Goal: Information Seeking & Learning: Learn about a topic

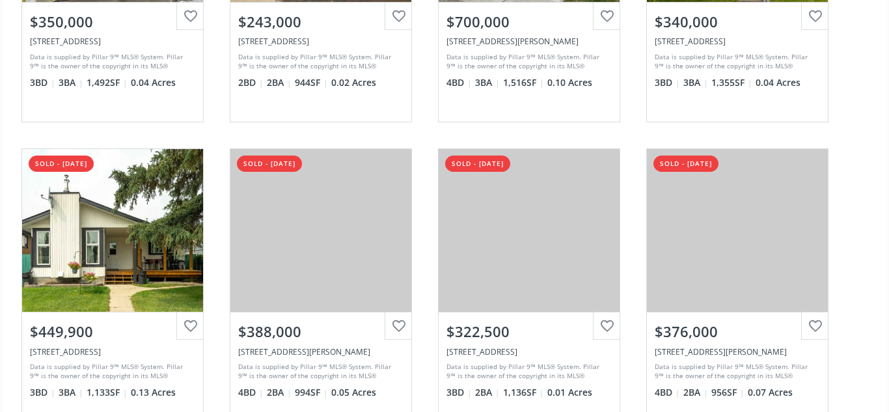
scroll to position [327, 0]
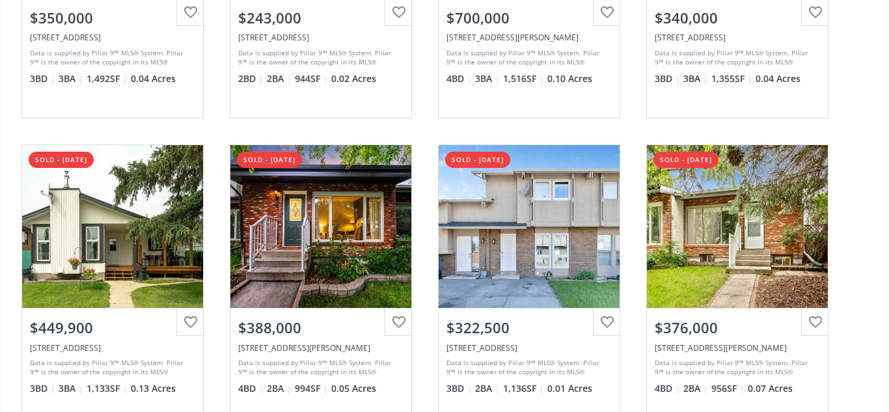
click at [853, 287] on div "Stonehouse Crescent NW High River AB T1V 1G1 sold - 08/10/2025 View Photos & De…" at bounding box center [444, 287] width 872 height 930
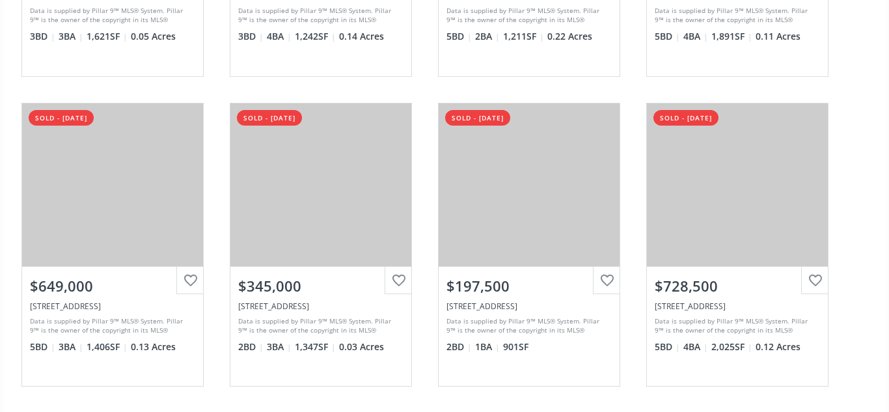
scroll to position [0, 0]
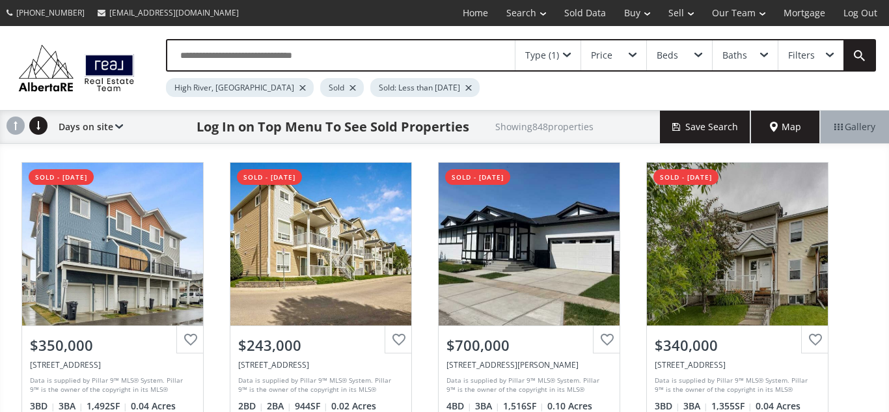
click at [349, 88] on div at bounding box center [352, 87] width 7 height 5
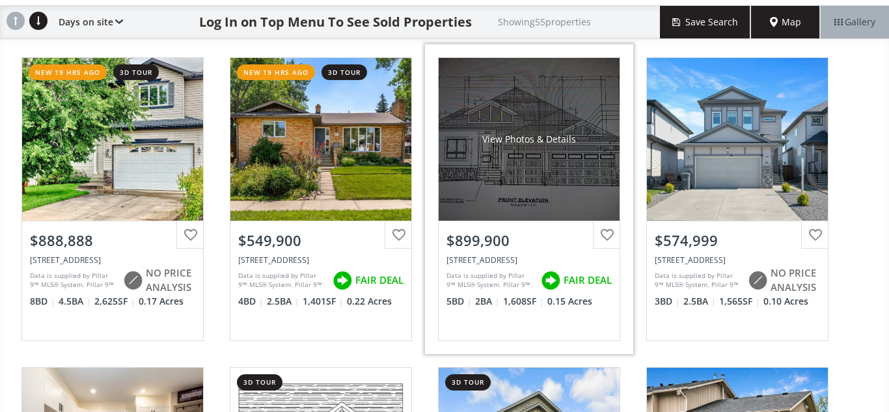
scroll to position [107, 0]
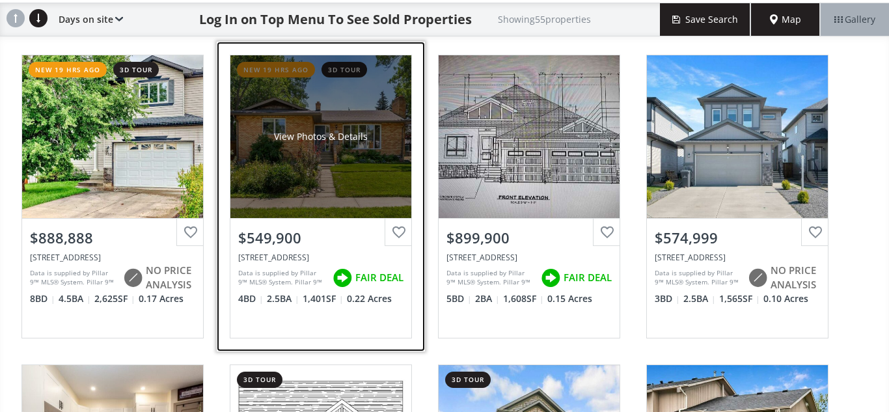
click at [319, 179] on div "View Photos & Details" at bounding box center [320, 136] width 181 height 163
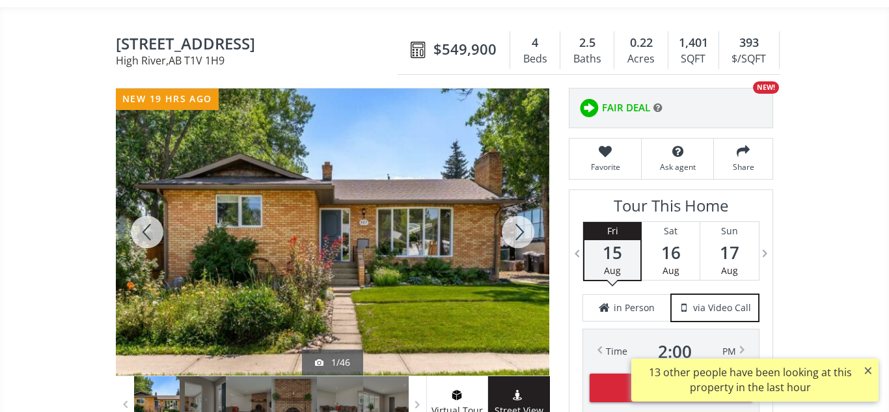
scroll to position [102, 0]
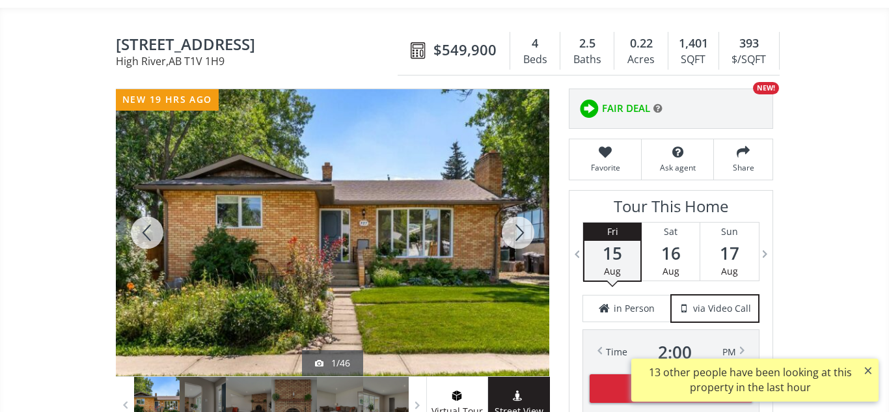
click at [522, 237] on div at bounding box center [518, 232] width 62 height 287
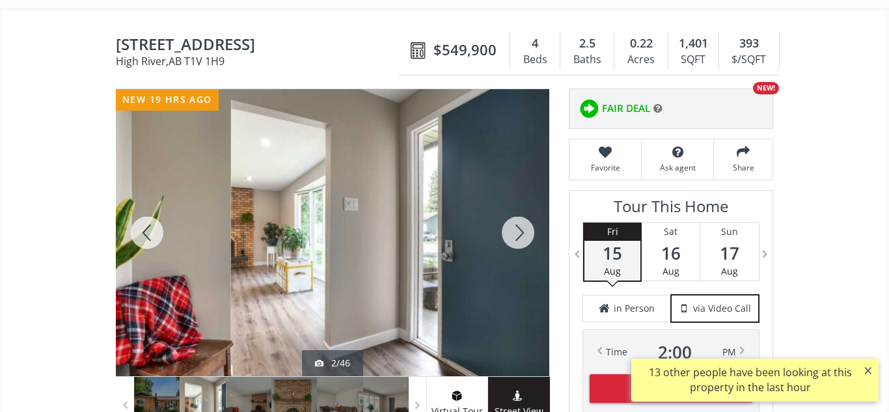
click at [522, 237] on div at bounding box center [518, 232] width 62 height 287
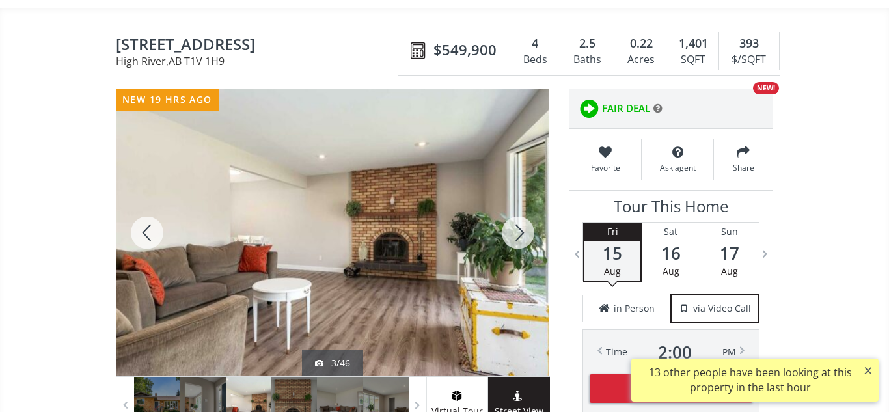
click at [522, 237] on div at bounding box center [518, 232] width 62 height 287
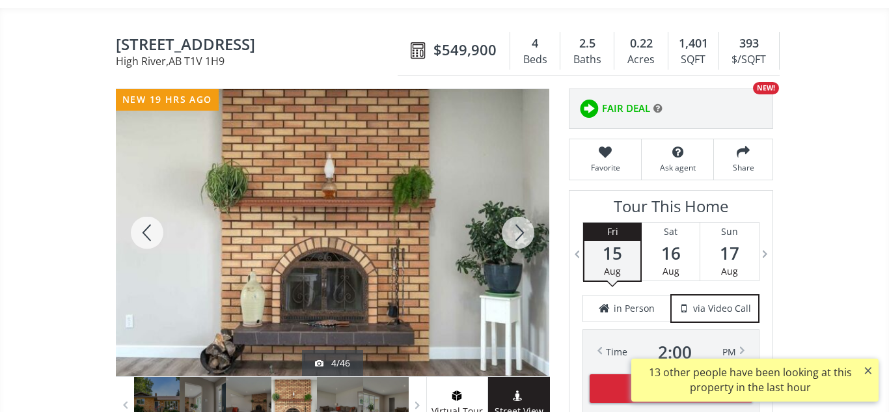
click at [522, 237] on div at bounding box center [518, 232] width 62 height 287
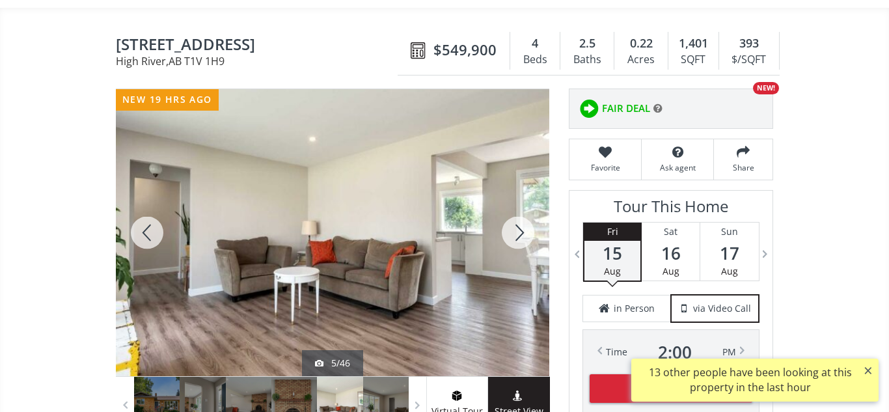
click at [522, 237] on div at bounding box center [518, 232] width 62 height 287
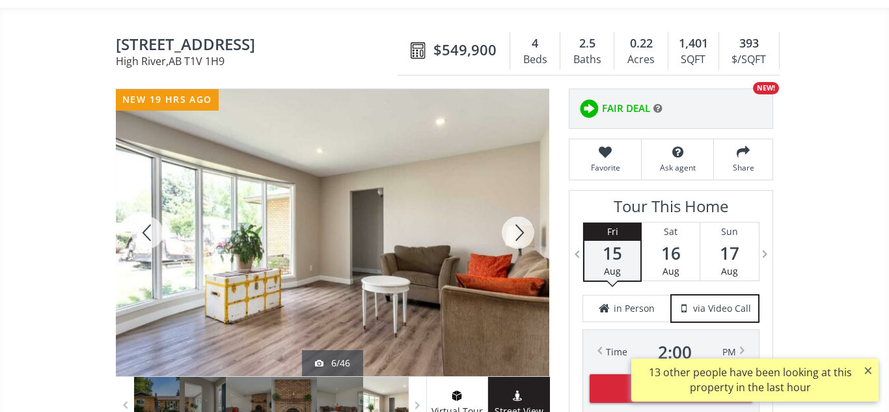
click at [522, 237] on div at bounding box center [518, 232] width 62 height 287
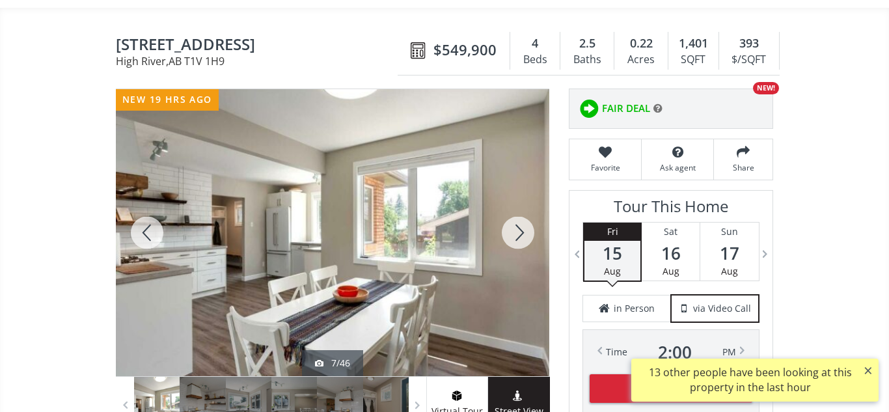
click at [522, 237] on div at bounding box center [518, 232] width 62 height 287
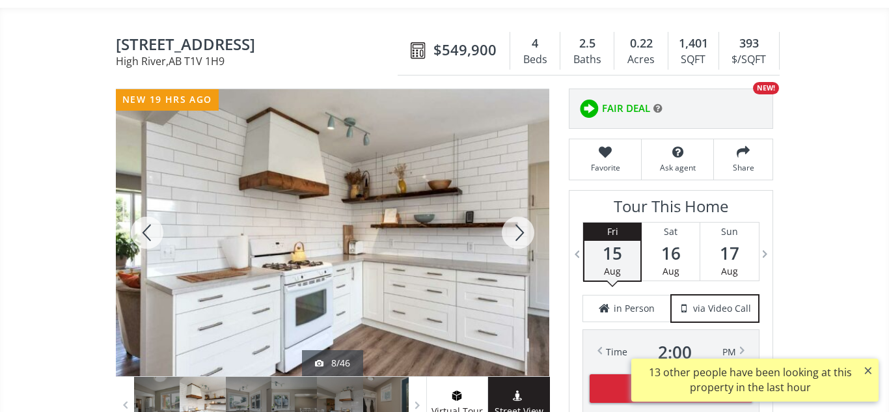
click at [522, 237] on div at bounding box center [518, 232] width 62 height 287
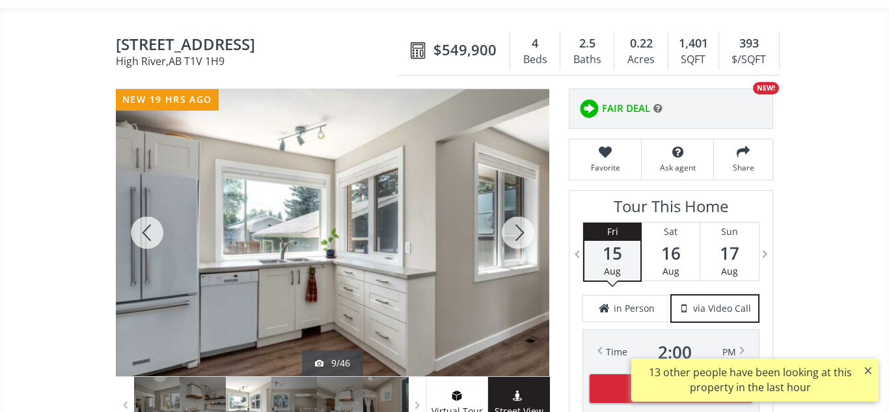
click at [522, 237] on div at bounding box center [518, 232] width 62 height 287
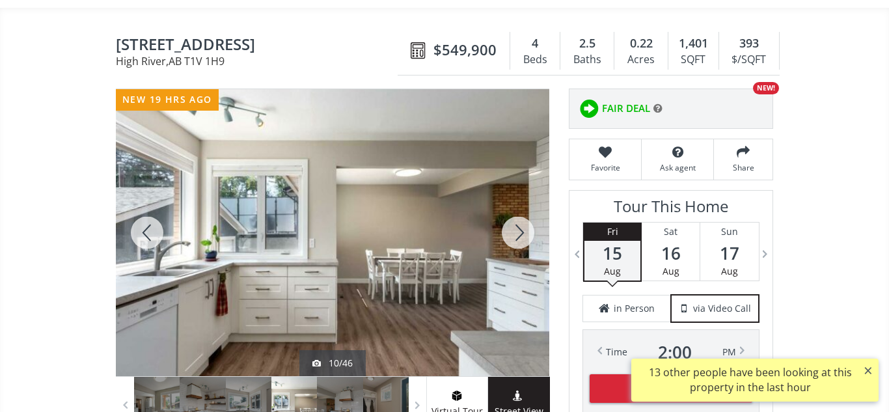
click at [522, 237] on div at bounding box center [518, 232] width 62 height 287
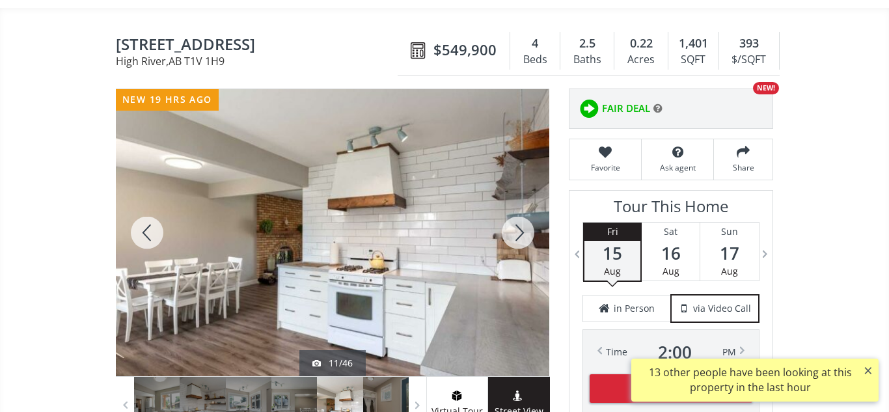
click at [522, 237] on div at bounding box center [518, 232] width 62 height 287
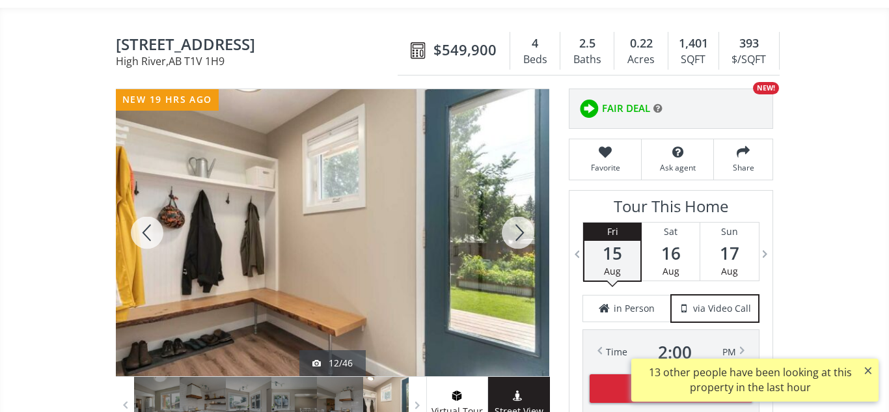
click at [522, 237] on div at bounding box center [518, 232] width 62 height 287
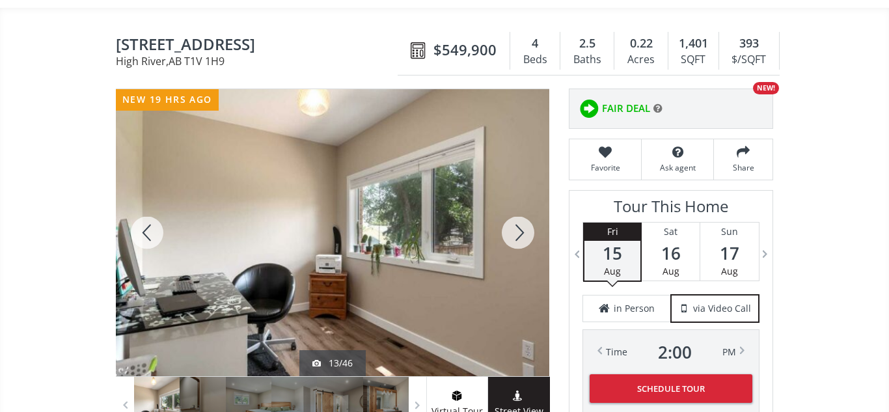
click at [522, 237] on div at bounding box center [518, 232] width 62 height 287
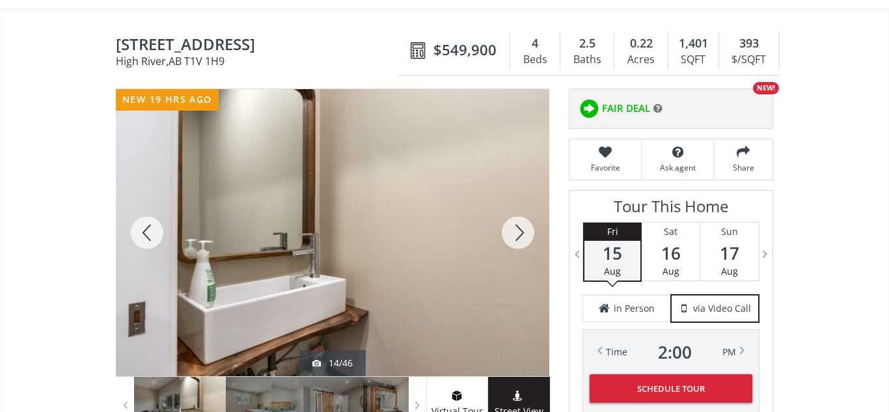
click at [522, 237] on div at bounding box center [518, 232] width 62 height 287
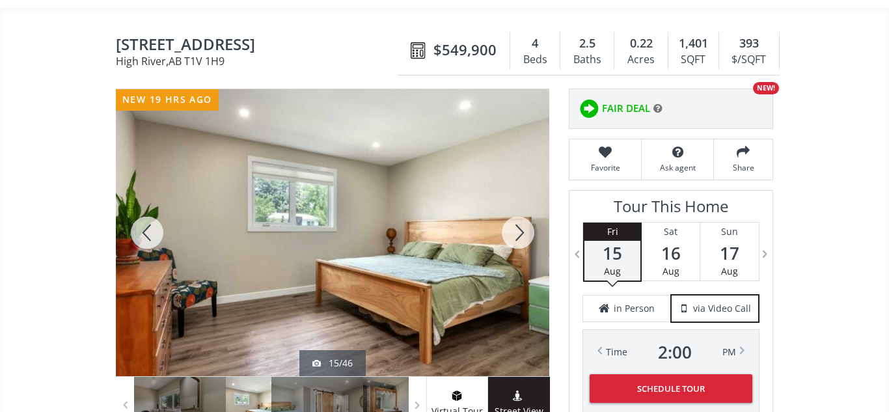
click at [522, 237] on div at bounding box center [518, 232] width 62 height 287
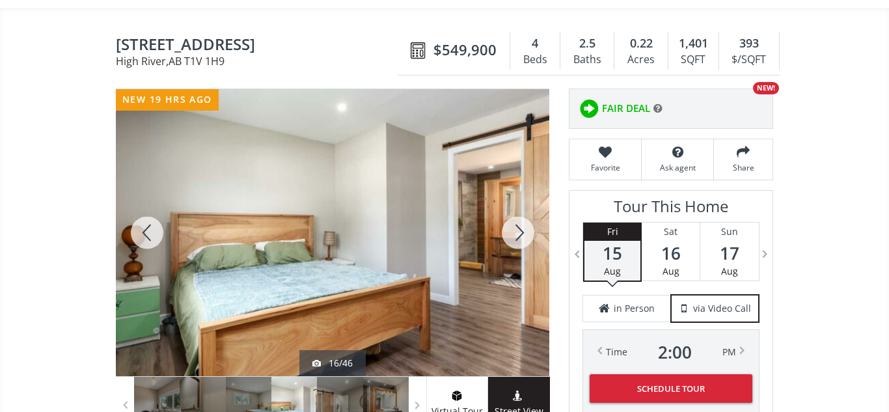
click at [522, 237] on div at bounding box center [518, 232] width 62 height 287
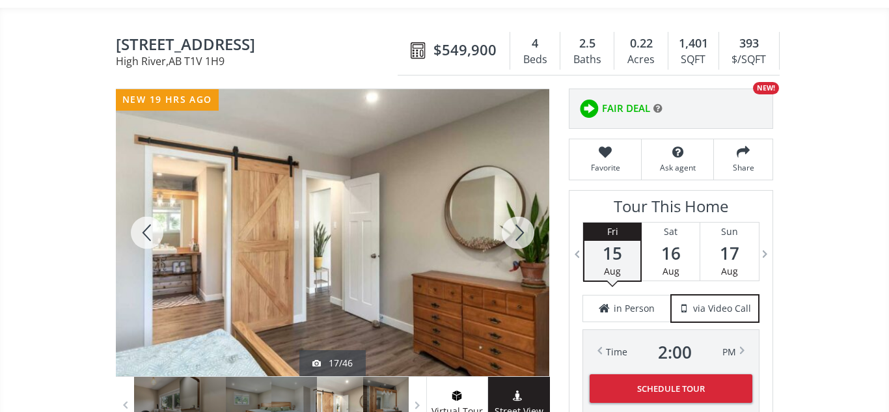
click at [522, 237] on div at bounding box center [518, 232] width 62 height 287
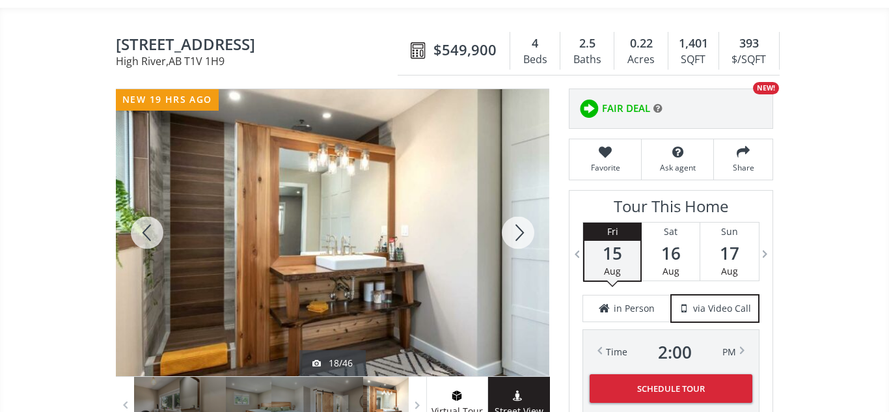
click at [522, 237] on div at bounding box center [518, 232] width 62 height 287
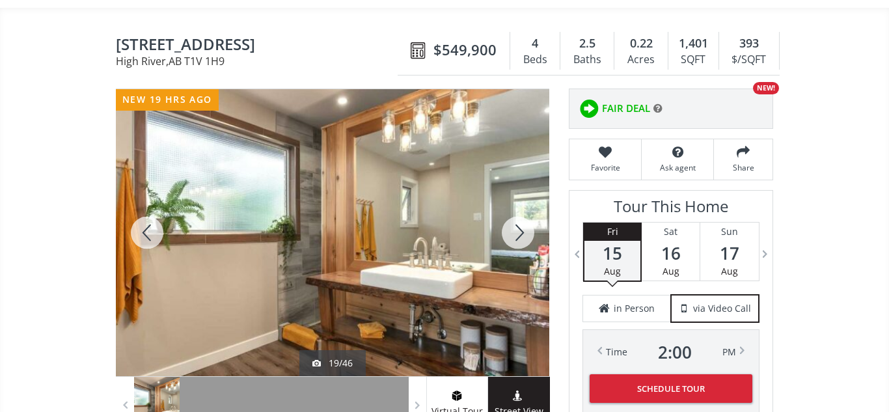
click at [522, 237] on div at bounding box center [518, 232] width 62 height 287
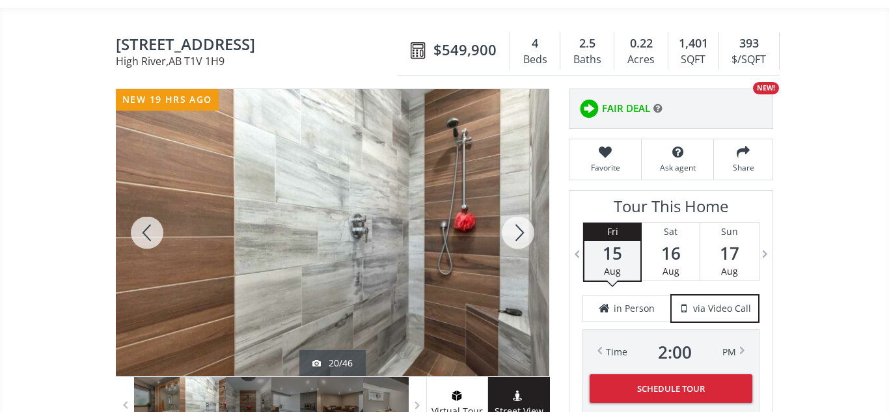
click at [522, 237] on div at bounding box center [518, 232] width 62 height 287
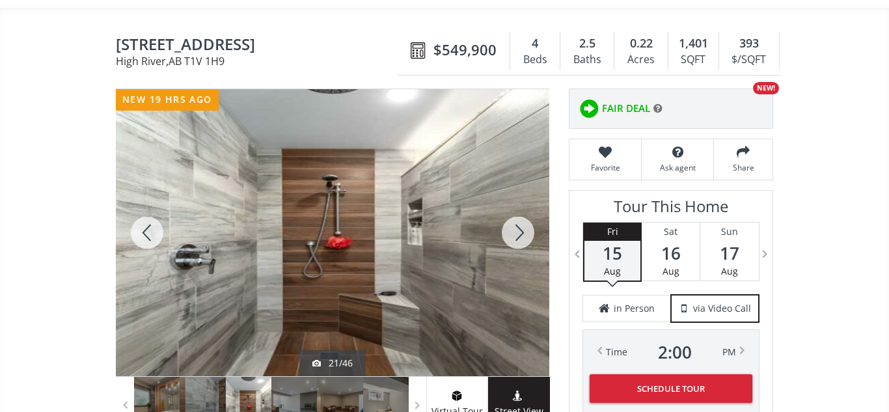
click at [522, 237] on div at bounding box center [518, 232] width 62 height 287
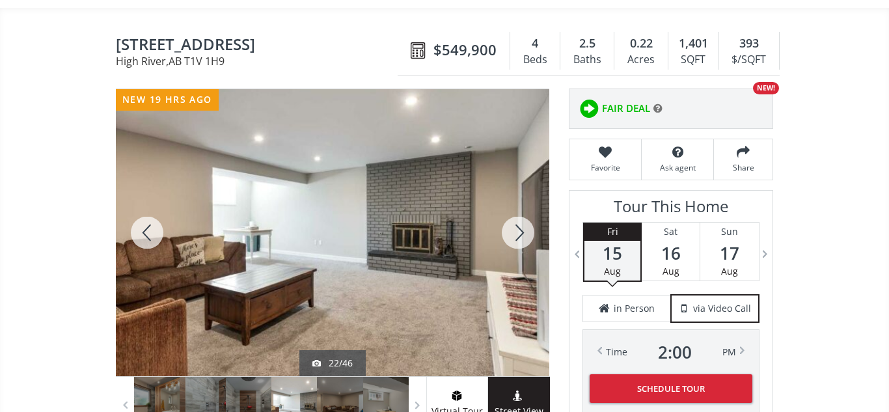
click at [522, 237] on div at bounding box center [518, 232] width 62 height 287
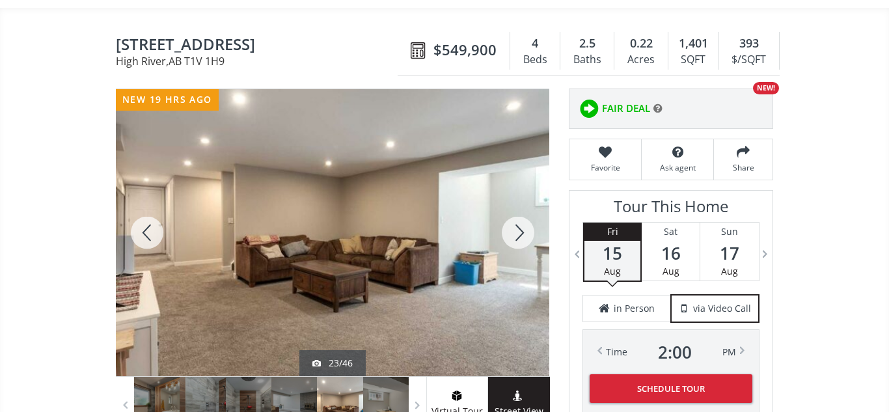
click at [522, 237] on div at bounding box center [518, 232] width 62 height 287
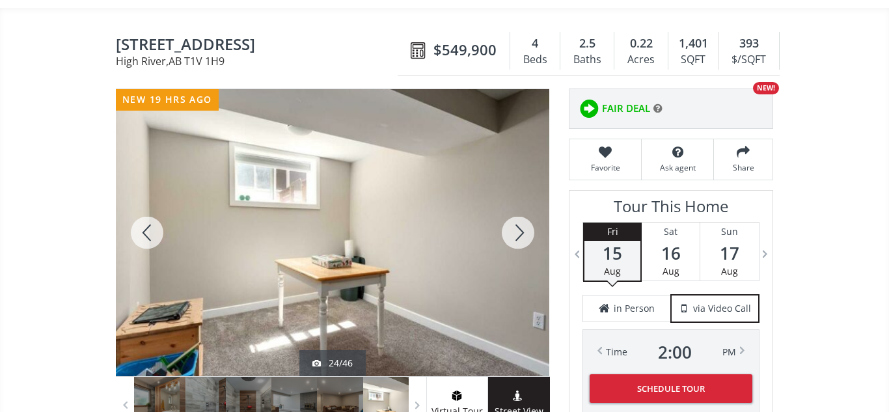
click at [522, 237] on div at bounding box center [518, 232] width 62 height 287
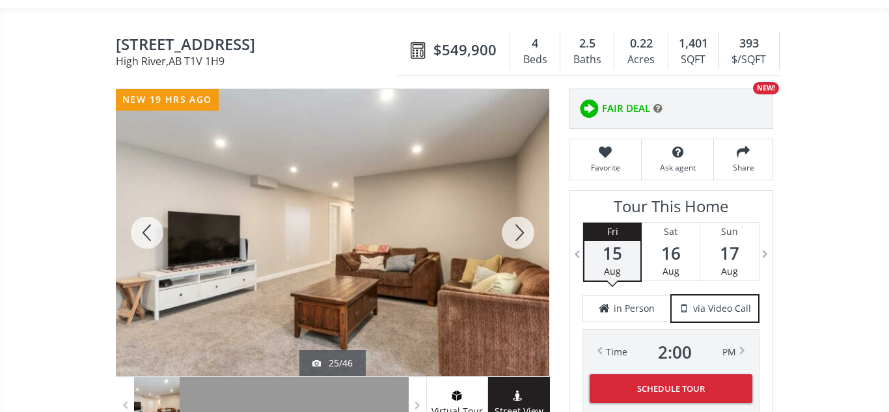
click at [522, 237] on div at bounding box center [518, 232] width 62 height 287
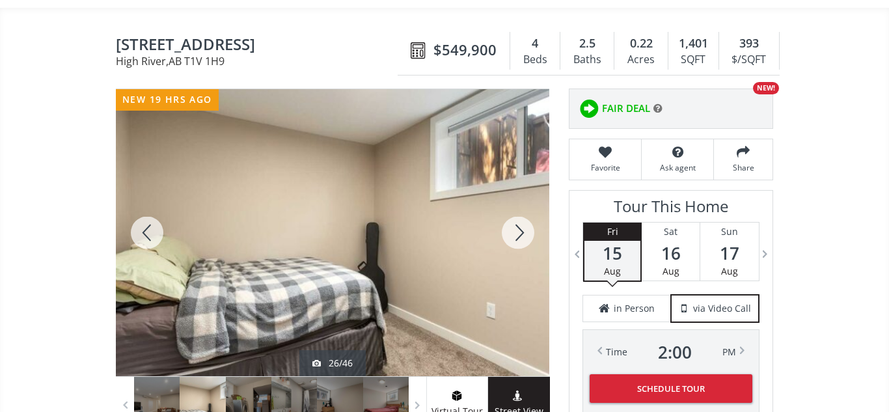
click at [522, 237] on div at bounding box center [518, 232] width 62 height 287
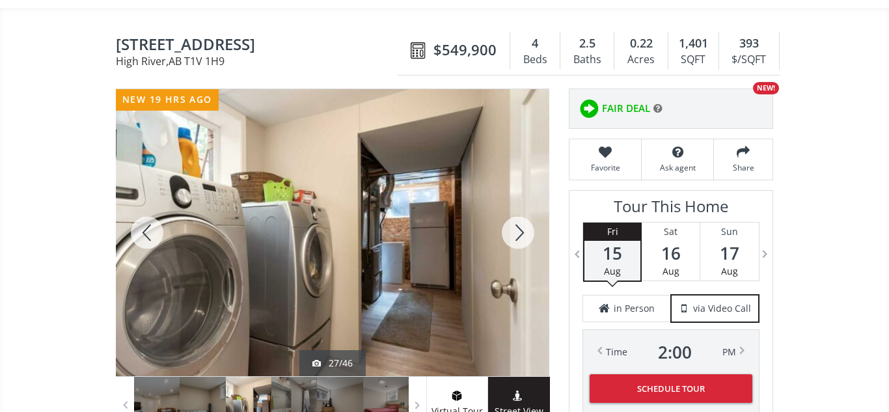
click at [522, 237] on div at bounding box center [518, 232] width 62 height 287
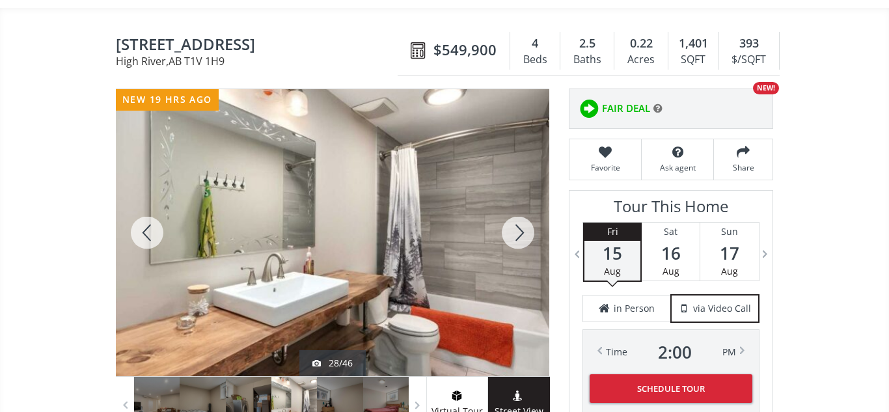
click at [522, 237] on div at bounding box center [518, 232] width 62 height 287
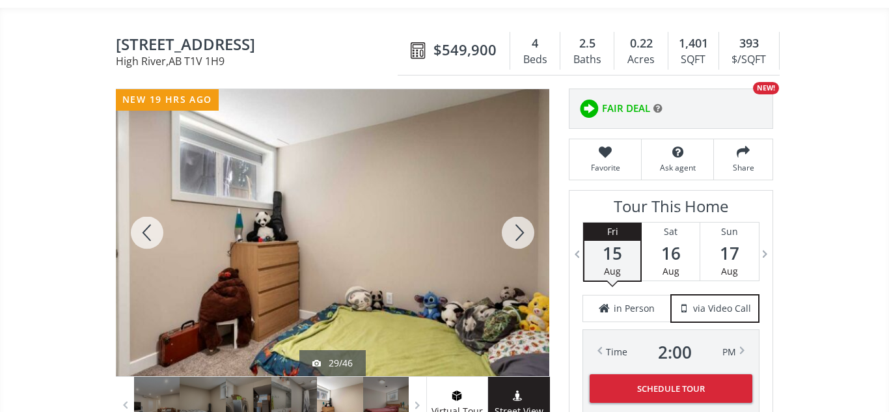
click at [522, 237] on div at bounding box center [518, 232] width 62 height 287
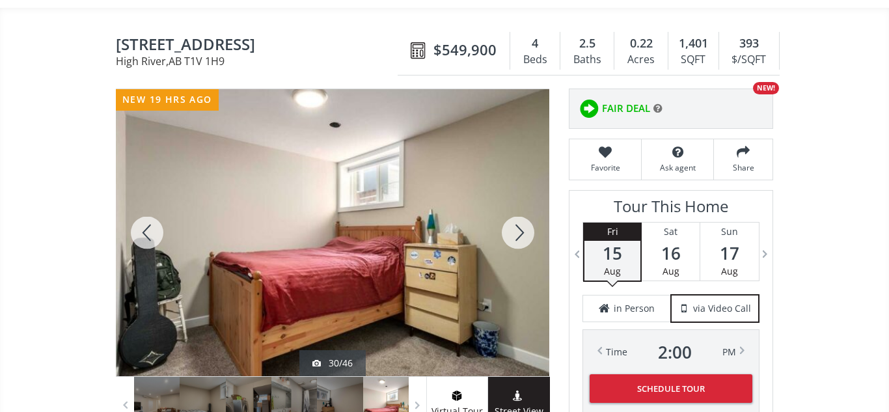
click at [522, 237] on div at bounding box center [518, 232] width 62 height 287
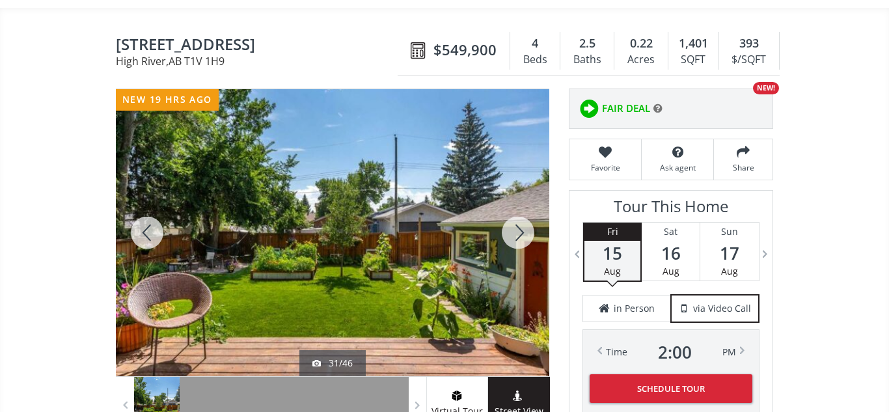
click at [522, 237] on div at bounding box center [518, 232] width 62 height 287
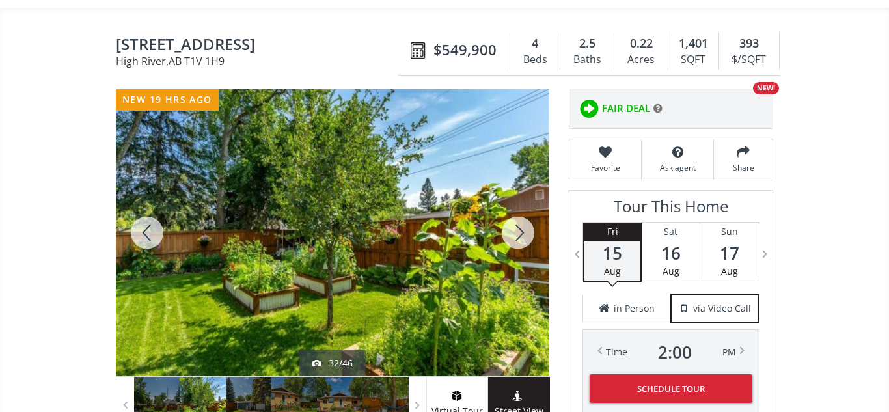
click at [522, 237] on div at bounding box center [518, 232] width 62 height 287
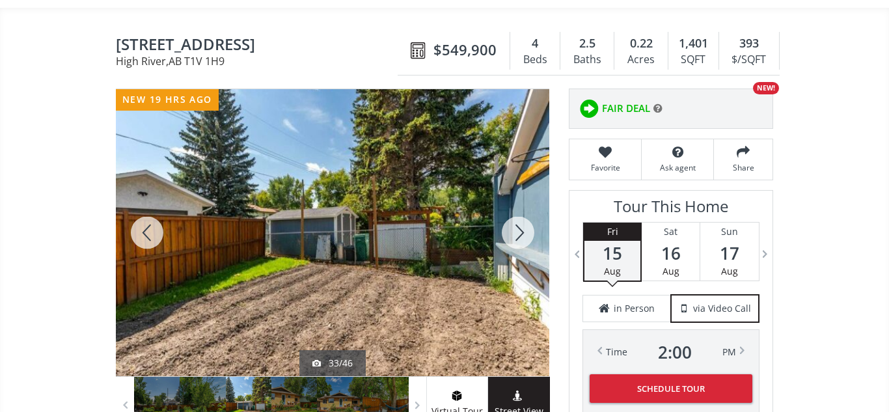
click at [522, 237] on div at bounding box center [518, 232] width 62 height 287
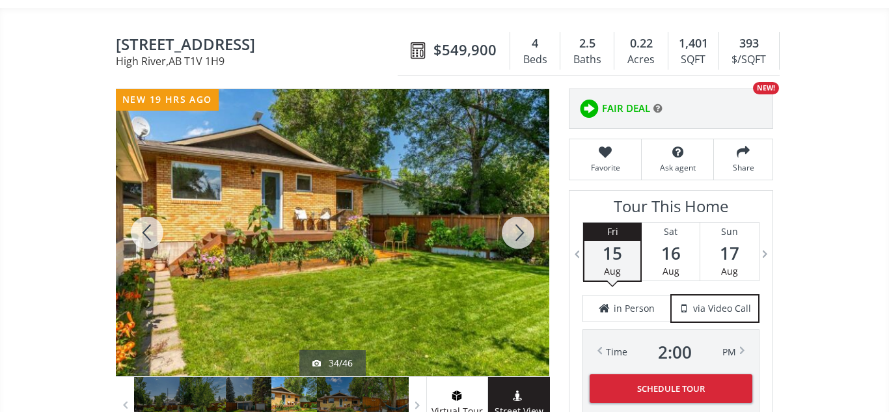
click at [522, 237] on div at bounding box center [518, 232] width 62 height 287
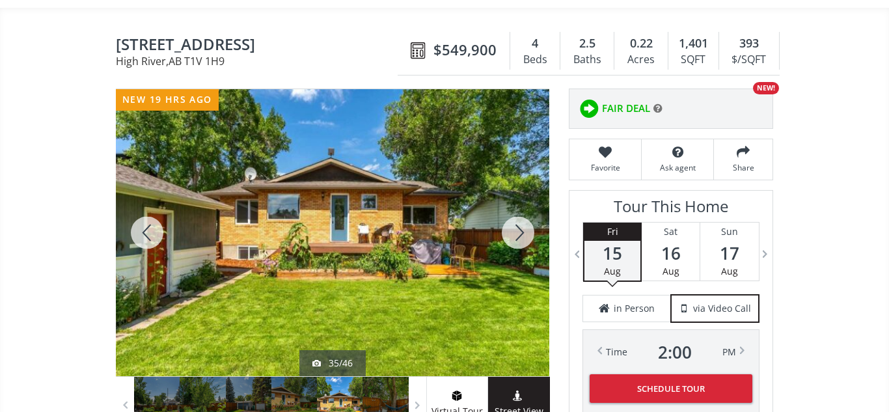
click at [522, 237] on div at bounding box center [518, 232] width 62 height 287
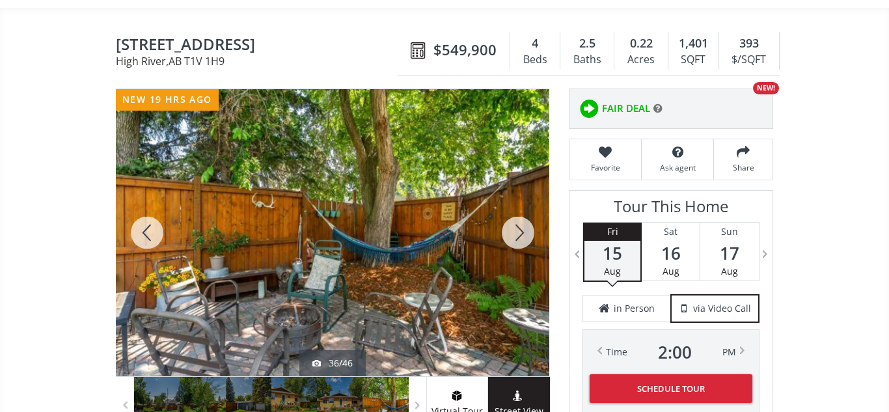
click at [522, 237] on div at bounding box center [518, 232] width 62 height 287
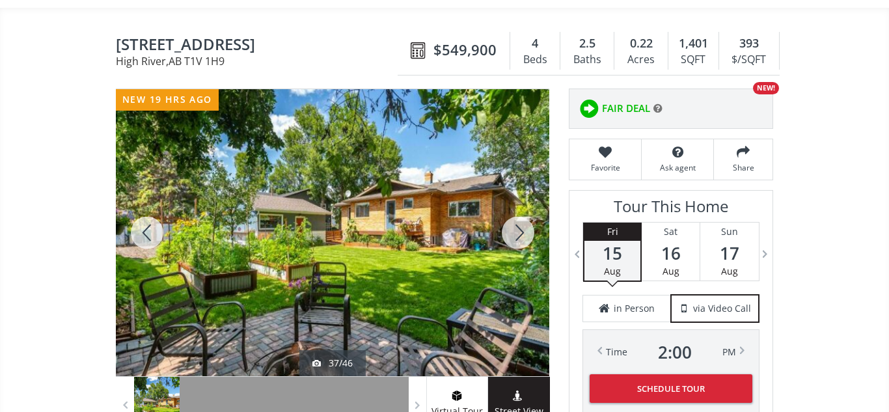
click at [522, 237] on div at bounding box center [518, 232] width 62 height 287
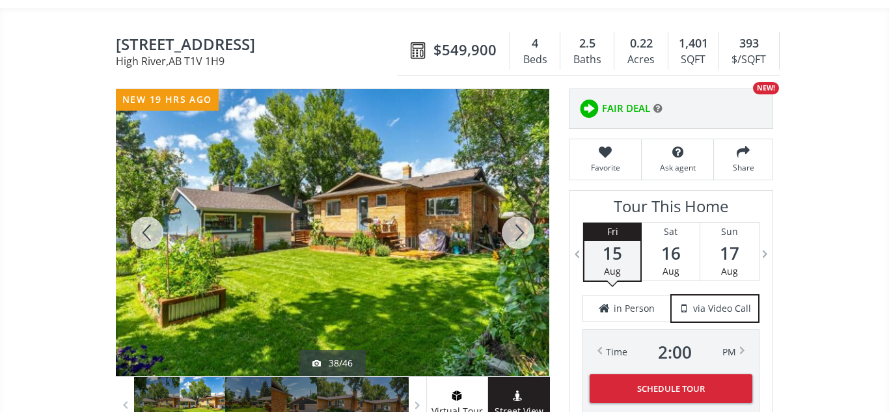
click at [522, 237] on div at bounding box center [518, 232] width 62 height 287
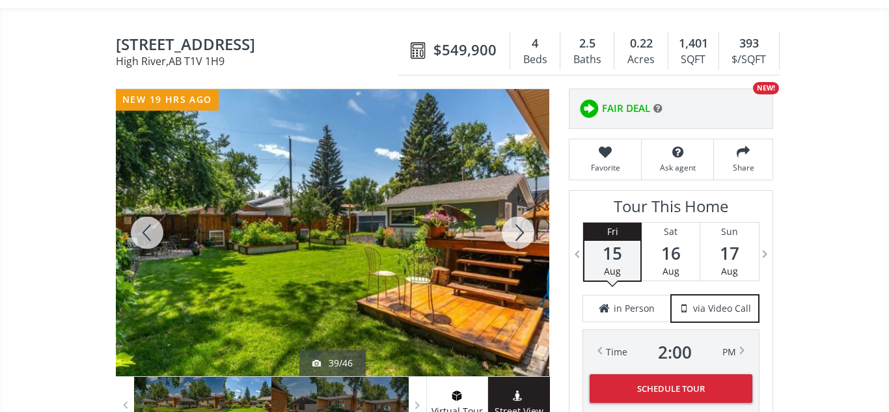
click at [522, 237] on div at bounding box center [518, 232] width 62 height 287
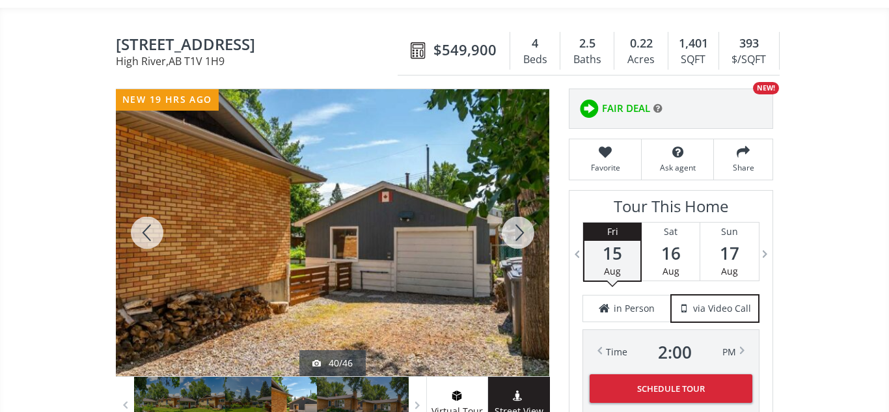
click at [522, 237] on div at bounding box center [518, 232] width 62 height 287
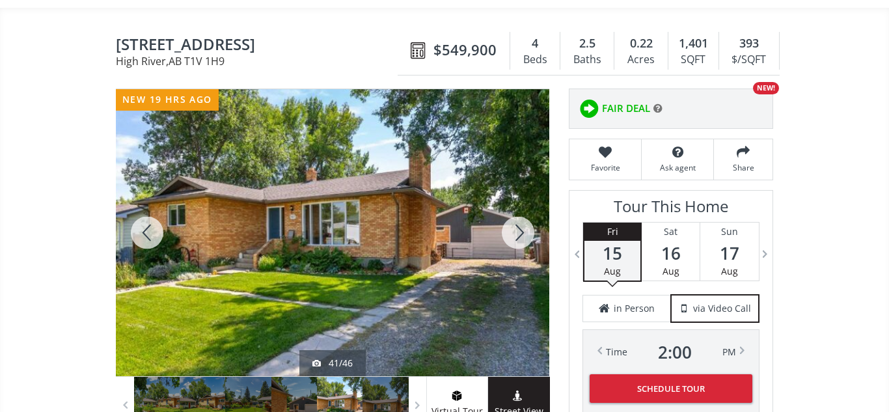
click at [522, 237] on div at bounding box center [518, 232] width 62 height 287
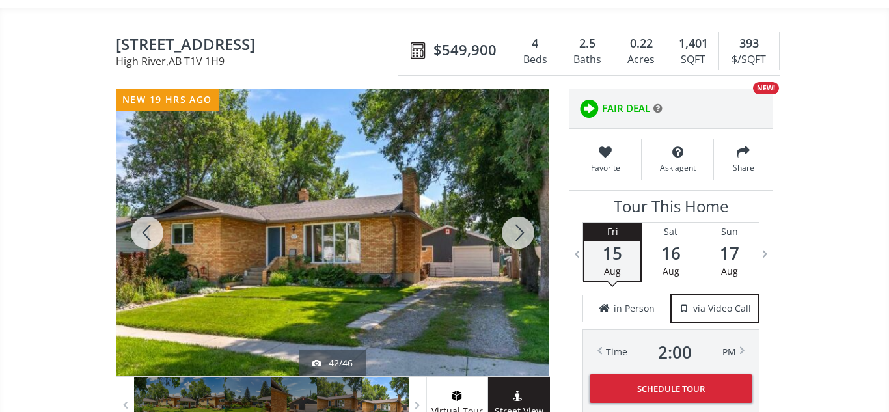
click at [522, 237] on div at bounding box center [518, 232] width 62 height 287
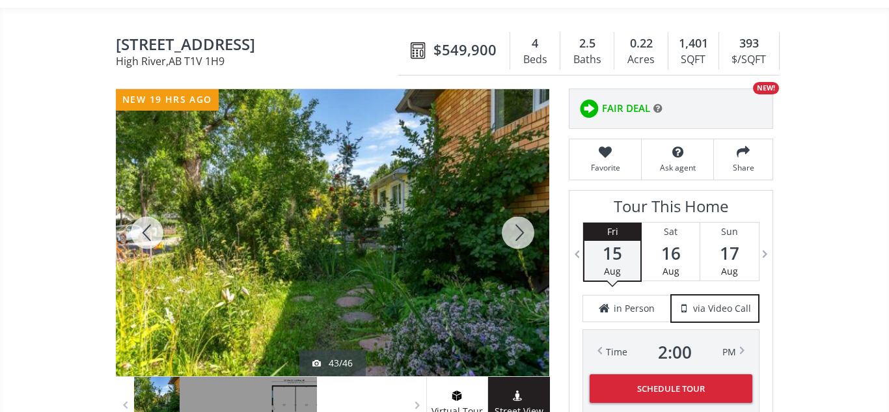
click at [522, 237] on div at bounding box center [518, 232] width 62 height 287
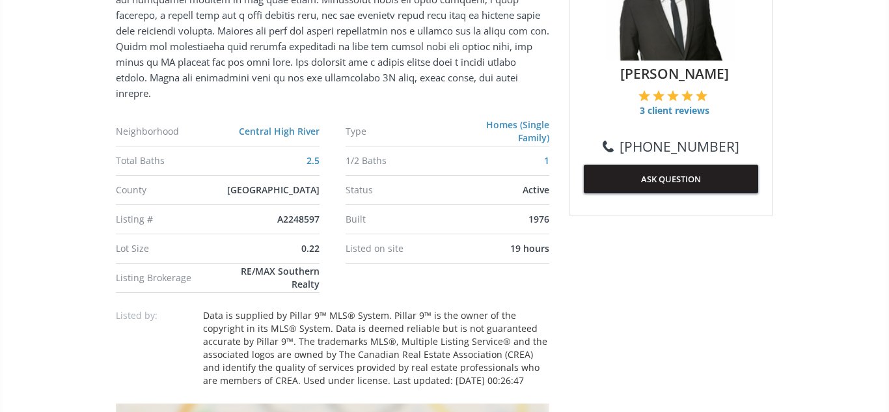
scroll to position [638, 0]
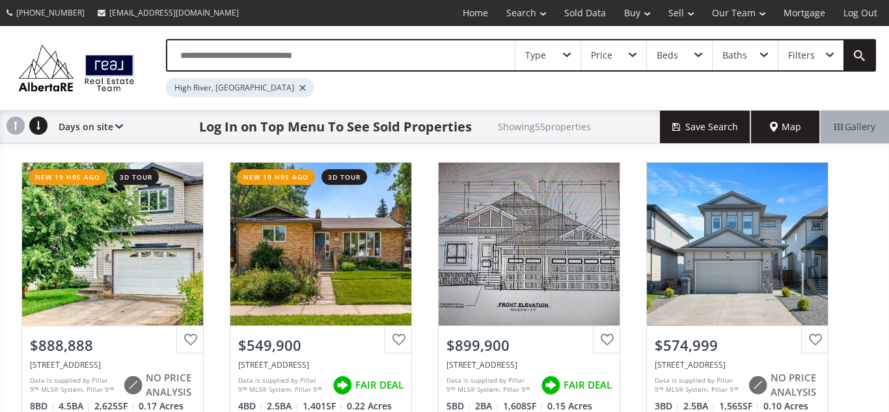
click at [249, 53] on input "text" at bounding box center [340, 55] width 347 height 30
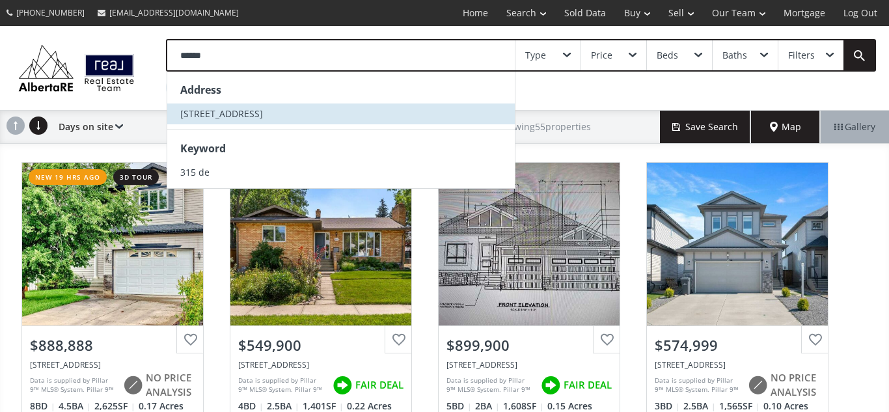
type input "******"
click at [215, 112] on span "315 De Foras Close NW" at bounding box center [221, 113] width 83 height 12
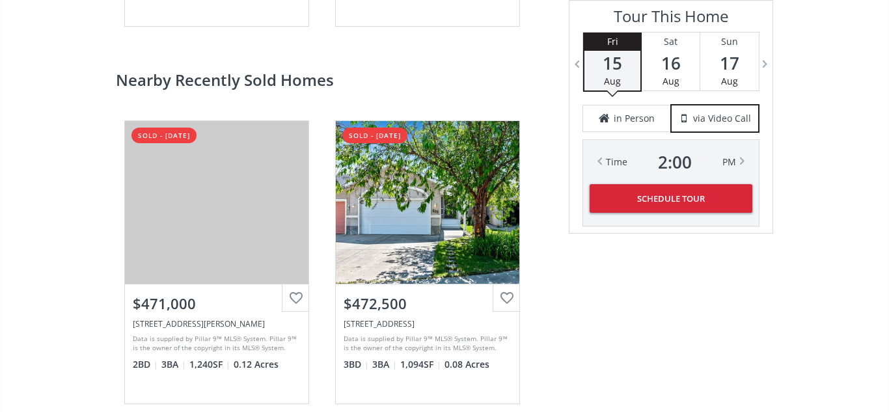
scroll to position [2496, 0]
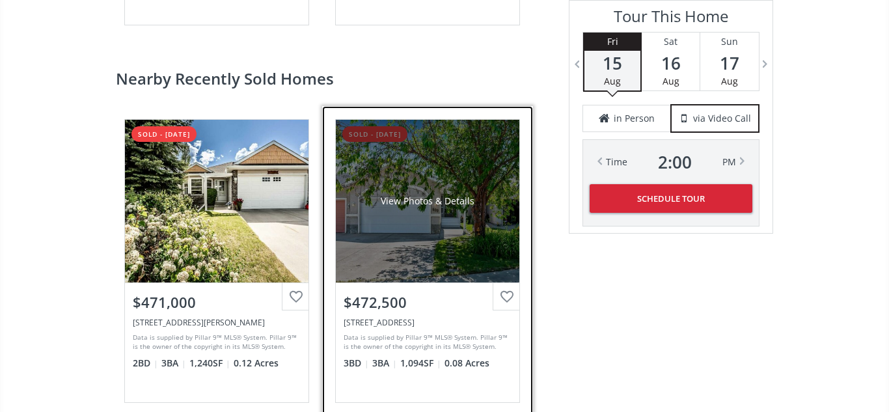
click at [422, 245] on div "View Photos & Details" at bounding box center [427, 201] width 183 height 163
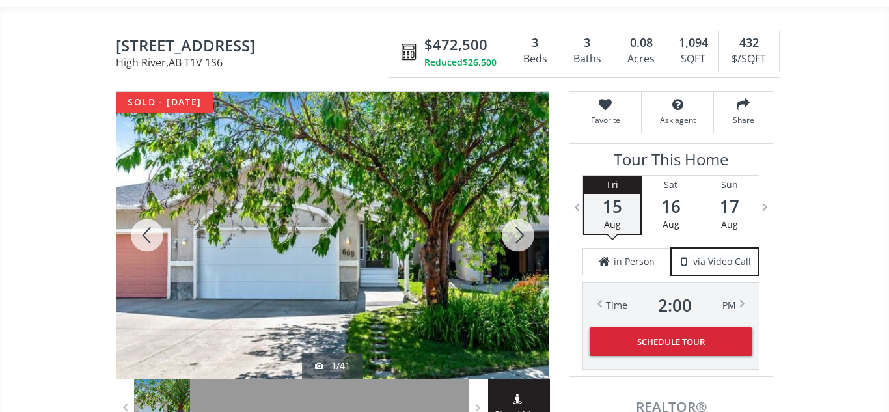
scroll to position [101, 0]
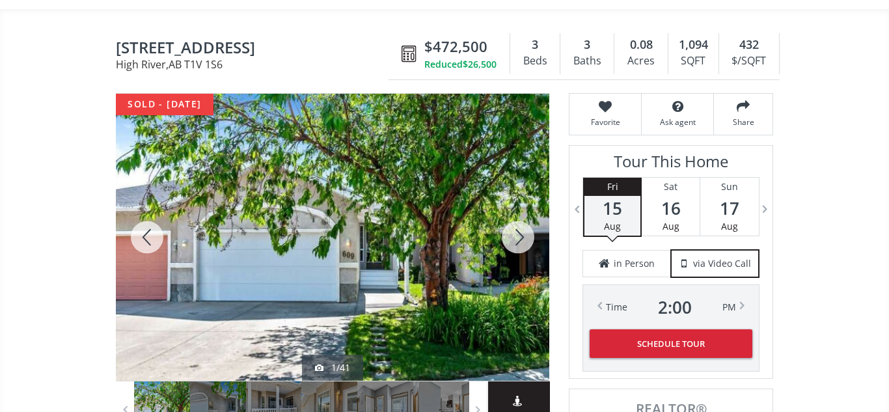
click at [515, 237] on div at bounding box center [518, 237] width 62 height 287
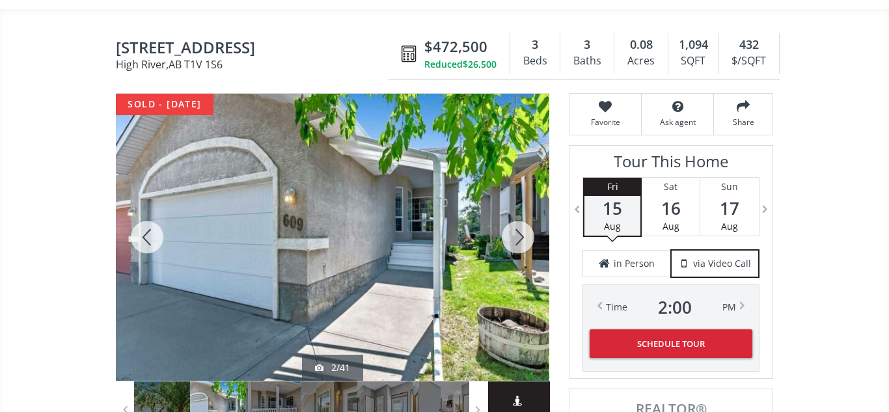
click at [515, 237] on div at bounding box center [518, 237] width 62 height 287
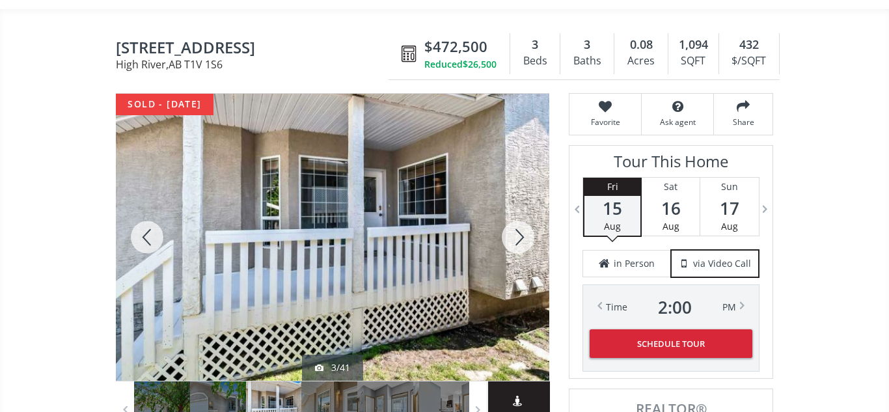
click at [515, 237] on div at bounding box center [518, 237] width 62 height 287
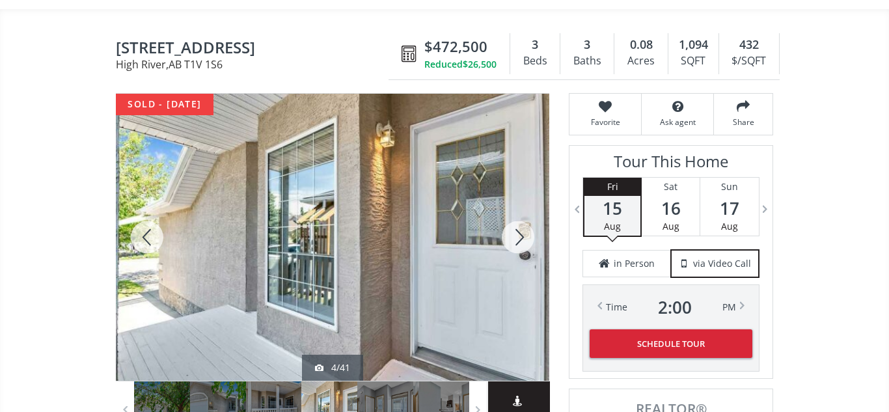
click at [515, 237] on div at bounding box center [518, 237] width 62 height 287
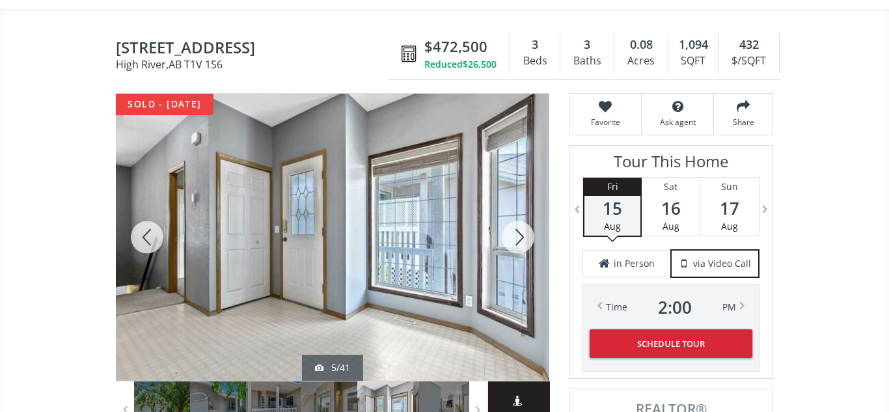
click at [515, 237] on div at bounding box center [518, 237] width 62 height 287
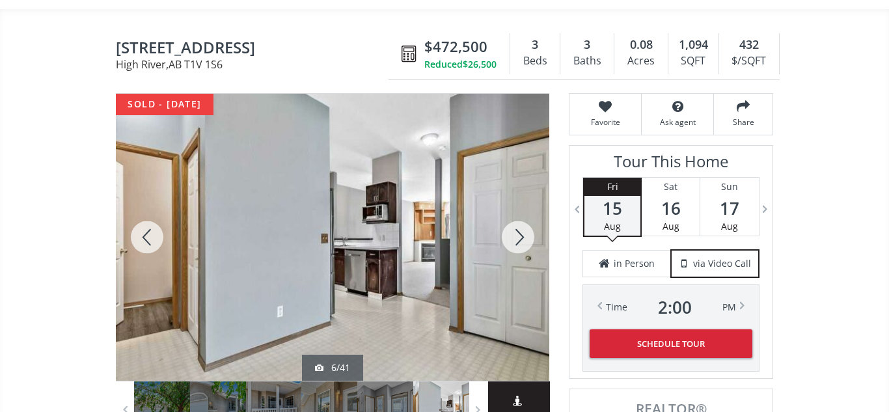
click at [515, 237] on div at bounding box center [518, 237] width 62 height 287
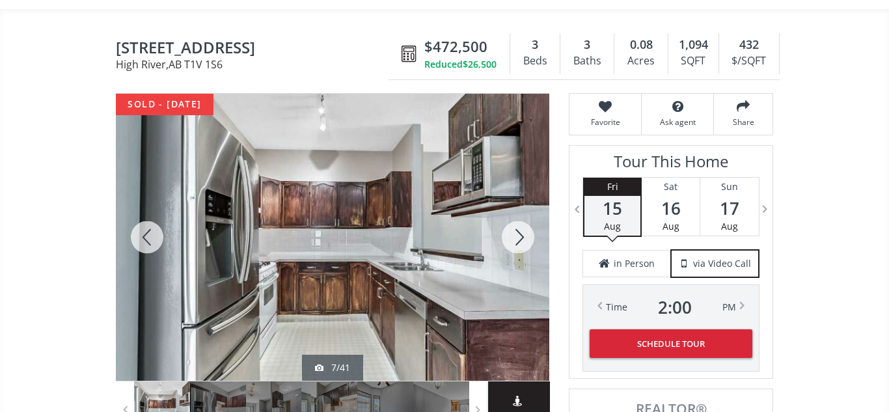
click at [515, 237] on div at bounding box center [518, 237] width 62 height 287
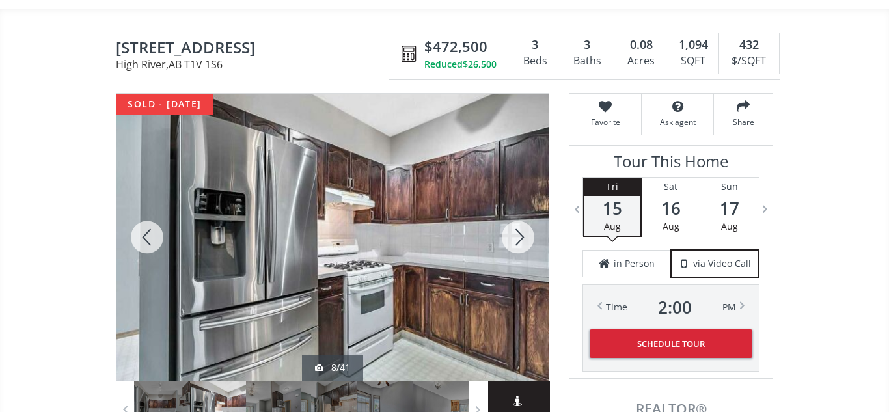
click at [515, 237] on div at bounding box center [518, 237] width 62 height 287
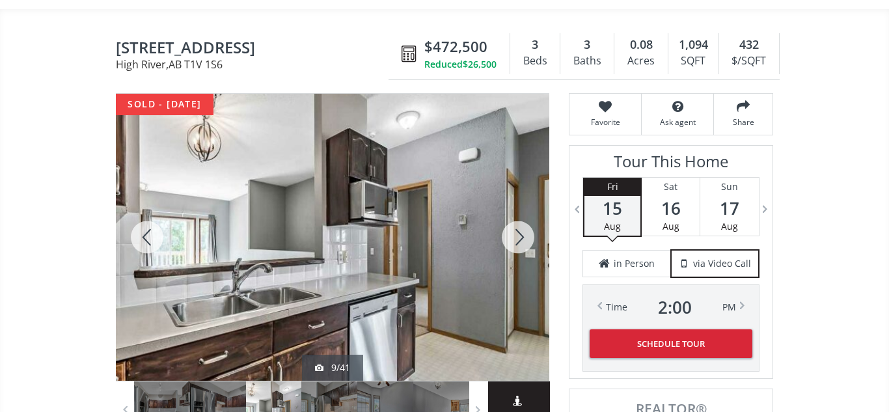
click at [515, 237] on div at bounding box center [518, 237] width 62 height 287
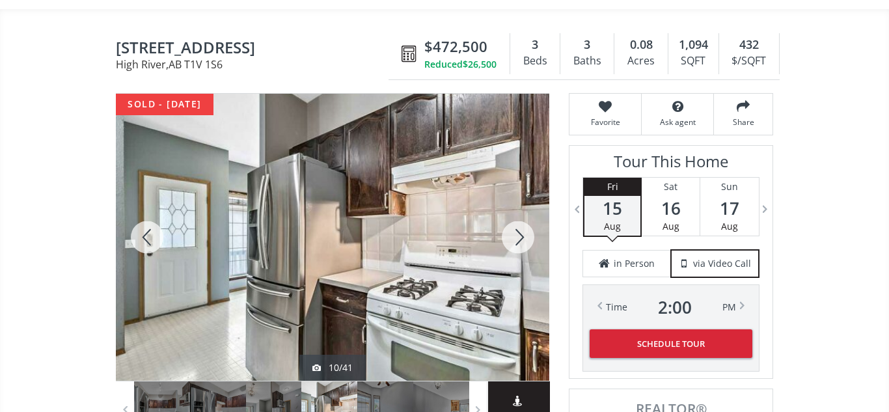
click at [515, 237] on div at bounding box center [518, 237] width 62 height 287
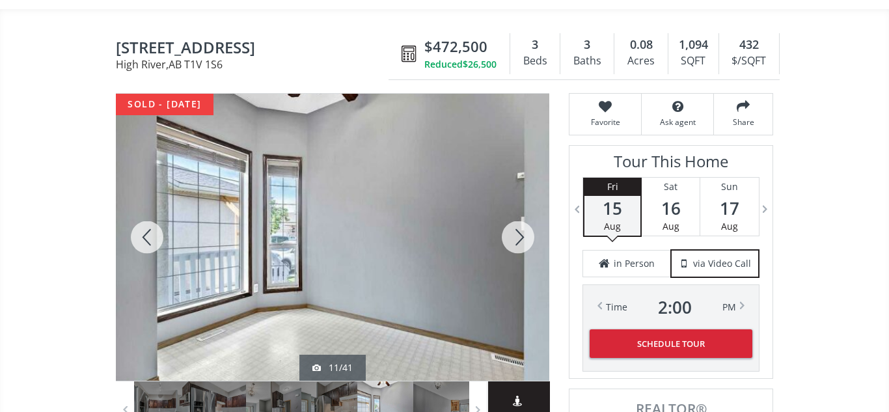
click at [515, 237] on div at bounding box center [518, 237] width 62 height 287
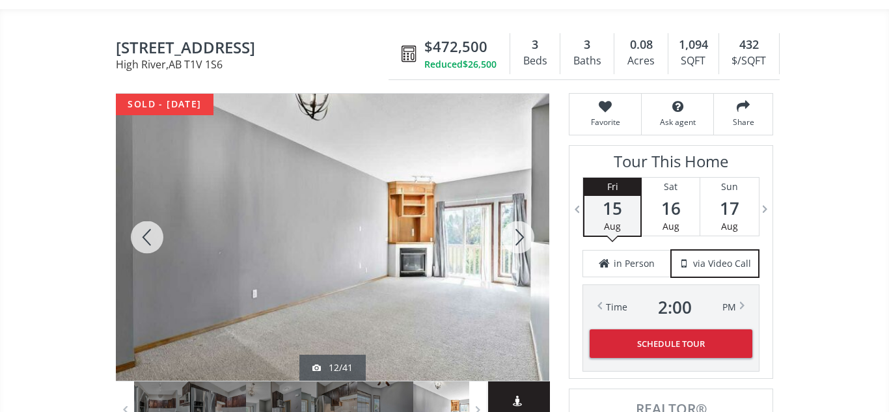
click at [515, 237] on div at bounding box center [518, 237] width 62 height 287
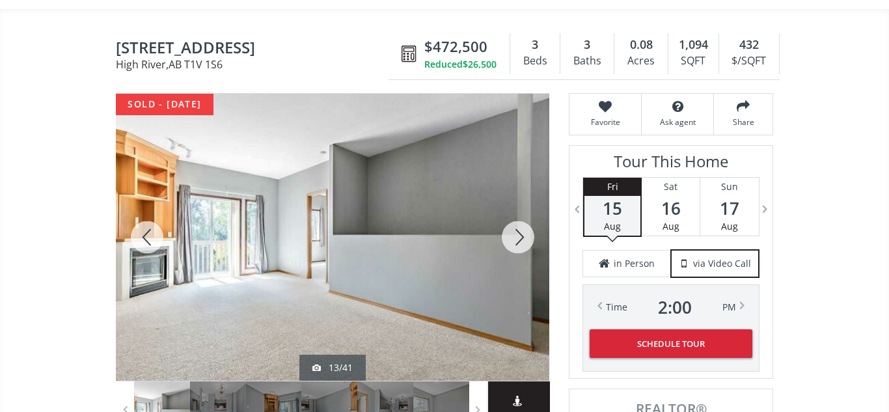
click at [515, 237] on div at bounding box center [518, 237] width 62 height 287
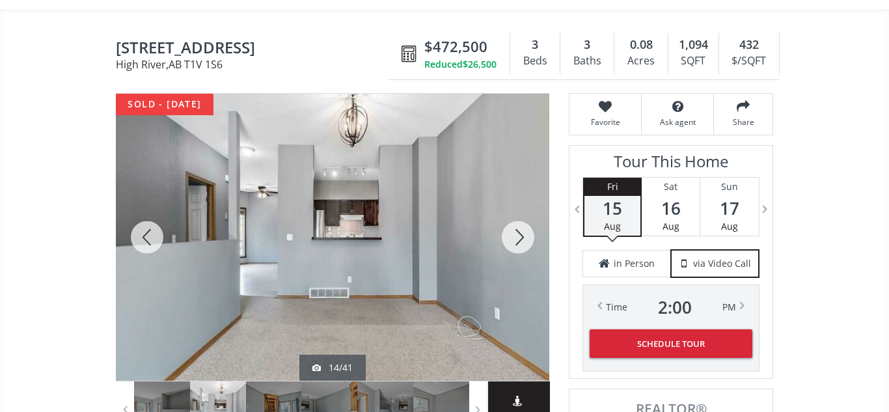
click at [515, 237] on div at bounding box center [518, 237] width 62 height 287
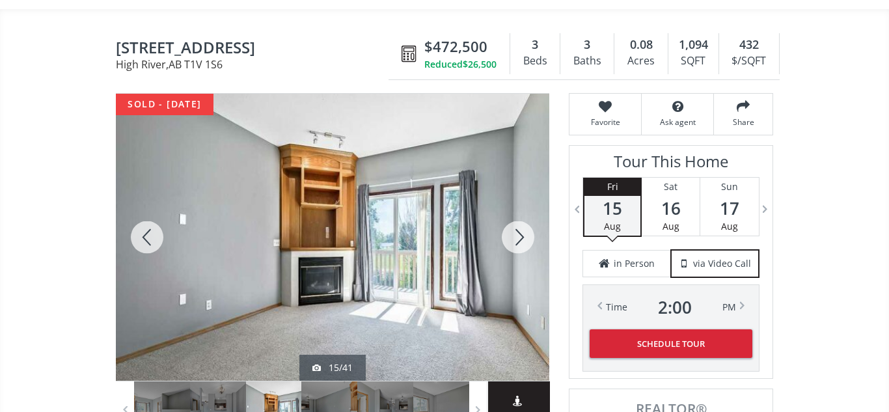
click at [515, 237] on div at bounding box center [518, 237] width 62 height 287
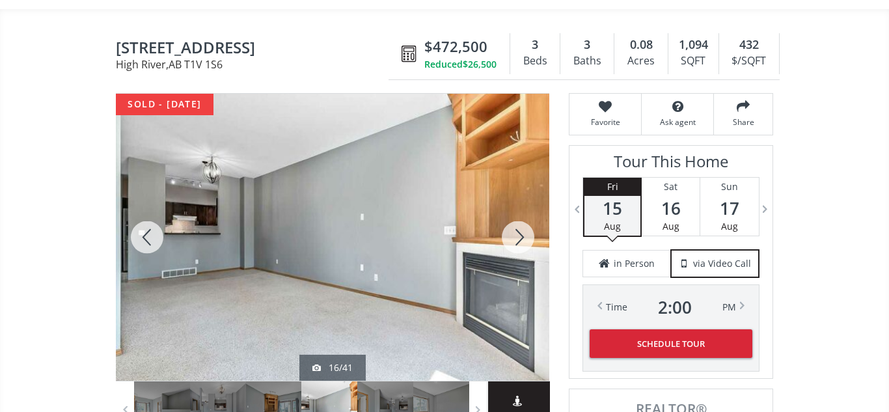
click at [515, 237] on div at bounding box center [518, 237] width 62 height 287
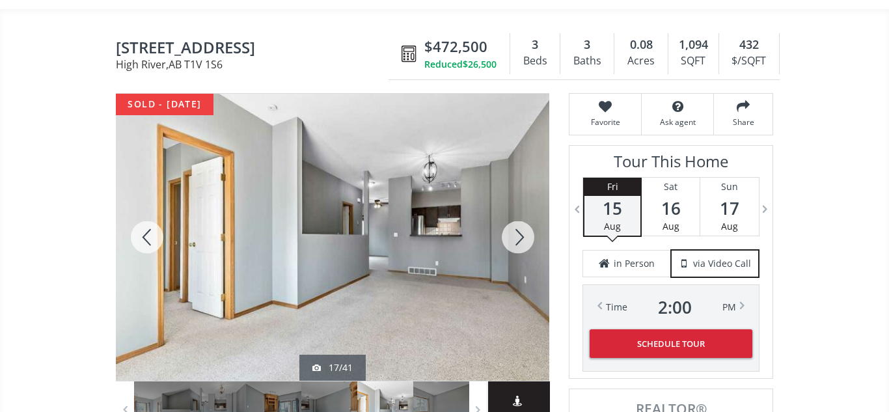
click at [515, 237] on div at bounding box center [518, 237] width 62 height 287
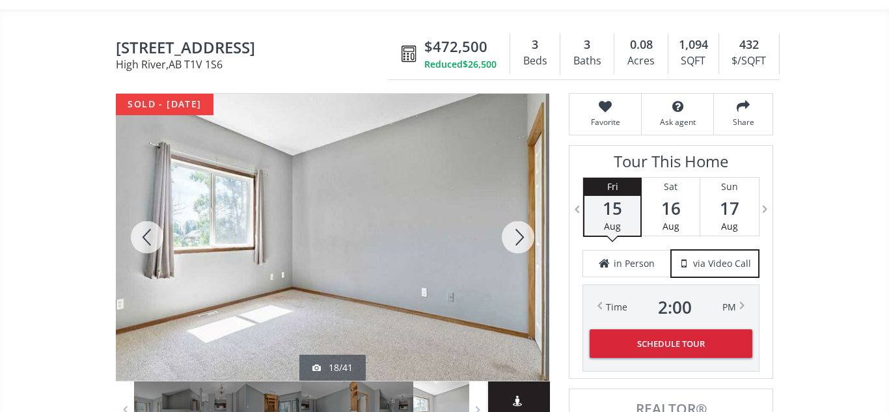
click at [515, 237] on div at bounding box center [518, 237] width 62 height 287
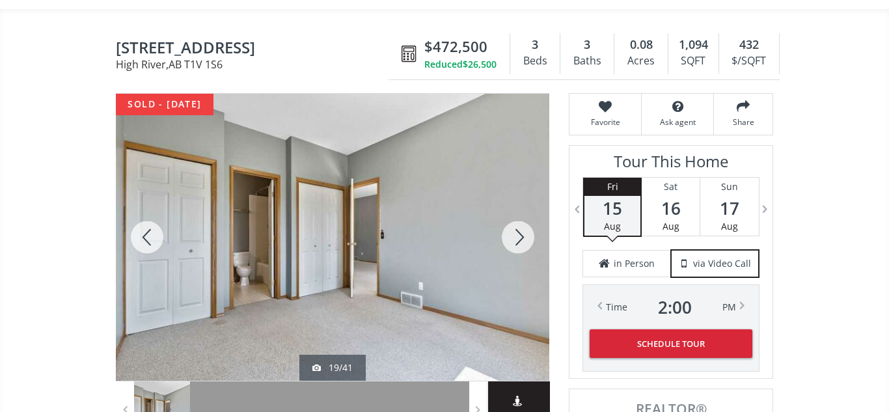
click at [515, 237] on div at bounding box center [518, 237] width 62 height 287
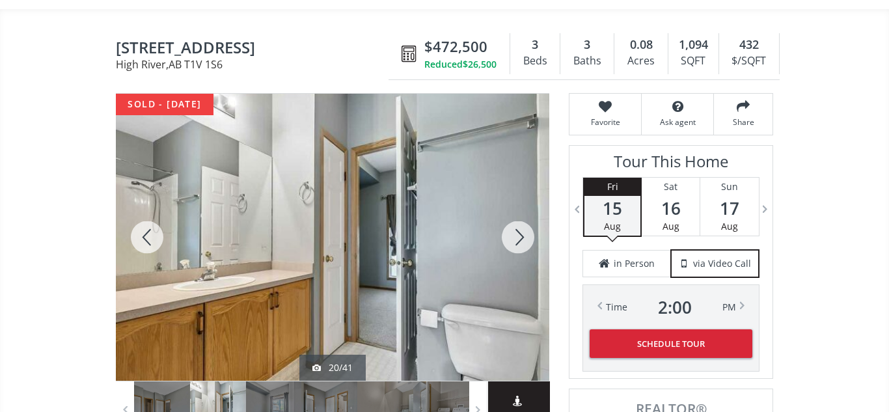
click at [515, 237] on div at bounding box center [518, 237] width 62 height 287
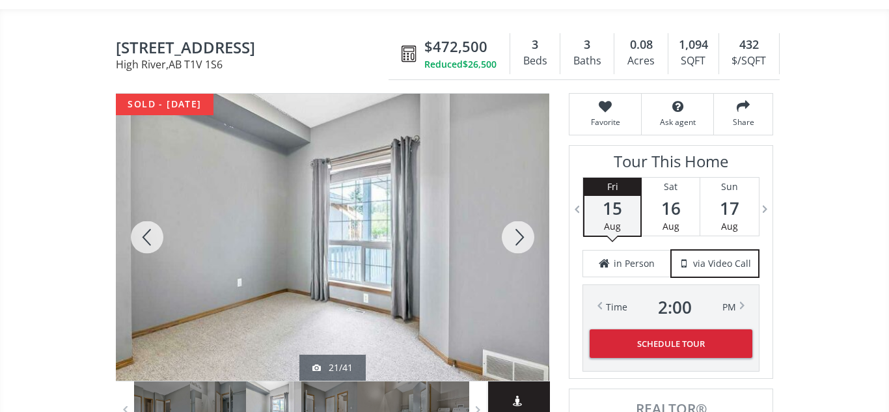
click at [515, 237] on div at bounding box center [518, 237] width 62 height 287
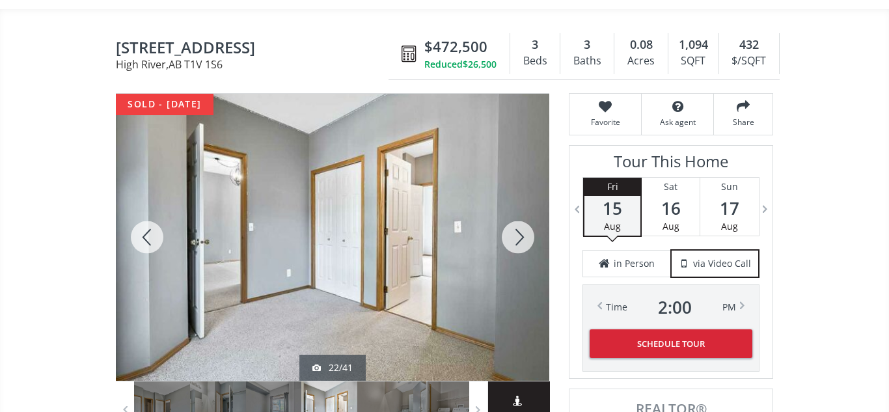
click at [515, 237] on div at bounding box center [518, 237] width 62 height 287
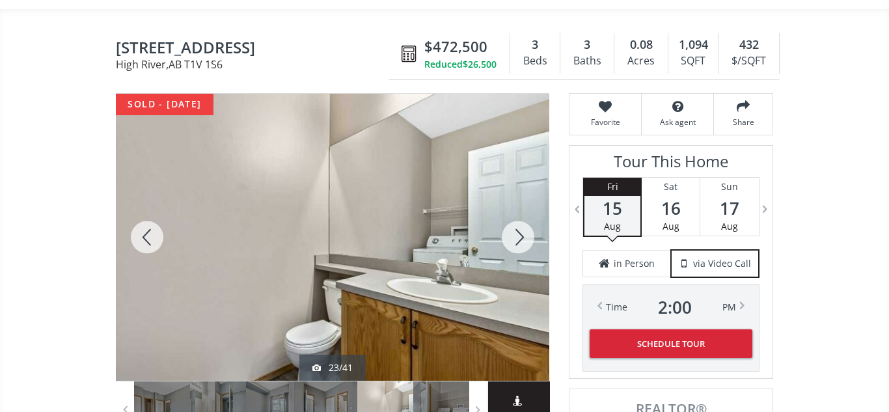
click at [515, 237] on div at bounding box center [518, 237] width 62 height 287
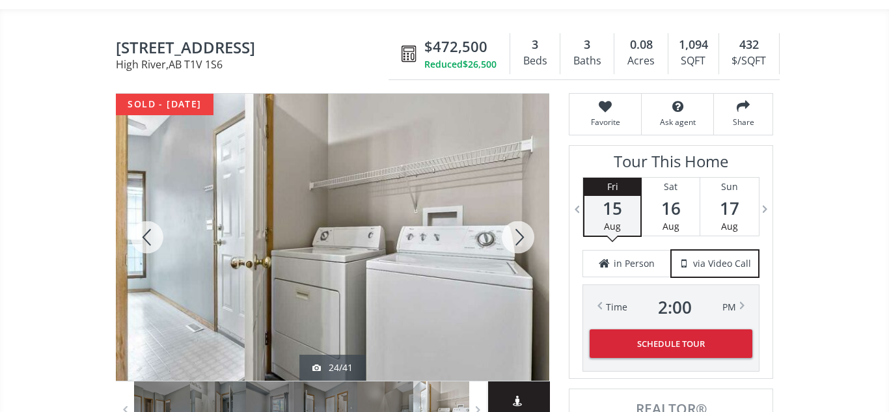
click at [515, 237] on div at bounding box center [518, 237] width 62 height 287
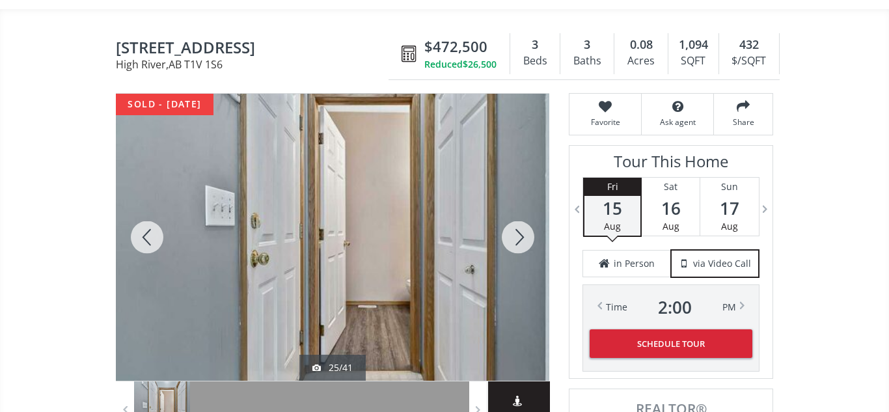
click at [515, 237] on div at bounding box center [518, 237] width 62 height 287
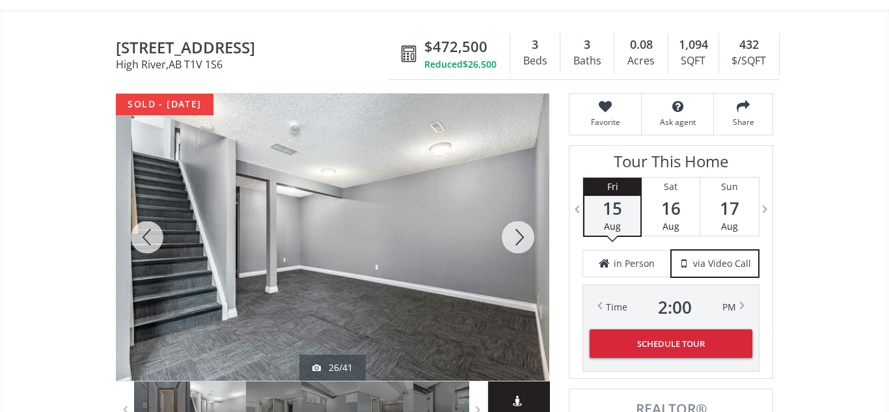
click at [515, 237] on div at bounding box center [518, 237] width 62 height 287
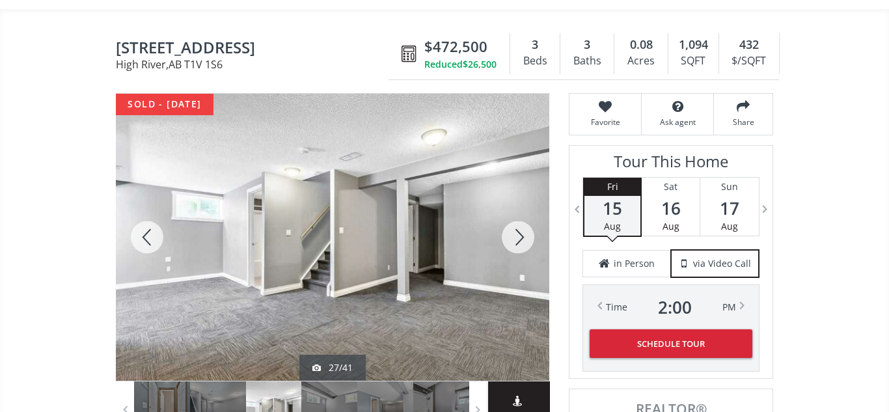
click at [515, 237] on div at bounding box center [518, 237] width 62 height 287
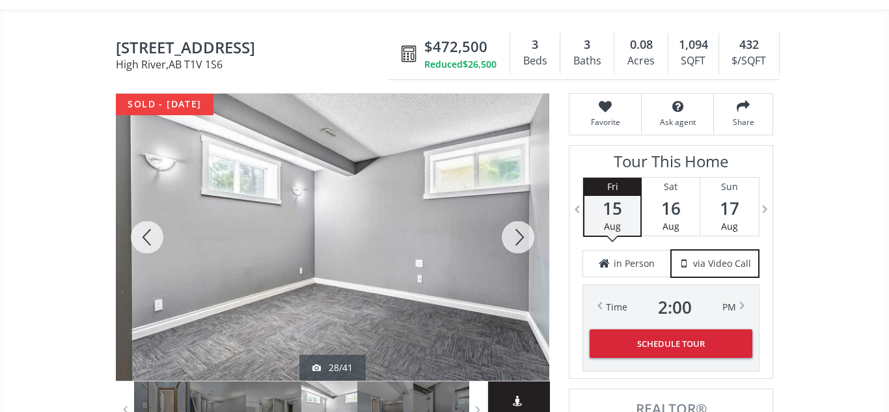
click at [515, 237] on div at bounding box center [518, 237] width 62 height 287
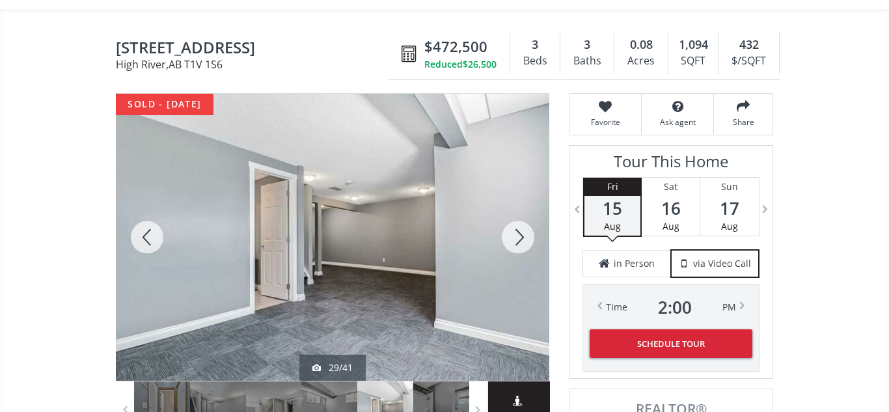
click at [515, 237] on div at bounding box center [518, 237] width 62 height 287
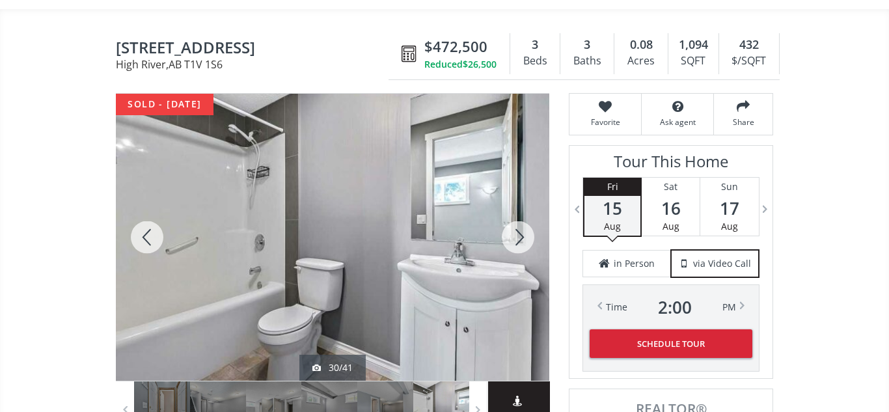
click at [515, 237] on div at bounding box center [518, 237] width 62 height 287
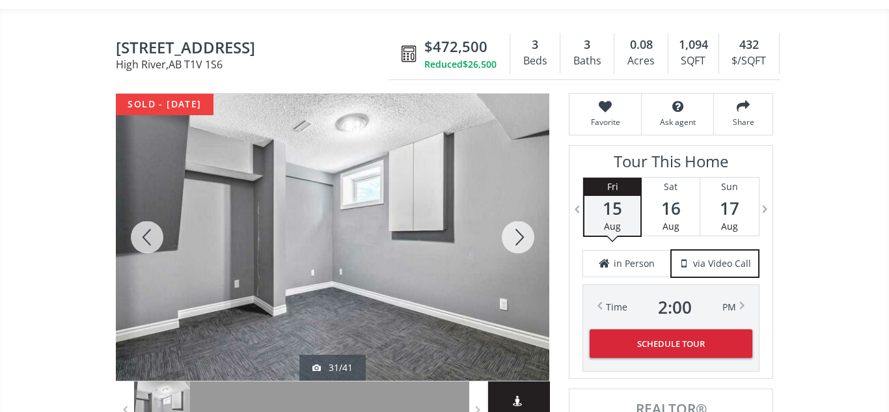
click at [515, 237] on div at bounding box center [518, 237] width 62 height 287
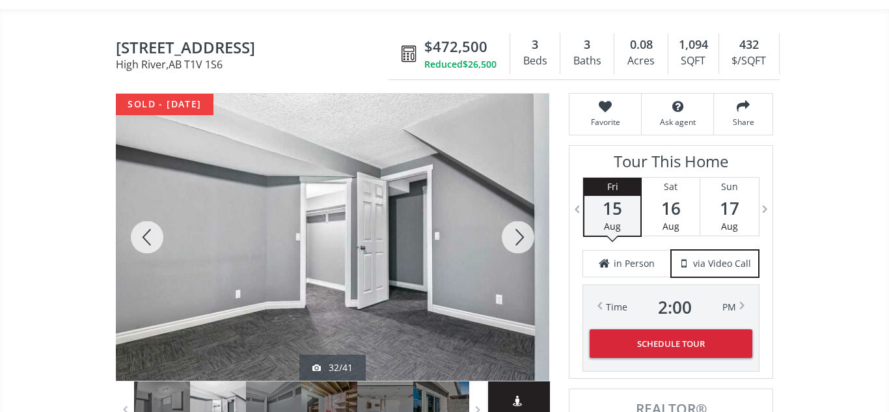
click at [515, 237] on div at bounding box center [518, 237] width 62 height 287
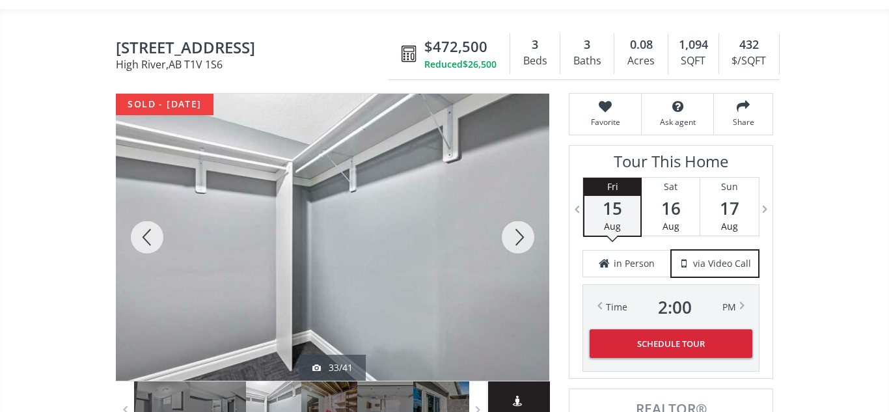
click at [515, 237] on div at bounding box center [518, 237] width 62 height 287
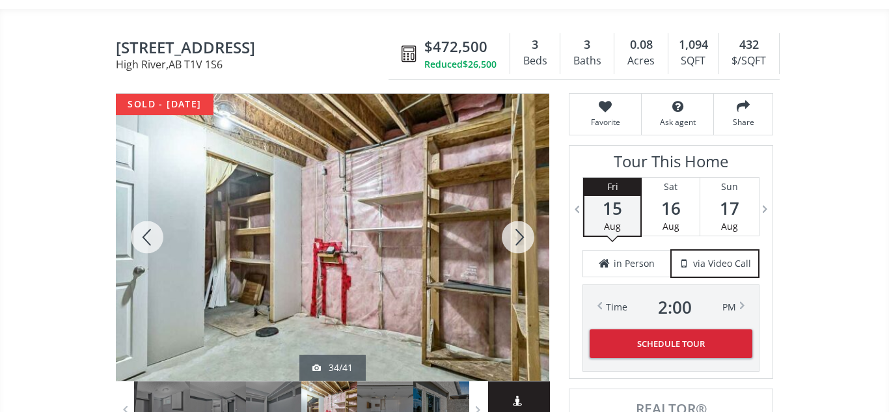
click at [515, 237] on div at bounding box center [518, 237] width 62 height 287
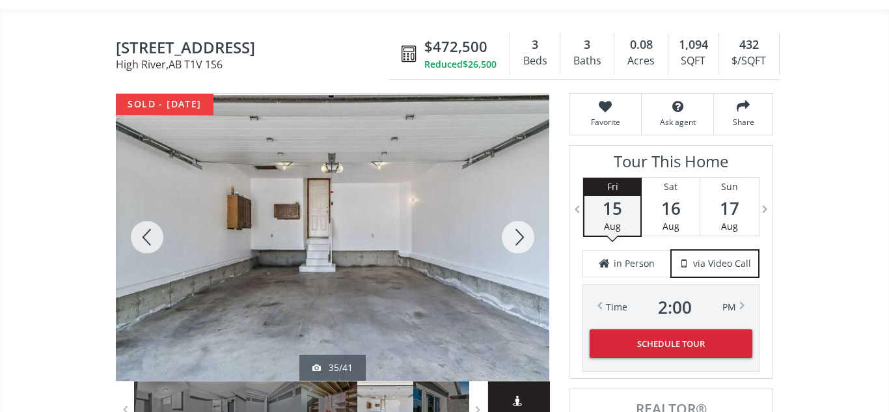
click at [515, 237] on div at bounding box center [518, 237] width 62 height 287
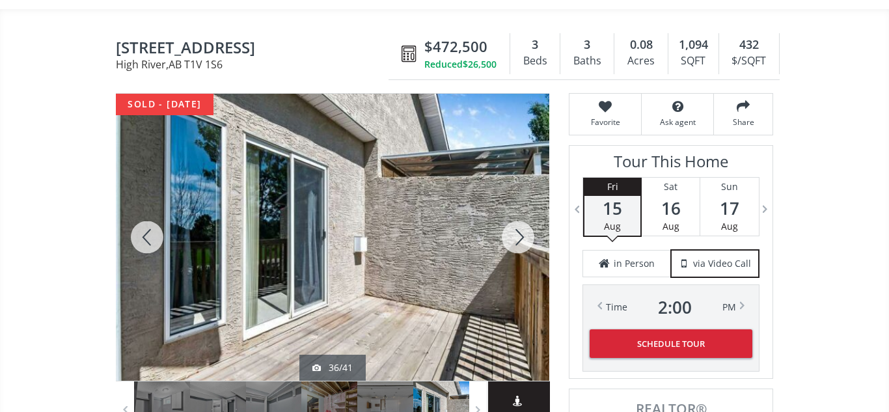
click at [515, 237] on div at bounding box center [518, 237] width 62 height 287
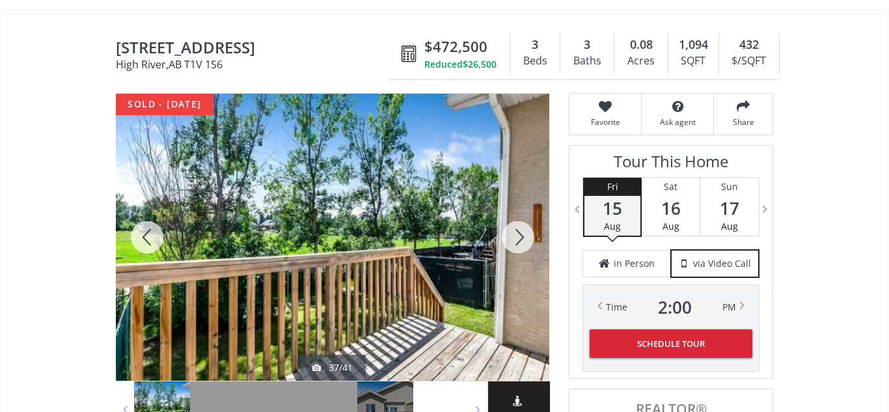
click at [515, 237] on div at bounding box center [518, 237] width 62 height 287
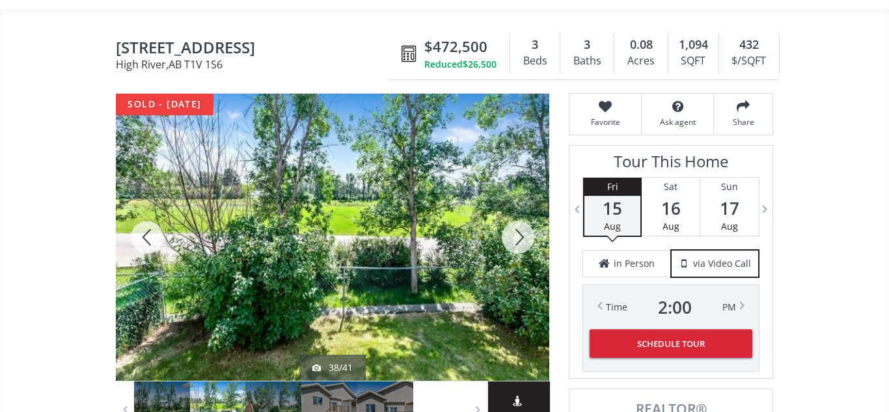
click at [515, 237] on div at bounding box center [518, 237] width 62 height 287
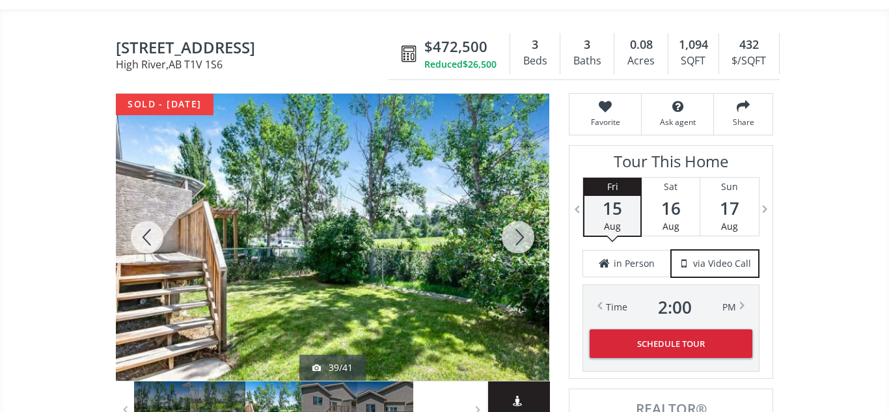
click at [515, 237] on div at bounding box center [518, 237] width 62 height 287
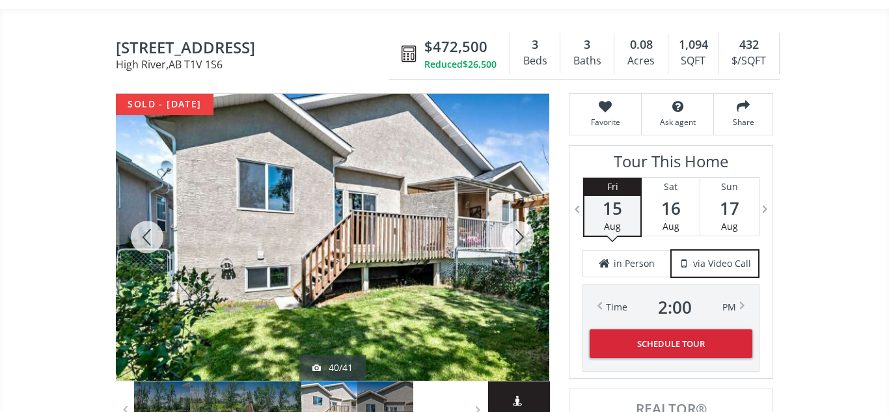
click at [515, 237] on div at bounding box center [518, 237] width 62 height 287
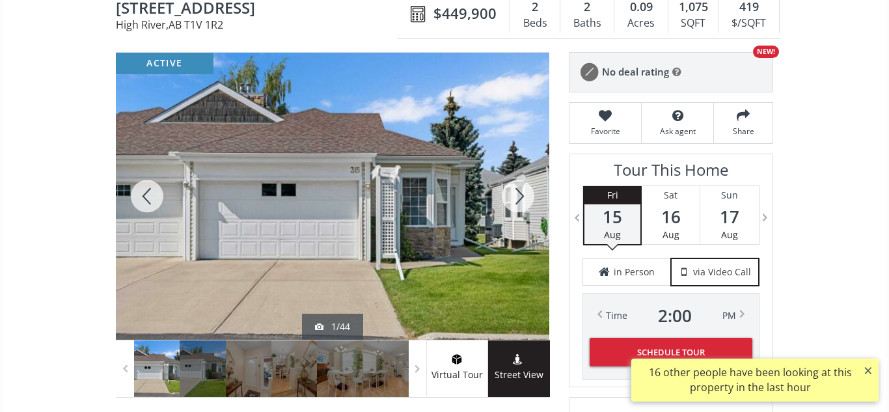
scroll to position [137, 0]
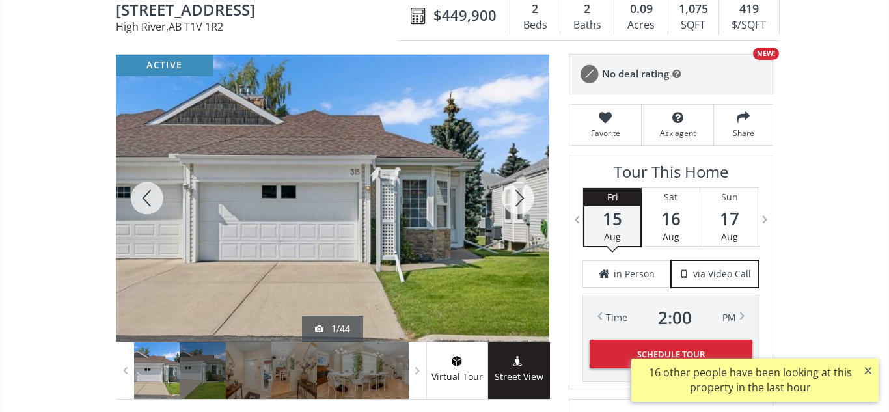
click at [517, 198] on div at bounding box center [518, 198] width 62 height 287
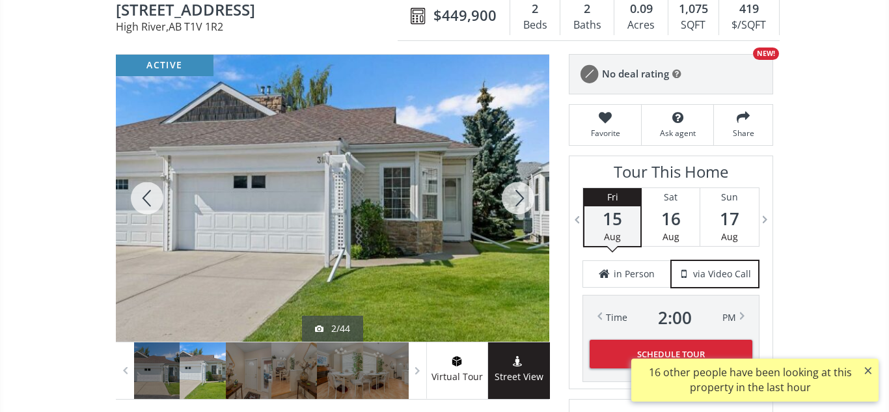
click at [517, 198] on div at bounding box center [518, 198] width 62 height 287
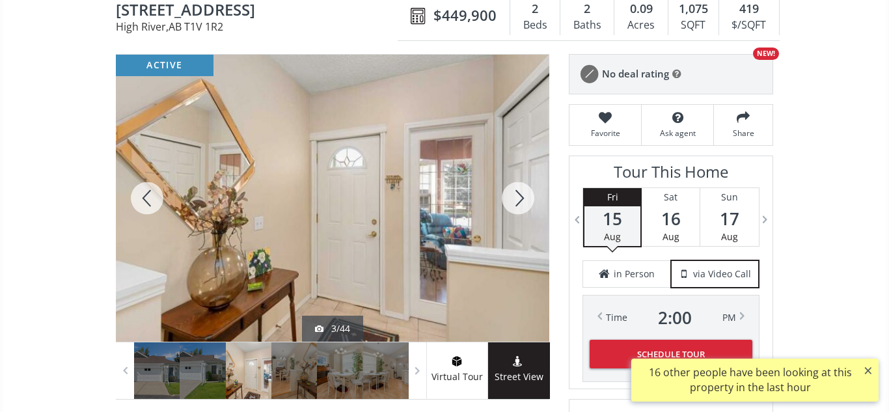
click at [149, 200] on div at bounding box center [147, 198] width 62 height 287
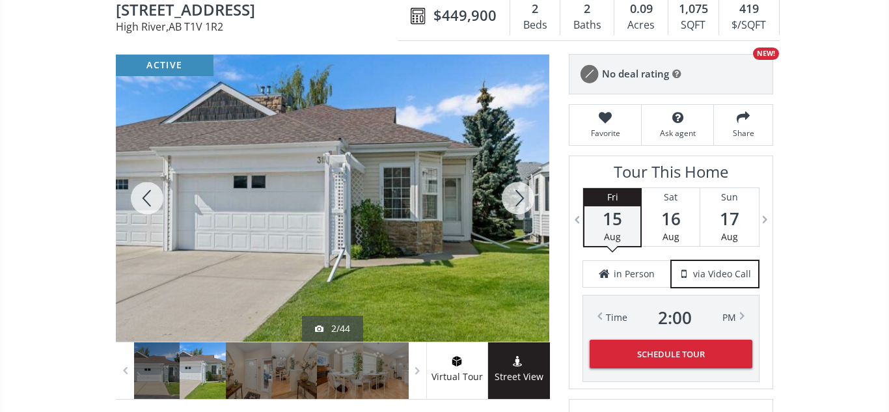
click at [532, 203] on div at bounding box center [518, 198] width 62 height 287
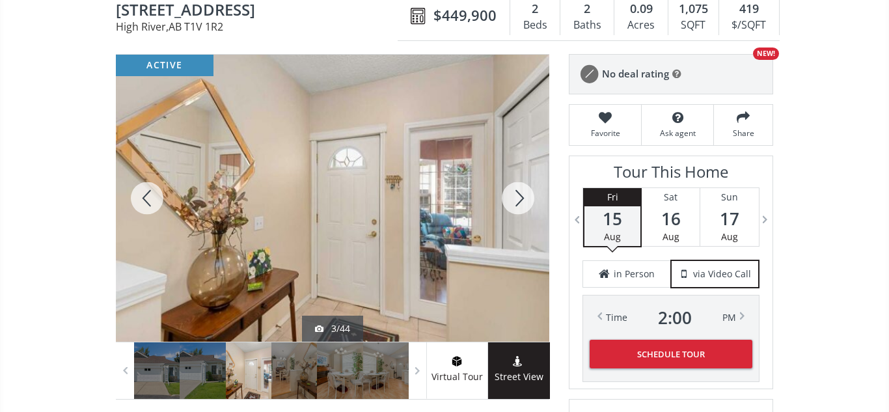
click at [532, 203] on div at bounding box center [518, 198] width 62 height 287
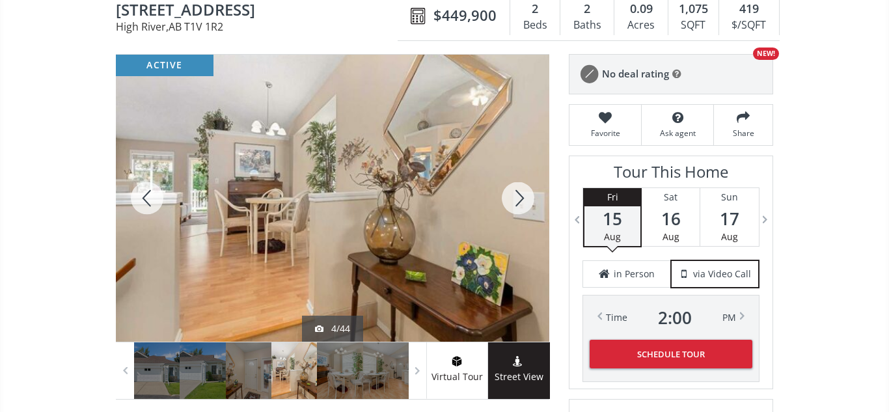
click at [532, 203] on div at bounding box center [518, 198] width 62 height 287
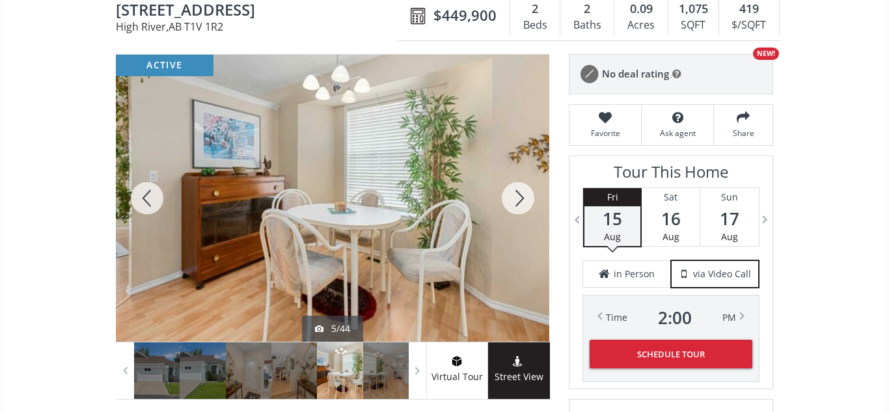
click at [532, 203] on div at bounding box center [518, 198] width 62 height 287
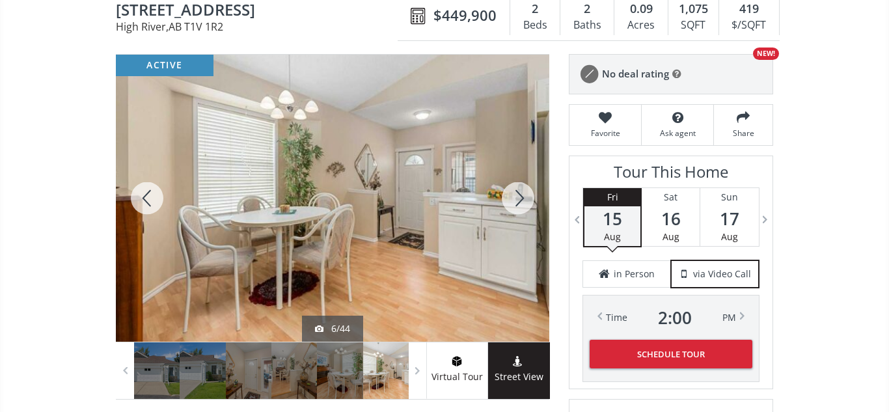
click at [532, 203] on div at bounding box center [518, 198] width 62 height 287
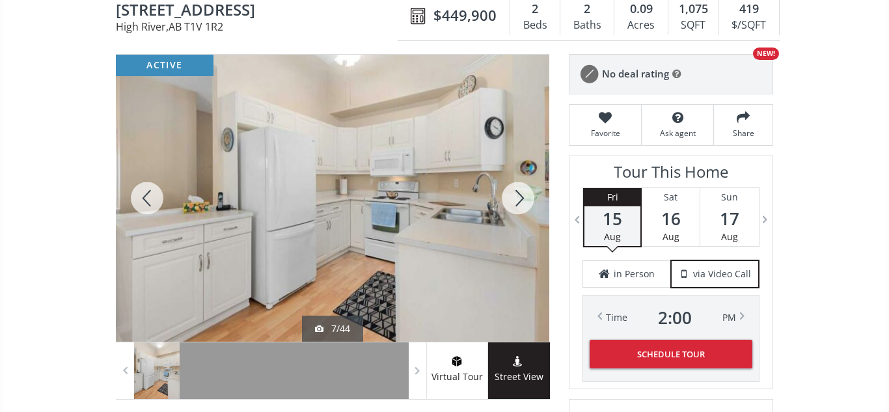
click at [532, 203] on div at bounding box center [518, 198] width 62 height 287
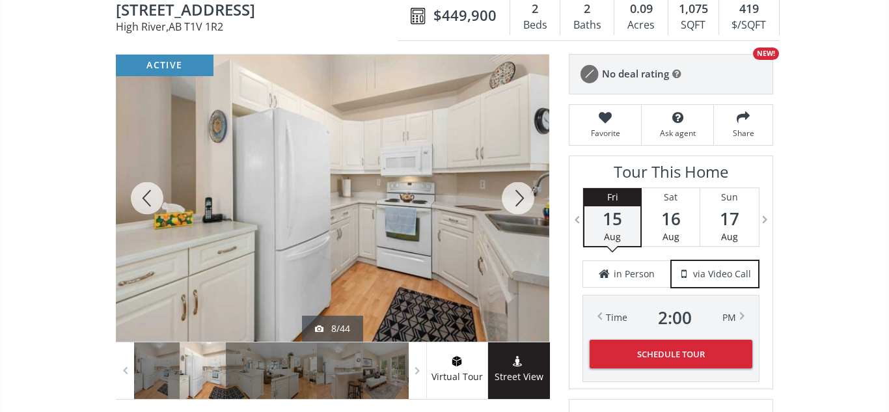
click at [532, 203] on div at bounding box center [518, 198] width 62 height 287
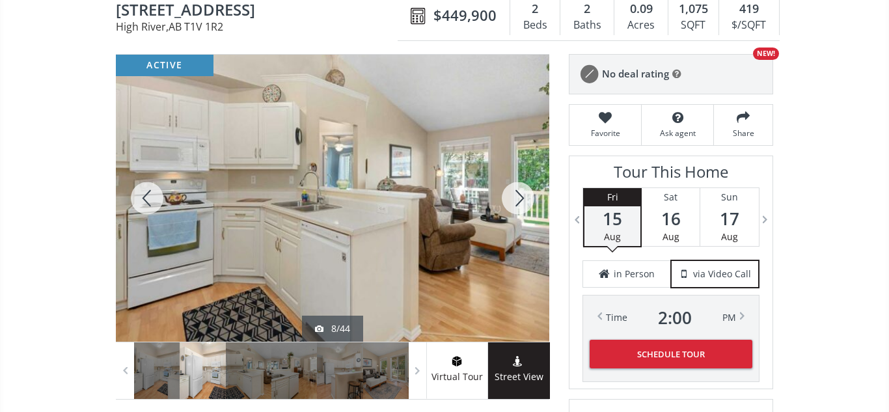
click at [532, 203] on div at bounding box center [518, 198] width 62 height 287
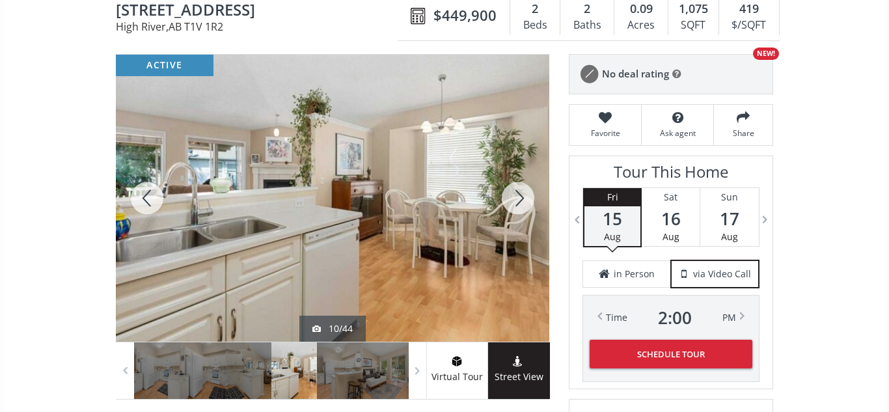
click at [532, 203] on div at bounding box center [518, 198] width 62 height 287
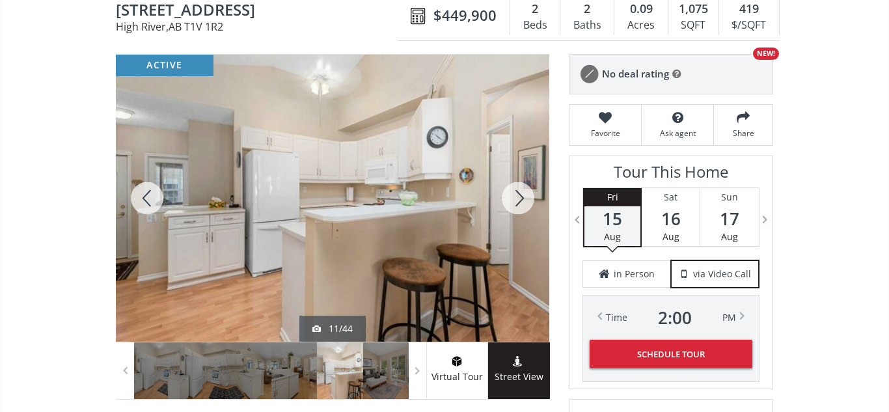
click at [532, 203] on div at bounding box center [518, 198] width 62 height 287
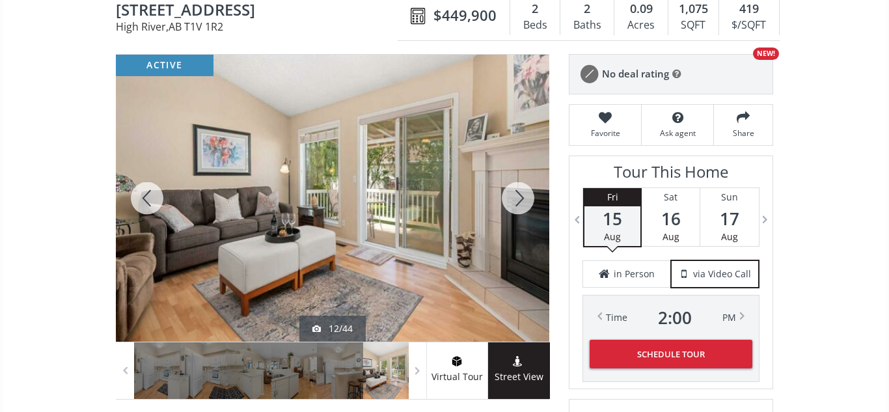
click at [532, 203] on div at bounding box center [518, 198] width 62 height 287
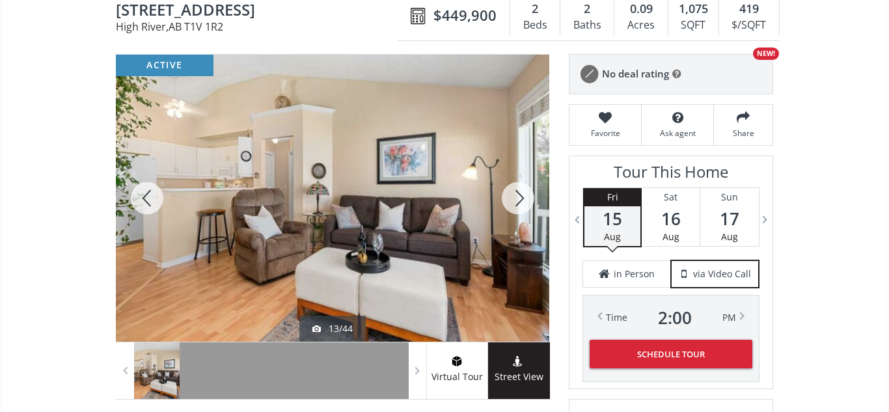
click at [532, 203] on div at bounding box center [518, 198] width 62 height 287
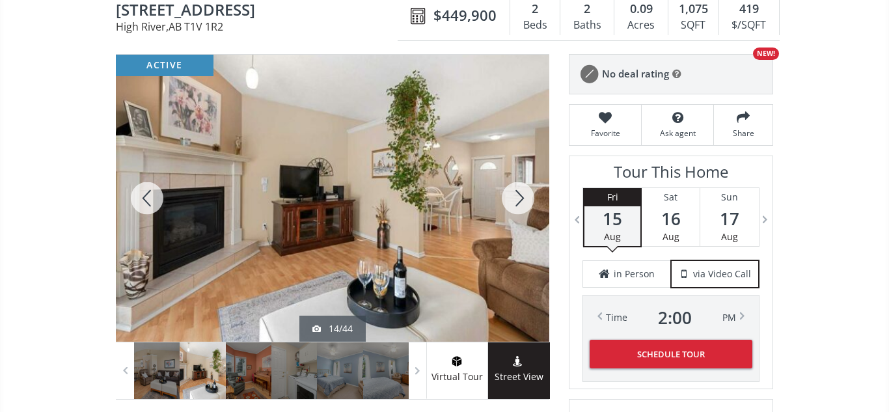
click at [532, 203] on div at bounding box center [518, 198] width 62 height 287
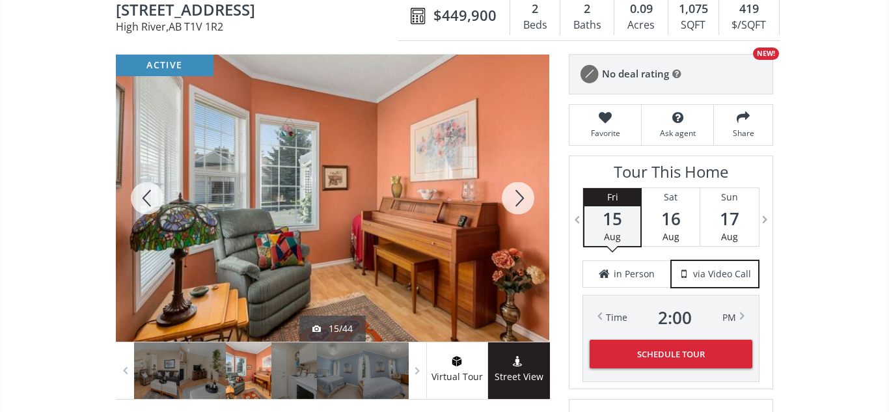
click at [532, 203] on div at bounding box center [518, 198] width 62 height 287
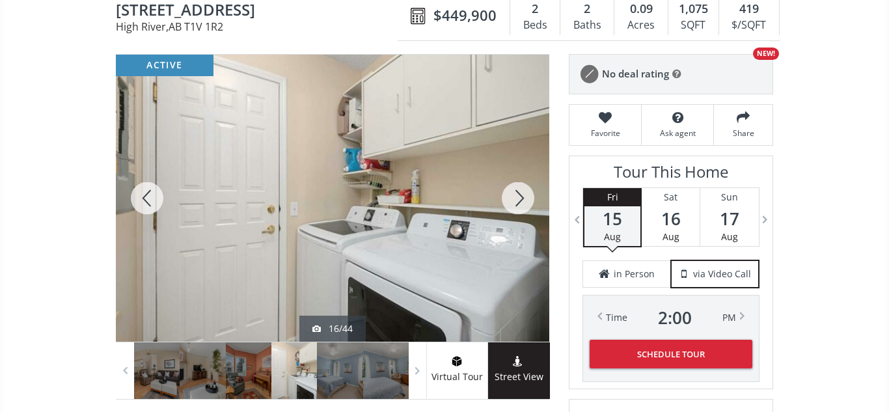
click at [532, 203] on div at bounding box center [518, 198] width 62 height 287
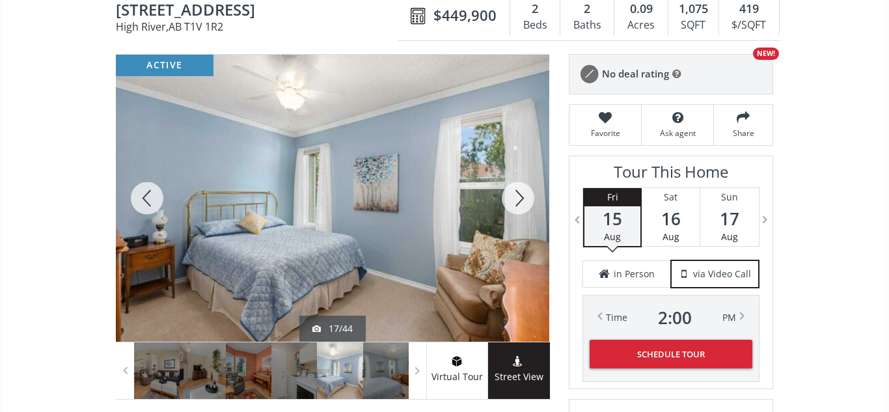
click at [532, 203] on div at bounding box center [518, 198] width 62 height 287
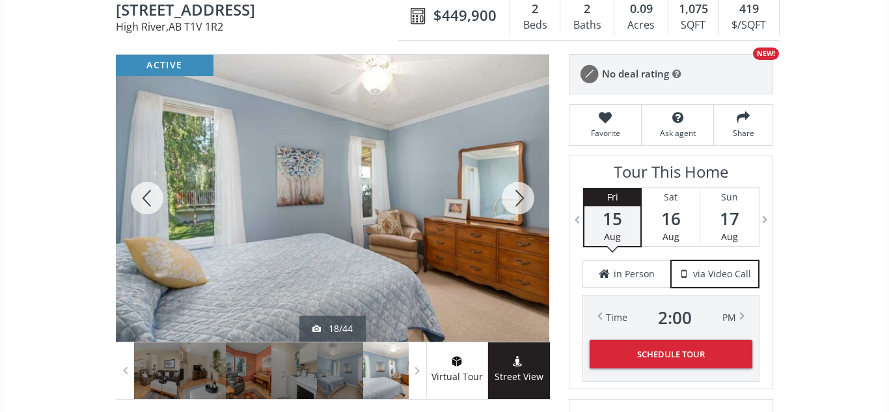
click at [532, 203] on div at bounding box center [518, 198] width 62 height 287
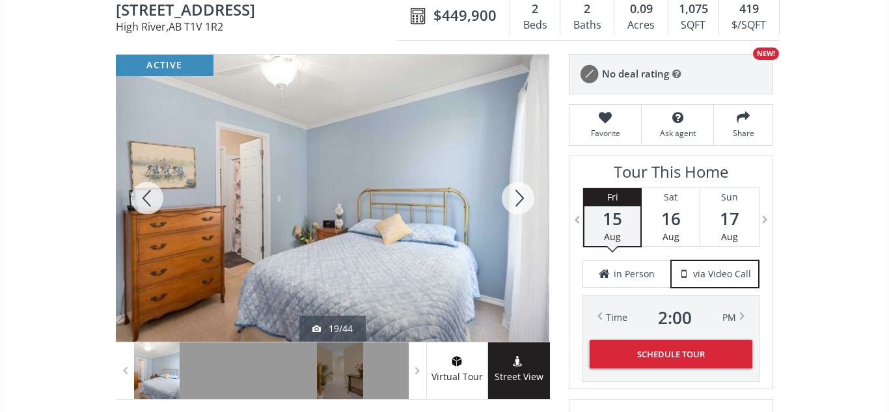
click at [532, 203] on div at bounding box center [518, 198] width 62 height 287
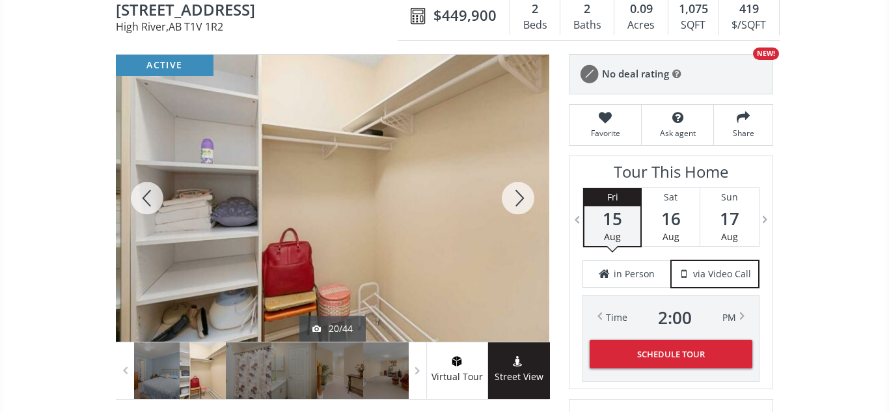
click at [532, 203] on div at bounding box center [518, 198] width 62 height 287
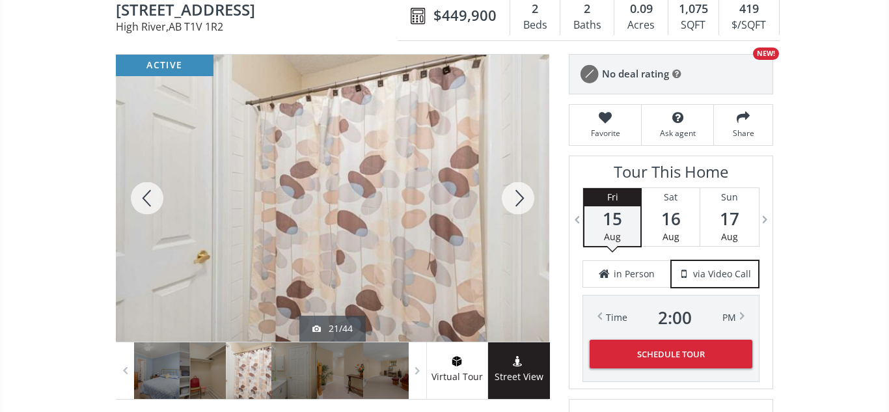
click at [532, 203] on div at bounding box center [518, 198] width 62 height 287
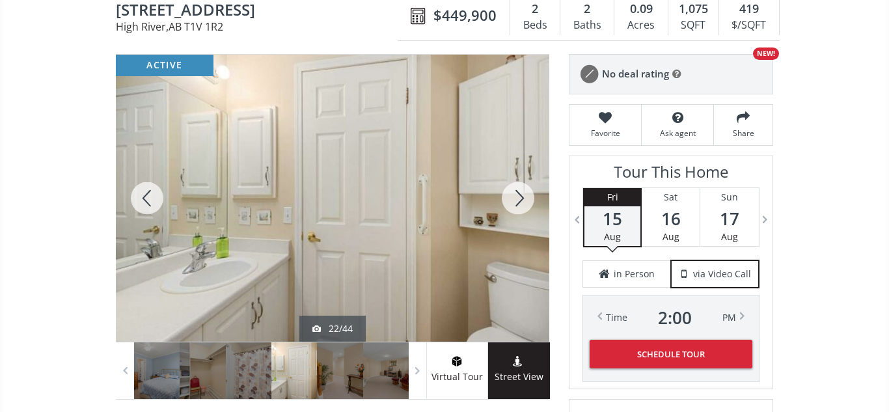
click at [532, 203] on div at bounding box center [518, 198] width 62 height 287
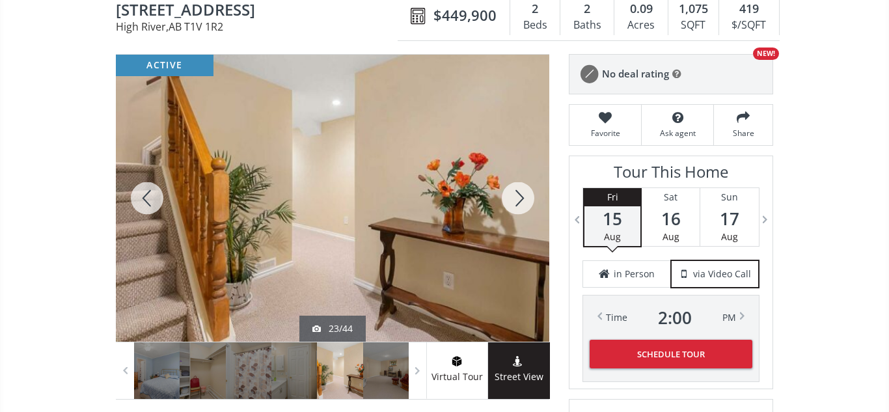
click at [532, 203] on div at bounding box center [518, 198] width 62 height 287
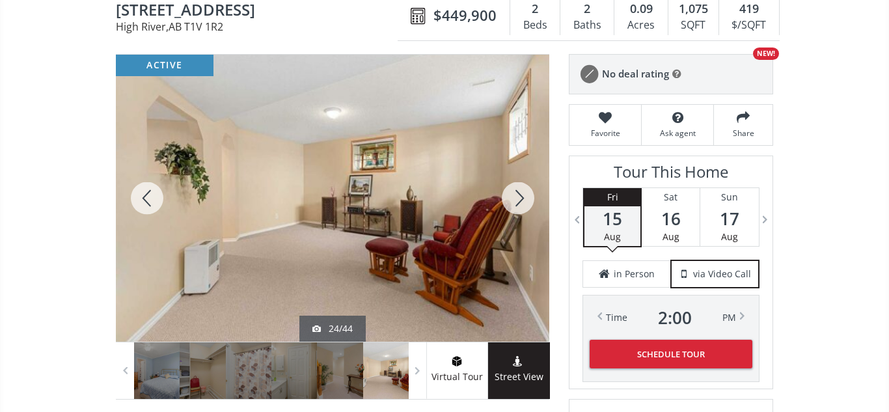
click at [532, 203] on div at bounding box center [518, 198] width 62 height 287
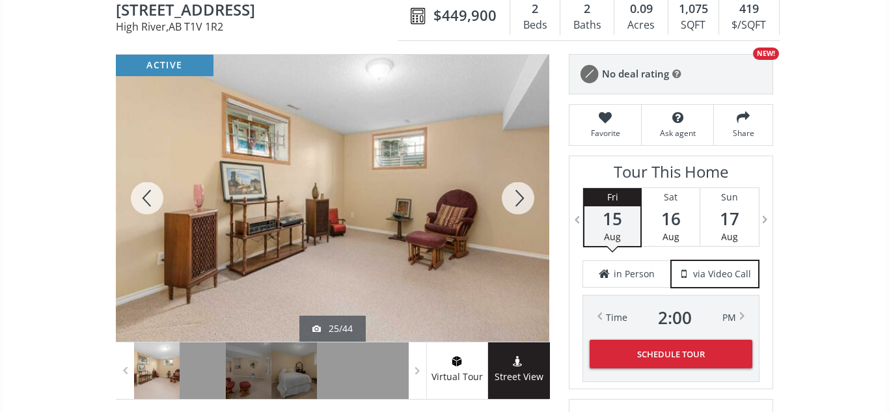
click at [532, 203] on div at bounding box center [518, 198] width 62 height 287
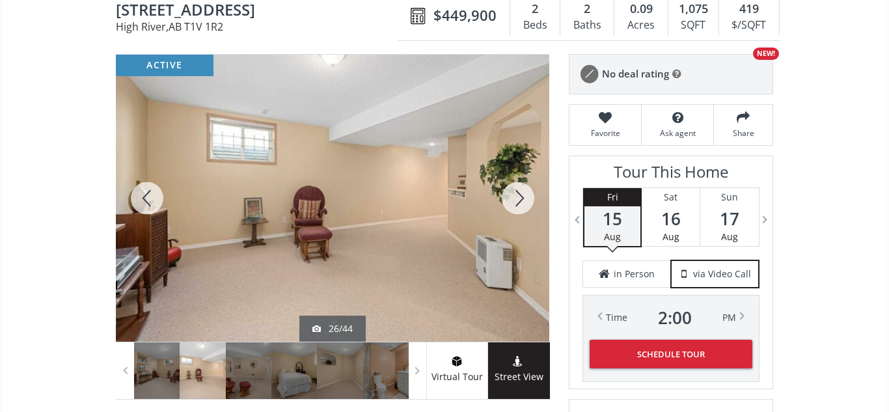
click at [532, 203] on div at bounding box center [518, 198] width 62 height 287
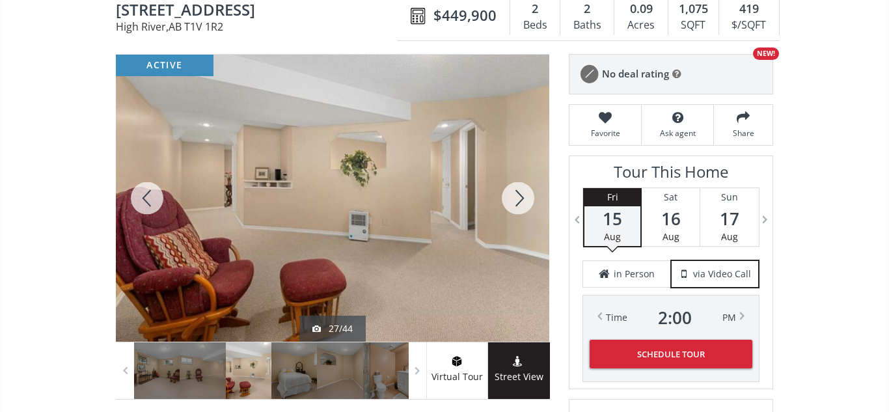
click at [532, 203] on div at bounding box center [518, 198] width 62 height 287
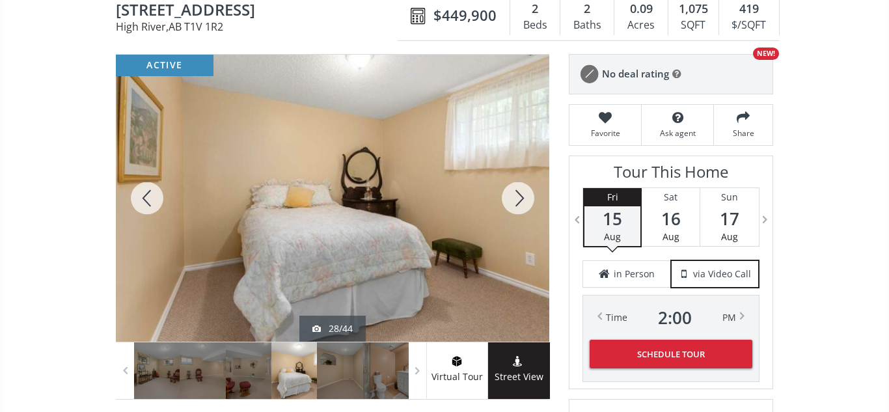
click at [532, 203] on div at bounding box center [518, 198] width 62 height 287
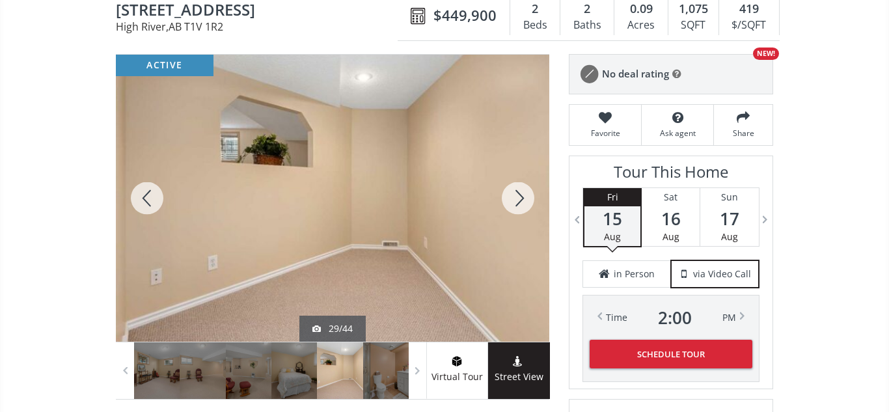
click at [532, 203] on div at bounding box center [518, 198] width 62 height 287
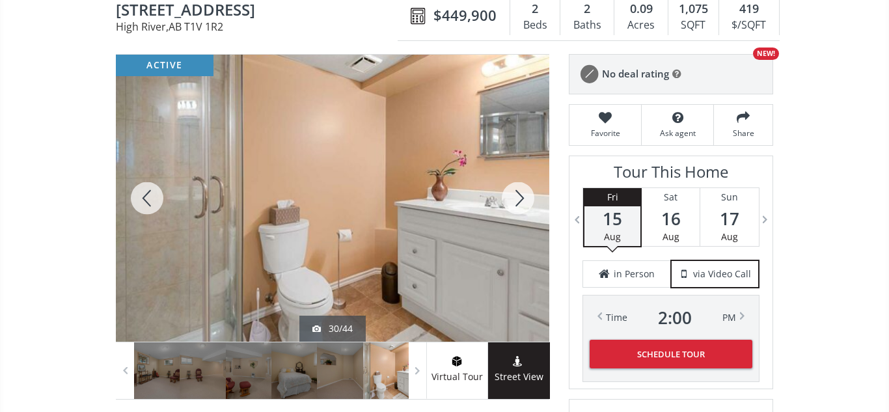
click at [532, 203] on div at bounding box center [518, 198] width 62 height 287
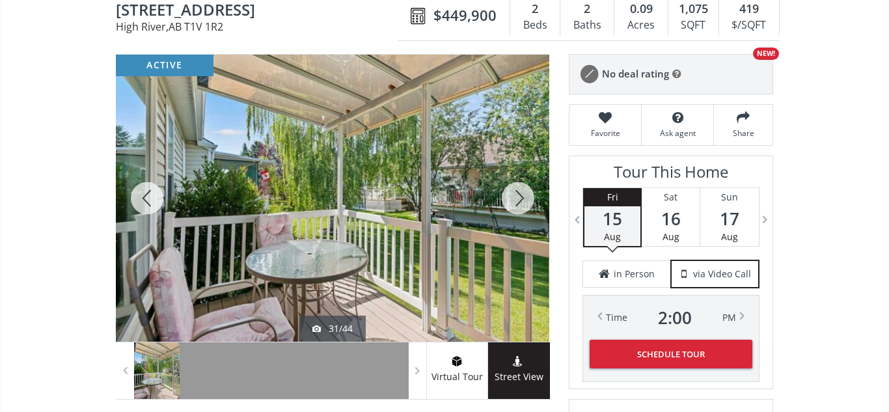
click at [532, 203] on div at bounding box center [518, 198] width 62 height 287
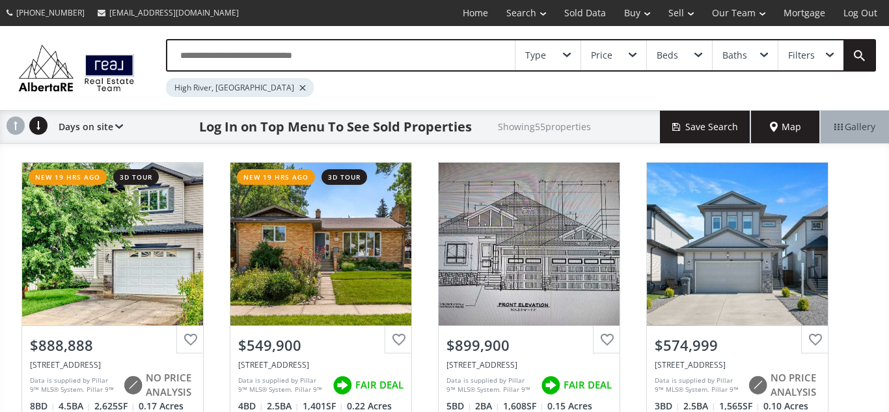
click at [341, 54] on input "text" at bounding box center [340, 55] width 347 height 30
type input "******"
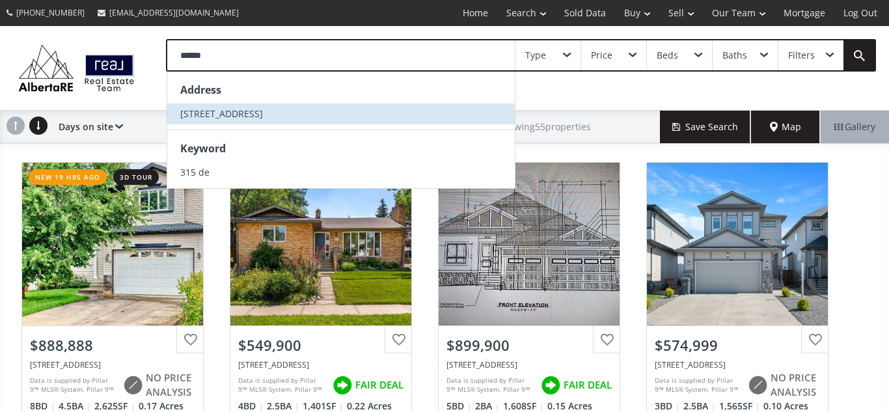
click at [240, 114] on span "315 De Foras Close NW" at bounding box center [221, 113] width 83 height 12
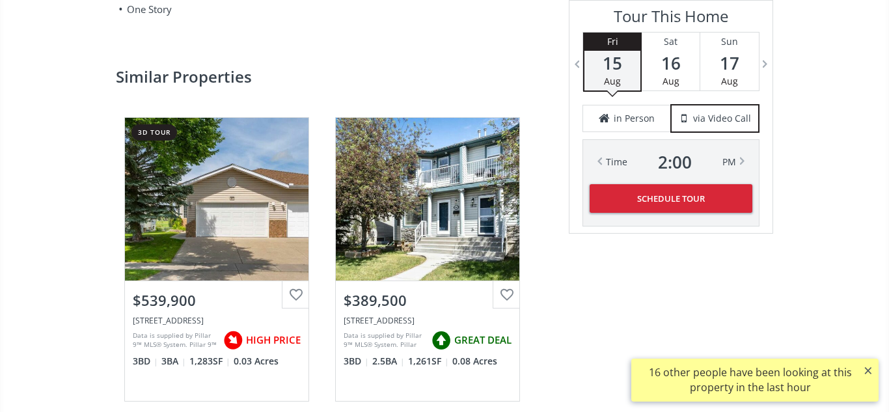
scroll to position [1815, 0]
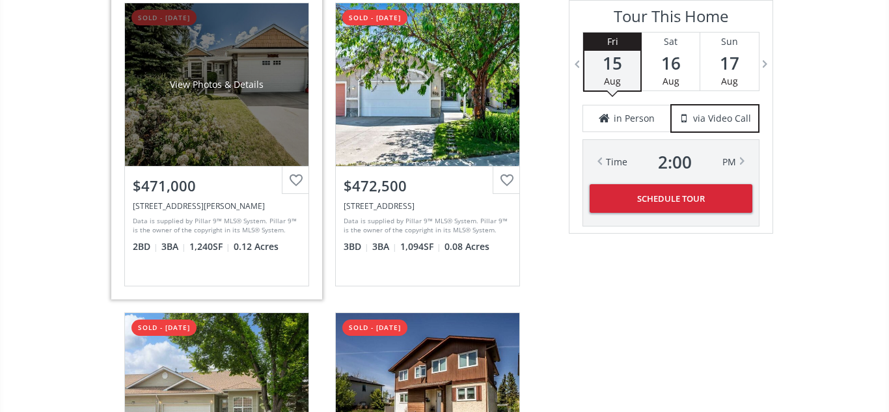
scroll to position [2613, 0]
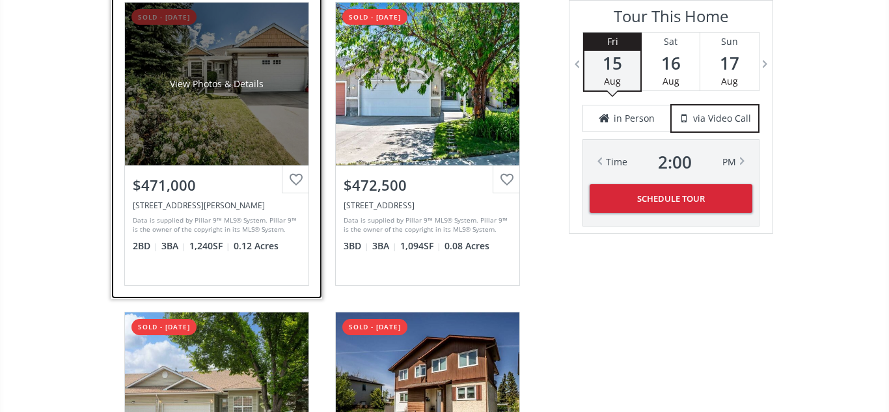
click at [229, 127] on div "View Photos & Details" at bounding box center [216, 84] width 183 height 163
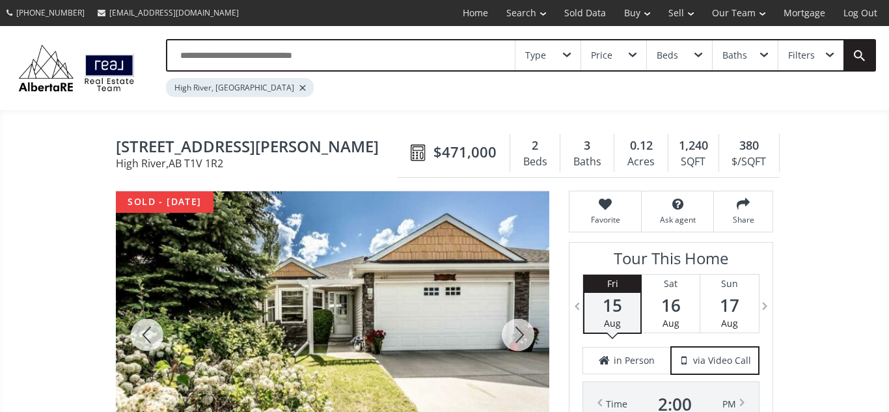
click at [520, 339] on div at bounding box center [518, 334] width 62 height 287
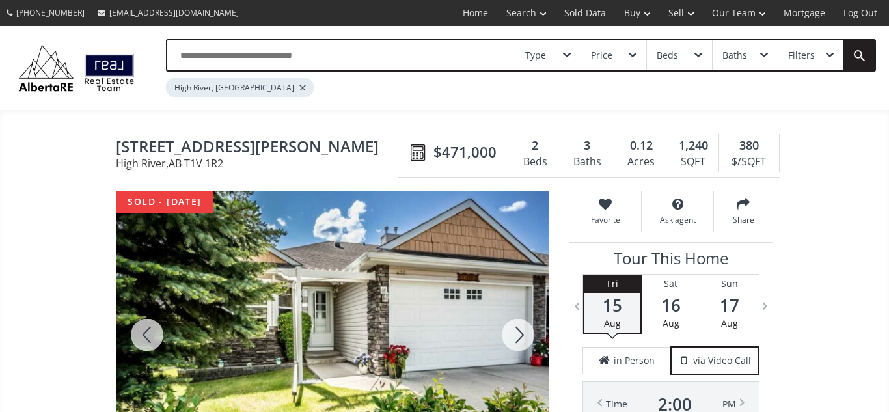
click at [520, 339] on div at bounding box center [518, 334] width 62 height 287
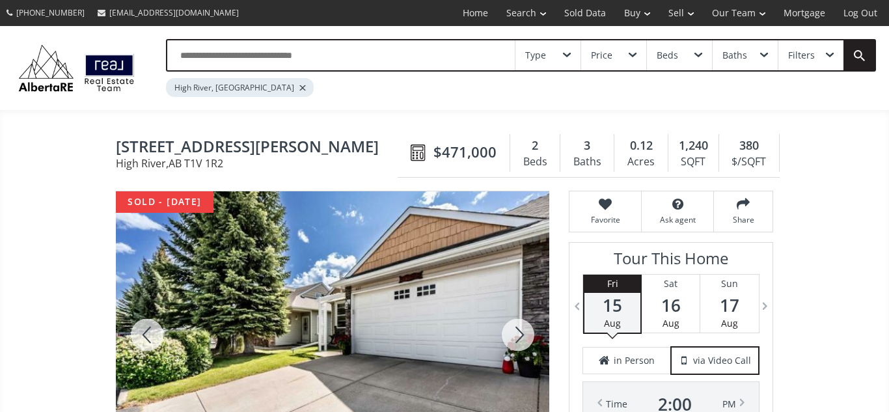
click at [520, 339] on div at bounding box center [518, 334] width 62 height 287
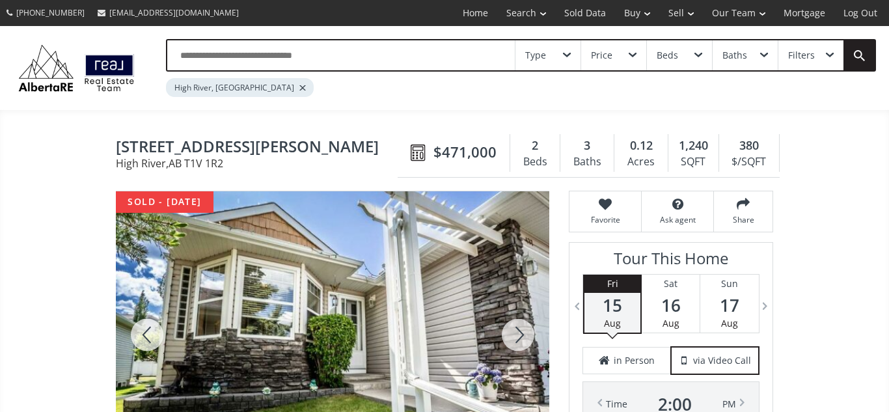
click at [520, 339] on div at bounding box center [518, 334] width 62 height 287
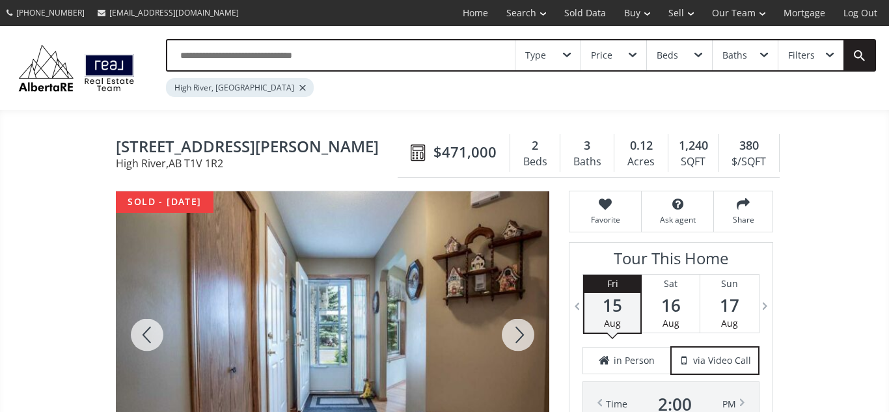
click at [520, 339] on div at bounding box center [518, 334] width 62 height 287
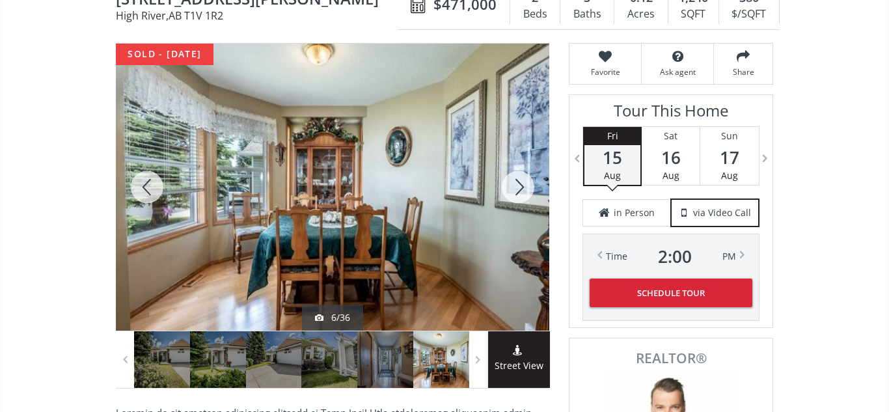
scroll to position [149, 0]
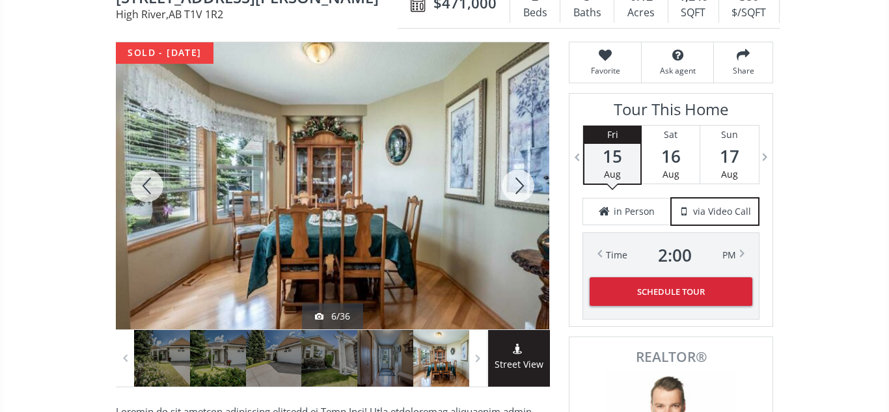
click at [516, 186] on div at bounding box center [518, 185] width 62 height 287
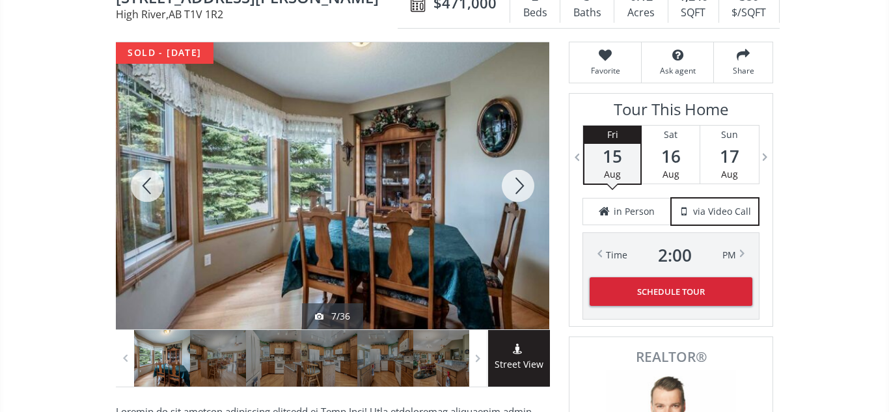
click at [516, 186] on div at bounding box center [518, 185] width 62 height 287
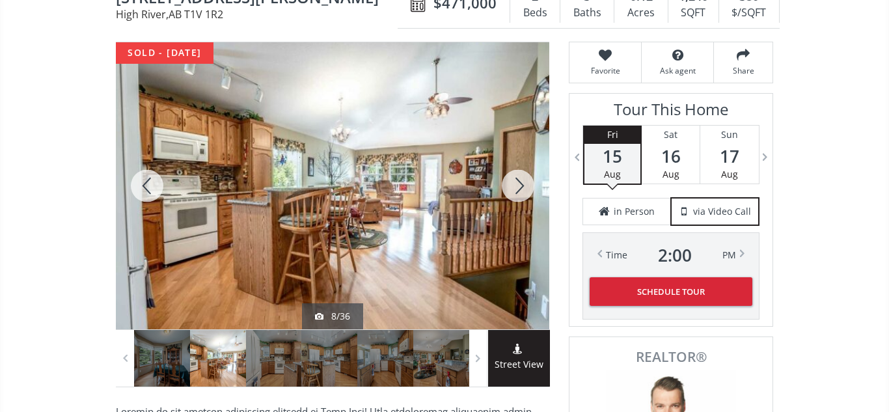
click at [516, 186] on div at bounding box center [518, 185] width 62 height 287
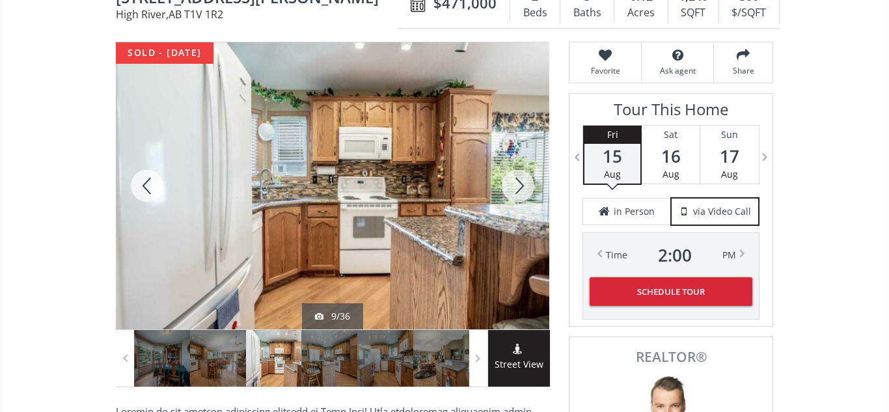
click at [516, 186] on div at bounding box center [518, 185] width 62 height 287
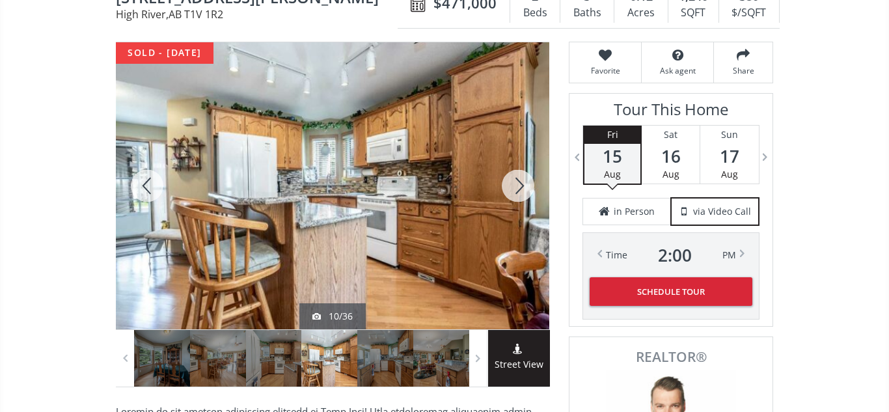
click at [516, 186] on div at bounding box center [518, 185] width 62 height 287
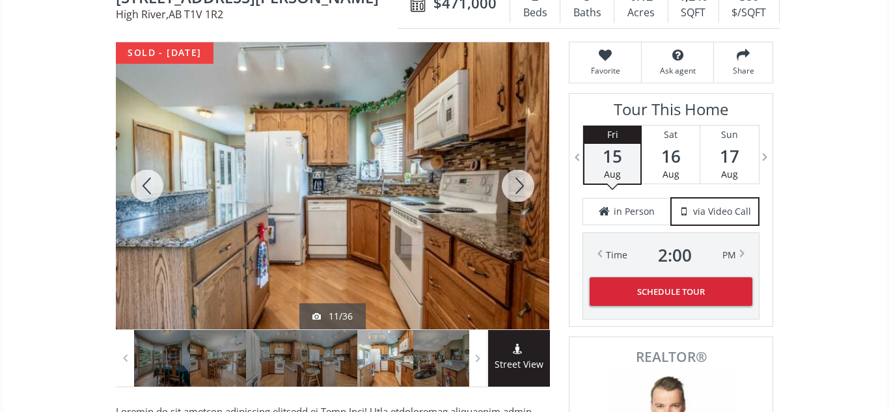
click at [516, 186] on div at bounding box center [518, 185] width 62 height 287
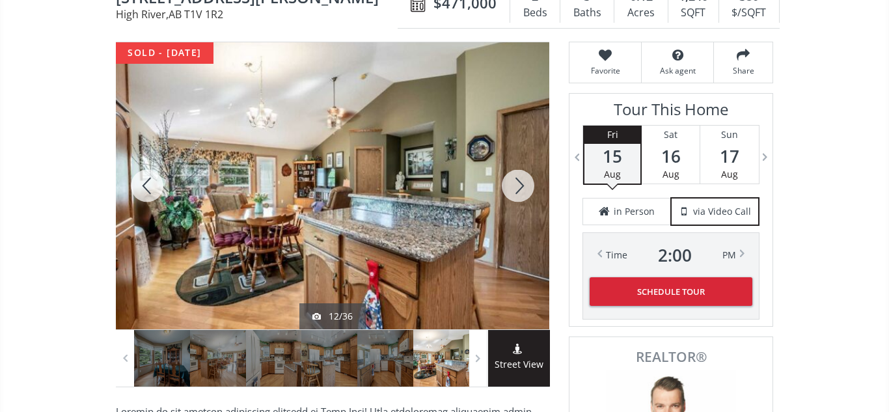
click at [516, 186] on div at bounding box center [518, 185] width 62 height 287
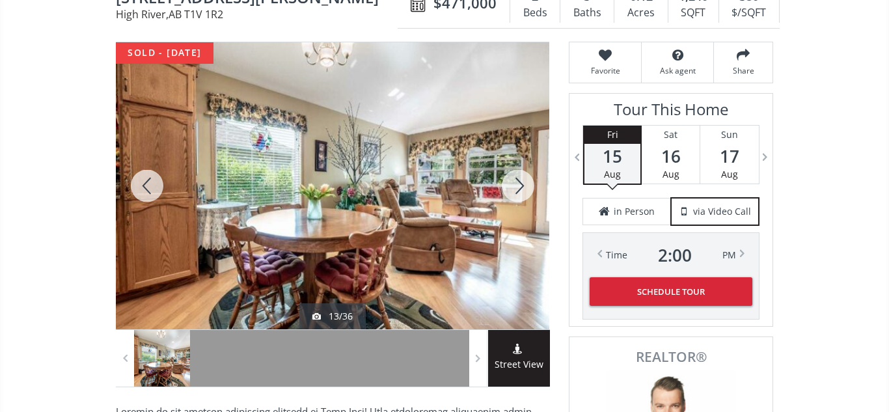
click at [516, 186] on div at bounding box center [518, 185] width 62 height 287
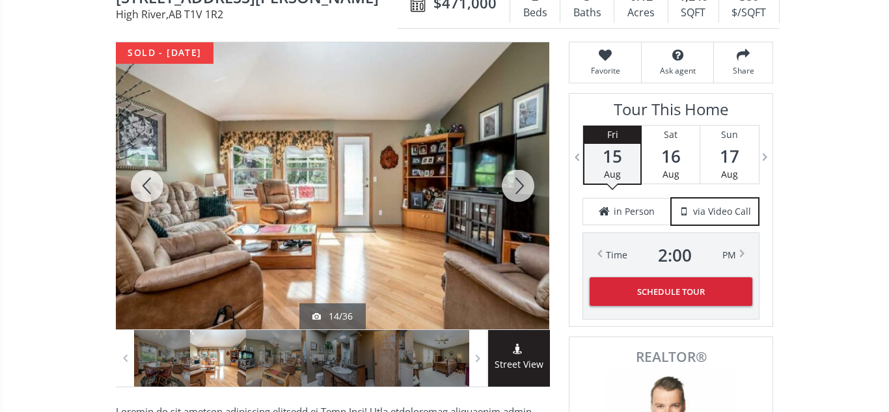
click at [516, 186] on div at bounding box center [518, 185] width 62 height 287
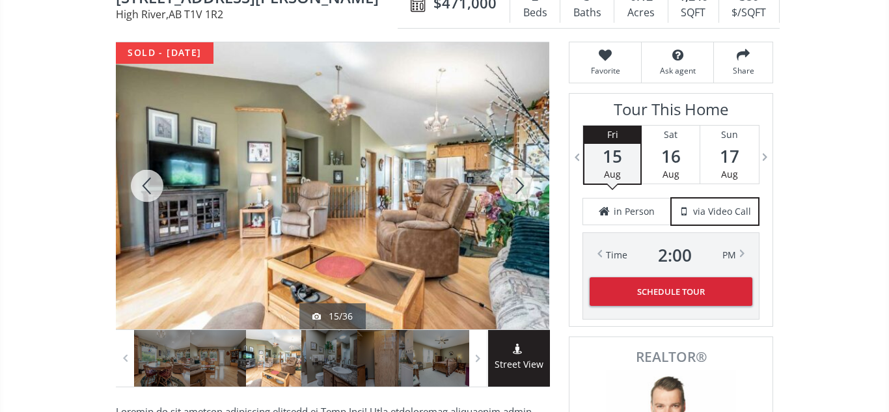
click at [516, 186] on div at bounding box center [518, 185] width 62 height 287
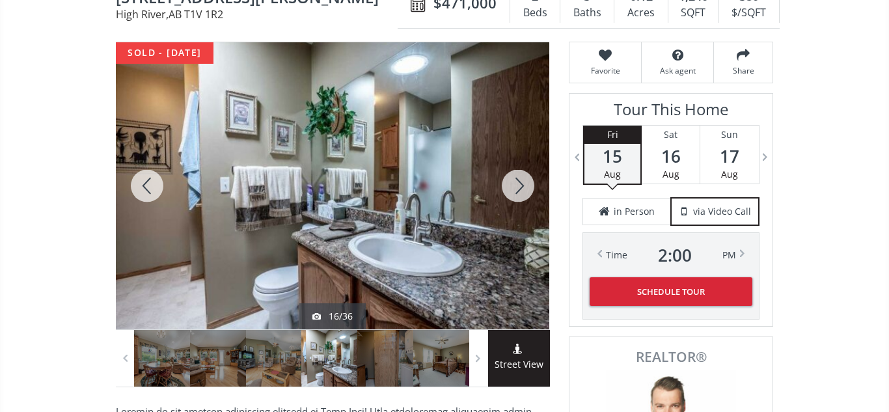
click at [516, 186] on div at bounding box center [518, 185] width 62 height 287
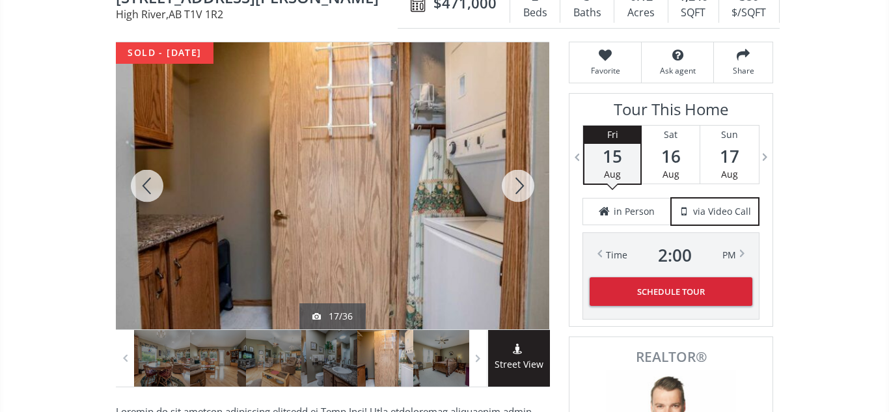
click at [516, 186] on div at bounding box center [518, 185] width 62 height 287
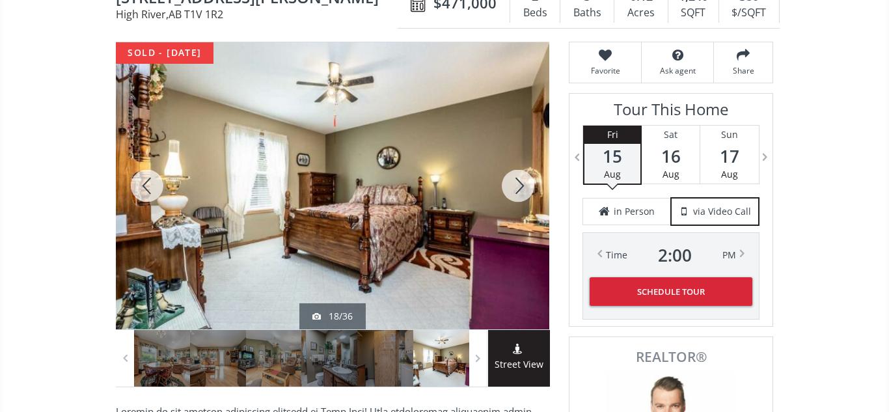
click at [516, 186] on div at bounding box center [518, 185] width 62 height 287
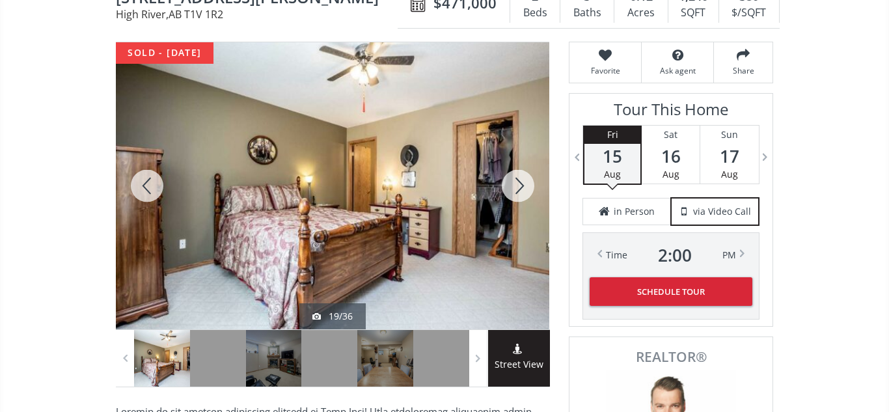
click at [516, 186] on div at bounding box center [518, 185] width 62 height 287
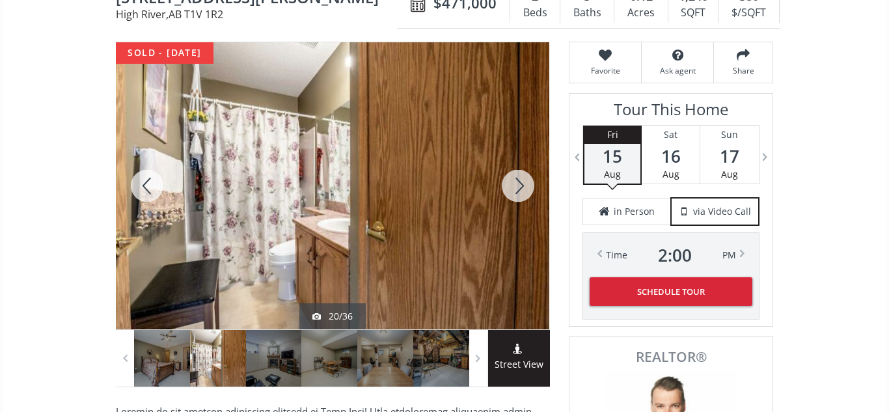
click at [516, 186] on div at bounding box center [518, 185] width 62 height 287
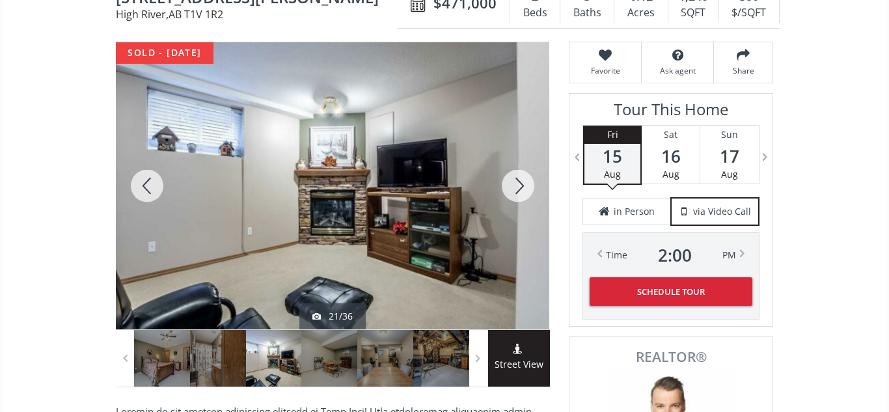
click at [516, 186] on div at bounding box center [518, 185] width 62 height 287
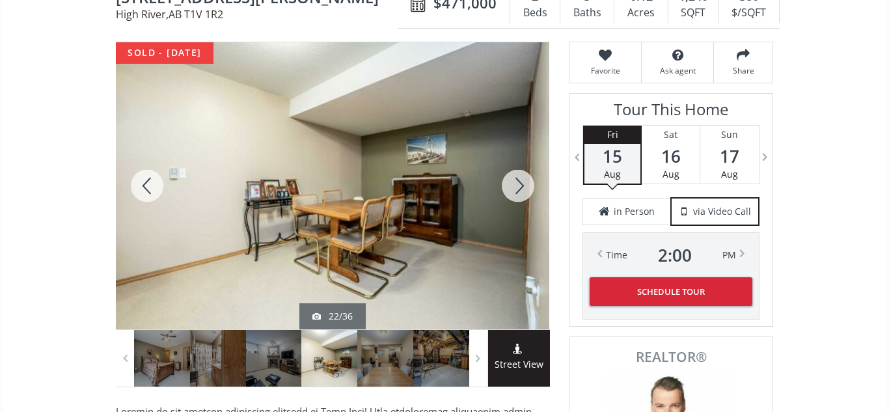
click at [516, 186] on div at bounding box center [518, 185] width 62 height 287
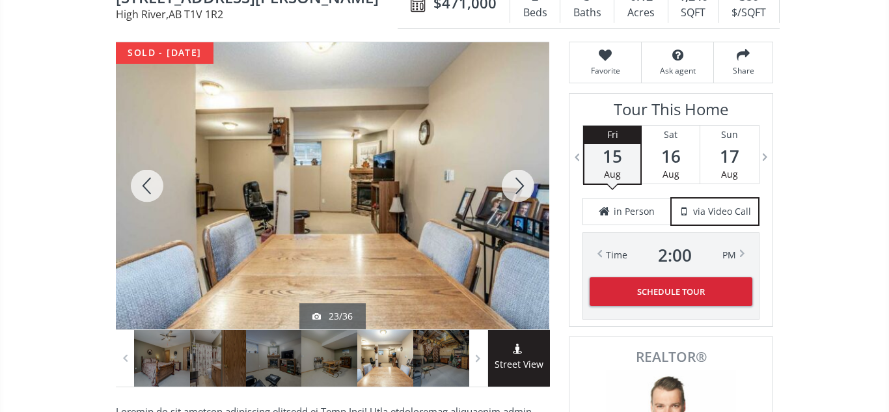
click at [516, 186] on div at bounding box center [518, 185] width 62 height 287
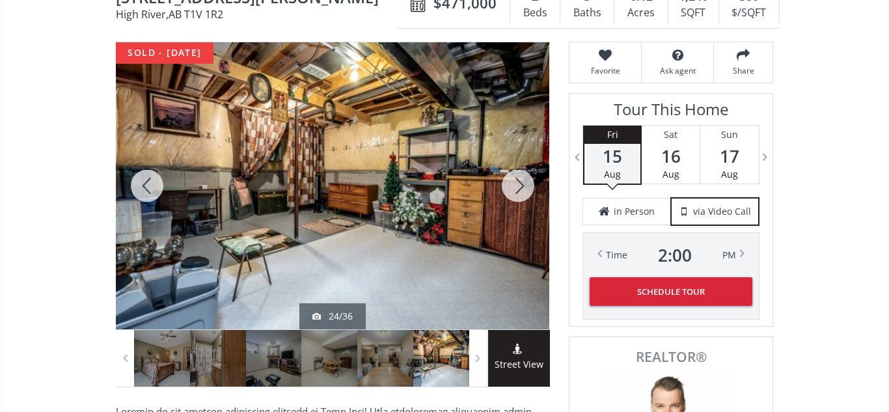
click at [516, 186] on div at bounding box center [518, 185] width 62 height 287
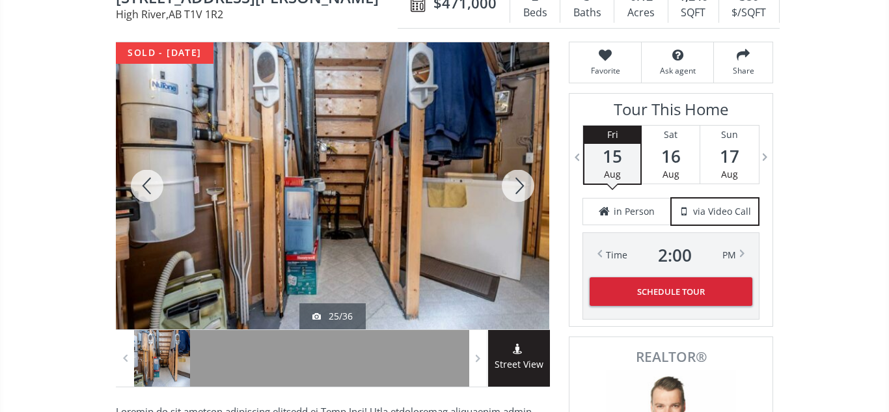
click at [516, 186] on div at bounding box center [518, 185] width 62 height 287
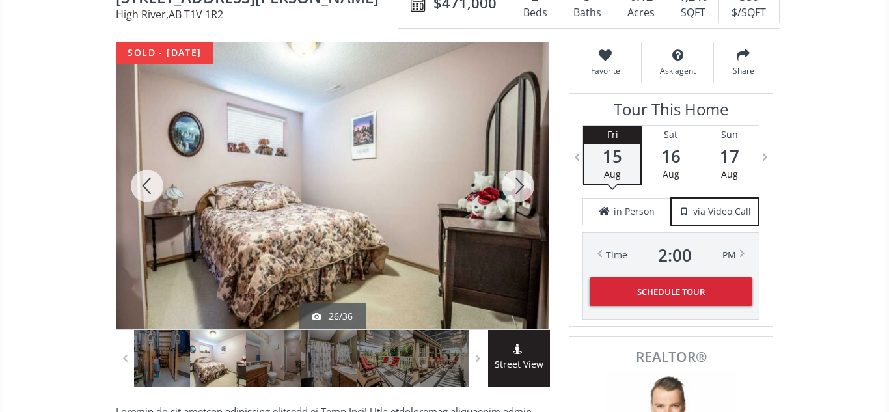
click at [516, 186] on div at bounding box center [518, 185] width 62 height 287
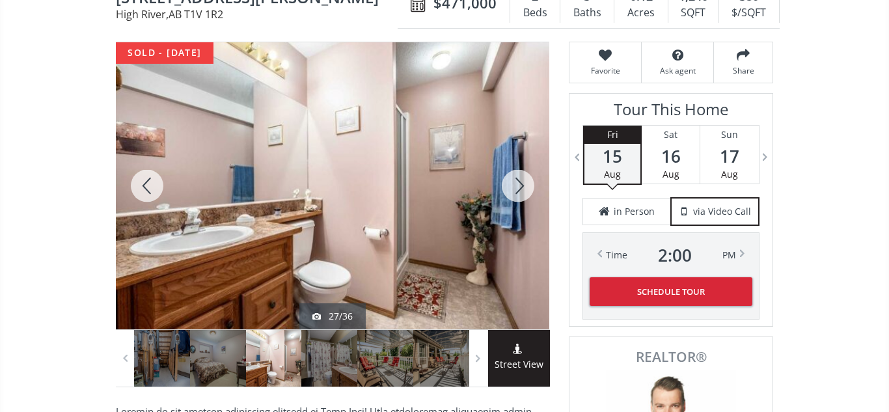
click at [516, 186] on div at bounding box center [518, 185] width 62 height 287
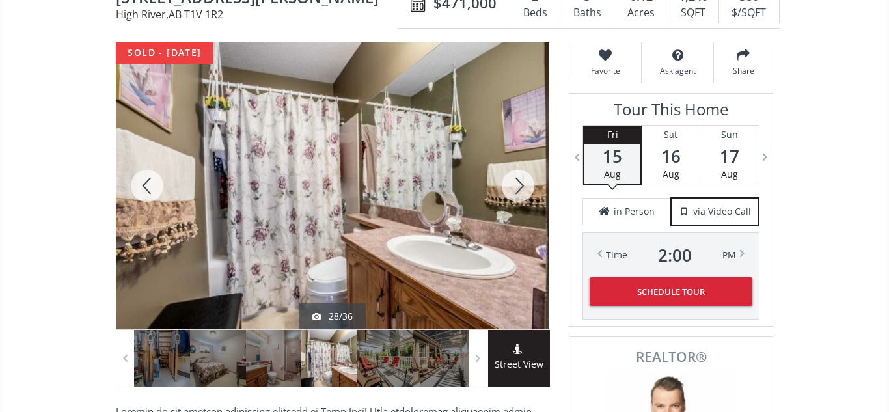
click at [516, 186] on div at bounding box center [518, 185] width 62 height 287
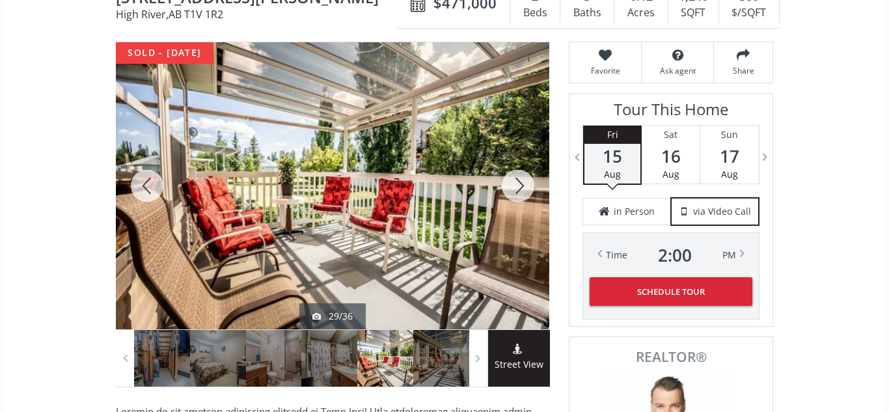
click at [516, 186] on div at bounding box center [518, 185] width 62 height 287
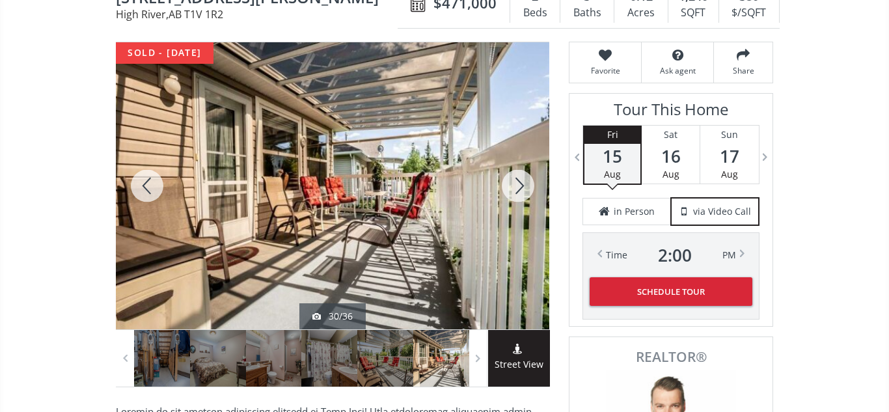
click at [516, 186] on div at bounding box center [518, 185] width 62 height 287
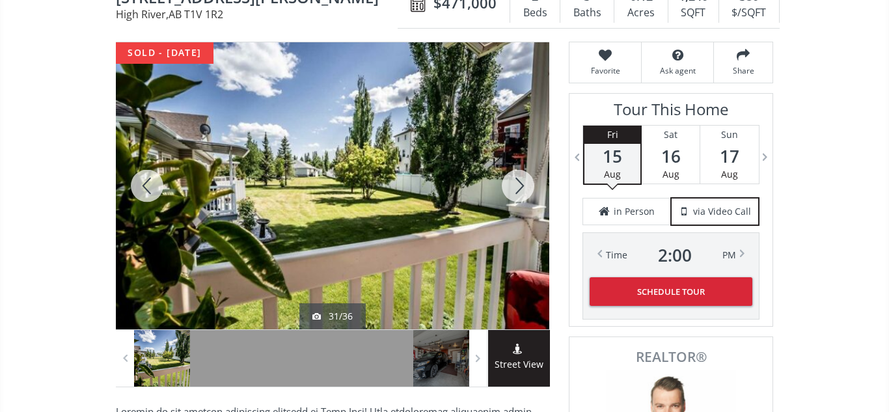
click at [516, 186] on div at bounding box center [518, 185] width 62 height 287
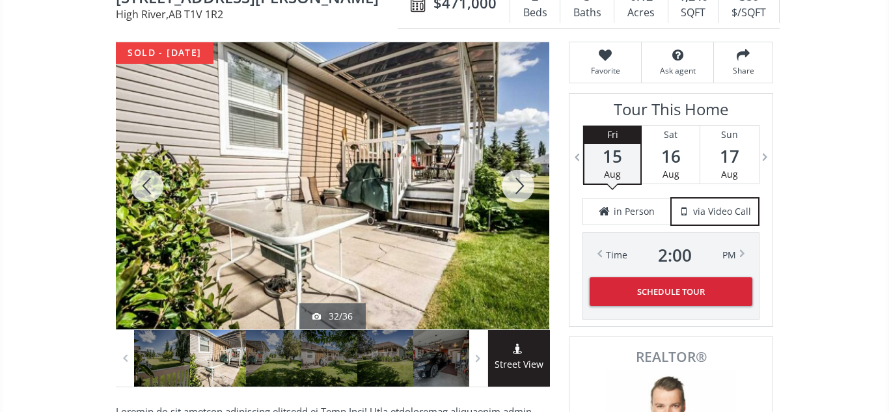
click at [516, 186] on div at bounding box center [518, 185] width 62 height 287
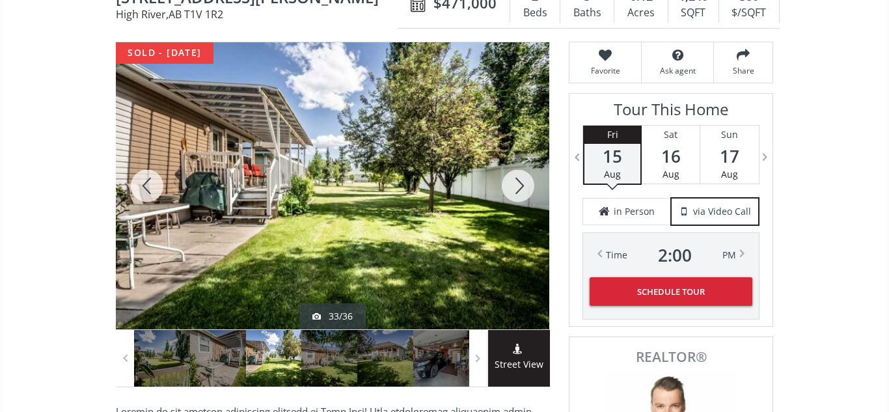
click at [516, 186] on div at bounding box center [518, 185] width 62 height 287
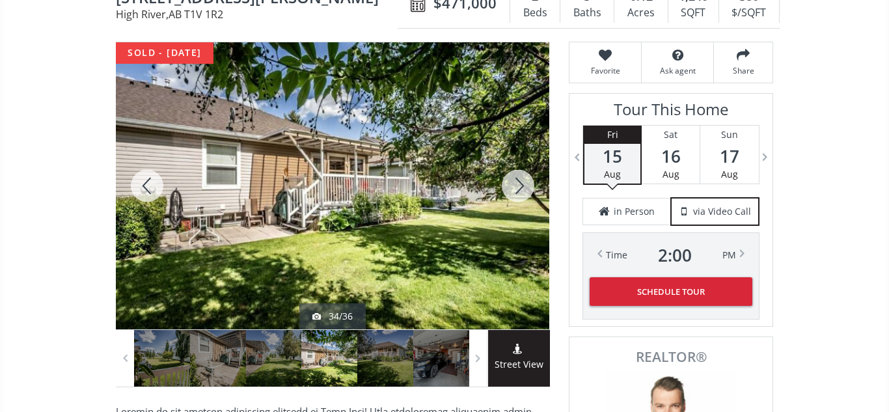
click at [516, 186] on div at bounding box center [518, 185] width 62 height 287
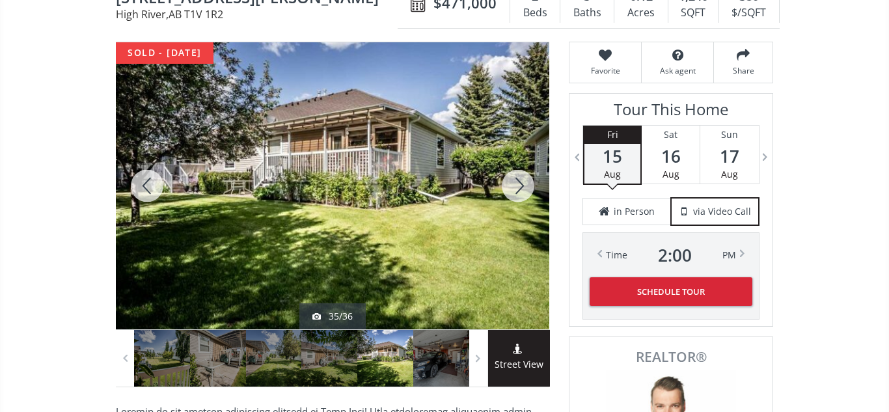
click at [516, 186] on div at bounding box center [518, 185] width 62 height 287
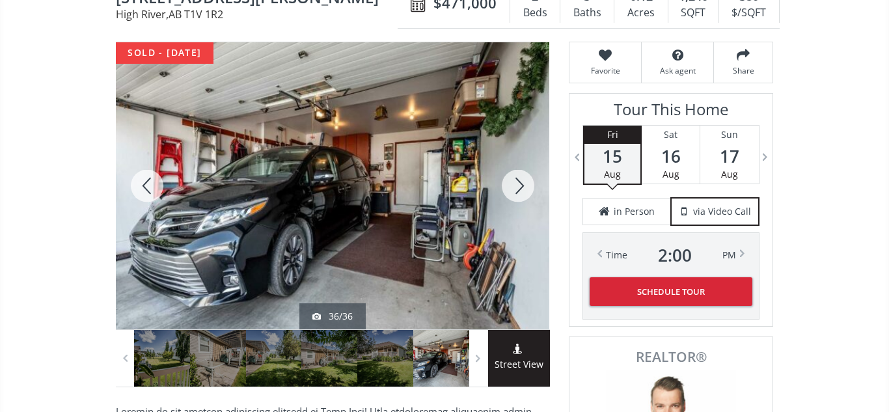
click at [516, 186] on div at bounding box center [518, 185] width 62 height 287
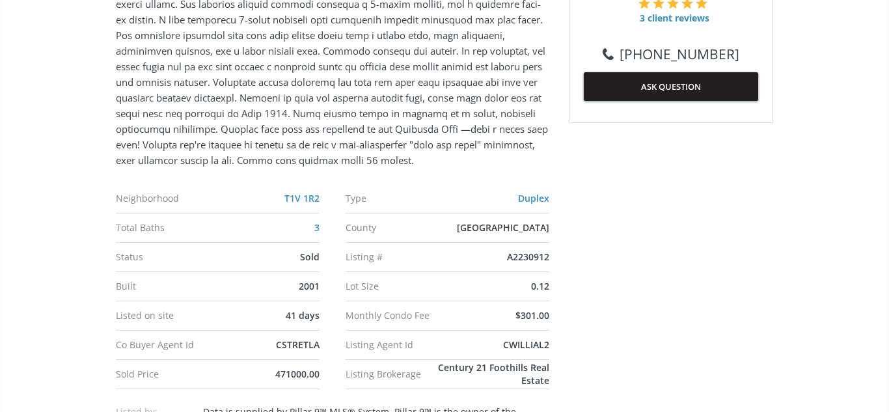
scroll to position [682, 0]
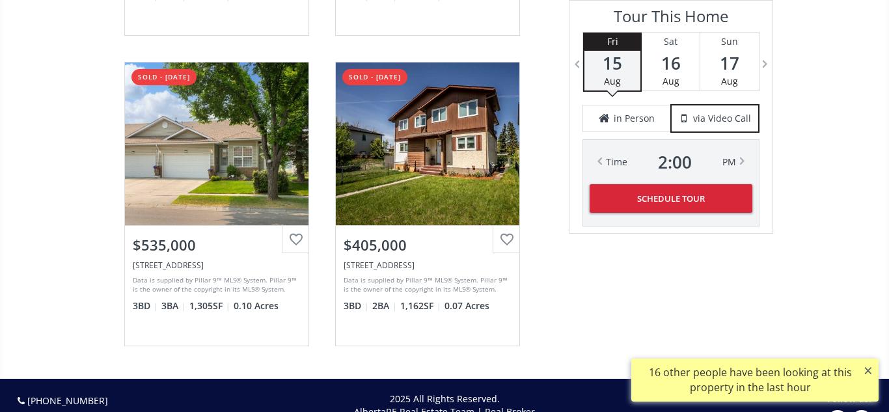
scroll to position [2861, 0]
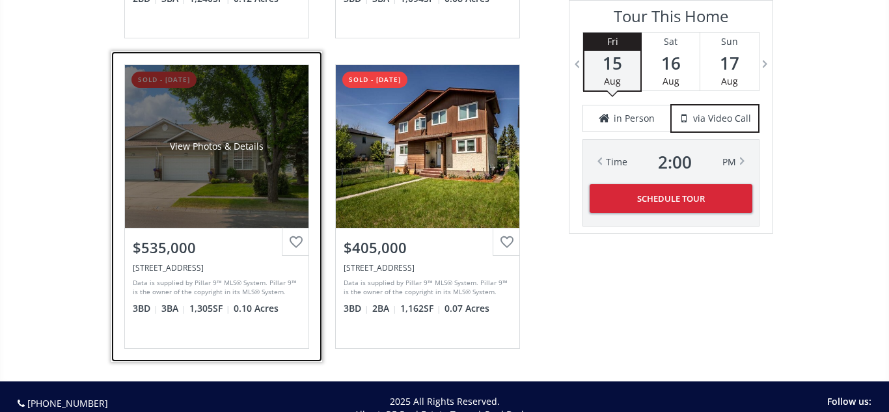
click at [220, 185] on div "View Photos & Details" at bounding box center [216, 146] width 183 height 163
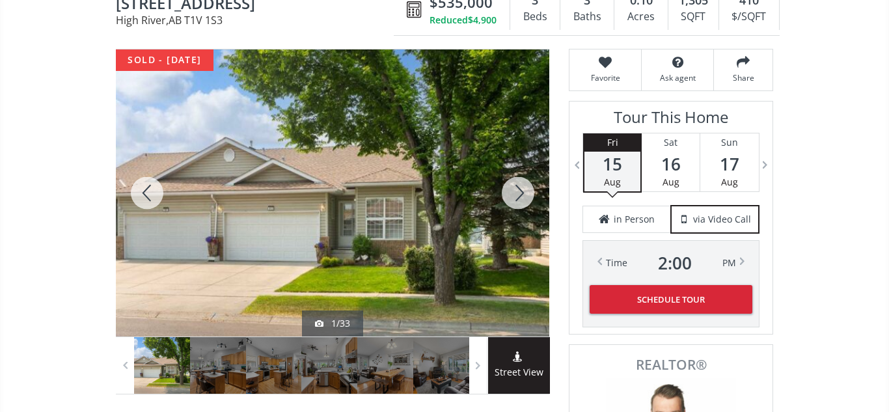
scroll to position [144, 0]
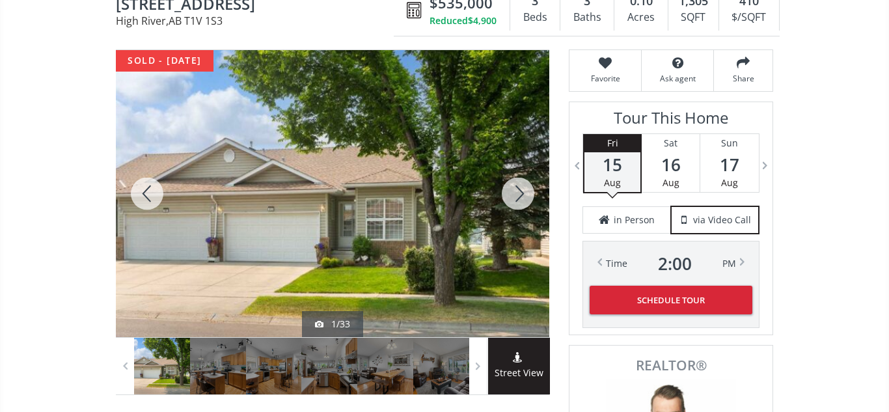
click at [517, 194] on div at bounding box center [518, 193] width 62 height 287
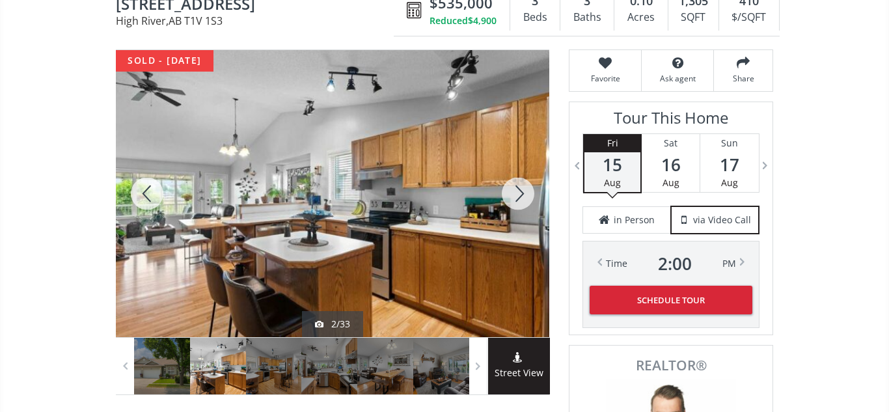
click at [517, 194] on div at bounding box center [518, 193] width 62 height 287
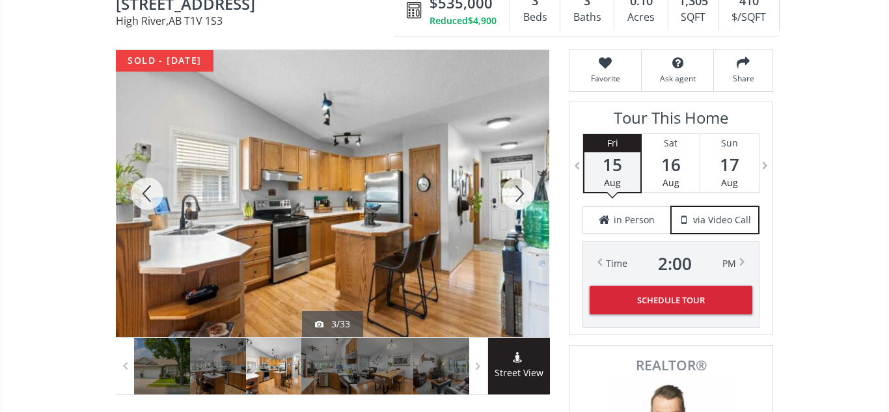
click at [517, 194] on div at bounding box center [518, 193] width 62 height 287
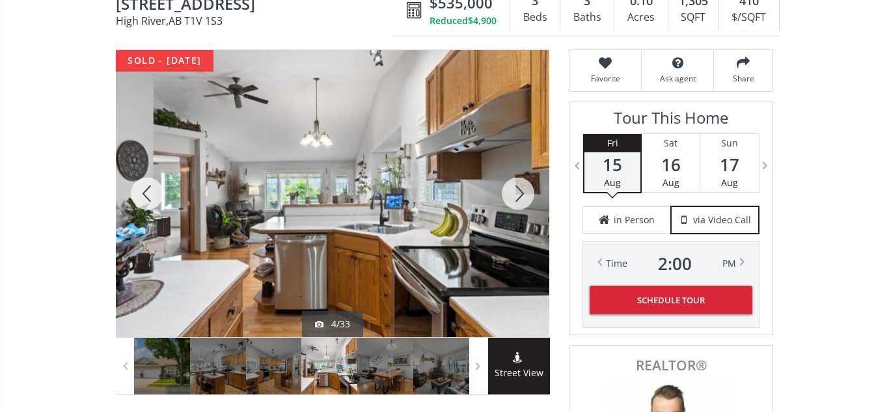
click at [517, 194] on div at bounding box center [518, 193] width 62 height 287
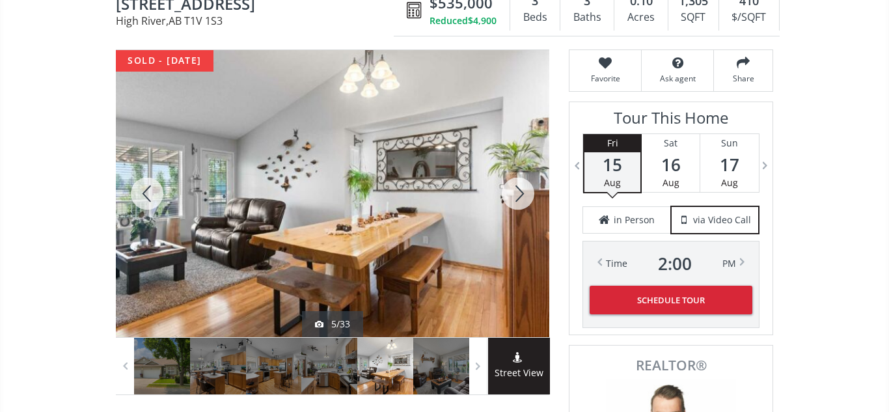
click at [517, 194] on div at bounding box center [518, 193] width 62 height 287
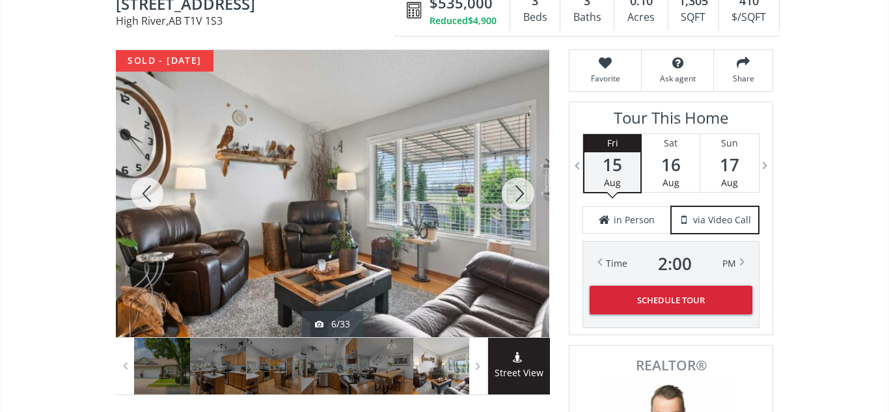
click at [517, 194] on div at bounding box center [518, 193] width 62 height 287
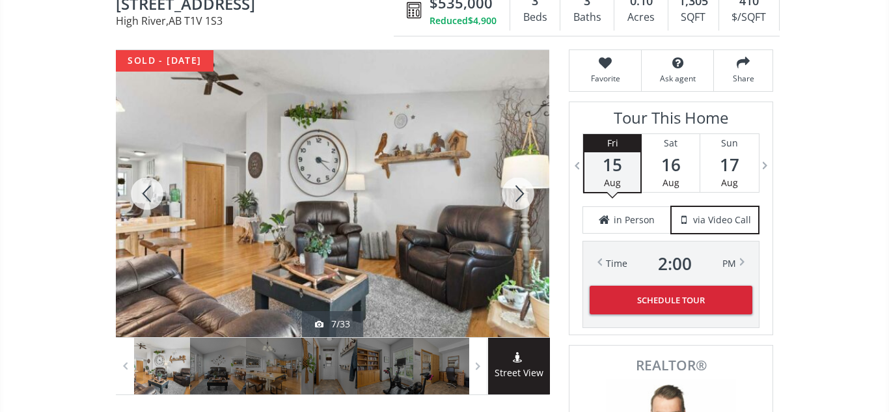
click at [517, 194] on div at bounding box center [518, 193] width 62 height 287
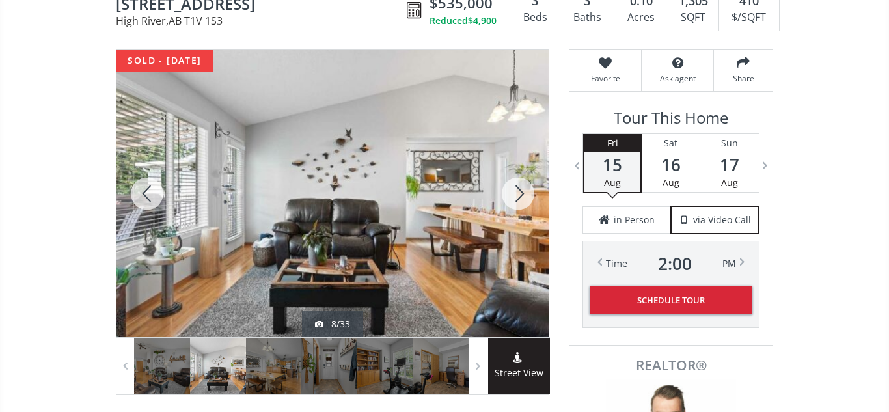
click at [517, 194] on div at bounding box center [518, 193] width 62 height 287
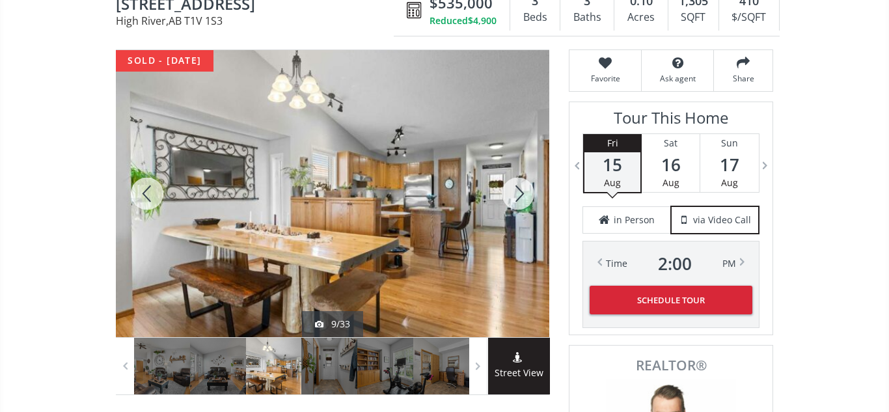
click at [517, 194] on div at bounding box center [518, 193] width 62 height 287
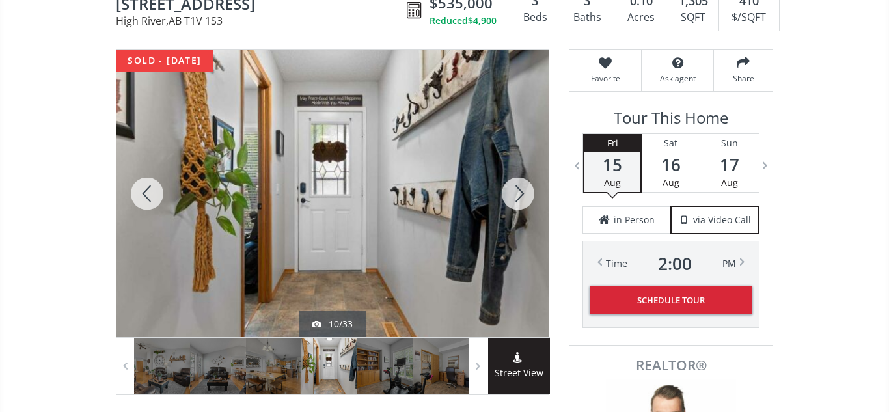
click at [517, 194] on div at bounding box center [518, 193] width 62 height 287
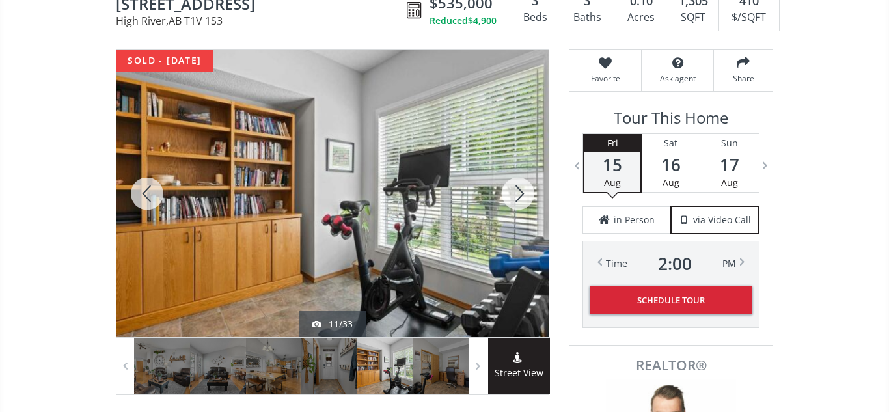
click at [517, 194] on div at bounding box center [518, 193] width 62 height 287
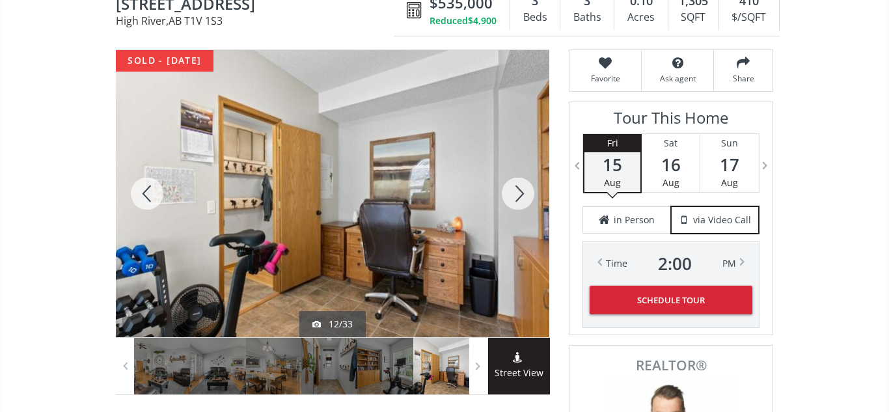
click at [517, 194] on div at bounding box center [518, 193] width 62 height 287
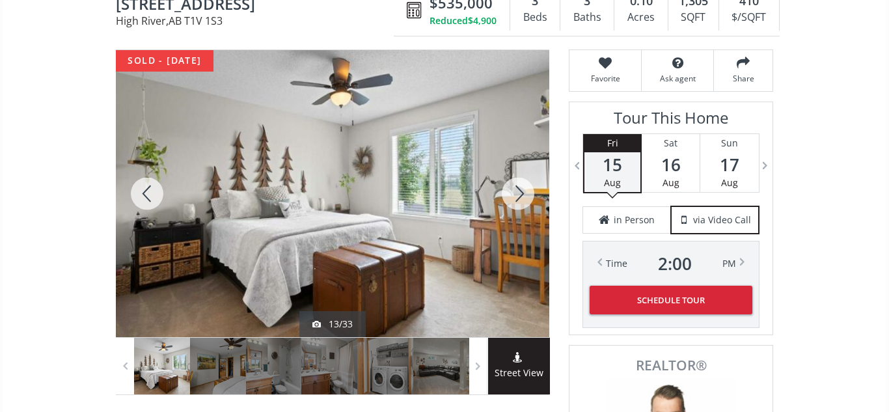
click at [517, 194] on div at bounding box center [518, 193] width 62 height 287
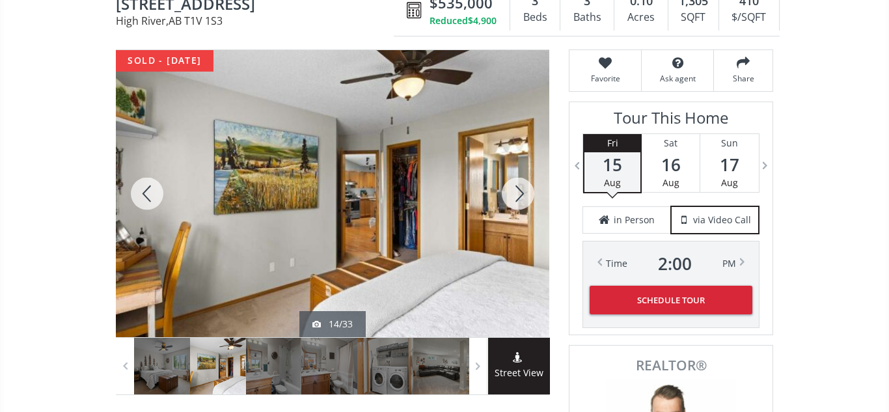
click at [144, 187] on div at bounding box center [147, 193] width 62 height 287
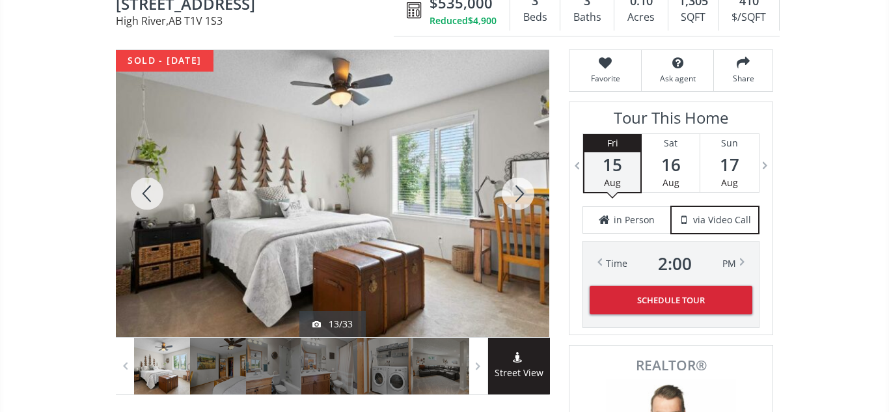
click at [520, 191] on div at bounding box center [518, 193] width 62 height 287
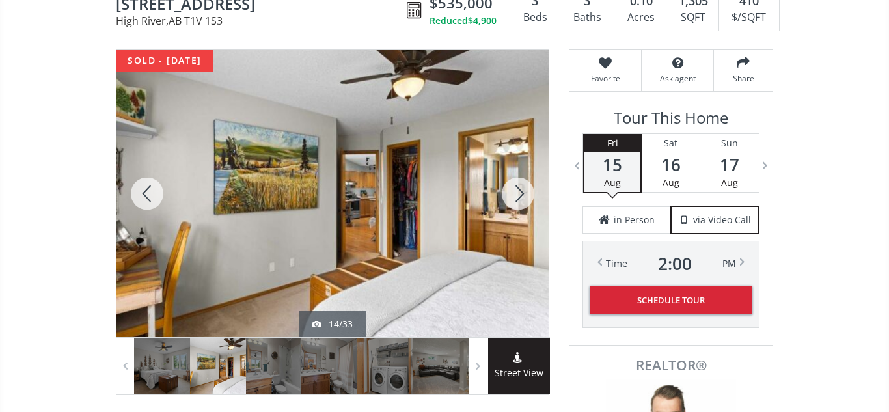
click at [520, 191] on div at bounding box center [518, 193] width 62 height 287
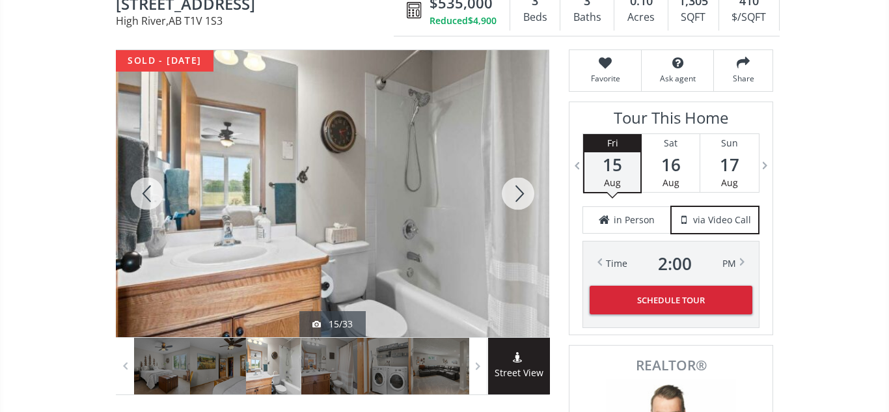
click at [520, 191] on div at bounding box center [518, 193] width 62 height 287
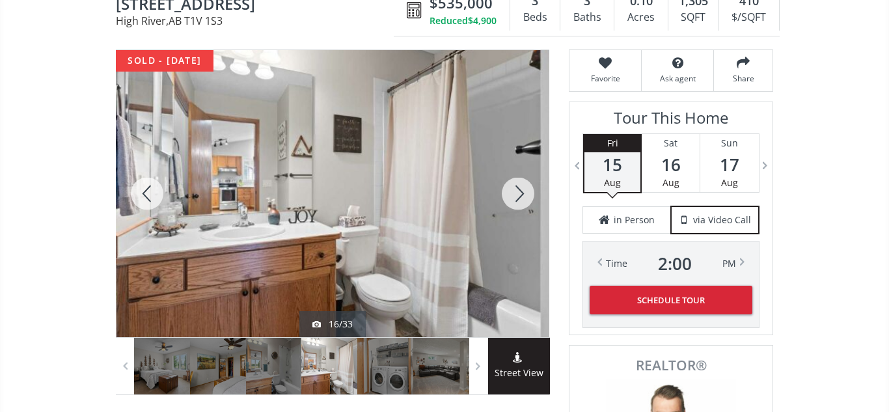
click at [520, 191] on div at bounding box center [518, 193] width 62 height 287
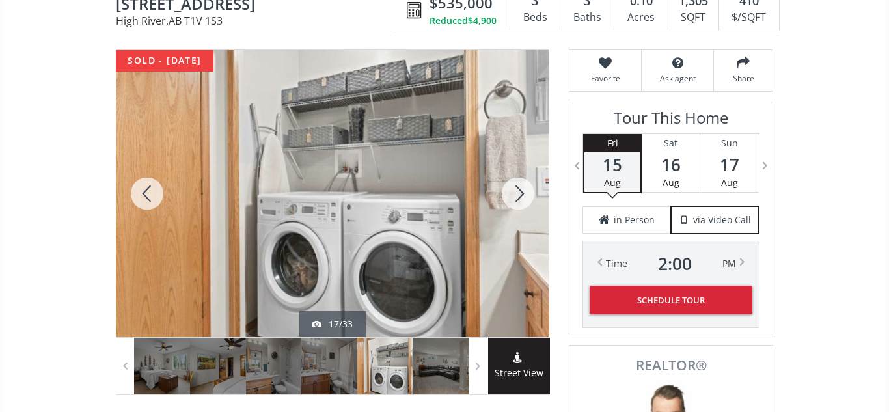
click at [520, 191] on div at bounding box center [518, 193] width 62 height 287
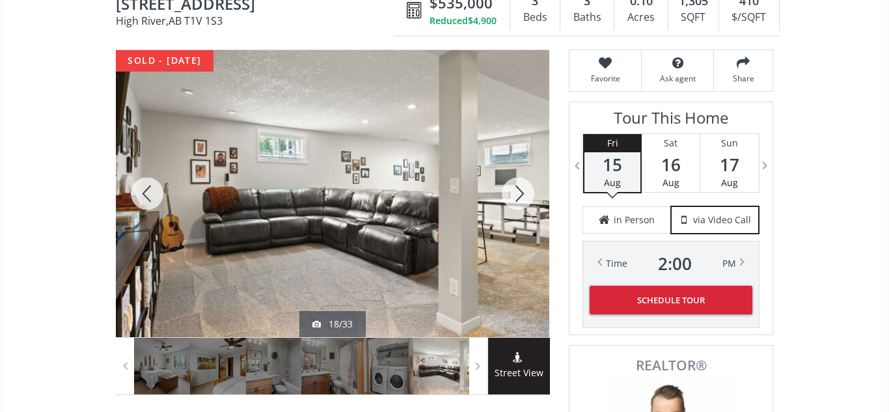
click at [139, 188] on div at bounding box center [147, 193] width 62 height 287
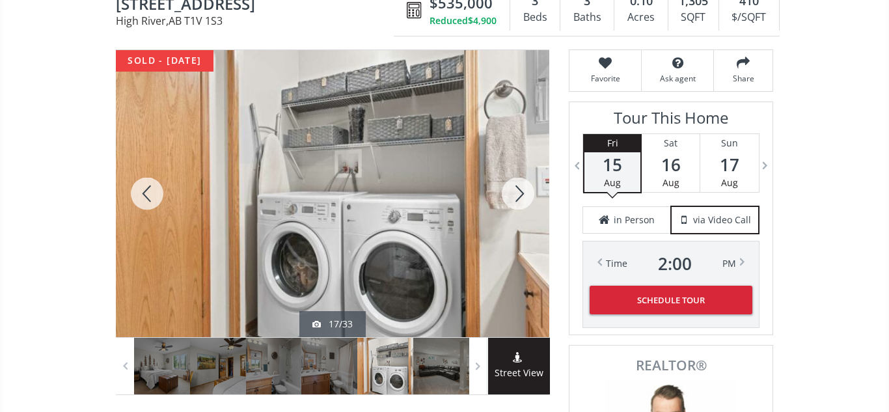
click at [139, 188] on div at bounding box center [147, 193] width 62 height 287
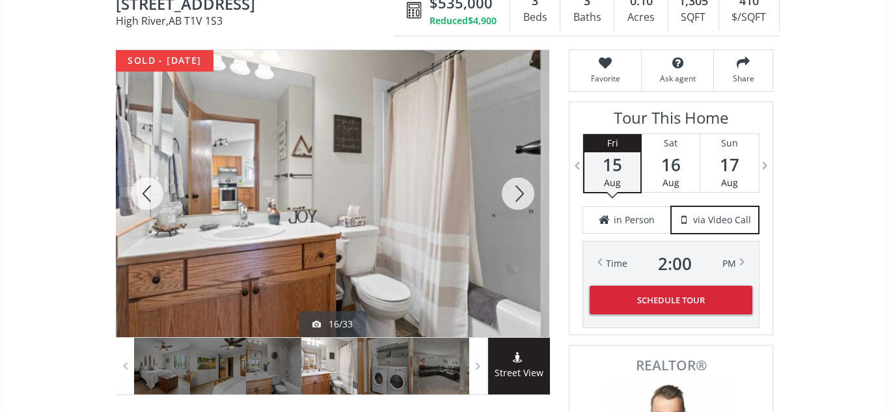
click at [146, 189] on div at bounding box center [147, 193] width 62 height 287
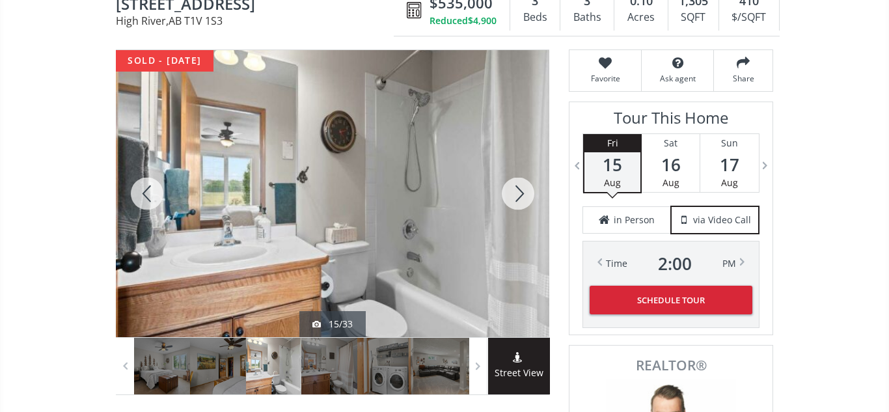
click at [520, 198] on div at bounding box center [518, 193] width 62 height 287
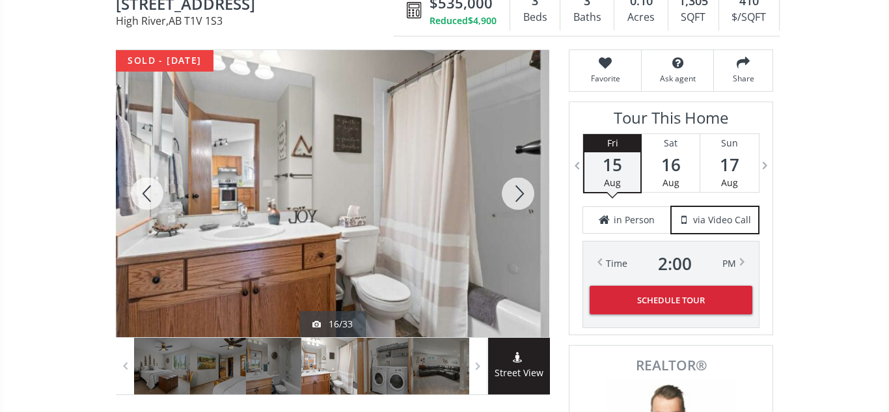
click at [520, 198] on div at bounding box center [518, 193] width 62 height 287
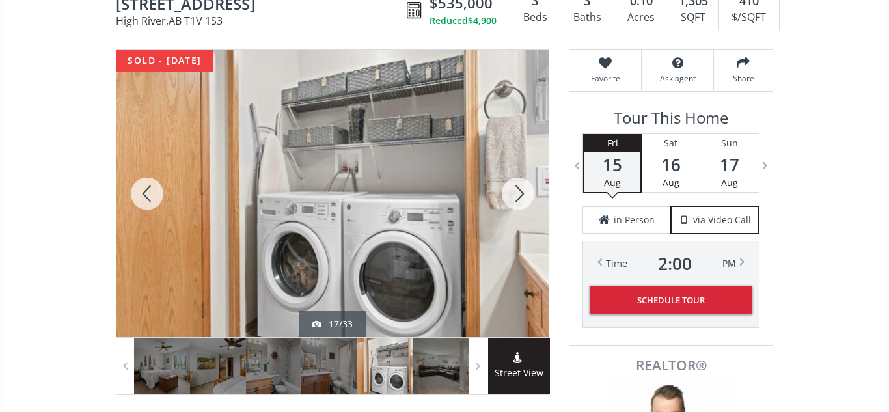
click at [520, 198] on div at bounding box center [518, 193] width 62 height 287
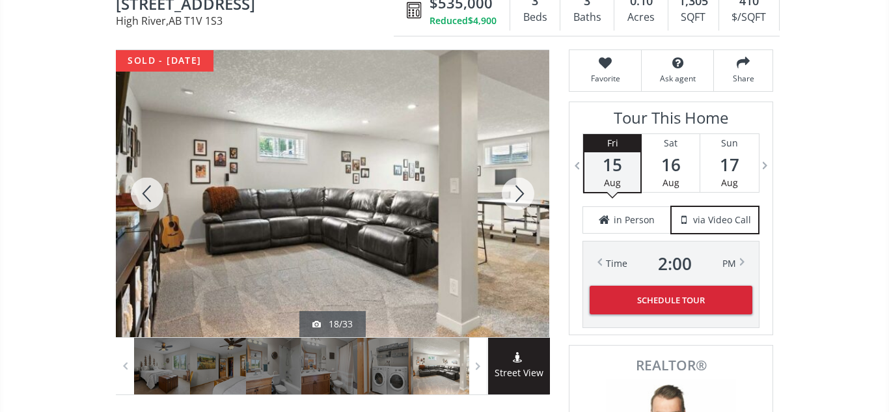
click at [520, 198] on div at bounding box center [518, 193] width 62 height 287
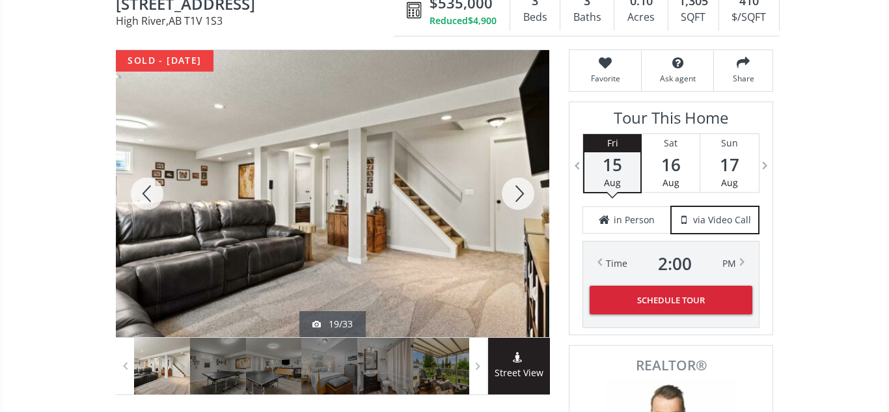
click at [520, 198] on div at bounding box center [518, 193] width 62 height 287
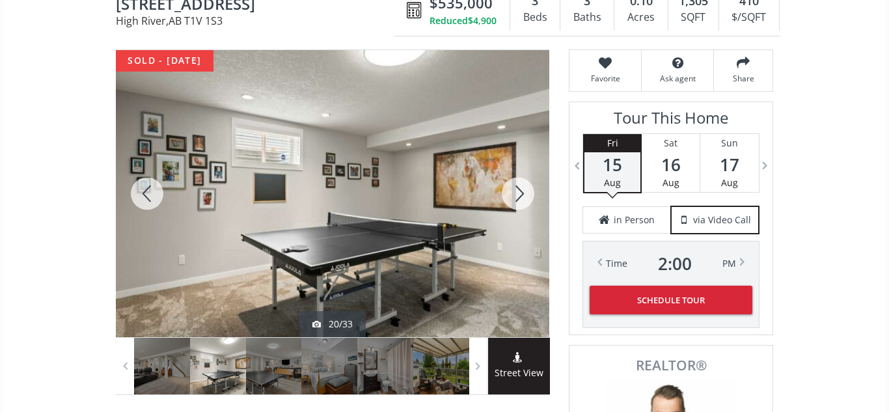
click at [520, 198] on div at bounding box center [518, 193] width 62 height 287
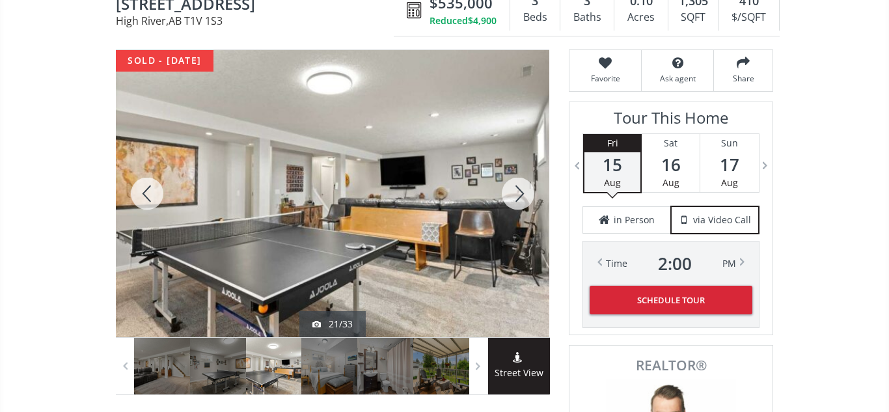
click at [520, 198] on div at bounding box center [518, 193] width 62 height 287
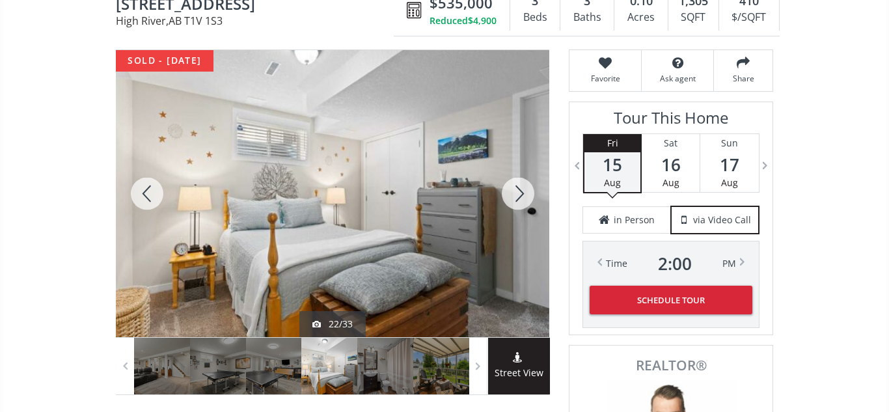
click at [520, 198] on div at bounding box center [518, 193] width 62 height 287
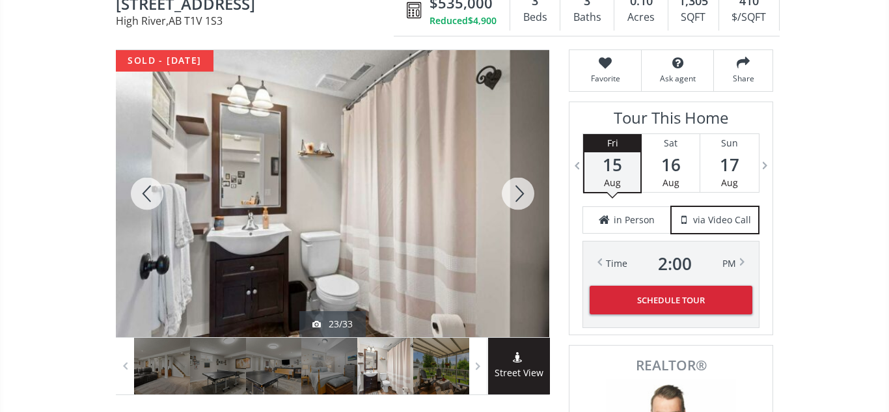
click at [520, 198] on div at bounding box center [518, 193] width 62 height 287
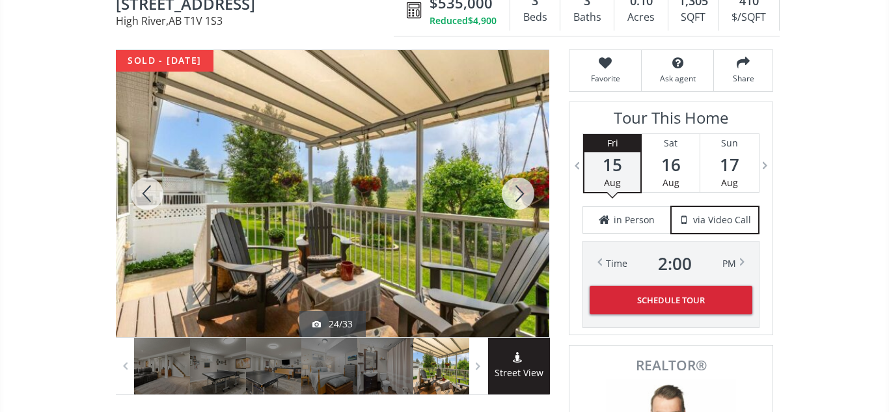
click at [520, 198] on div at bounding box center [518, 193] width 62 height 287
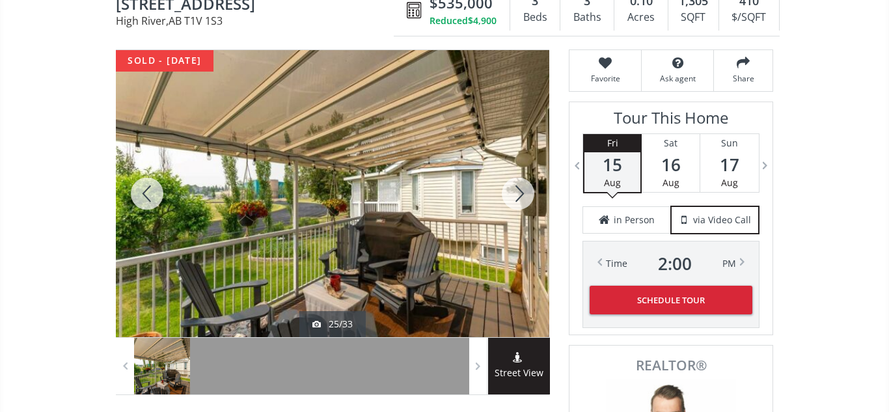
click at [520, 198] on div at bounding box center [518, 193] width 62 height 287
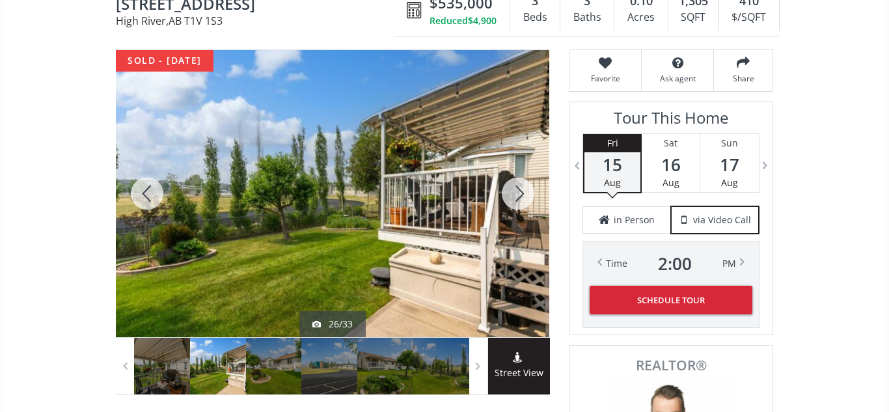
click at [520, 198] on div at bounding box center [518, 193] width 62 height 287
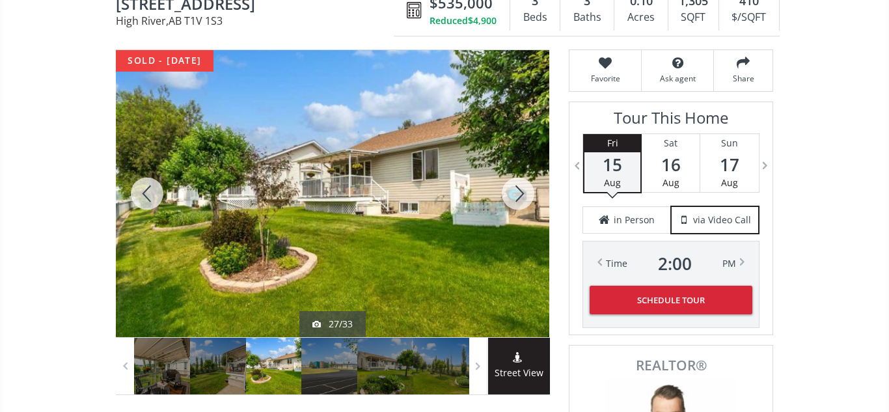
click at [520, 198] on div at bounding box center [518, 193] width 62 height 287
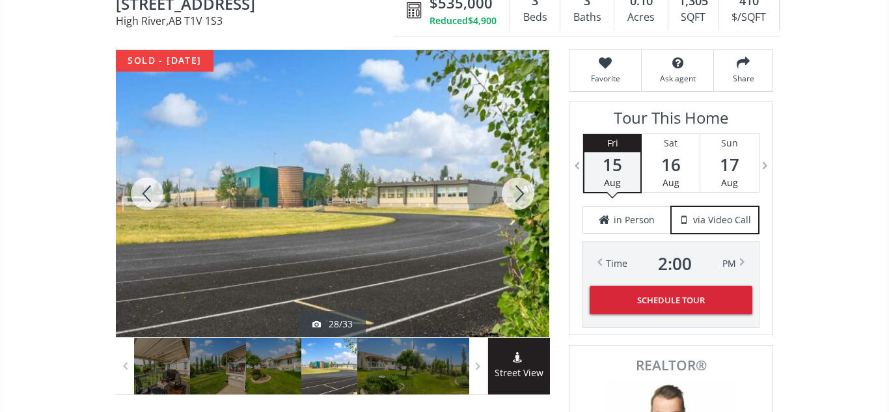
click at [520, 198] on div at bounding box center [518, 193] width 62 height 287
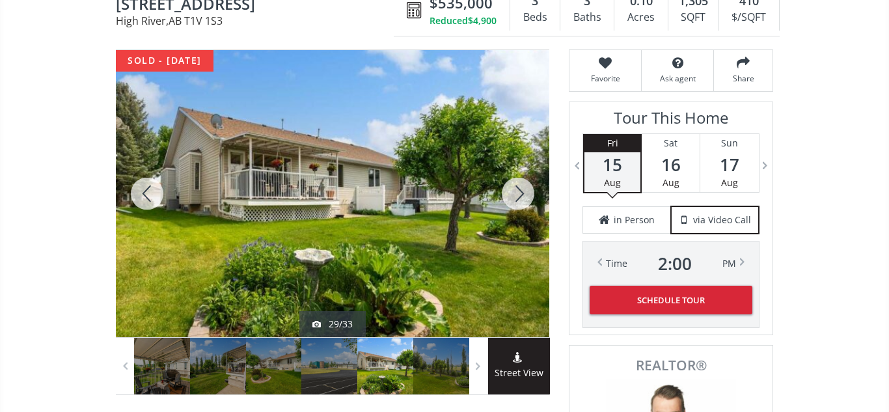
click at [520, 198] on div at bounding box center [518, 193] width 62 height 287
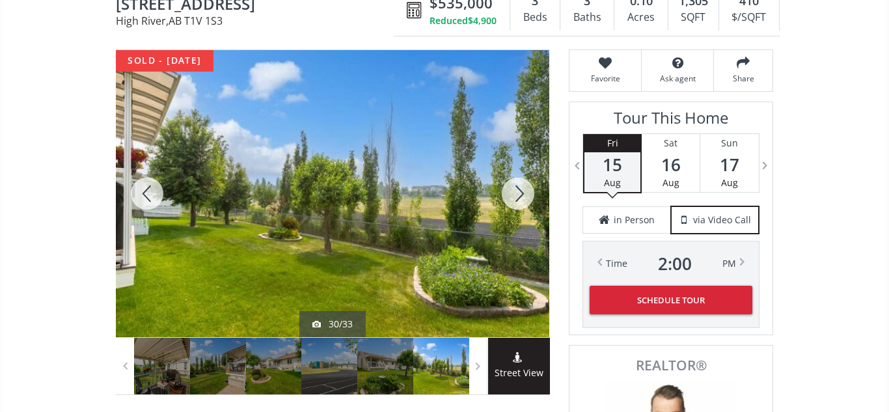
click at [520, 198] on div at bounding box center [518, 193] width 62 height 287
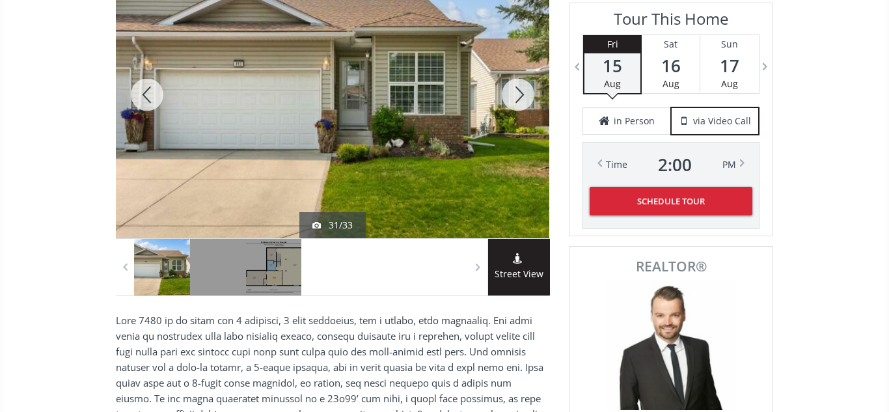
scroll to position [219, 0]
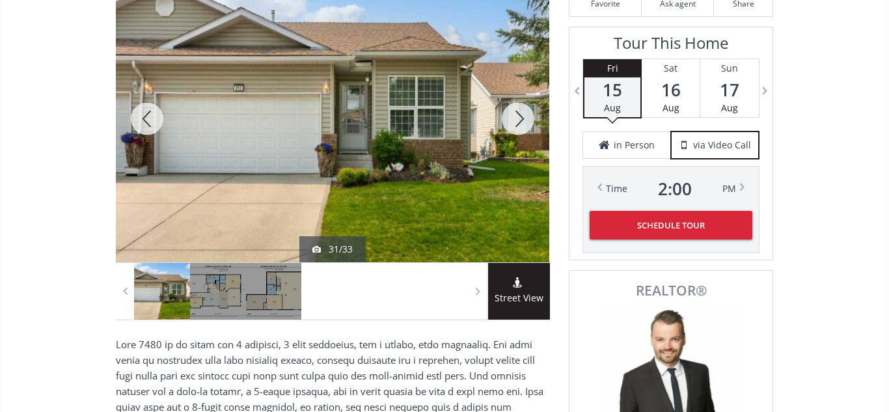
click at [521, 117] on div at bounding box center [518, 118] width 62 height 287
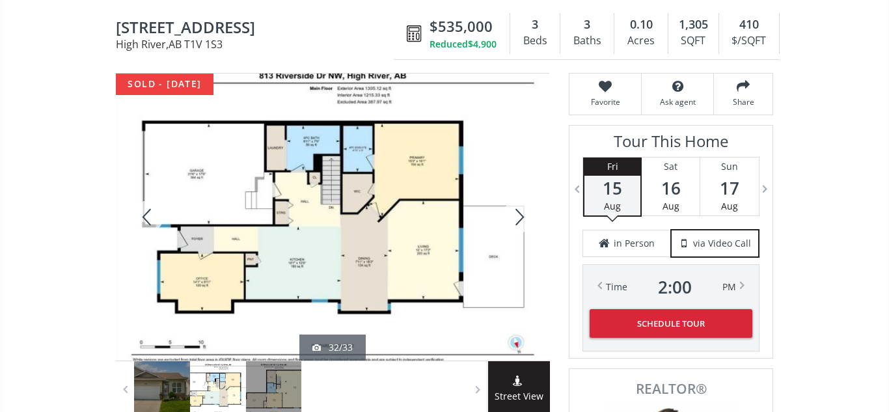
click at [395, 176] on div at bounding box center [332, 217] width 433 height 287
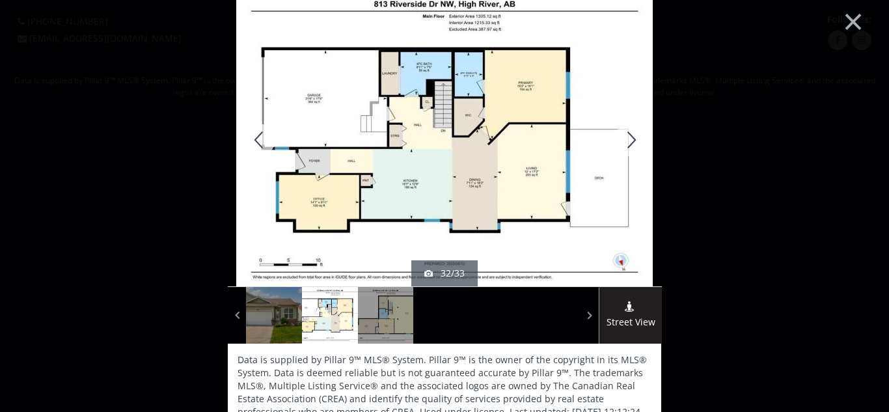
scroll to position [17, 0]
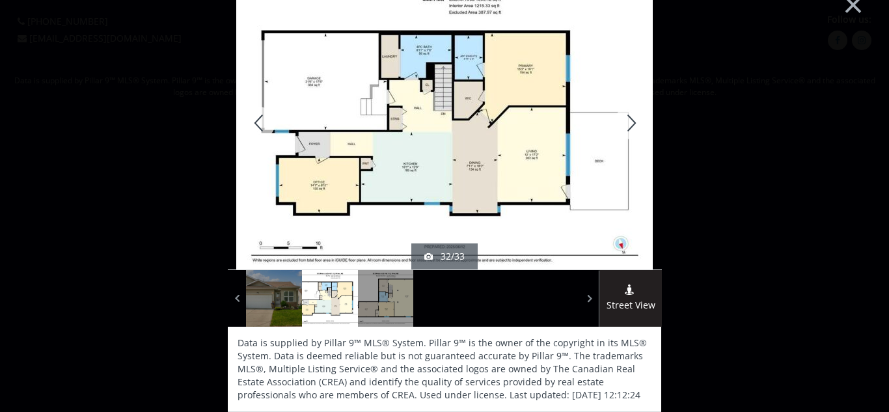
click at [630, 124] on div at bounding box center [630, 123] width 62 height 293
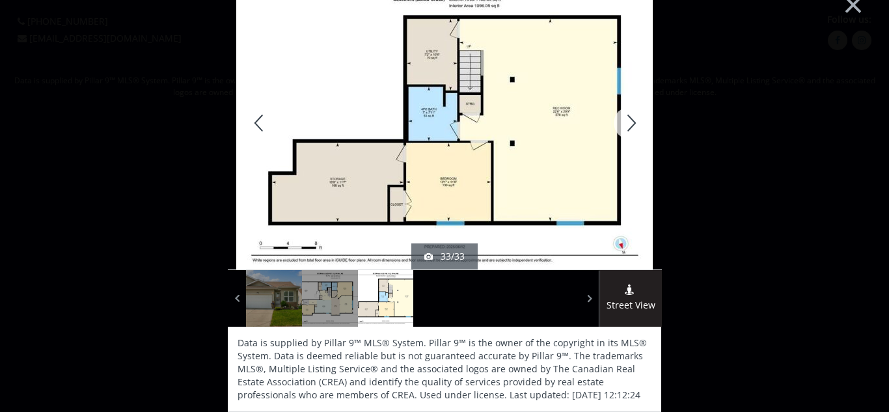
click at [629, 125] on div at bounding box center [630, 123] width 62 height 293
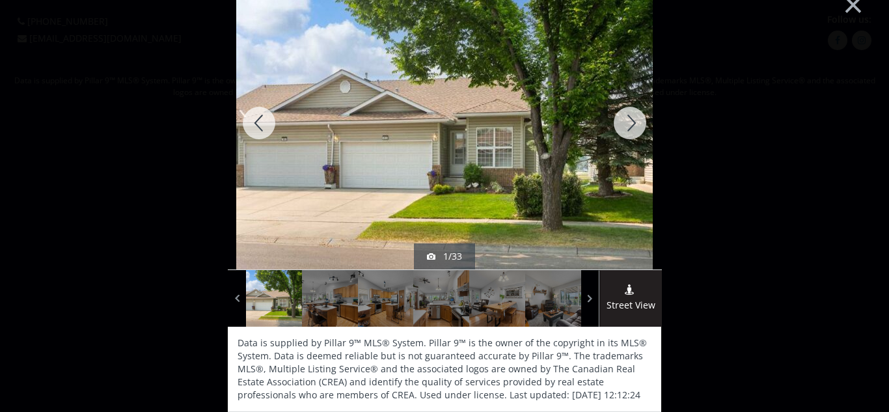
click at [629, 125] on div at bounding box center [630, 123] width 62 height 293
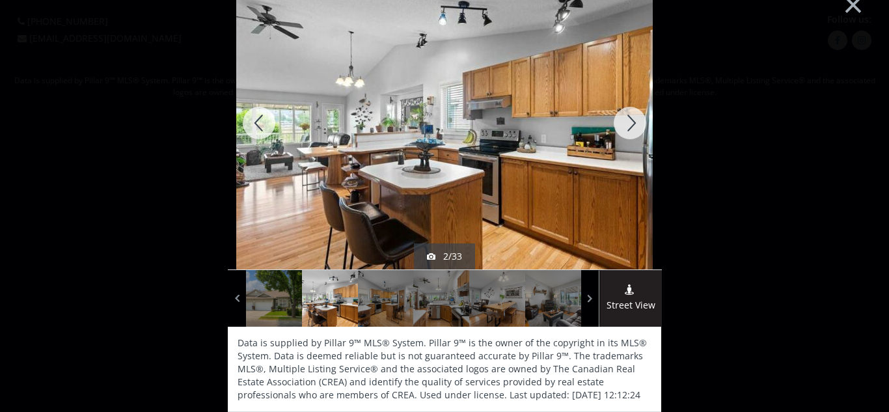
click at [629, 125] on div at bounding box center [630, 123] width 62 height 293
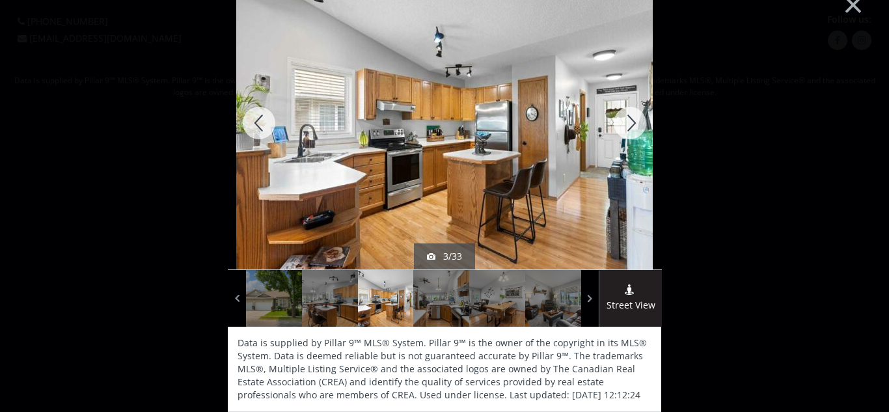
click at [629, 125] on div at bounding box center [630, 123] width 62 height 293
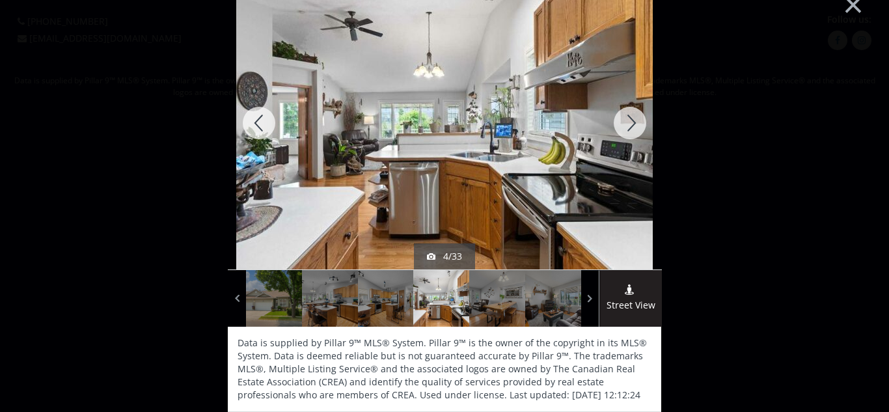
click at [629, 125] on div at bounding box center [630, 123] width 62 height 293
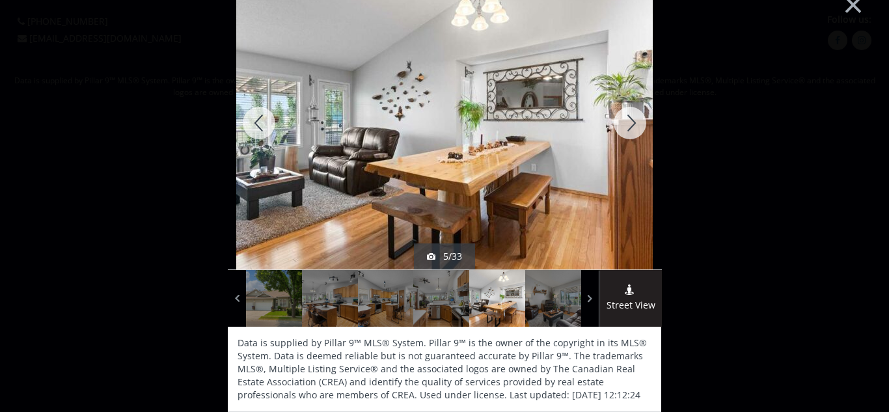
click at [629, 125] on div at bounding box center [630, 123] width 62 height 293
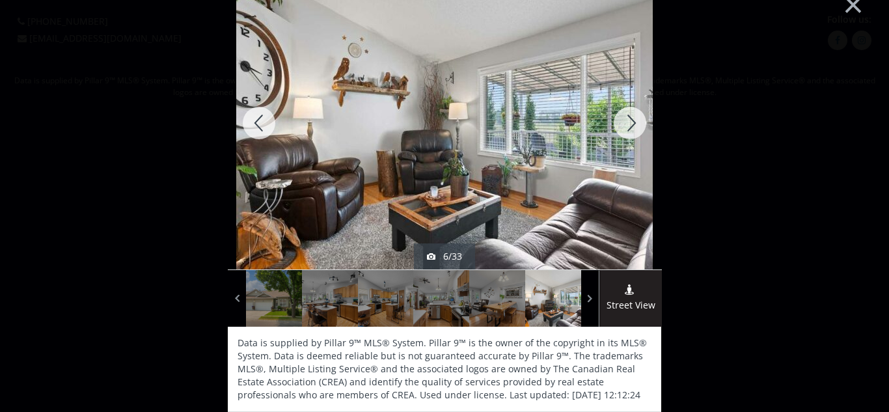
click at [629, 125] on div at bounding box center [630, 123] width 62 height 293
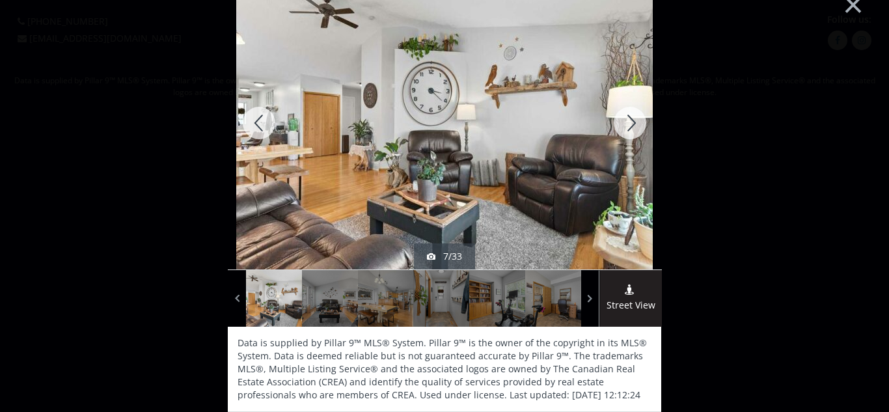
click at [252, 124] on div at bounding box center [259, 123] width 62 height 293
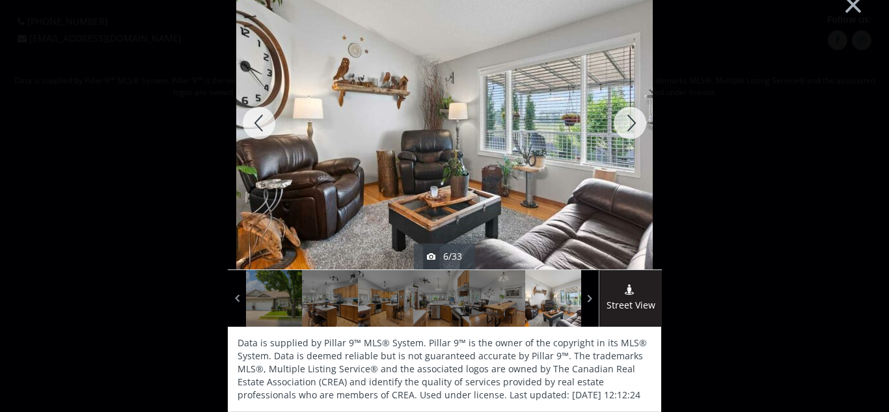
click at [252, 124] on div at bounding box center [259, 123] width 62 height 293
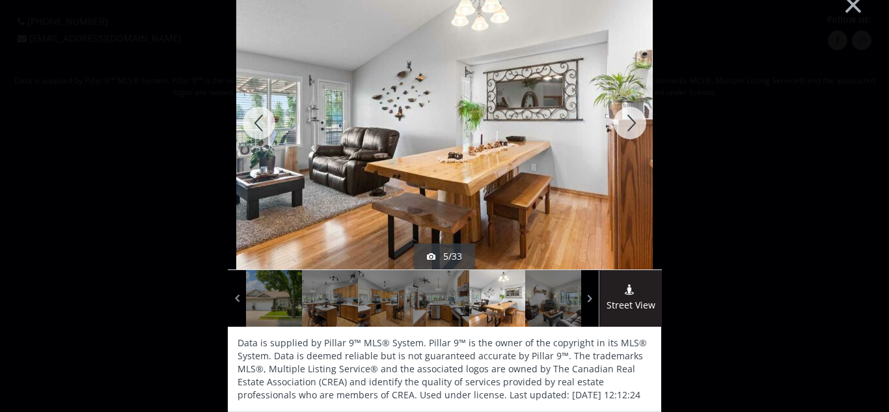
click at [638, 129] on div at bounding box center [630, 123] width 62 height 293
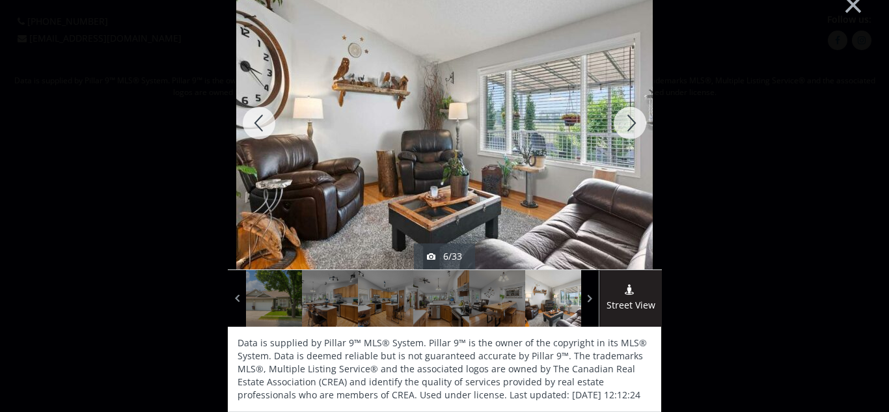
click at [259, 120] on div at bounding box center [259, 123] width 62 height 293
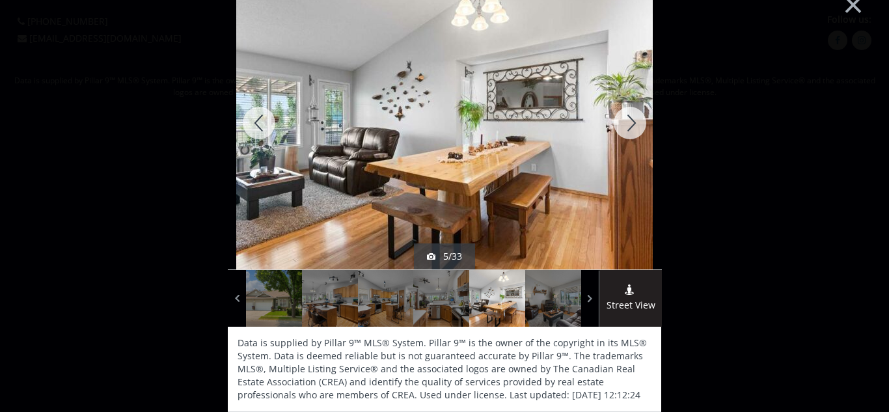
click at [641, 126] on div at bounding box center [630, 123] width 62 height 293
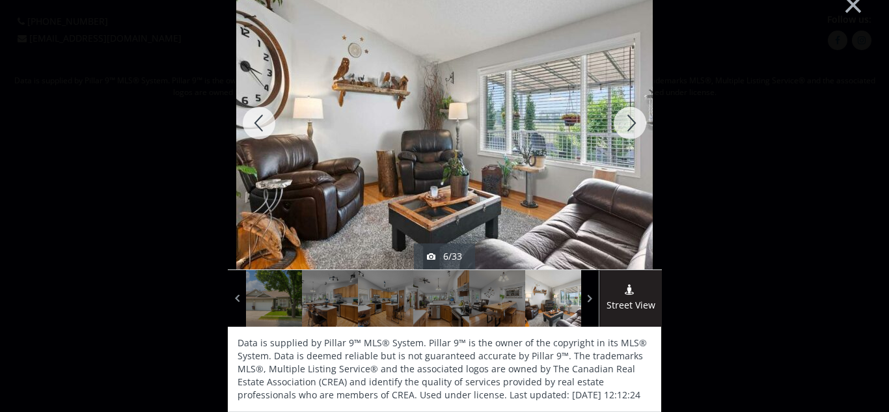
click at [641, 126] on div at bounding box center [630, 123] width 62 height 293
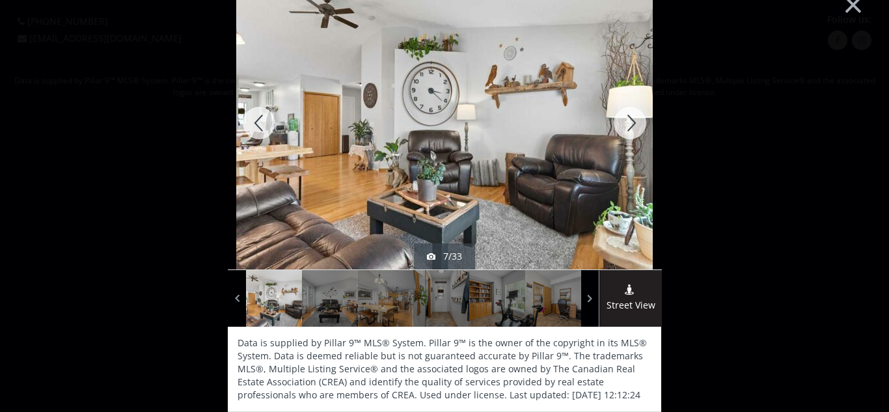
click at [641, 126] on div at bounding box center [630, 123] width 62 height 293
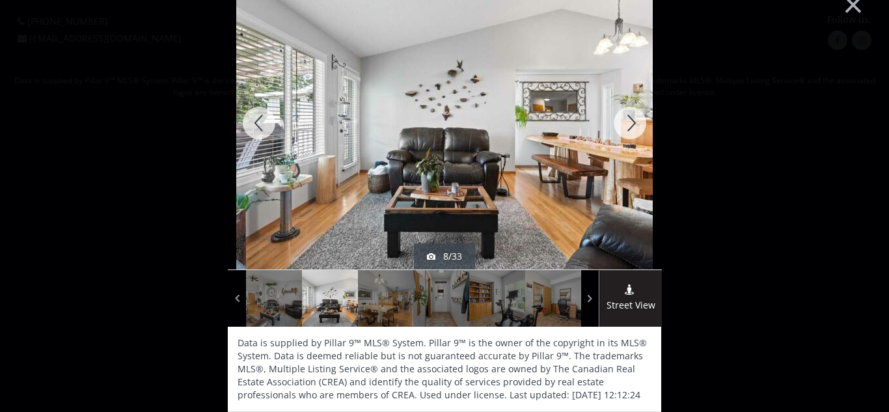
click at [641, 126] on div at bounding box center [630, 123] width 62 height 293
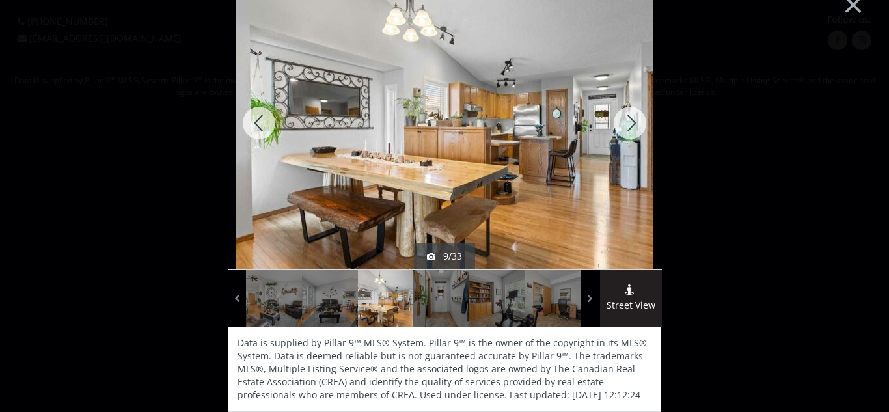
click at [641, 126] on div at bounding box center [630, 123] width 62 height 293
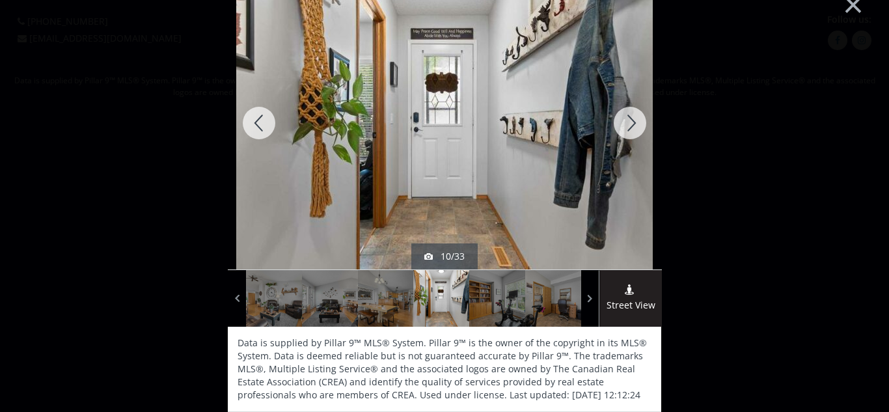
click at [641, 126] on div at bounding box center [630, 123] width 62 height 293
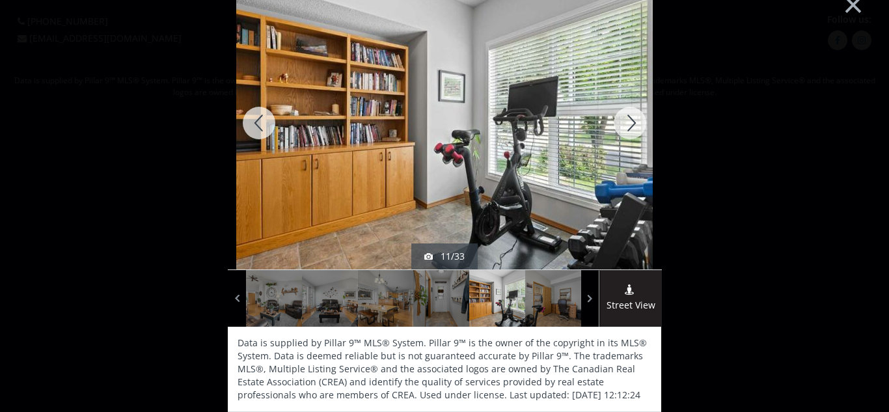
click at [641, 126] on div at bounding box center [630, 123] width 62 height 293
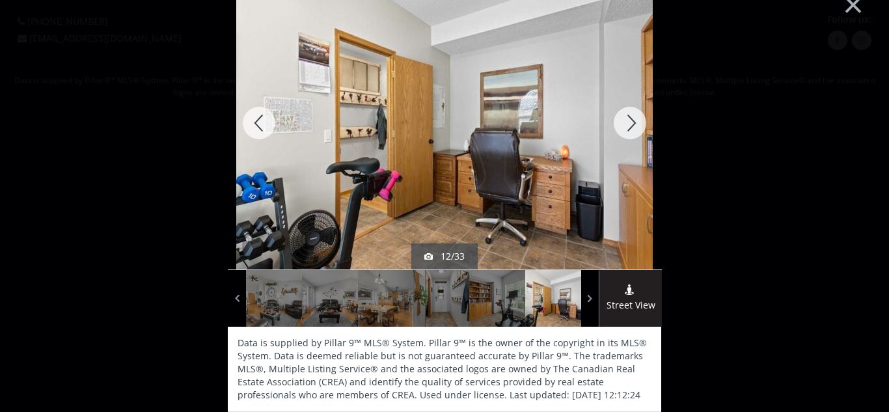
click at [641, 126] on div at bounding box center [630, 123] width 62 height 293
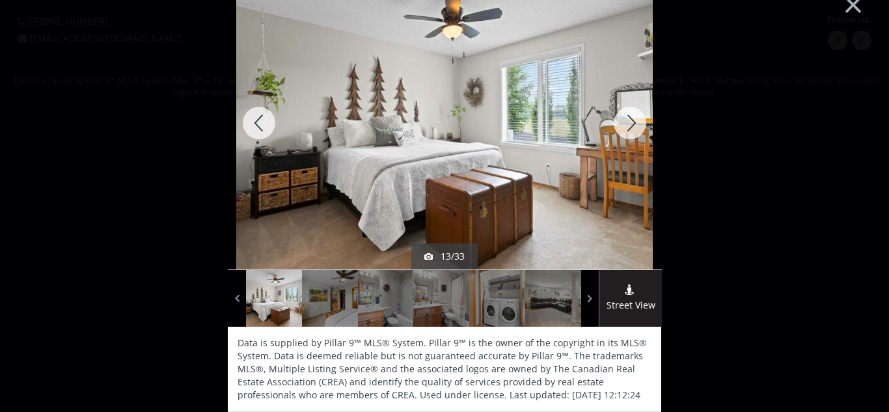
click at [627, 126] on div at bounding box center [630, 123] width 62 height 293
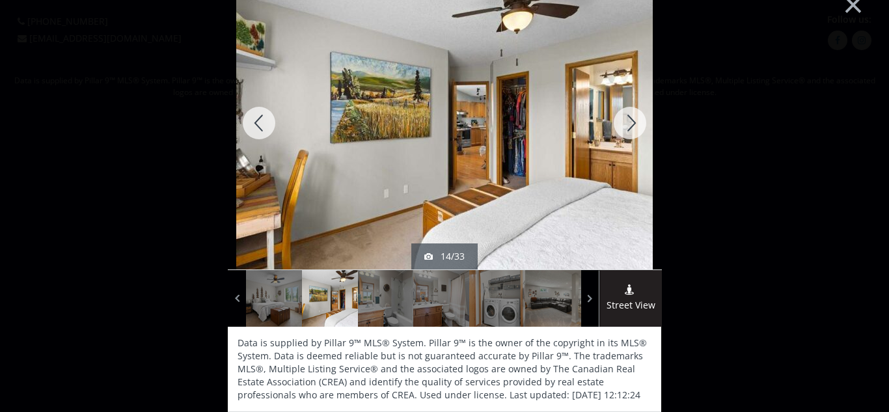
click at [627, 126] on div at bounding box center [630, 123] width 62 height 293
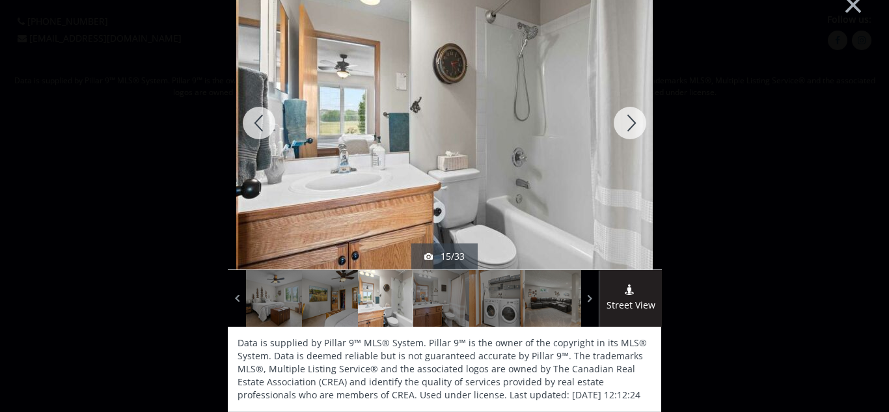
click at [627, 126] on div at bounding box center [630, 123] width 62 height 293
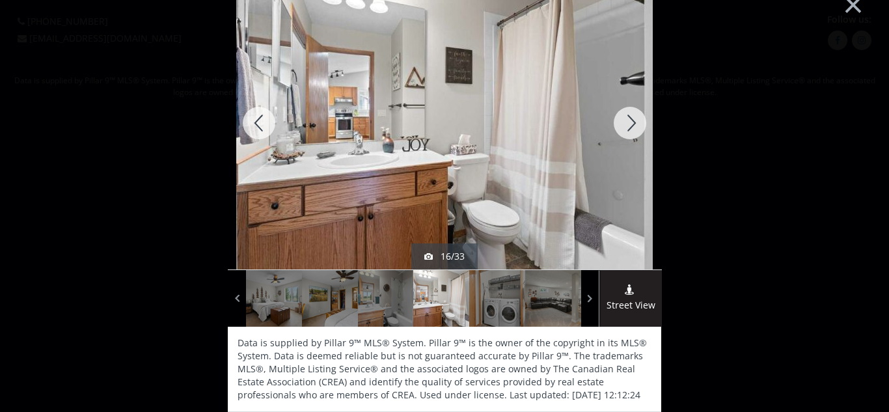
click at [627, 126] on div at bounding box center [630, 123] width 62 height 293
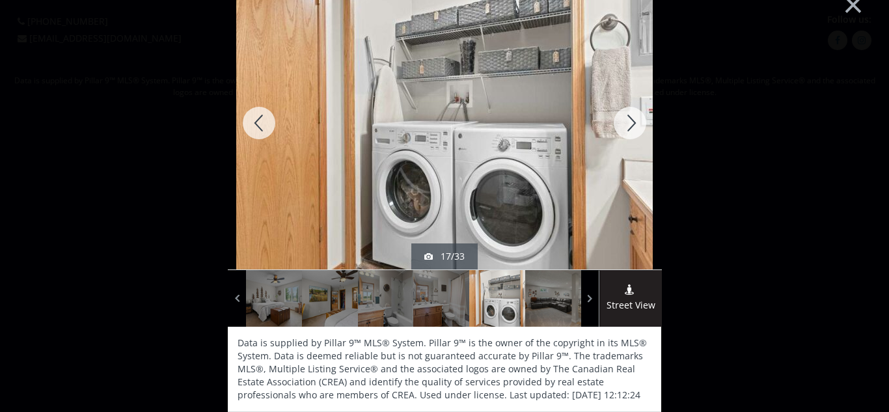
click at [627, 126] on div at bounding box center [630, 123] width 62 height 293
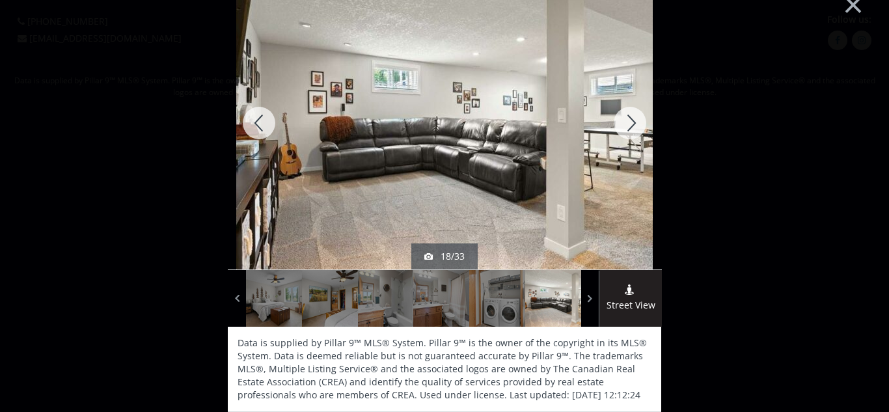
click at [627, 126] on div at bounding box center [630, 123] width 62 height 293
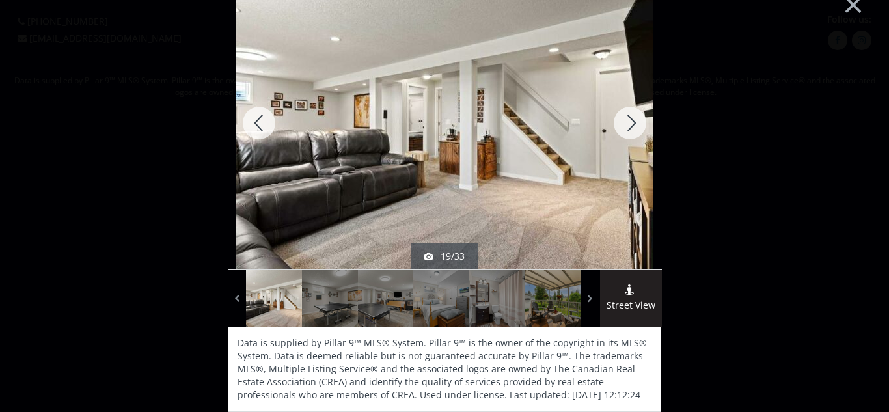
click at [627, 126] on div at bounding box center [630, 123] width 62 height 293
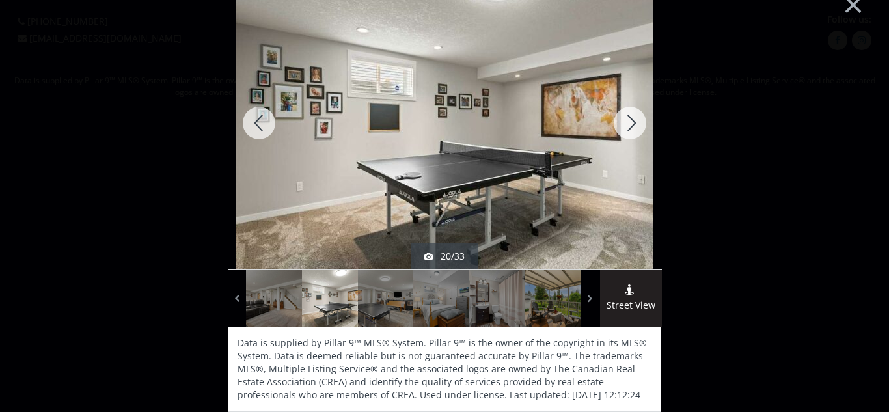
click at [627, 126] on div at bounding box center [630, 123] width 62 height 293
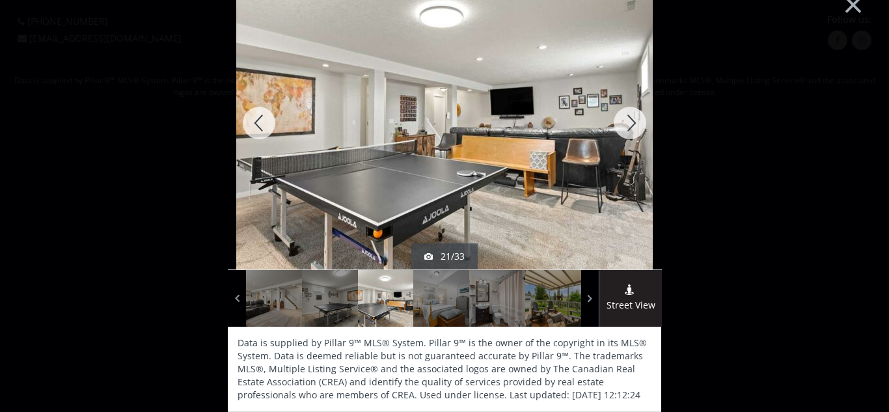
click at [627, 126] on div at bounding box center [630, 123] width 62 height 293
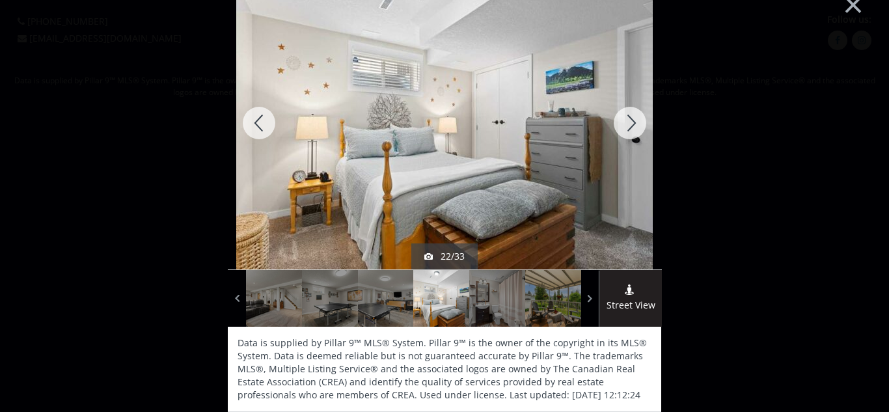
click at [627, 126] on div at bounding box center [630, 123] width 62 height 293
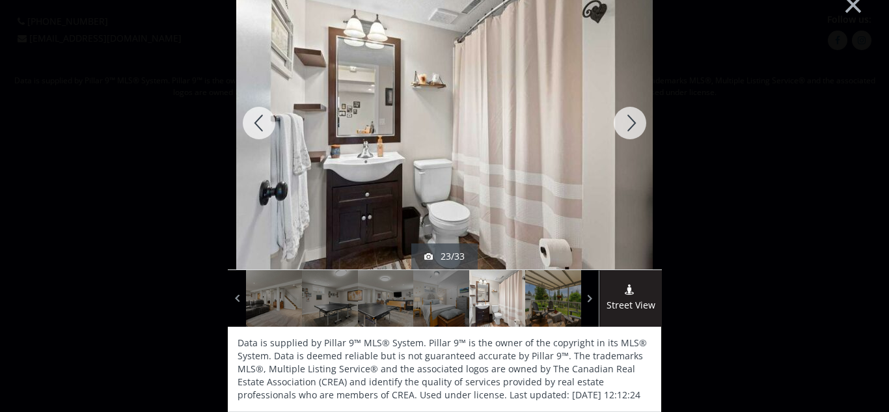
click at [627, 126] on div at bounding box center [630, 123] width 62 height 293
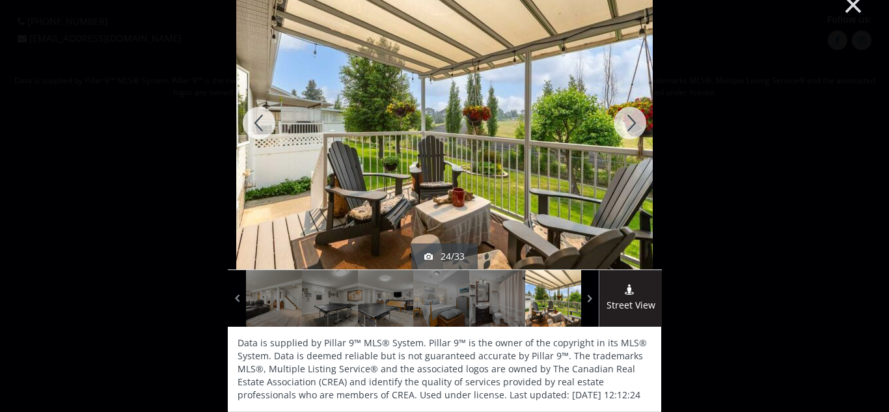
click at [854, 7] on button "×" at bounding box center [853, 3] width 72 height 53
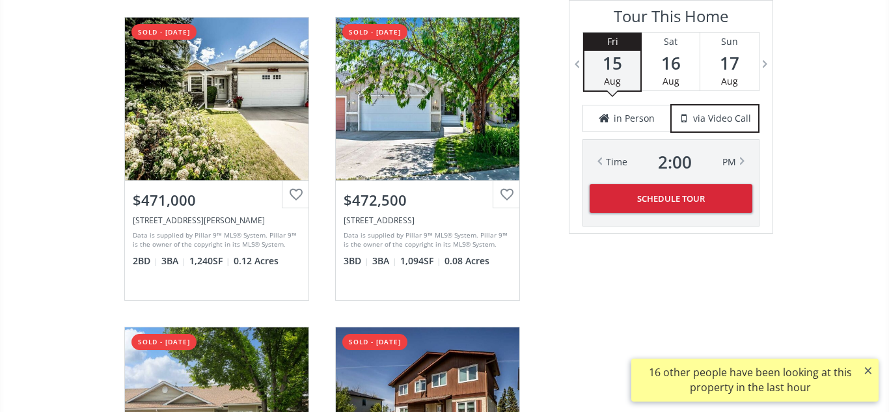
scroll to position [2597, 0]
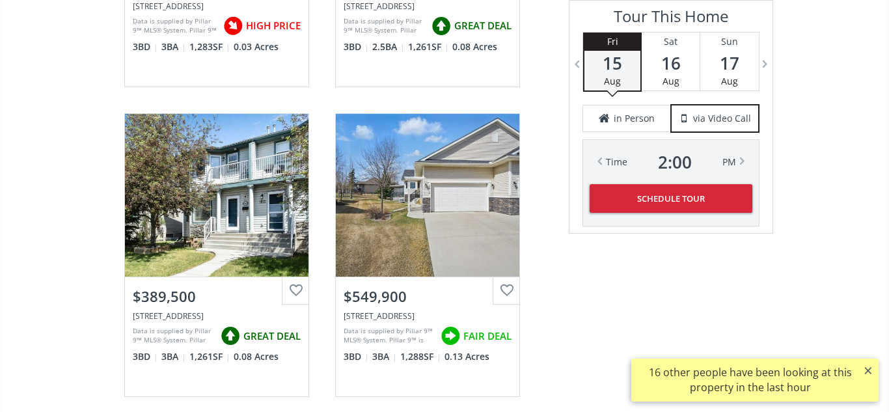
scroll to position [2127, 0]
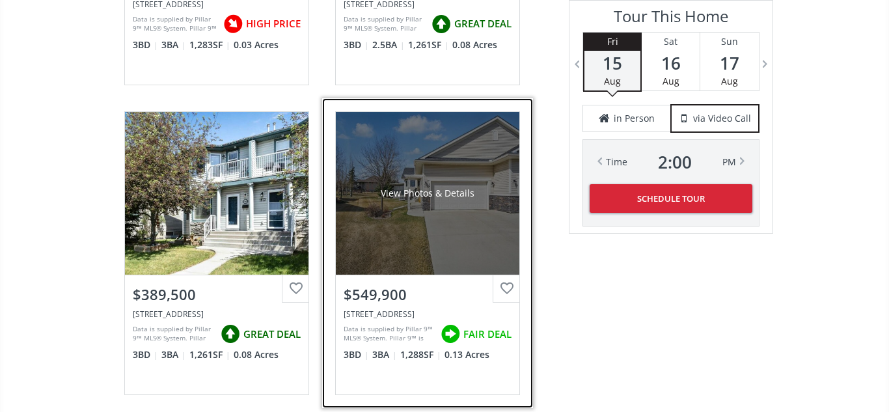
click at [470, 230] on div "View Photos & Details" at bounding box center [427, 193] width 183 height 163
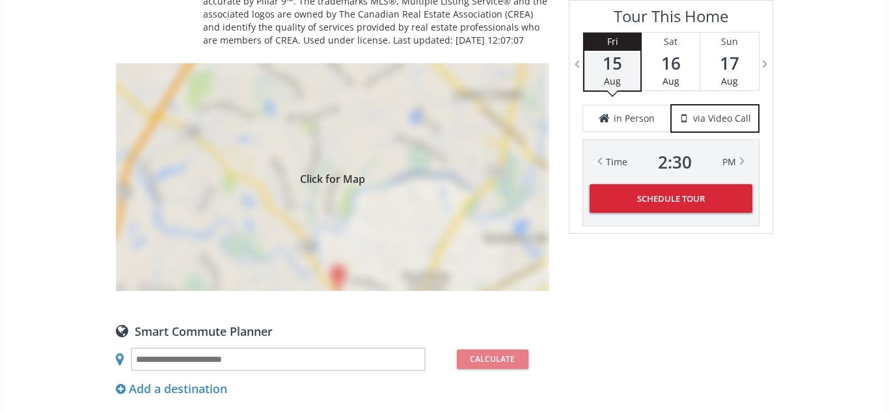
scroll to position [1004, 0]
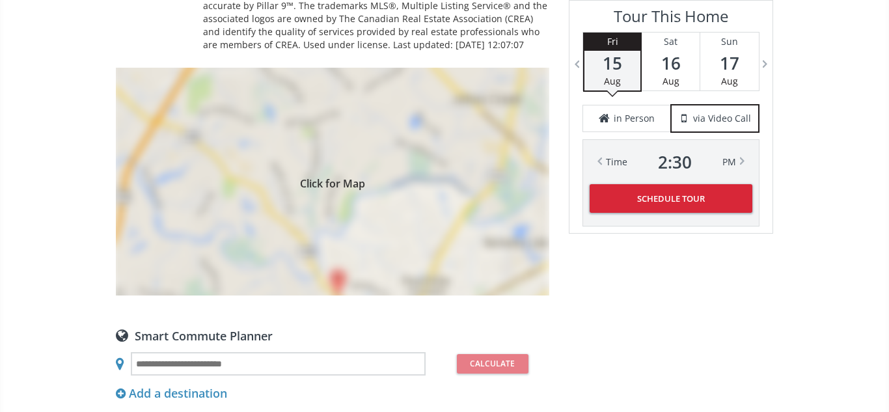
click at [470, 230] on div "Click for Map" at bounding box center [332, 182] width 433 height 228
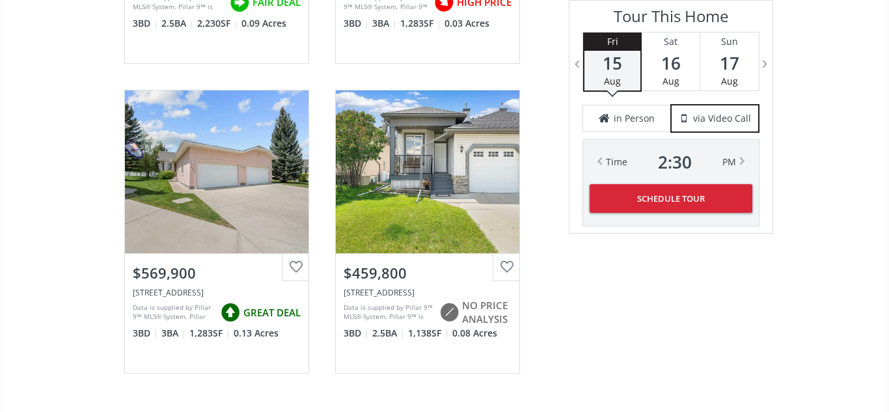
scroll to position [2225, 0]
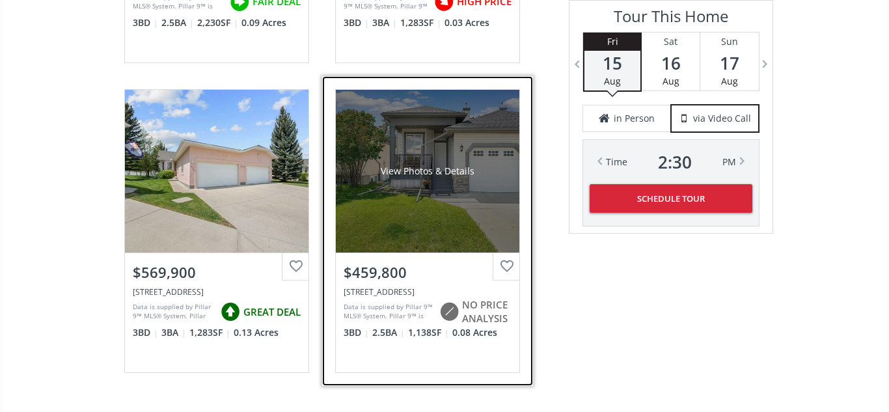
click at [411, 189] on div "View Photos & Details" at bounding box center [427, 171] width 183 height 163
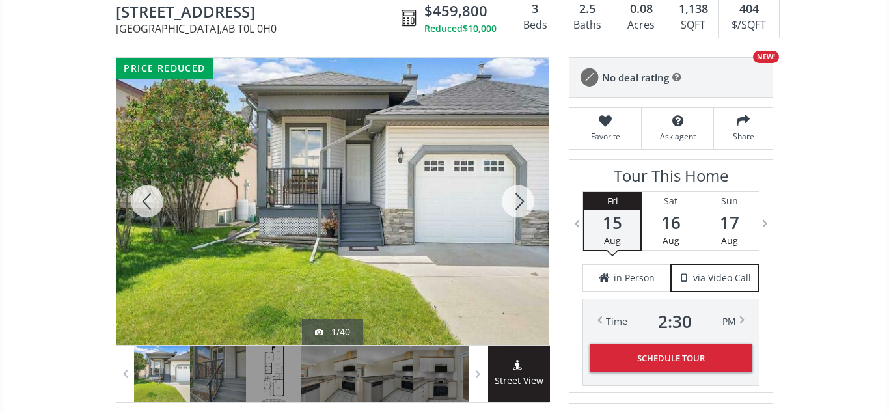
scroll to position [141, 0]
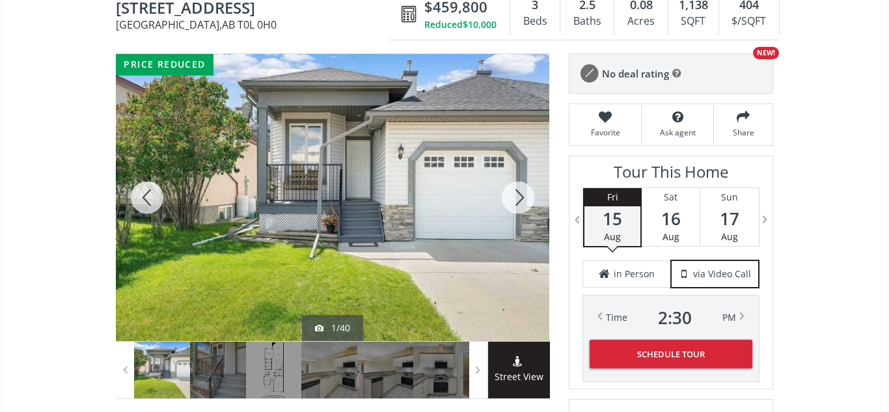
click at [521, 196] on div at bounding box center [518, 197] width 62 height 287
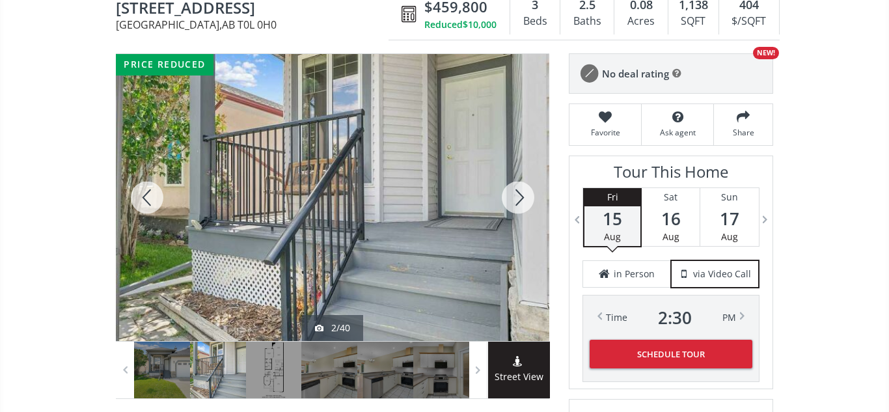
click at [521, 196] on div at bounding box center [518, 197] width 62 height 287
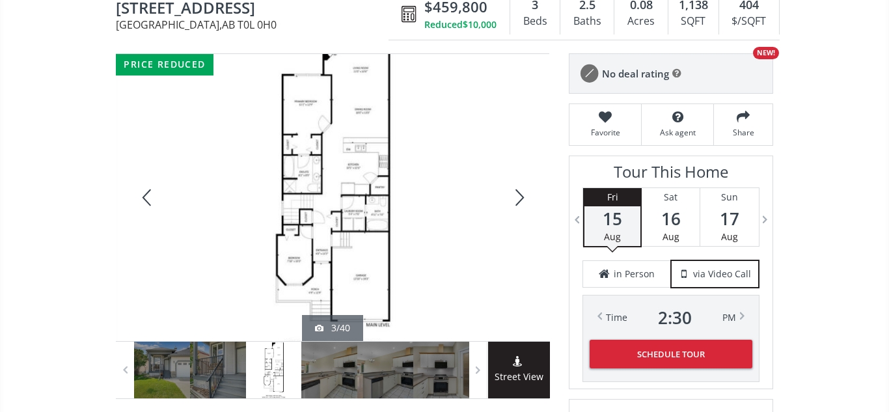
click at [521, 196] on div at bounding box center [518, 197] width 62 height 287
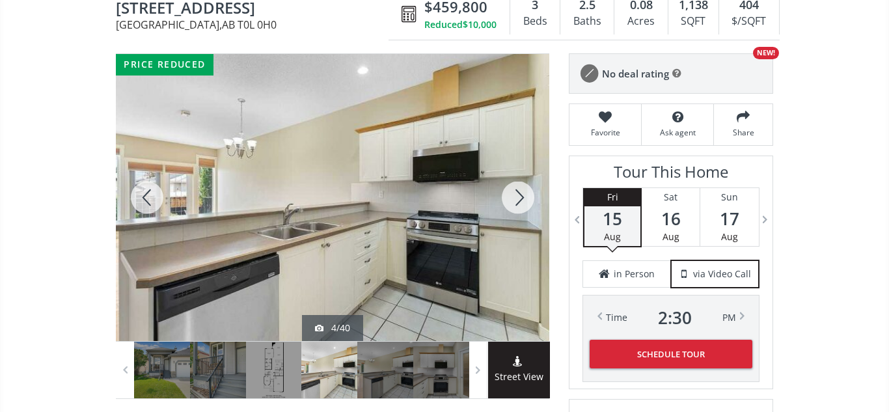
click at [521, 196] on div at bounding box center [518, 197] width 62 height 287
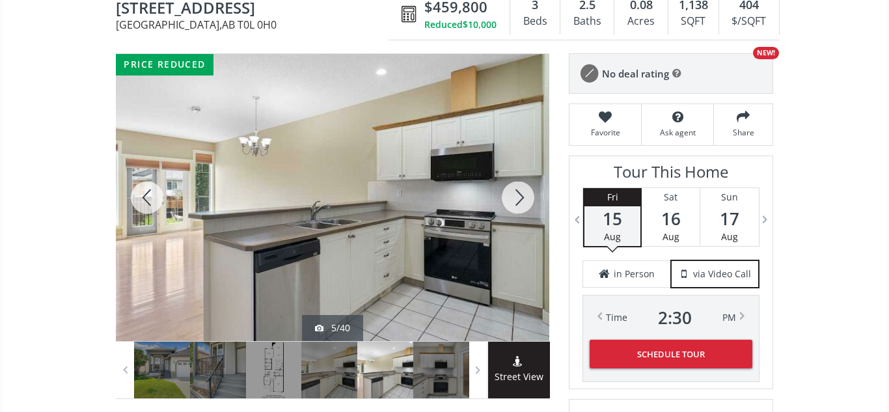
click at [521, 196] on div at bounding box center [518, 197] width 62 height 287
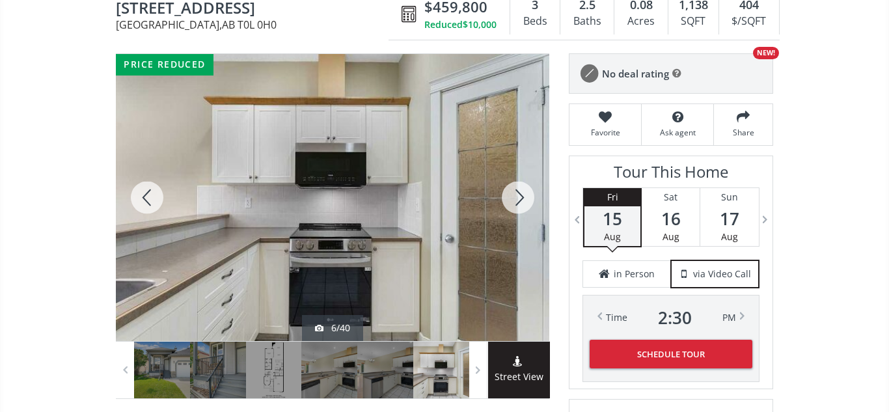
click at [521, 196] on div at bounding box center [518, 197] width 62 height 287
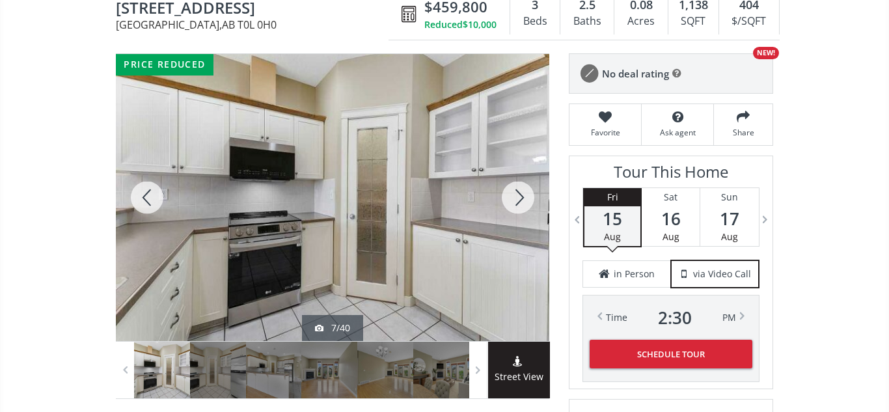
click at [521, 196] on div at bounding box center [518, 197] width 62 height 287
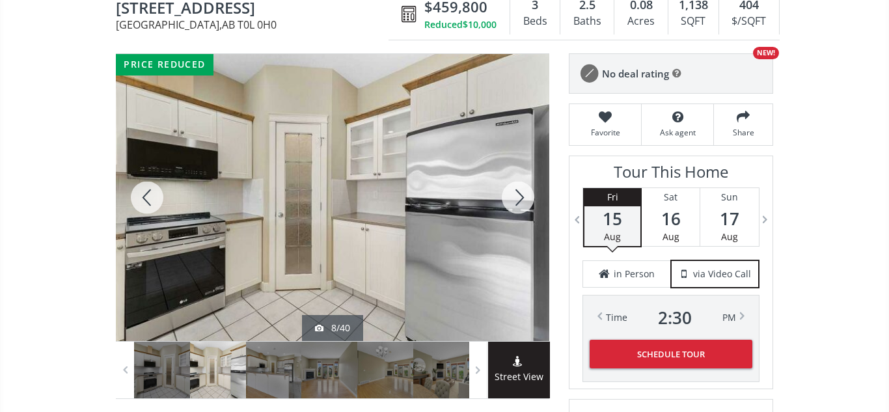
click at [521, 196] on div at bounding box center [518, 197] width 62 height 287
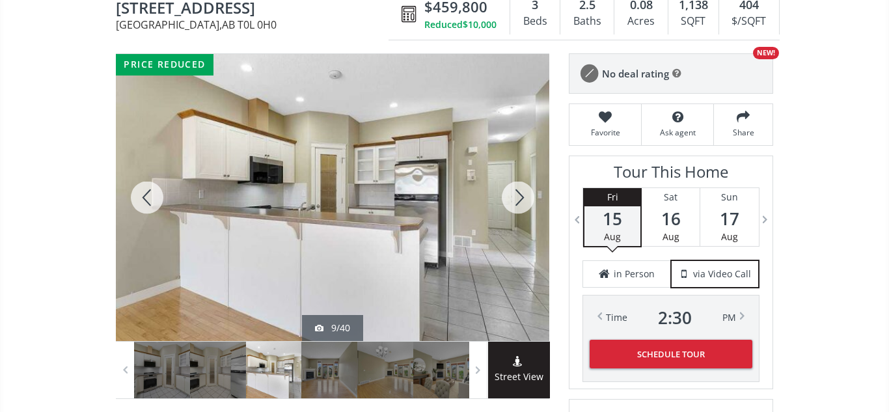
click at [521, 196] on div at bounding box center [518, 197] width 62 height 287
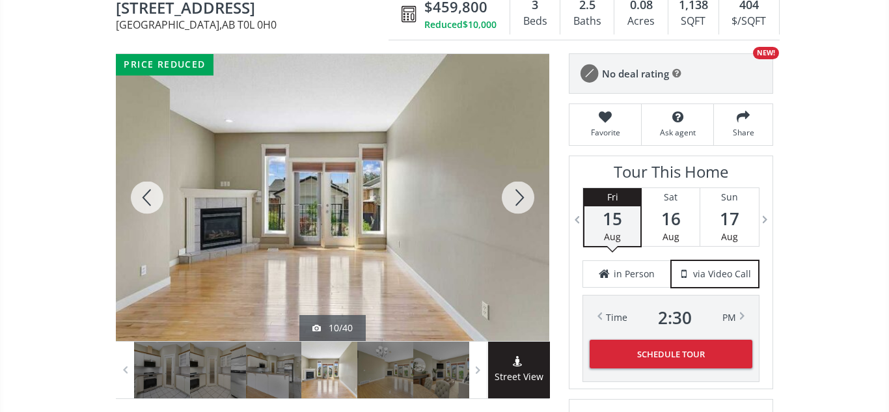
click at [521, 196] on div at bounding box center [518, 197] width 62 height 287
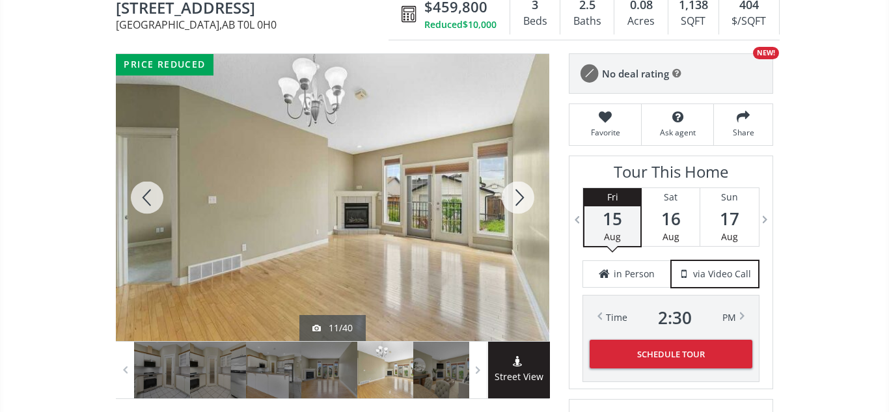
click at [521, 196] on div at bounding box center [518, 197] width 62 height 287
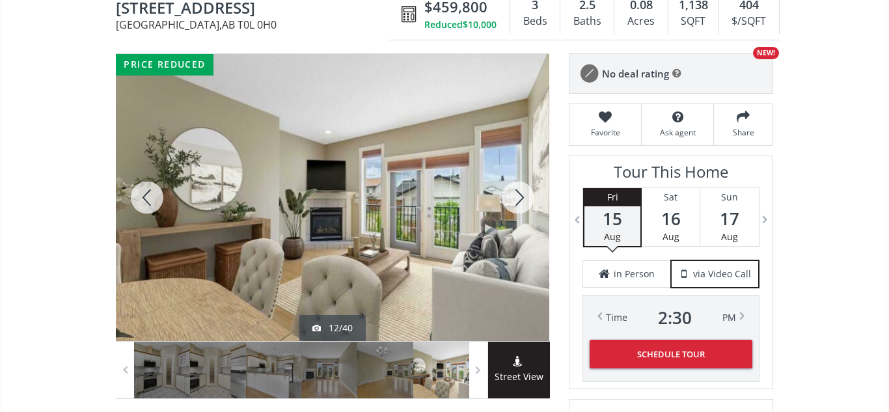
click at [521, 196] on div at bounding box center [518, 197] width 62 height 287
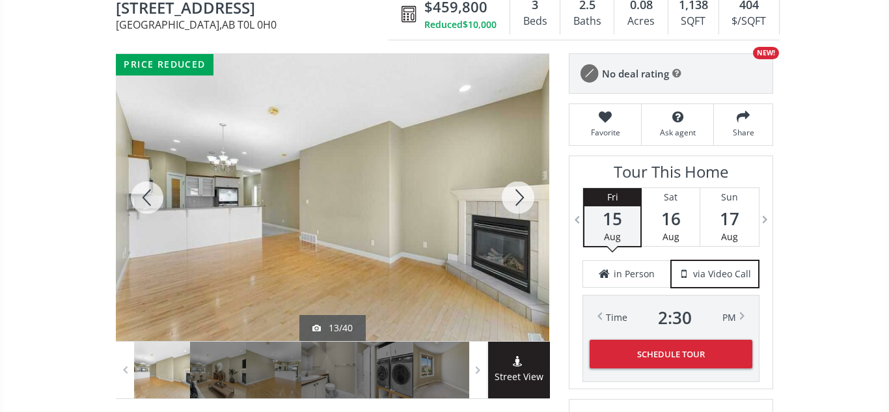
click at [521, 196] on div at bounding box center [518, 197] width 62 height 287
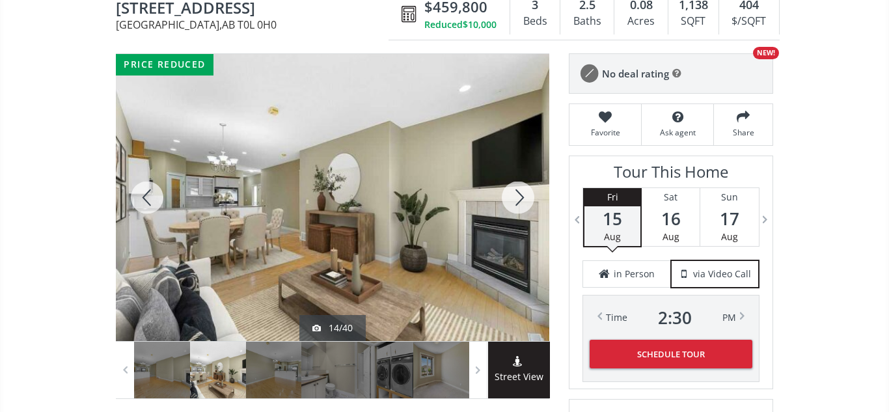
click at [521, 196] on div at bounding box center [518, 197] width 62 height 287
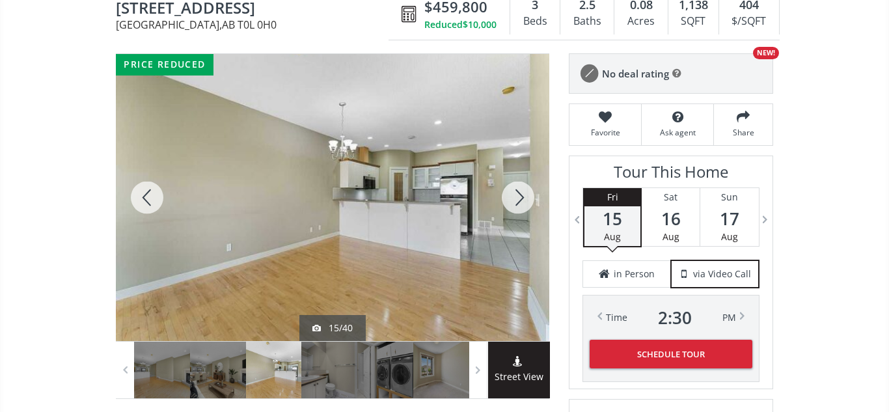
click at [521, 196] on div at bounding box center [518, 197] width 62 height 287
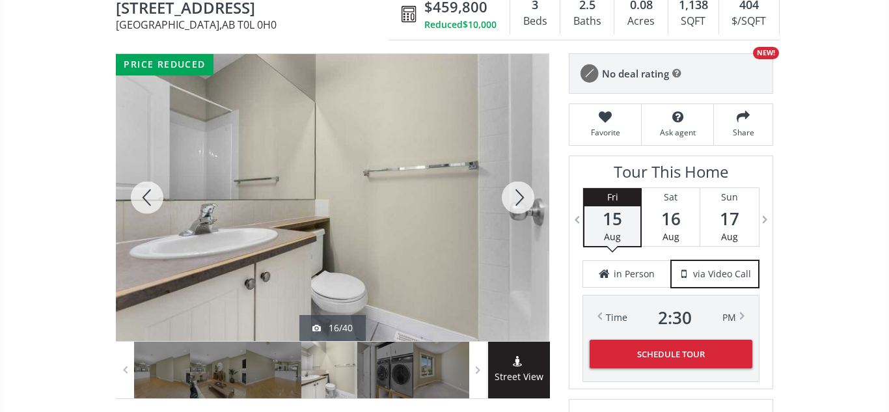
click at [521, 196] on div at bounding box center [518, 197] width 62 height 287
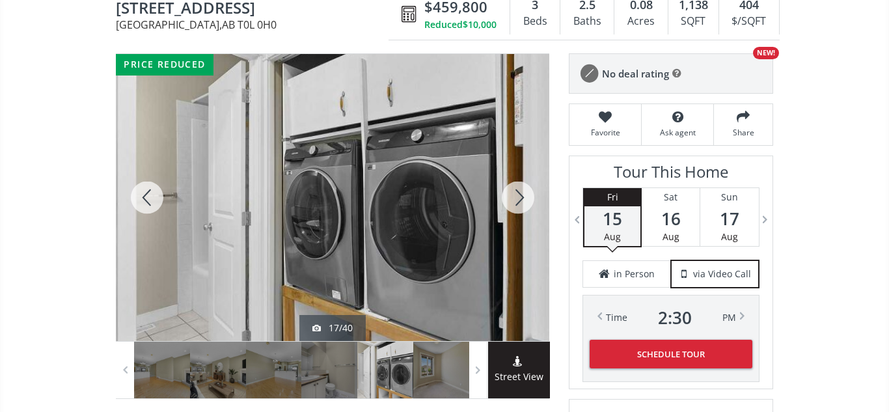
click at [521, 196] on div at bounding box center [518, 197] width 62 height 287
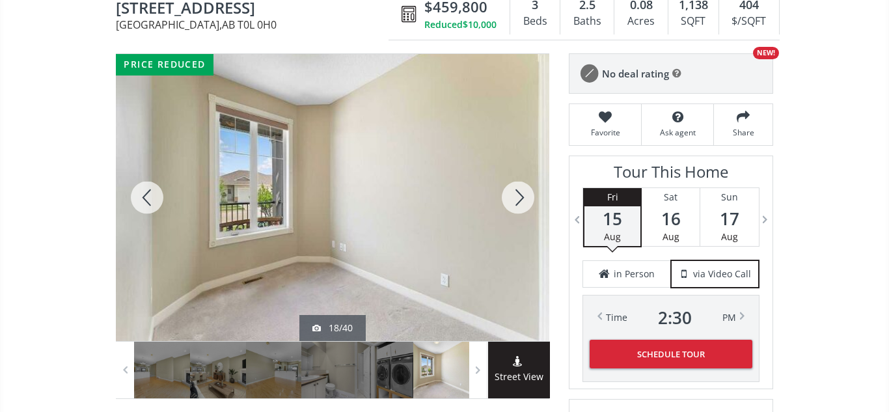
click at [521, 196] on div at bounding box center [518, 197] width 62 height 287
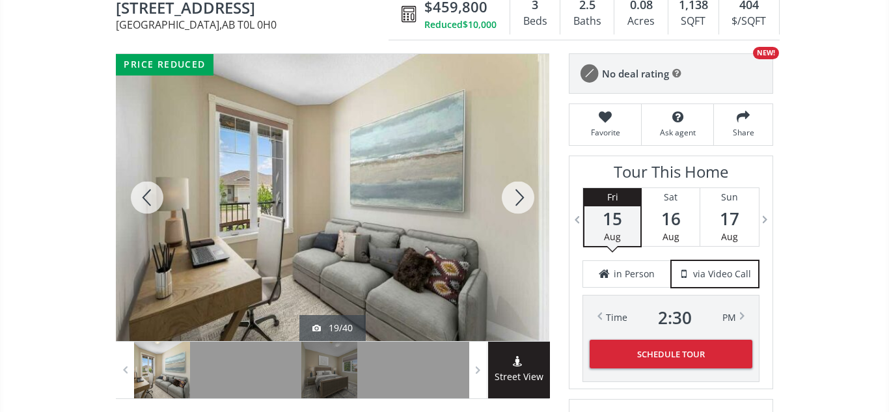
click at [521, 196] on div at bounding box center [518, 197] width 62 height 287
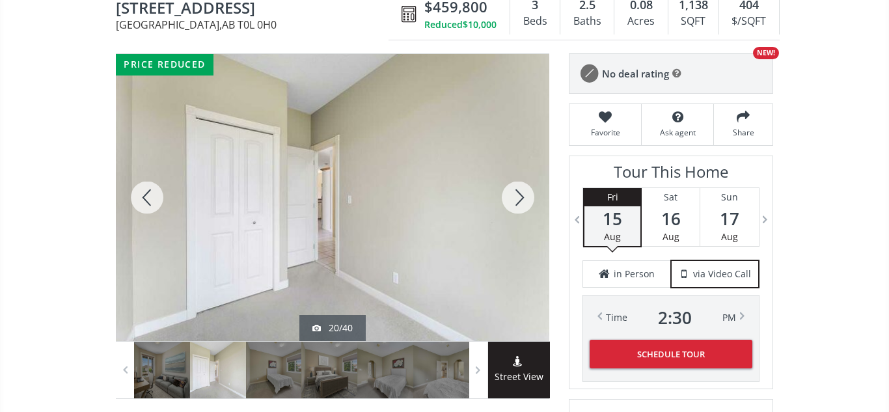
click at [521, 196] on div at bounding box center [518, 197] width 62 height 287
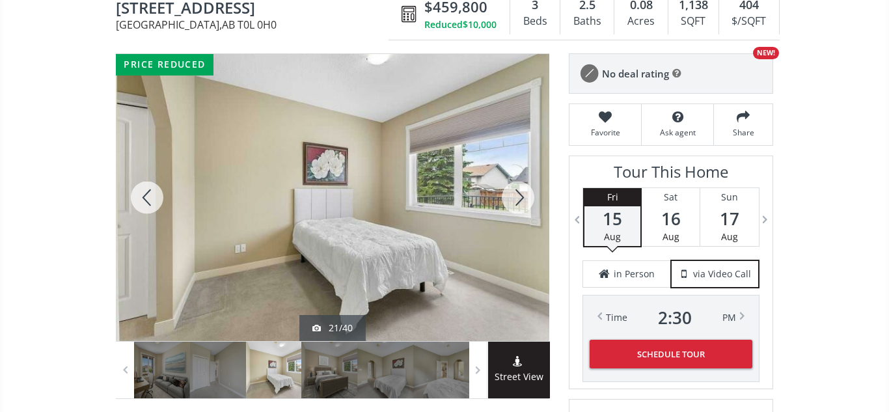
click at [521, 196] on div at bounding box center [518, 197] width 62 height 287
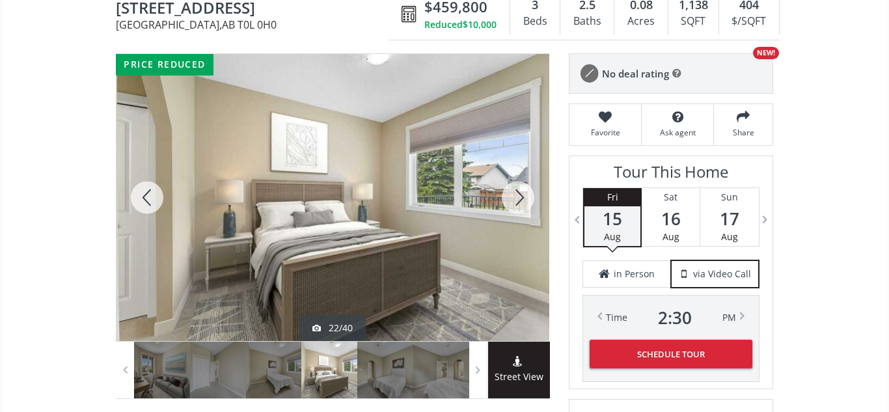
click at [521, 196] on div at bounding box center [518, 197] width 62 height 287
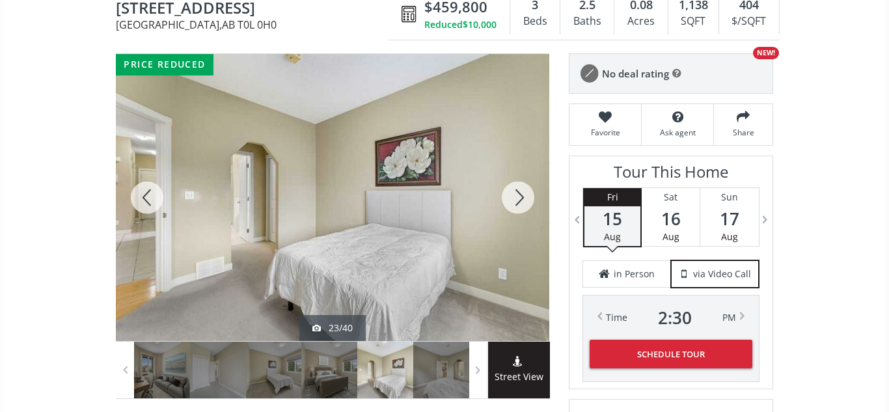
click at [521, 196] on div at bounding box center [518, 197] width 62 height 287
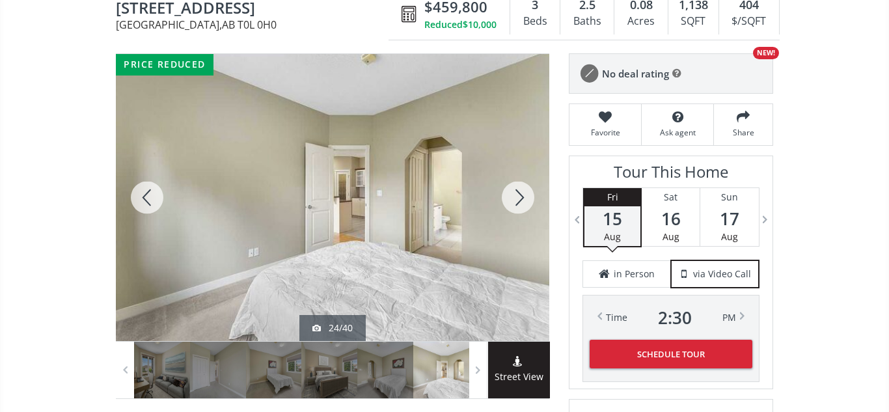
click at [521, 196] on div at bounding box center [518, 197] width 62 height 287
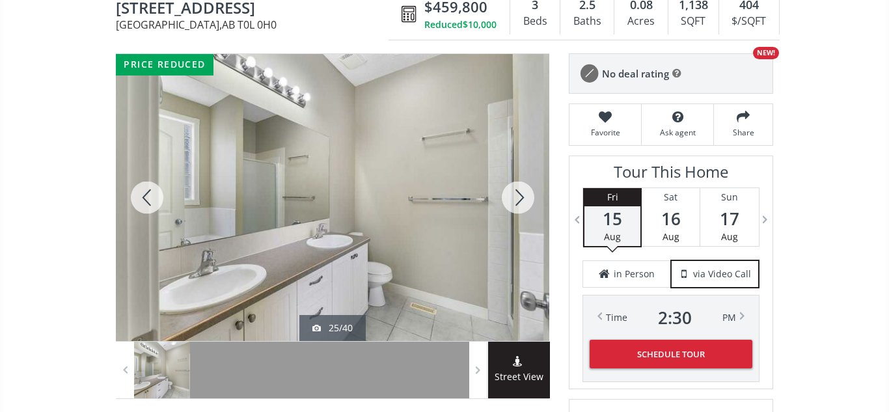
click at [521, 196] on div at bounding box center [518, 197] width 62 height 287
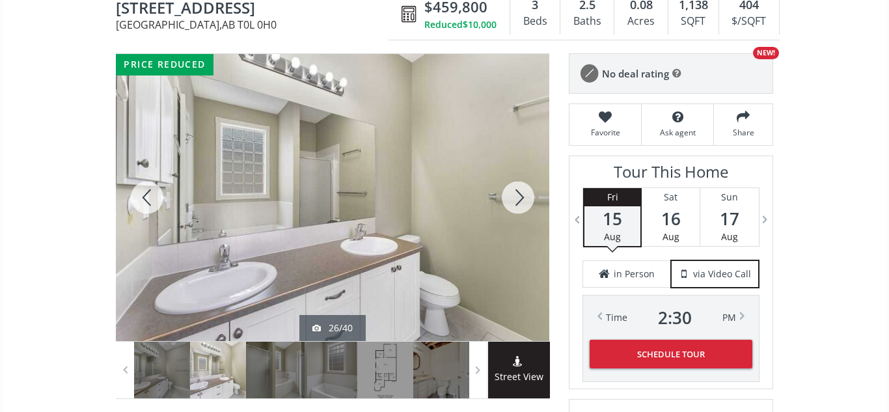
click at [521, 196] on div at bounding box center [518, 197] width 62 height 287
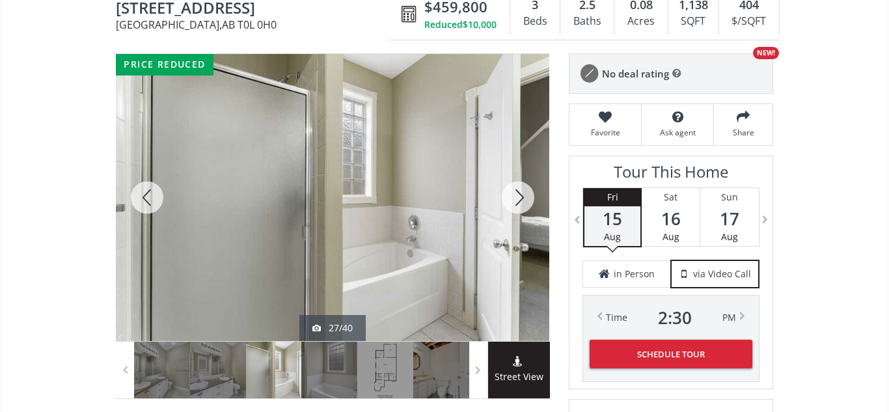
click at [521, 196] on div at bounding box center [518, 197] width 62 height 287
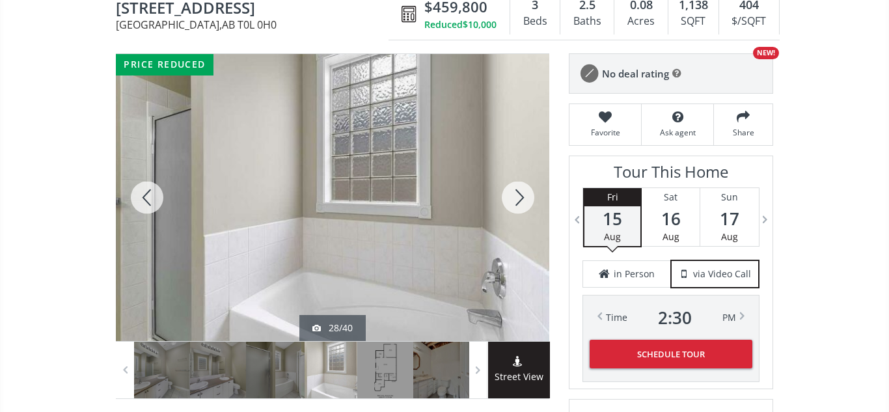
click at [521, 196] on div at bounding box center [518, 197] width 62 height 287
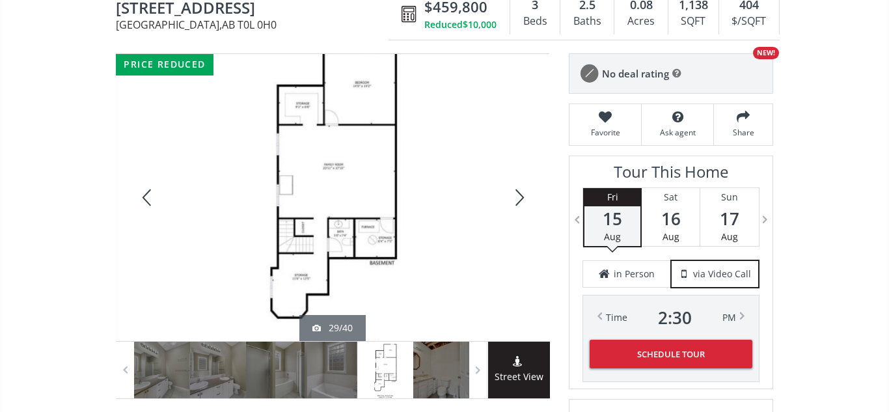
click at [521, 196] on div at bounding box center [518, 197] width 62 height 287
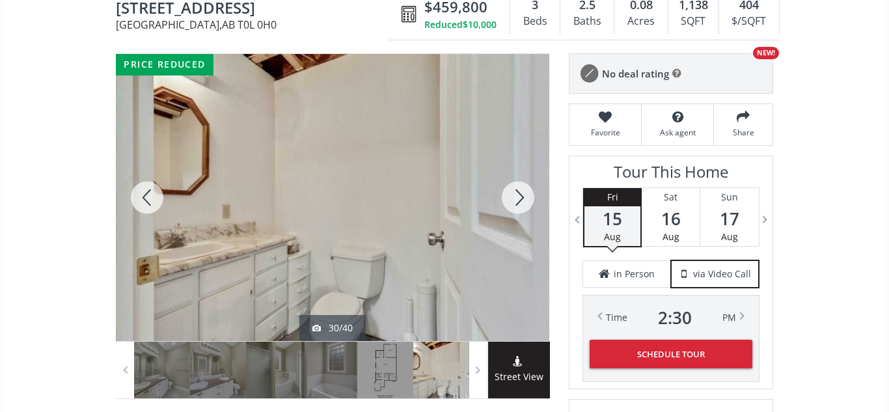
click at [521, 196] on div at bounding box center [518, 197] width 62 height 287
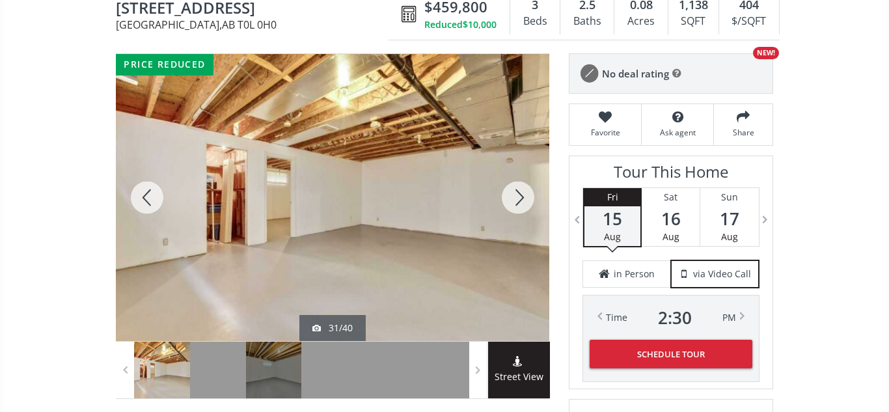
click at [521, 196] on div at bounding box center [518, 197] width 62 height 287
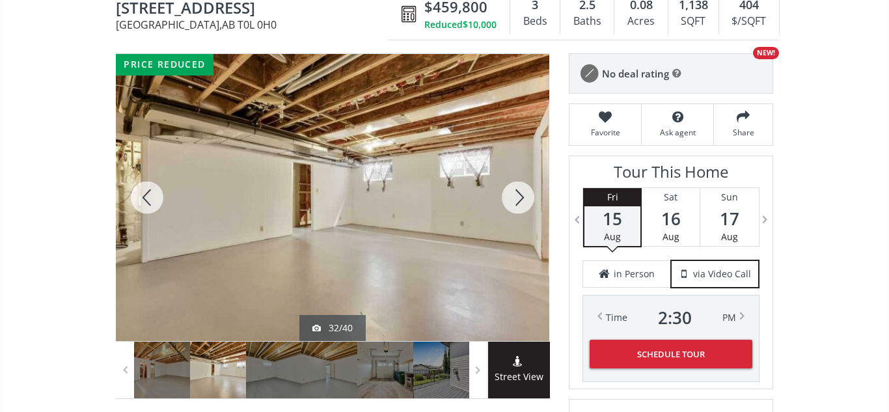
click at [521, 196] on div at bounding box center [518, 197] width 62 height 287
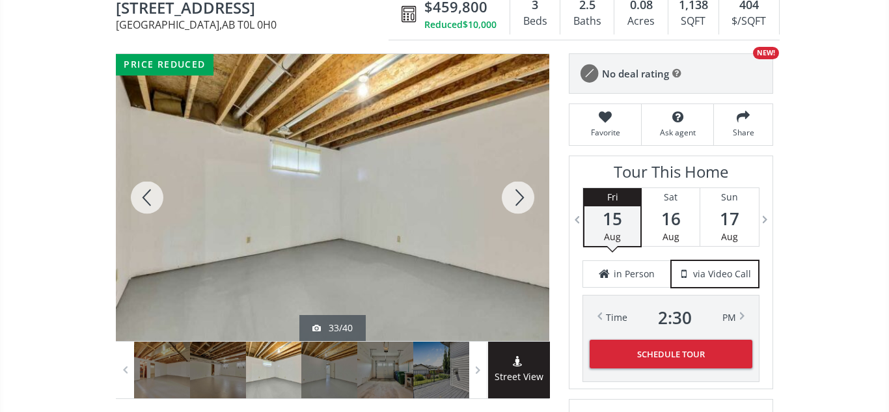
click at [521, 196] on div at bounding box center [518, 197] width 62 height 287
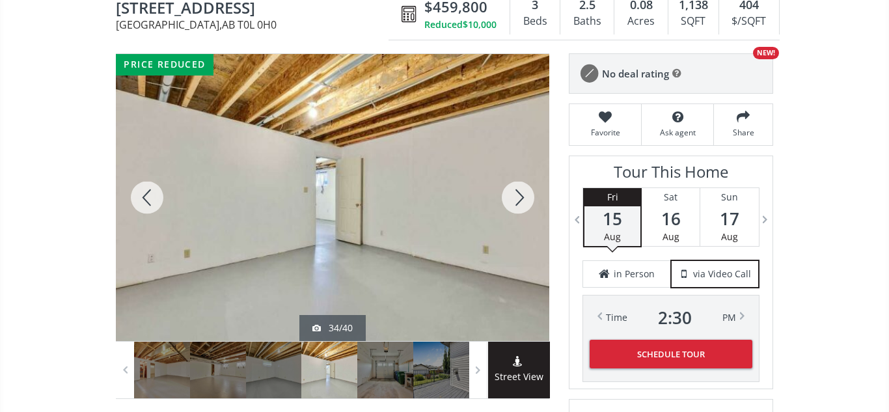
click at [521, 196] on div at bounding box center [518, 197] width 62 height 287
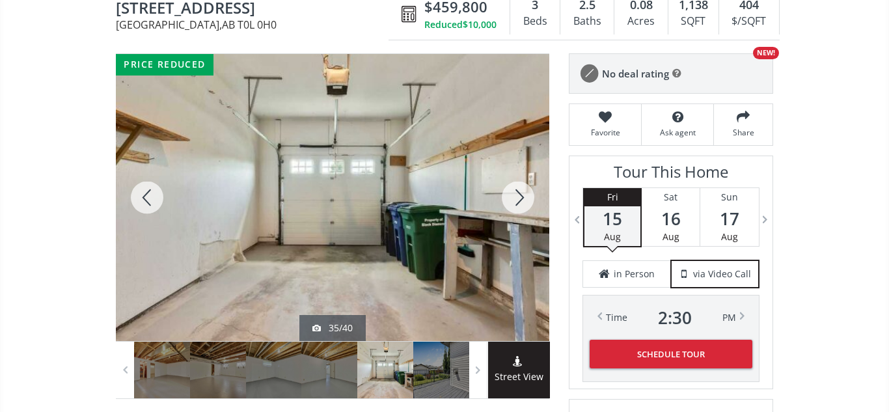
click at [521, 196] on div at bounding box center [518, 197] width 62 height 287
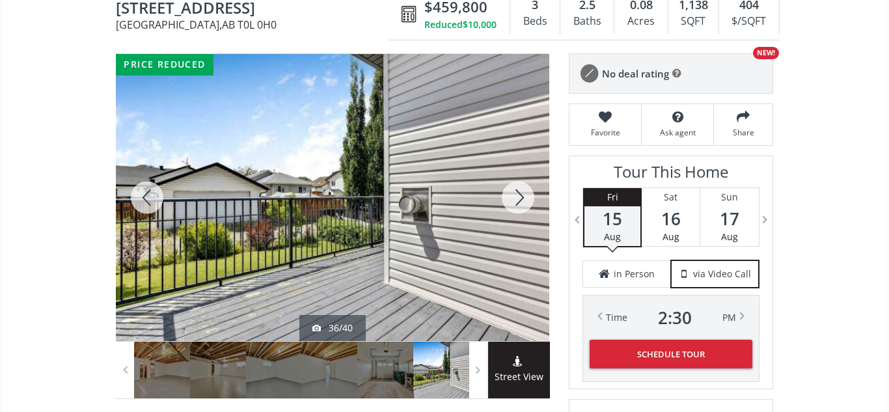
click at [521, 196] on div at bounding box center [518, 197] width 62 height 287
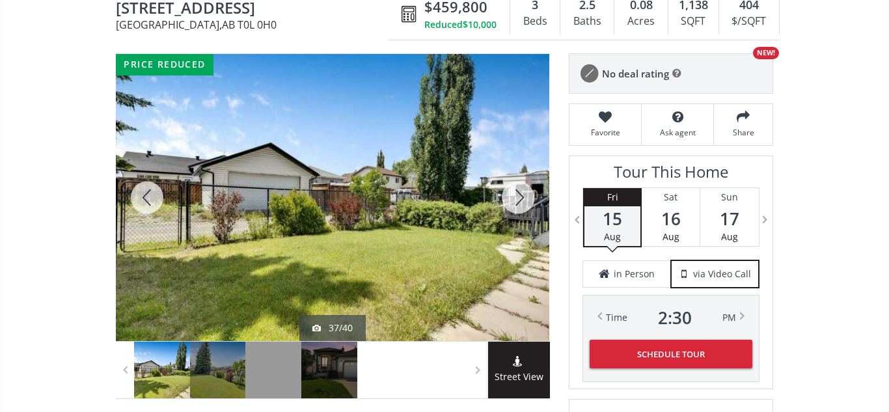
click at [521, 196] on div at bounding box center [518, 197] width 62 height 287
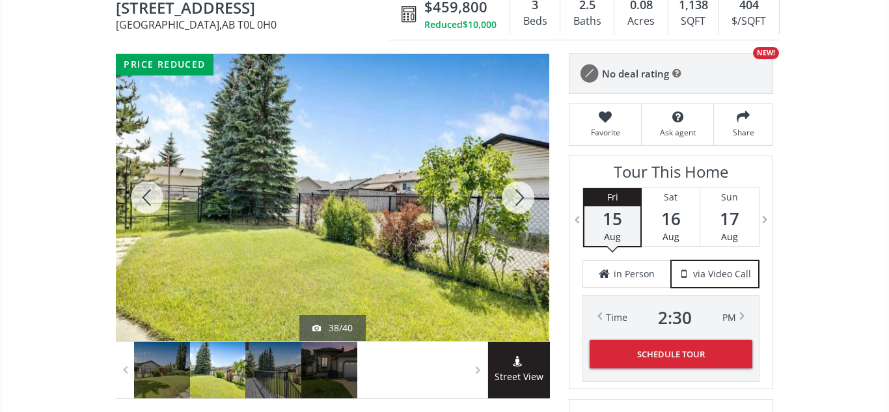
click at [521, 196] on div at bounding box center [518, 197] width 62 height 287
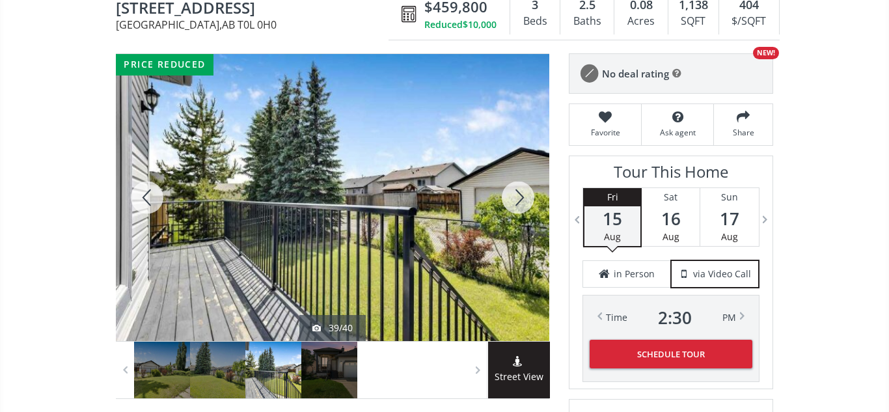
click at [521, 196] on div at bounding box center [518, 197] width 62 height 287
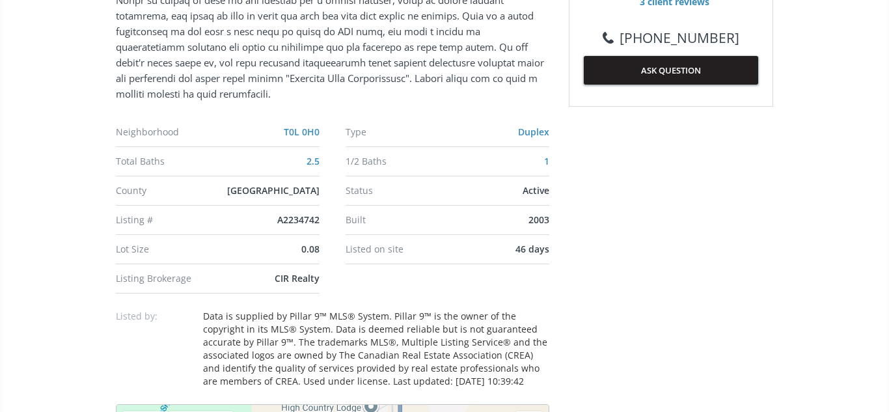
scroll to position [749, 0]
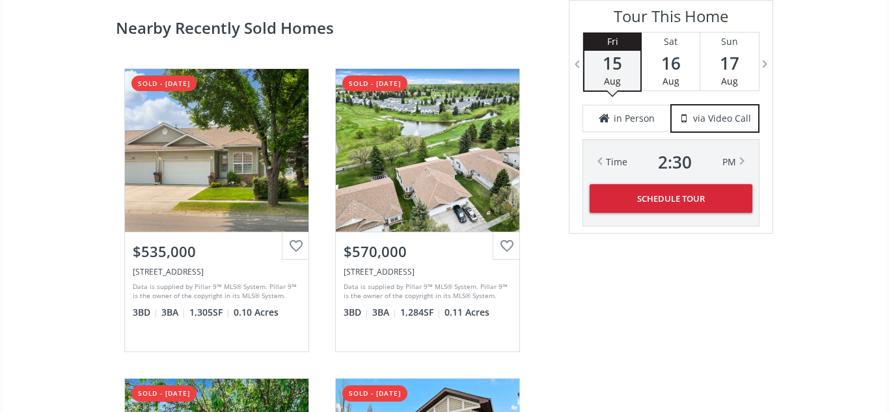
scroll to position [2625, 0]
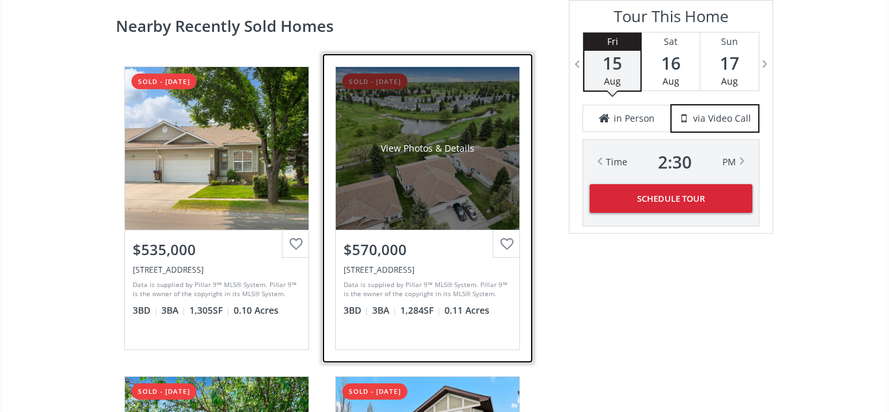
click at [433, 139] on div "View Photos & Details" at bounding box center [427, 148] width 183 height 163
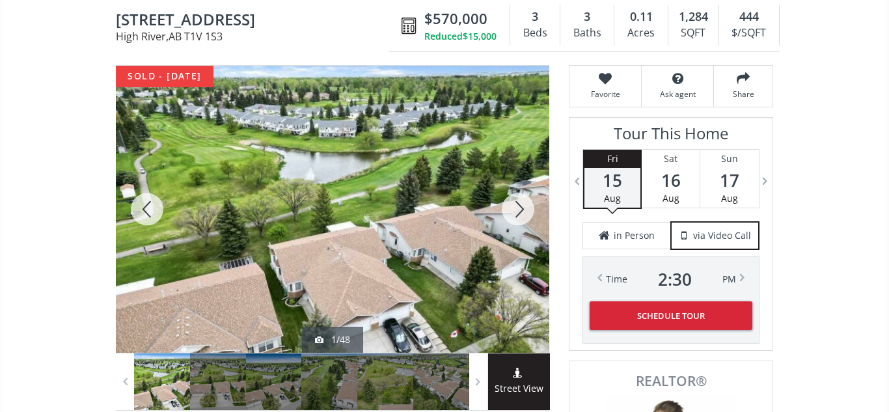
scroll to position [133, 0]
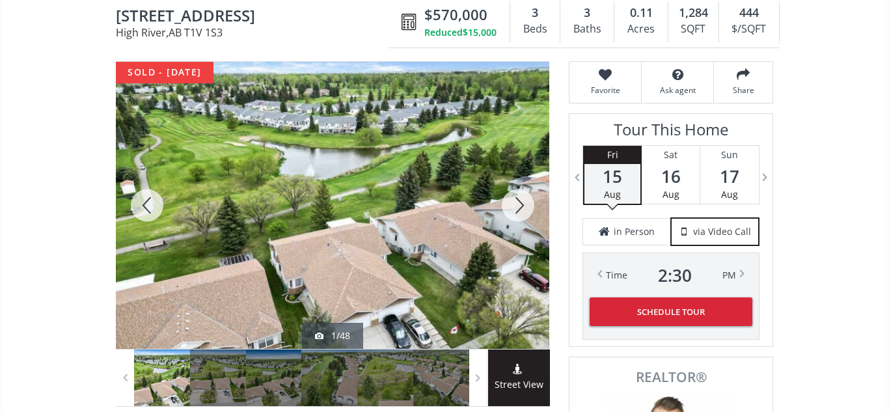
click at [520, 206] on div at bounding box center [518, 205] width 62 height 287
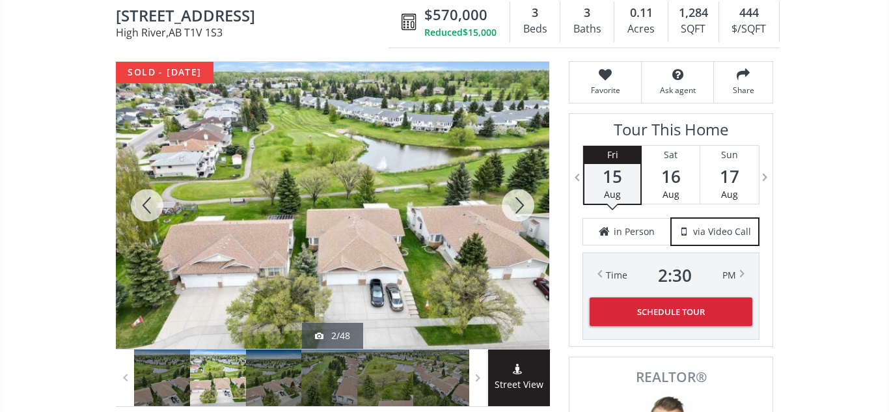
click at [520, 206] on div at bounding box center [518, 205] width 62 height 287
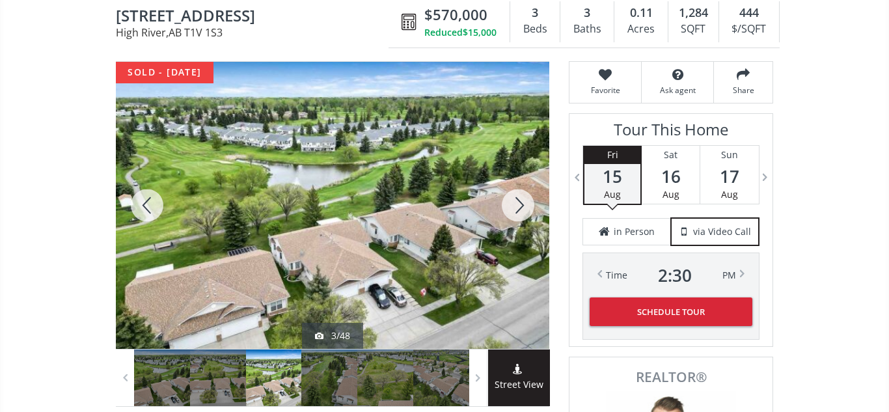
click at [520, 206] on div at bounding box center [518, 205] width 62 height 287
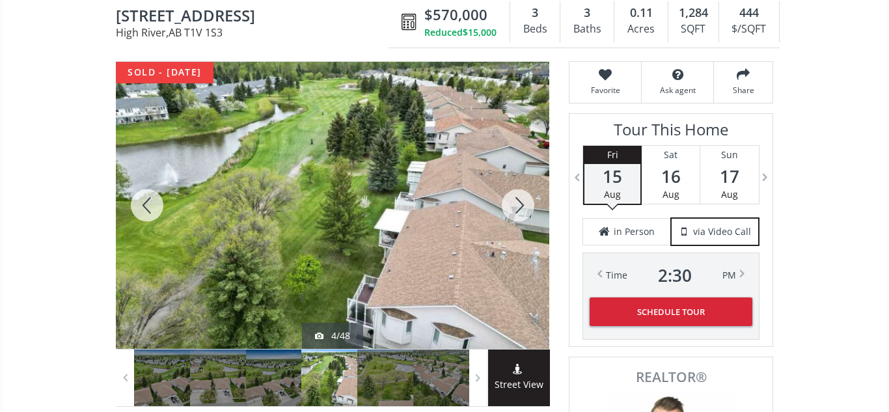
click at [139, 200] on div at bounding box center [147, 205] width 62 height 287
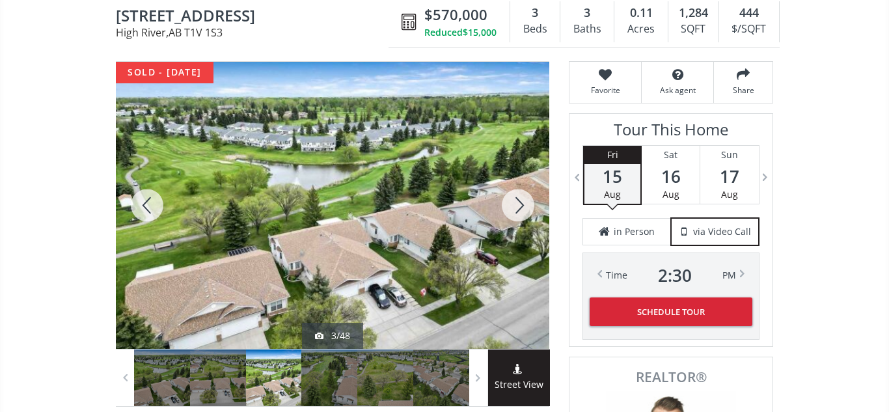
click at [521, 212] on div at bounding box center [518, 205] width 62 height 287
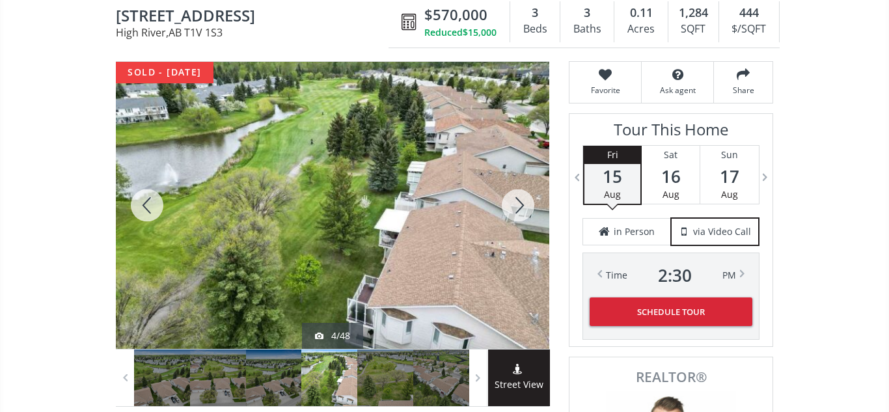
click at [521, 212] on div at bounding box center [518, 205] width 62 height 287
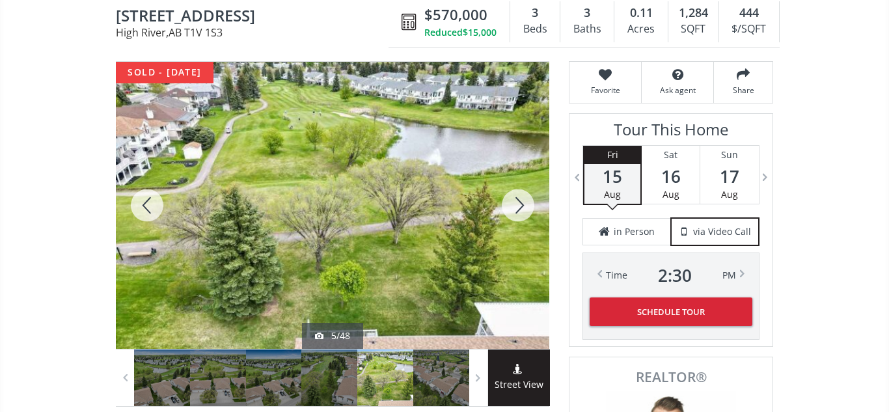
click at [521, 212] on div at bounding box center [518, 205] width 62 height 287
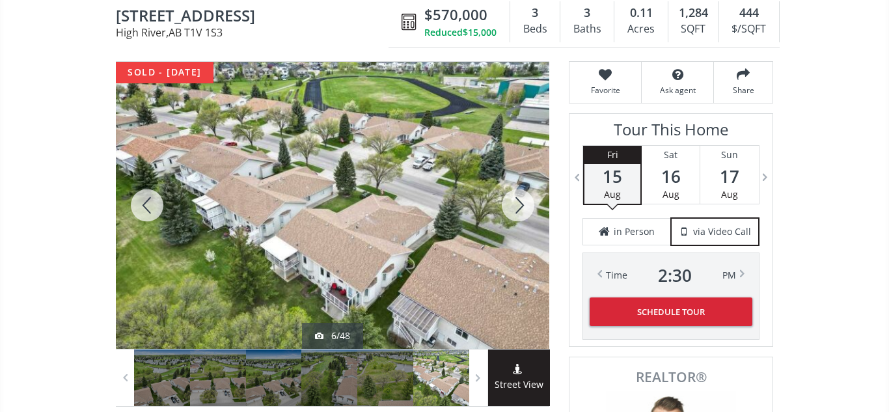
click at [521, 212] on div at bounding box center [518, 205] width 62 height 287
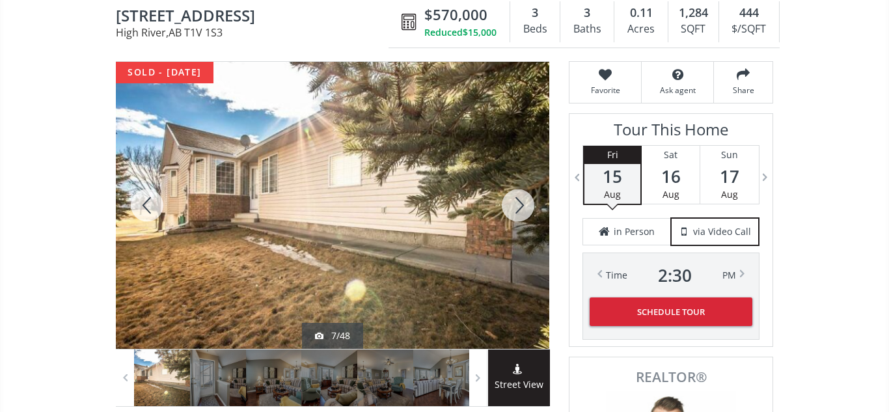
click at [521, 212] on div at bounding box center [518, 205] width 62 height 287
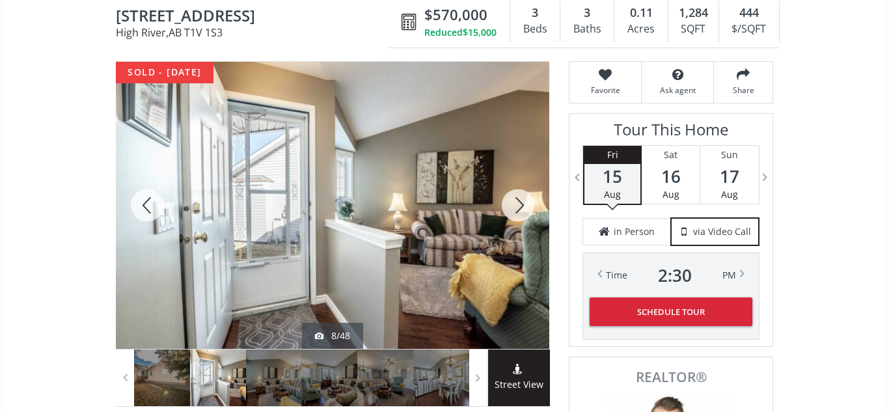
click at [521, 212] on div at bounding box center [518, 205] width 62 height 287
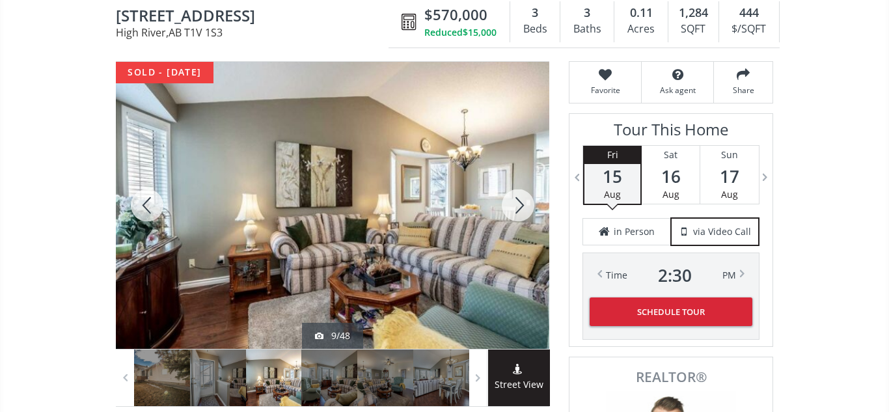
click at [521, 212] on div at bounding box center [518, 205] width 62 height 287
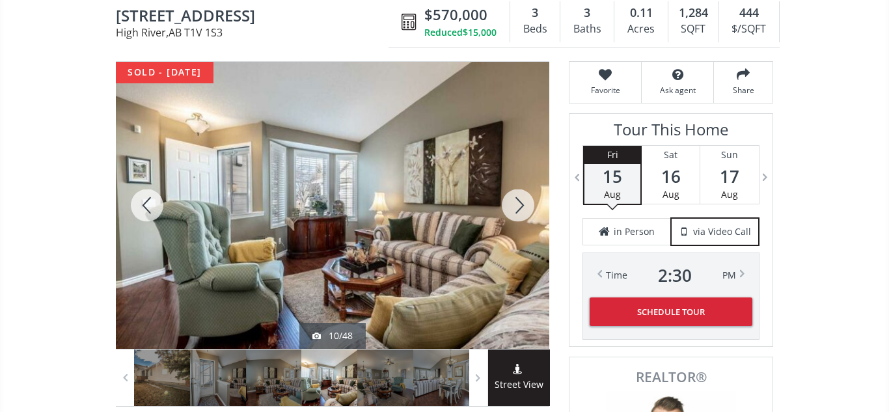
click at [516, 204] on div at bounding box center [518, 205] width 62 height 287
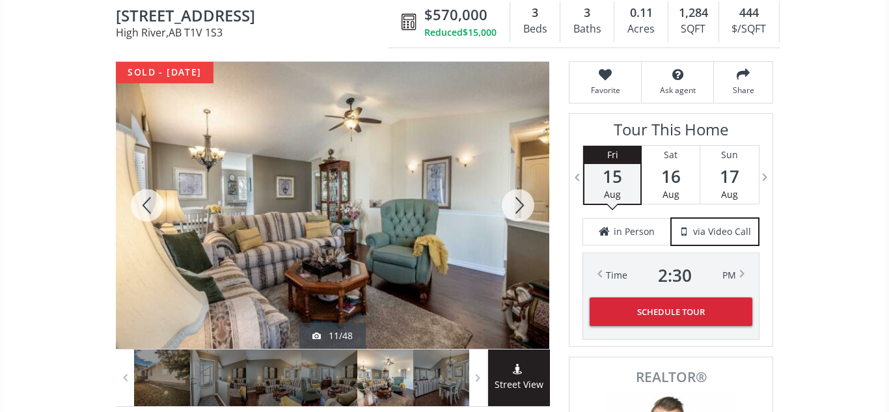
click at [516, 204] on div at bounding box center [518, 205] width 62 height 287
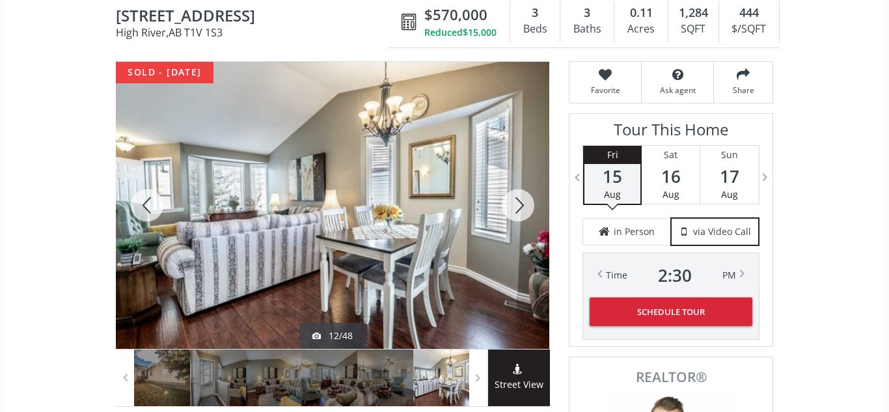
click at [516, 204] on div at bounding box center [518, 205] width 62 height 287
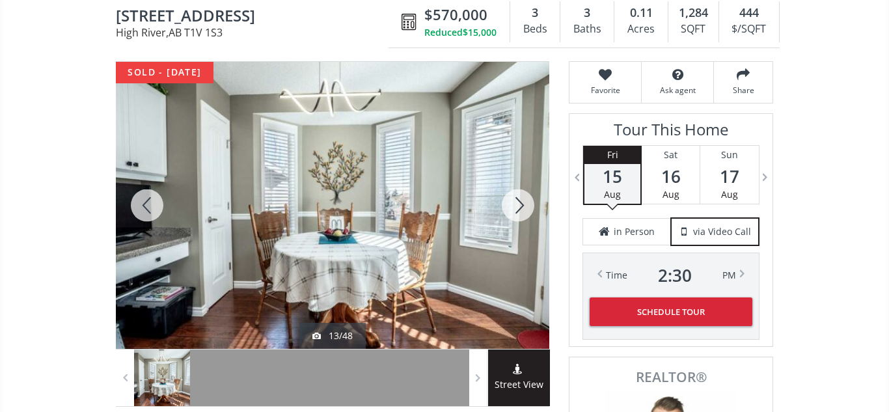
click at [516, 204] on div at bounding box center [518, 205] width 62 height 287
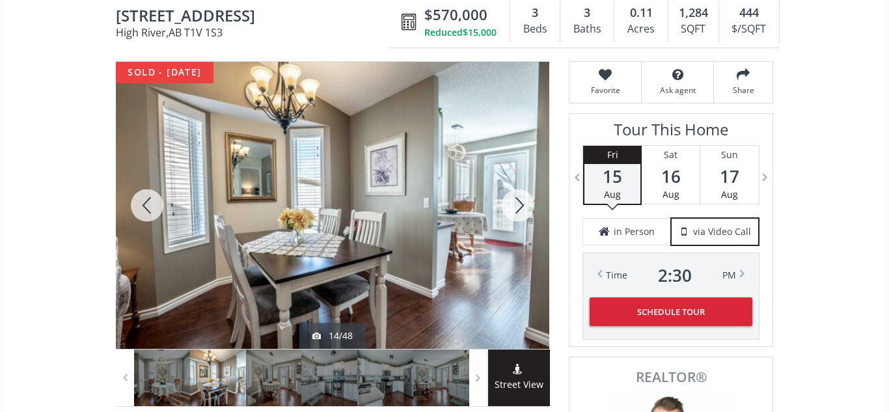
click at [516, 204] on div at bounding box center [518, 205] width 62 height 287
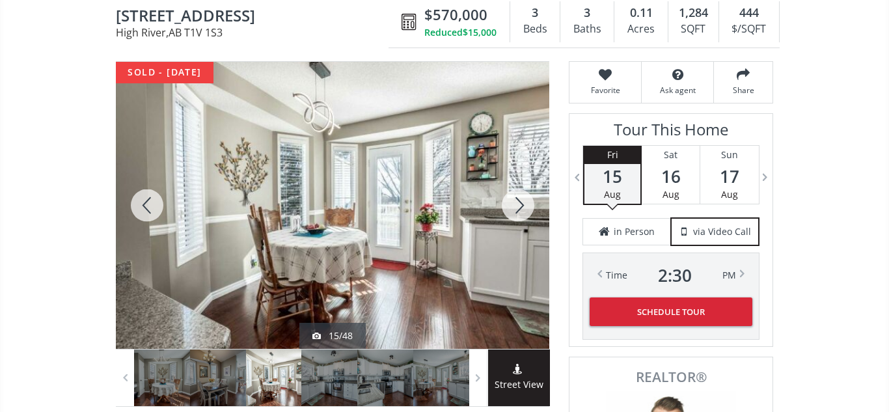
click at [516, 204] on div at bounding box center [518, 205] width 62 height 287
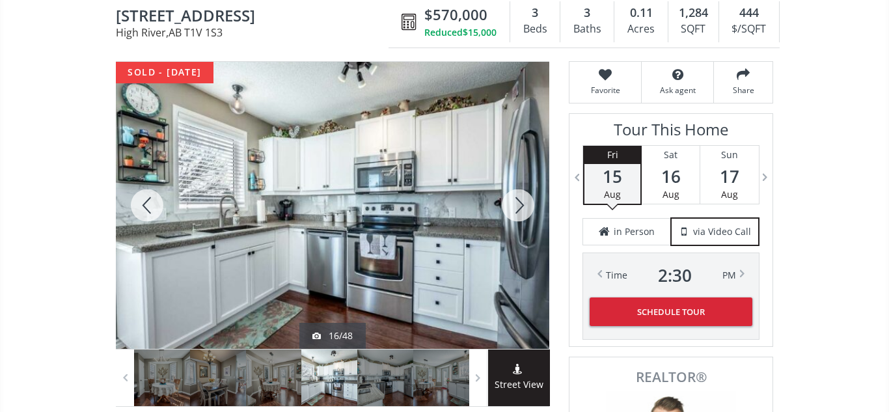
click at [516, 204] on div at bounding box center [518, 205] width 62 height 287
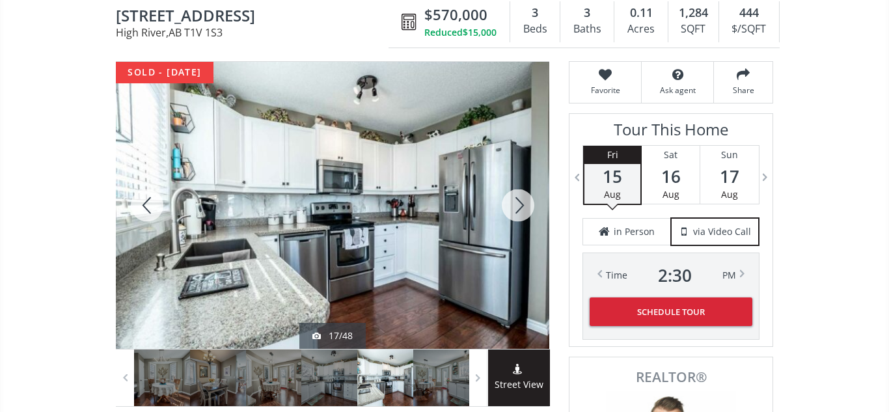
click at [516, 204] on div at bounding box center [518, 205] width 62 height 287
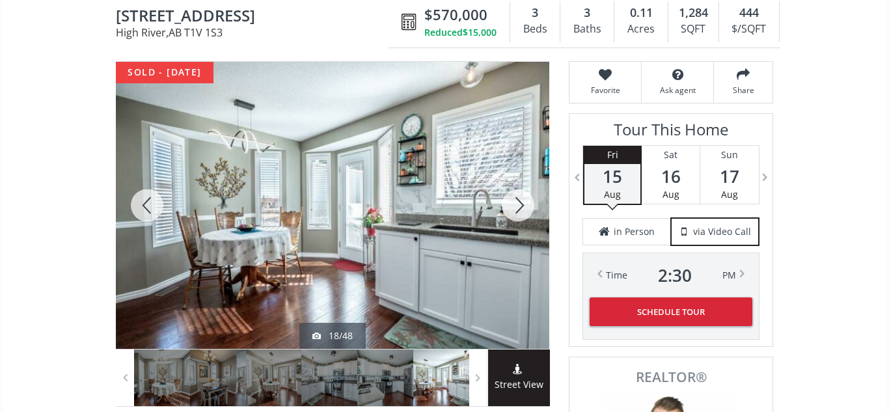
click at [516, 204] on div at bounding box center [518, 205] width 62 height 287
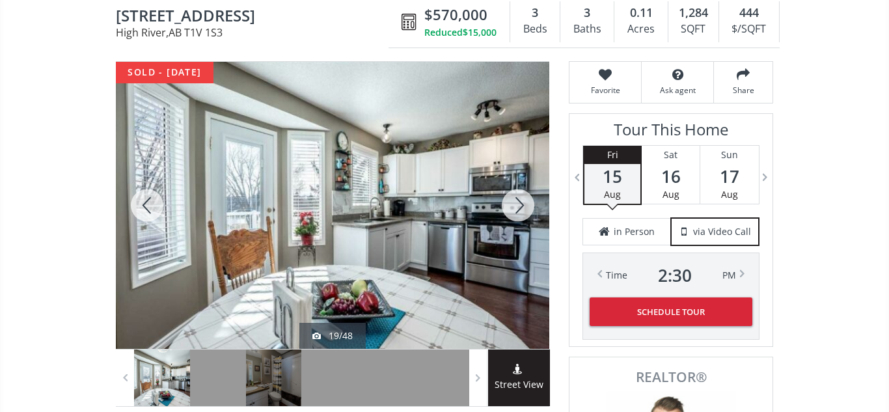
click at [516, 204] on div at bounding box center [518, 205] width 62 height 287
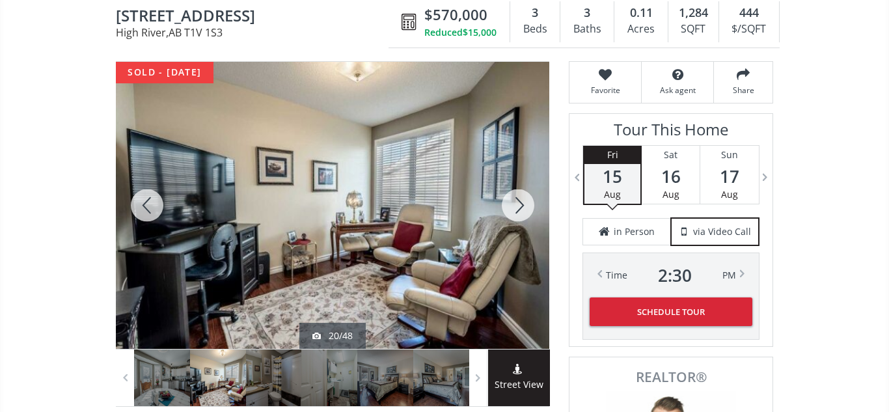
click at [516, 204] on div at bounding box center [518, 205] width 62 height 287
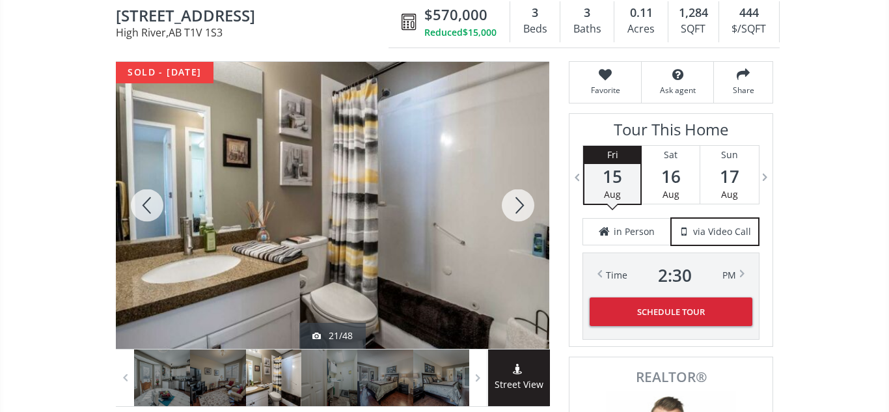
click at [516, 204] on div at bounding box center [518, 205] width 62 height 287
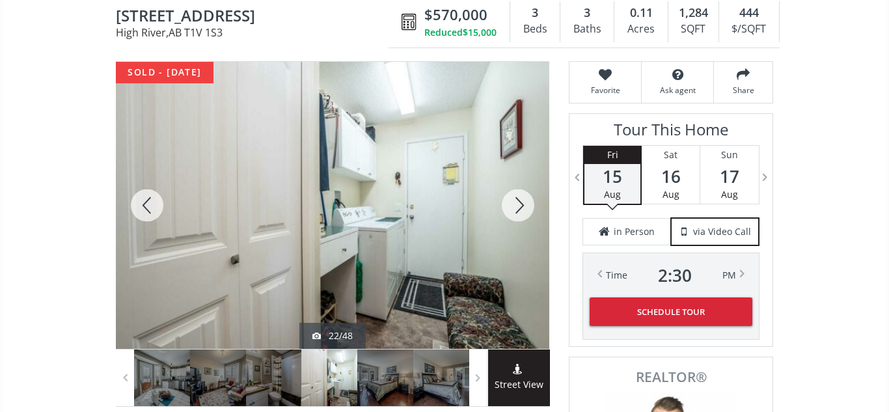
click at [516, 204] on div at bounding box center [518, 205] width 62 height 287
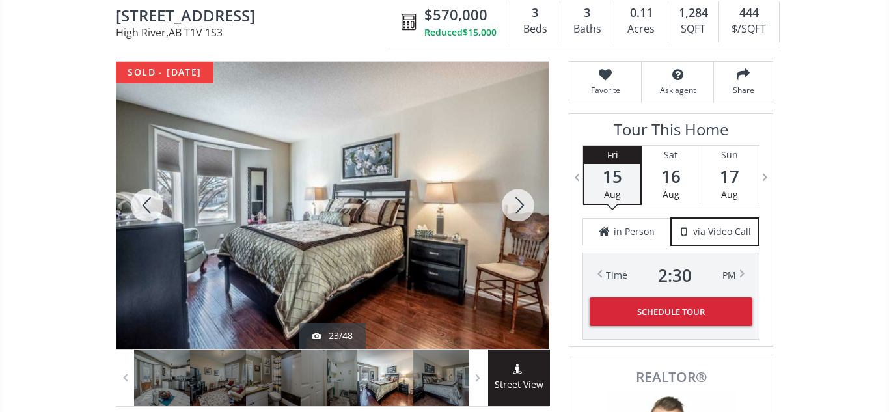
click at [516, 204] on div at bounding box center [518, 205] width 62 height 287
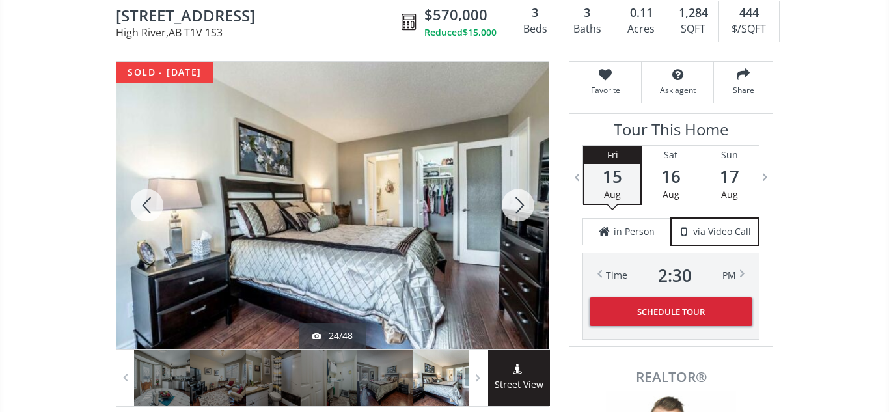
click at [516, 204] on div at bounding box center [518, 205] width 62 height 287
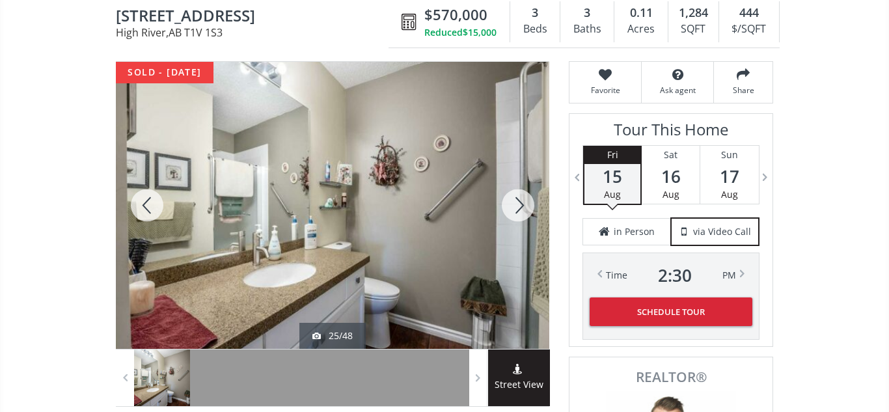
click at [516, 204] on div at bounding box center [518, 205] width 62 height 287
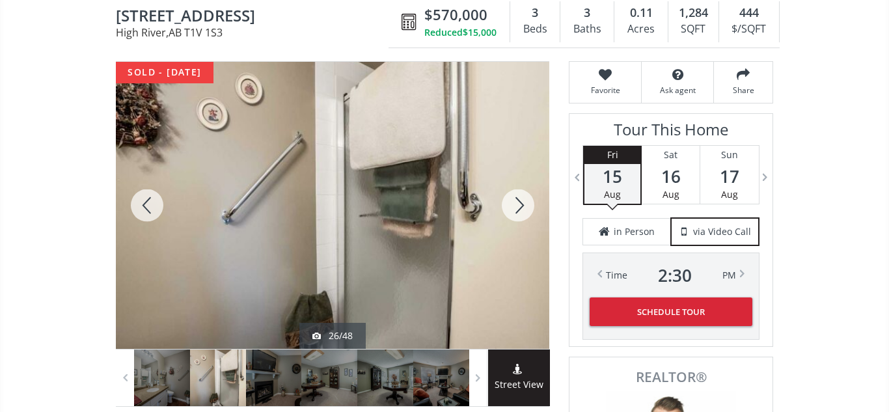
click at [516, 204] on div at bounding box center [518, 205] width 62 height 287
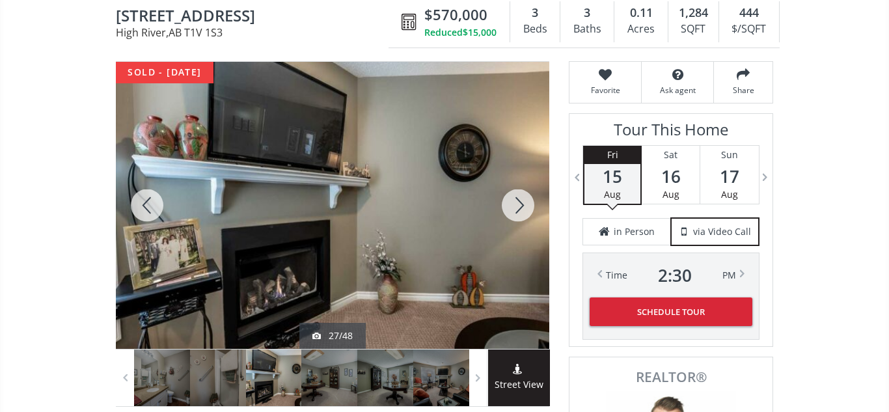
click at [516, 204] on div at bounding box center [518, 205] width 62 height 287
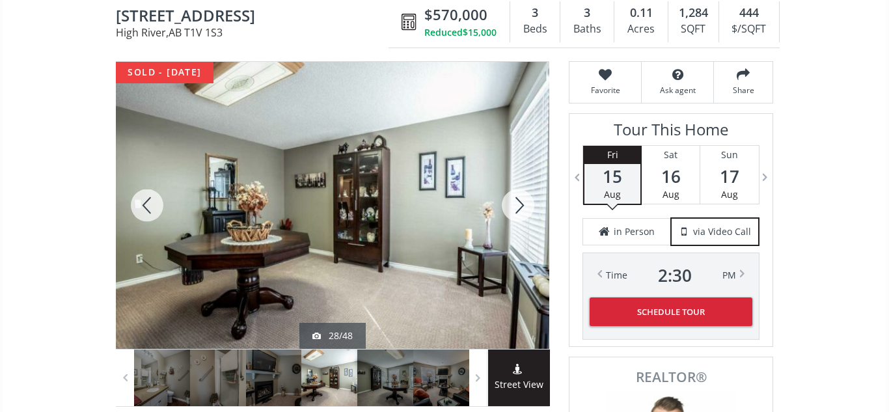
click at [516, 204] on div at bounding box center [518, 205] width 62 height 287
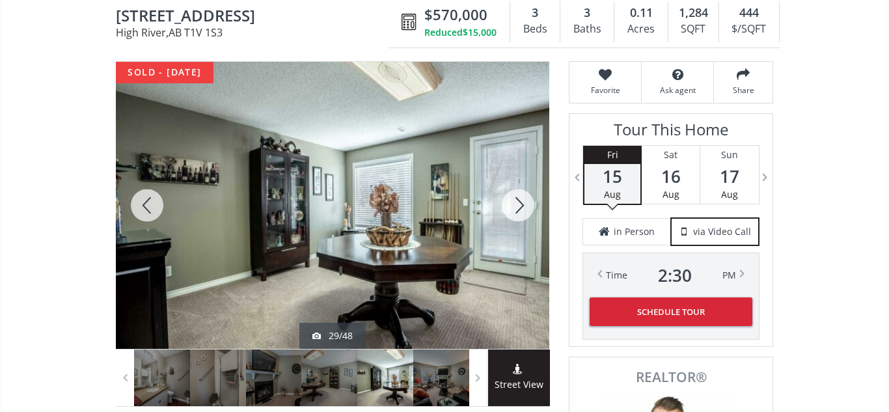
click at [516, 204] on div at bounding box center [518, 205] width 62 height 287
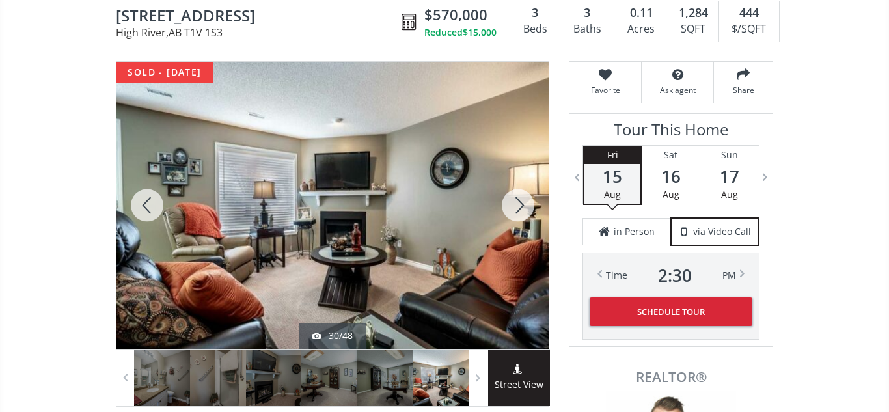
click at [516, 204] on div at bounding box center [518, 205] width 62 height 287
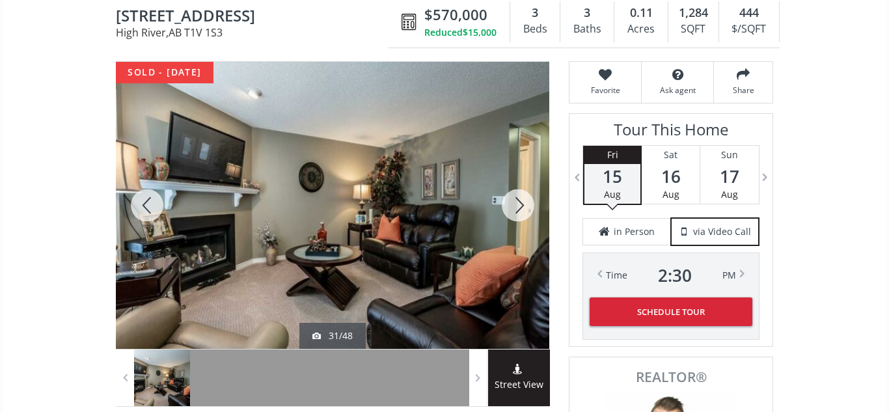
click at [516, 204] on div at bounding box center [518, 205] width 62 height 287
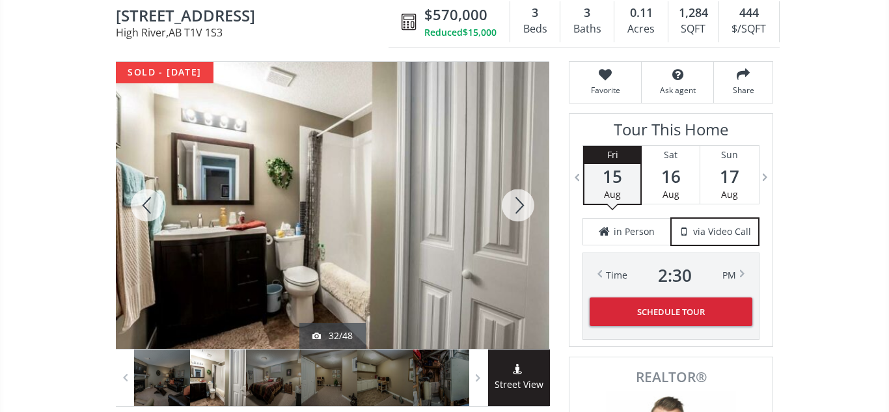
click at [516, 204] on div at bounding box center [518, 205] width 62 height 287
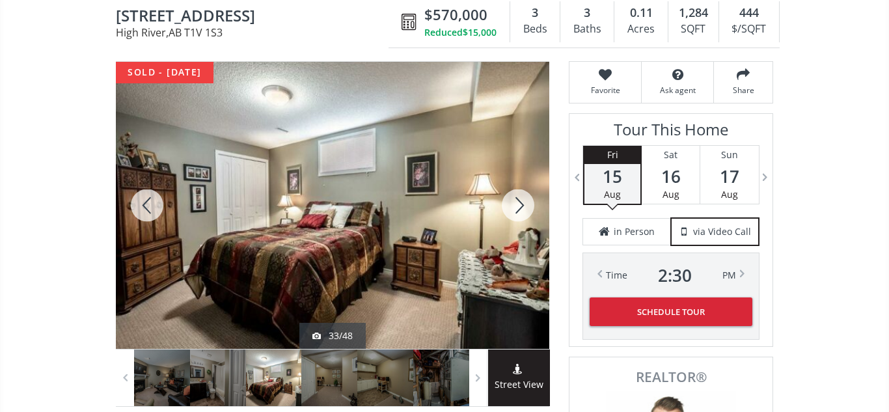
click at [516, 204] on div at bounding box center [518, 205] width 62 height 287
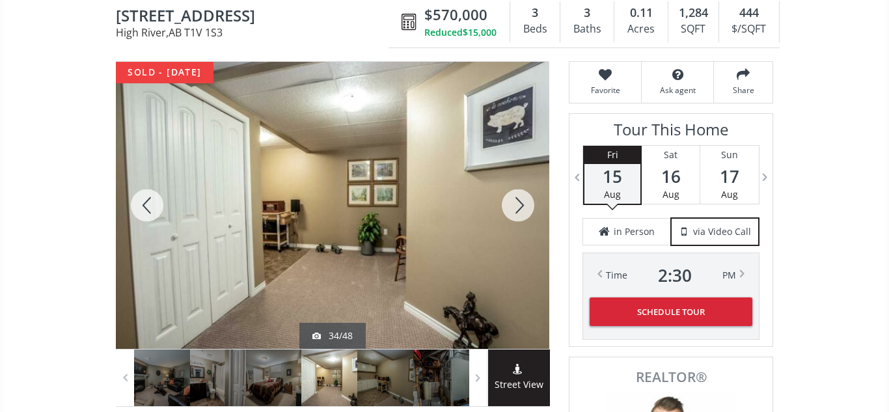
click at [516, 204] on div at bounding box center [518, 205] width 62 height 287
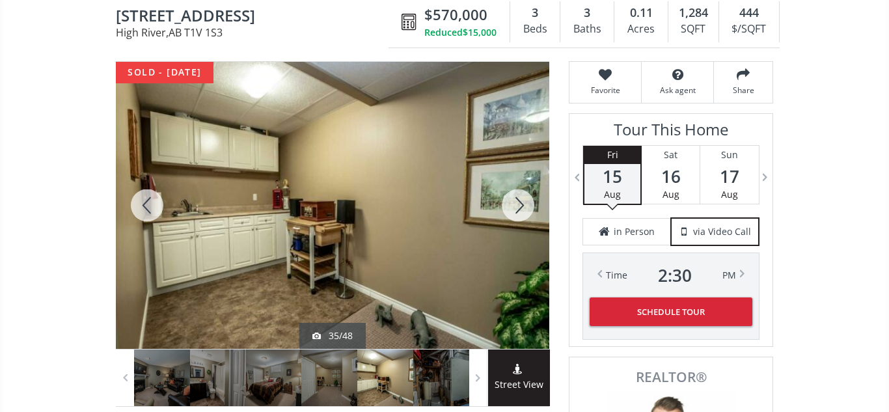
click at [516, 204] on div at bounding box center [518, 205] width 62 height 287
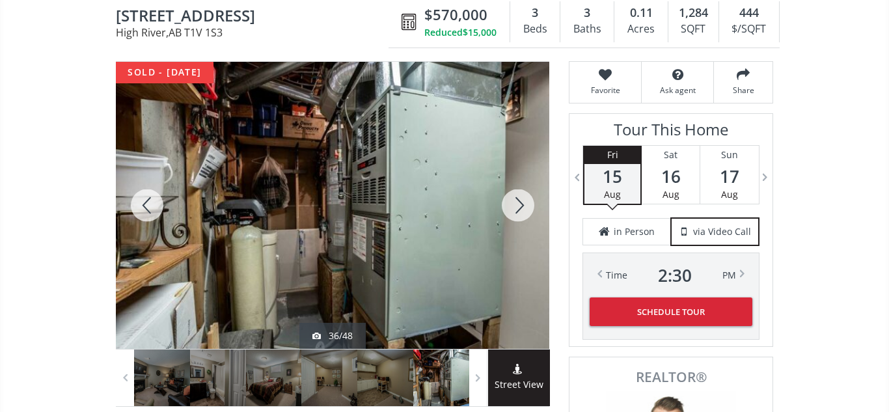
click at [150, 202] on div at bounding box center [147, 205] width 62 height 287
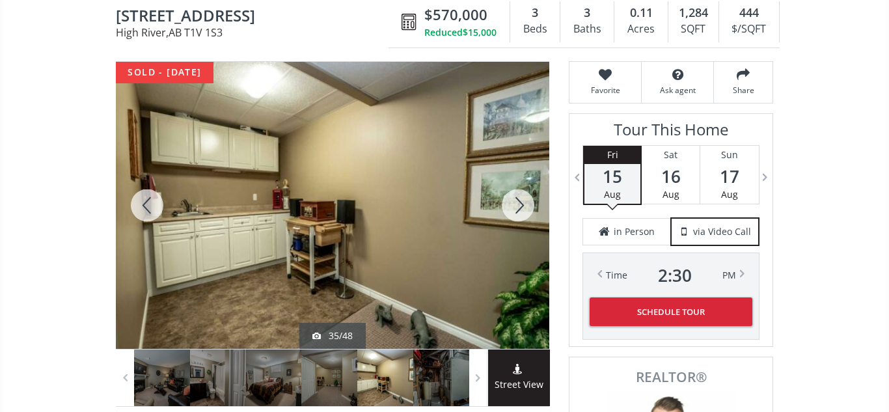
click at [522, 202] on div at bounding box center [518, 205] width 62 height 287
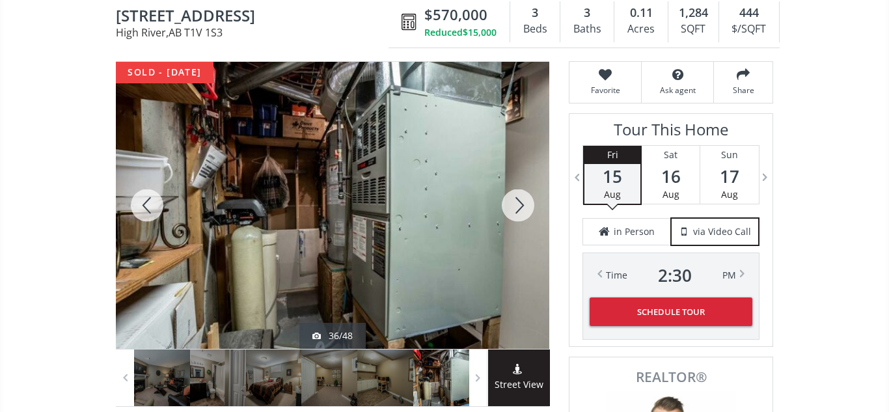
click at [522, 202] on div at bounding box center [518, 205] width 62 height 287
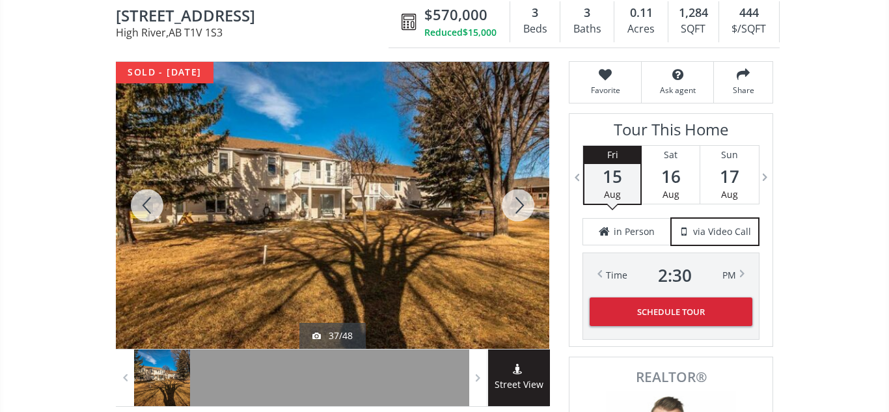
click at [522, 202] on div at bounding box center [518, 205] width 62 height 287
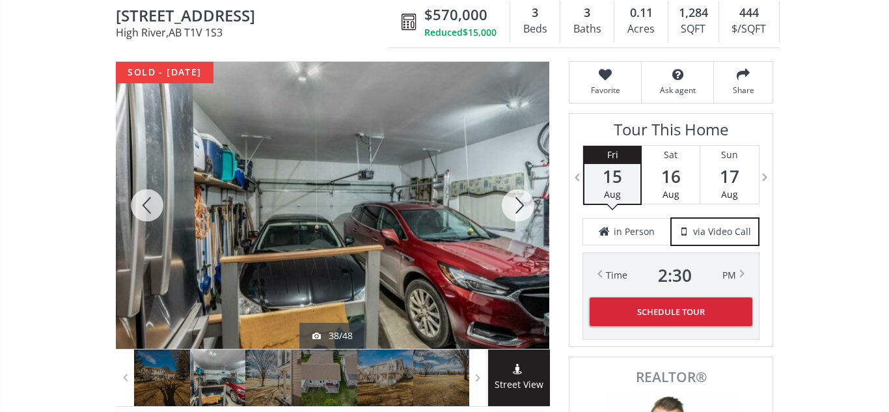
click at [522, 202] on div at bounding box center [518, 205] width 62 height 287
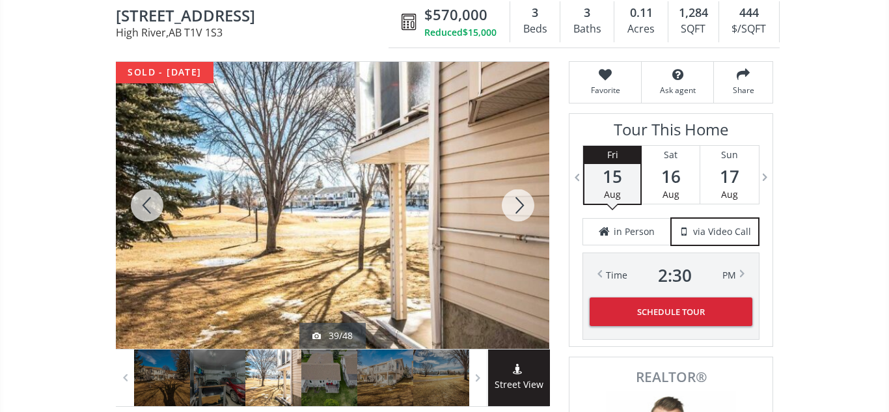
click at [522, 202] on div at bounding box center [518, 205] width 62 height 287
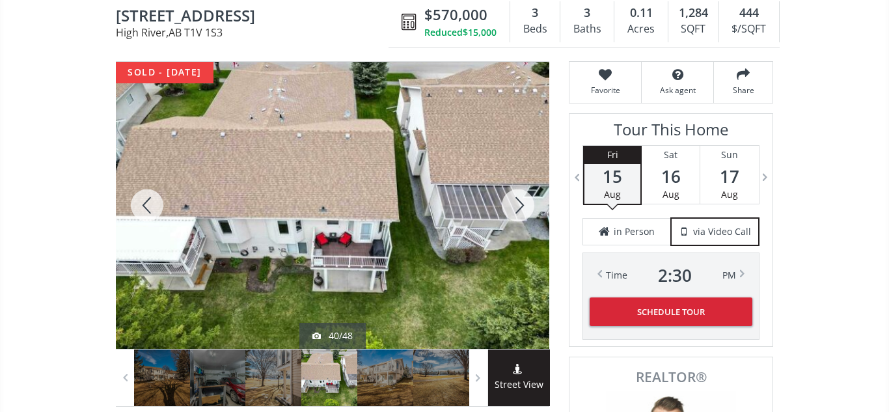
click at [522, 202] on div at bounding box center [518, 205] width 62 height 287
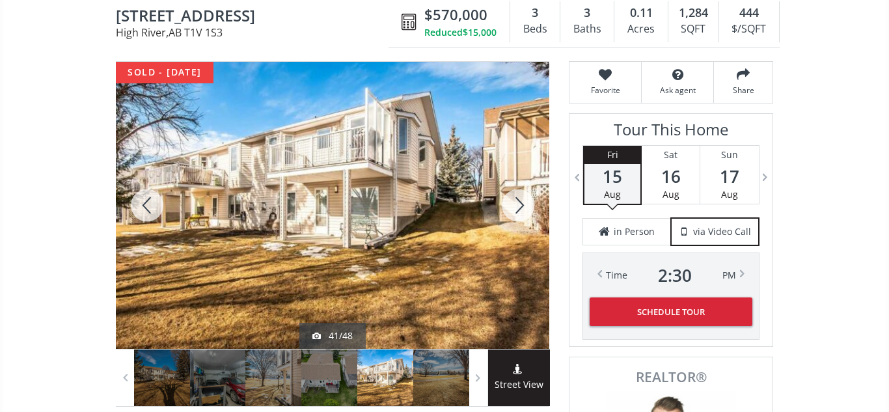
click at [522, 202] on div at bounding box center [518, 205] width 62 height 287
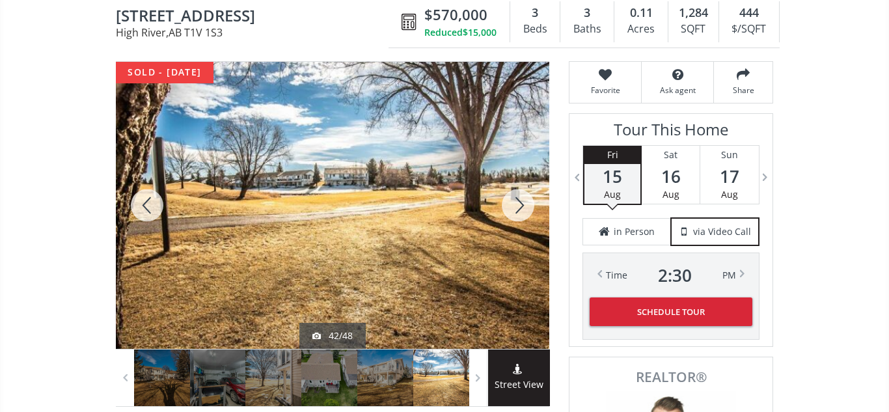
click at [522, 202] on div at bounding box center [518, 205] width 62 height 287
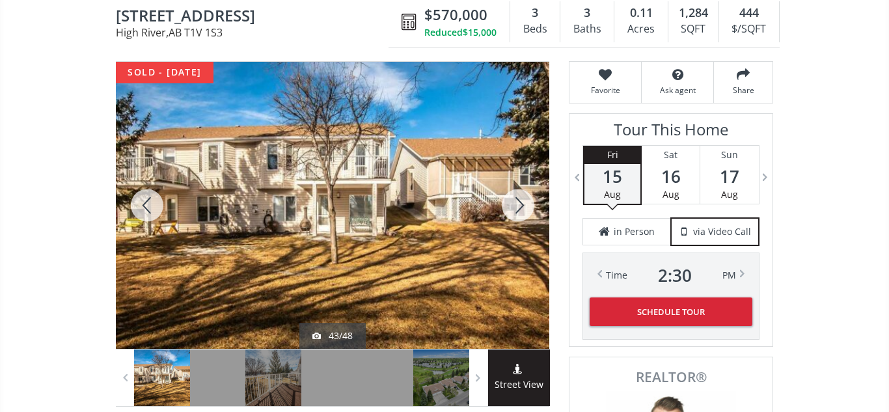
click at [522, 202] on div at bounding box center [518, 205] width 62 height 287
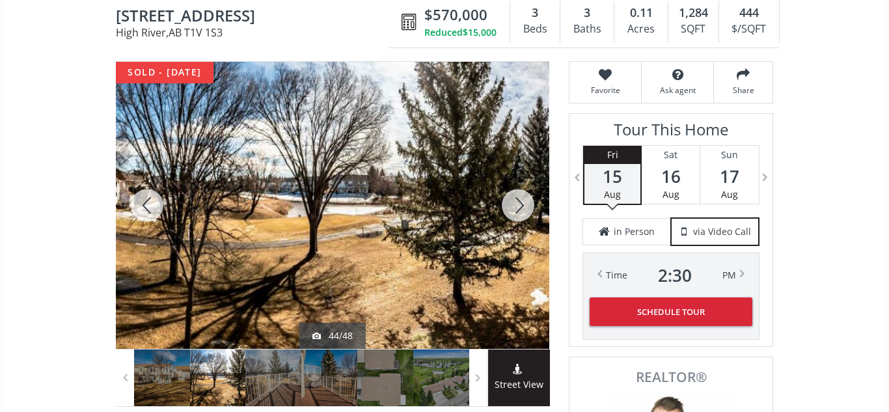
click at [522, 202] on div at bounding box center [518, 205] width 62 height 287
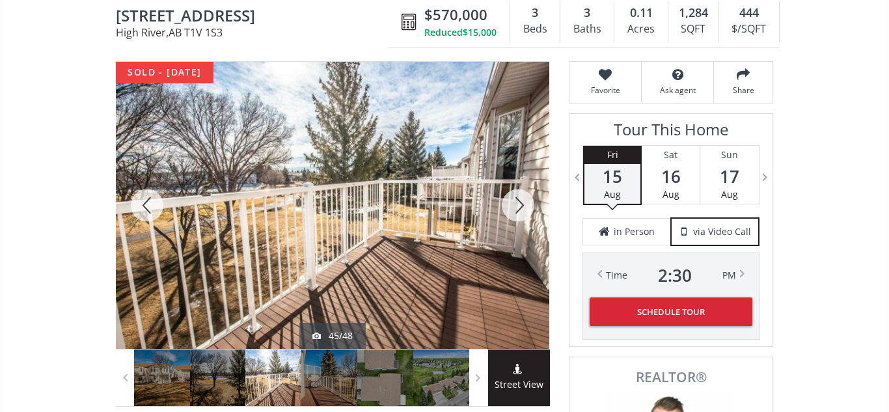
click at [522, 202] on div at bounding box center [518, 205] width 62 height 287
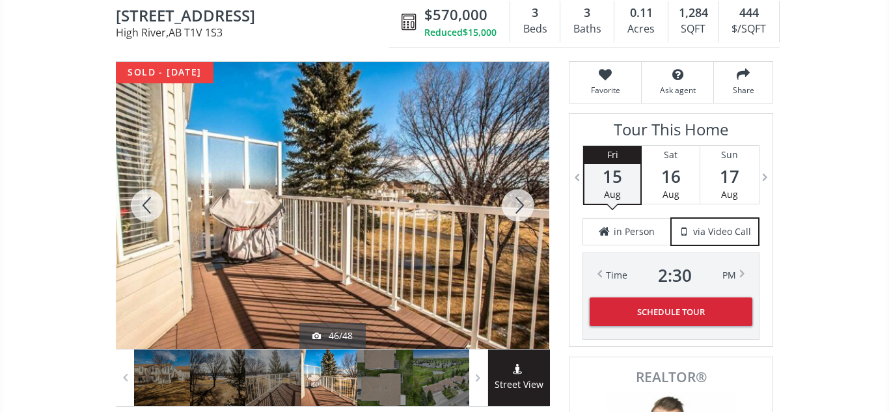
click at [522, 202] on div at bounding box center [518, 205] width 62 height 287
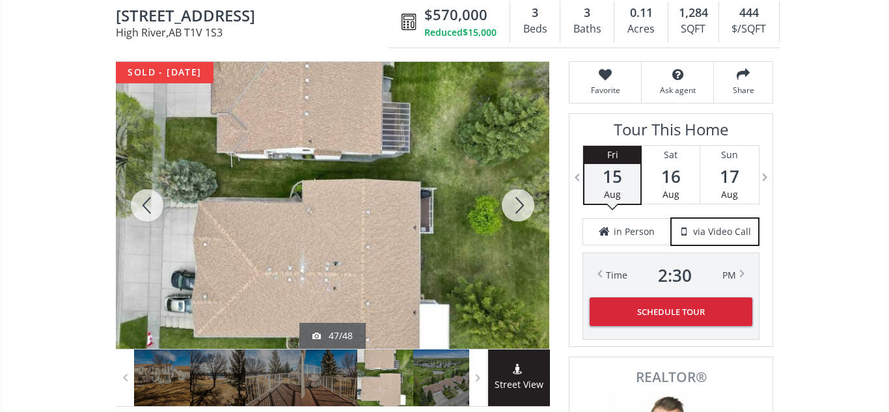
click at [522, 202] on div at bounding box center [518, 205] width 62 height 287
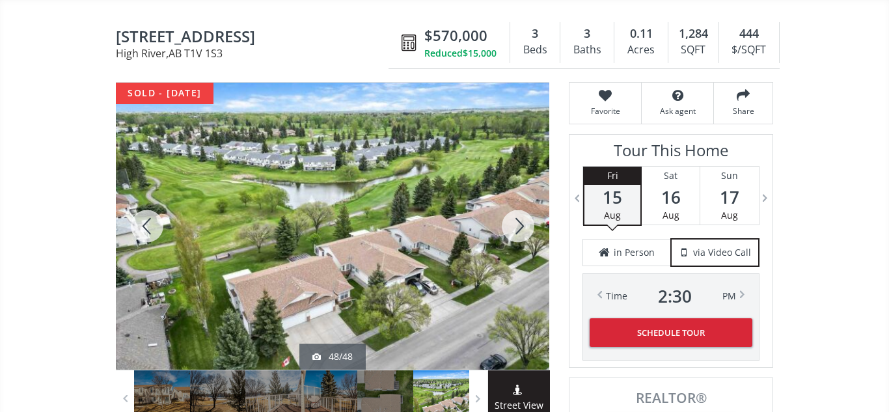
scroll to position [0, 0]
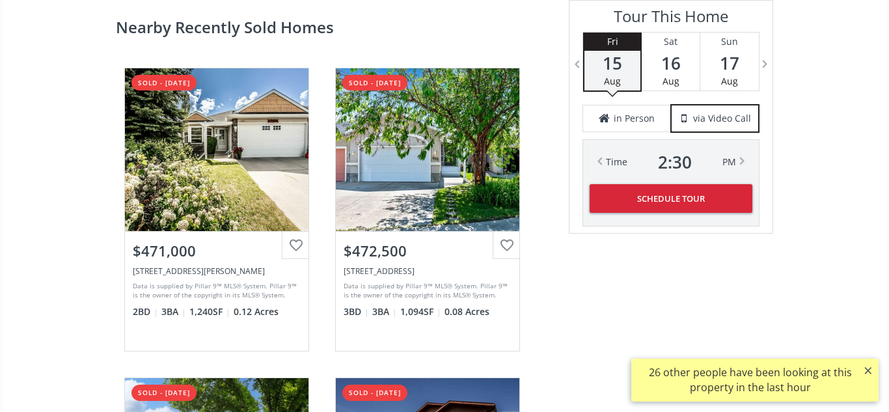
scroll to position [2593, 0]
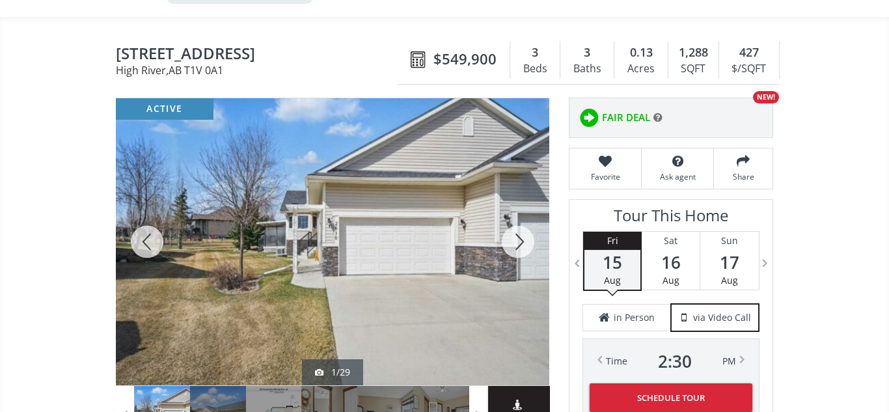
scroll to position [94, 0]
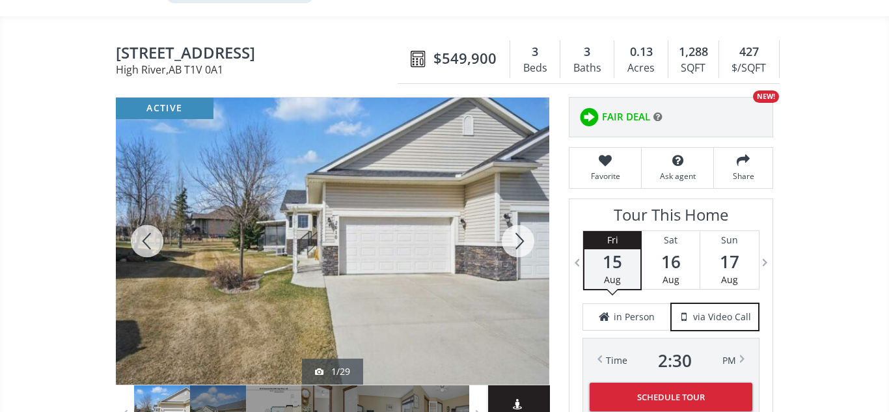
click at [509, 247] on div at bounding box center [518, 241] width 62 height 287
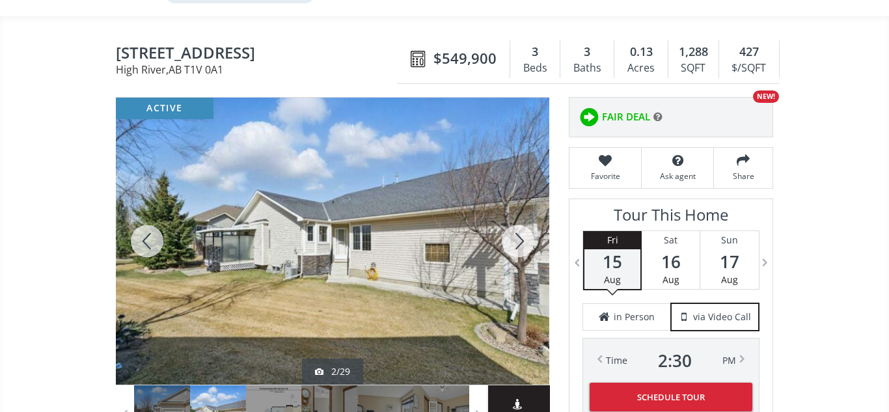
click at [509, 247] on div at bounding box center [518, 241] width 62 height 287
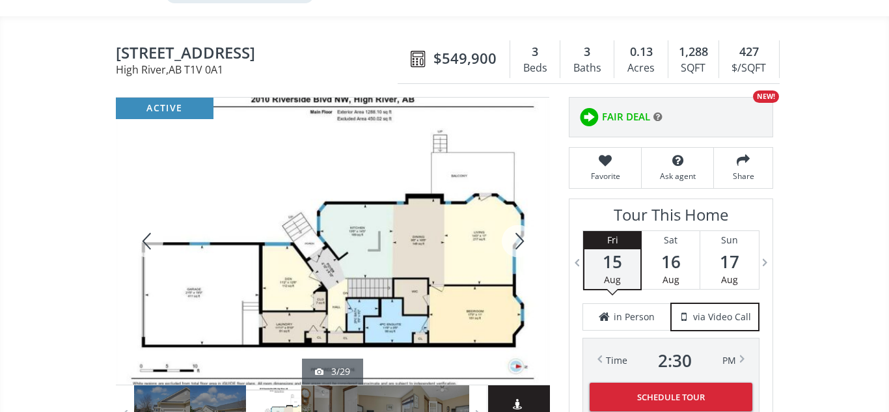
click at [517, 243] on div at bounding box center [518, 241] width 62 height 287
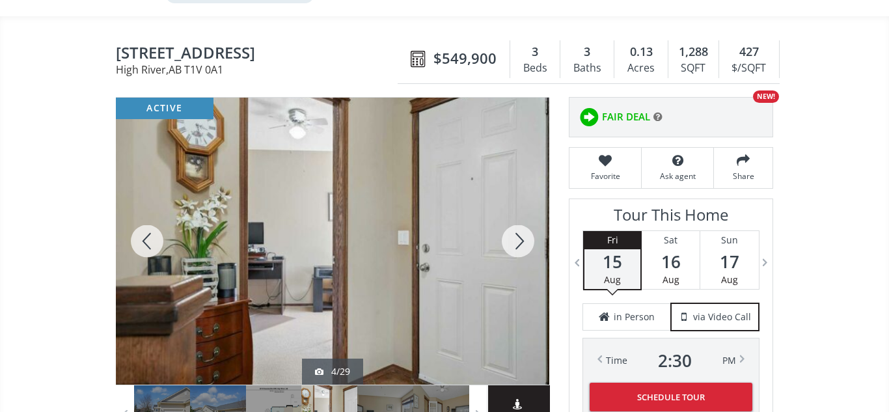
click at [517, 243] on div at bounding box center [518, 241] width 62 height 287
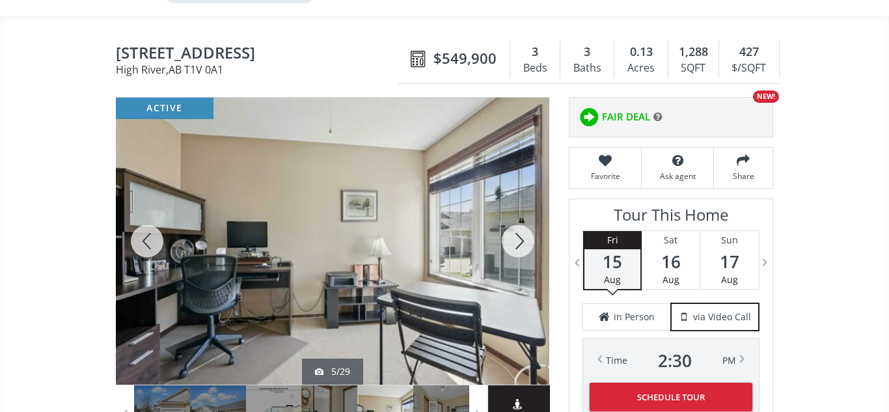
click at [517, 243] on div at bounding box center [518, 241] width 62 height 287
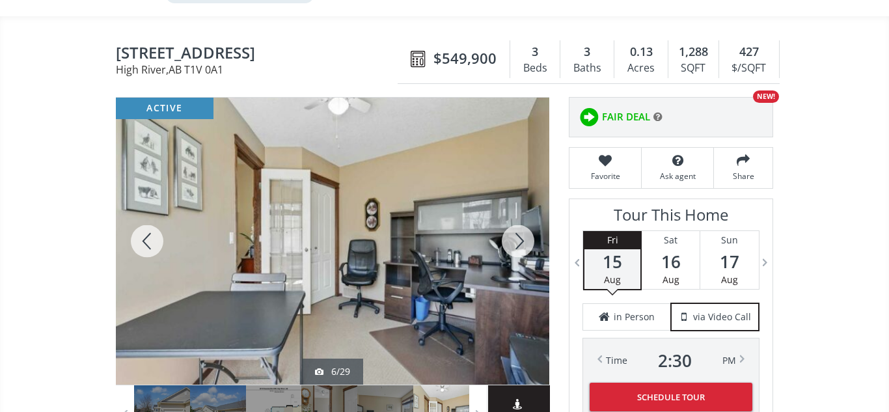
click at [517, 243] on div at bounding box center [518, 241] width 62 height 287
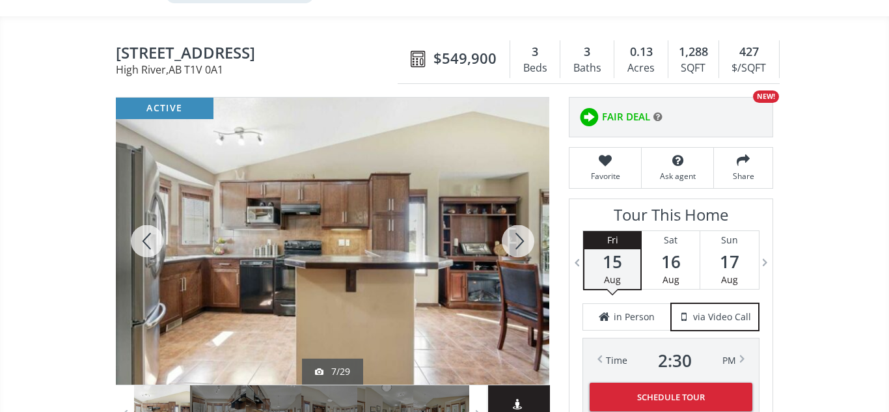
click at [517, 243] on div at bounding box center [518, 241] width 62 height 287
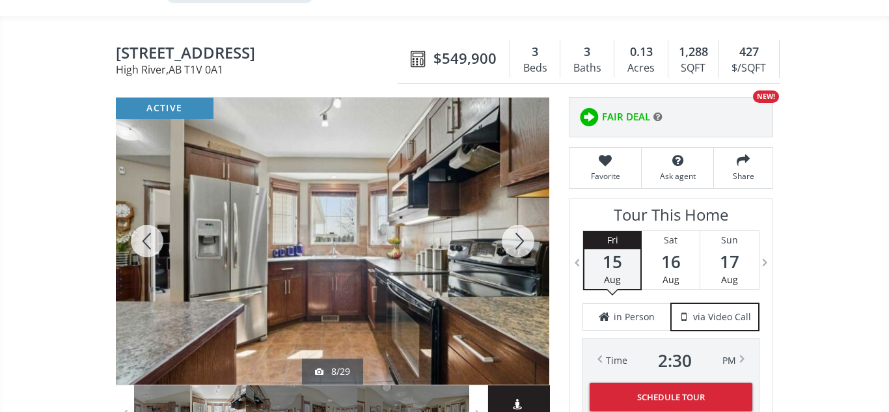
click at [517, 243] on div at bounding box center [518, 241] width 62 height 287
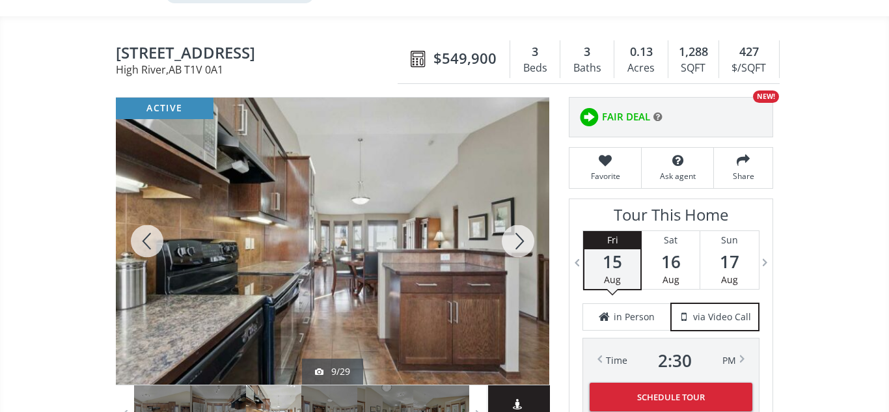
click at [517, 243] on div at bounding box center [518, 241] width 62 height 287
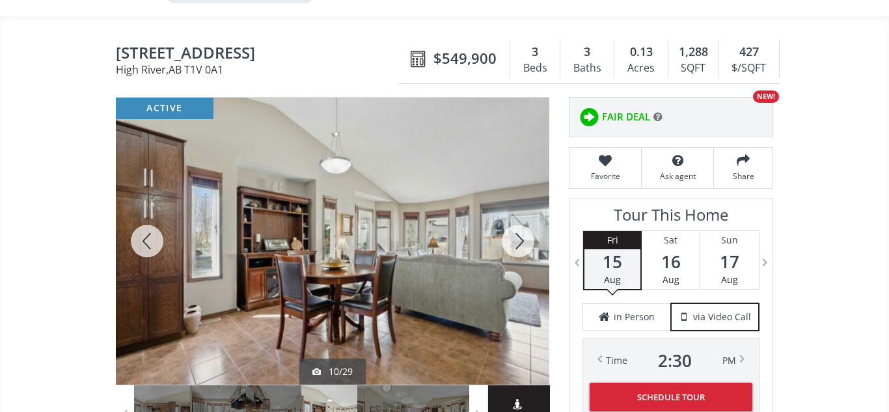
click at [517, 243] on div at bounding box center [518, 241] width 62 height 287
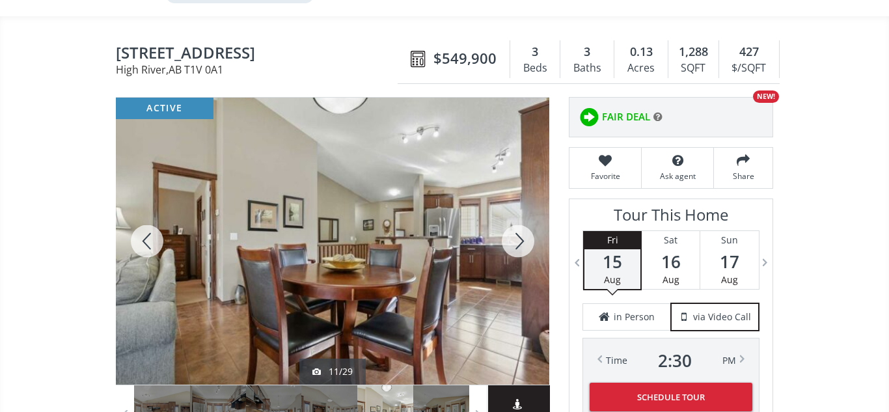
click at [517, 243] on div at bounding box center [518, 241] width 62 height 287
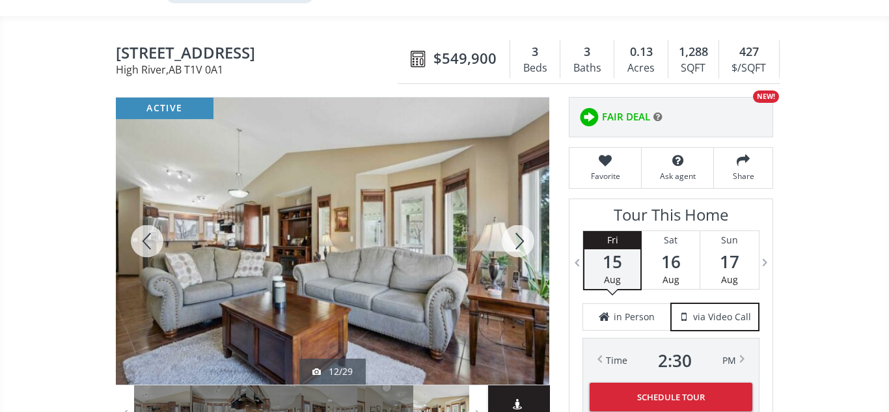
click at [517, 243] on div at bounding box center [518, 241] width 62 height 287
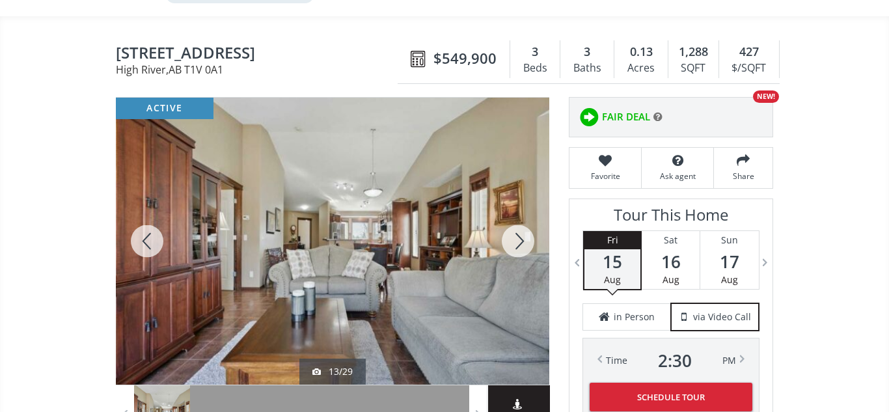
click at [517, 243] on div at bounding box center [518, 241] width 62 height 287
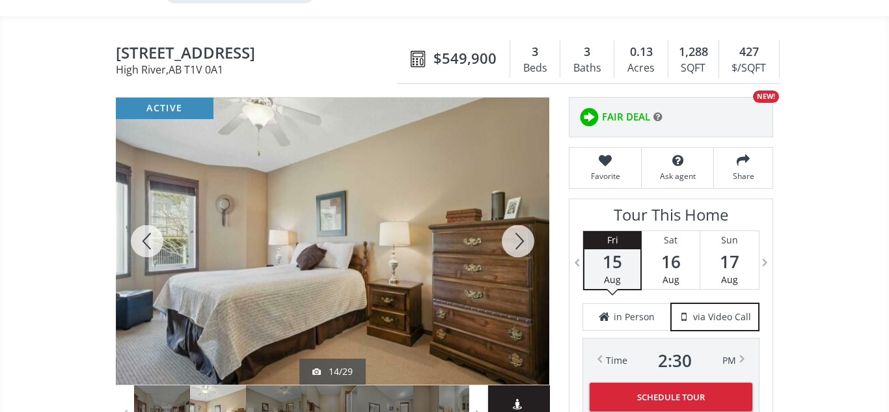
click at [517, 243] on div at bounding box center [518, 241] width 62 height 287
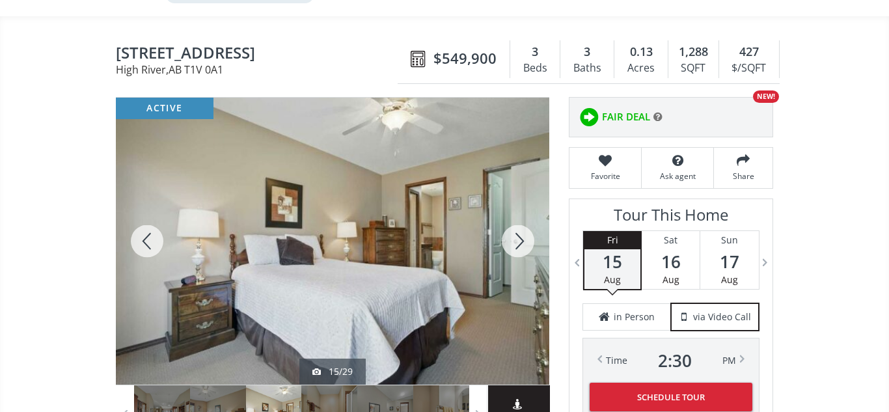
click at [517, 243] on div at bounding box center [518, 241] width 62 height 287
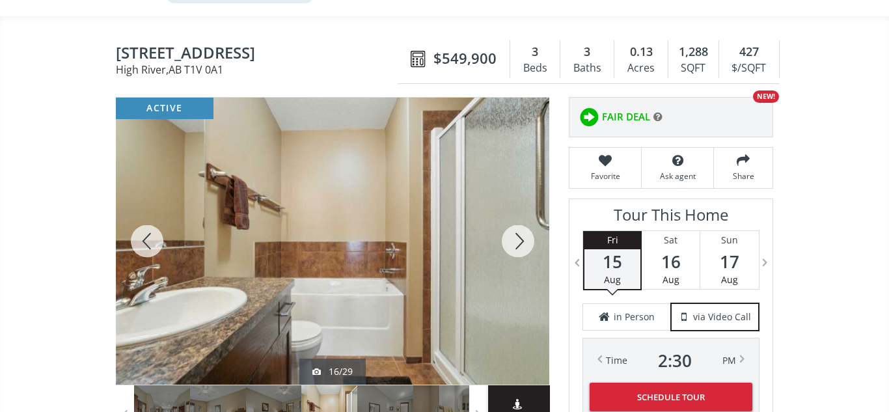
click at [517, 243] on div at bounding box center [518, 241] width 62 height 287
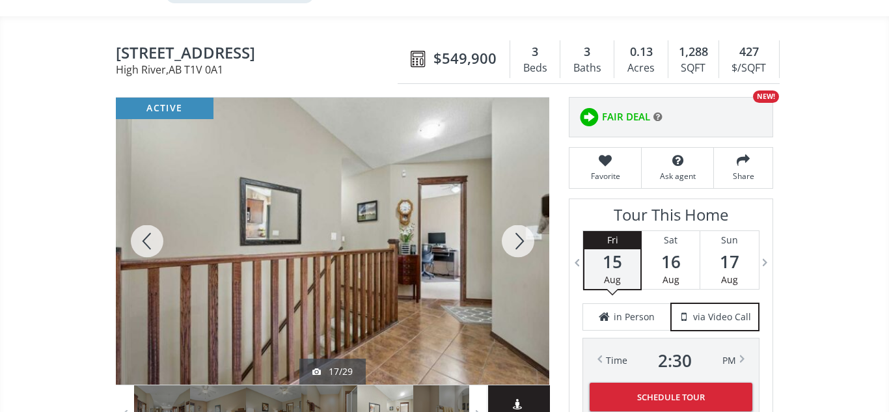
click at [517, 243] on div at bounding box center [518, 241] width 62 height 287
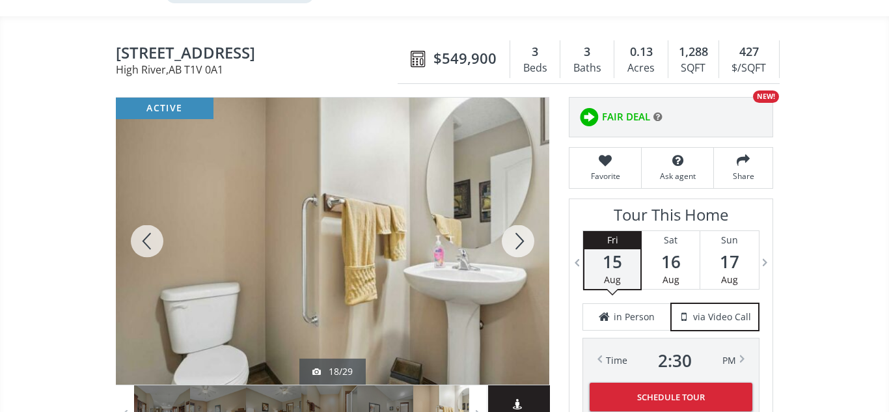
click at [517, 243] on div at bounding box center [518, 241] width 62 height 287
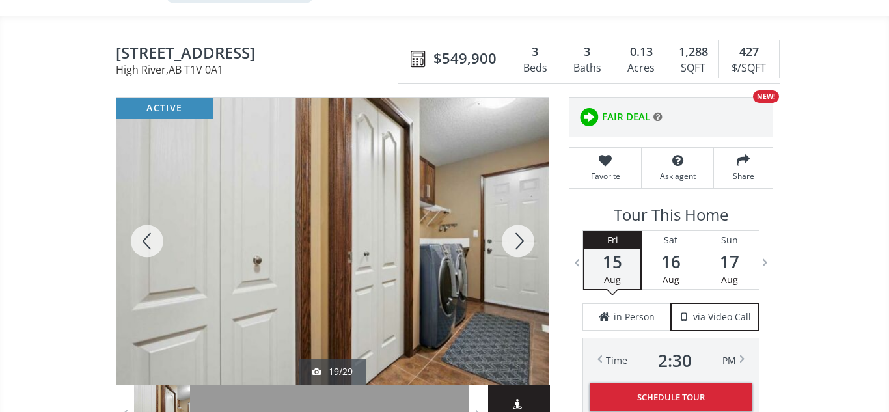
click at [517, 243] on div at bounding box center [518, 241] width 62 height 287
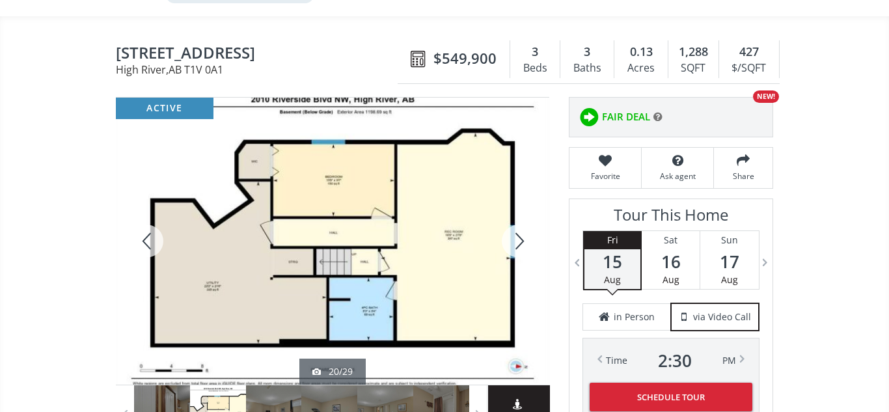
click at [517, 243] on div at bounding box center [518, 241] width 62 height 287
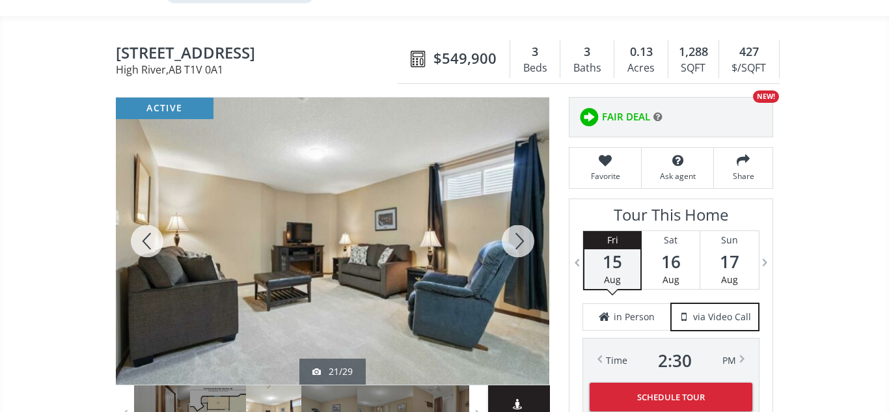
click at [517, 243] on div at bounding box center [518, 241] width 62 height 287
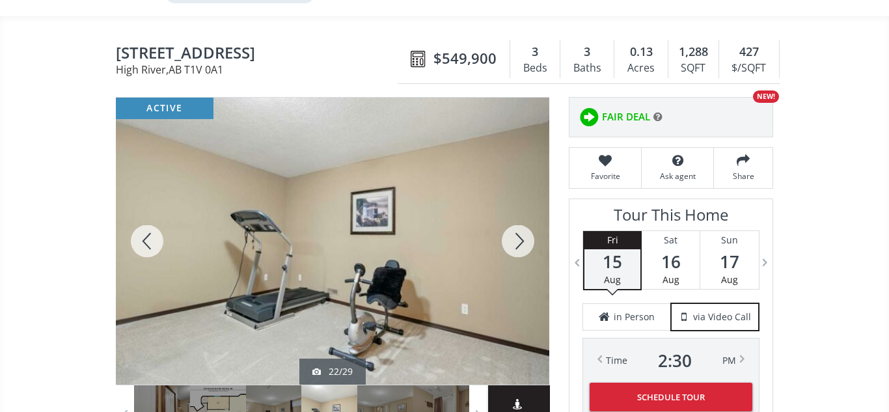
click at [517, 243] on div at bounding box center [518, 241] width 62 height 287
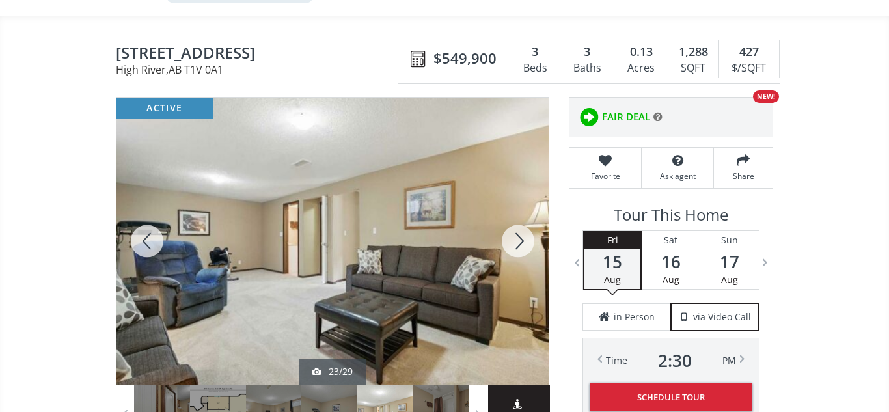
click at [517, 243] on div at bounding box center [518, 241] width 62 height 287
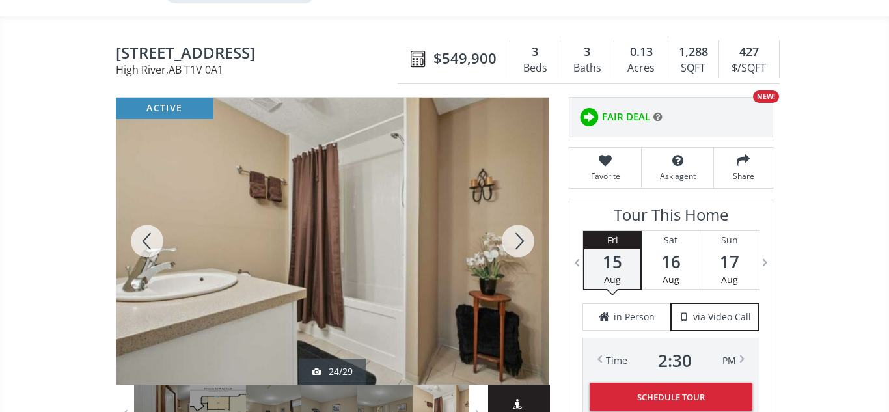
click at [517, 243] on div at bounding box center [518, 241] width 62 height 287
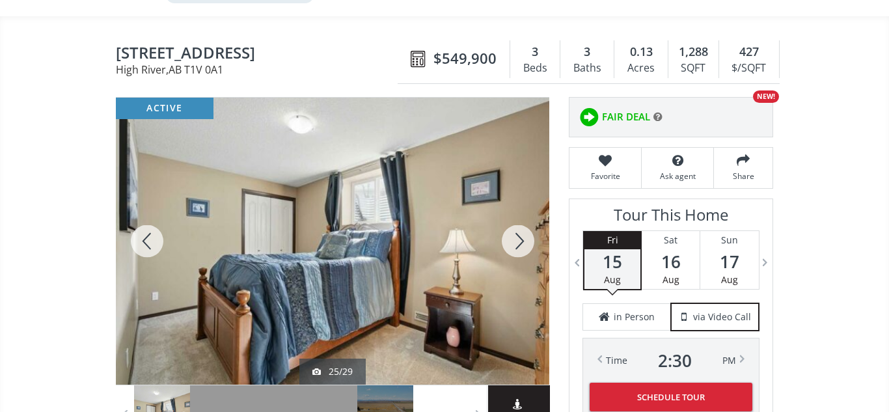
click at [517, 243] on div at bounding box center [518, 241] width 62 height 287
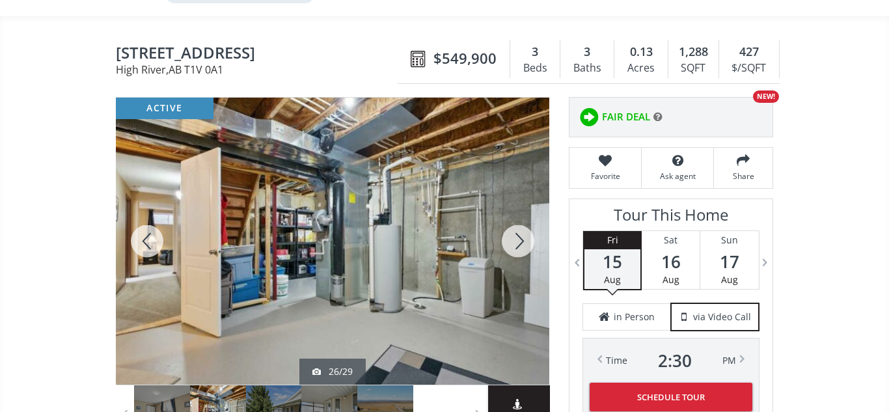
click at [517, 243] on div at bounding box center [518, 241] width 62 height 287
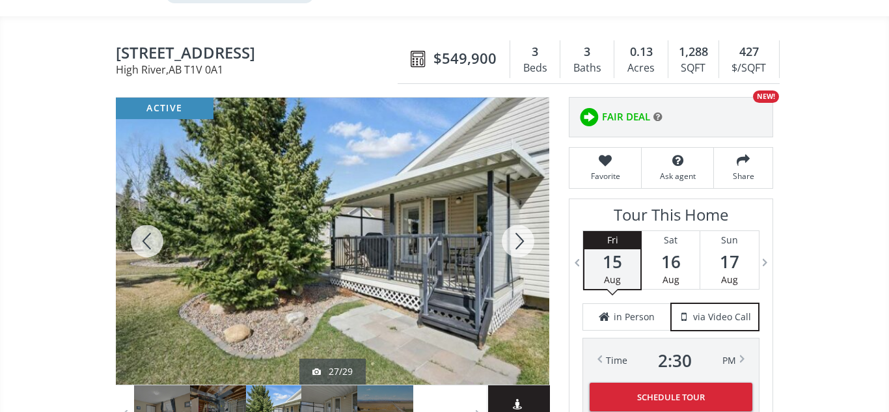
click at [517, 243] on div at bounding box center [518, 241] width 62 height 287
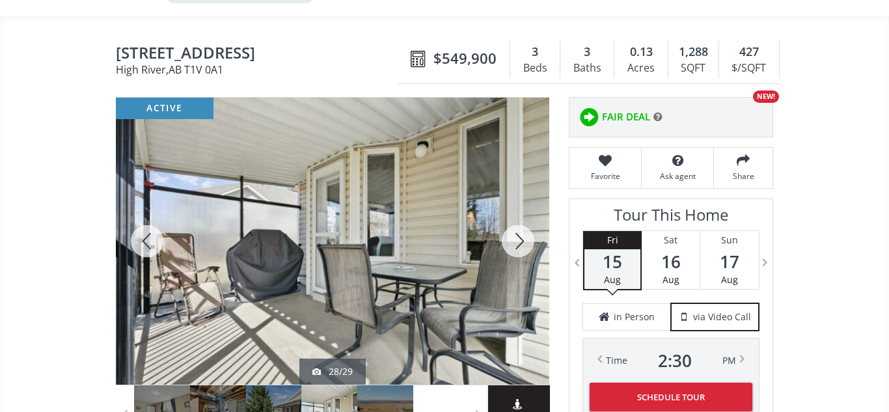
click at [517, 243] on div at bounding box center [518, 241] width 62 height 287
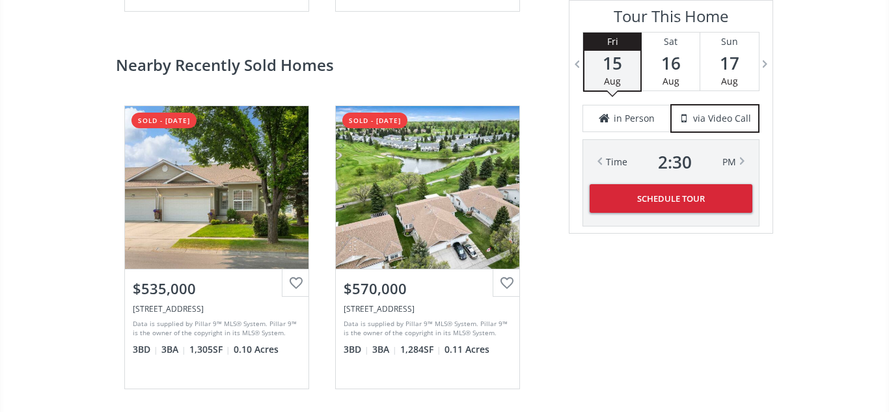
scroll to position [2585, 0]
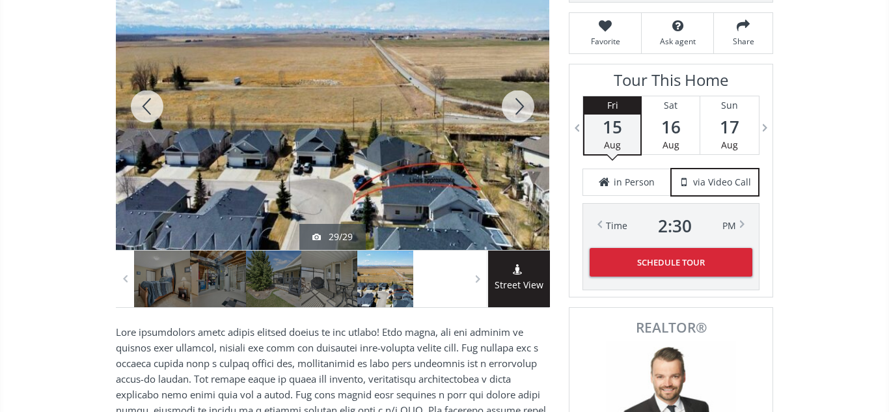
click at [686, 275] on button "Schedule Tour" at bounding box center [670, 262] width 163 height 29
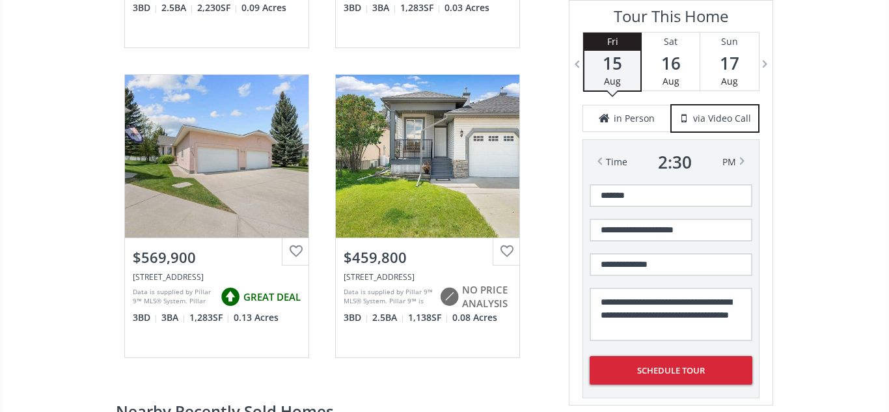
scroll to position [2246, 0]
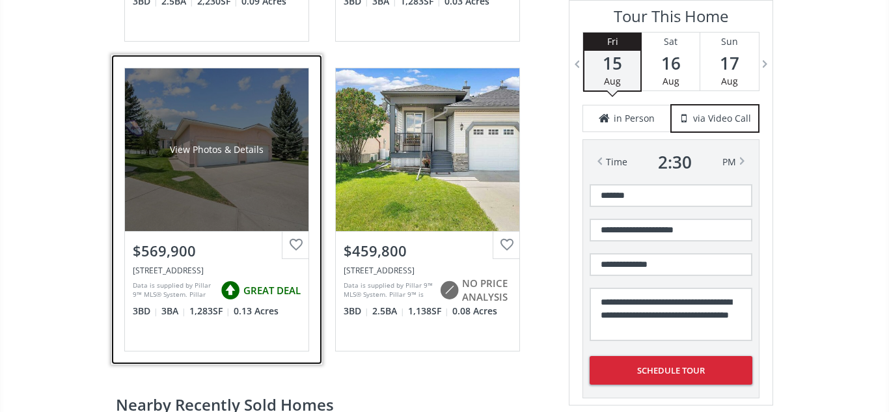
click at [244, 170] on div "View Photos & Details" at bounding box center [216, 149] width 183 height 163
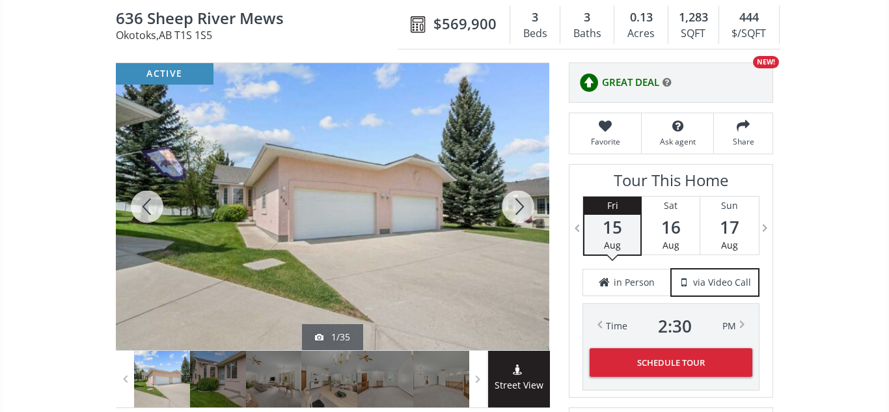
scroll to position [129, 0]
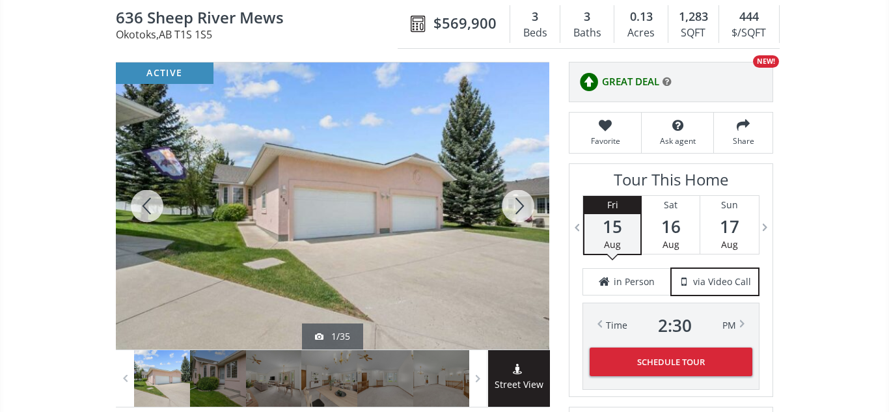
click at [525, 199] on div at bounding box center [518, 205] width 62 height 287
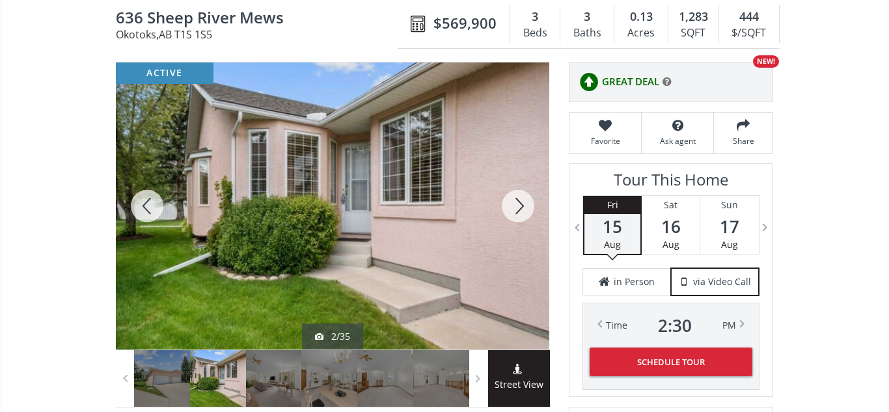
click at [525, 199] on div at bounding box center [518, 205] width 62 height 287
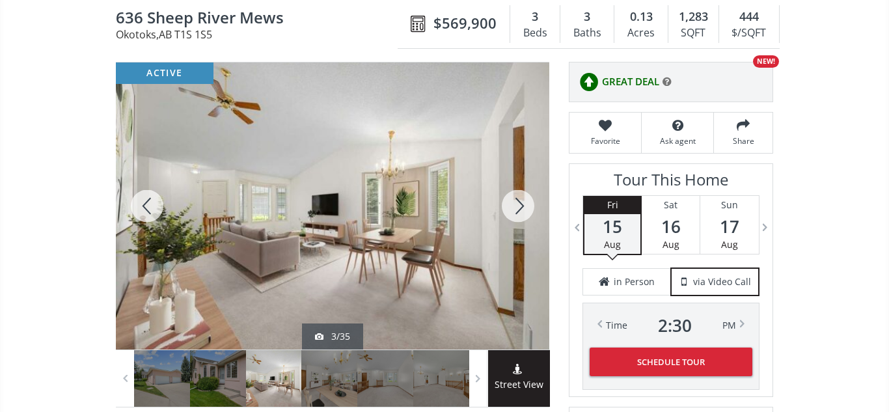
click at [525, 199] on div at bounding box center [518, 205] width 62 height 287
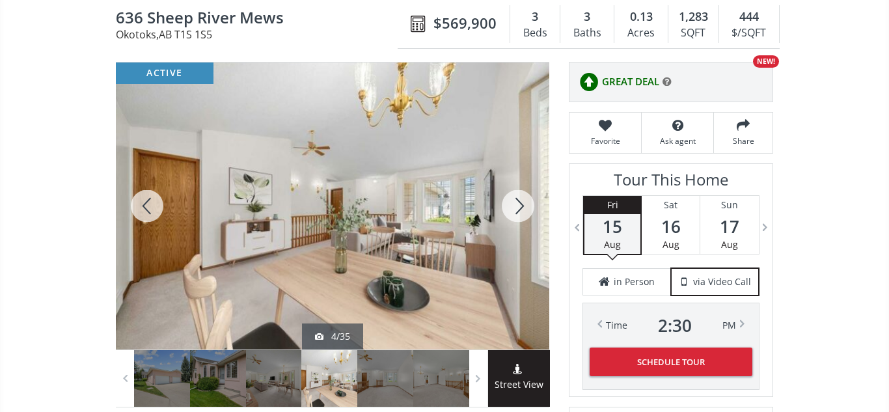
click at [525, 199] on div at bounding box center [518, 205] width 62 height 287
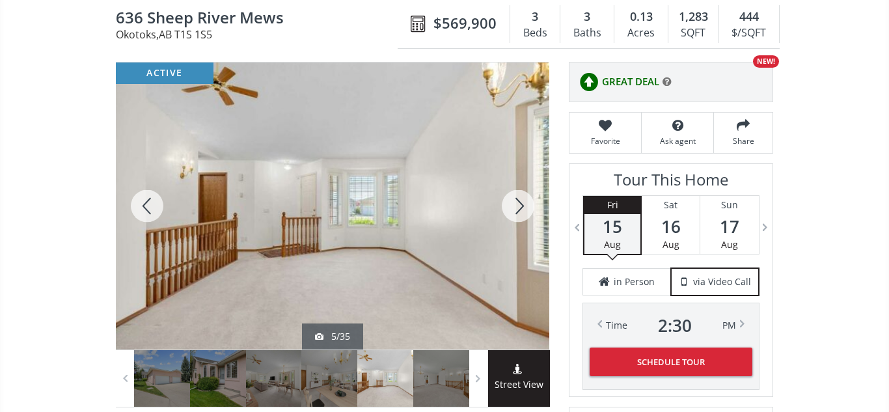
click at [525, 199] on div at bounding box center [518, 205] width 62 height 287
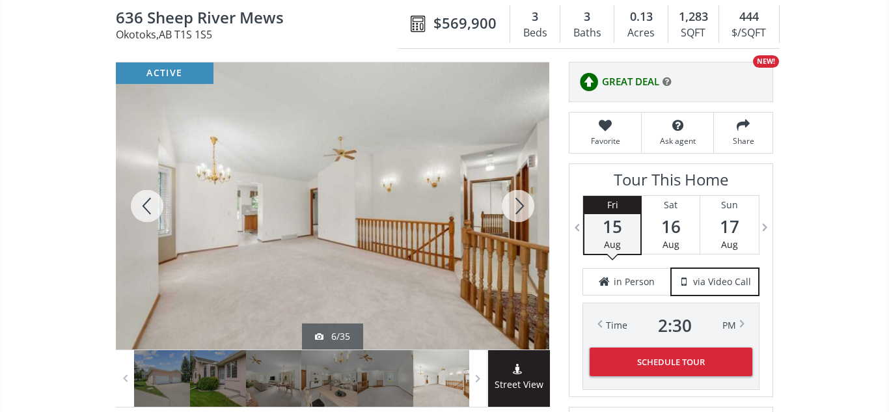
click at [525, 199] on div at bounding box center [518, 205] width 62 height 287
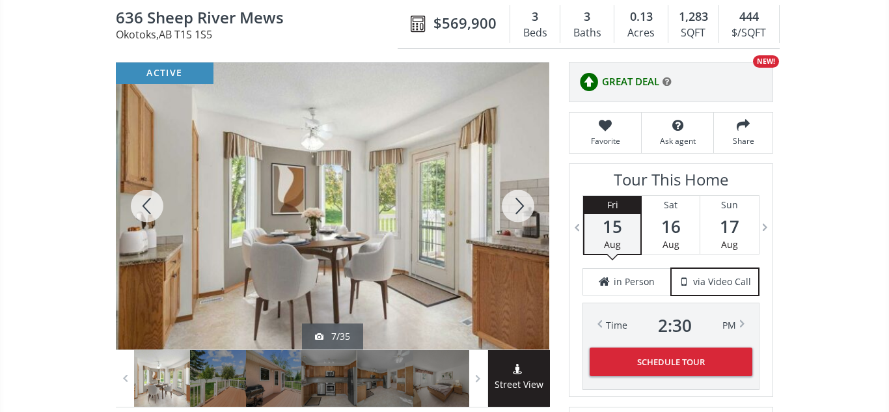
click at [525, 199] on div at bounding box center [518, 205] width 62 height 287
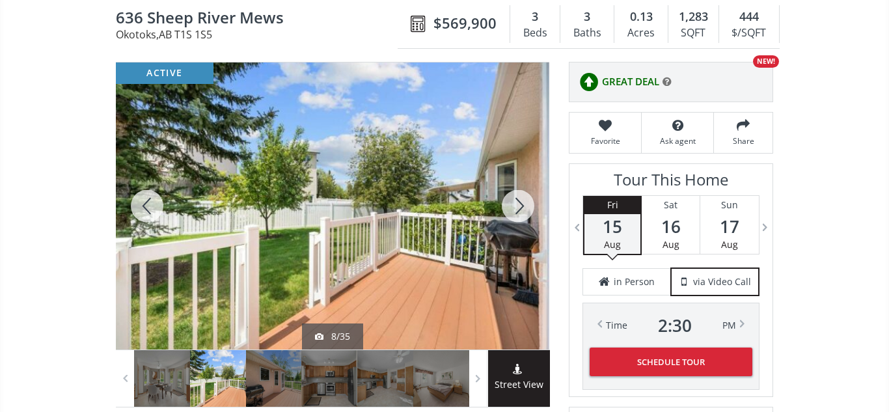
click at [525, 199] on div at bounding box center [518, 205] width 62 height 287
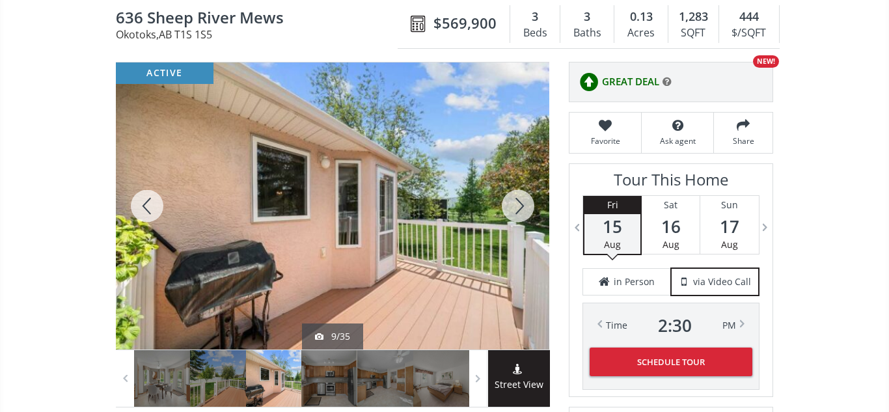
click at [525, 199] on div at bounding box center [518, 205] width 62 height 287
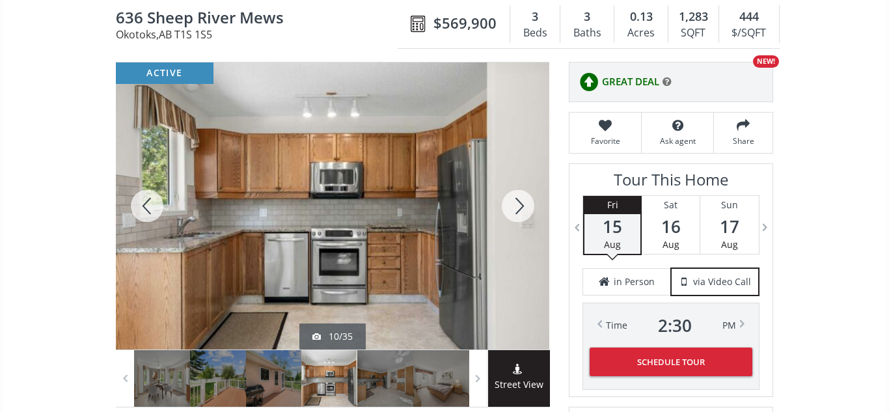
click at [525, 199] on div at bounding box center [518, 205] width 62 height 287
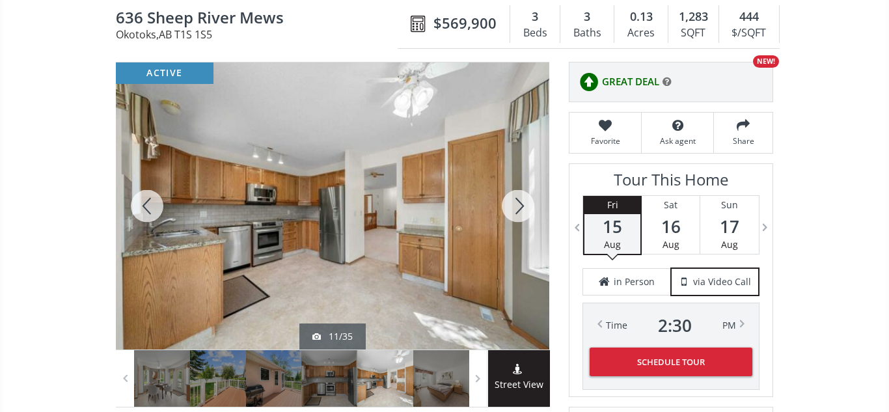
click at [525, 199] on div at bounding box center [518, 205] width 62 height 287
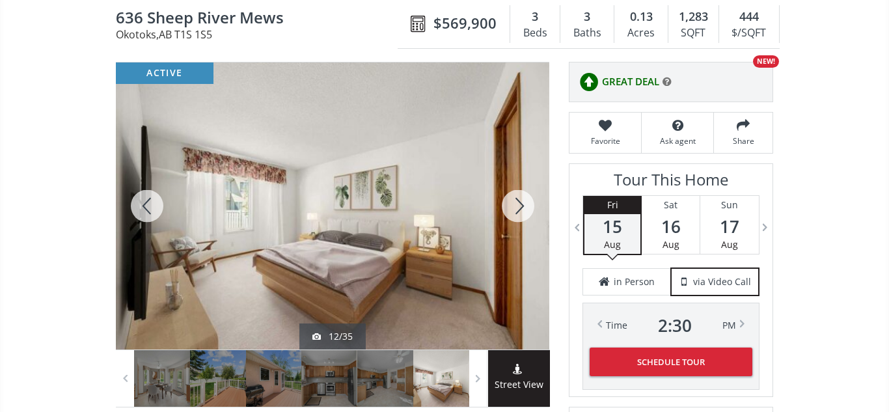
click at [525, 199] on div at bounding box center [518, 205] width 62 height 287
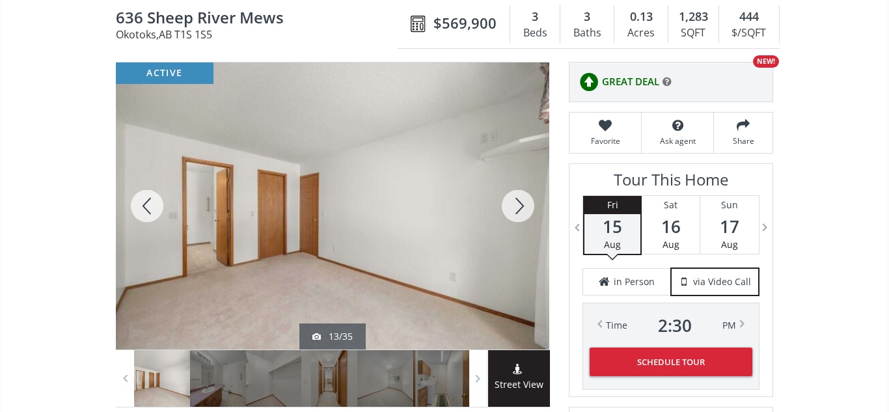
click at [525, 199] on div at bounding box center [518, 205] width 62 height 287
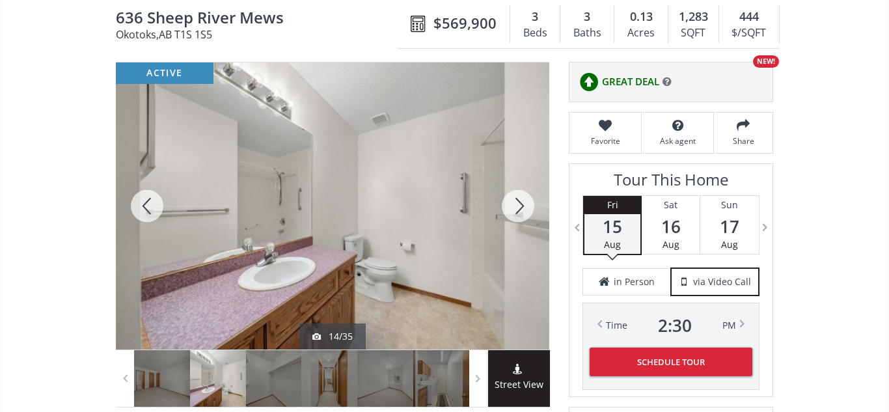
click at [525, 199] on div at bounding box center [518, 205] width 62 height 287
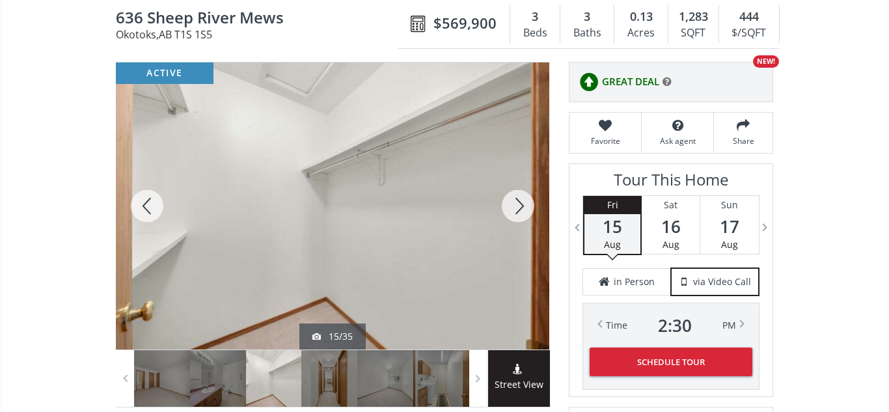
click at [525, 199] on div at bounding box center [518, 205] width 62 height 287
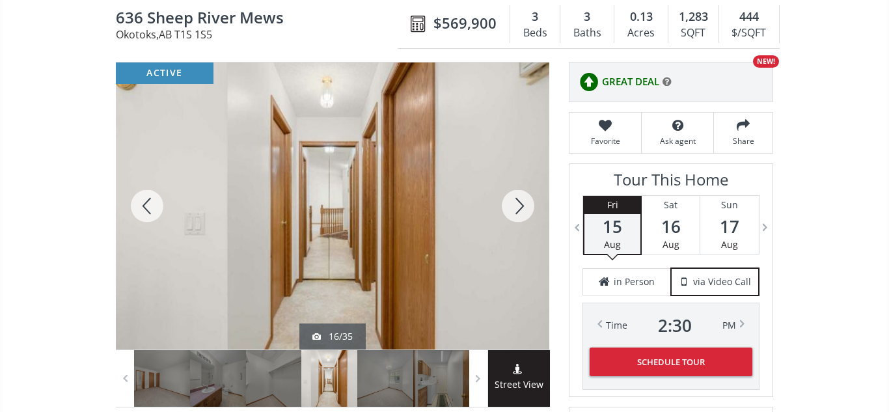
click at [525, 199] on div at bounding box center [518, 205] width 62 height 287
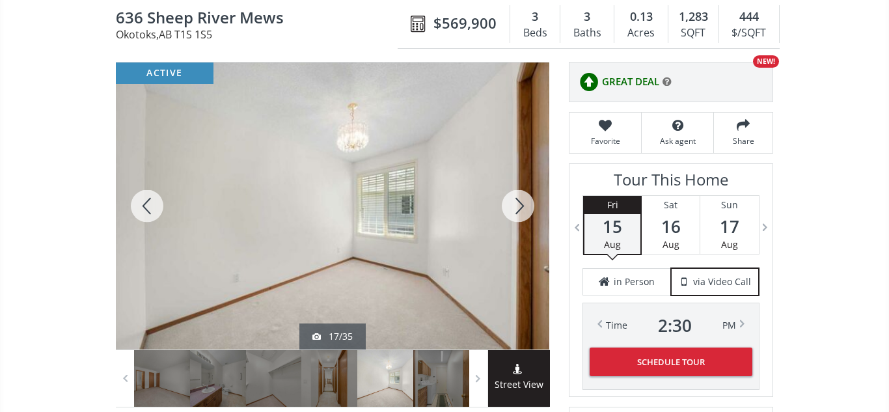
click at [525, 199] on div at bounding box center [518, 205] width 62 height 287
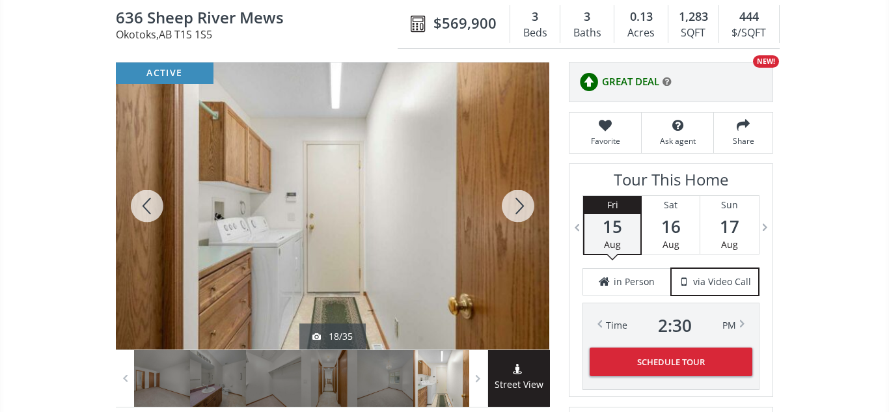
click at [525, 199] on div at bounding box center [518, 205] width 62 height 287
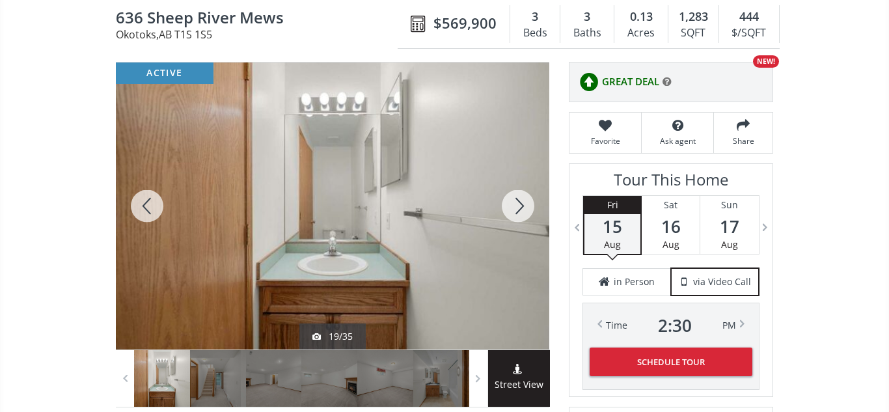
click at [521, 204] on div at bounding box center [518, 205] width 62 height 287
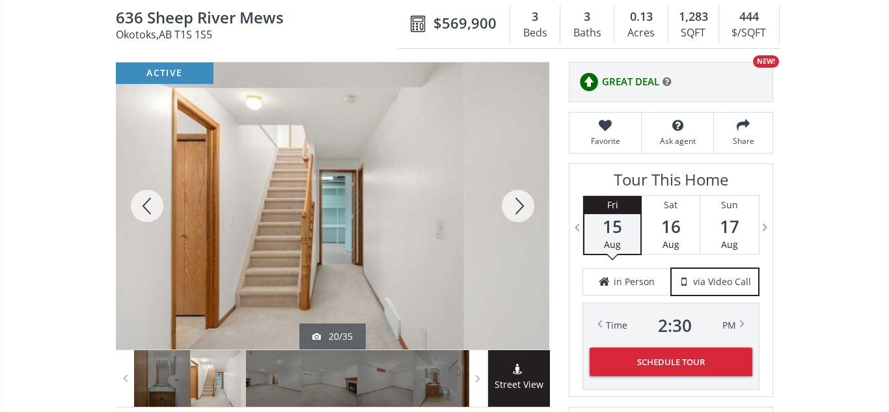
click at [521, 204] on div at bounding box center [518, 205] width 62 height 287
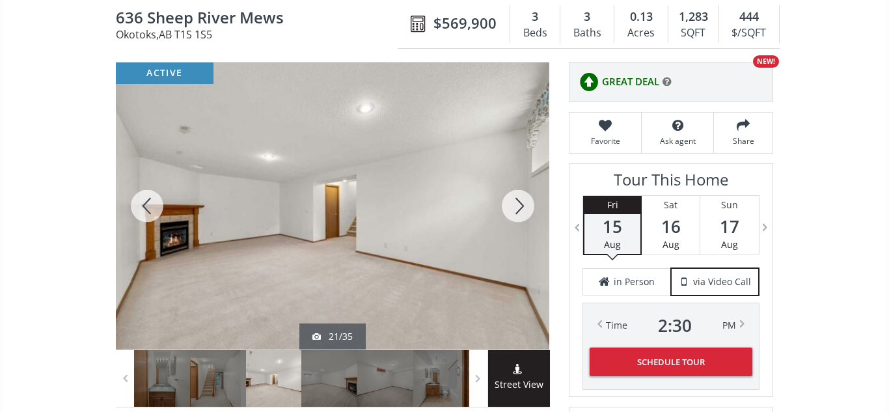
click at [521, 204] on div at bounding box center [518, 205] width 62 height 287
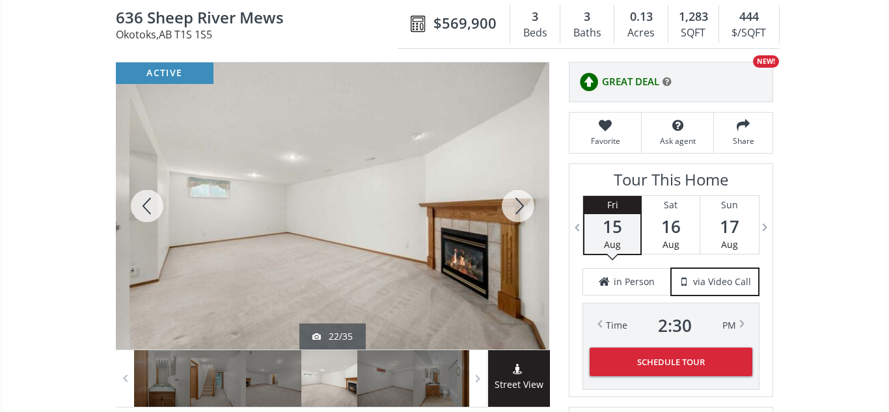
click at [521, 204] on div at bounding box center [518, 205] width 62 height 287
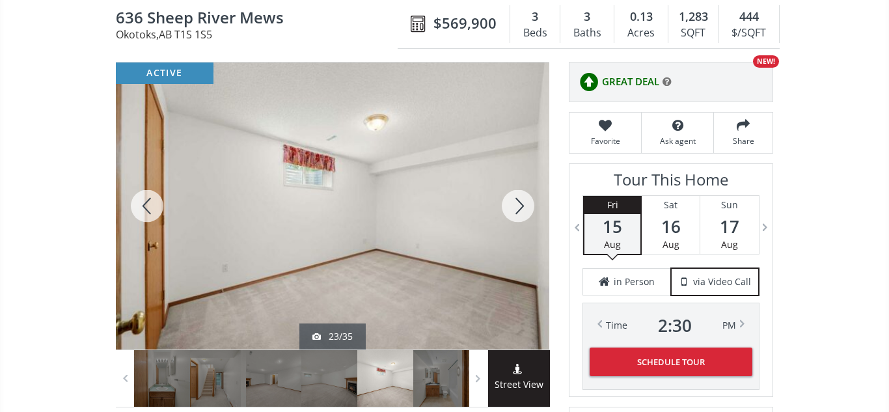
click at [521, 204] on div at bounding box center [518, 205] width 62 height 287
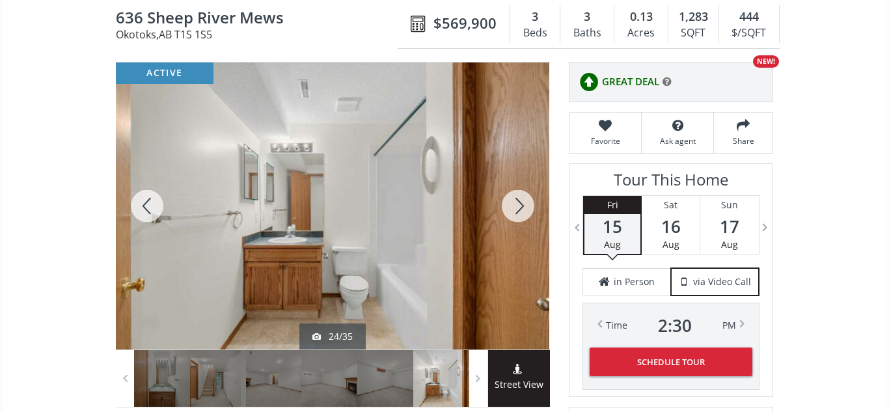
click at [521, 204] on div at bounding box center [518, 205] width 62 height 287
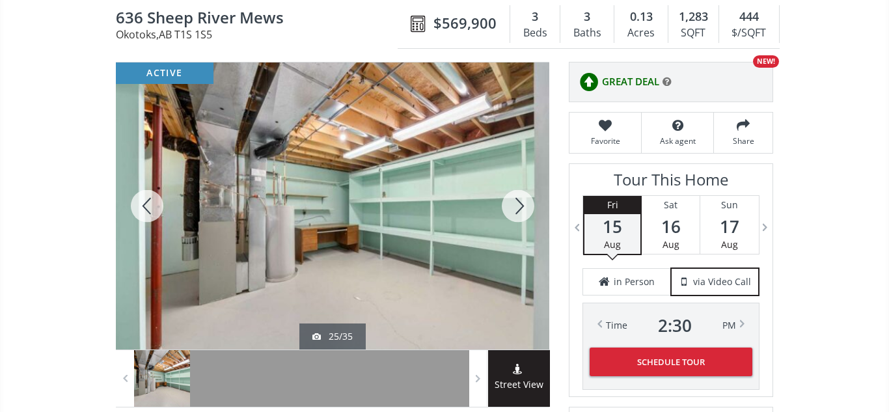
click at [521, 204] on div at bounding box center [518, 205] width 62 height 287
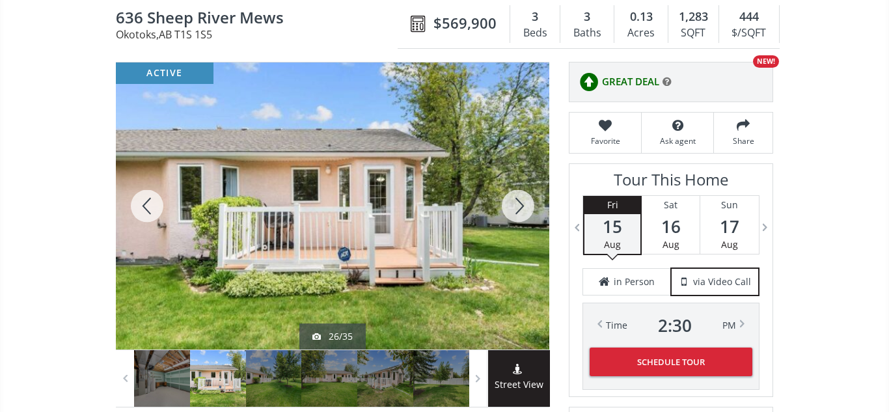
click at [521, 204] on div at bounding box center [518, 205] width 62 height 287
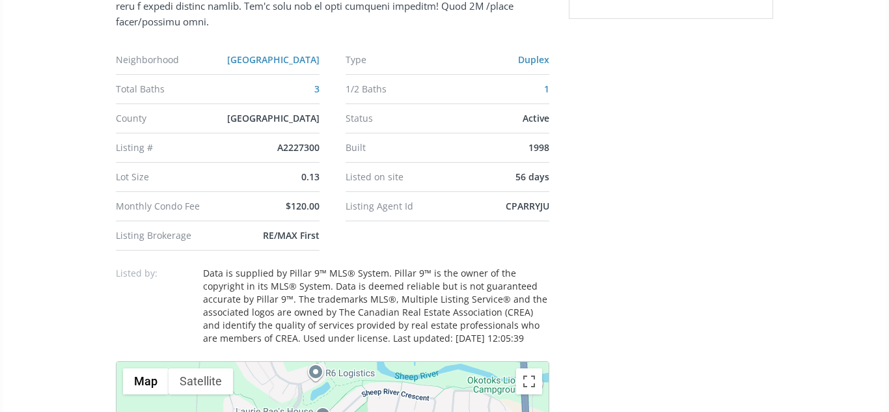
scroll to position [837, 0]
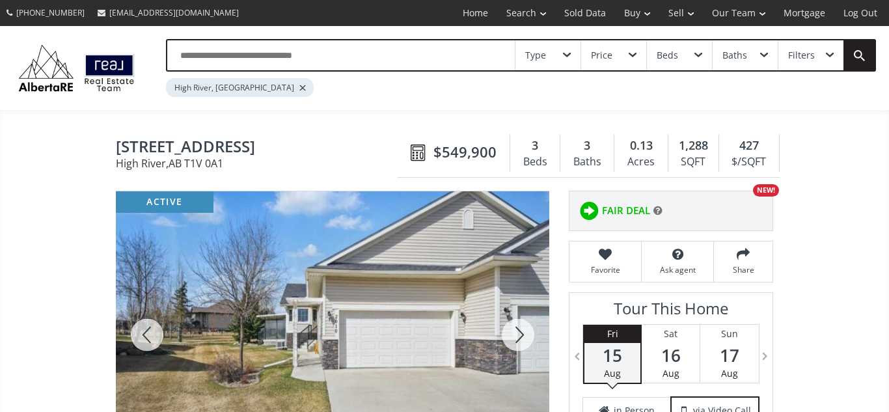
click at [209, 55] on input "text" at bounding box center [340, 55] width 347 height 30
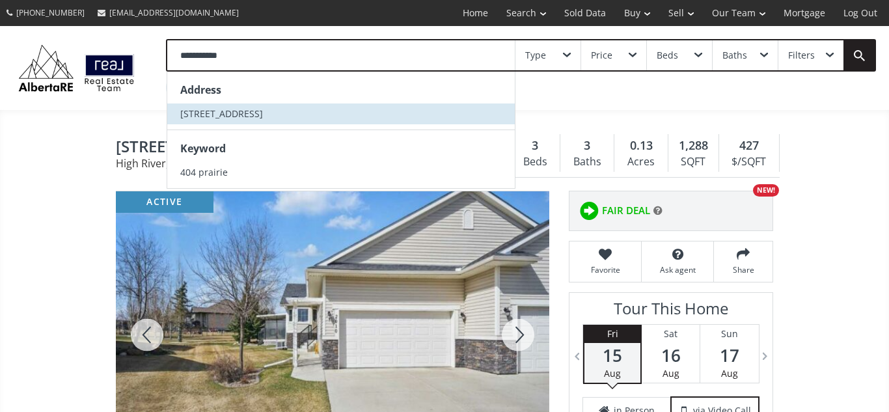
type input "**********"
click at [191, 115] on span "404 Prairie Sound Circle NW" at bounding box center [221, 113] width 83 height 12
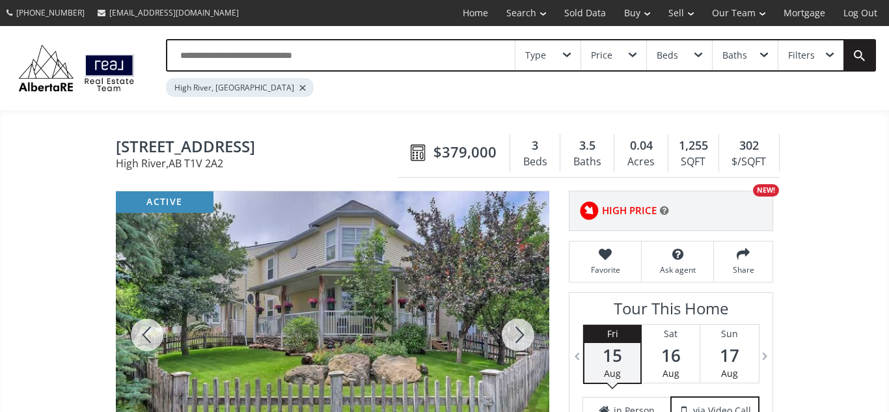
click at [280, 51] on input "text" at bounding box center [340, 55] width 347 height 30
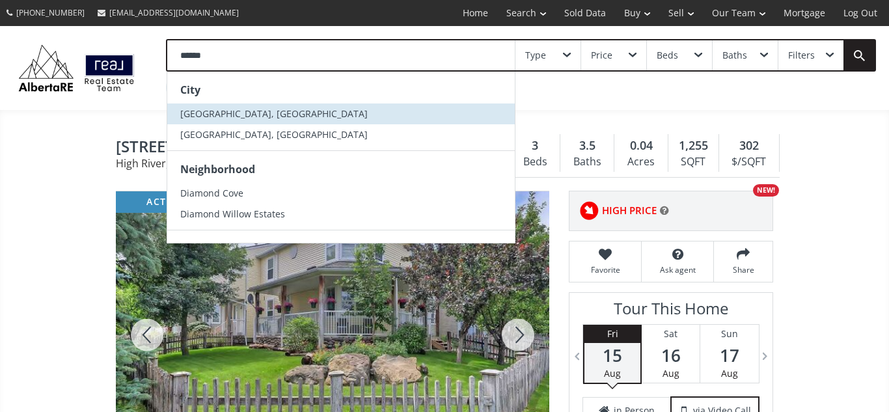
type input "******"
click at [224, 112] on span "[GEOGRAPHIC_DATA], [GEOGRAPHIC_DATA]" at bounding box center [273, 113] width 187 height 12
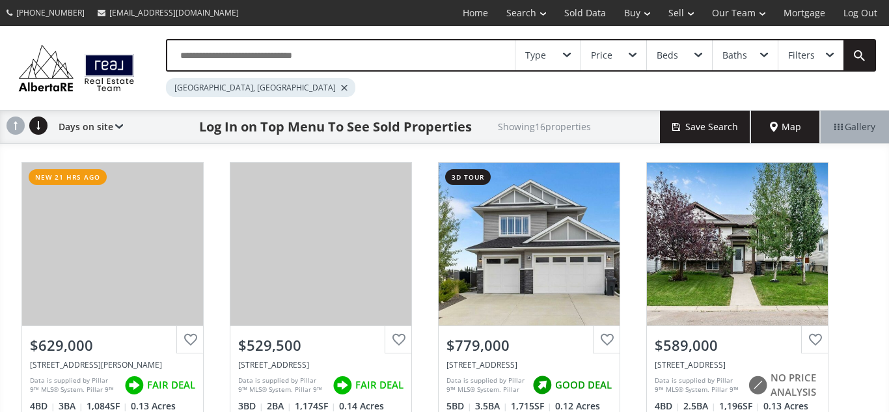
click at [326, 57] on input "text" at bounding box center [340, 55] width 347 height 30
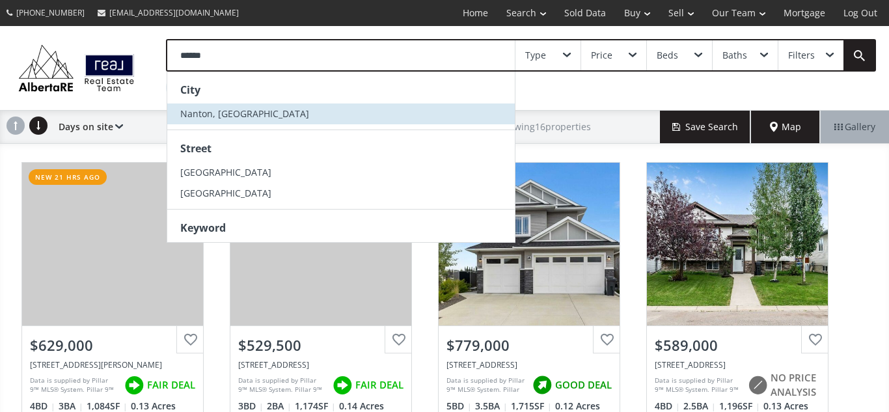
type input "******"
click at [224, 111] on span "Nanton, [GEOGRAPHIC_DATA]" at bounding box center [244, 113] width 129 height 12
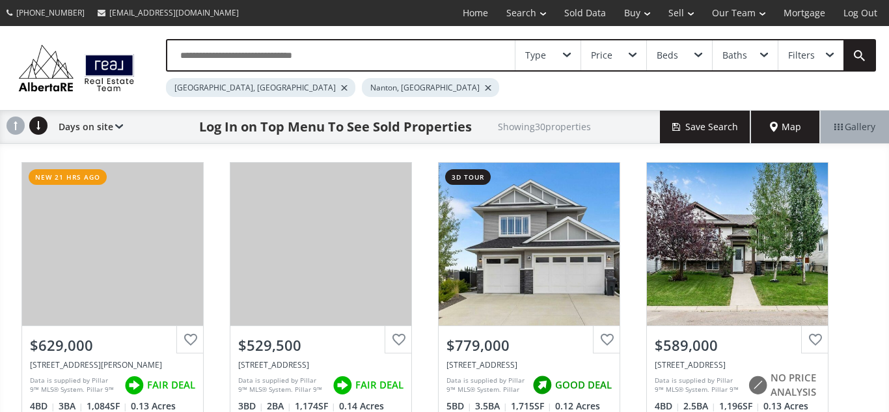
click at [341, 87] on div at bounding box center [344, 87] width 7 height 5
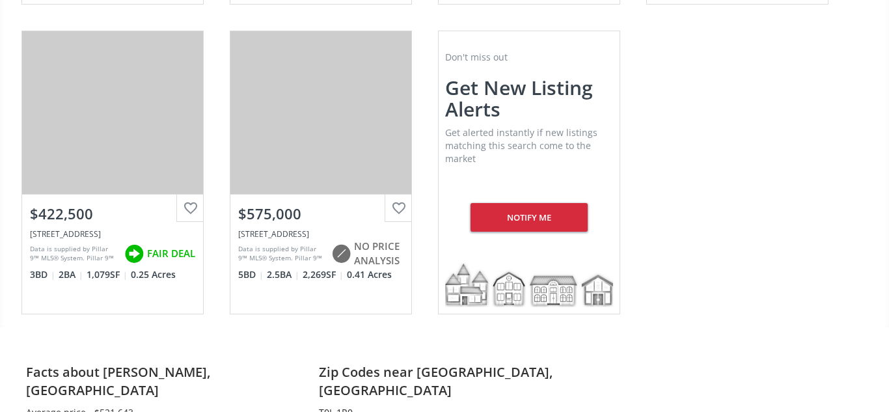
scroll to position [1059, 0]
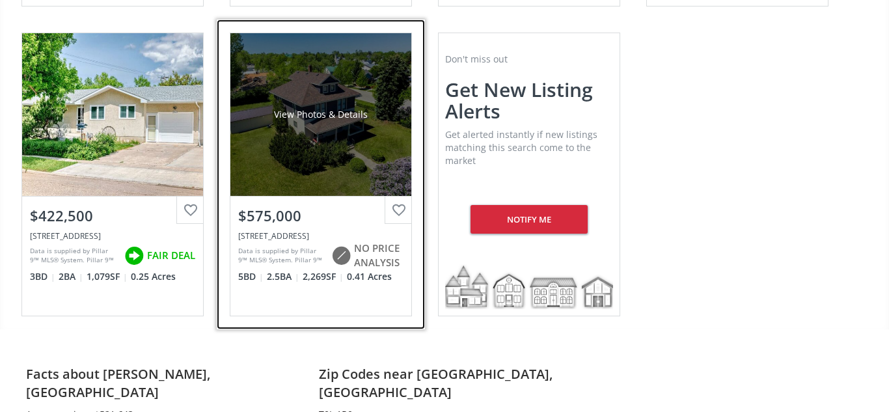
click at [362, 144] on div "View Photos & Details" at bounding box center [320, 114] width 181 height 163
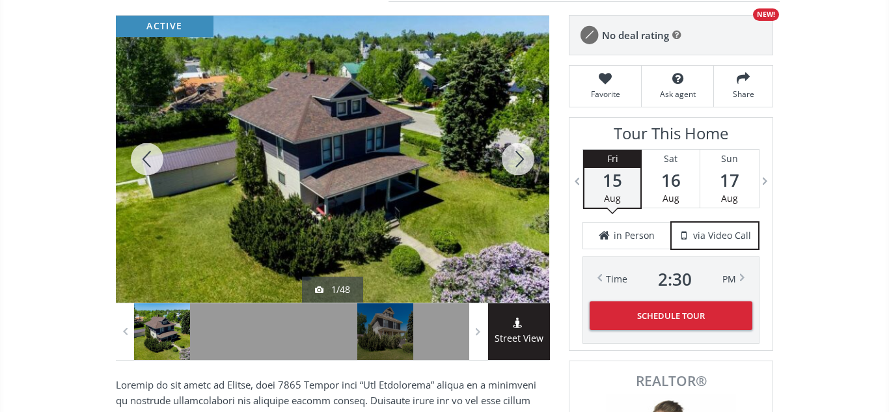
scroll to position [177, 0]
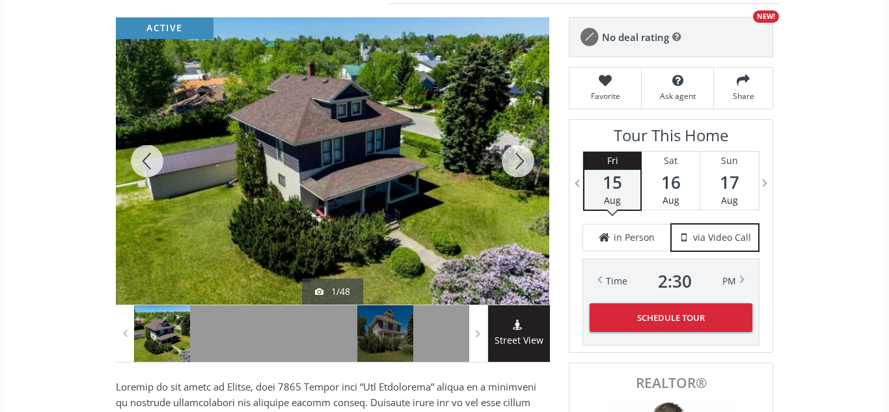
click at [511, 161] on div at bounding box center [518, 161] width 62 height 287
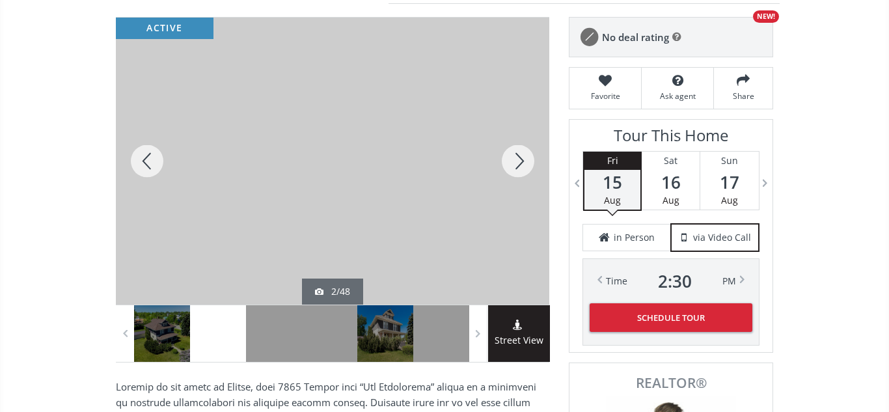
click at [511, 161] on div at bounding box center [518, 161] width 62 height 287
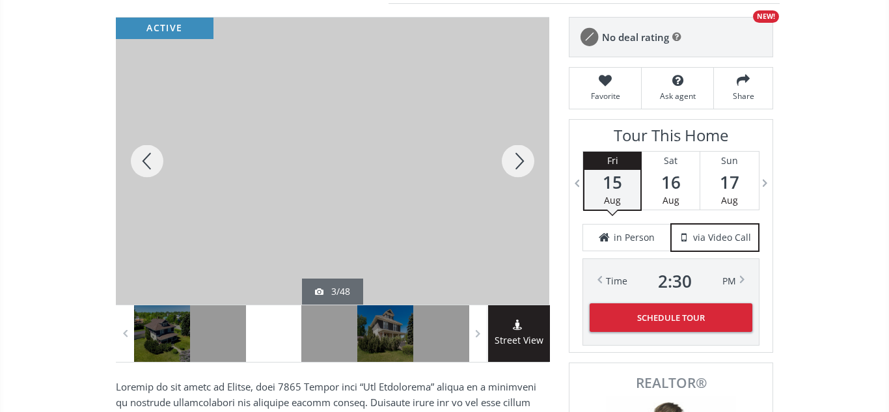
click at [511, 161] on div at bounding box center [518, 161] width 62 height 287
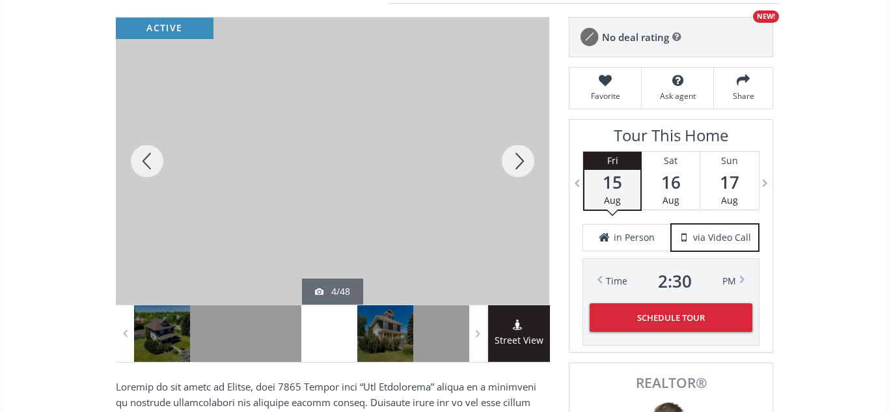
click at [511, 161] on div at bounding box center [518, 161] width 62 height 287
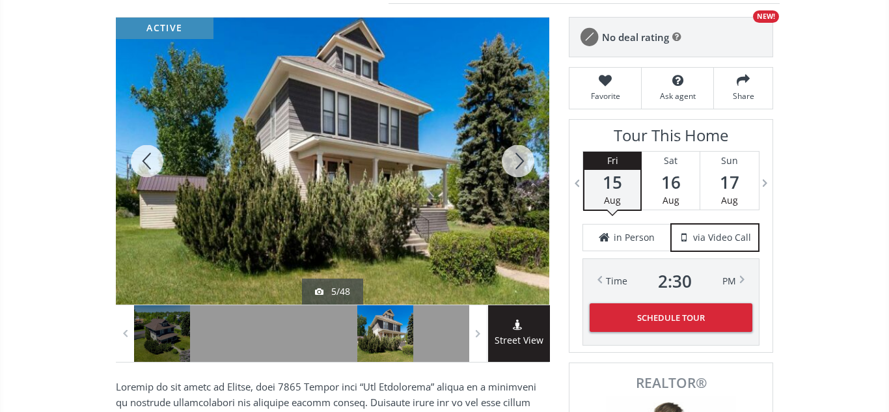
click at [511, 161] on div at bounding box center [518, 161] width 62 height 287
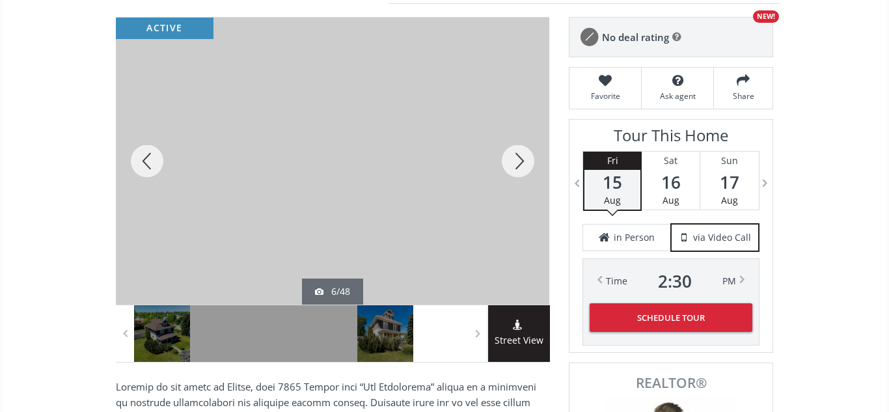
click at [511, 161] on div at bounding box center [518, 161] width 62 height 287
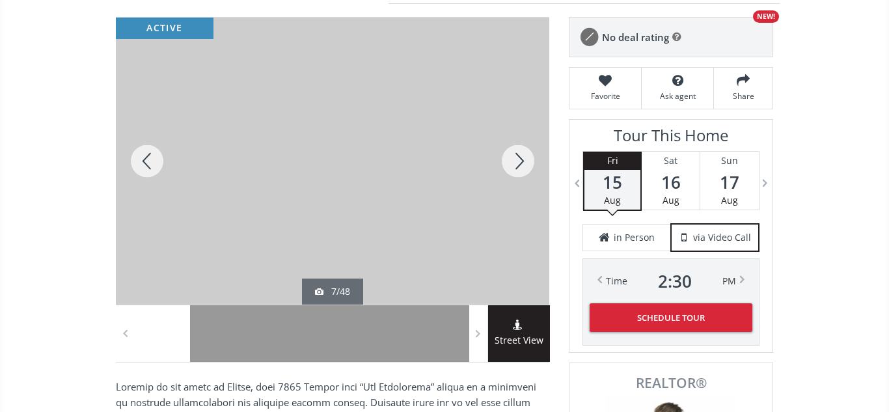
click at [511, 161] on div at bounding box center [518, 161] width 62 height 287
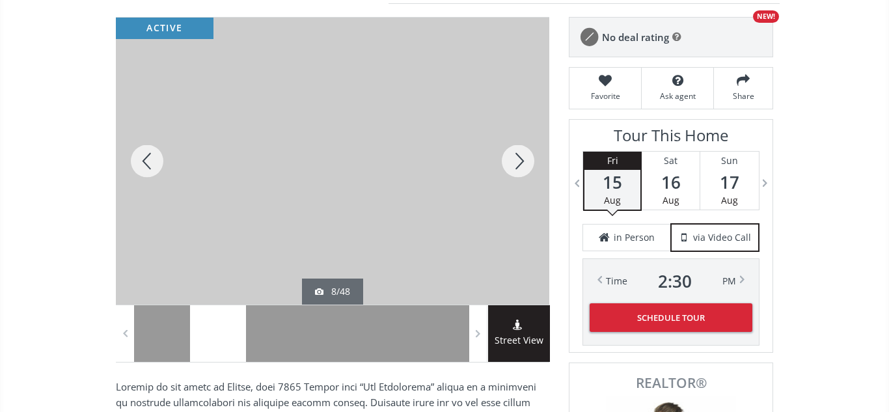
click at [511, 161] on div at bounding box center [518, 161] width 62 height 287
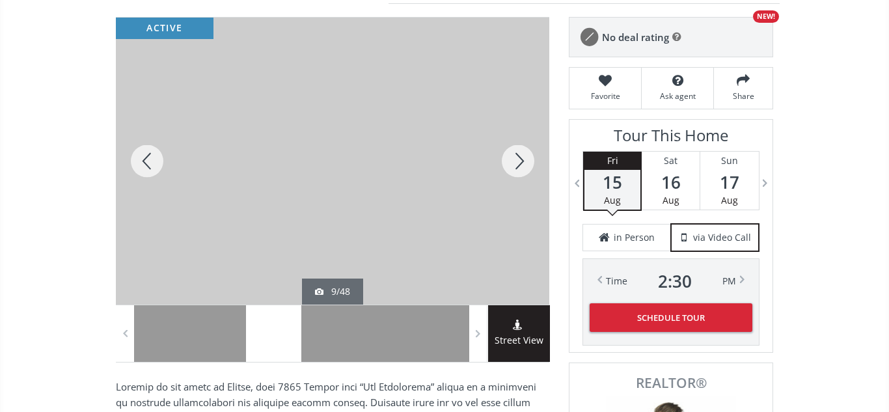
click at [511, 161] on div at bounding box center [518, 161] width 62 height 287
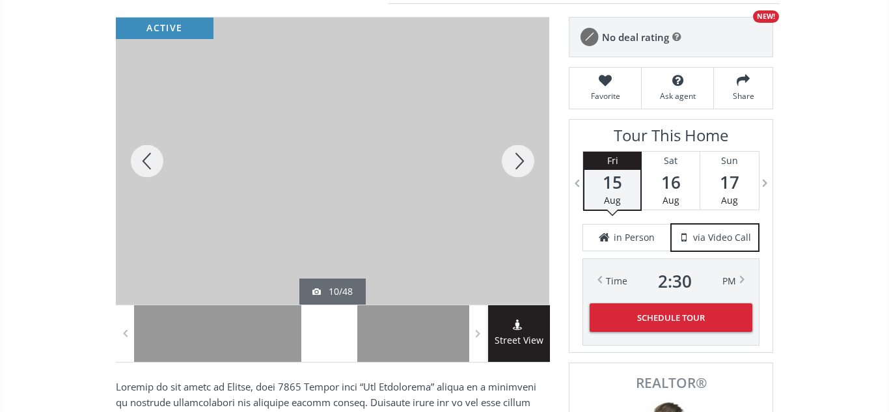
click at [511, 161] on div at bounding box center [518, 161] width 62 height 287
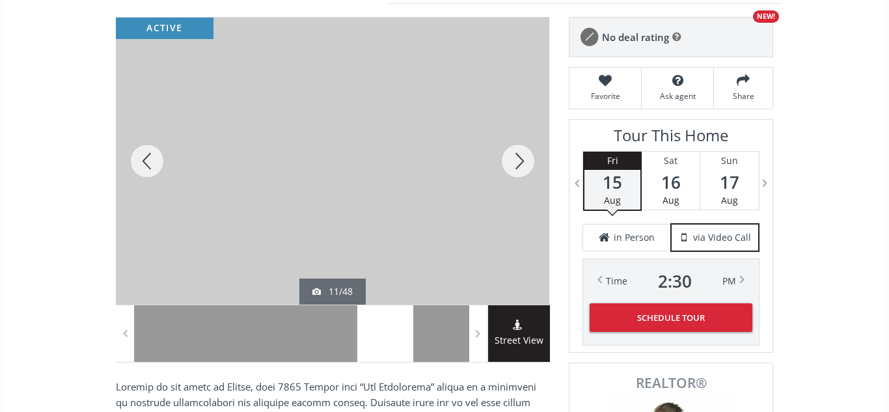
click at [511, 161] on div at bounding box center [518, 161] width 62 height 287
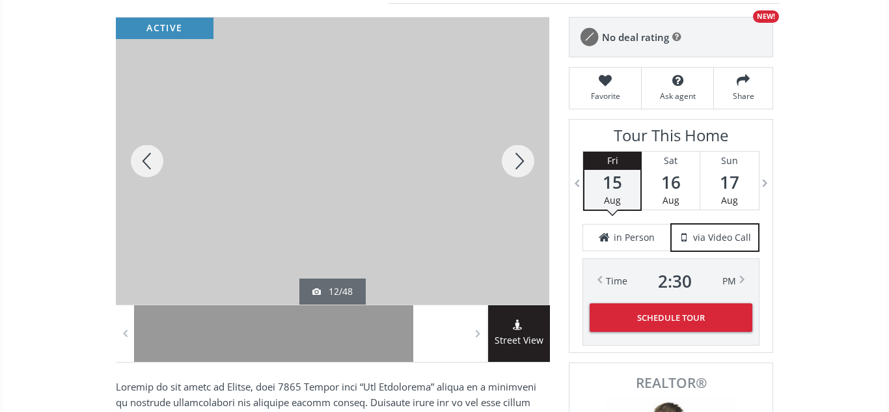
click at [511, 161] on div at bounding box center [518, 161] width 62 height 287
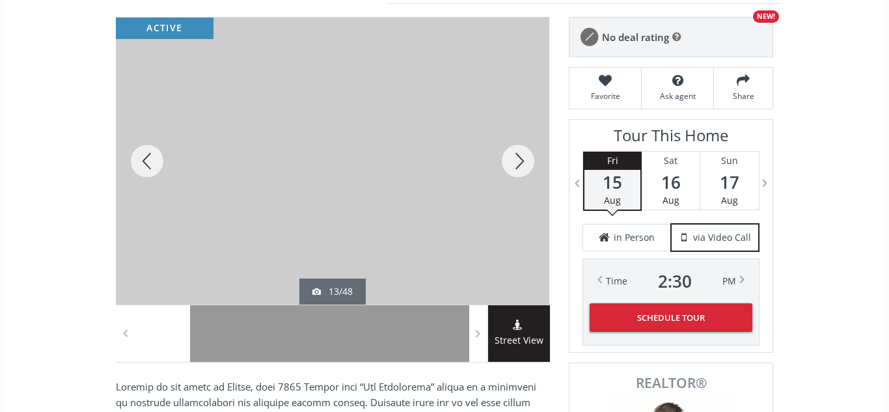
click at [511, 161] on div at bounding box center [518, 161] width 62 height 287
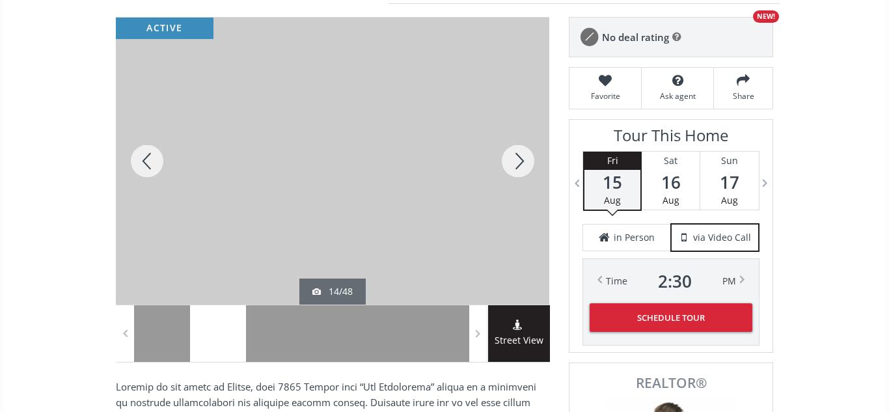
click at [511, 161] on div at bounding box center [518, 161] width 62 height 287
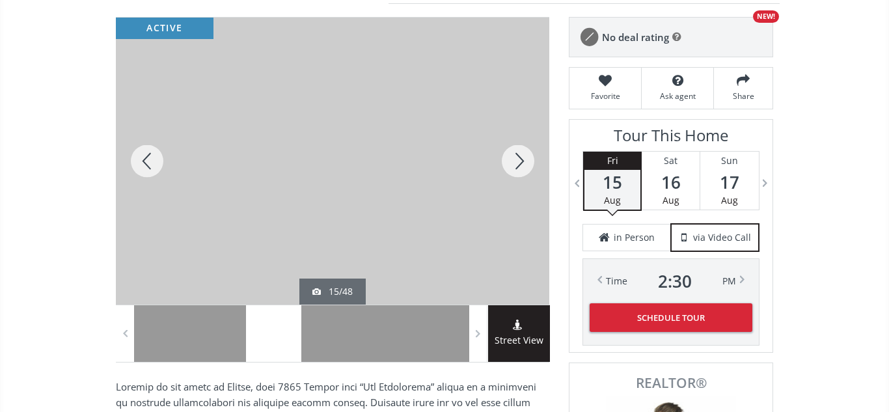
click at [511, 161] on div at bounding box center [518, 161] width 62 height 287
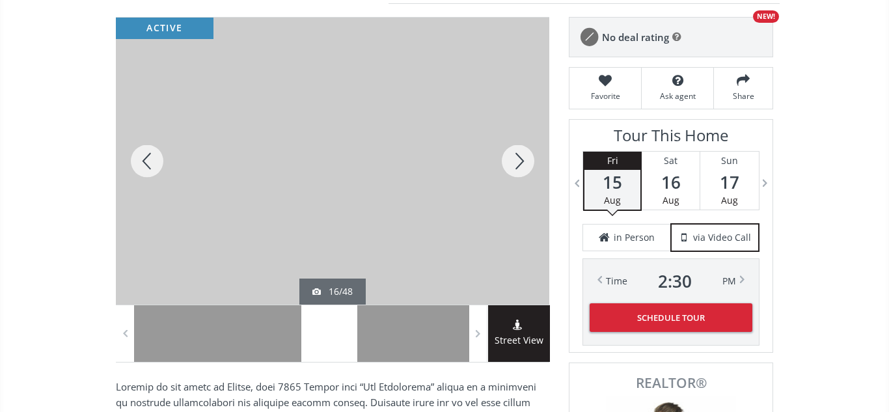
click at [511, 161] on div at bounding box center [518, 161] width 62 height 287
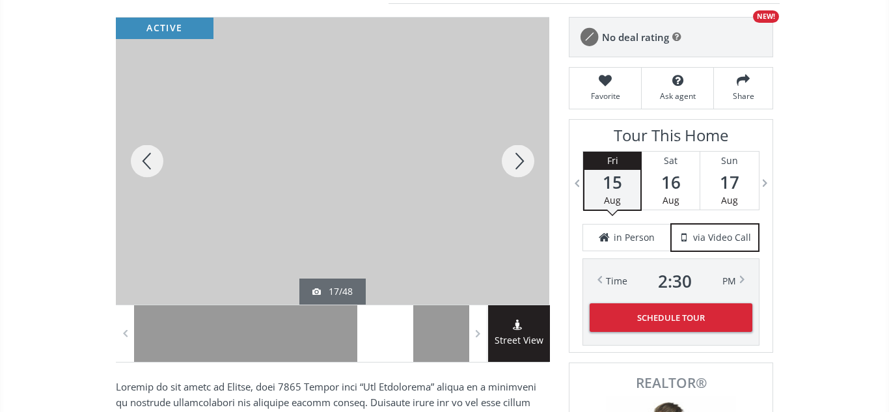
click at [511, 161] on div at bounding box center [518, 161] width 62 height 287
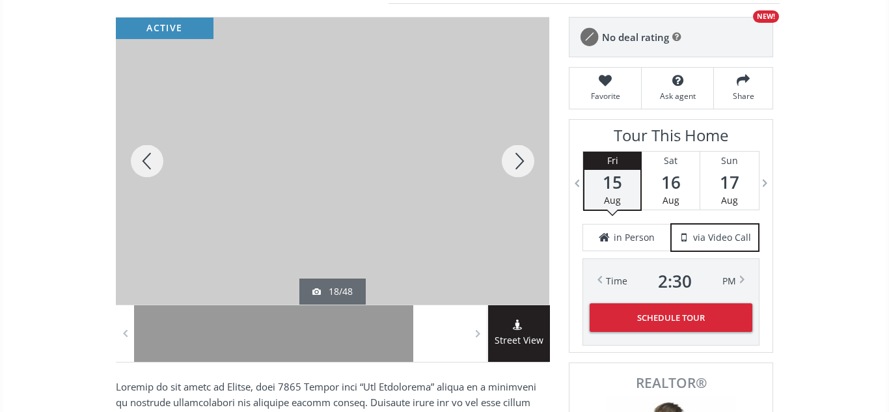
click at [511, 161] on div at bounding box center [518, 161] width 62 height 287
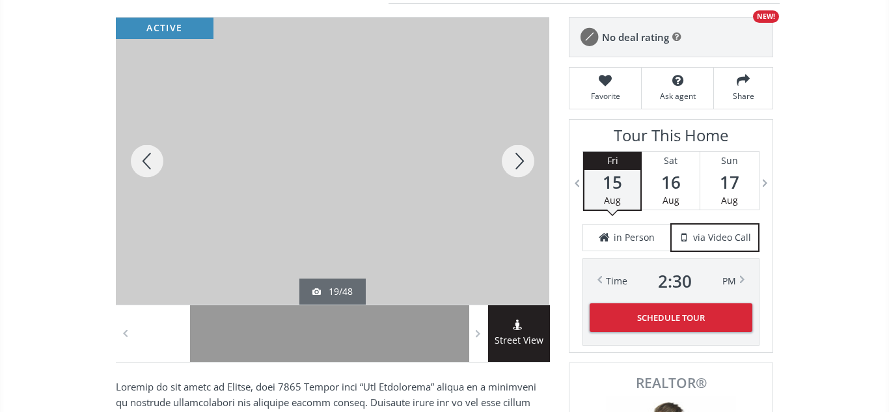
click at [511, 161] on div at bounding box center [518, 161] width 62 height 287
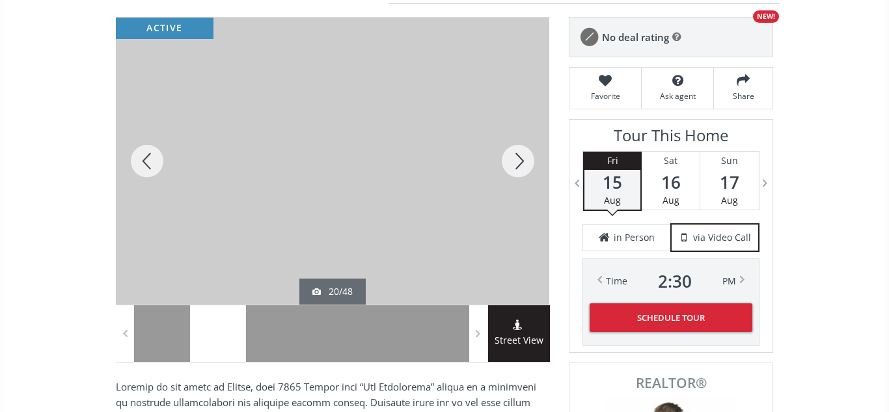
click at [511, 161] on div at bounding box center [518, 161] width 62 height 287
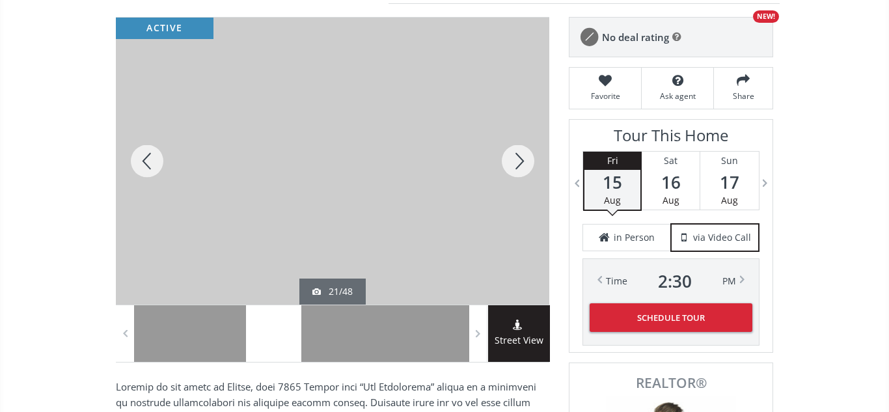
click at [511, 161] on div at bounding box center [518, 161] width 62 height 287
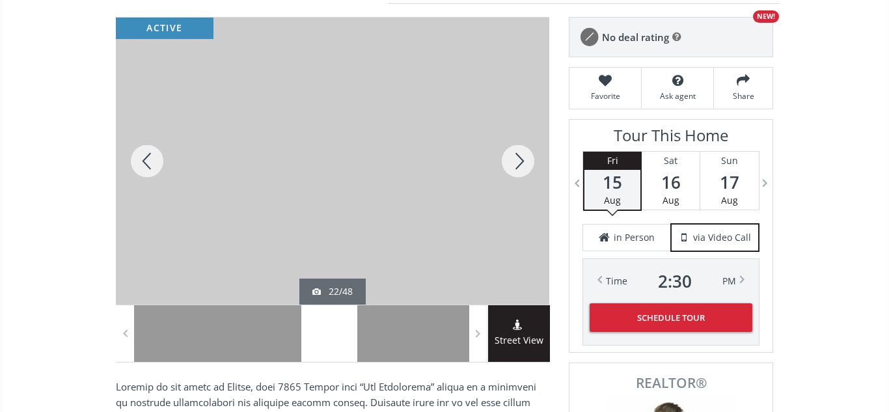
click at [511, 161] on div at bounding box center [518, 161] width 62 height 287
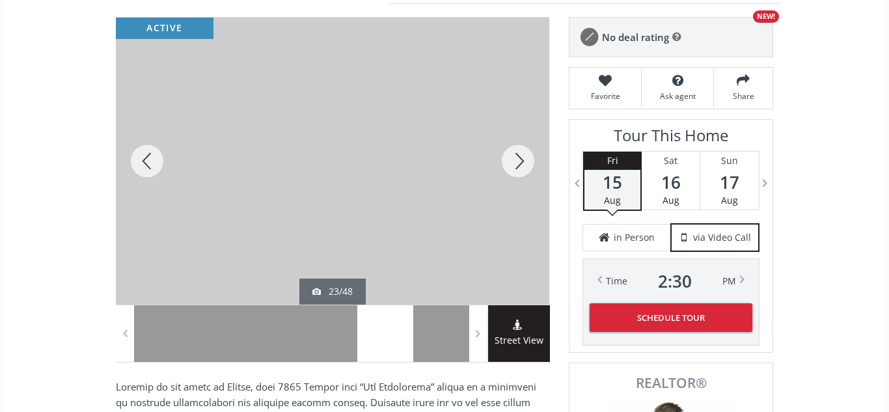
click at [511, 161] on div at bounding box center [518, 161] width 62 height 287
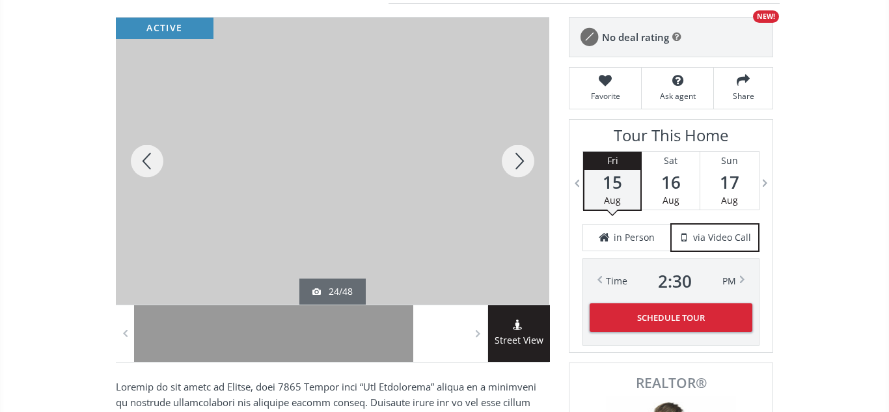
click at [511, 161] on div at bounding box center [518, 161] width 62 height 287
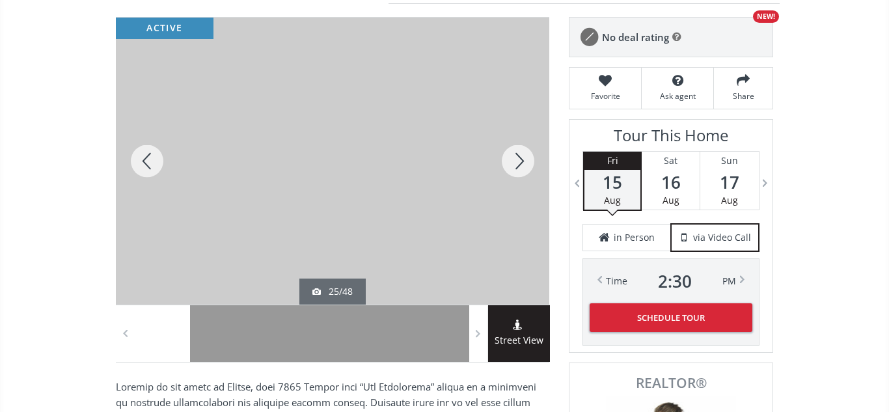
click at [511, 161] on div at bounding box center [518, 161] width 62 height 287
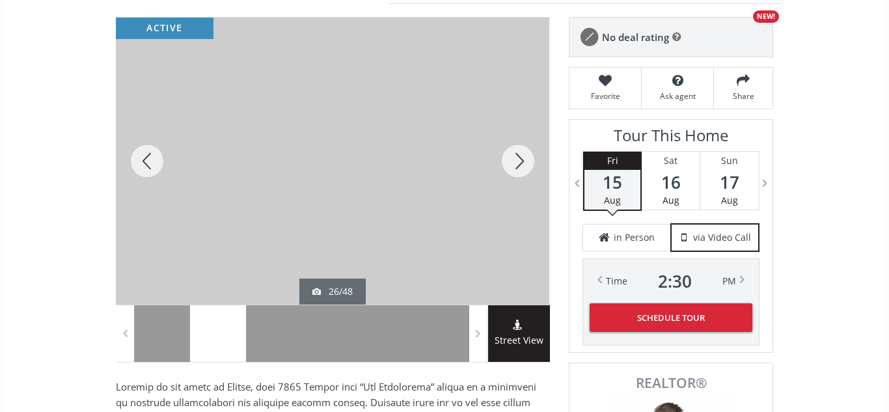
click at [511, 161] on div at bounding box center [518, 161] width 62 height 287
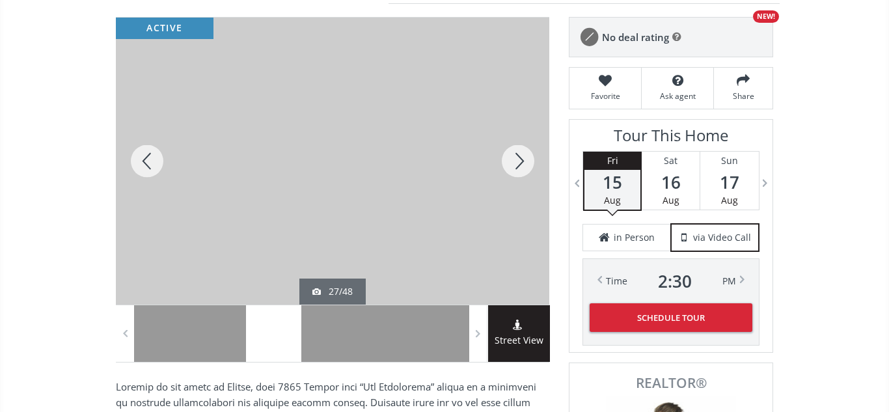
click at [511, 161] on div at bounding box center [518, 161] width 62 height 287
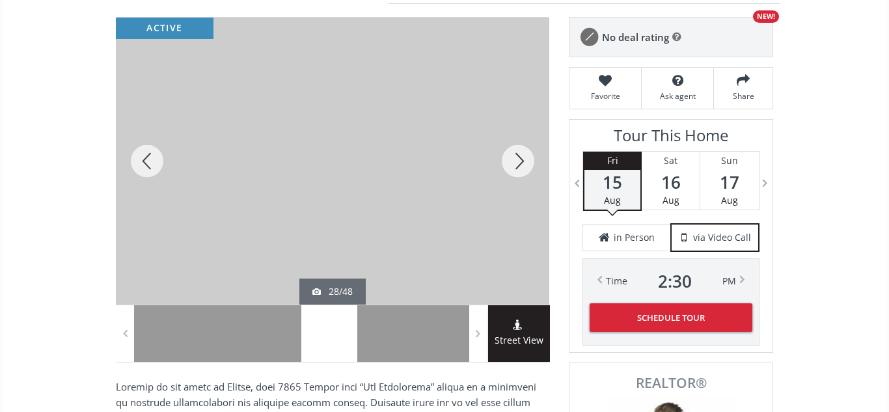
click at [511, 161] on div at bounding box center [518, 161] width 62 height 287
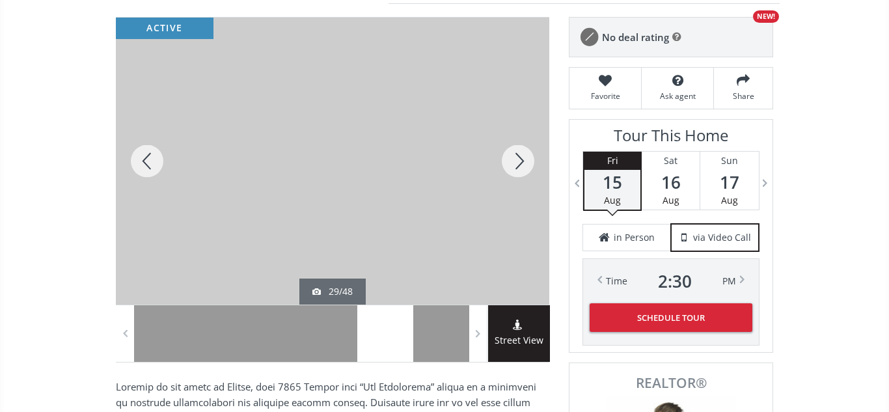
click at [511, 161] on div at bounding box center [518, 161] width 62 height 287
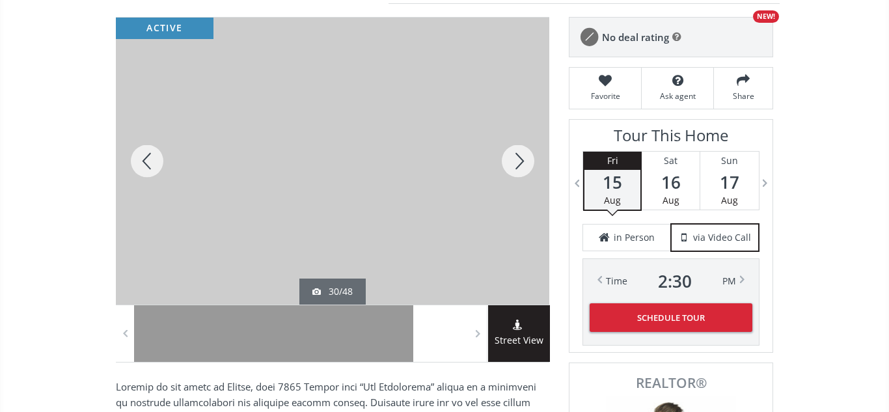
click at [511, 161] on div at bounding box center [518, 161] width 62 height 287
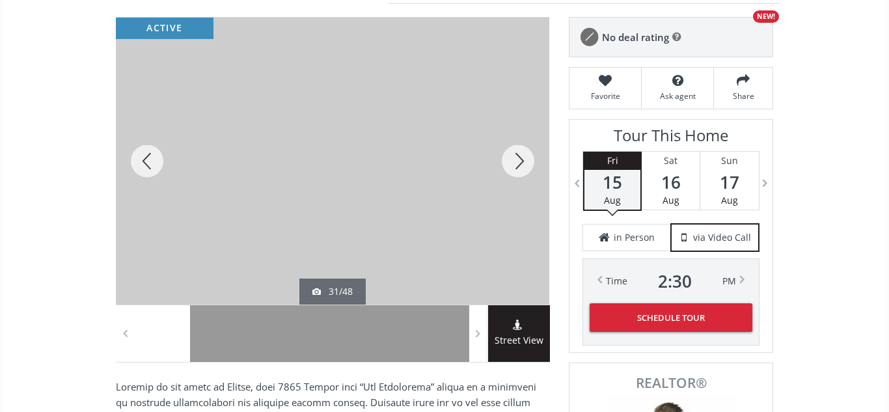
click at [511, 161] on div at bounding box center [518, 161] width 62 height 287
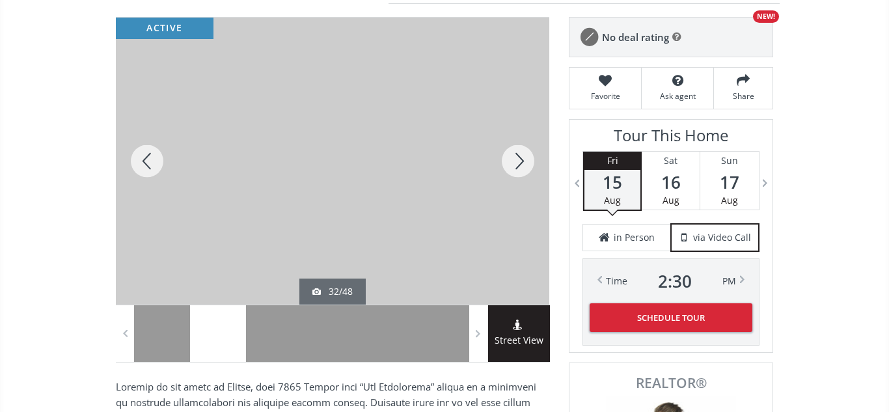
click at [511, 161] on div at bounding box center [518, 161] width 62 height 287
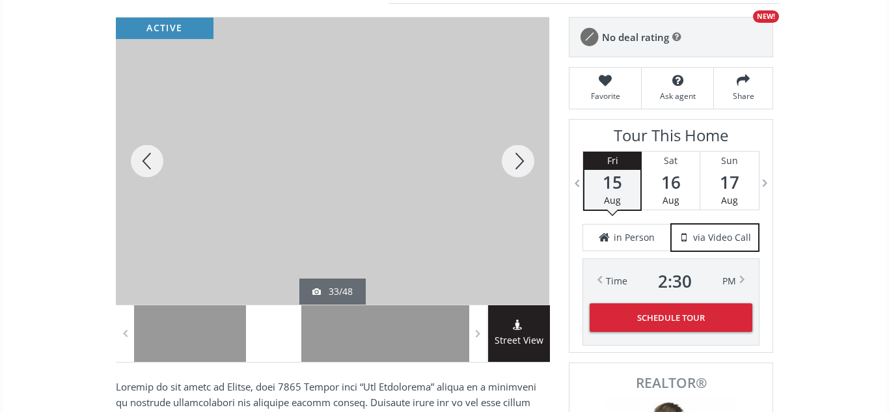
click at [511, 161] on div at bounding box center [518, 161] width 62 height 287
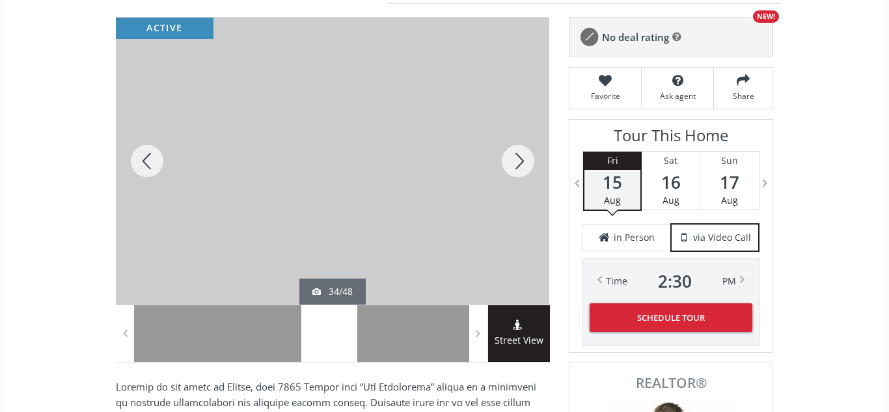
click at [511, 161] on div at bounding box center [518, 161] width 62 height 287
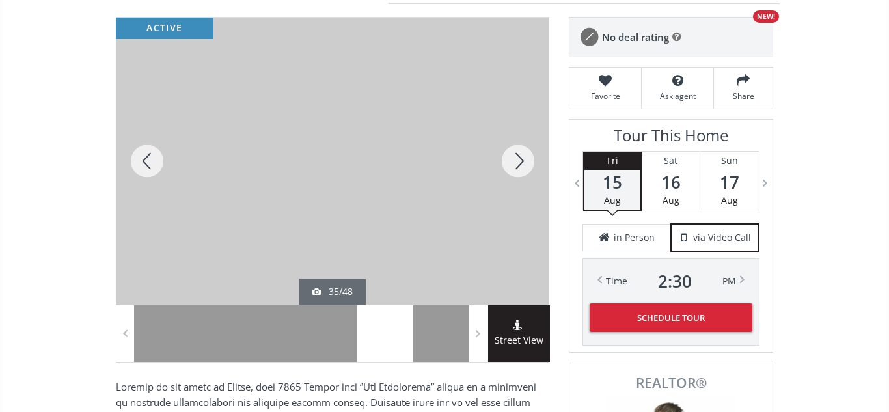
click at [511, 161] on div at bounding box center [518, 161] width 62 height 287
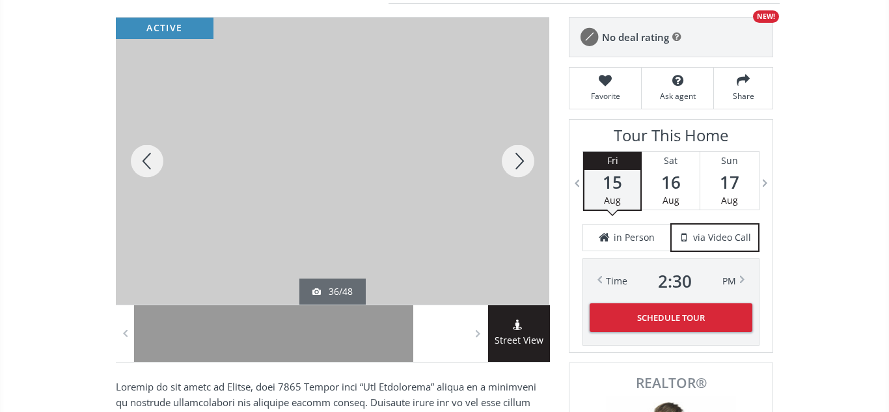
click at [511, 161] on div at bounding box center [518, 161] width 62 height 287
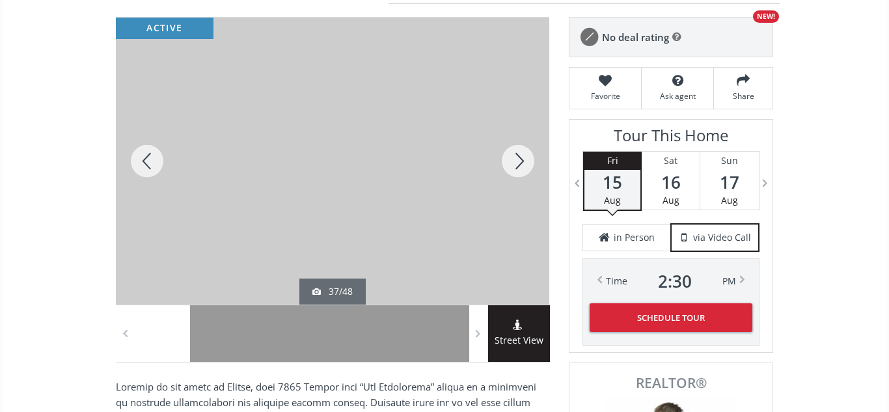
click at [511, 161] on div at bounding box center [518, 161] width 62 height 287
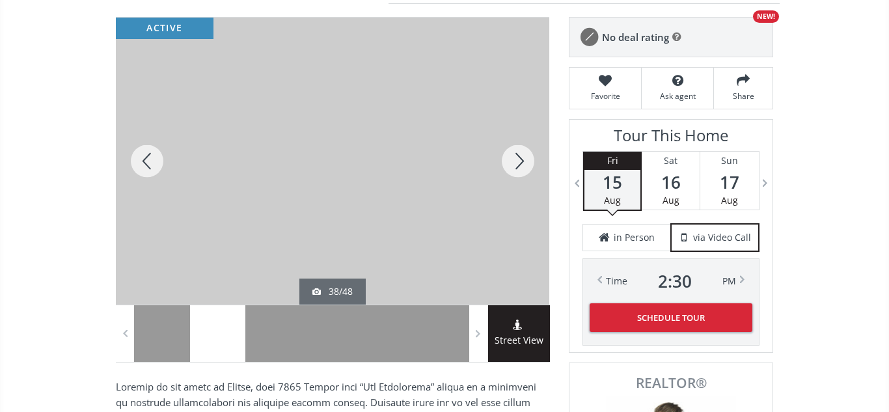
click at [511, 161] on div at bounding box center [518, 161] width 62 height 287
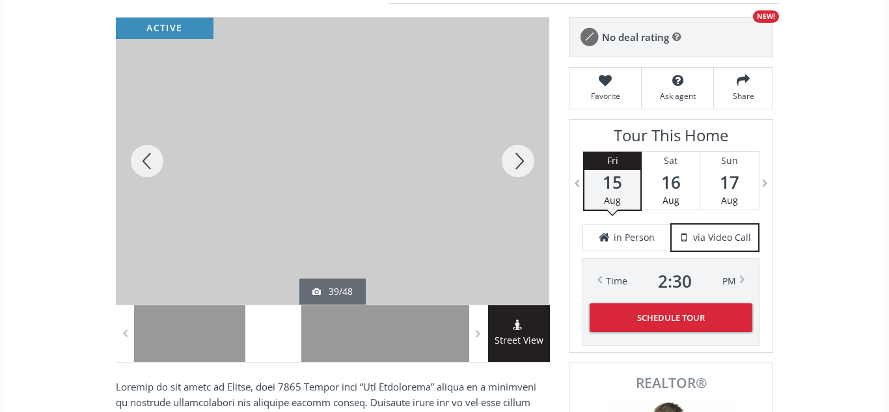
click at [511, 161] on div at bounding box center [518, 161] width 62 height 287
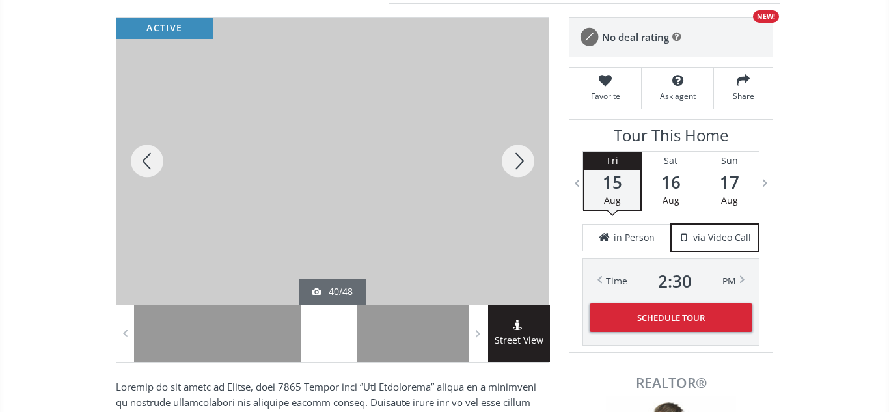
click at [511, 161] on div at bounding box center [518, 161] width 62 height 287
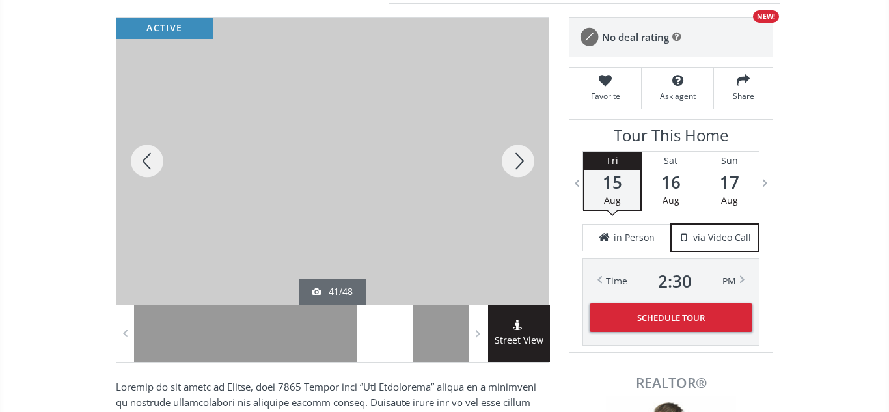
click at [511, 161] on div at bounding box center [518, 161] width 62 height 287
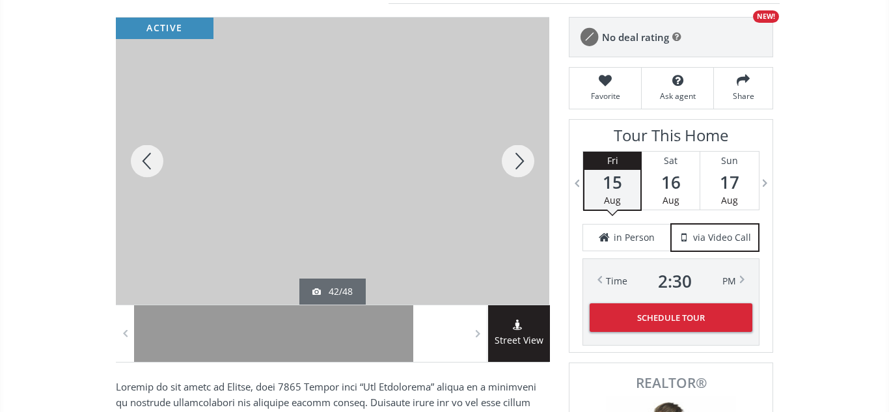
click at [511, 161] on div at bounding box center [518, 161] width 62 height 287
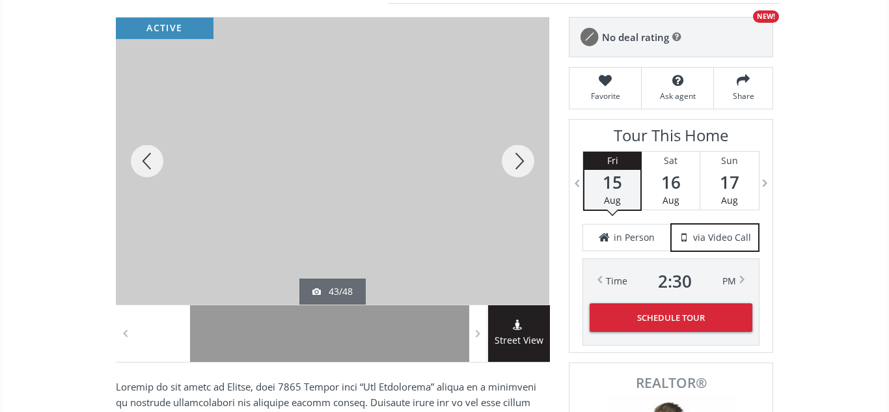
click at [511, 161] on div at bounding box center [518, 161] width 62 height 287
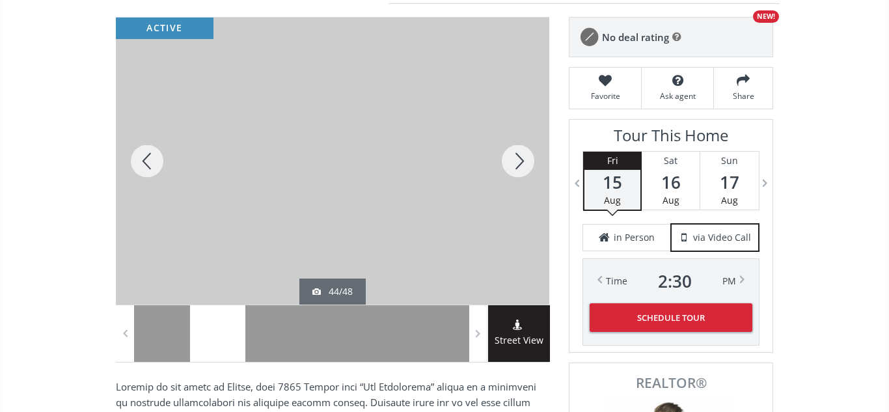
click at [511, 161] on div at bounding box center [518, 161] width 62 height 287
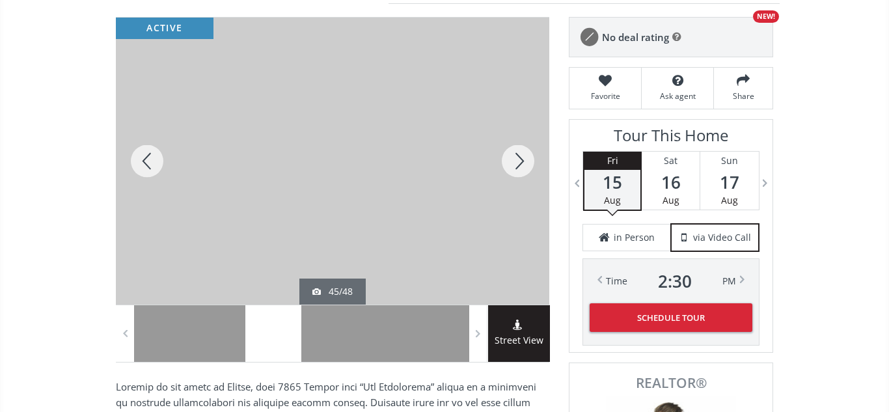
click at [511, 161] on div at bounding box center [518, 161] width 62 height 287
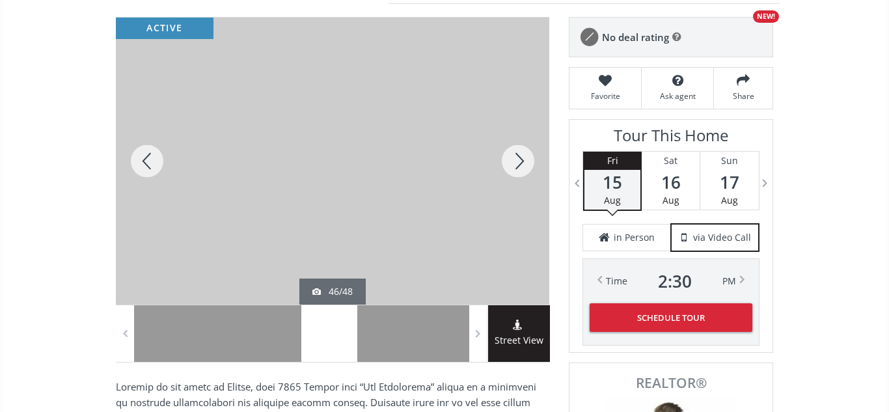
click at [511, 161] on div at bounding box center [518, 161] width 62 height 287
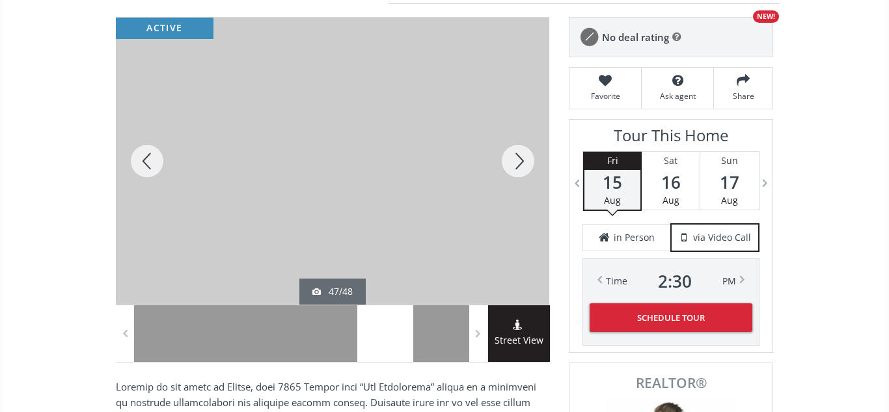
click at [511, 161] on div at bounding box center [518, 161] width 62 height 287
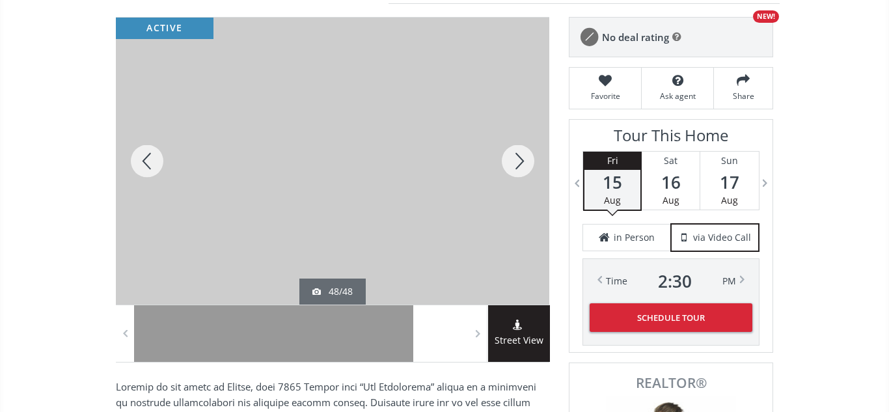
click at [511, 161] on div at bounding box center [518, 161] width 62 height 287
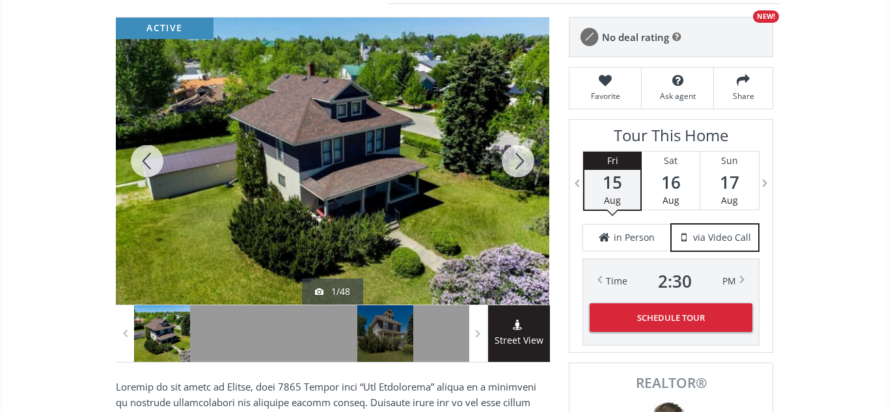
scroll to position [0, 0]
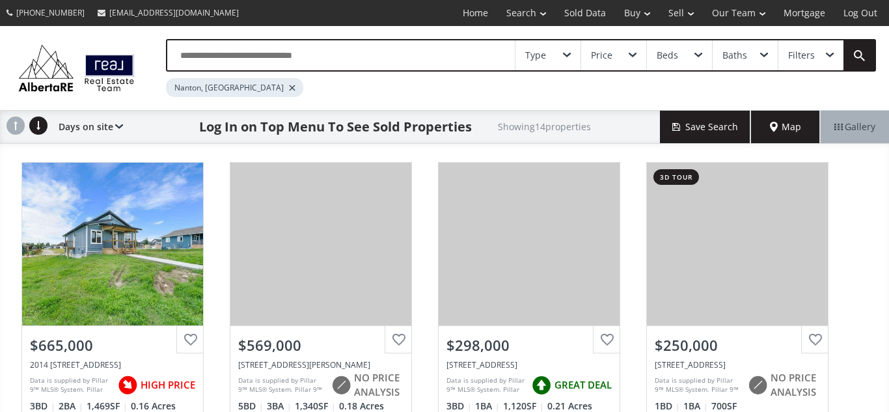
click at [420, 57] on input "text" at bounding box center [340, 55] width 347 height 30
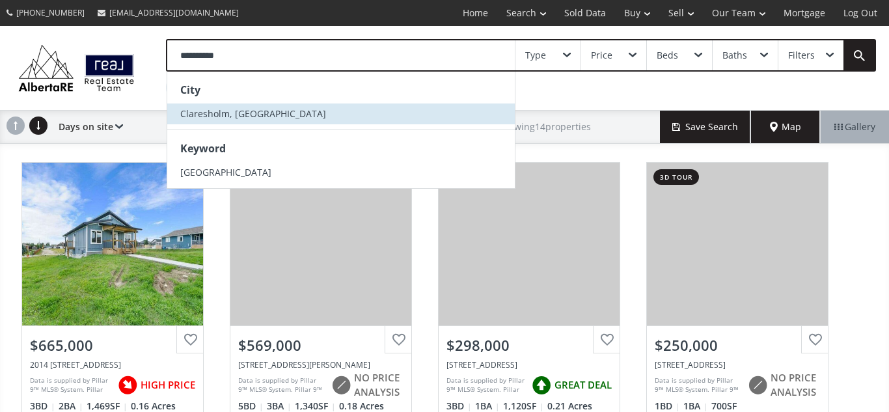
type input "**********"
click at [224, 112] on span "Claresholm, [GEOGRAPHIC_DATA]" at bounding box center [253, 113] width 146 height 12
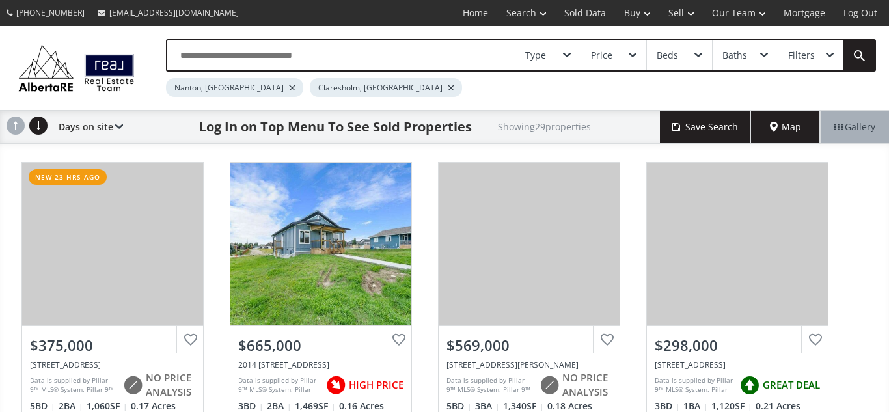
click at [289, 87] on div at bounding box center [292, 87] width 7 height 5
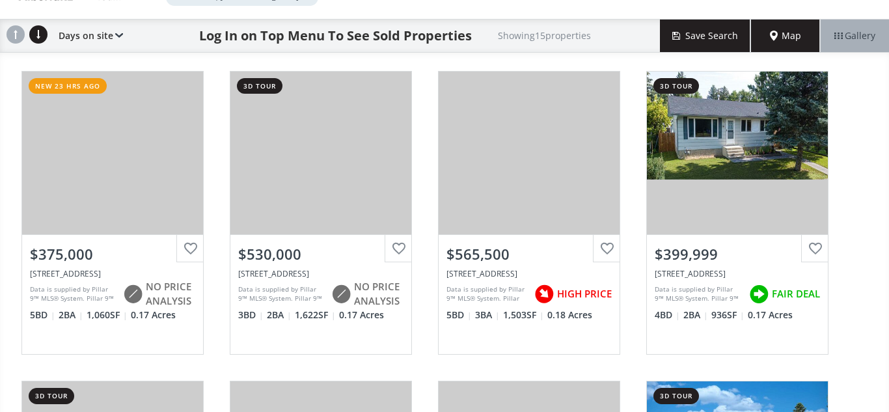
scroll to position [92, 0]
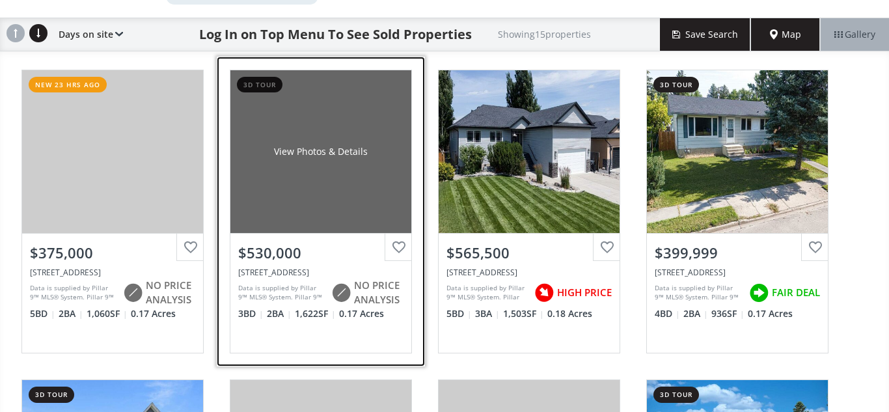
click at [348, 171] on div "View Photos & Details" at bounding box center [320, 151] width 181 height 163
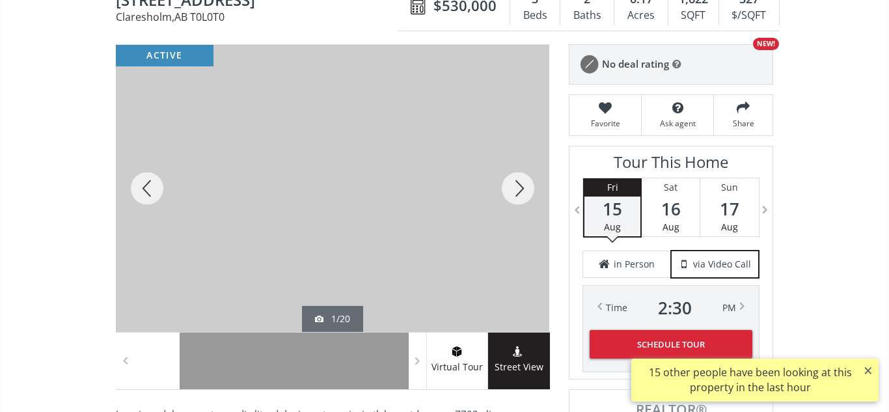
scroll to position [147, 0]
click at [517, 186] on div at bounding box center [518, 187] width 62 height 287
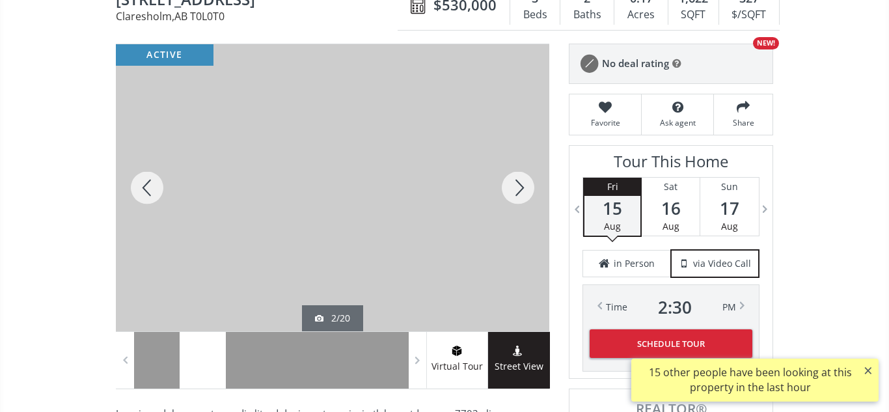
click at [517, 186] on div at bounding box center [518, 187] width 62 height 287
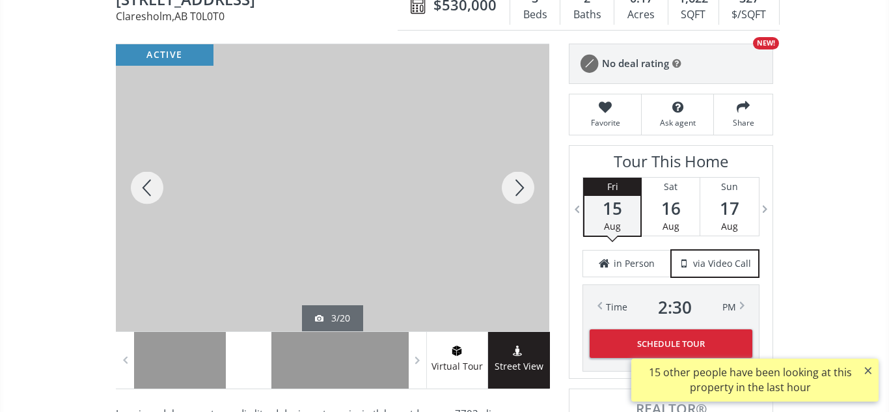
click at [517, 186] on div at bounding box center [518, 187] width 62 height 287
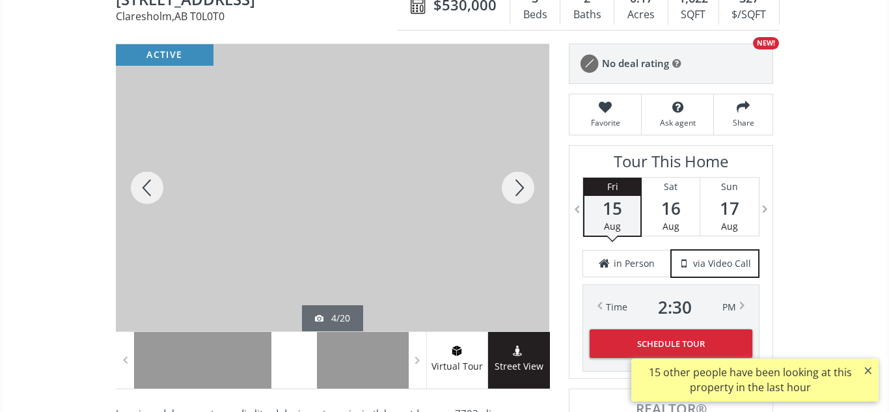
click at [517, 186] on div at bounding box center [518, 187] width 62 height 287
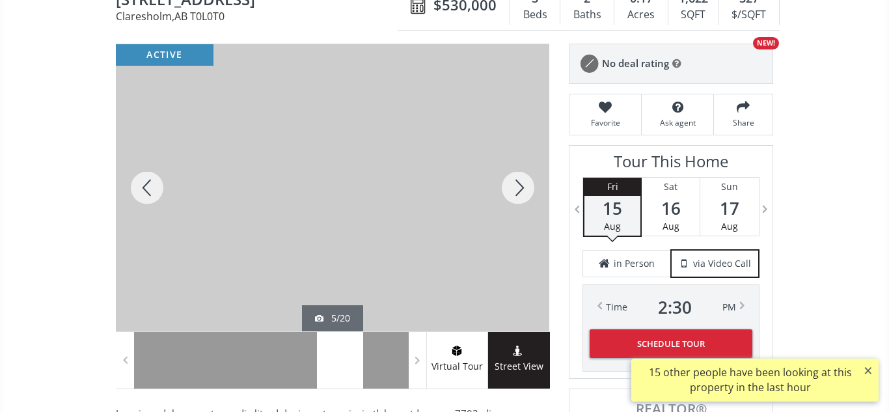
click at [517, 186] on div at bounding box center [518, 187] width 62 height 287
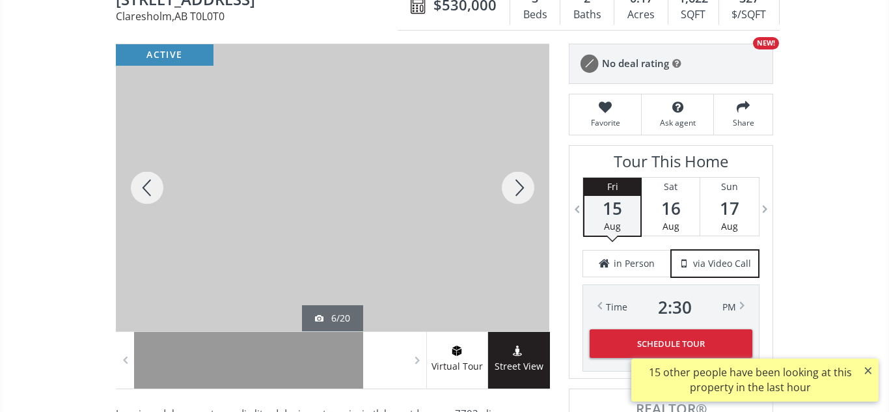
click at [517, 186] on div at bounding box center [518, 187] width 62 height 287
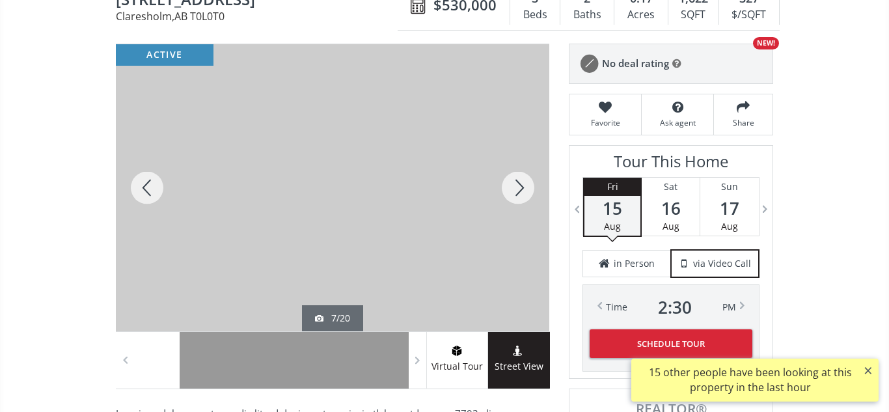
click at [517, 186] on div at bounding box center [518, 187] width 62 height 287
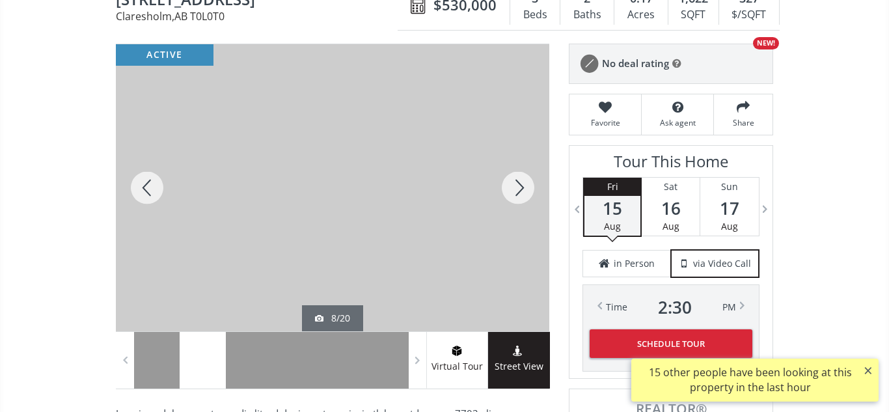
click at [517, 186] on div at bounding box center [518, 187] width 62 height 287
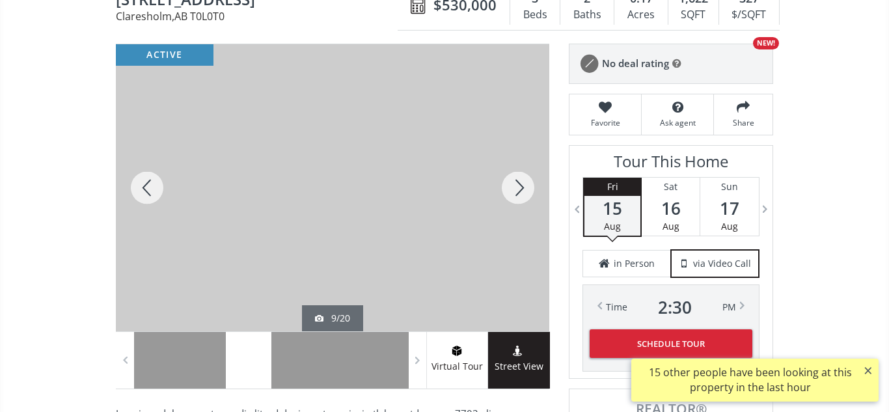
click at [517, 186] on div at bounding box center [518, 187] width 62 height 287
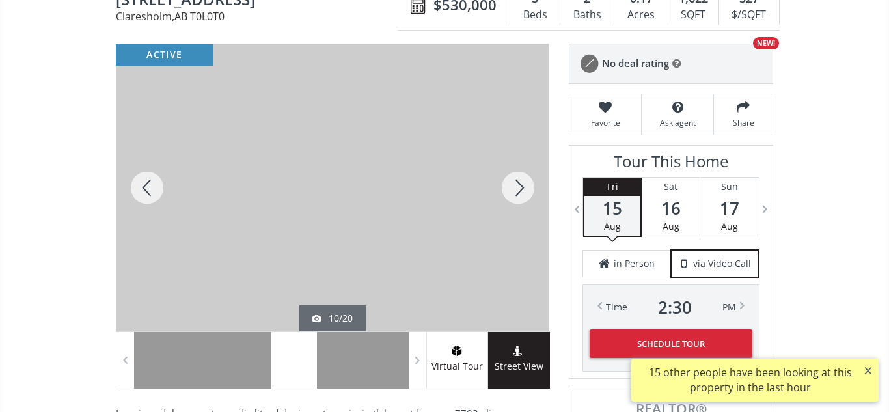
click at [517, 186] on div at bounding box center [518, 187] width 62 height 287
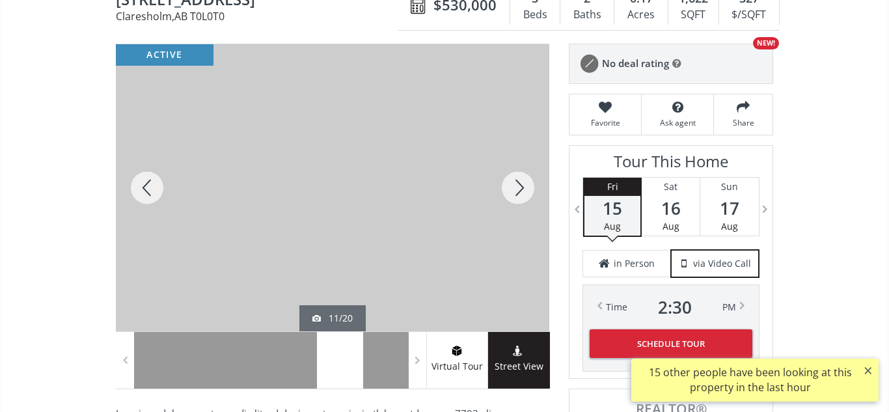
click at [517, 186] on div at bounding box center [518, 187] width 62 height 287
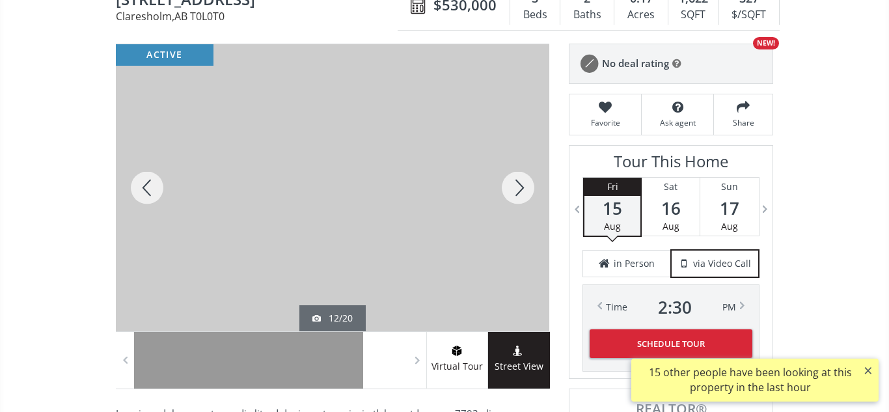
click at [517, 186] on div at bounding box center [518, 187] width 62 height 287
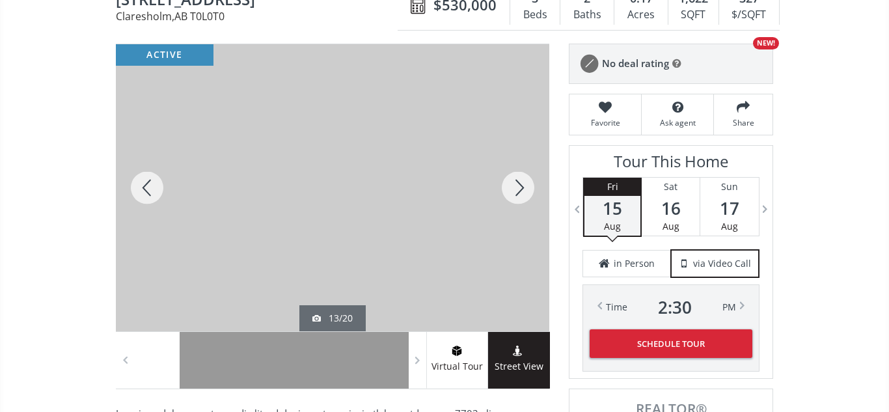
click at [517, 186] on div at bounding box center [518, 187] width 62 height 287
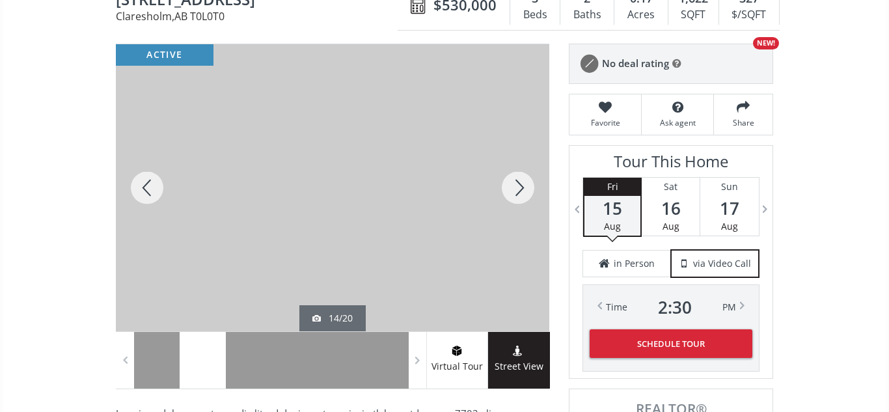
click at [517, 186] on div at bounding box center [518, 187] width 62 height 287
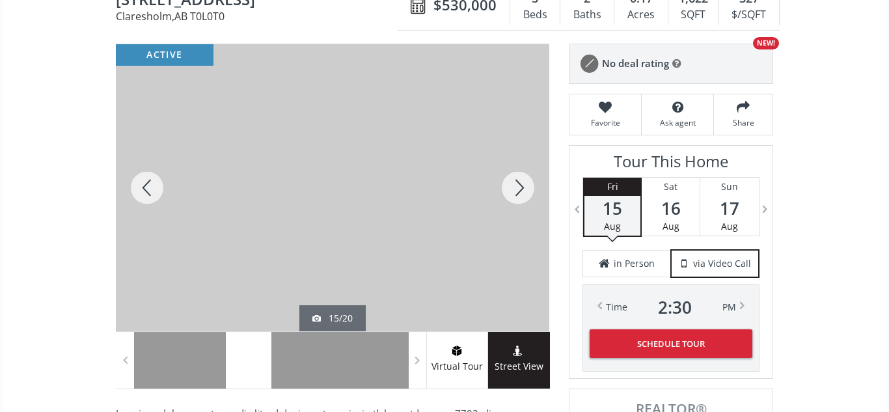
click at [517, 186] on div at bounding box center [518, 187] width 62 height 287
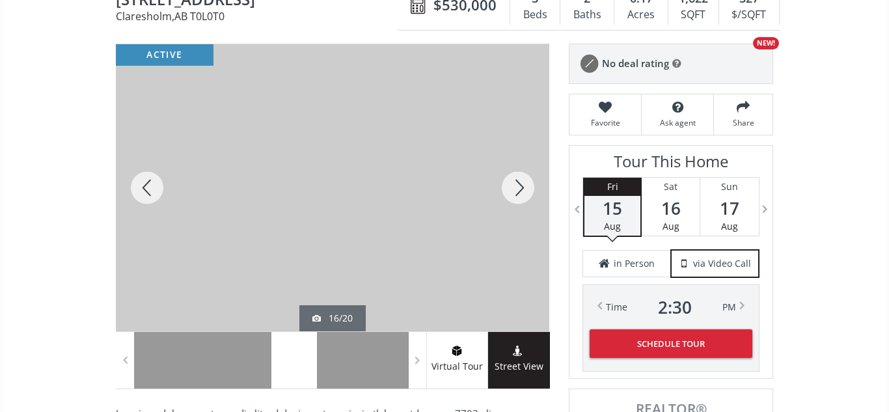
click at [517, 186] on div at bounding box center [518, 187] width 62 height 287
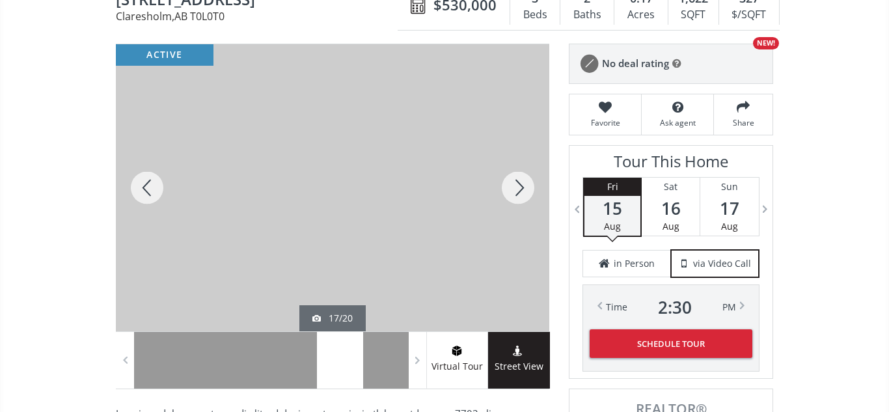
click at [517, 186] on div at bounding box center [518, 187] width 62 height 287
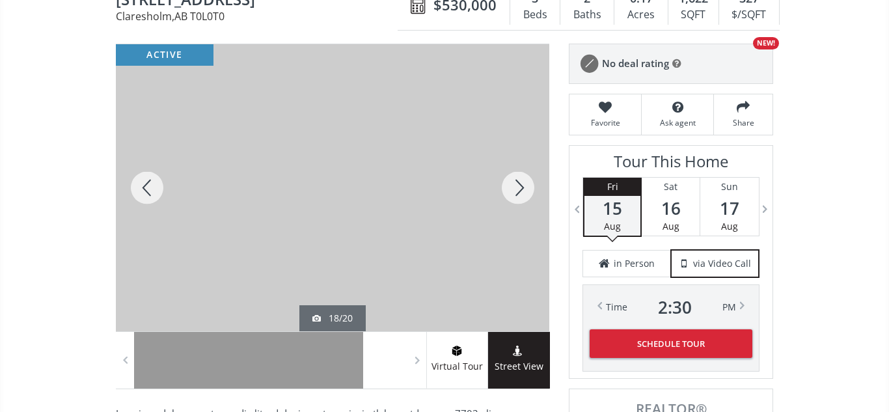
click at [517, 186] on div at bounding box center [518, 187] width 62 height 287
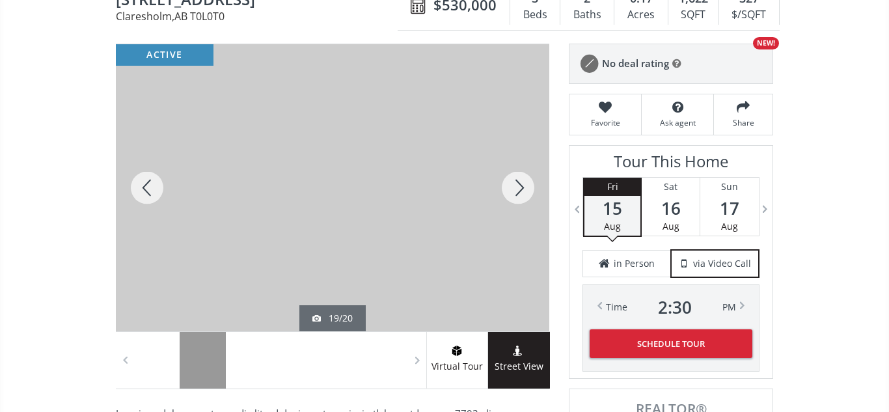
click at [517, 186] on div at bounding box center [518, 187] width 62 height 287
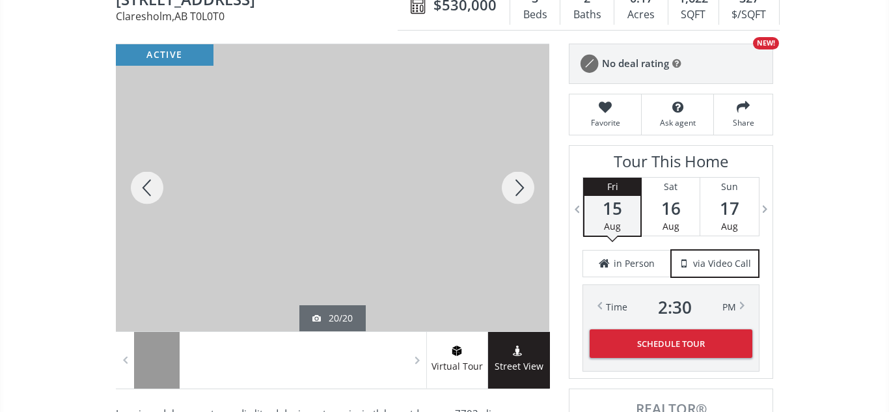
click at [517, 186] on div at bounding box center [518, 187] width 62 height 287
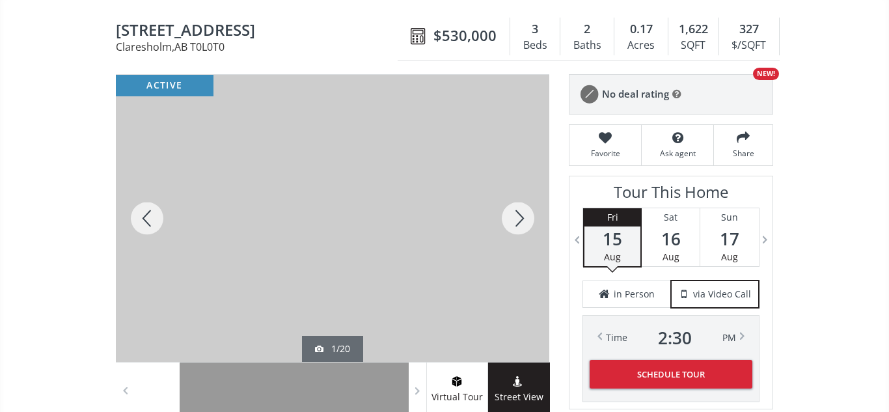
scroll to position [118, 0]
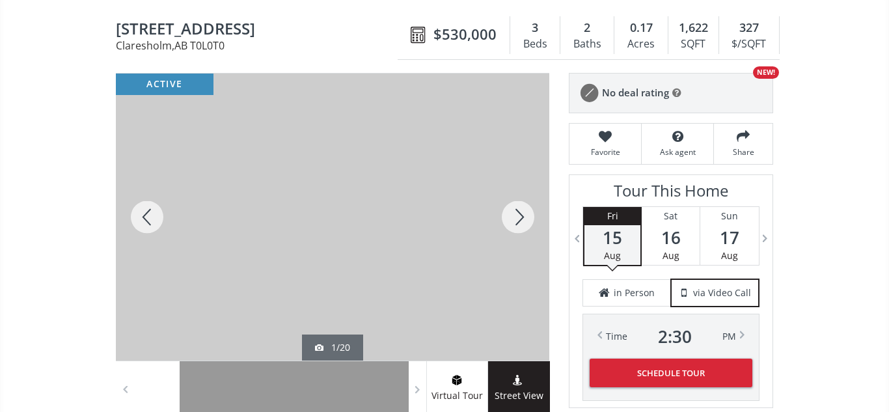
click at [520, 218] on div at bounding box center [518, 217] width 62 height 287
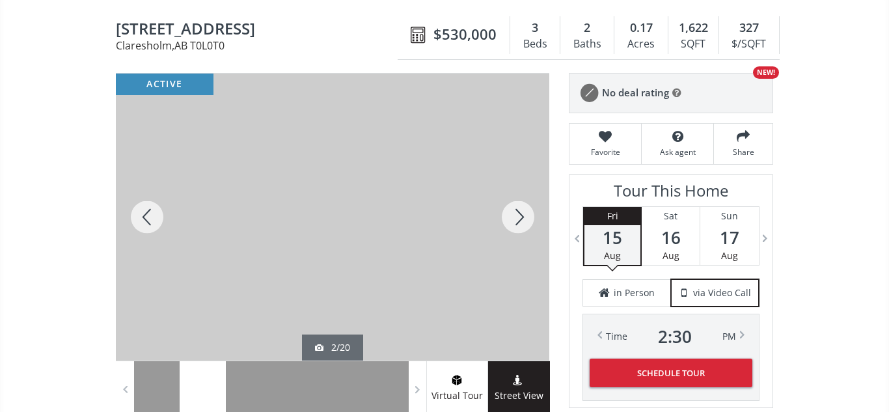
click at [520, 218] on div at bounding box center [518, 217] width 62 height 287
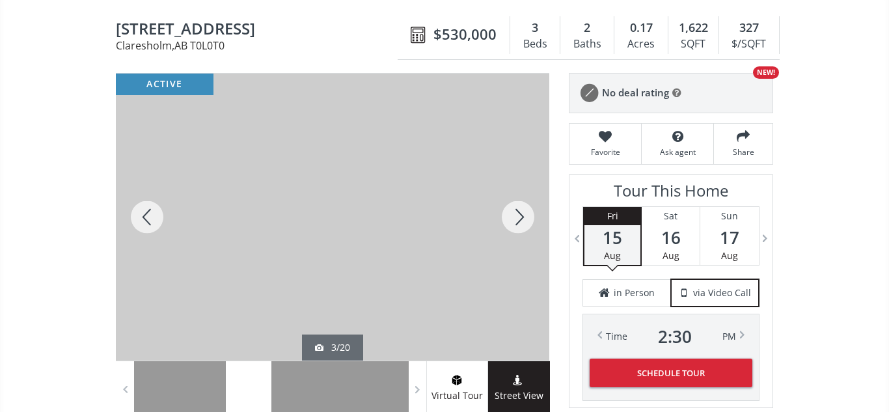
click at [520, 218] on div at bounding box center [518, 217] width 62 height 287
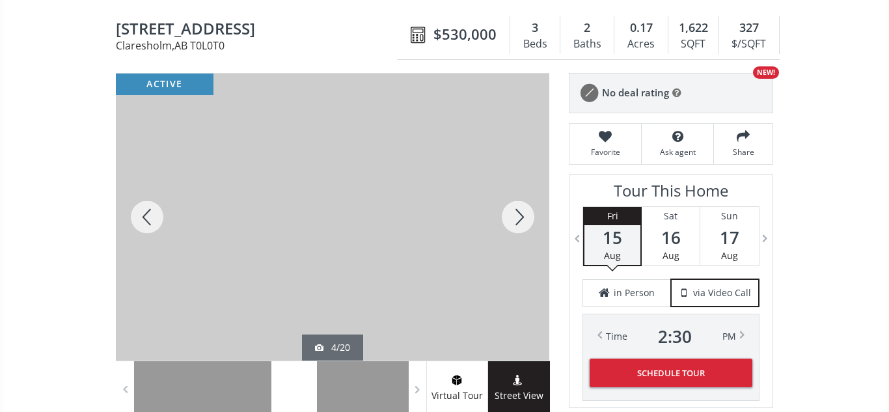
click at [520, 218] on div at bounding box center [518, 217] width 62 height 287
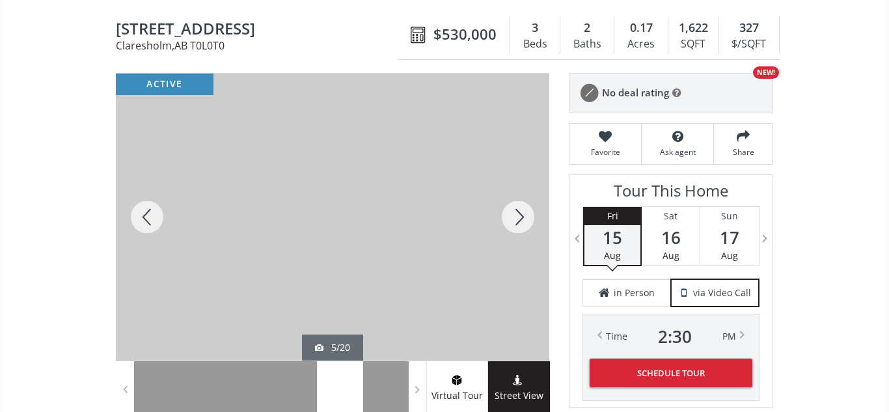
click at [520, 218] on div at bounding box center [518, 217] width 62 height 287
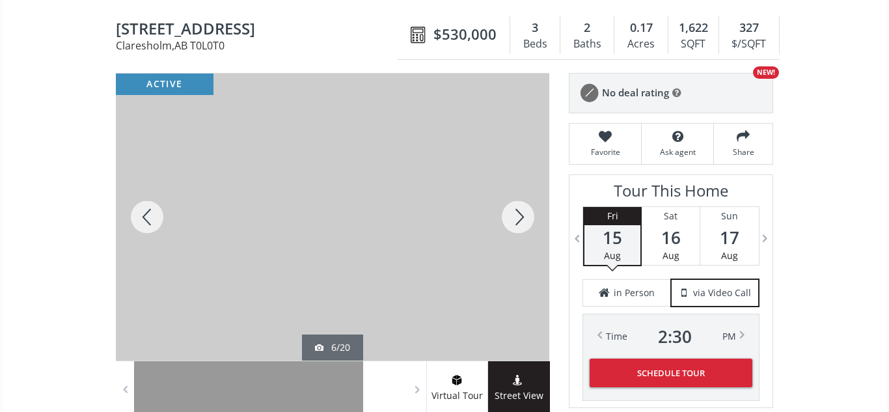
click at [520, 218] on div at bounding box center [518, 217] width 62 height 287
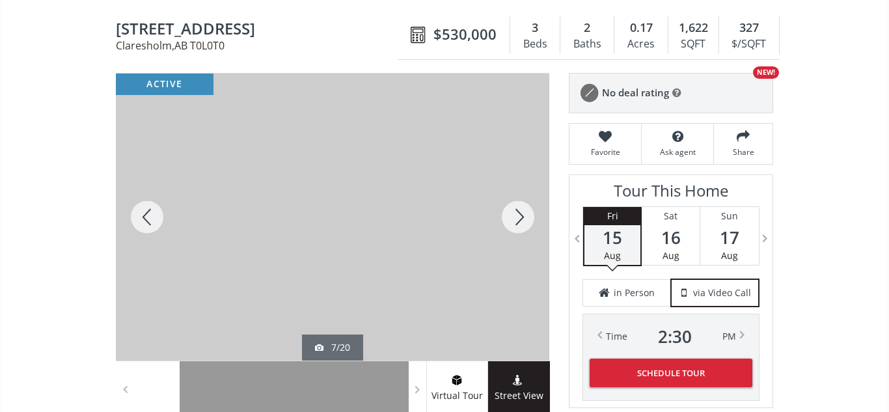
click at [520, 218] on div at bounding box center [518, 217] width 62 height 287
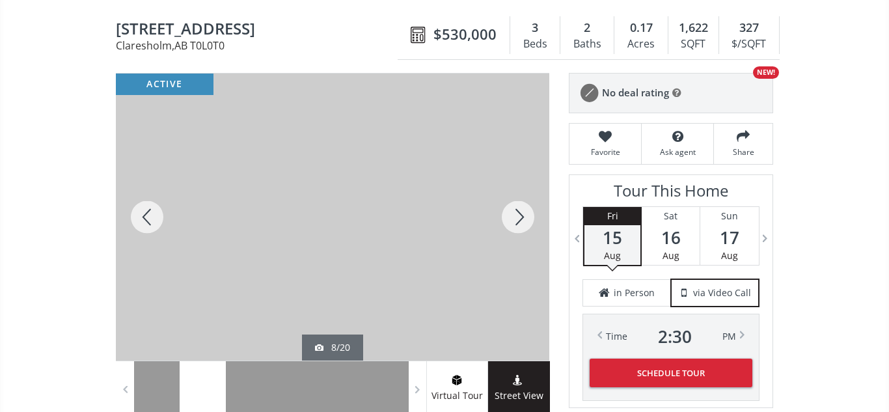
click at [520, 218] on div at bounding box center [518, 217] width 62 height 287
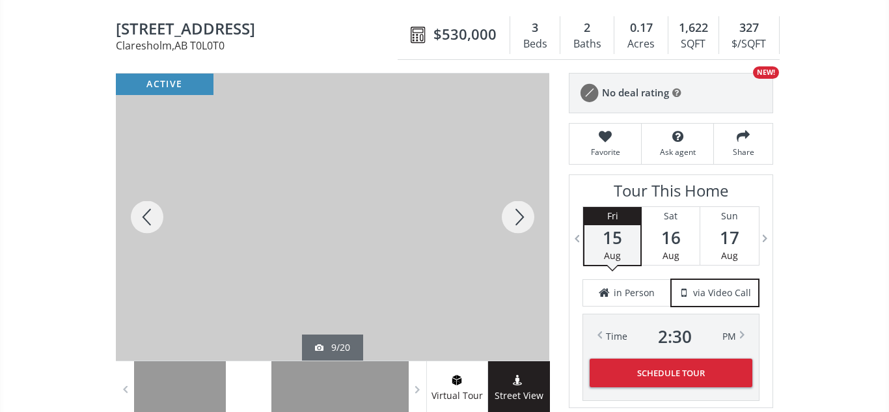
click at [520, 218] on div at bounding box center [518, 217] width 62 height 287
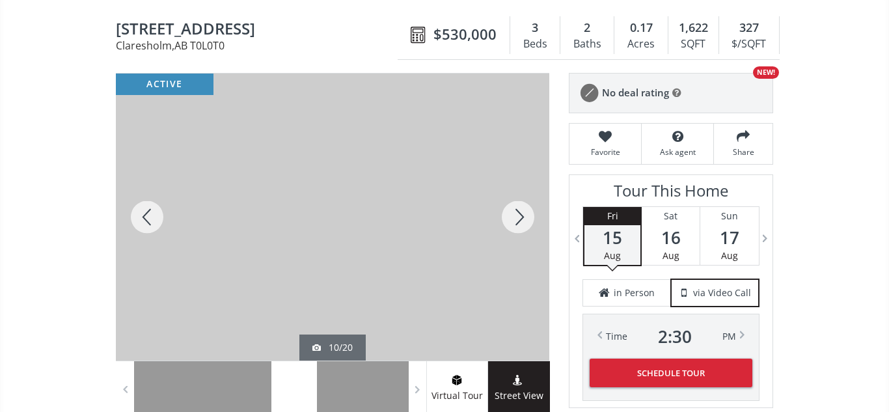
click at [520, 218] on div at bounding box center [518, 217] width 62 height 287
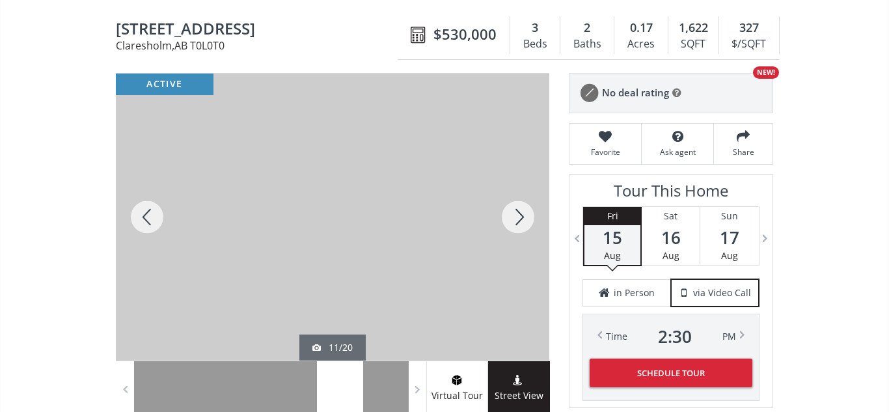
click at [520, 218] on div at bounding box center [518, 217] width 62 height 287
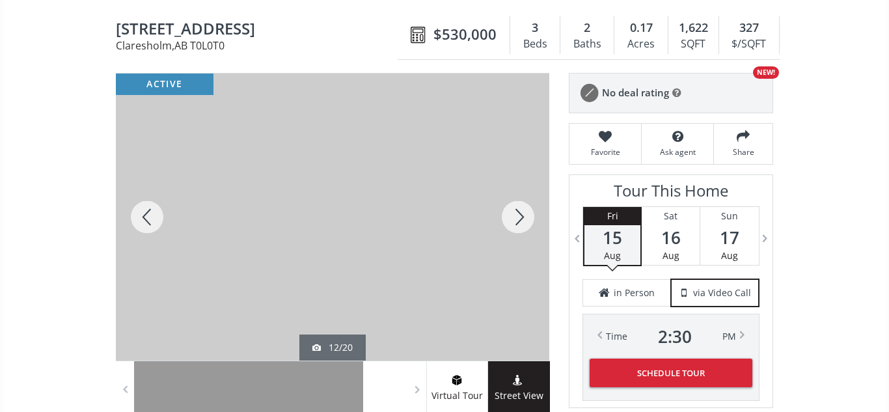
click at [520, 218] on div at bounding box center [518, 217] width 62 height 287
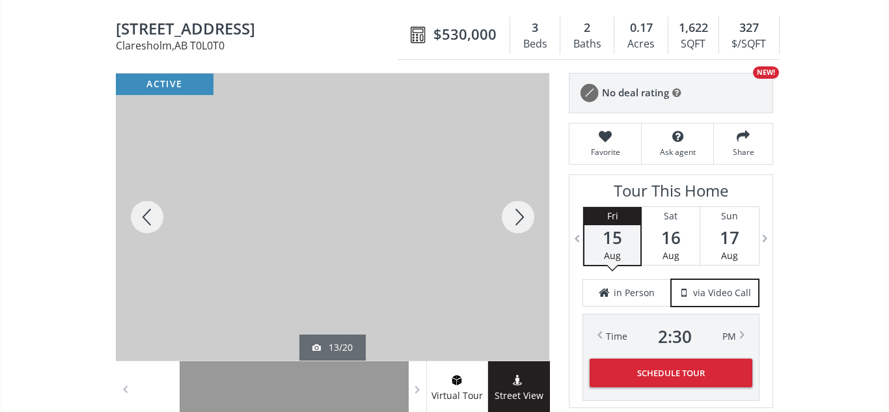
click at [520, 218] on div at bounding box center [518, 217] width 62 height 287
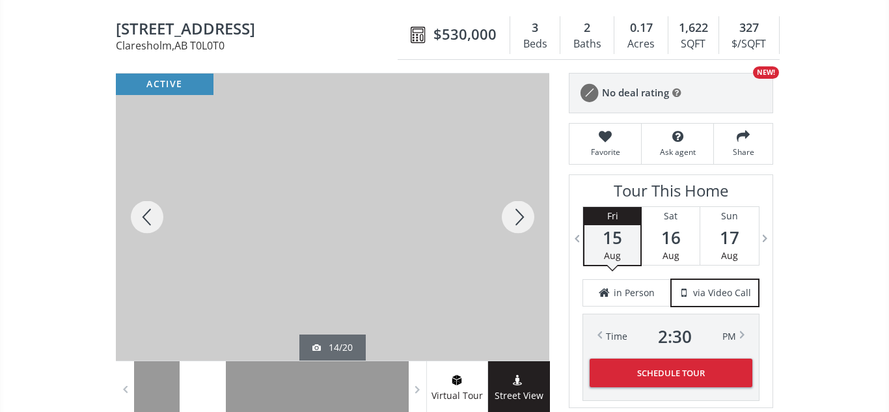
click at [520, 218] on div at bounding box center [518, 217] width 62 height 287
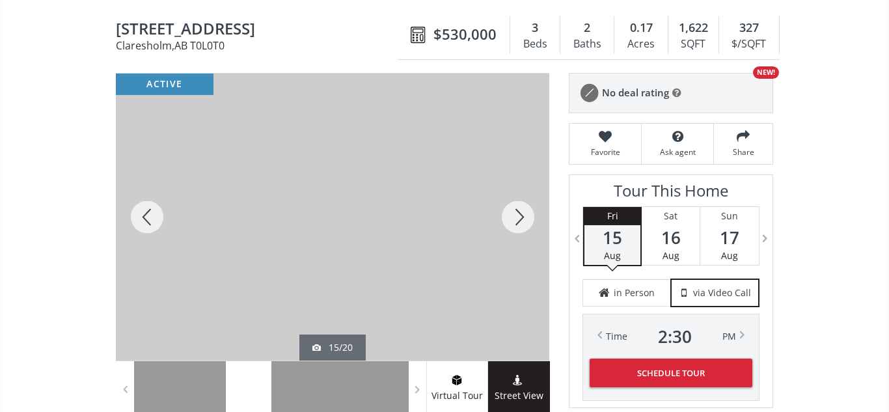
click at [520, 218] on div at bounding box center [518, 217] width 62 height 287
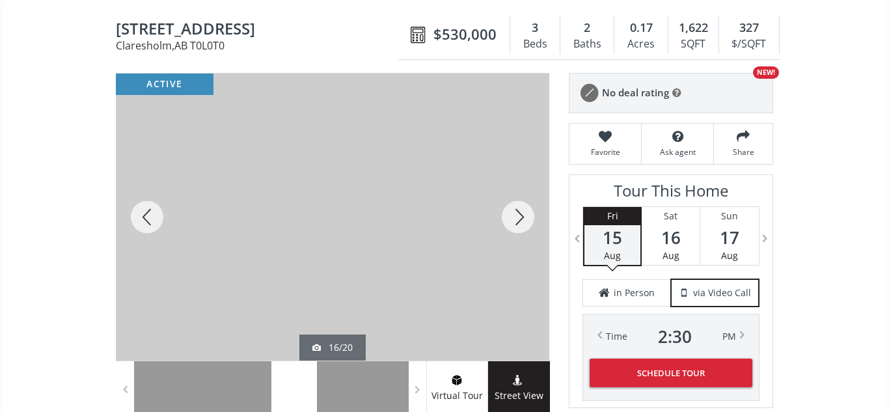
click at [520, 218] on div at bounding box center [518, 217] width 62 height 287
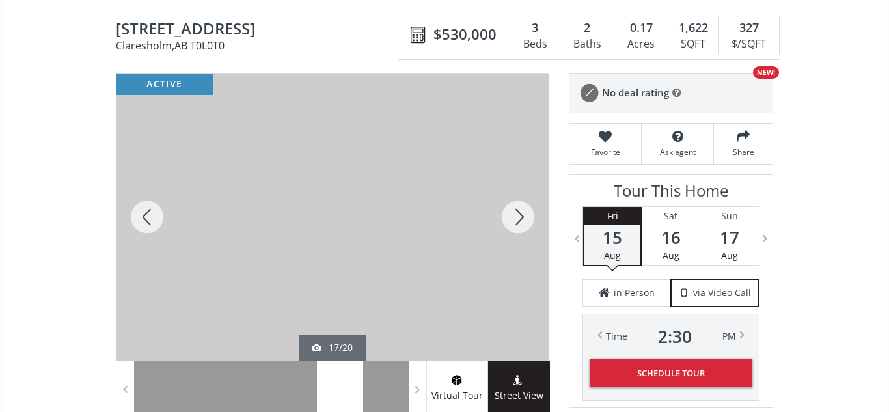
click at [520, 218] on div at bounding box center [518, 217] width 62 height 287
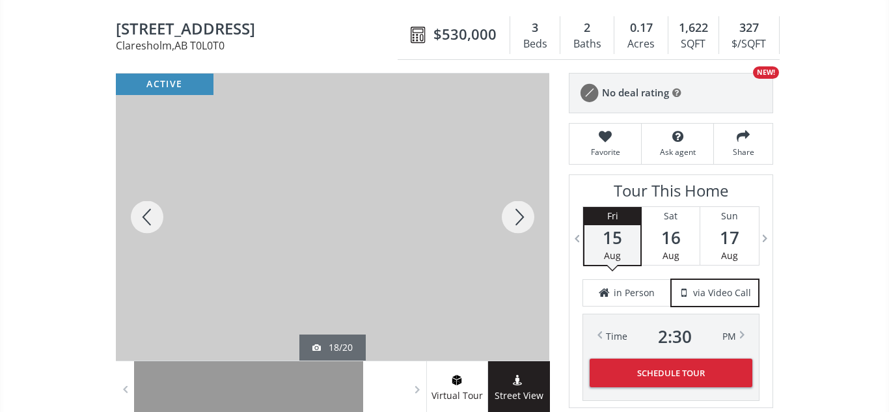
click at [520, 218] on div at bounding box center [518, 217] width 62 height 287
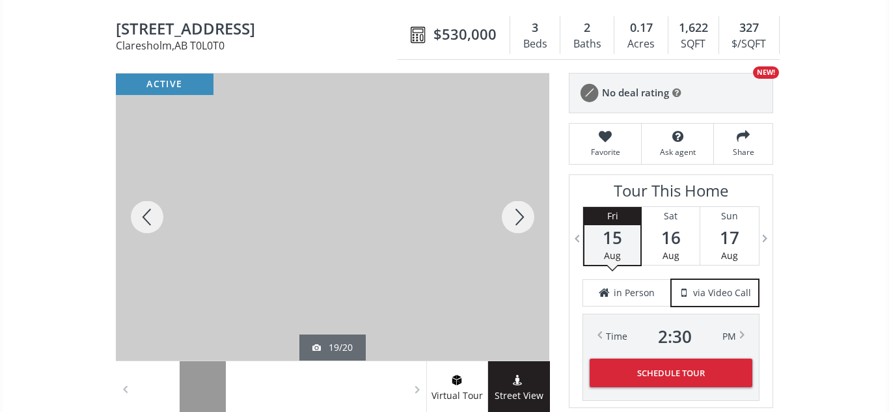
click at [520, 218] on div at bounding box center [518, 217] width 62 height 287
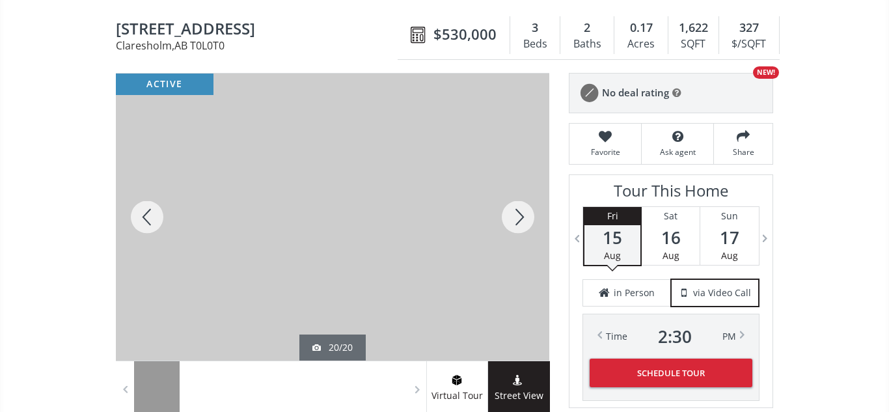
click at [520, 218] on div at bounding box center [518, 217] width 62 height 287
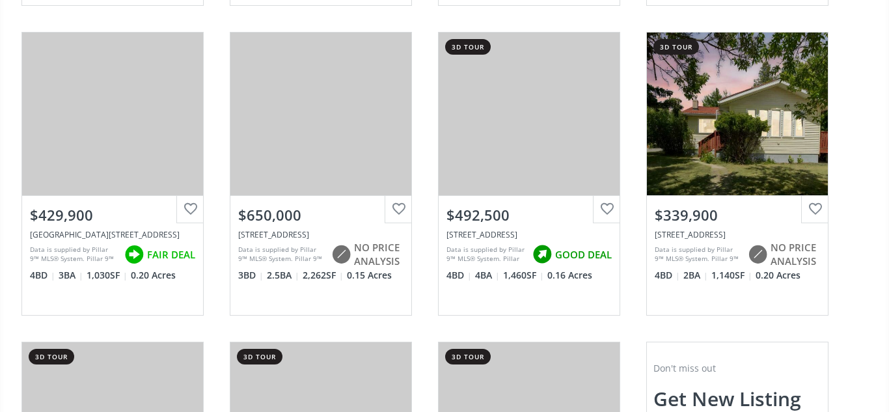
scroll to position [751, 0]
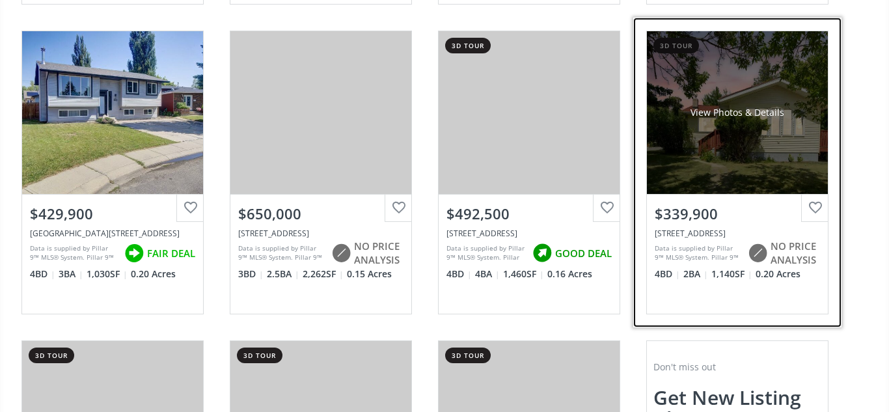
click at [781, 137] on div "View Photos & Details" at bounding box center [737, 112] width 181 height 163
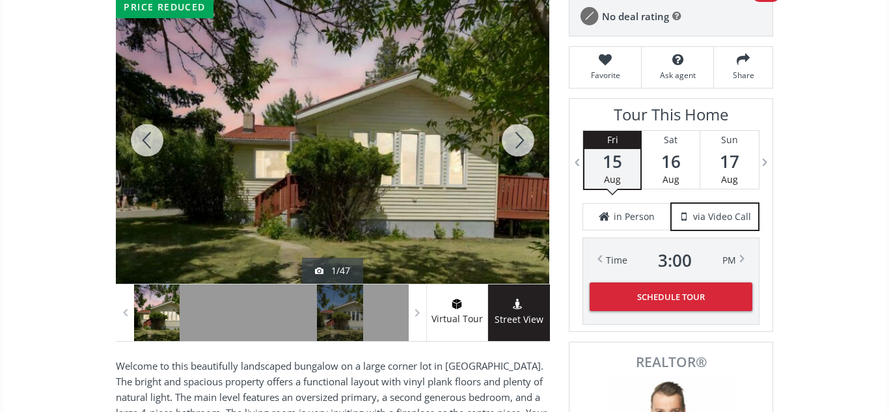
scroll to position [199, 0]
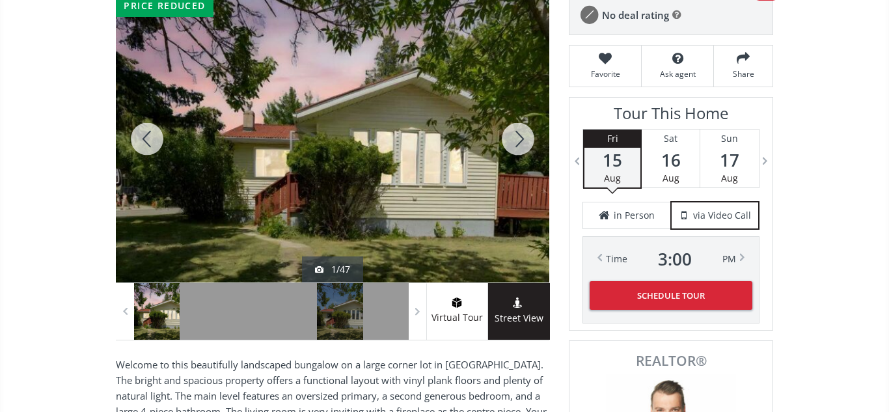
click at [515, 140] on div at bounding box center [518, 138] width 62 height 287
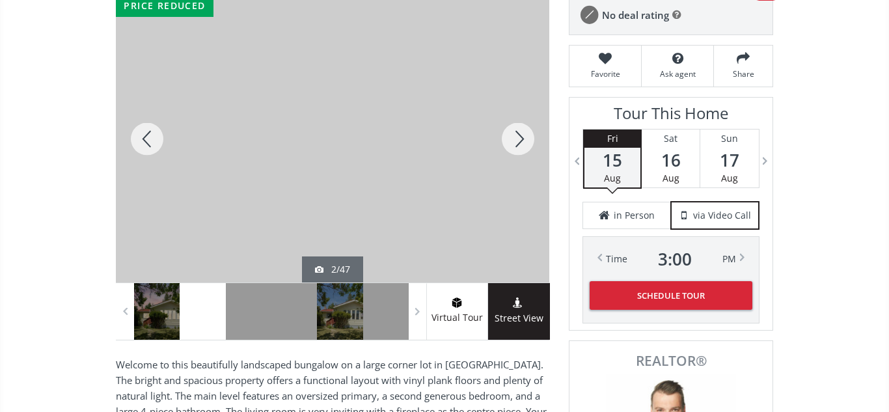
click at [515, 140] on div at bounding box center [518, 138] width 62 height 287
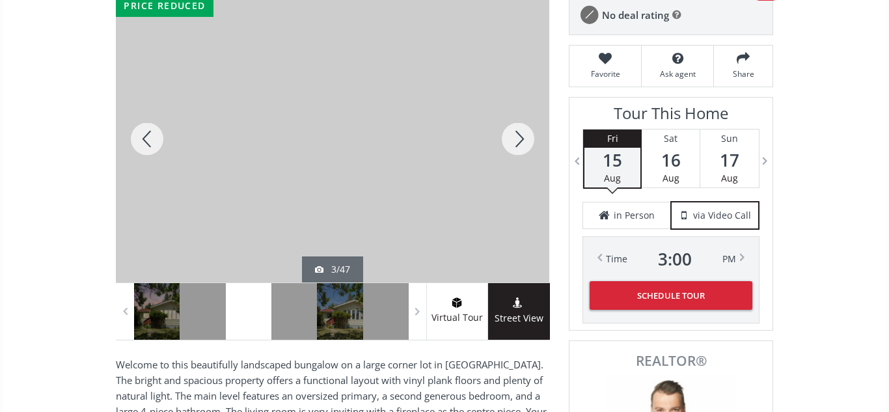
click at [515, 140] on div at bounding box center [518, 138] width 62 height 287
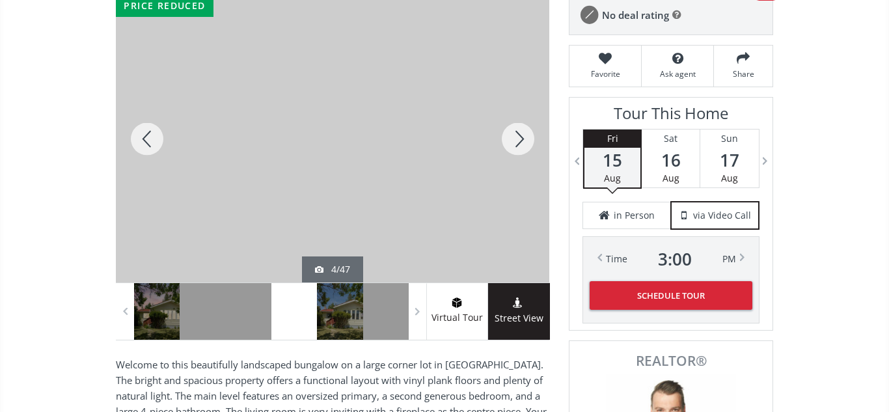
click at [149, 146] on div at bounding box center [147, 138] width 62 height 287
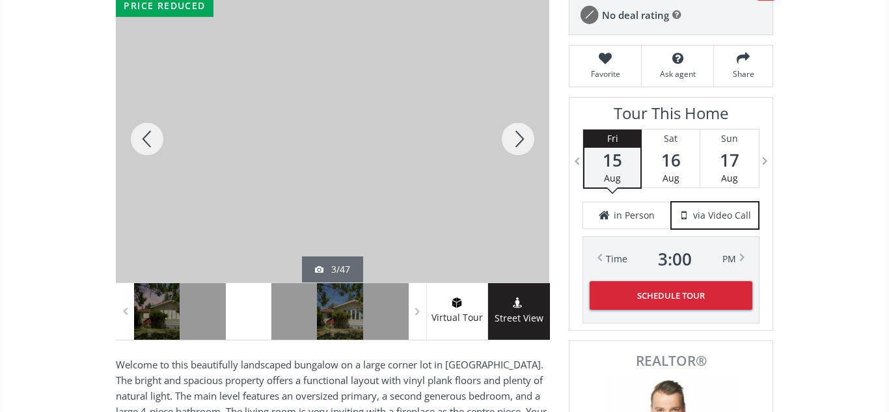
click at [149, 146] on div at bounding box center [147, 138] width 62 height 287
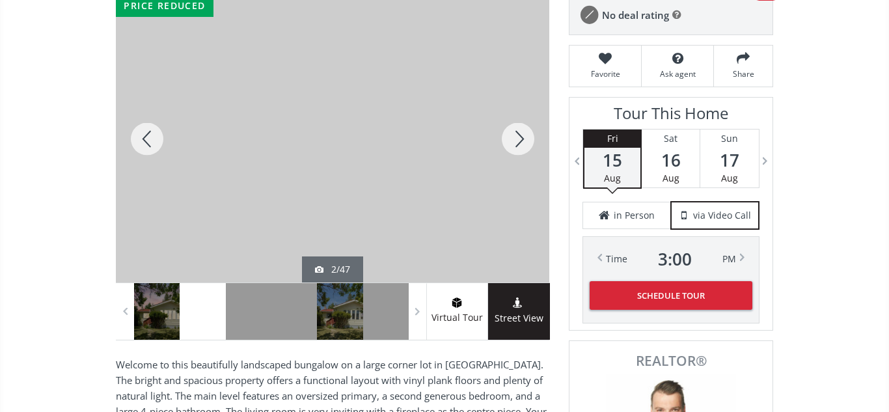
click at [149, 146] on div at bounding box center [147, 138] width 62 height 287
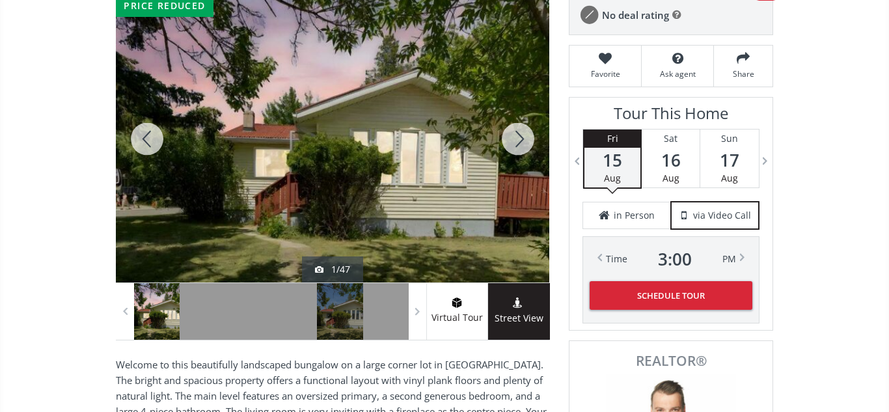
click at [520, 141] on div at bounding box center [518, 138] width 62 height 287
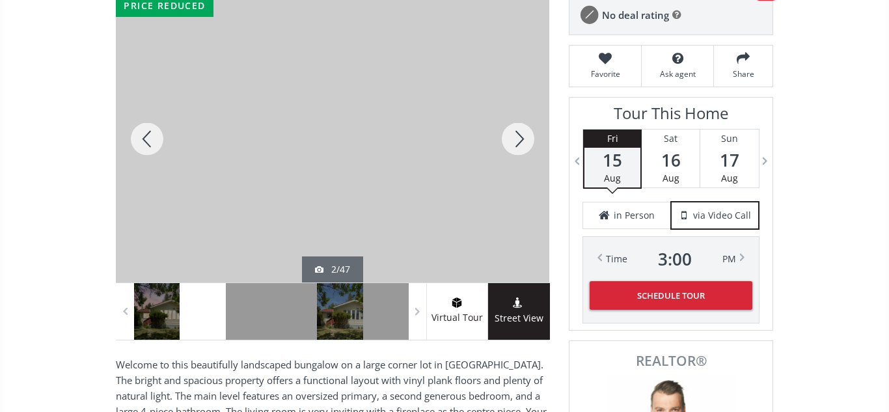
click at [520, 141] on div at bounding box center [518, 138] width 62 height 287
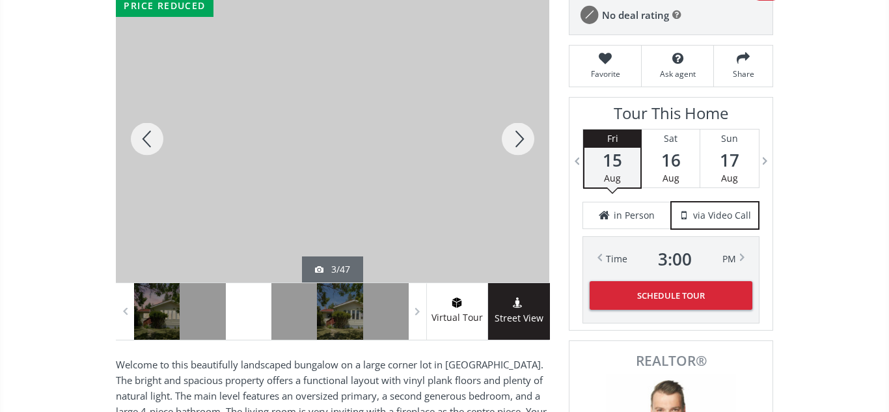
click at [520, 141] on div at bounding box center [518, 138] width 62 height 287
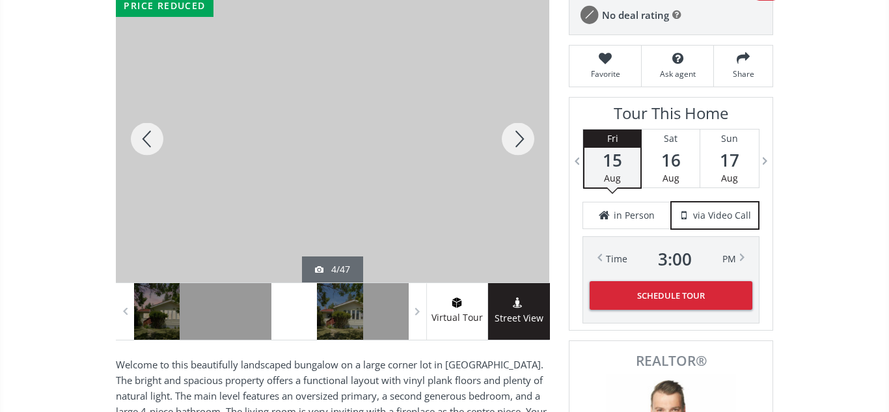
click at [520, 141] on div at bounding box center [518, 138] width 62 height 287
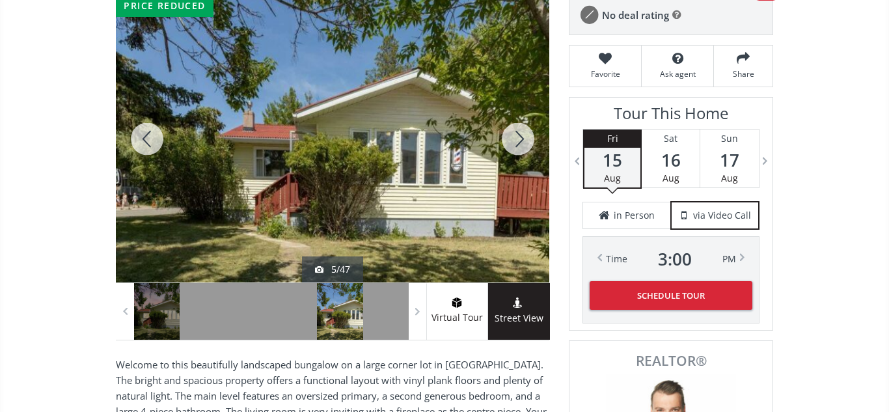
click at [520, 141] on div at bounding box center [518, 138] width 62 height 287
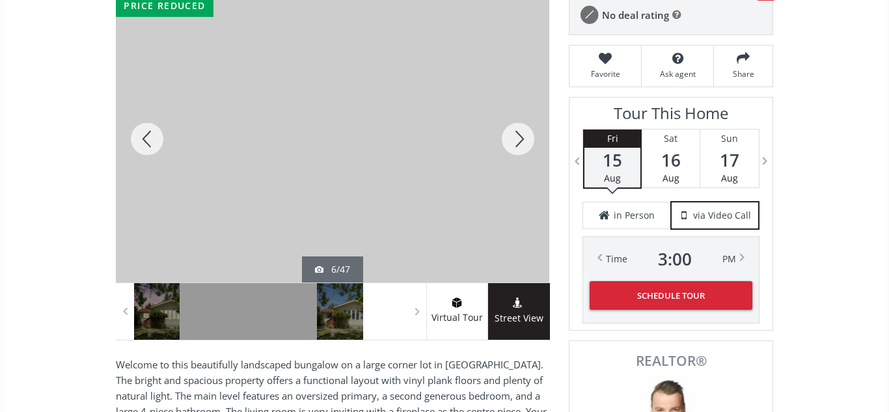
click at [520, 141] on div at bounding box center [518, 138] width 62 height 287
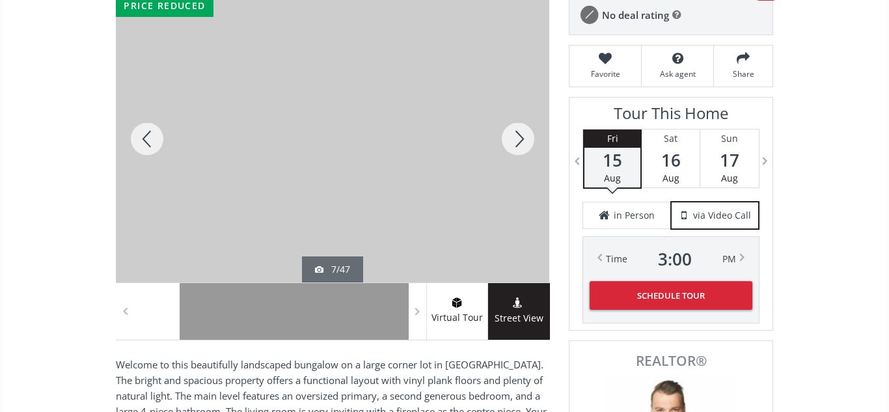
click at [520, 141] on div at bounding box center [518, 138] width 62 height 287
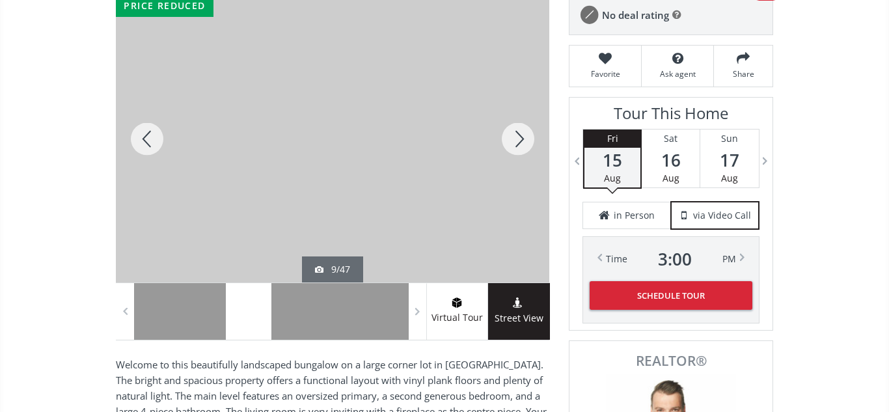
click at [520, 141] on div at bounding box center [518, 138] width 62 height 287
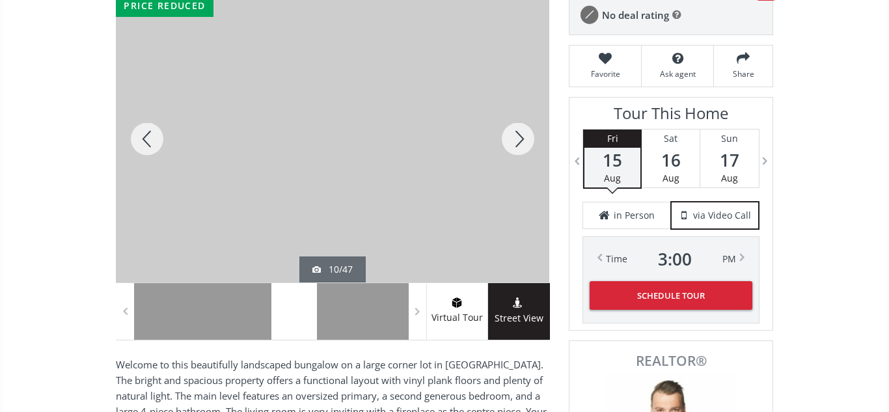
click at [520, 141] on div at bounding box center [518, 138] width 62 height 287
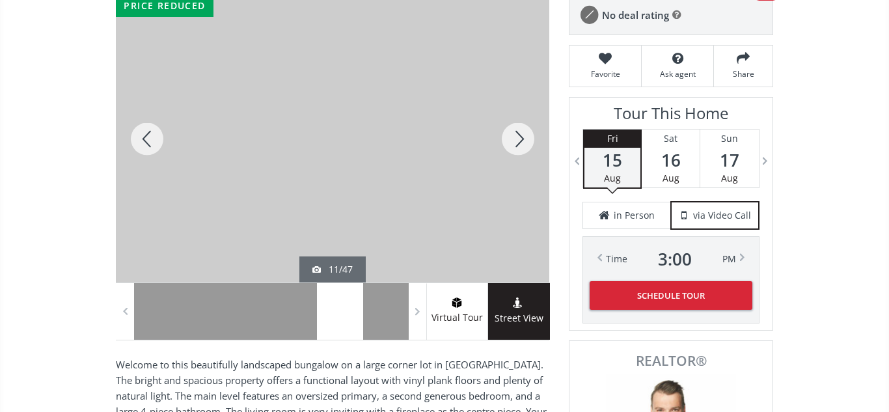
click at [520, 141] on div at bounding box center [518, 138] width 62 height 287
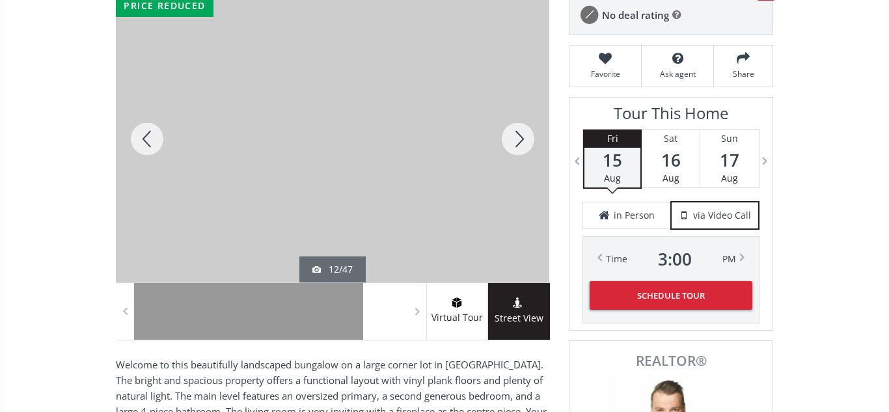
click at [520, 141] on div at bounding box center [518, 138] width 62 height 287
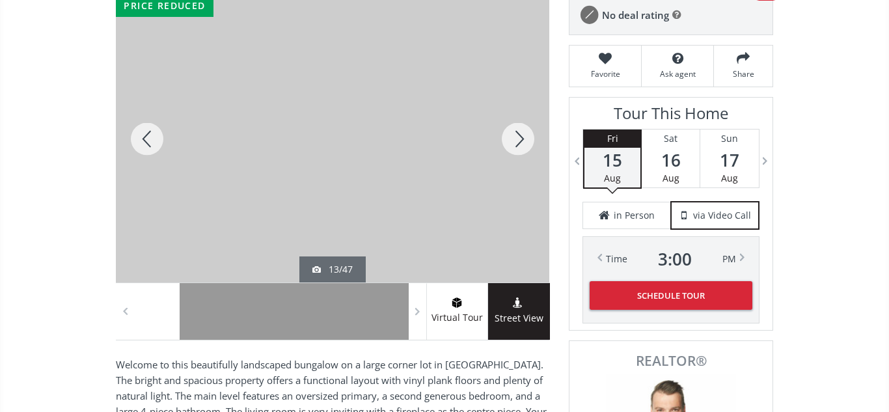
click at [520, 141] on div at bounding box center [518, 138] width 62 height 287
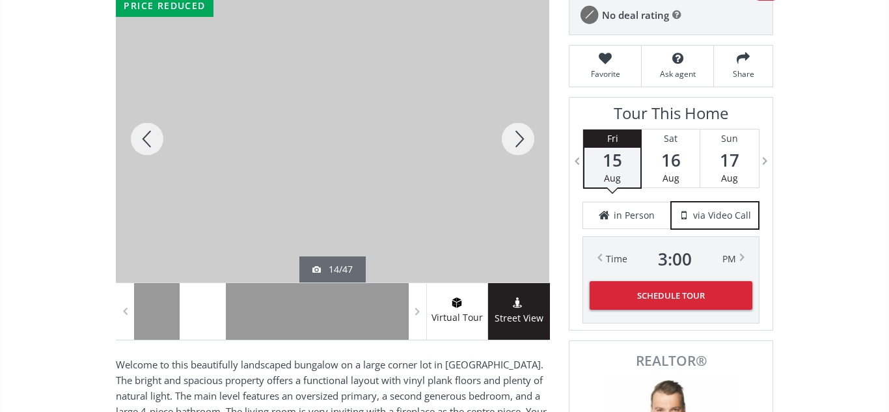
click at [520, 141] on div at bounding box center [518, 138] width 62 height 287
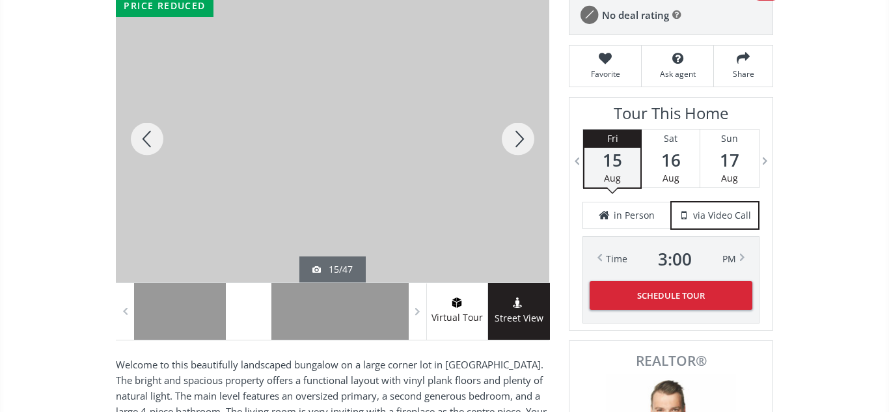
click at [520, 141] on div at bounding box center [518, 138] width 62 height 287
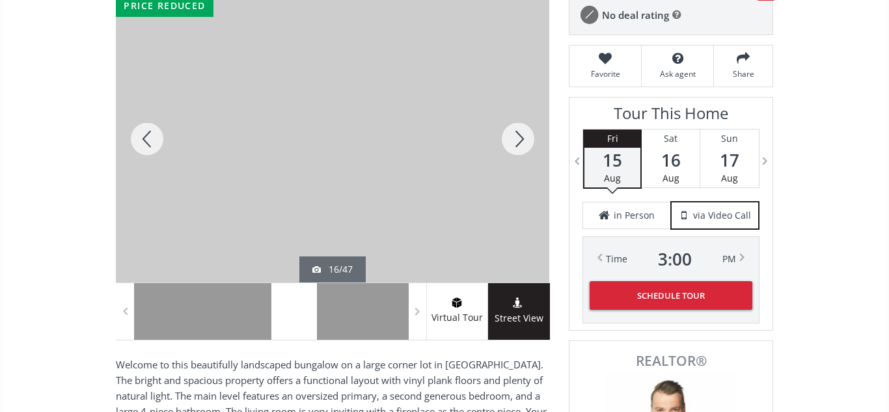
click at [520, 141] on div at bounding box center [518, 138] width 62 height 287
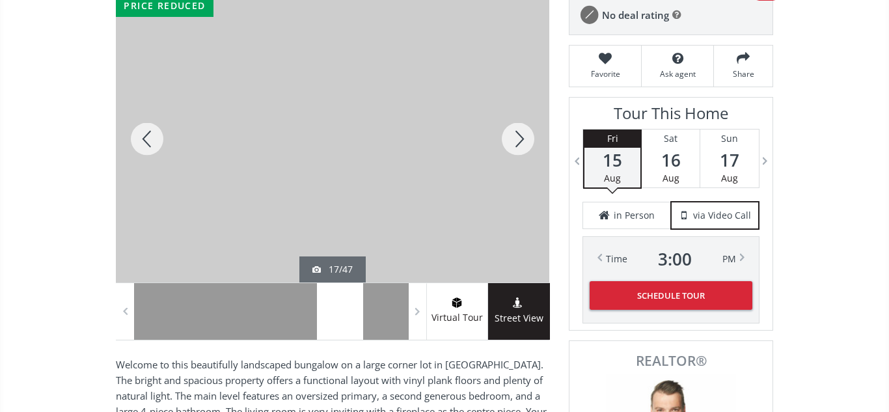
click at [520, 141] on div at bounding box center [518, 138] width 62 height 287
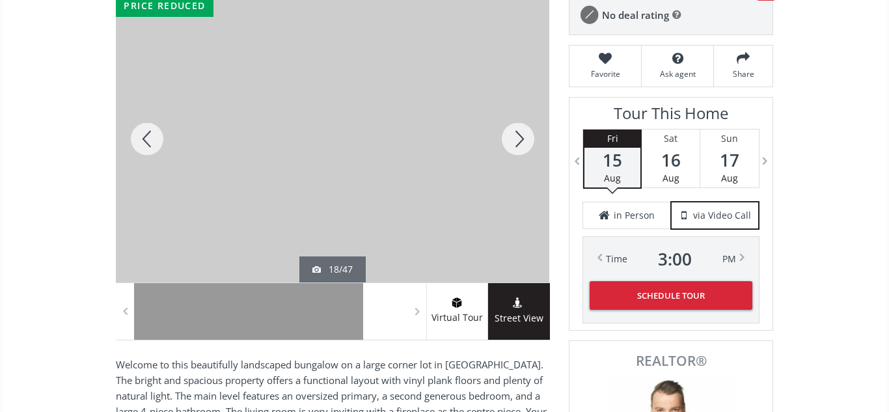
click at [520, 141] on div at bounding box center [518, 138] width 62 height 287
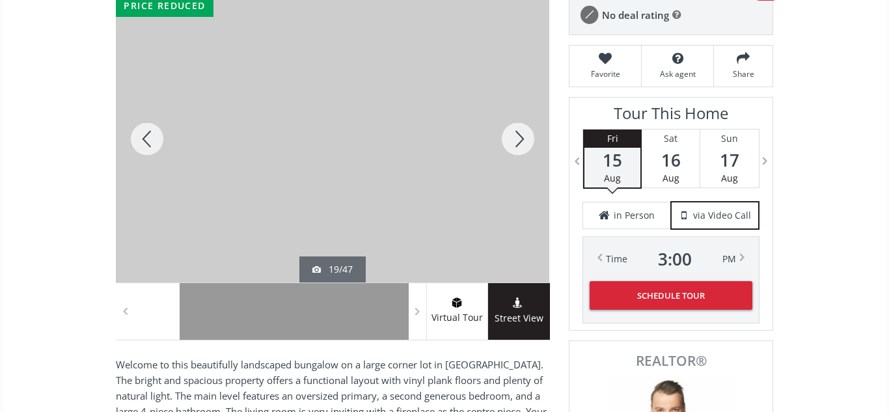
click at [520, 141] on div at bounding box center [518, 138] width 62 height 287
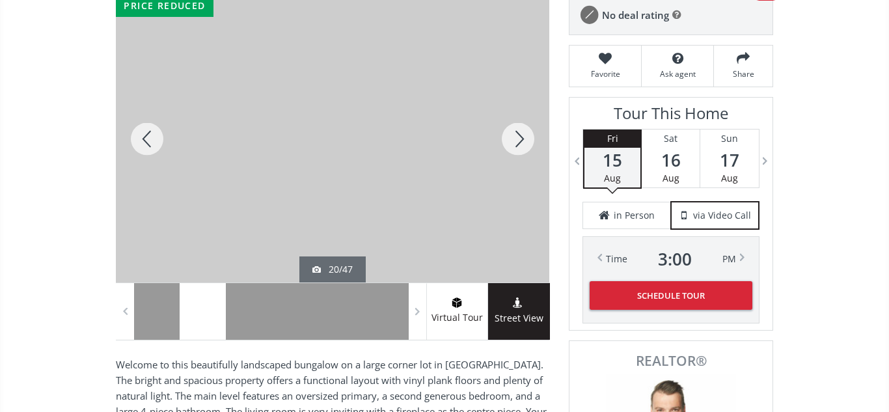
click at [520, 141] on div at bounding box center [518, 138] width 62 height 287
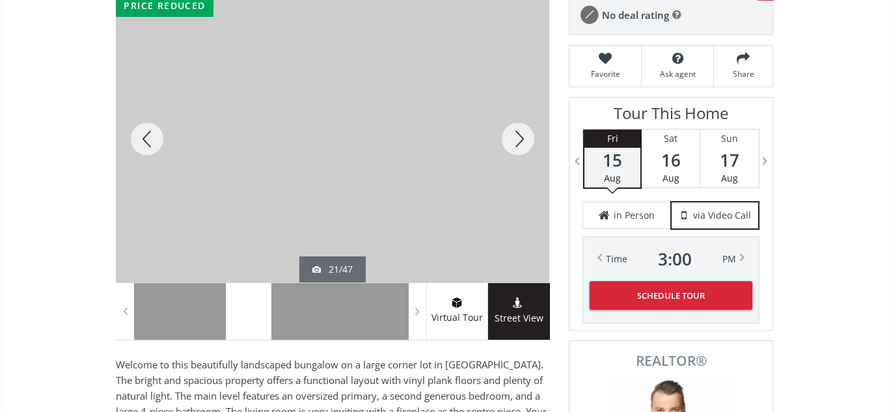
click at [520, 141] on div at bounding box center [518, 138] width 62 height 287
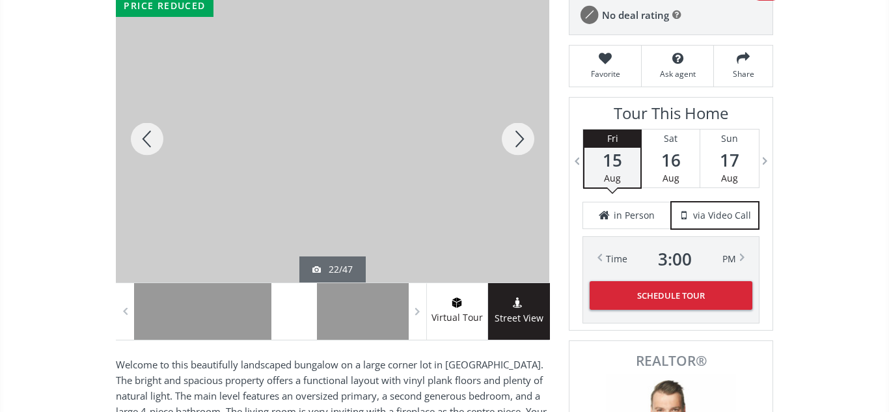
click at [520, 141] on div at bounding box center [518, 138] width 62 height 287
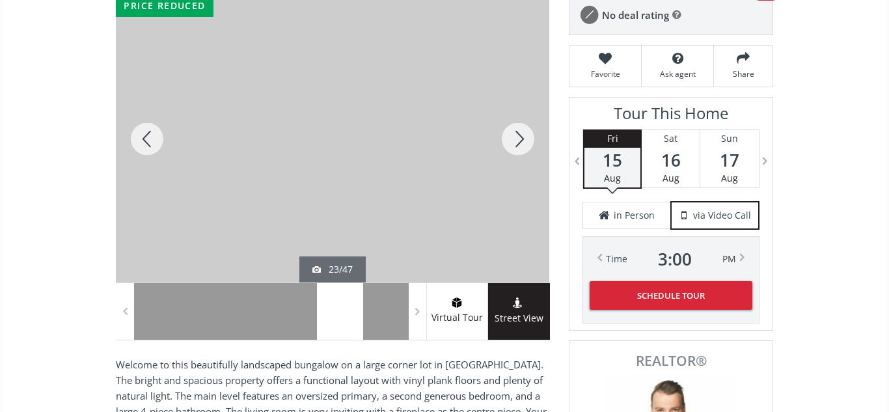
click at [520, 141] on div at bounding box center [518, 138] width 62 height 287
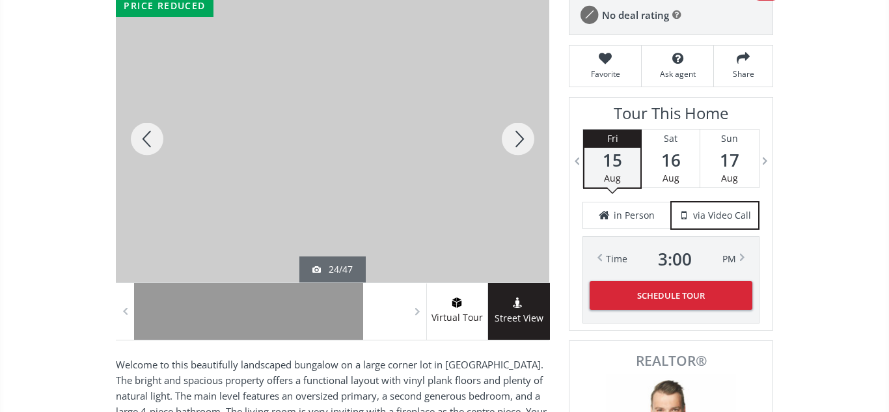
click at [520, 141] on div at bounding box center [518, 138] width 62 height 287
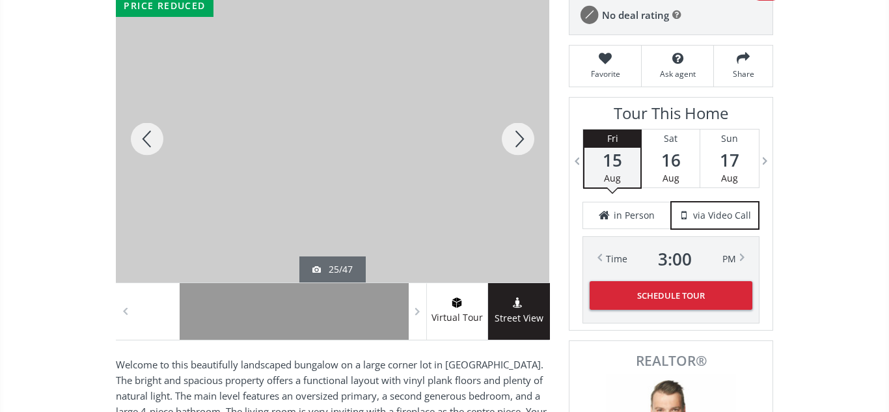
click at [520, 141] on div at bounding box center [518, 138] width 62 height 287
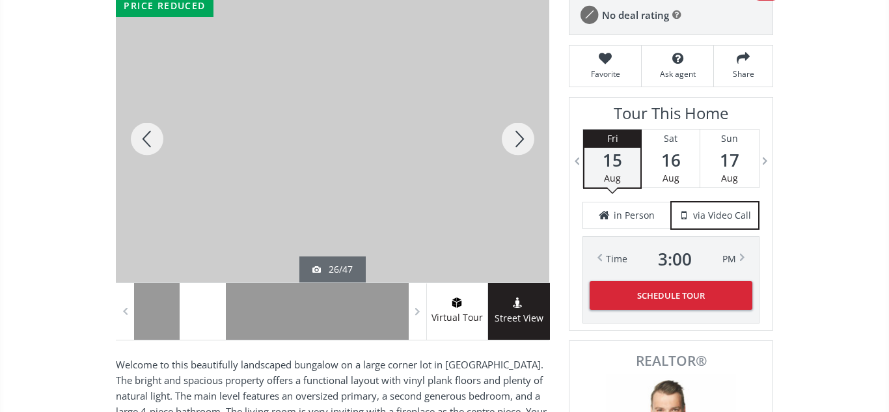
click at [520, 141] on div at bounding box center [518, 138] width 62 height 287
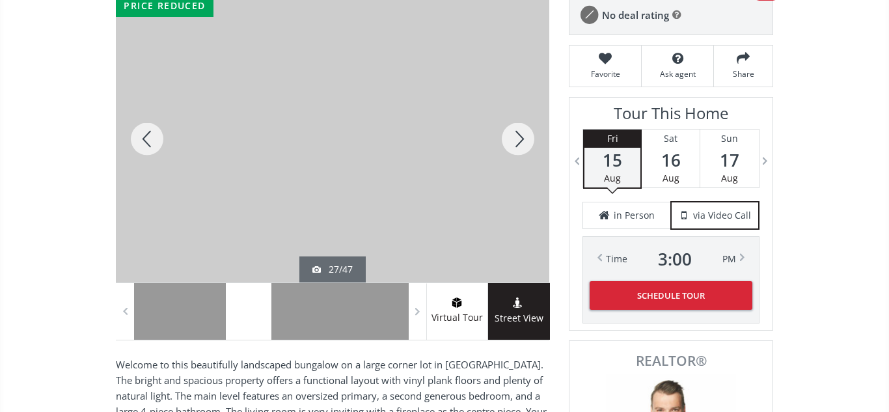
click at [520, 141] on div at bounding box center [518, 138] width 62 height 287
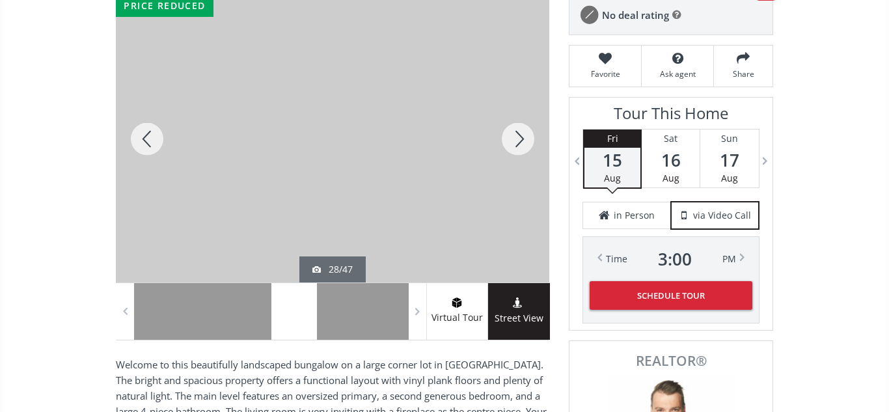
click at [520, 141] on div at bounding box center [518, 138] width 62 height 287
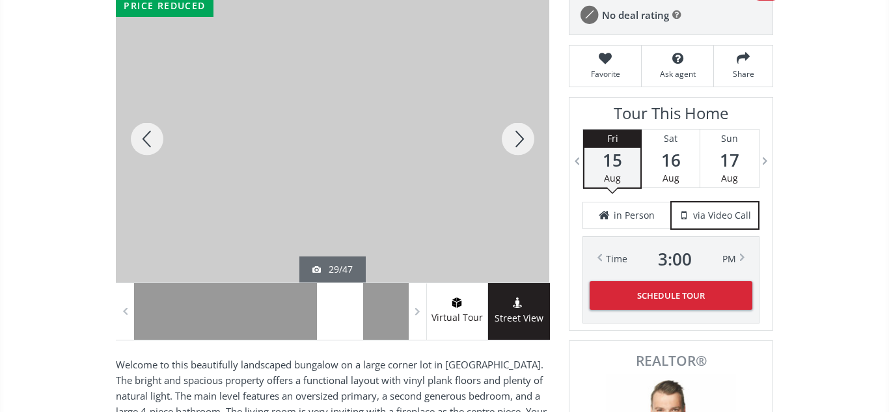
click at [520, 141] on div at bounding box center [518, 138] width 62 height 287
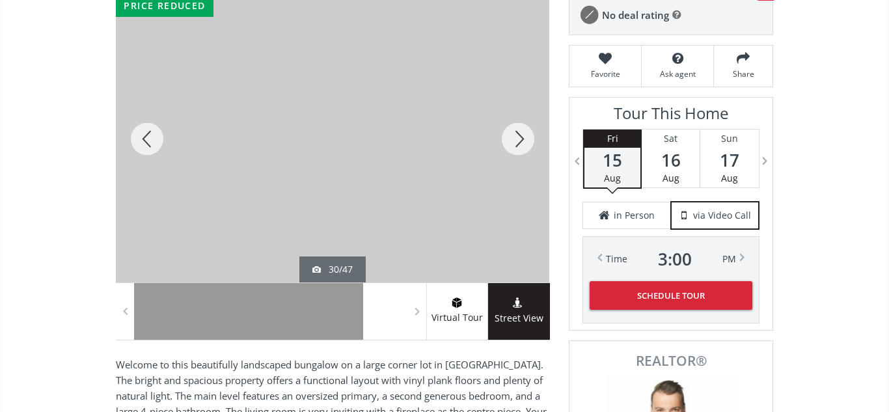
click at [520, 141] on div at bounding box center [518, 138] width 62 height 287
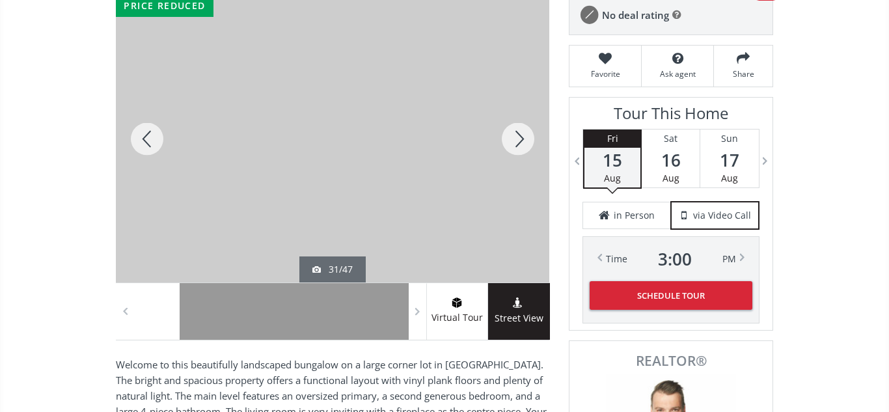
click at [520, 141] on div at bounding box center [518, 138] width 62 height 287
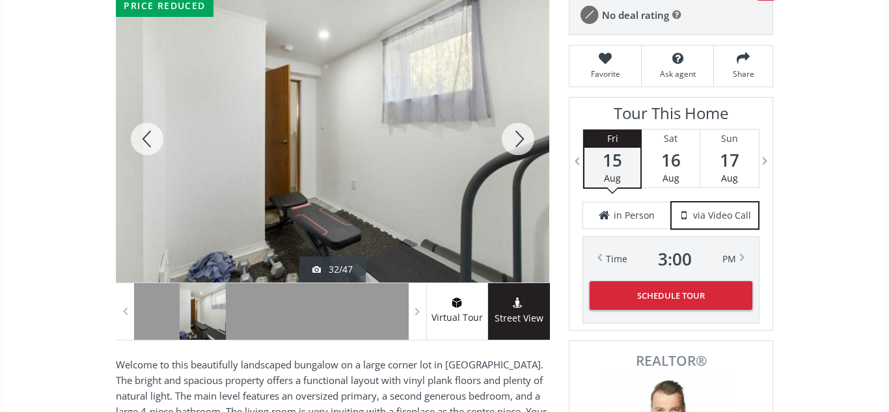
click at [520, 141] on div at bounding box center [518, 138] width 62 height 287
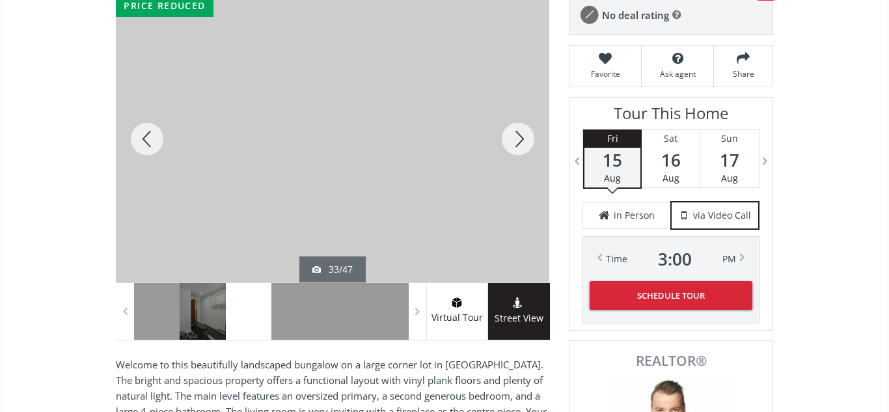
click at [520, 141] on div at bounding box center [518, 138] width 62 height 287
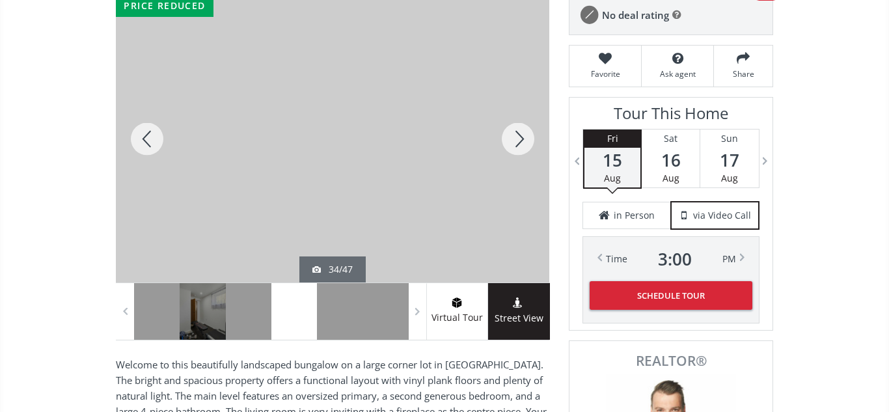
click at [520, 141] on div at bounding box center [518, 138] width 62 height 287
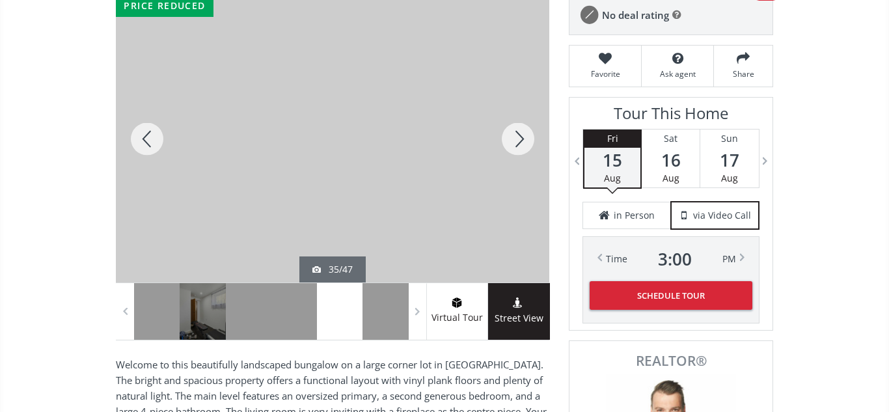
click at [520, 141] on div at bounding box center [518, 138] width 62 height 287
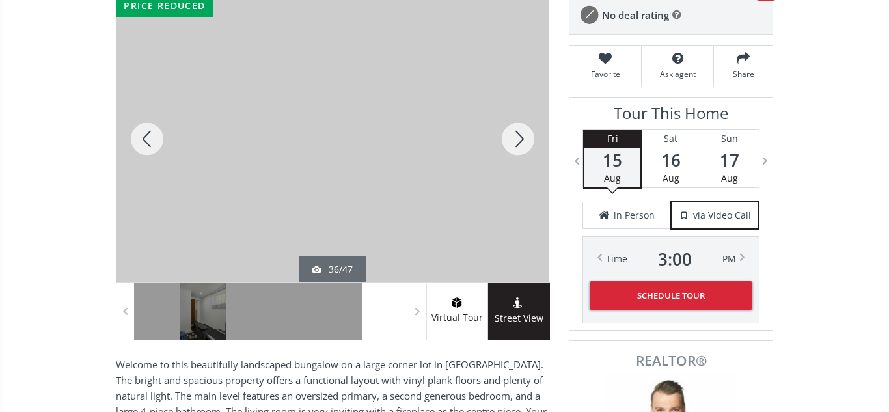
click at [520, 141] on div at bounding box center [518, 138] width 62 height 287
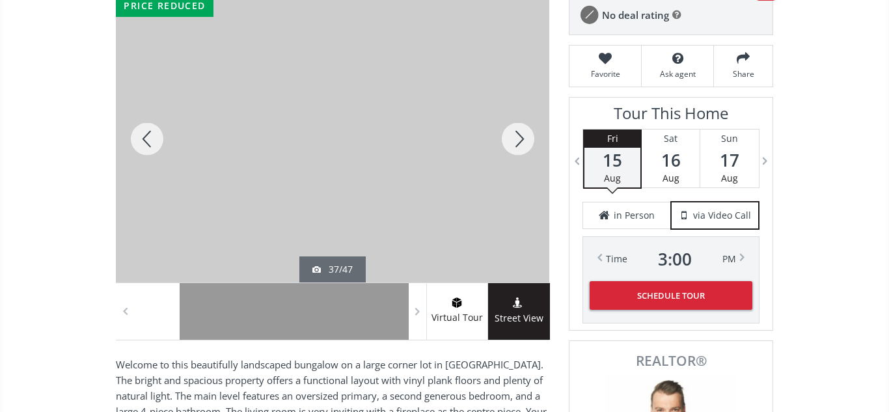
click at [520, 141] on div at bounding box center [518, 138] width 62 height 287
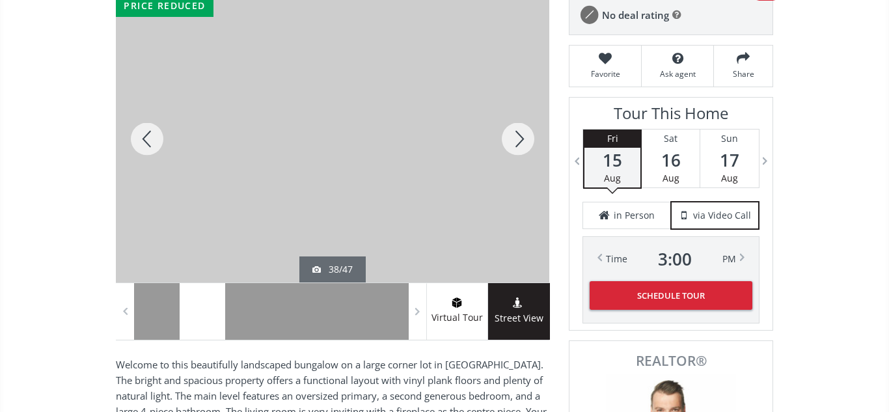
click at [520, 141] on div at bounding box center [518, 138] width 62 height 287
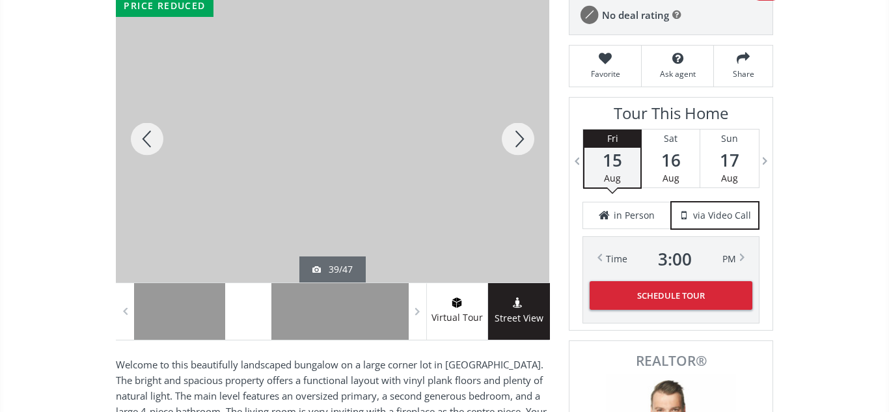
click at [520, 141] on div at bounding box center [518, 138] width 62 height 287
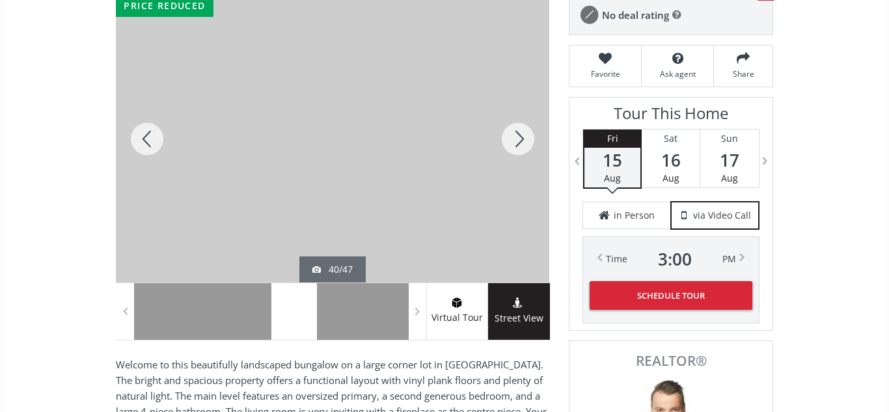
click at [520, 141] on div at bounding box center [518, 138] width 62 height 287
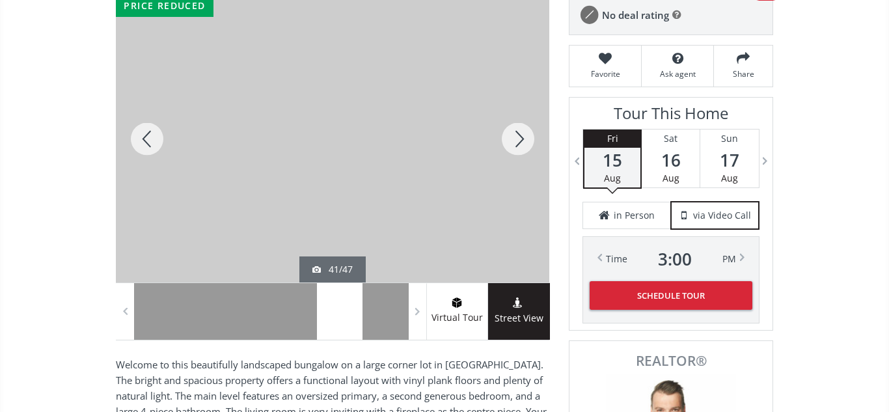
click at [520, 141] on div at bounding box center [518, 138] width 62 height 287
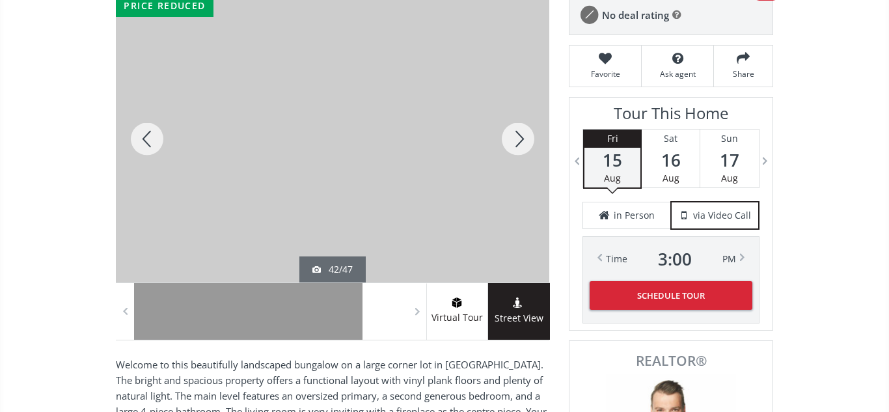
click at [520, 141] on div at bounding box center [518, 138] width 62 height 287
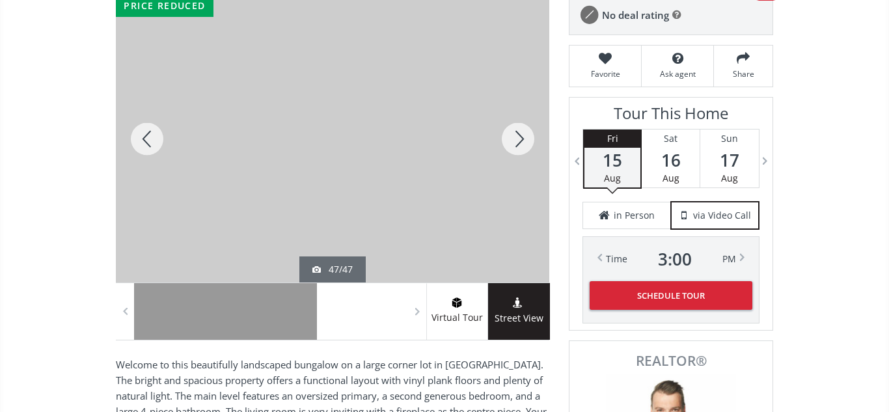
click at [520, 141] on div at bounding box center [518, 138] width 62 height 287
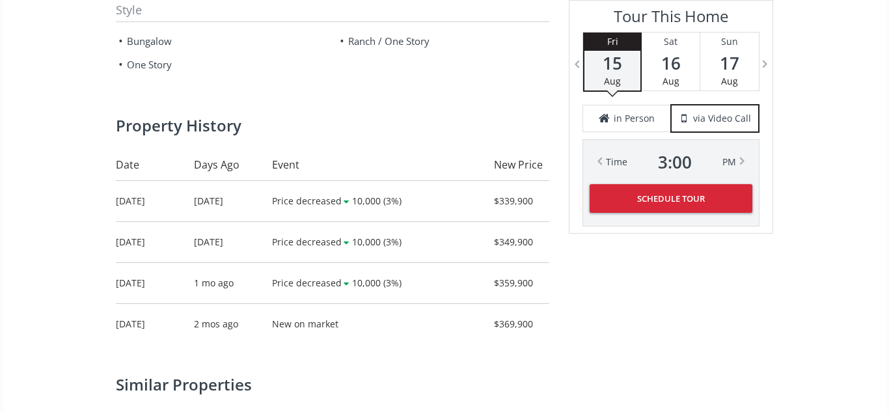
scroll to position [1636, 0]
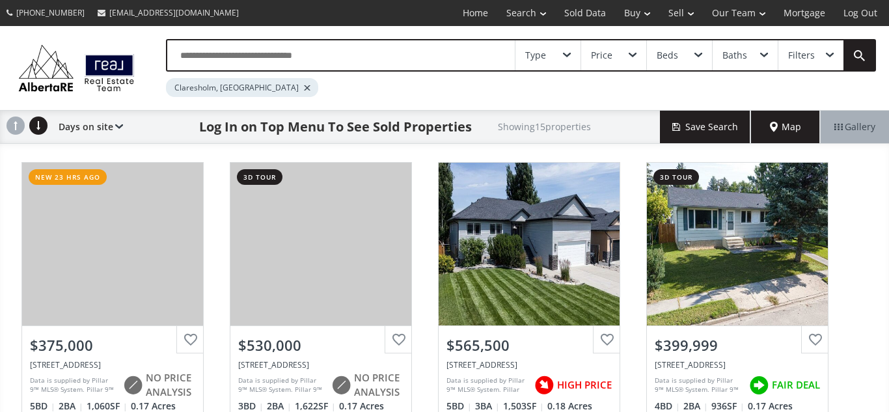
scroll to position [1, 0]
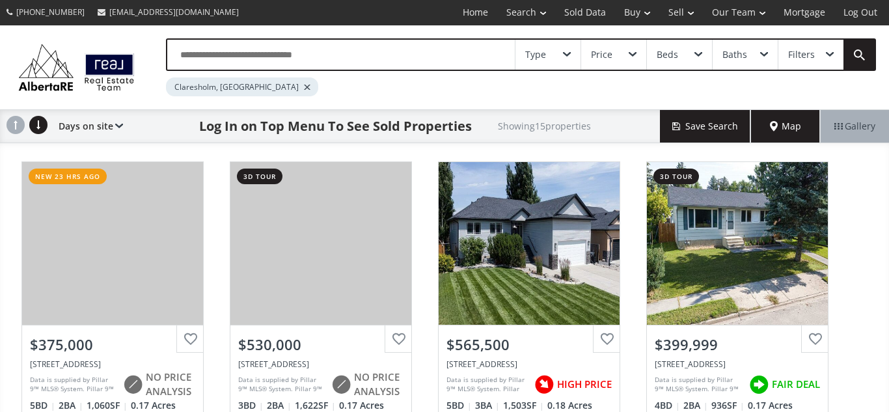
click at [390, 55] on input "text" at bounding box center [340, 55] width 347 height 30
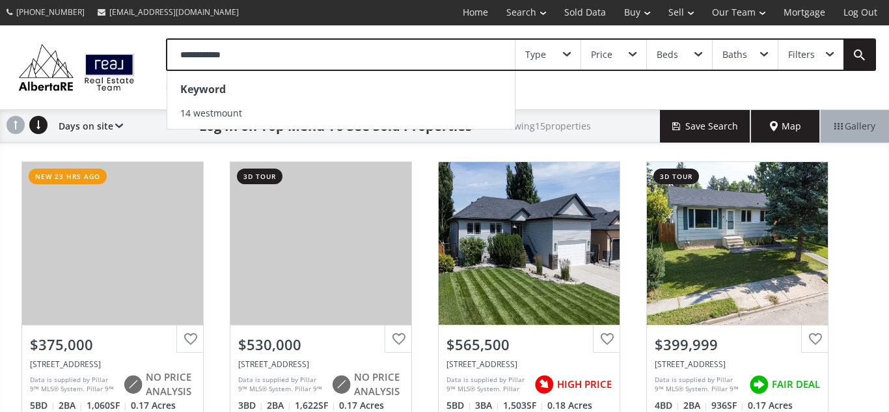
click at [191, 58] on input "**********" at bounding box center [340, 55] width 347 height 30
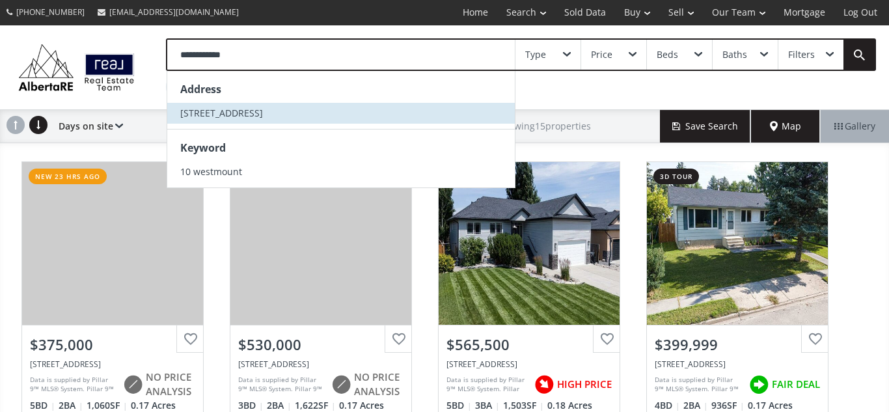
type input "**********"
click at [194, 115] on span "[STREET_ADDRESS]" at bounding box center [221, 113] width 83 height 12
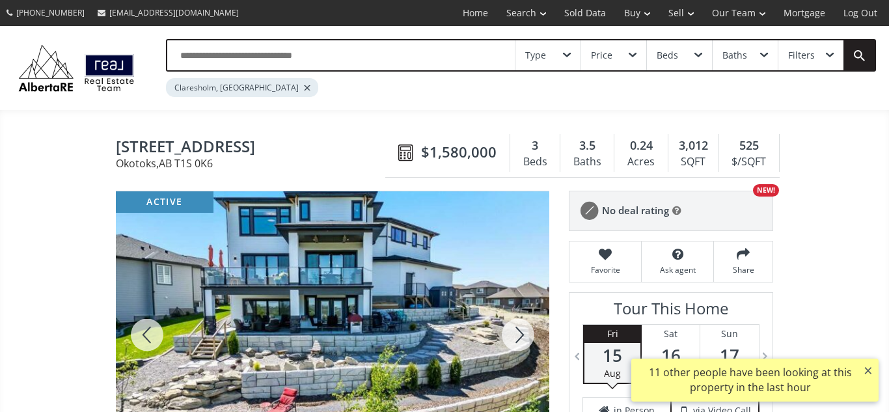
click at [258, 55] on input "text" at bounding box center [340, 55] width 347 height 30
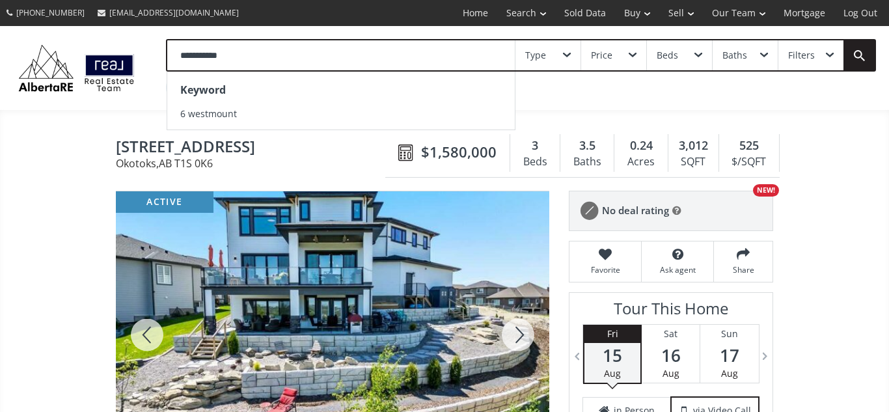
click at [185, 59] on input "**********" at bounding box center [340, 55] width 347 height 30
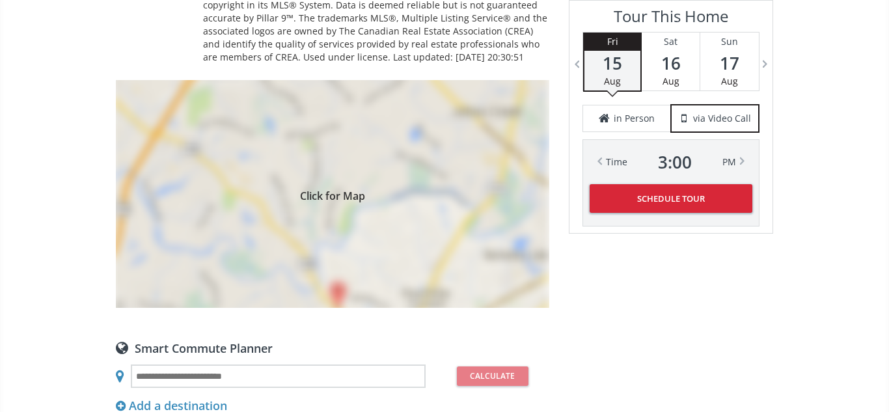
scroll to position [1108, 0]
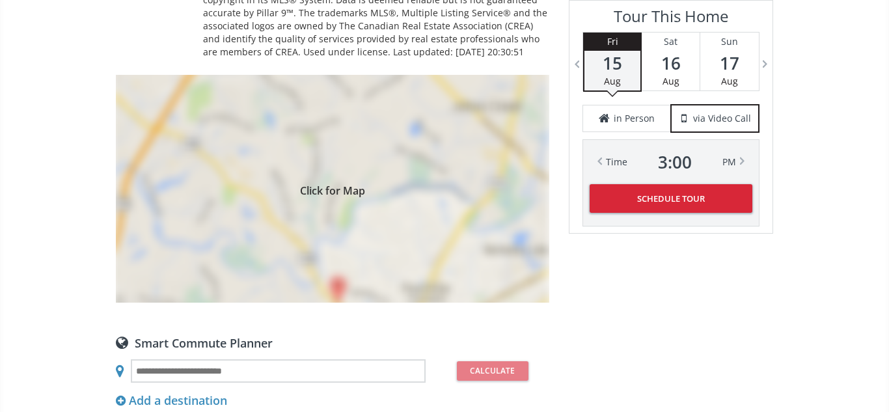
type input "**********"
click at [408, 210] on div "Click for Map" at bounding box center [332, 189] width 433 height 228
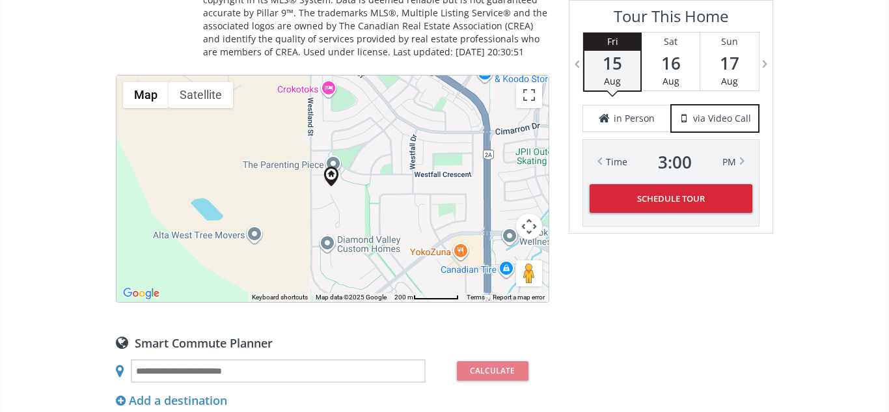
click at [362, 214] on div "To navigate, press the arrow keys." at bounding box center [332, 188] width 432 height 226
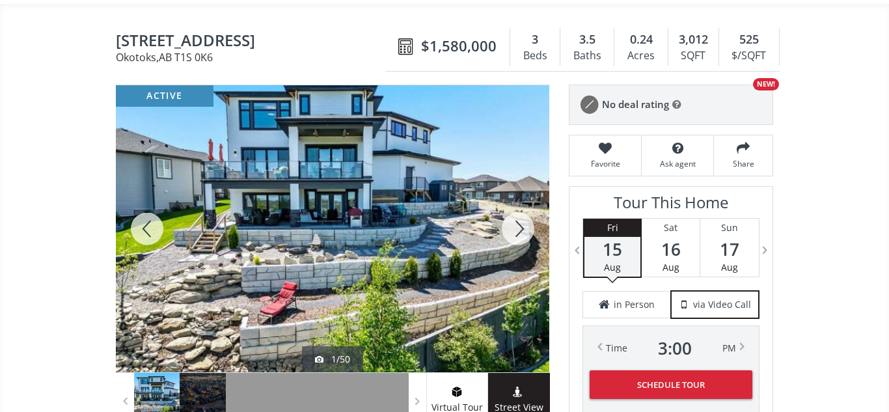
scroll to position [108, 0]
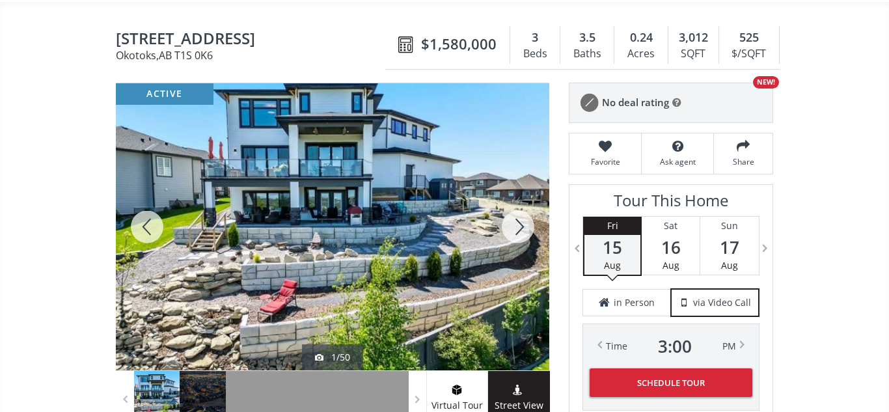
click at [517, 224] on div at bounding box center [518, 226] width 62 height 287
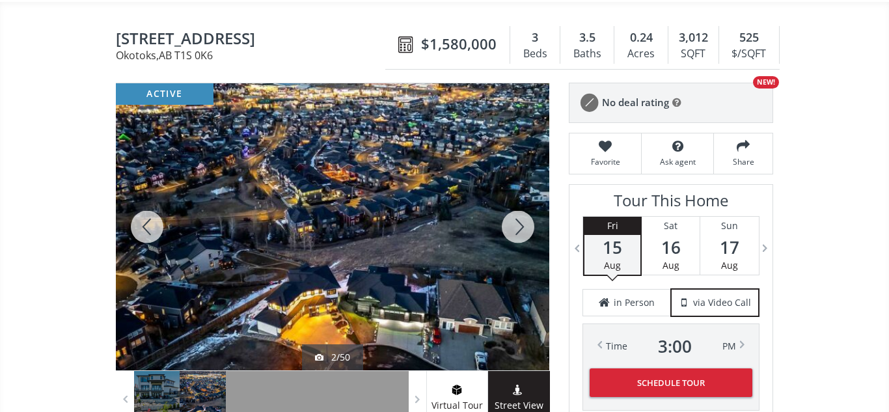
click at [517, 224] on div at bounding box center [518, 226] width 62 height 287
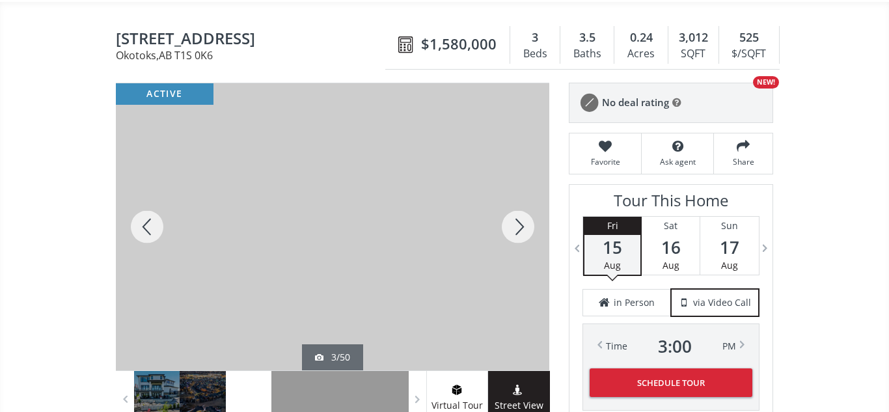
click at [517, 224] on div at bounding box center [518, 226] width 62 height 287
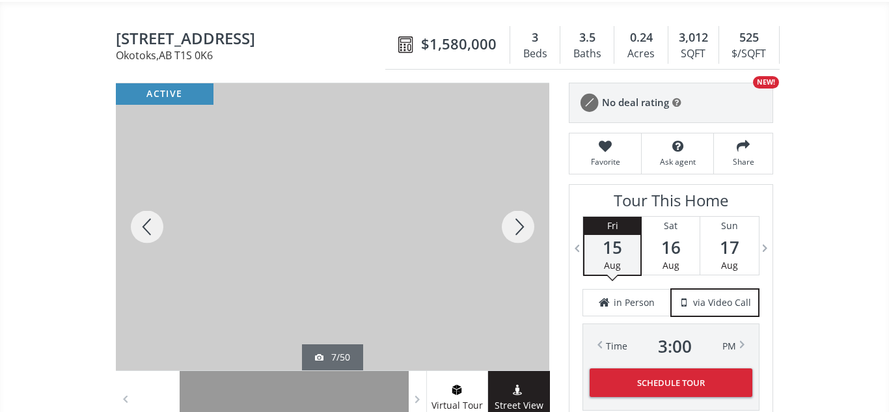
click at [517, 224] on div at bounding box center [518, 226] width 62 height 287
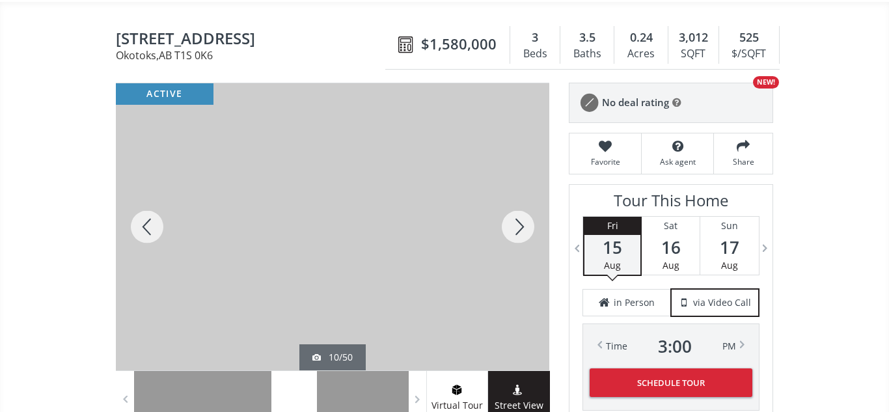
click at [517, 224] on div at bounding box center [518, 226] width 62 height 287
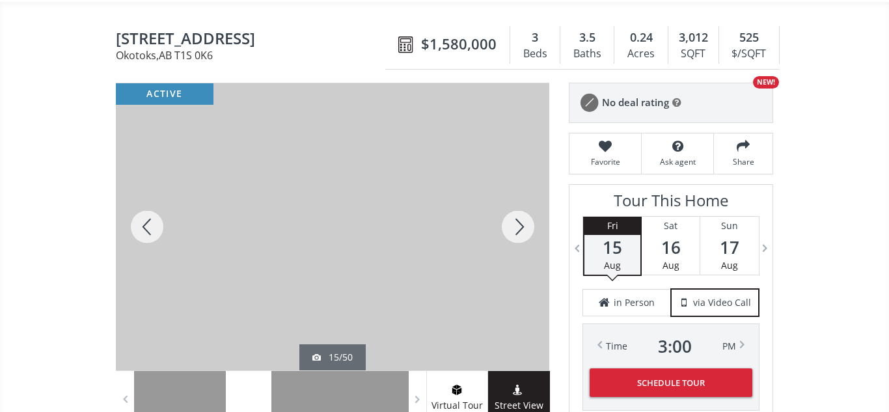
click at [517, 224] on div at bounding box center [518, 226] width 62 height 287
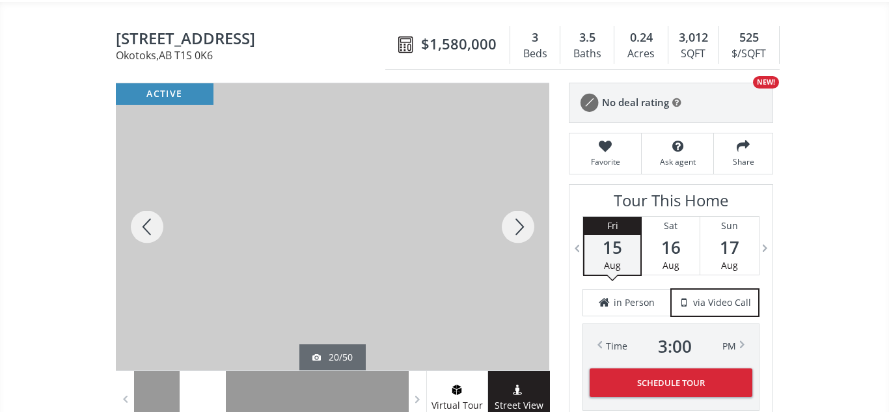
click at [517, 224] on div at bounding box center [518, 226] width 62 height 287
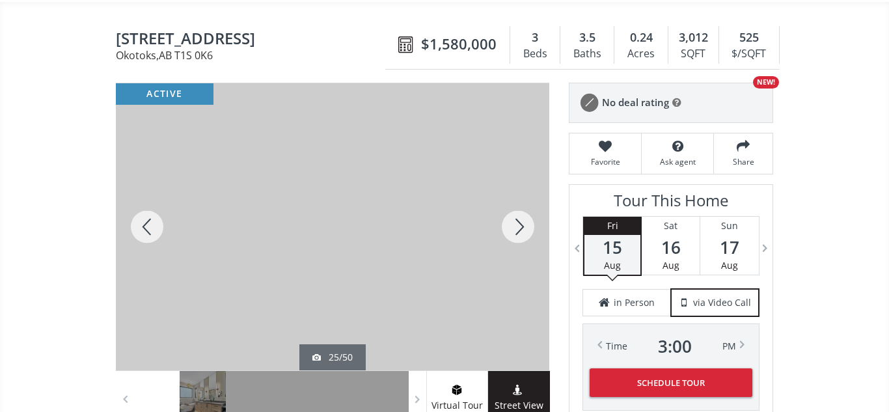
click at [517, 224] on div at bounding box center [518, 226] width 62 height 287
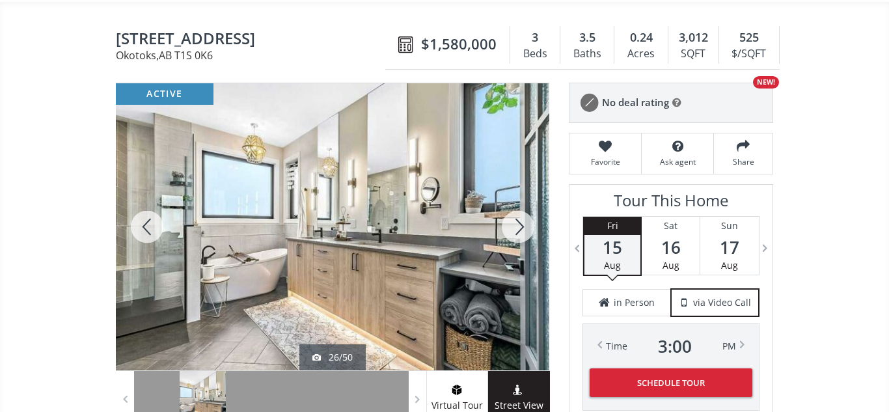
click at [517, 224] on div at bounding box center [518, 226] width 62 height 287
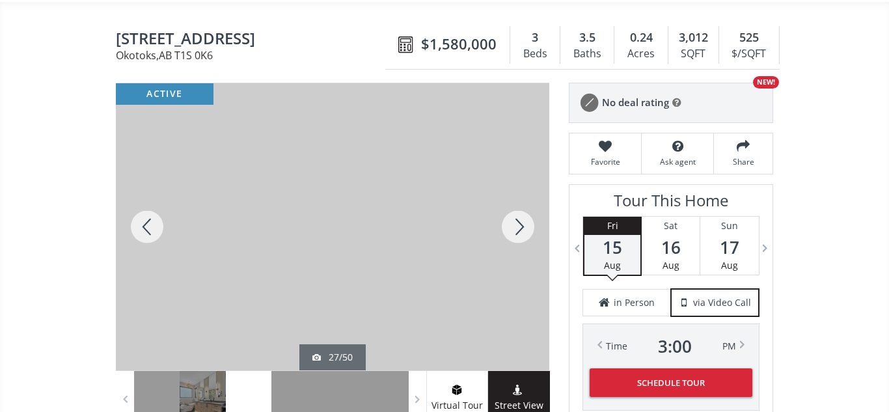
click at [517, 224] on div at bounding box center [518, 226] width 62 height 287
click at [152, 222] on div at bounding box center [147, 226] width 62 height 287
click at [527, 224] on div at bounding box center [518, 226] width 62 height 287
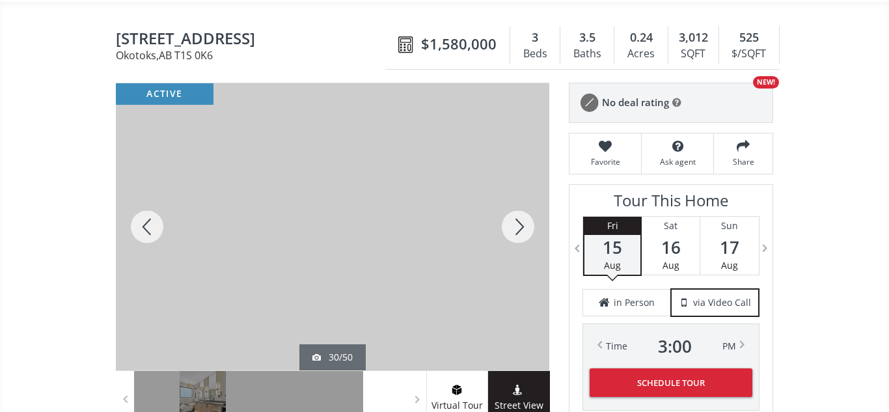
click at [527, 224] on div at bounding box center [518, 226] width 62 height 287
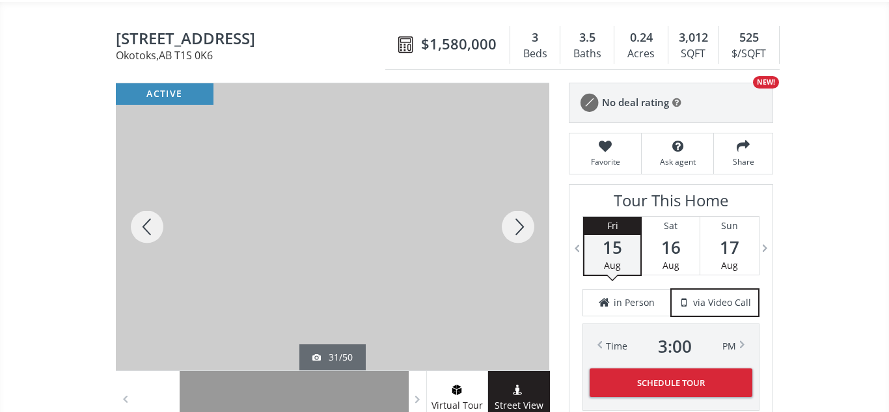
click at [527, 224] on div at bounding box center [518, 226] width 62 height 287
click at [147, 237] on div at bounding box center [147, 226] width 62 height 287
click at [517, 226] on div at bounding box center [518, 226] width 62 height 287
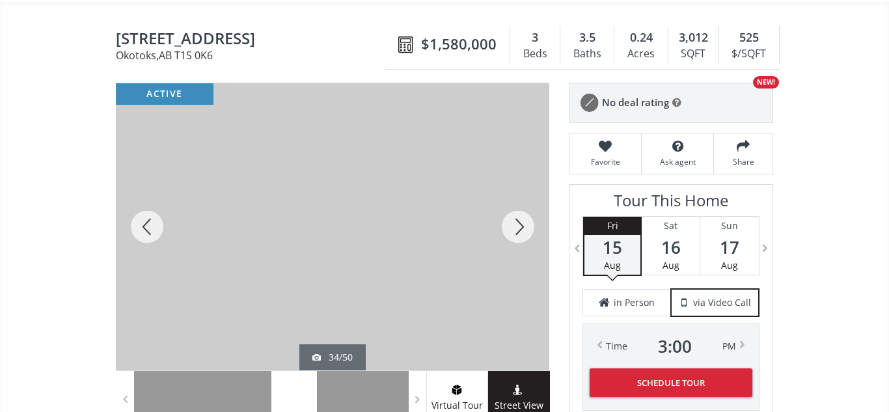
click at [517, 226] on div at bounding box center [518, 226] width 62 height 287
click at [155, 221] on div at bounding box center [147, 226] width 62 height 287
click at [519, 228] on div at bounding box center [518, 226] width 62 height 287
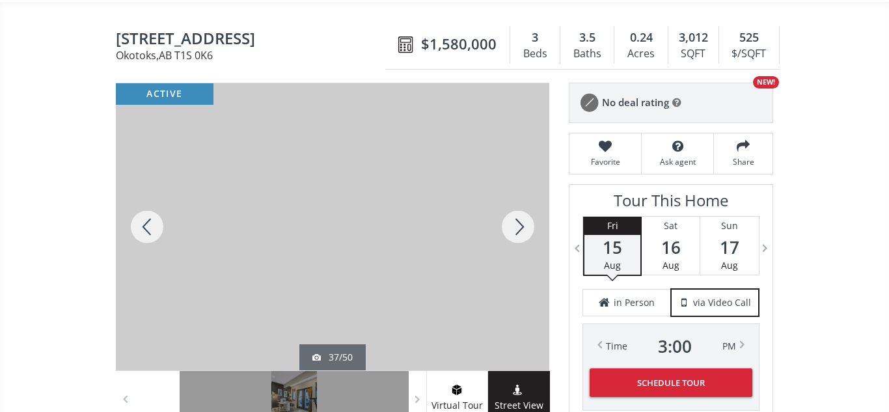
click at [519, 228] on div at bounding box center [518, 226] width 62 height 287
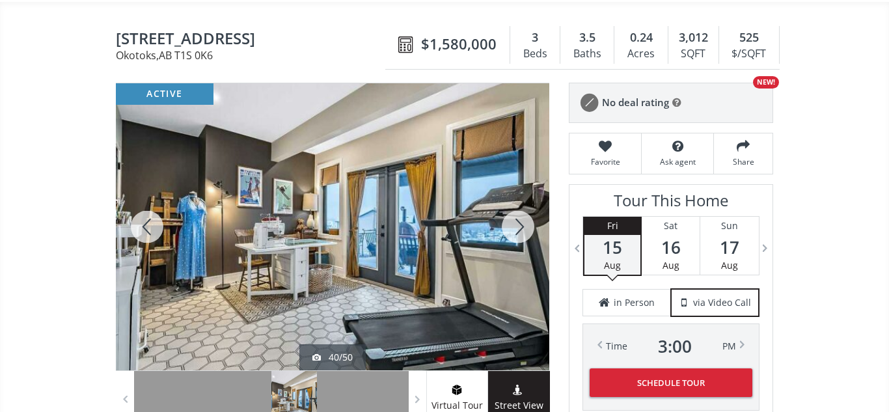
click at [519, 228] on div at bounding box center [518, 226] width 62 height 287
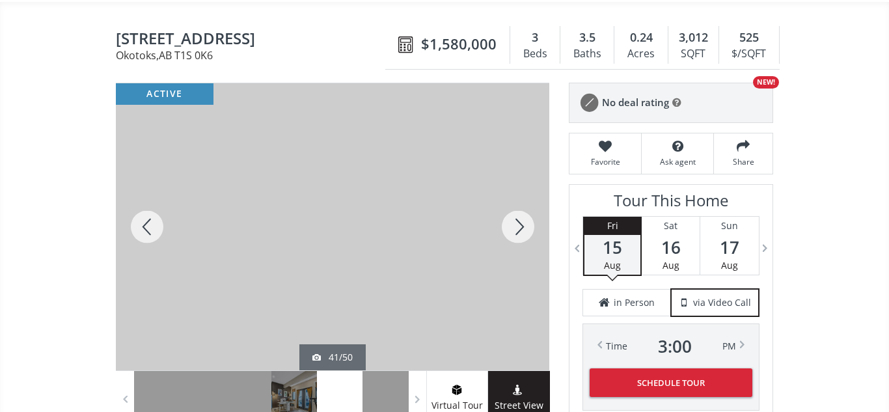
click at [519, 228] on div at bounding box center [518, 226] width 62 height 287
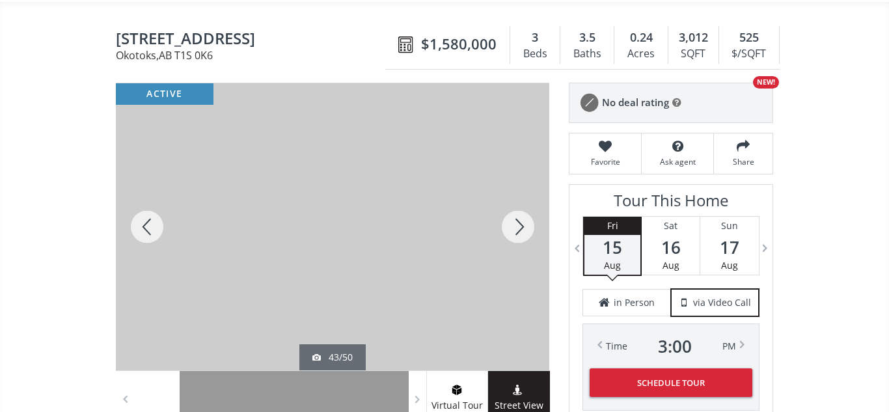
click at [519, 228] on div at bounding box center [518, 226] width 62 height 287
click at [513, 226] on div at bounding box center [518, 226] width 62 height 287
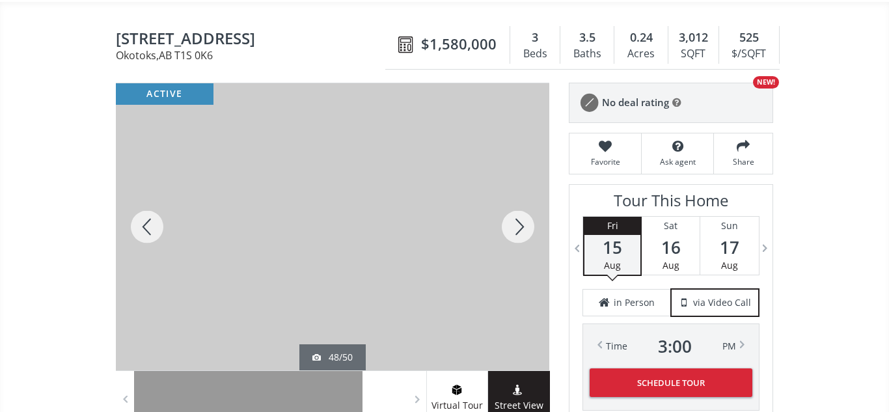
click at [146, 224] on div at bounding box center [147, 226] width 62 height 287
click at [521, 226] on div at bounding box center [518, 226] width 62 height 287
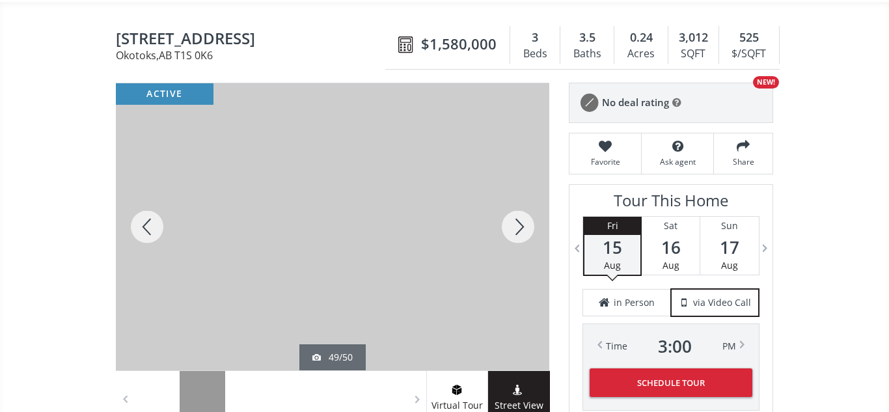
click at [521, 226] on div at bounding box center [518, 226] width 62 height 287
click at [522, 224] on div at bounding box center [518, 226] width 62 height 287
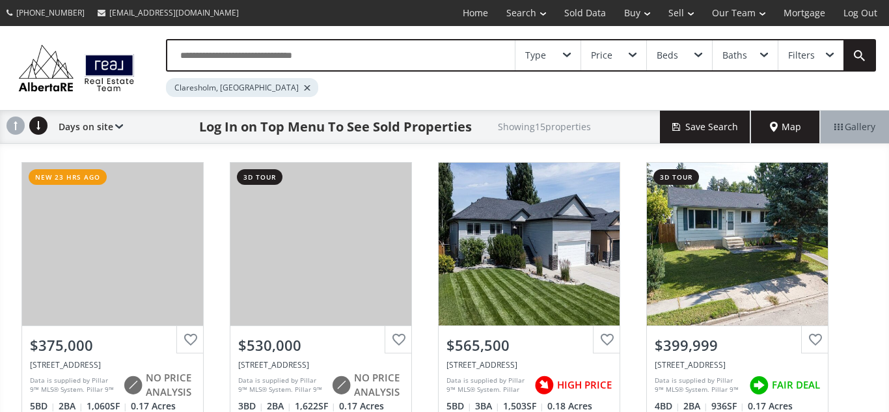
click at [390, 59] on input "text" at bounding box center [340, 55] width 347 height 30
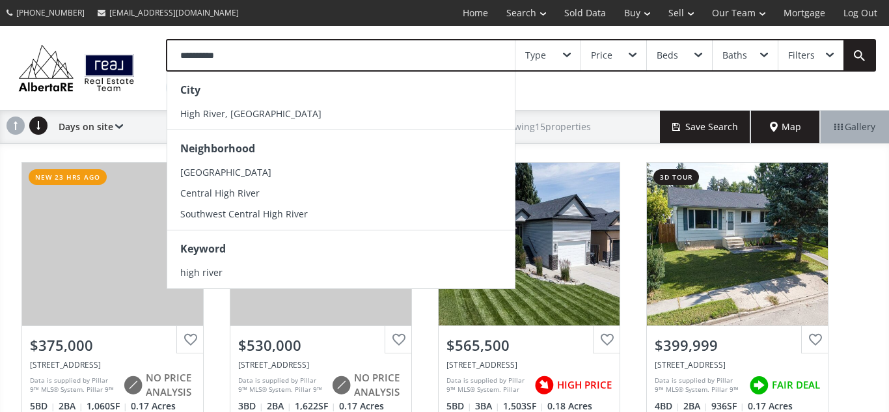
type input "**********"
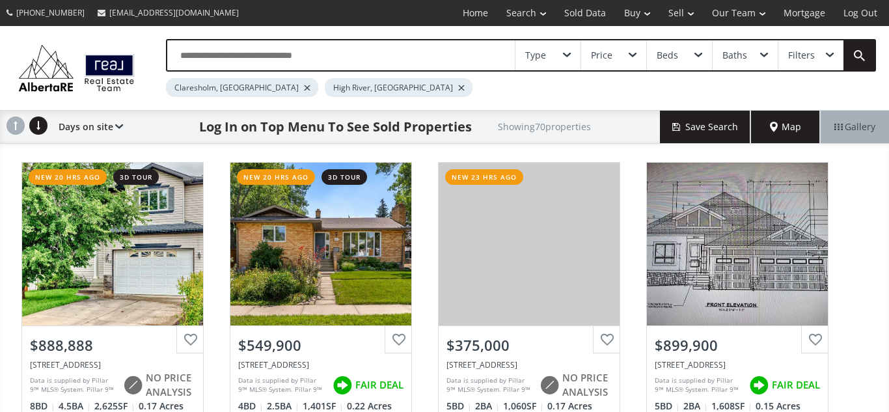
click at [304, 89] on div at bounding box center [307, 87] width 7 height 5
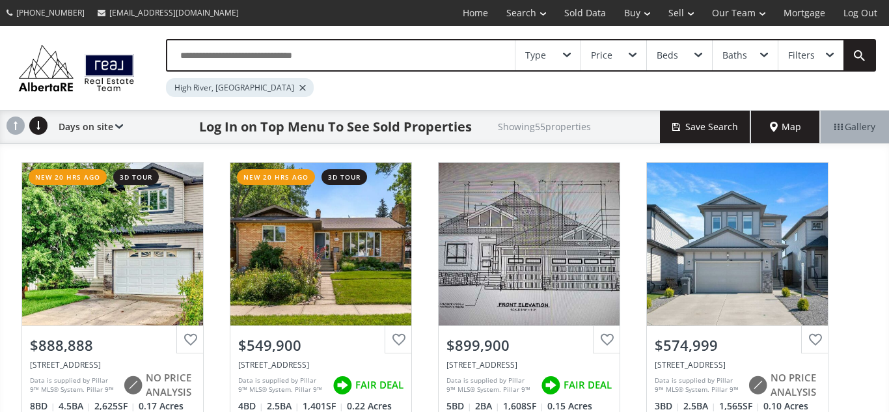
click at [333, 57] on input "text" at bounding box center [340, 55] width 347 height 30
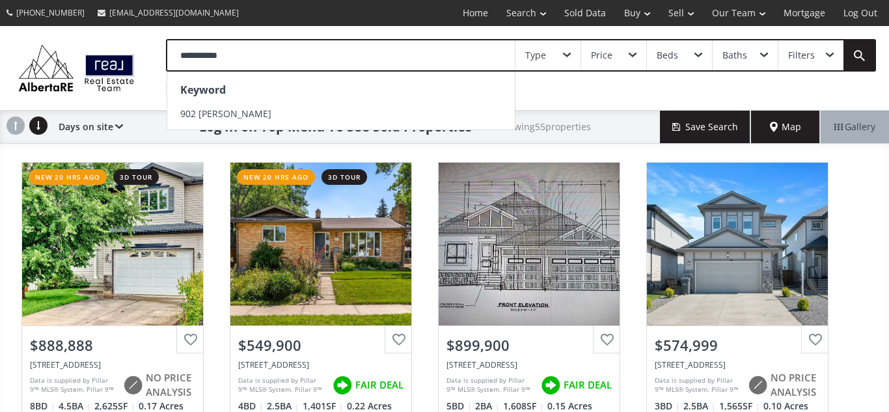
click at [196, 54] on input "**********" at bounding box center [340, 55] width 347 height 30
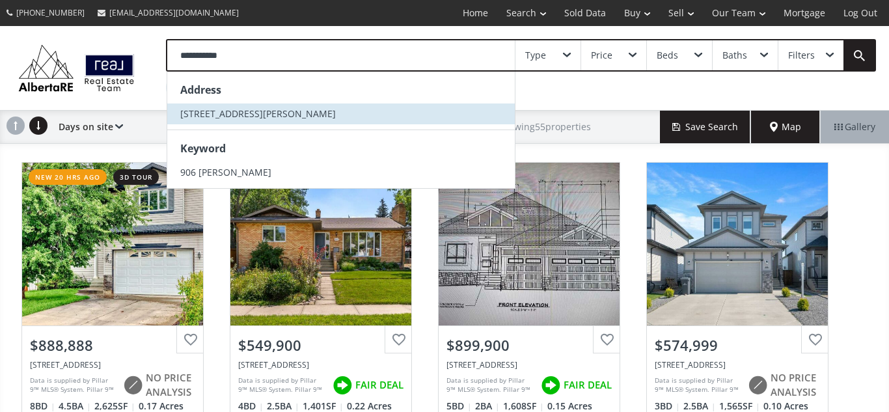
type input "**********"
click at [211, 115] on span "[STREET_ADDRESS][PERSON_NAME]" at bounding box center [257, 113] width 155 height 12
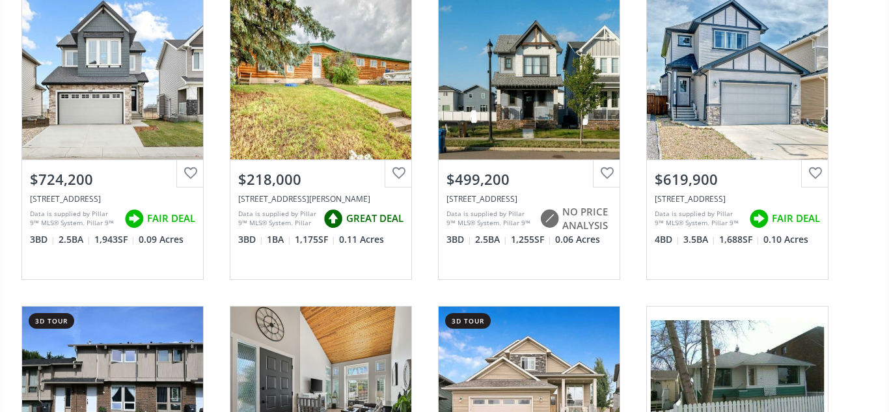
scroll to position [2338, 0]
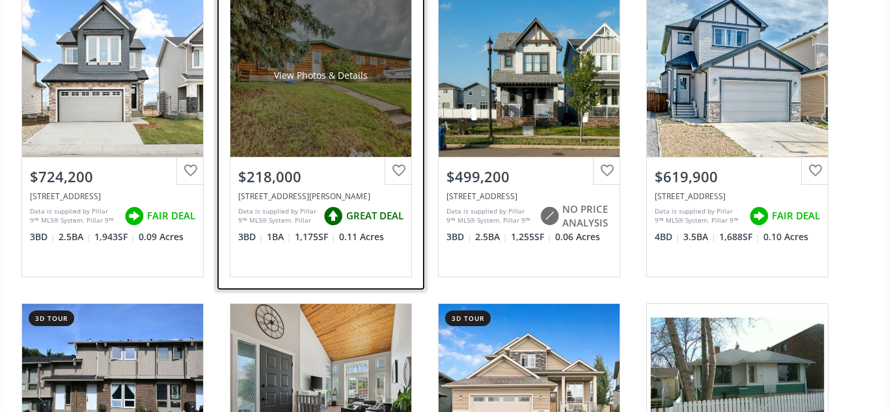
click at [330, 107] on div "View Photos & Details" at bounding box center [320, 75] width 181 height 163
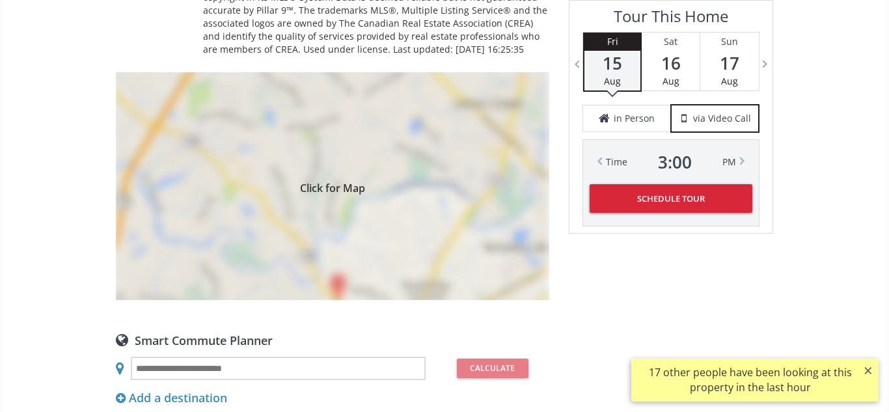
scroll to position [867, 0]
click at [330, 107] on div "Click for Map" at bounding box center [332, 186] width 433 height 228
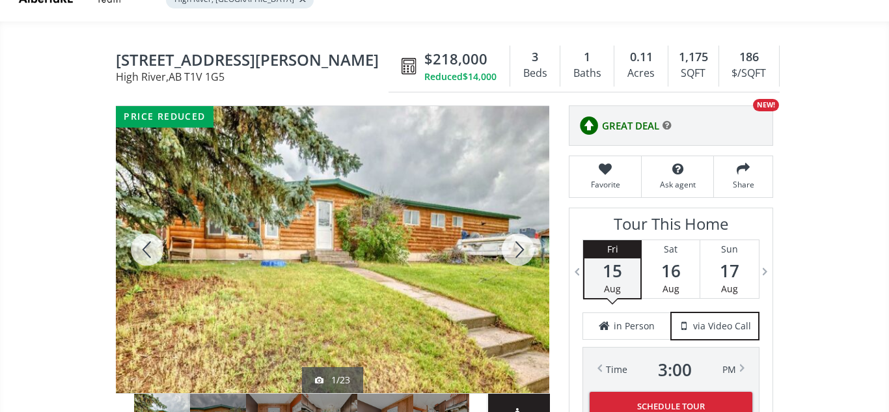
scroll to position [87, 0]
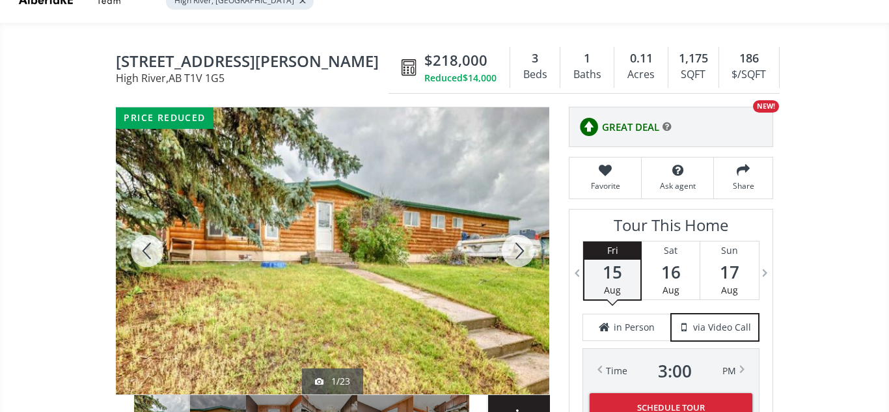
click at [521, 243] on div at bounding box center [518, 250] width 62 height 287
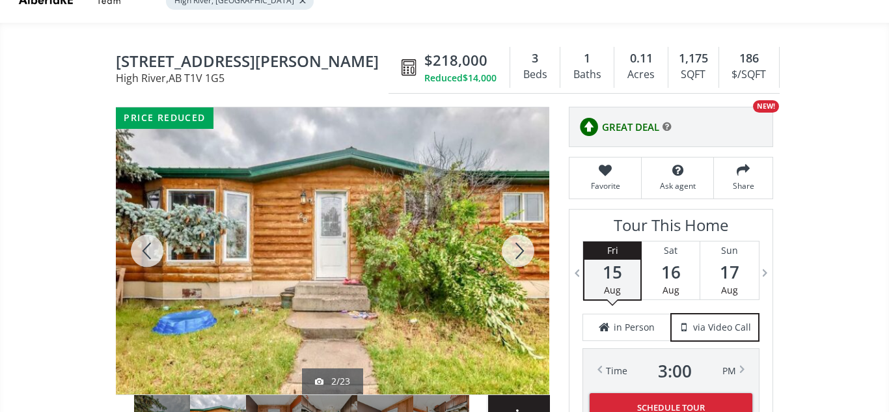
click at [521, 243] on div at bounding box center [518, 250] width 62 height 287
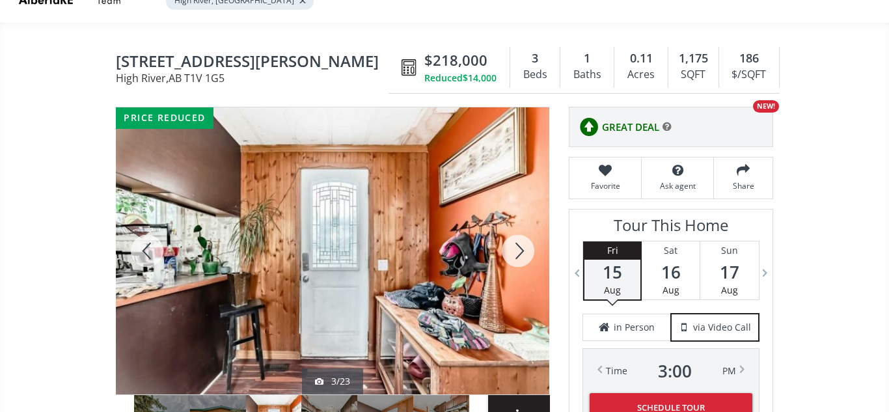
click at [521, 243] on div at bounding box center [518, 250] width 62 height 287
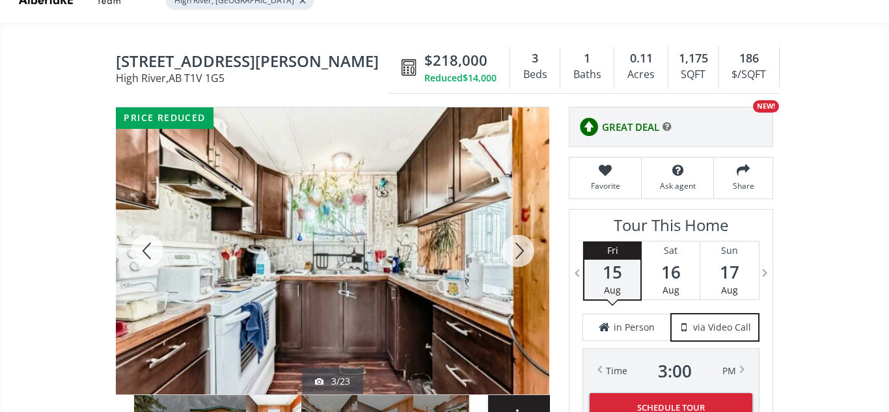
click at [521, 243] on div at bounding box center [518, 250] width 62 height 287
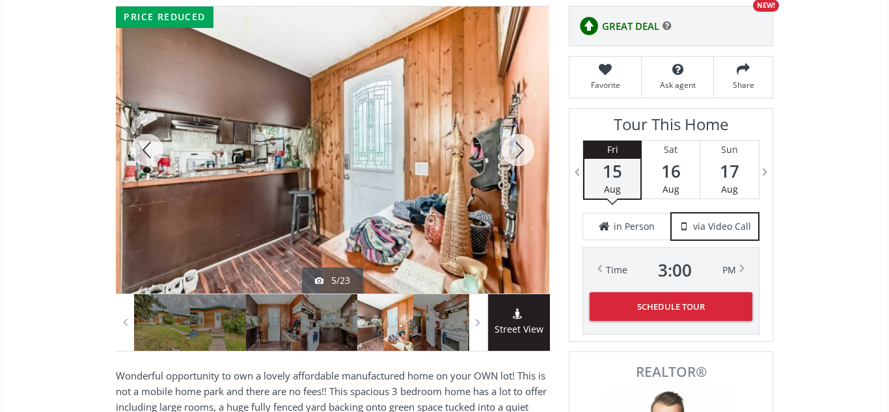
scroll to position [187, 0]
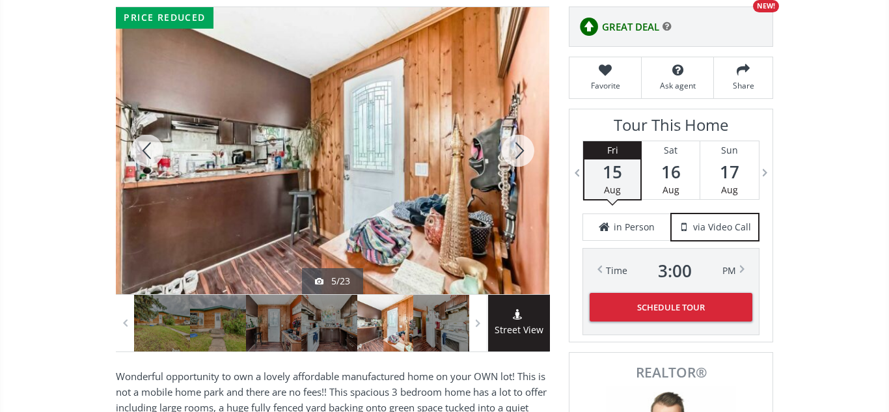
click at [518, 153] on div at bounding box center [518, 150] width 62 height 287
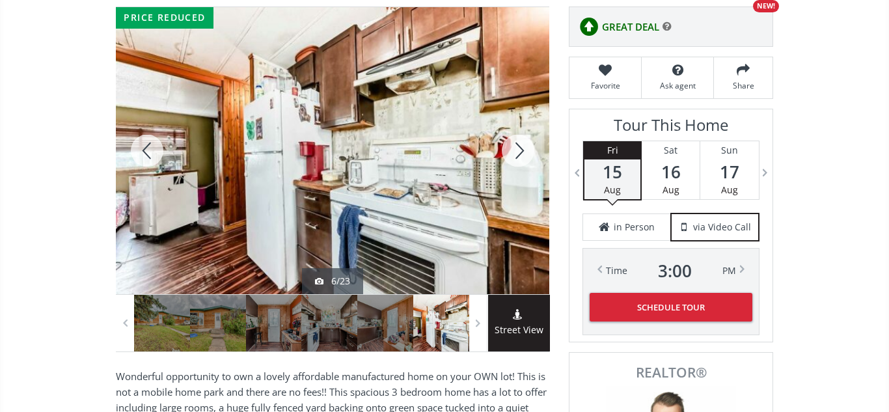
click at [518, 153] on div at bounding box center [518, 150] width 62 height 287
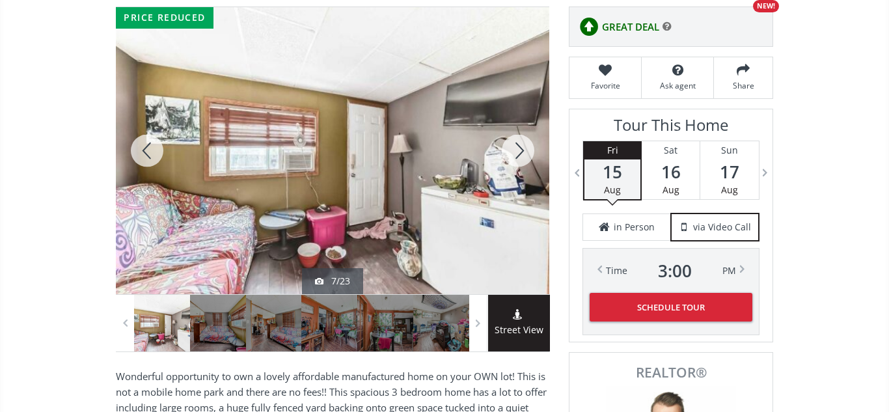
click at [518, 153] on div at bounding box center [518, 150] width 62 height 287
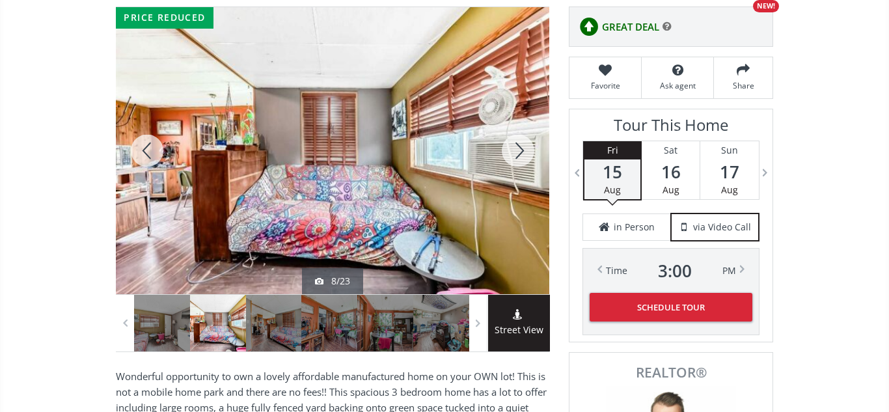
click at [518, 153] on div at bounding box center [518, 150] width 62 height 287
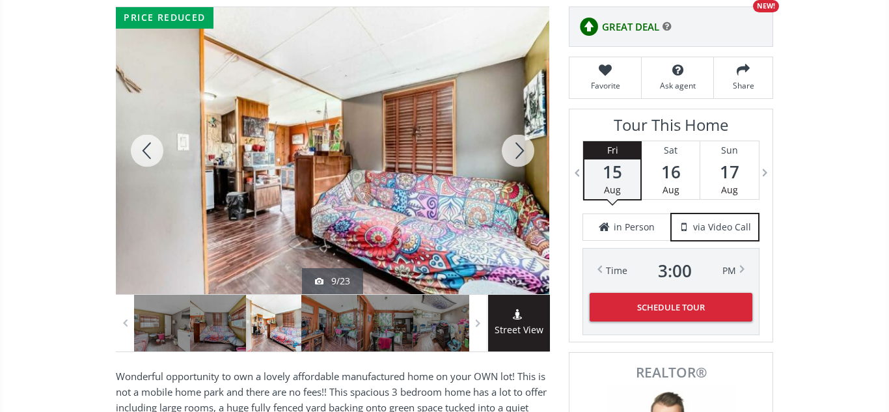
click at [518, 153] on div at bounding box center [518, 150] width 62 height 287
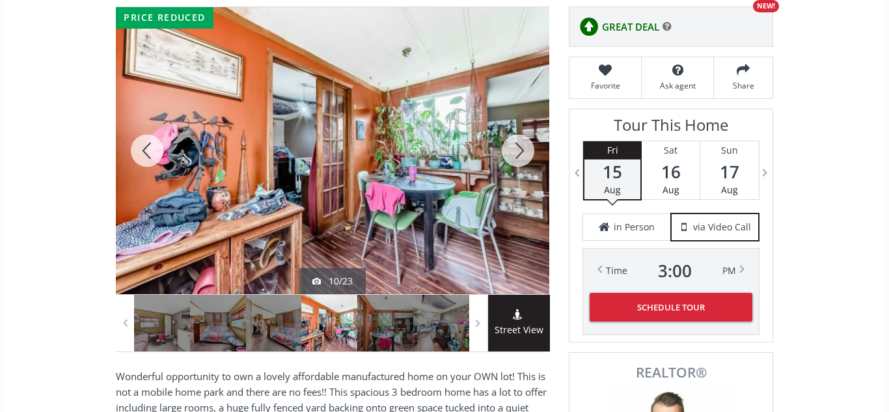
click at [518, 153] on div at bounding box center [518, 150] width 62 height 287
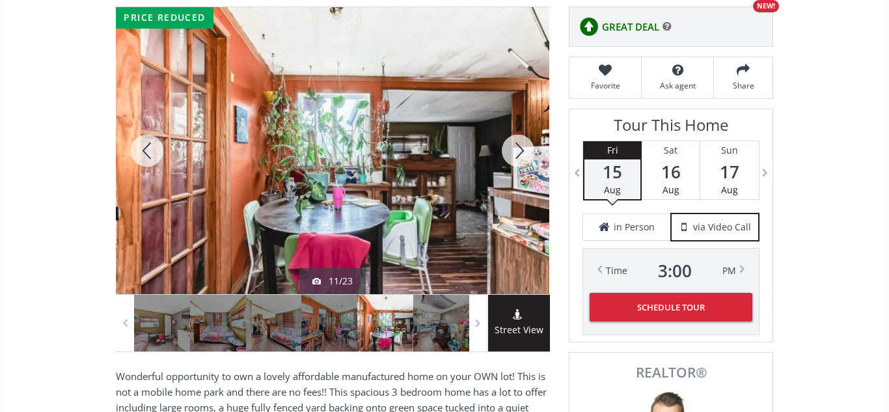
click at [518, 153] on div at bounding box center [518, 150] width 62 height 287
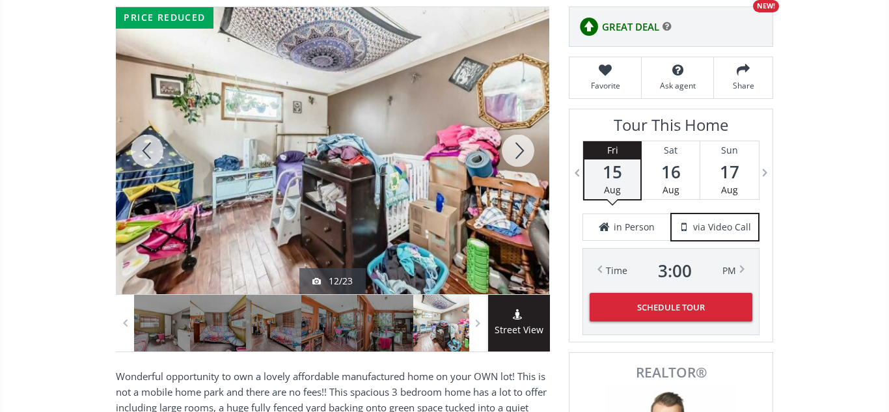
click at [518, 153] on div at bounding box center [518, 150] width 62 height 287
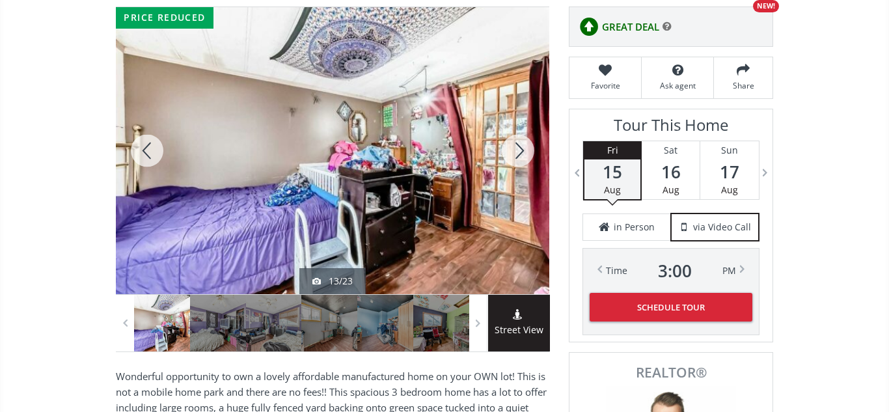
click at [518, 153] on div at bounding box center [518, 150] width 62 height 287
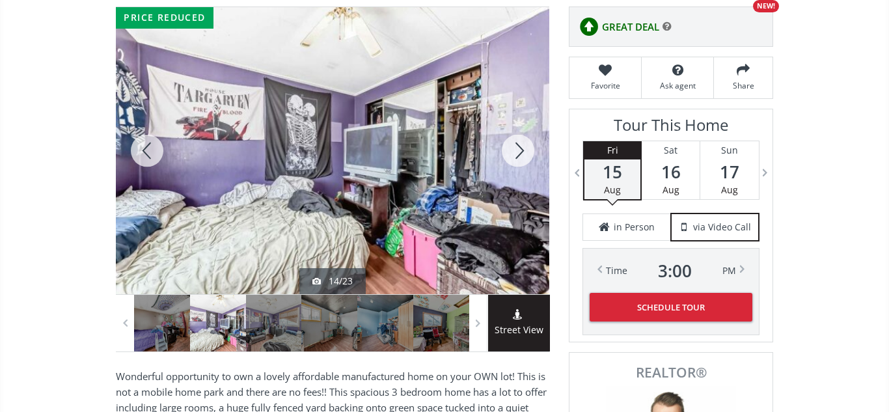
click at [518, 153] on div at bounding box center [518, 150] width 62 height 287
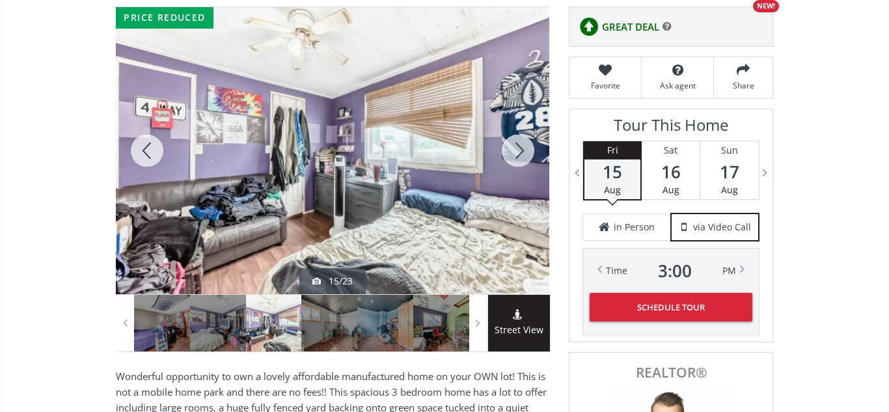
click at [518, 153] on div at bounding box center [518, 150] width 62 height 287
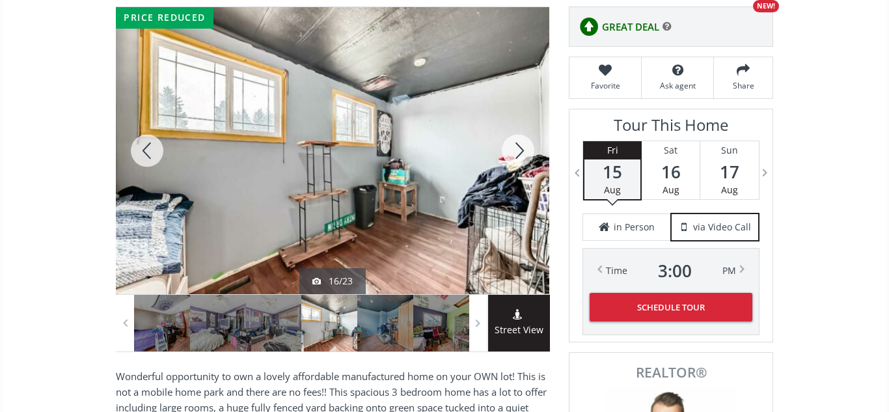
click at [518, 153] on div at bounding box center [518, 150] width 62 height 287
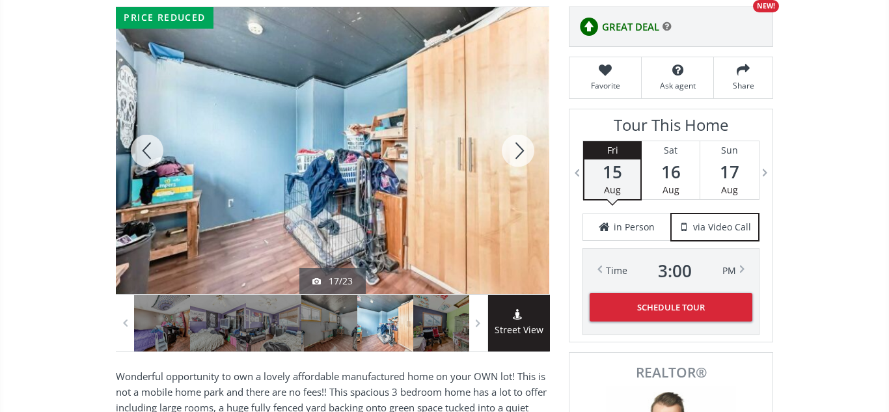
click at [518, 153] on div at bounding box center [518, 150] width 62 height 287
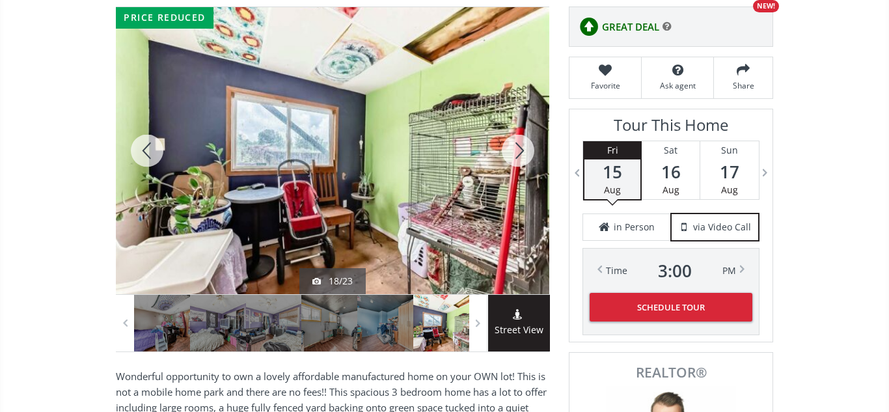
click at [518, 153] on div at bounding box center [518, 150] width 62 height 287
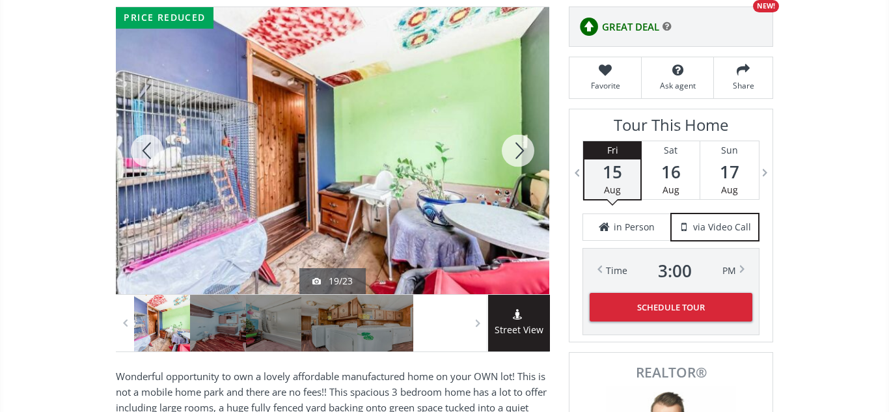
click at [518, 153] on div at bounding box center [518, 150] width 62 height 287
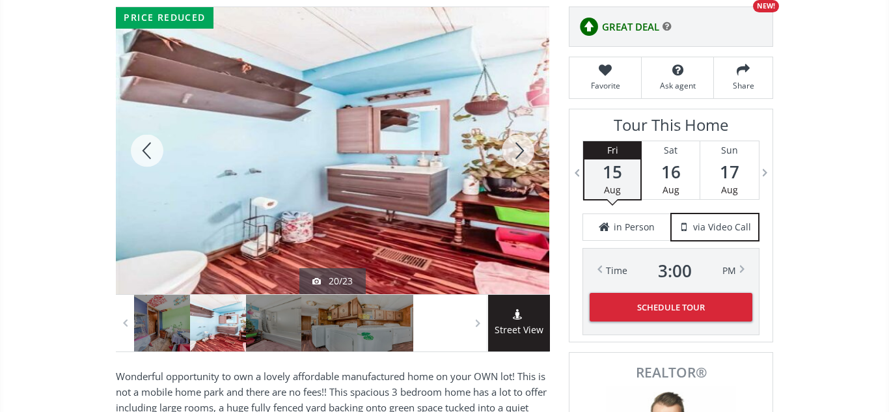
click at [518, 153] on div at bounding box center [518, 150] width 62 height 287
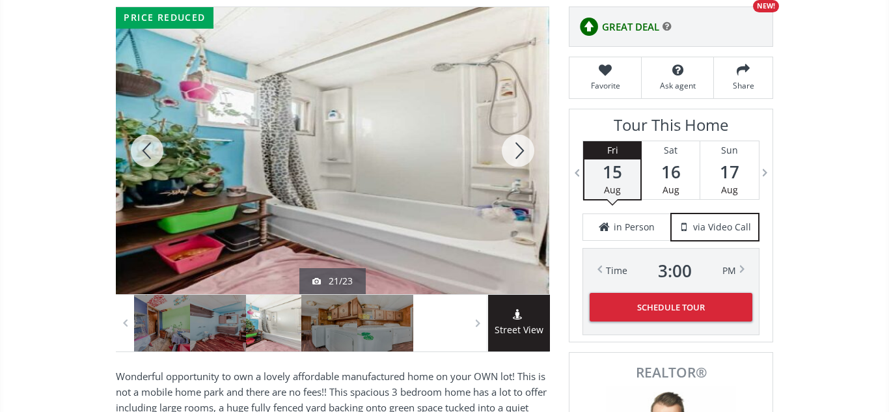
click at [518, 153] on div at bounding box center [518, 150] width 62 height 287
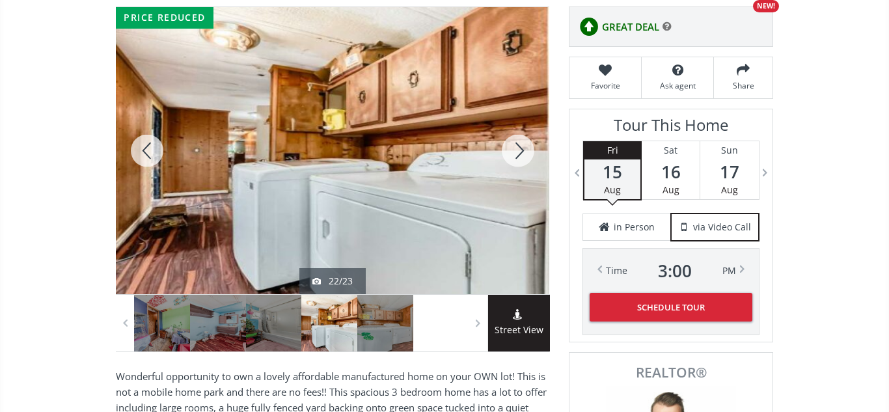
click at [518, 153] on div at bounding box center [518, 150] width 62 height 287
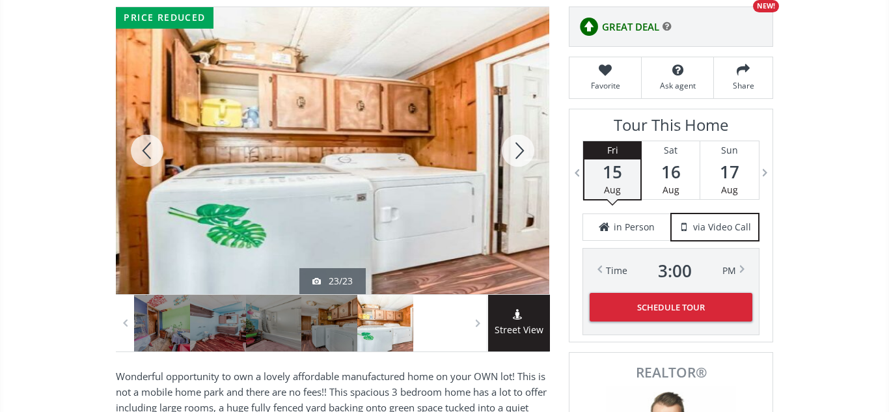
click at [518, 153] on div at bounding box center [518, 150] width 62 height 287
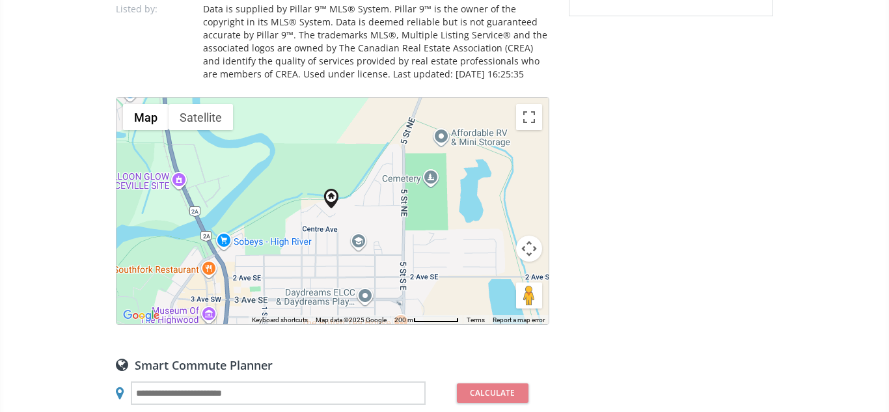
scroll to position [843, 0]
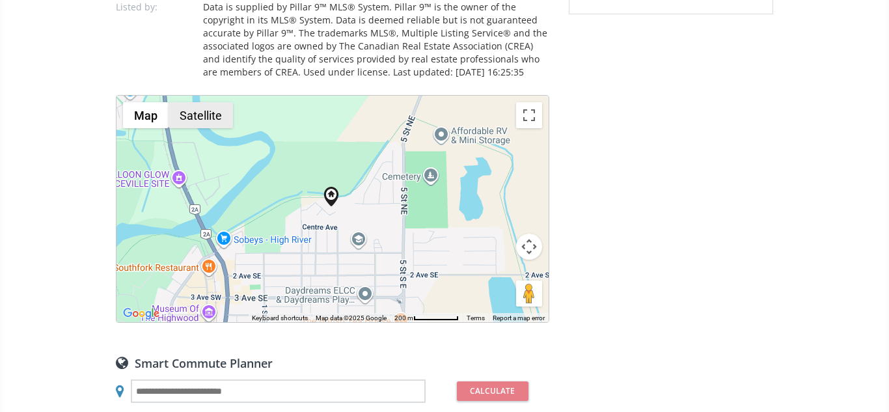
click at [203, 116] on button "Satellite" at bounding box center [201, 115] width 64 height 26
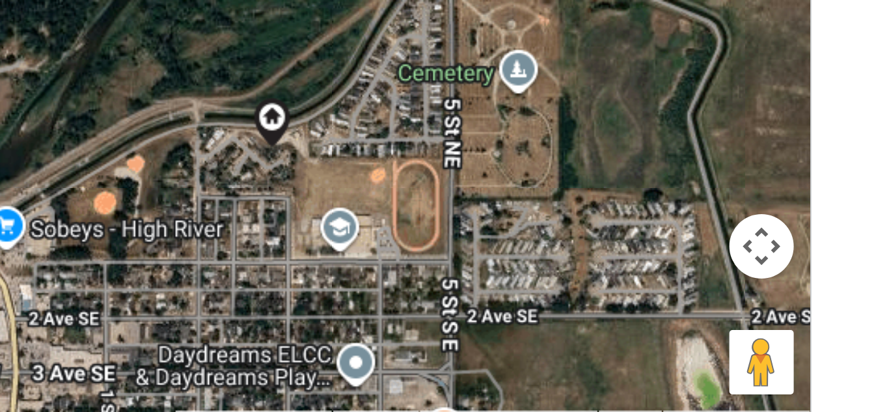
click at [371, 247] on div "To navigate, press the arrow keys." at bounding box center [332, 209] width 432 height 226
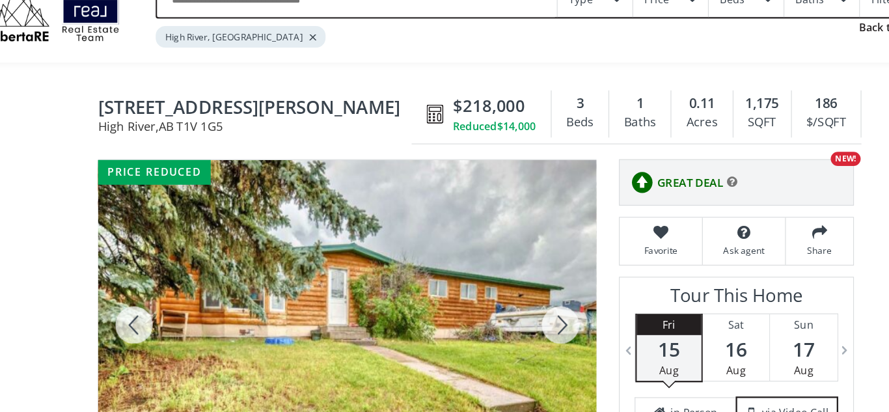
scroll to position [55, 0]
click at [520, 287] on div at bounding box center [518, 283] width 62 height 287
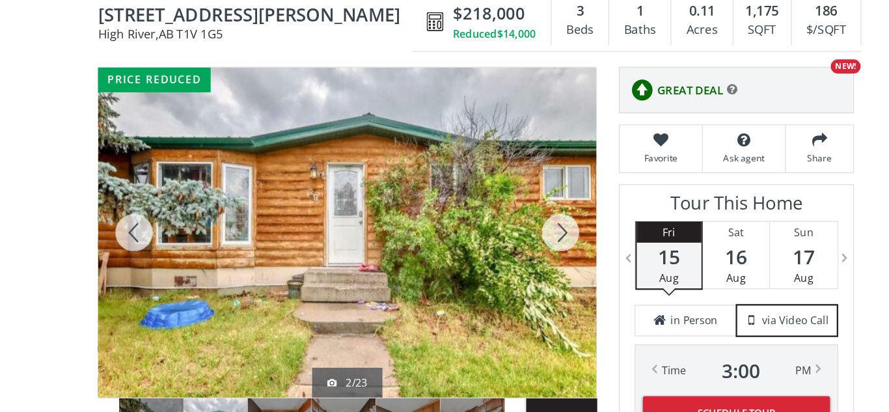
scroll to position [90, 0]
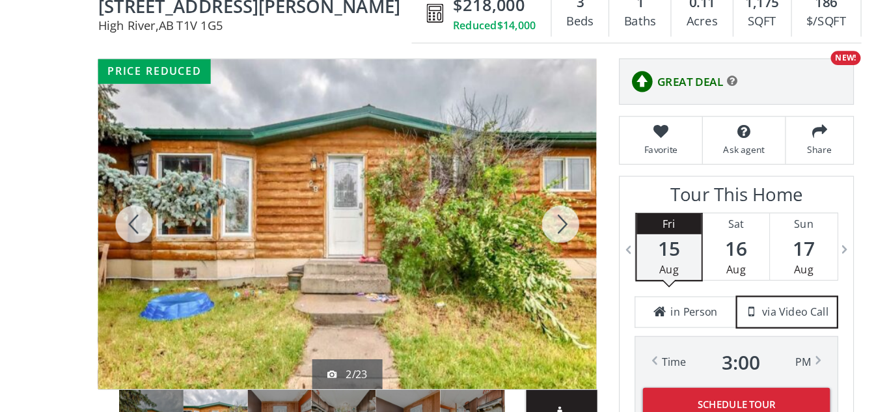
click at [523, 239] on div at bounding box center [518, 248] width 62 height 287
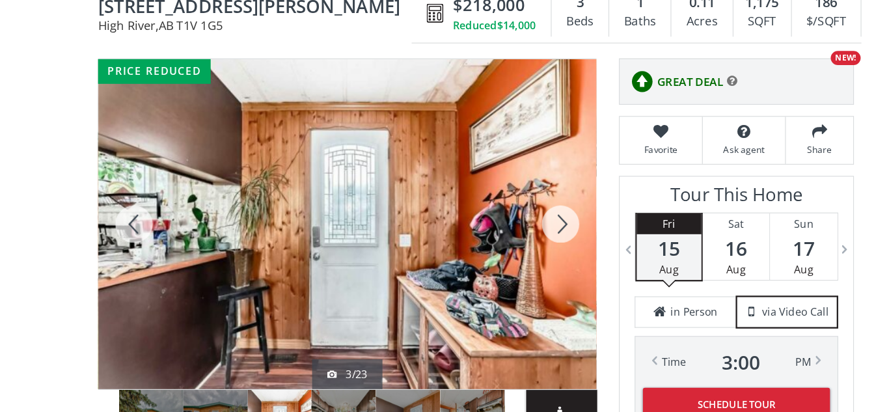
click at [523, 239] on div at bounding box center [518, 248] width 62 height 287
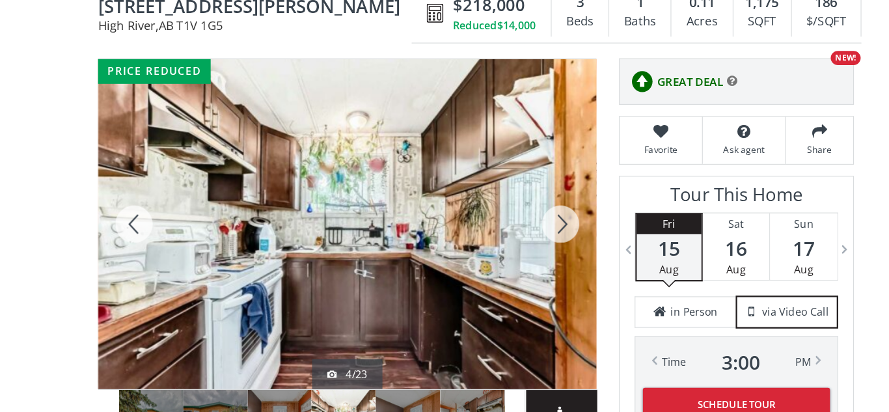
click at [523, 239] on div at bounding box center [518, 248] width 62 height 287
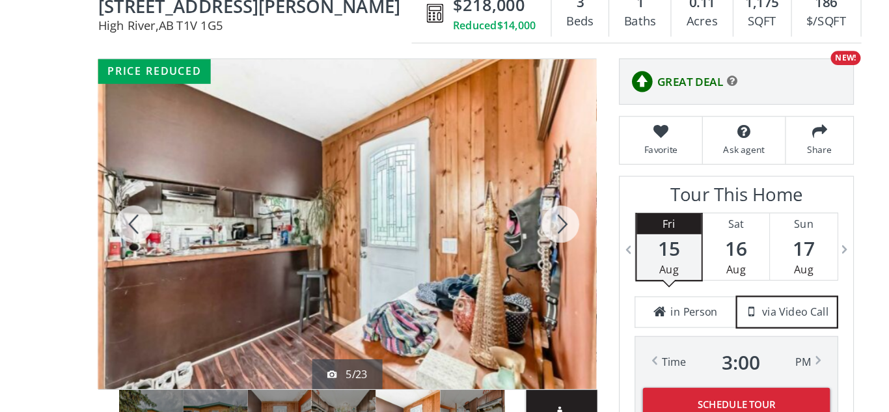
click at [523, 239] on div at bounding box center [518, 248] width 62 height 287
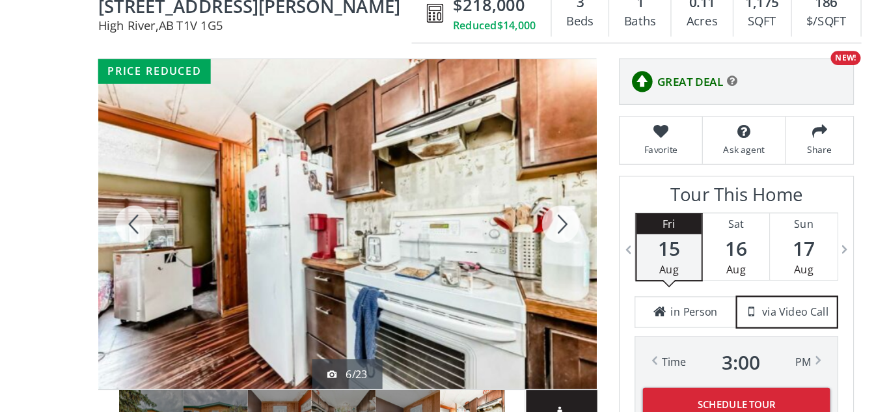
click at [523, 239] on div at bounding box center [518, 248] width 62 height 287
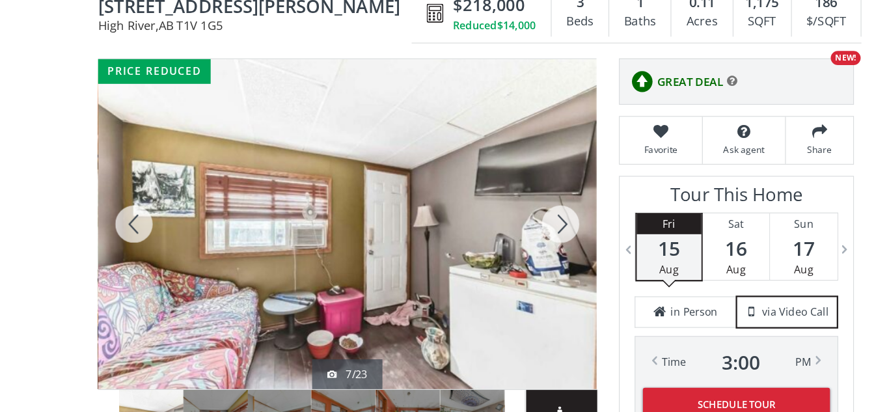
click at [523, 239] on div at bounding box center [518, 248] width 62 height 287
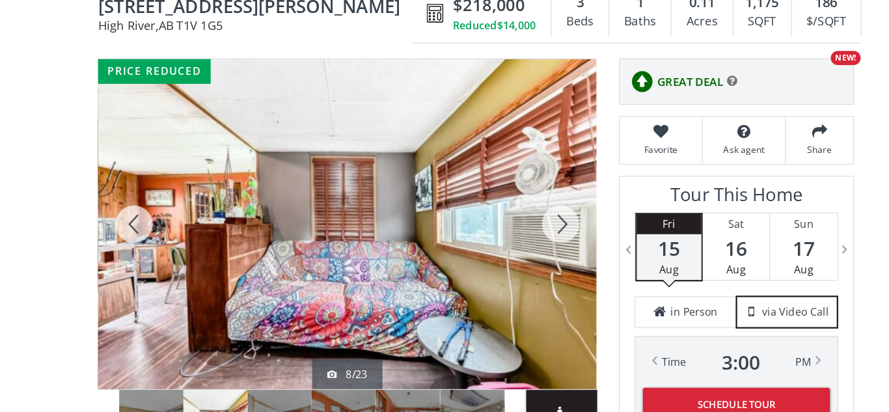
click at [523, 239] on div at bounding box center [518, 248] width 62 height 287
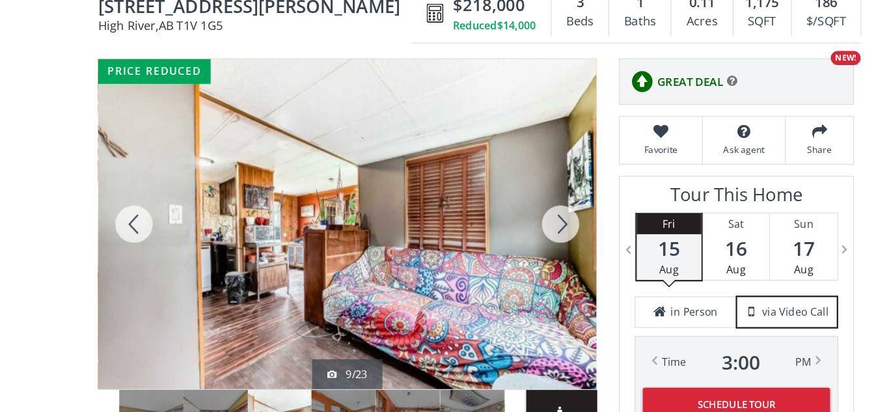
click at [523, 239] on div at bounding box center [518, 248] width 62 height 287
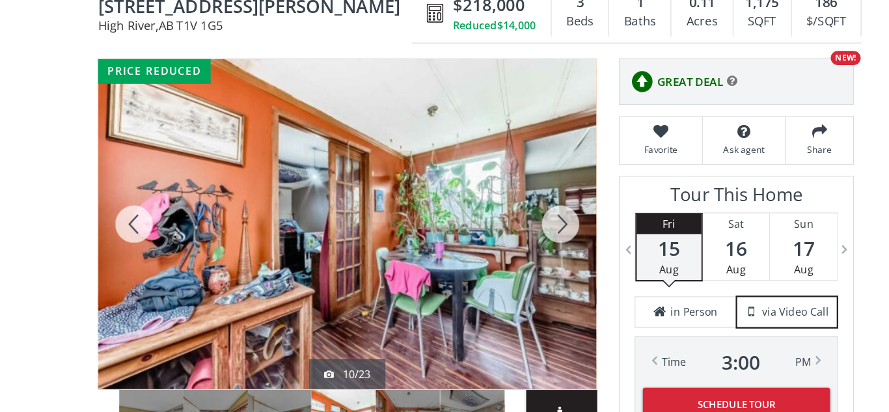
click at [523, 239] on div at bounding box center [518, 248] width 62 height 287
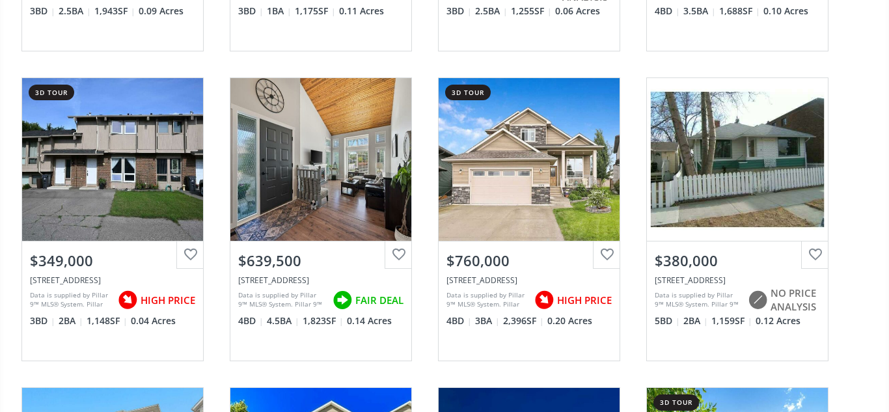
scroll to position [2565, 0]
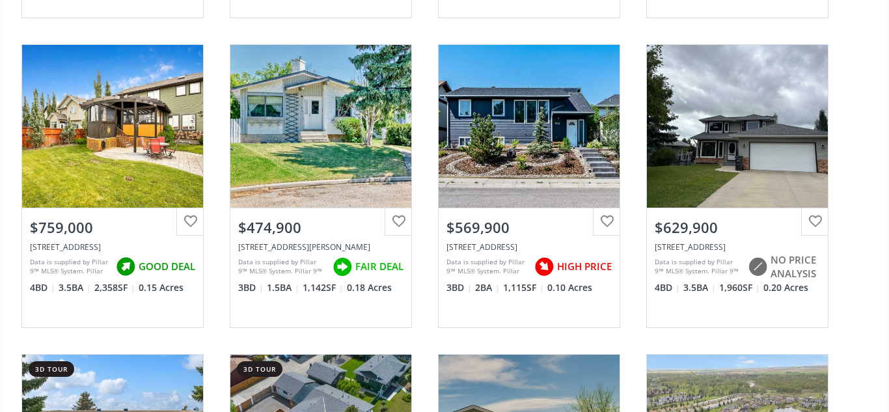
scroll to position [3221, 0]
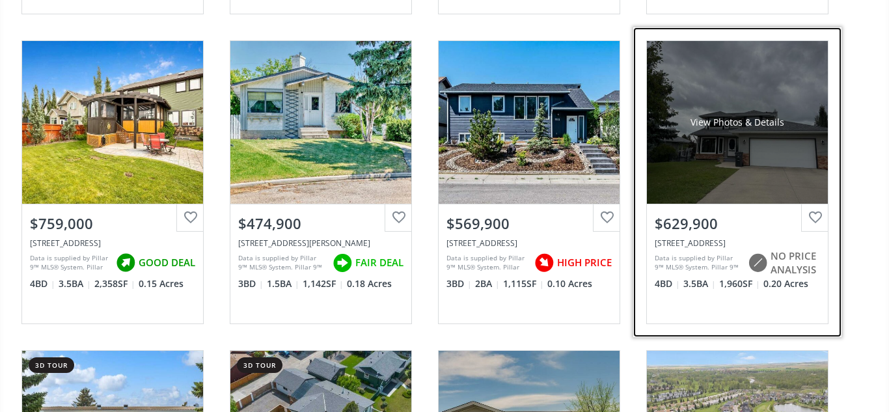
click at [721, 183] on div "View Photos & Details" at bounding box center [737, 122] width 181 height 163
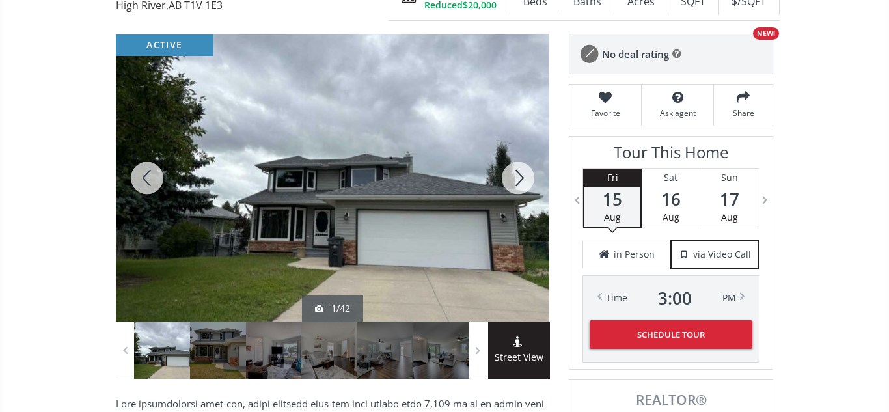
scroll to position [161, 0]
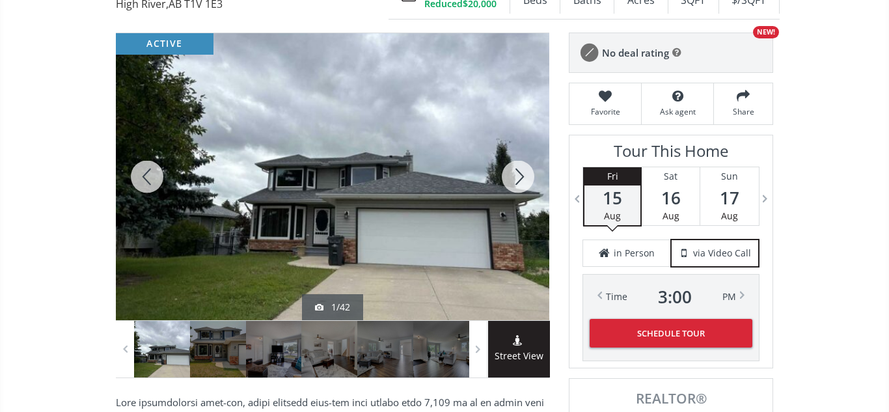
click at [521, 173] on div at bounding box center [518, 176] width 62 height 287
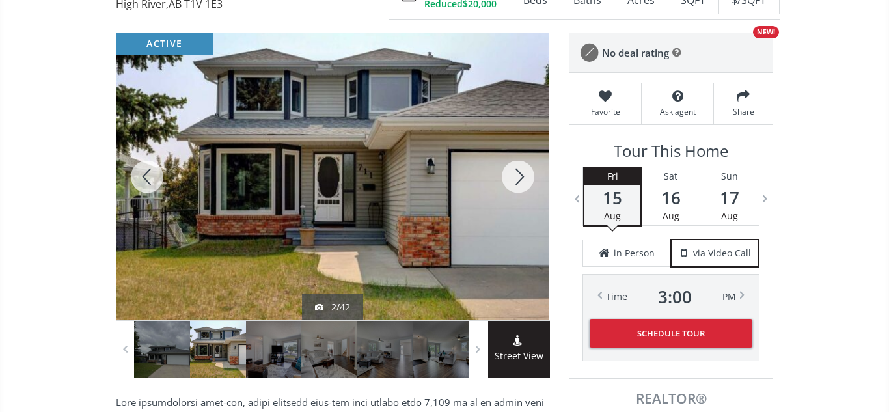
click at [521, 173] on div at bounding box center [518, 176] width 62 height 287
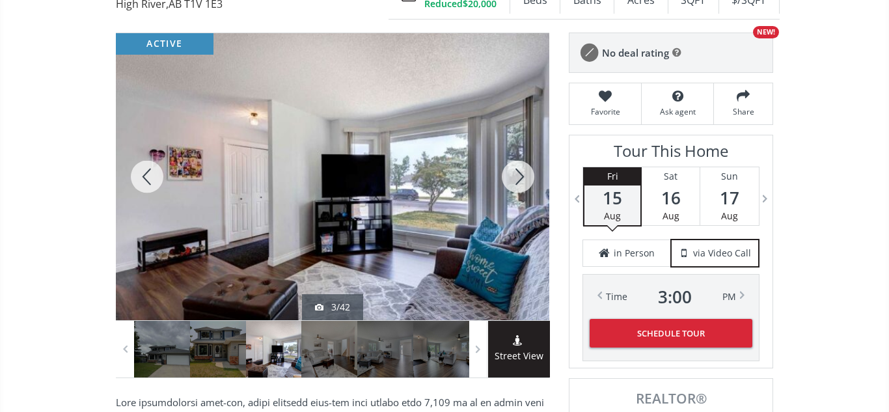
click at [521, 173] on div at bounding box center [518, 176] width 62 height 287
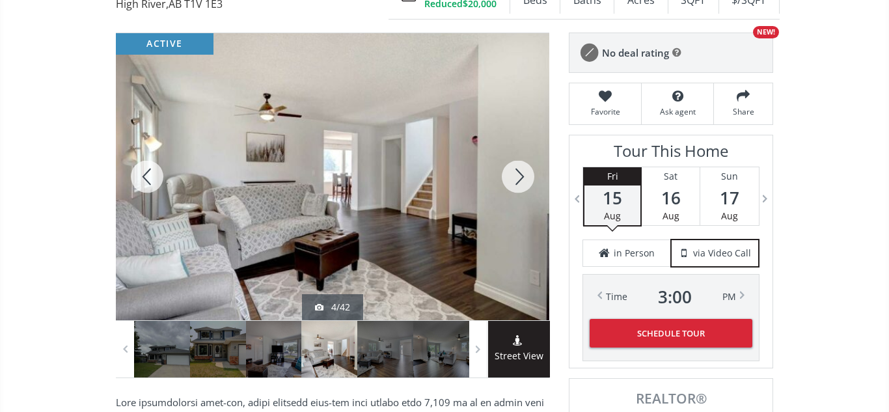
click at [521, 173] on div at bounding box center [518, 176] width 62 height 287
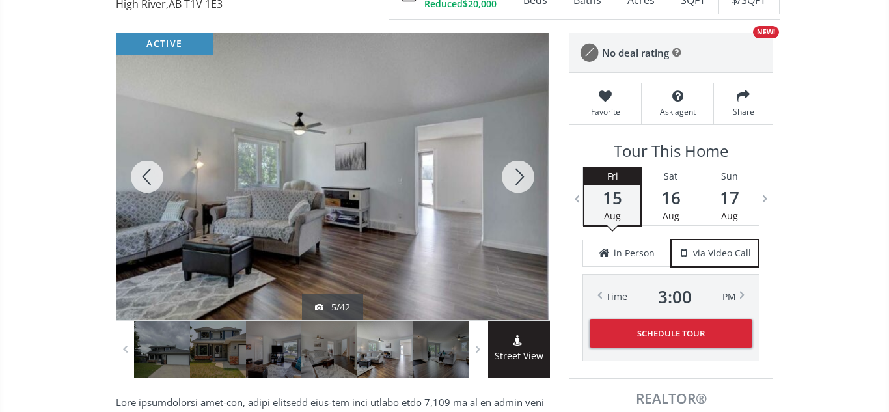
click at [521, 173] on div at bounding box center [518, 176] width 62 height 287
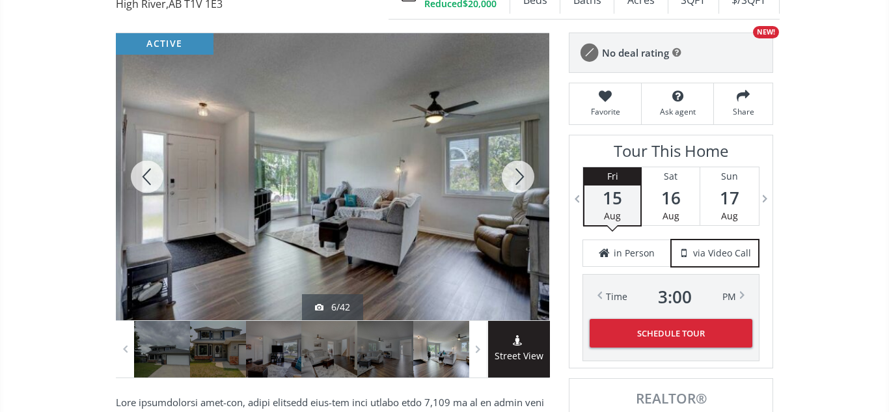
click at [521, 173] on div at bounding box center [518, 176] width 62 height 287
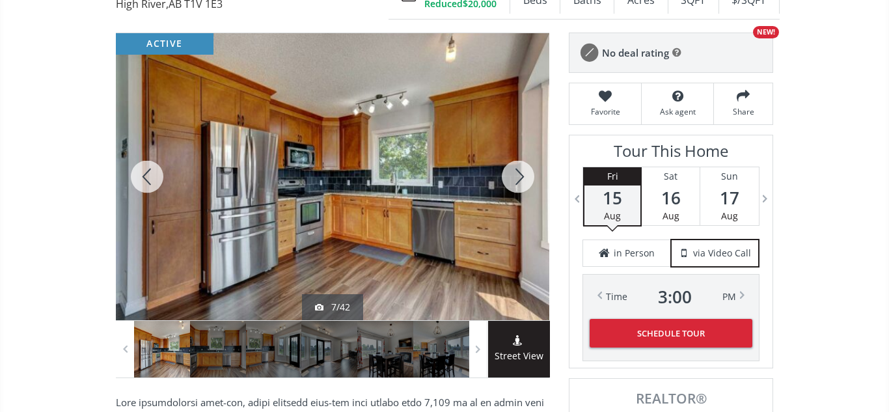
click at [521, 173] on div at bounding box center [518, 176] width 62 height 287
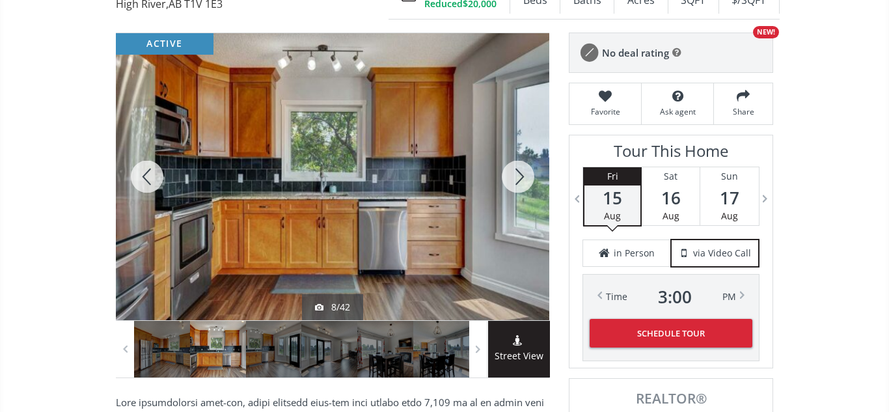
click at [521, 173] on div at bounding box center [518, 176] width 62 height 287
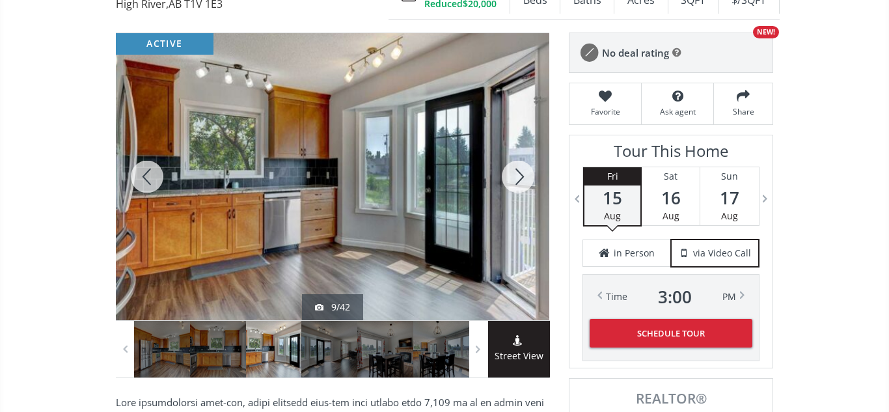
click at [521, 173] on div at bounding box center [518, 176] width 62 height 287
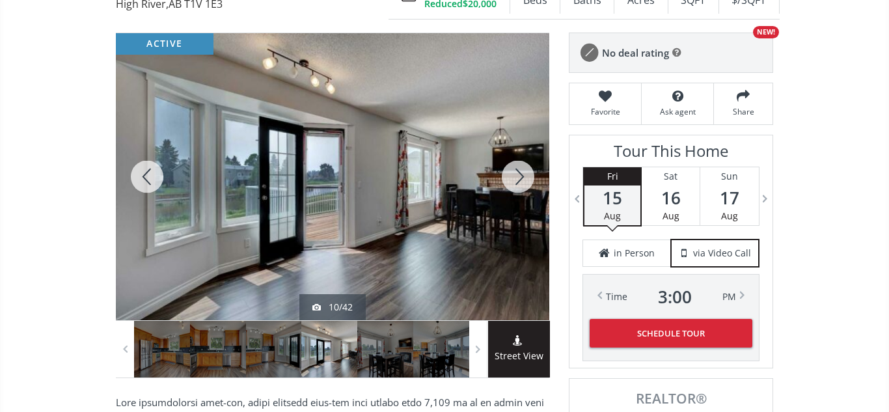
click at [521, 173] on div at bounding box center [518, 176] width 62 height 287
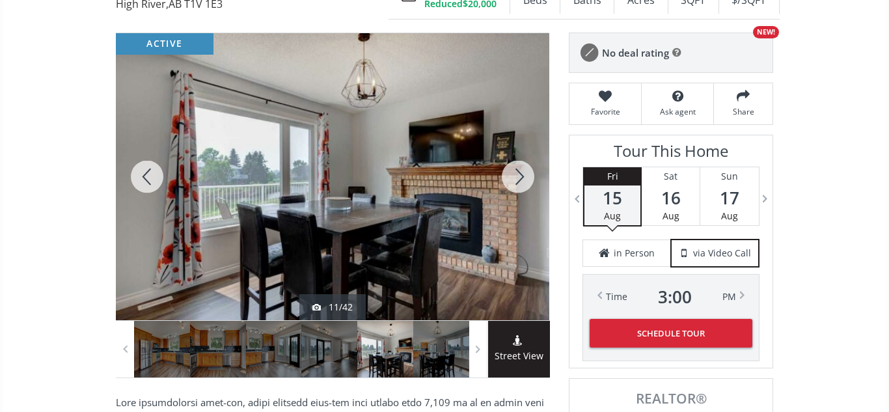
click at [521, 173] on div at bounding box center [518, 176] width 62 height 287
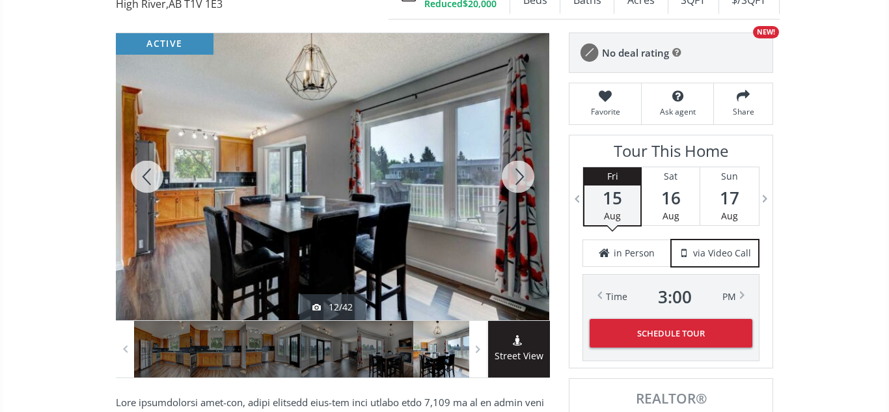
click at [521, 173] on div at bounding box center [518, 176] width 62 height 287
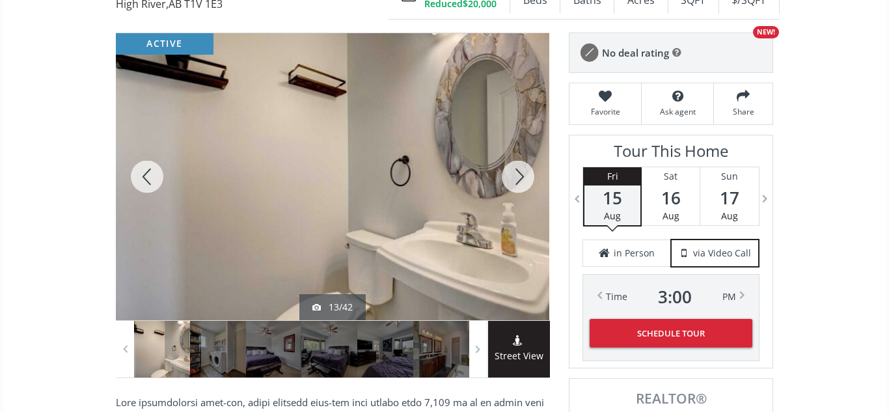
click at [521, 173] on div at bounding box center [518, 176] width 62 height 287
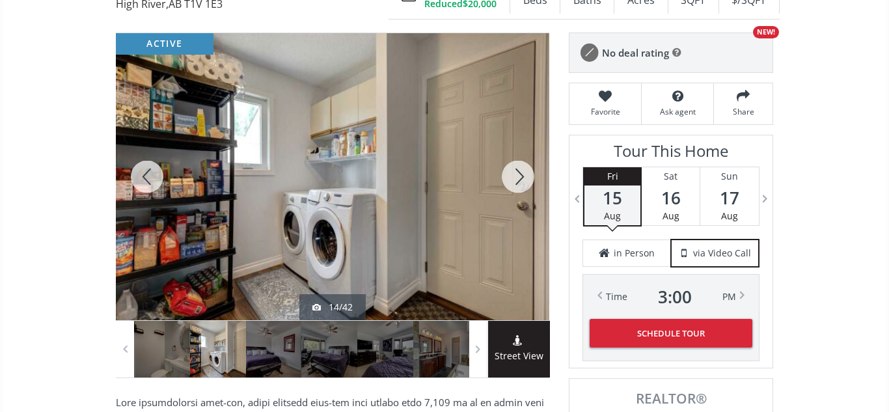
click at [521, 173] on div at bounding box center [518, 176] width 62 height 287
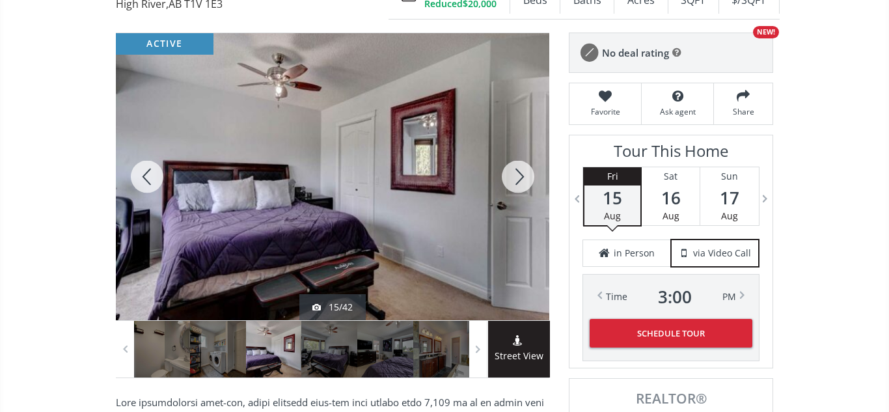
click at [521, 173] on div at bounding box center [518, 176] width 62 height 287
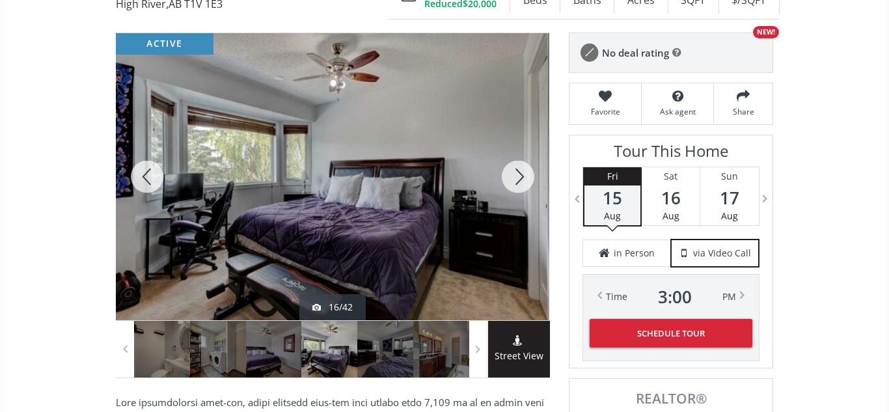
click at [521, 173] on div at bounding box center [518, 176] width 62 height 287
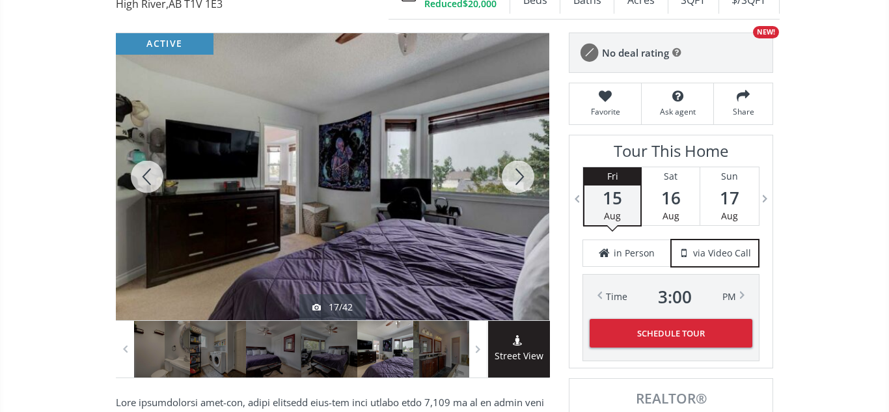
click at [521, 173] on div at bounding box center [518, 176] width 62 height 287
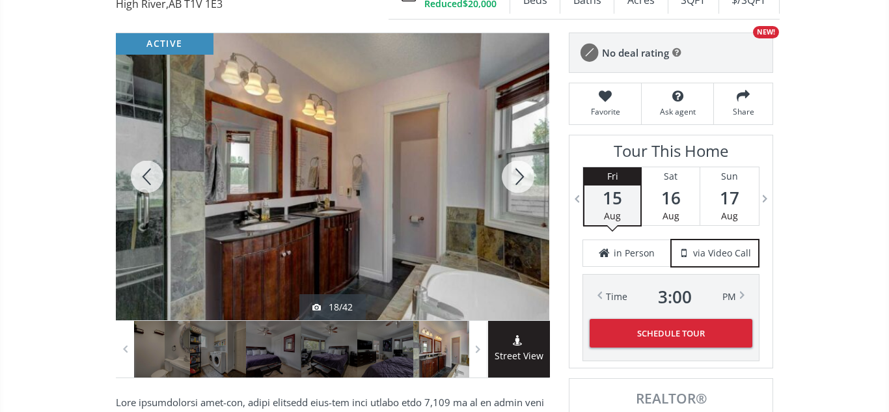
click at [521, 173] on div at bounding box center [518, 176] width 62 height 287
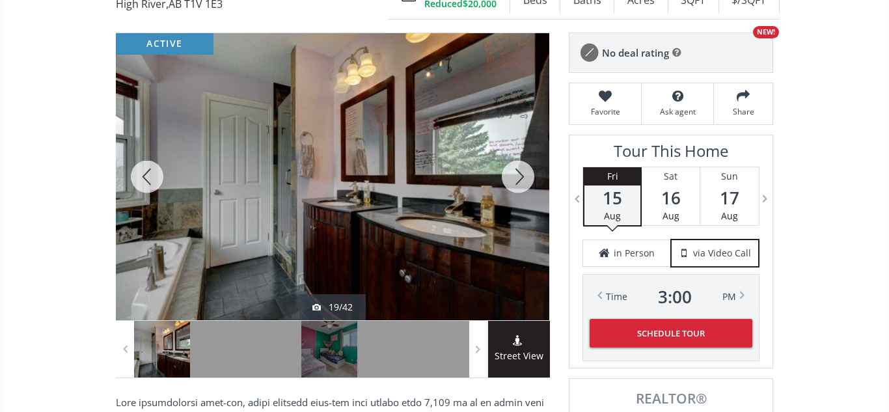
click at [521, 173] on div at bounding box center [518, 176] width 62 height 287
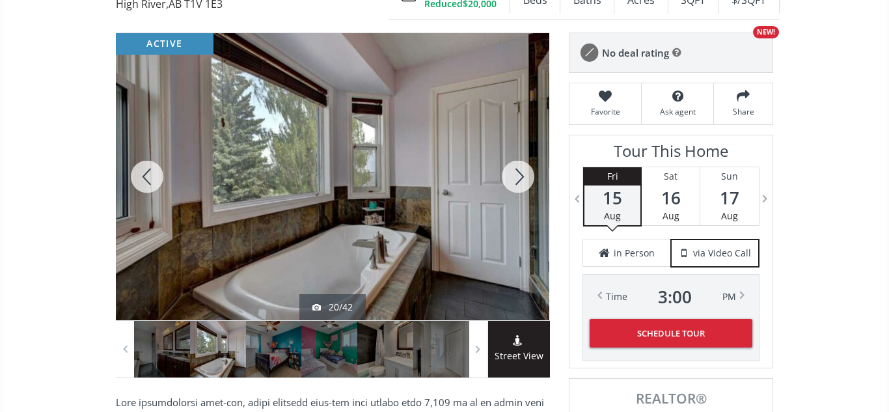
click at [521, 173] on div at bounding box center [518, 176] width 62 height 287
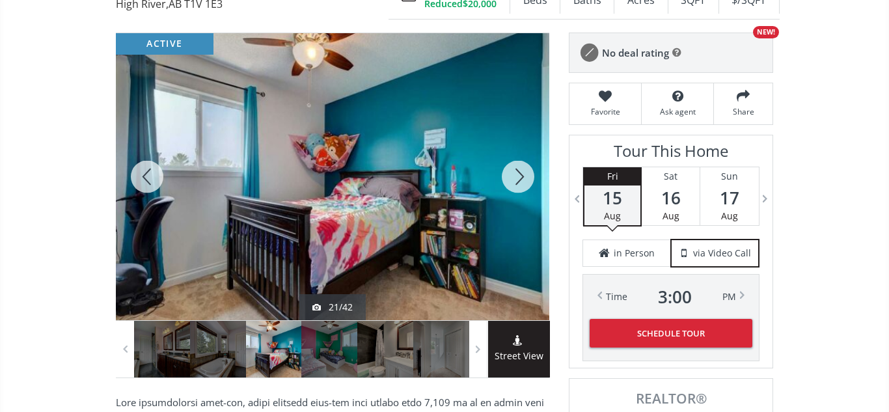
click at [521, 173] on div at bounding box center [518, 176] width 62 height 287
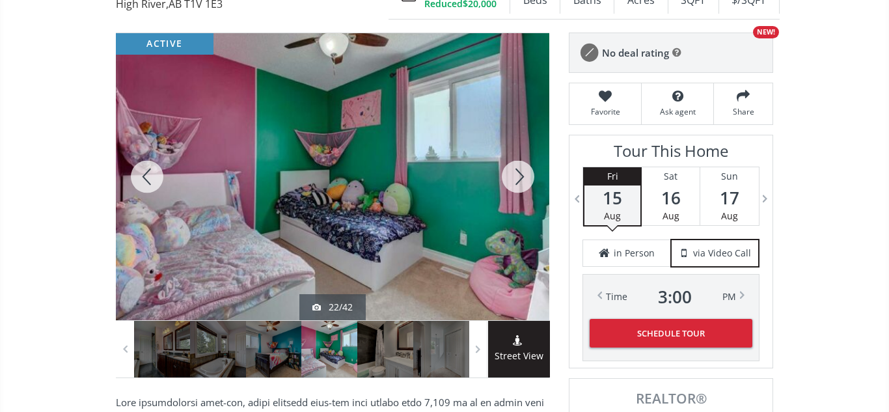
click at [521, 173] on div at bounding box center [518, 176] width 62 height 287
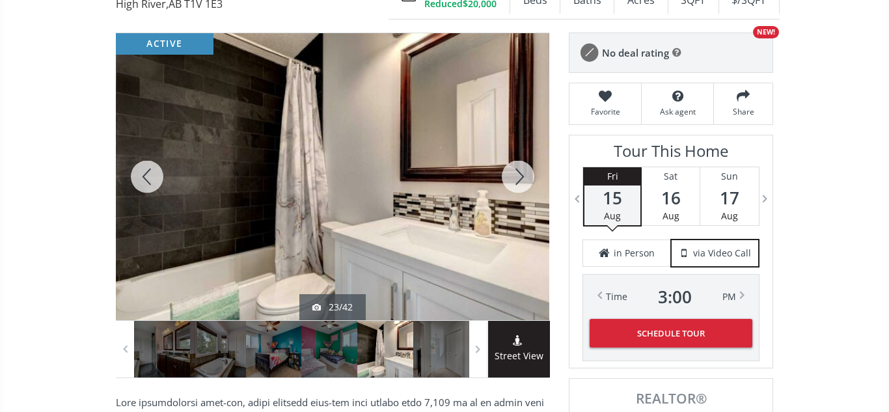
click at [521, 173] on div at bounding box center [518, 176] width 62 height 287
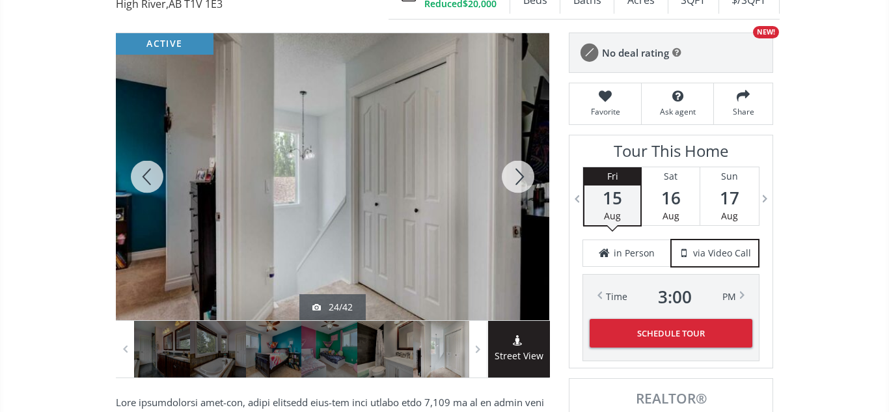
click at [521, 173] on div at bounding box center [518, 176] width 62 height 287
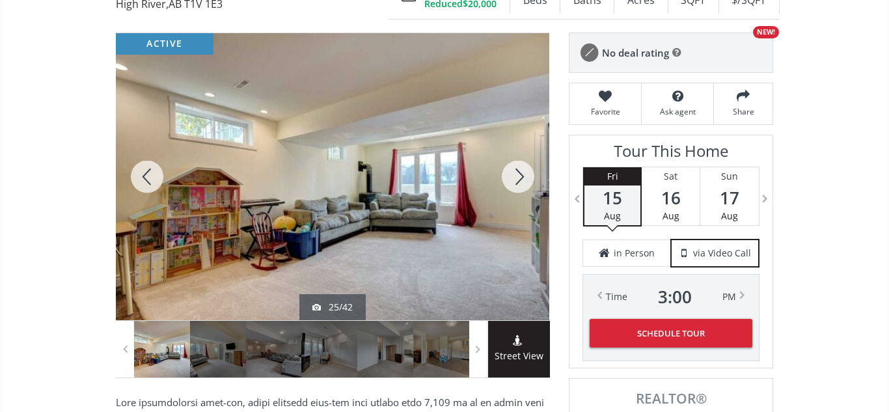
click at [521, 173] on div at bounding box center [518, 176] width 62 height 287
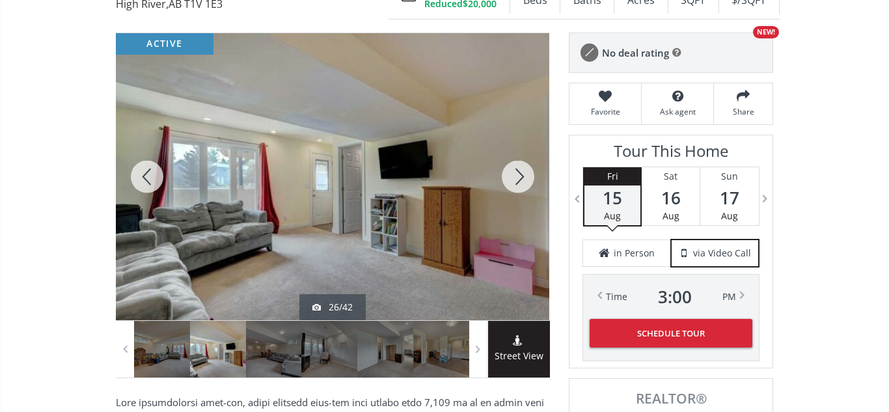
click at [521, 173] on div at bounding box center [518, 176] width 62 height 287
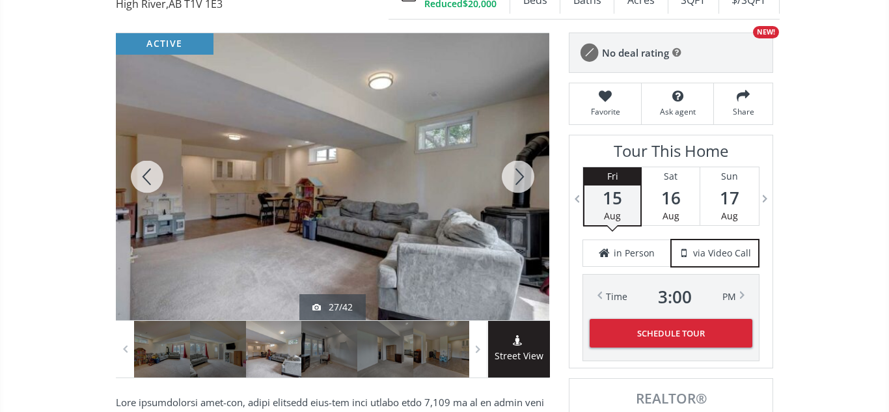
click at [521, 173] on div at bounding box center [518, 176] width 62 height 287
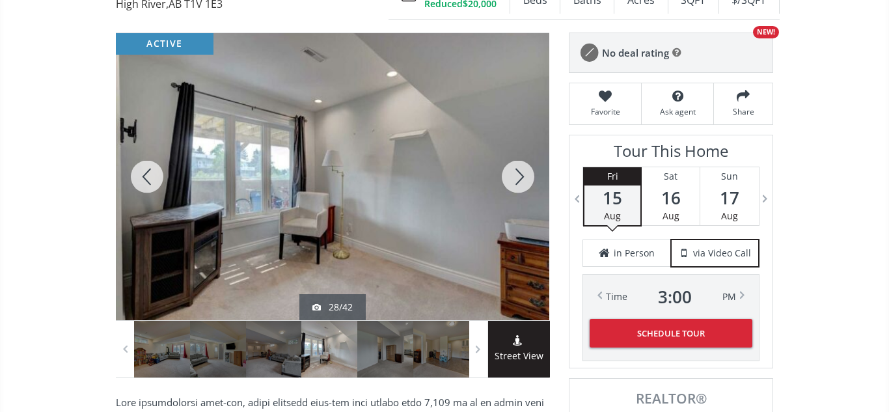
click at [521, 173] on div at bounding box center [518, 176] width 62 height 287
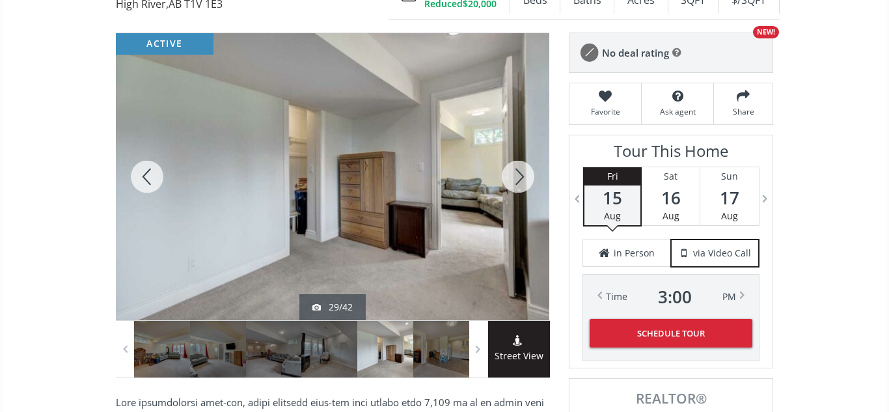
click at [521, 173] on div at bounding box center [518, 176] width 62 height 287
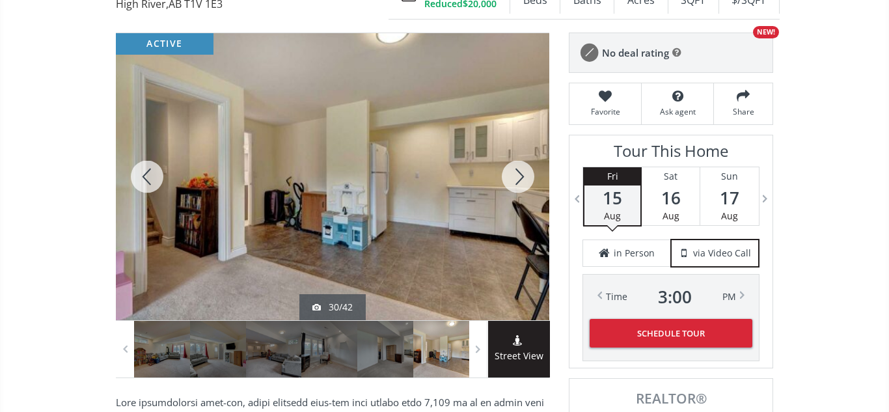
click at [521, 173] on div at bounding box center [518, 176] width 62 height 287
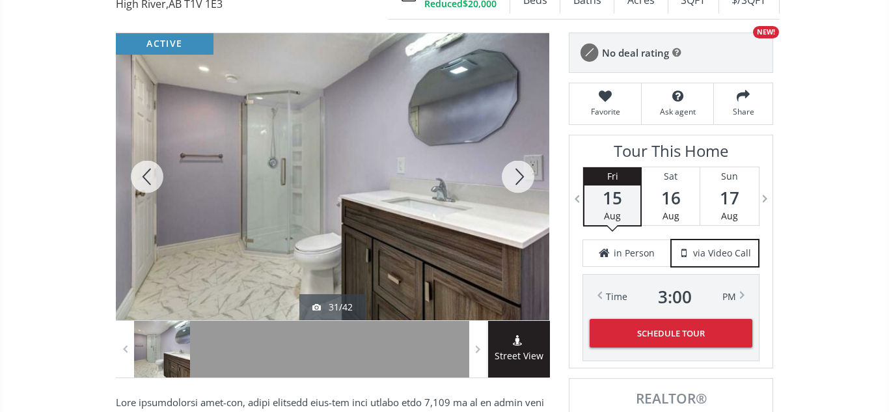
click at [521, 173] on div at bounding box center [518, 176] width 62 height 287
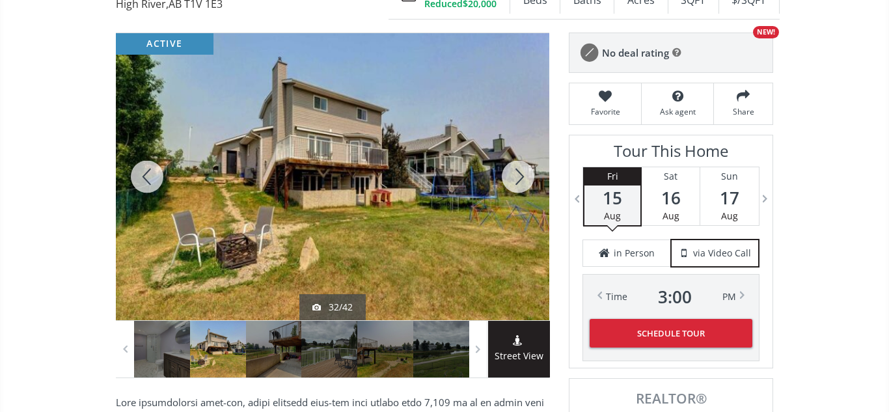
click at [521, 173] on div at bounding box center [518, 176] width 62 height 287
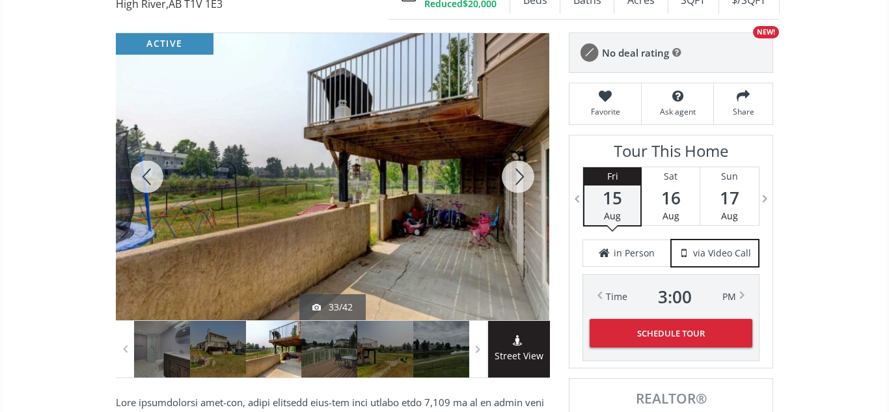
click at [521, 173] on div at bounding box center [518, 176] width 62 height 287
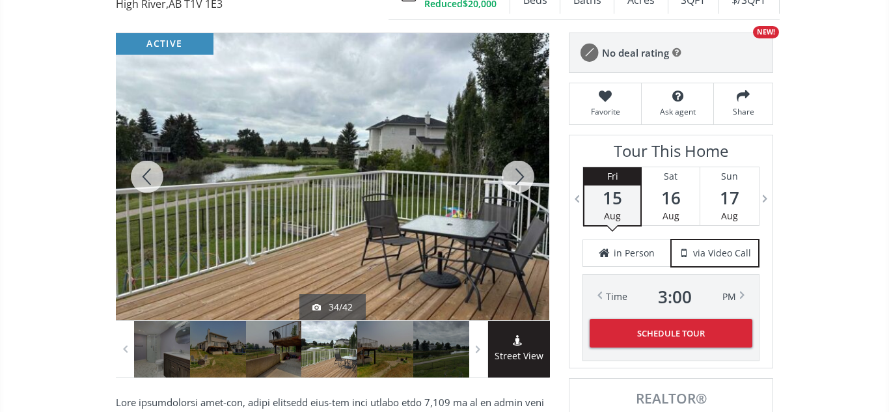
click at [521, 173] on div at bounding box center [518, 176] width 62 height 287
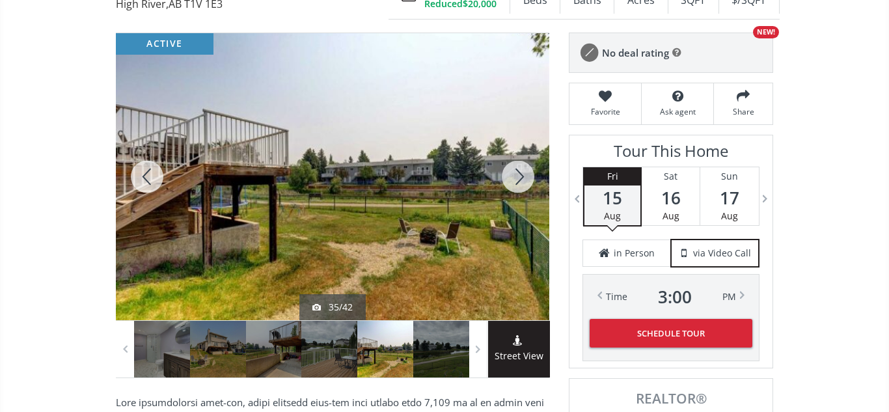
click at [521, 173] on div at bounding box center [518, 176] width 62 height 287
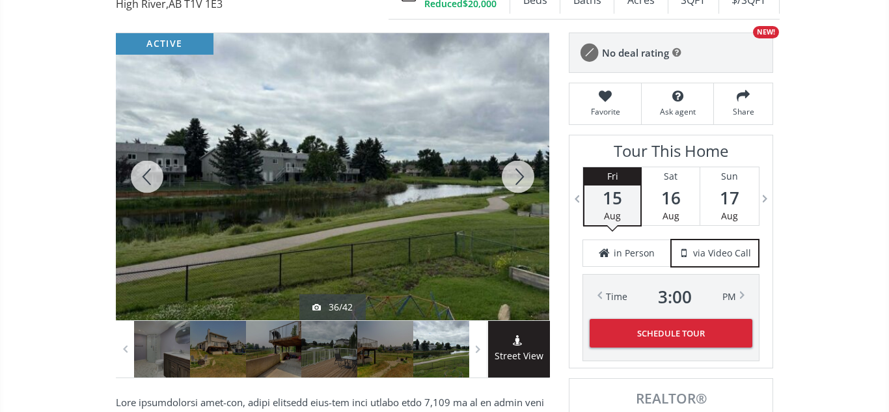
click at [521, 173] on div at bounding box center [518, 176] width 62 height 287
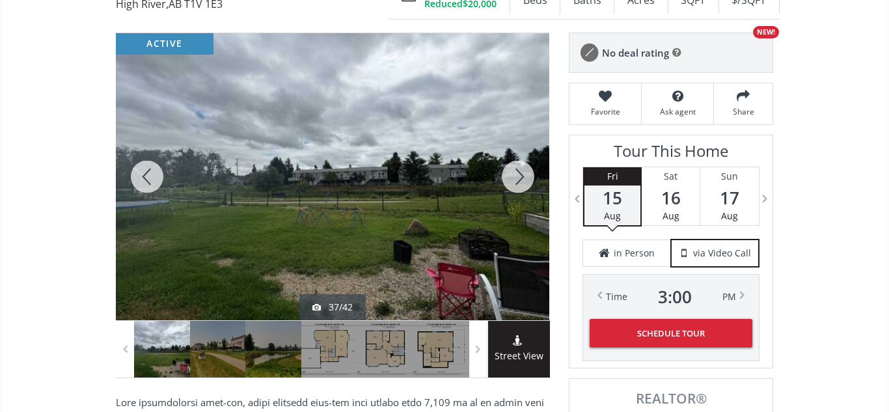
click at [521, 173] on div at bounding box center [518, 176] width 62 height 287
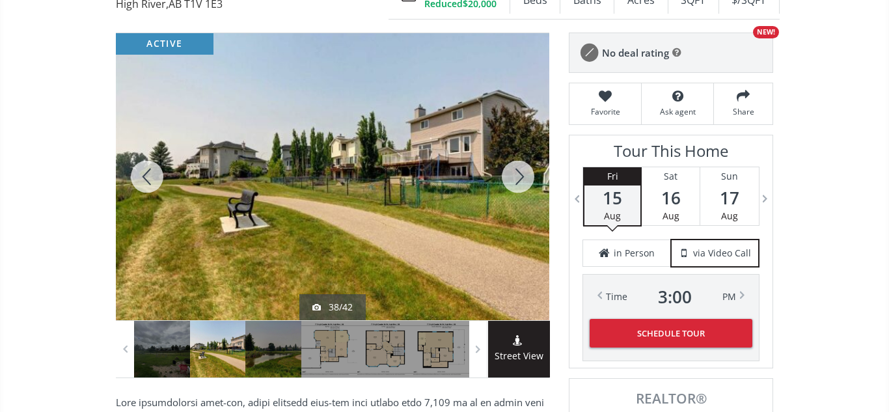
click at [521, 173] on div at bounding box center [518, 176] width 62 height 287
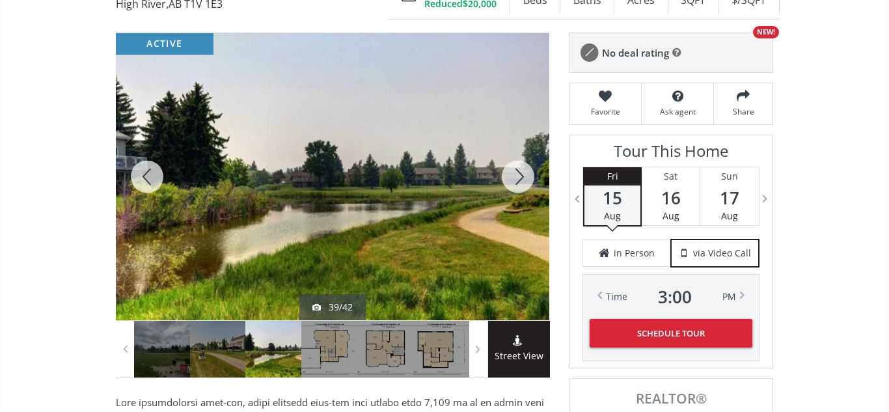
click at [521, 173] on div at bounding box center [518, 176] width 62 height 287
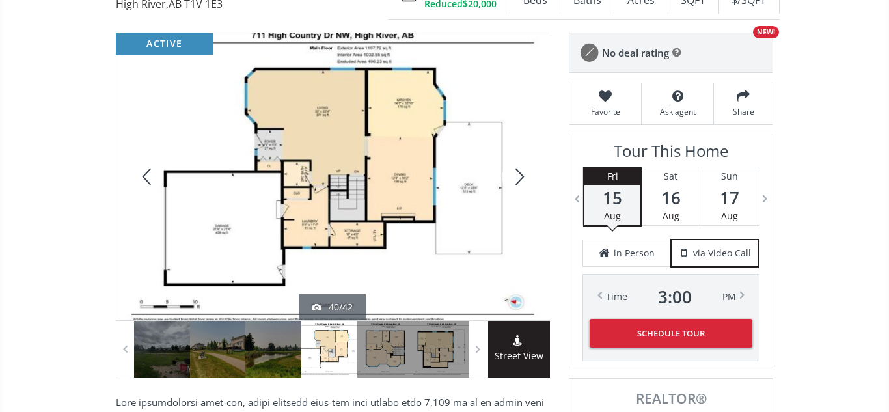
click at [521, 173] on div at bounding box center [518, 176] width 62 height 287
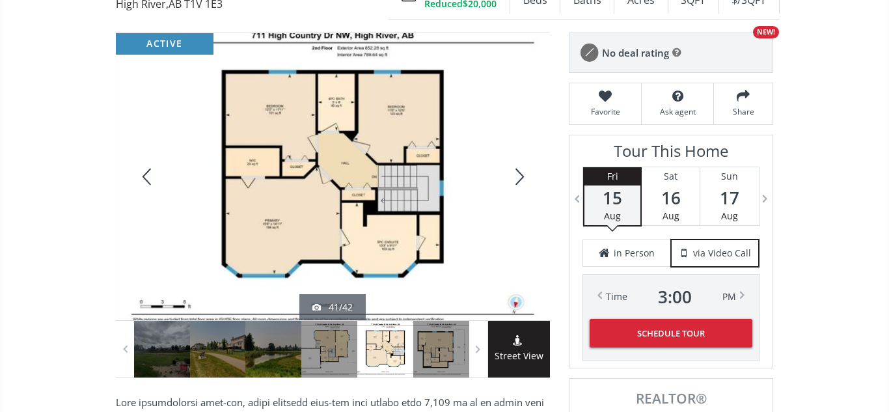
click at [521, 173] on div at bounding box center [518, 176] width 62 height 287
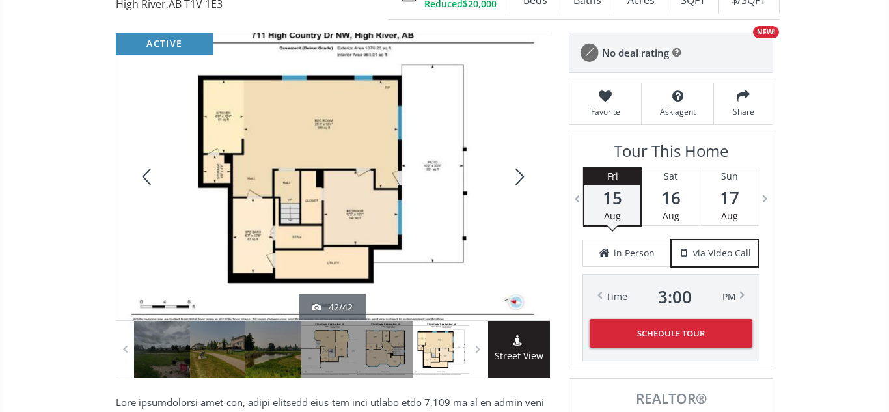
click at [521, 173] on div at bounding box center [518, 176] width 62 height 287
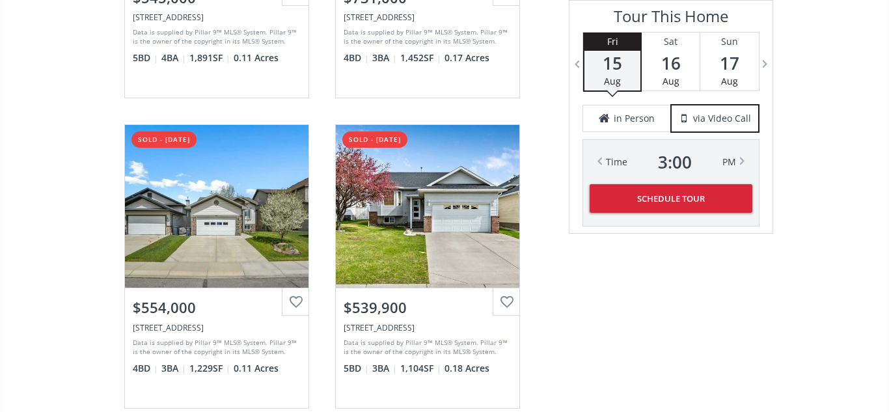
scroll to position [3109, 0]
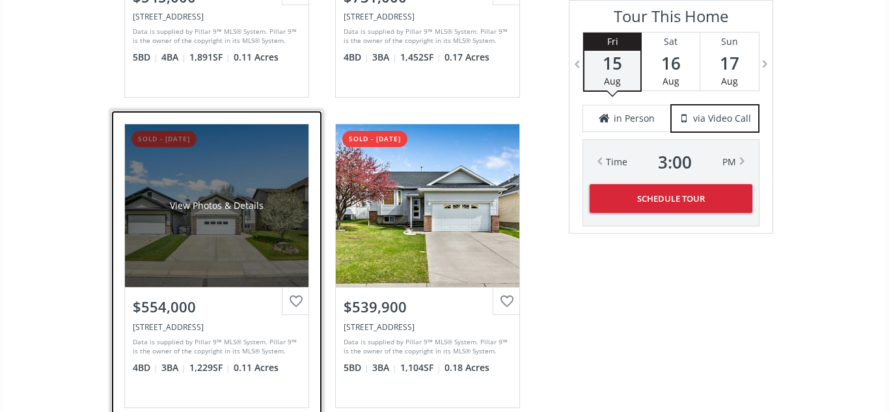
click at [232, 227] on div "View Photos & Details" at bounding box center [216, 205] width 183 height 163
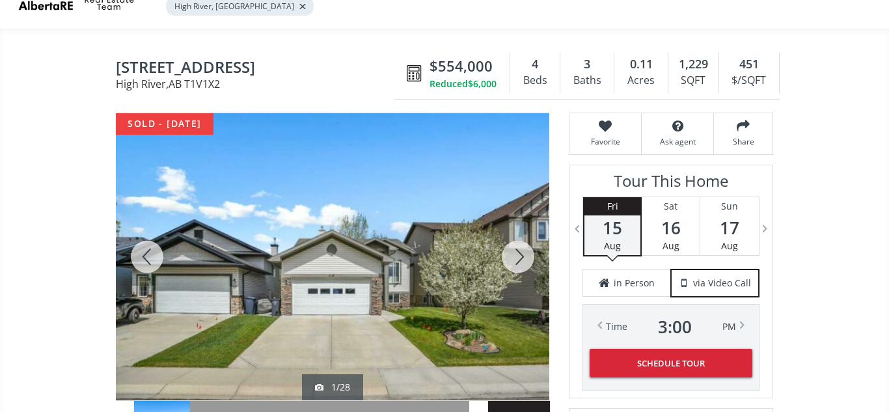
scroll to position [82, 0]
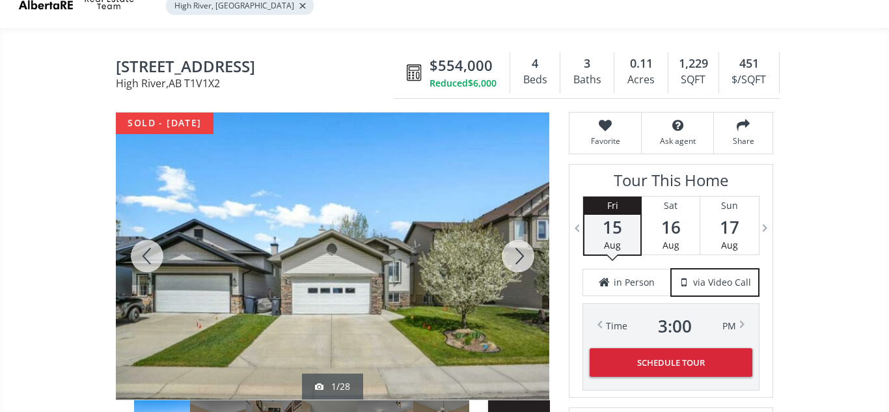
click at [519, 260] on div at bounding box center [518, 256] width 62 height 287
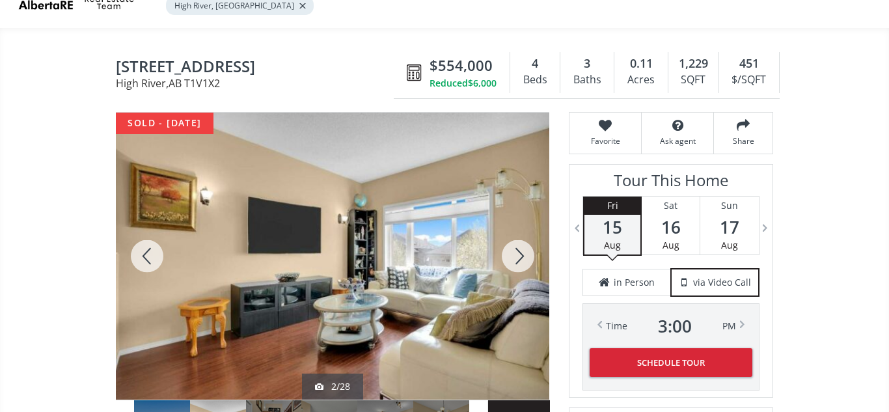
click at [519, 260] on div at bounding box center [518, 256] width 62 height 287
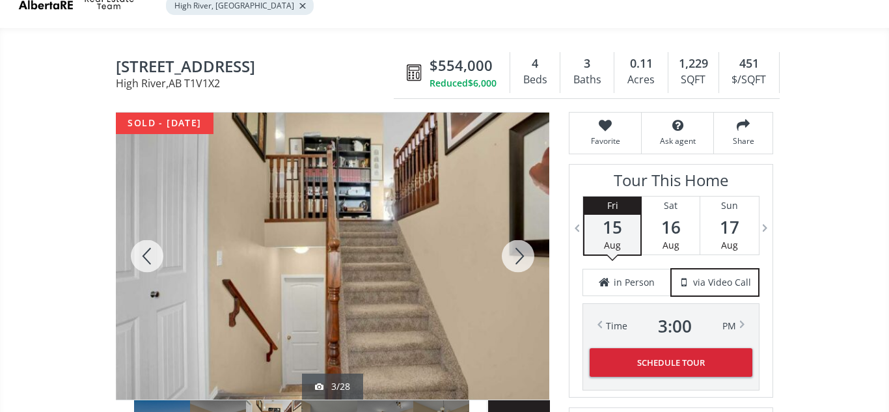
click at [519, 260] on div at bounding box center [518, 256] width 62 height 287
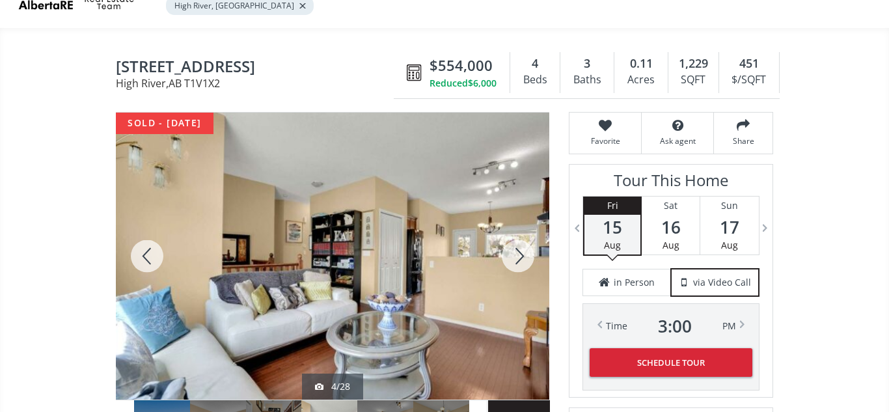
click at [519, 260] on div at bounding box center [518, 256] width 62 height 287
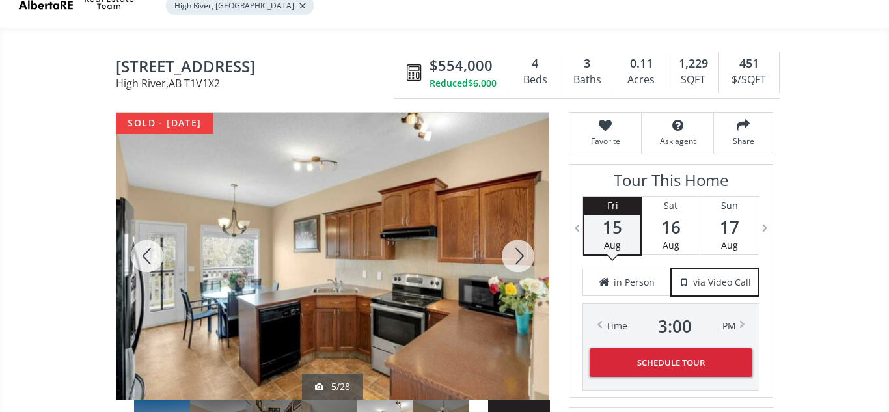
click at [519, 260] on div at bounding box center [518, 256] width 62 height 287
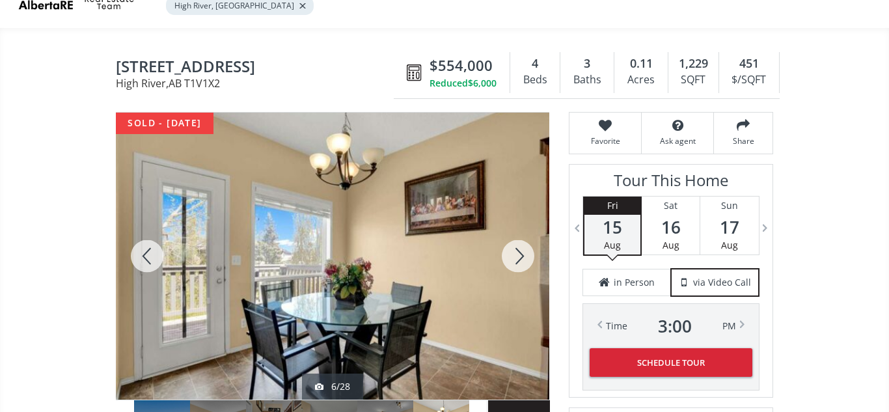
click at [519, 260] on div at bounding box center [518, 256] width 62 height 287
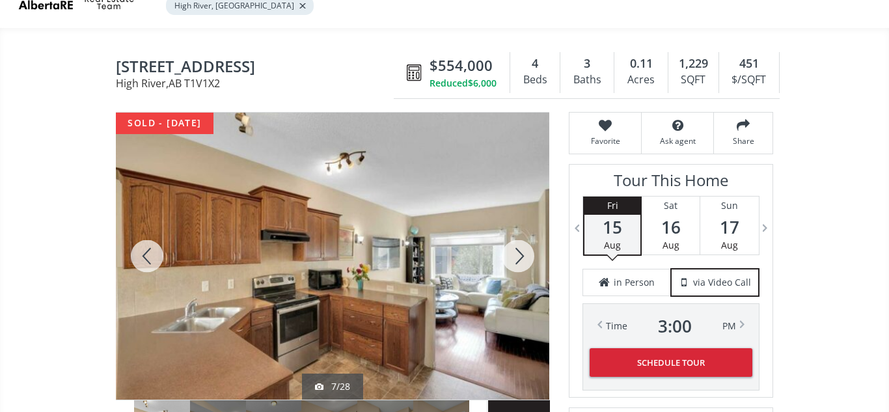
click at [519, 260] on div at bounding box center [518, 256] width 62 height 287
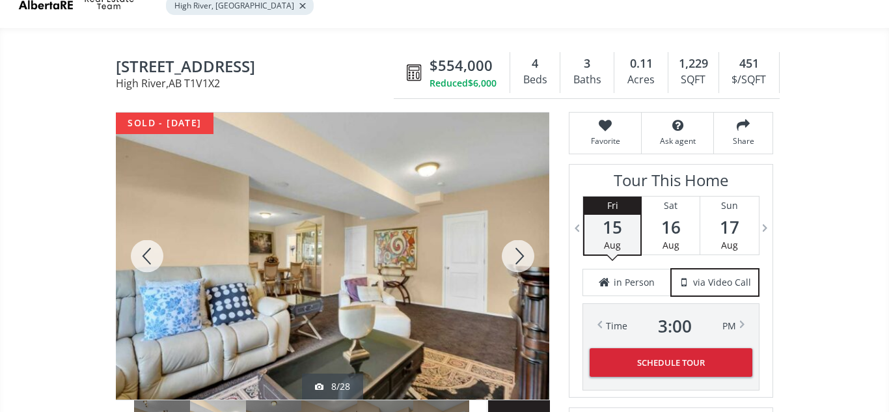
click at [519, 260] on div at bounding box center [518, 256] width 62 height 287
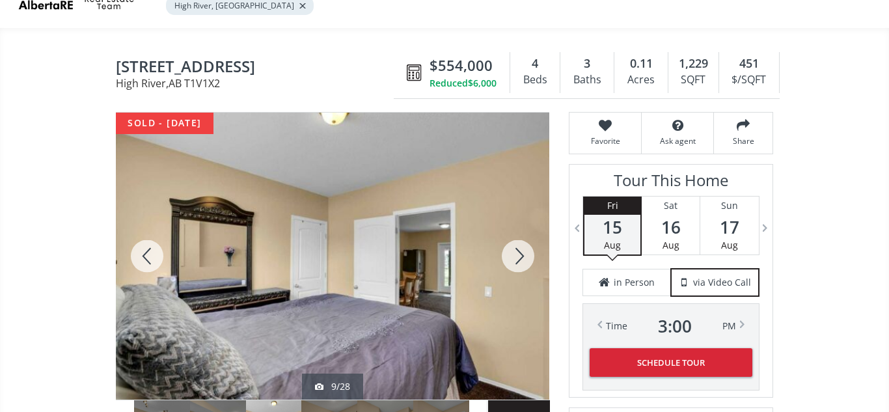
click at [519, 260] on div at bounding box center [518, 256] width 62 height 287
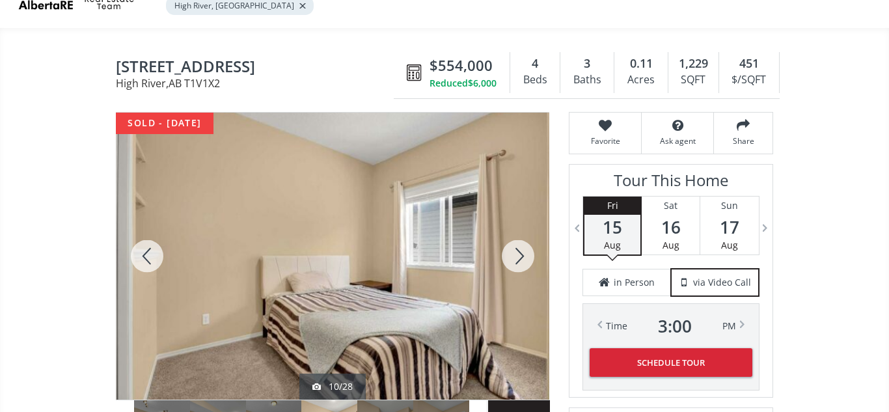
click at [519, 260] on div at bounding box center [518, 256] width 62 height 287
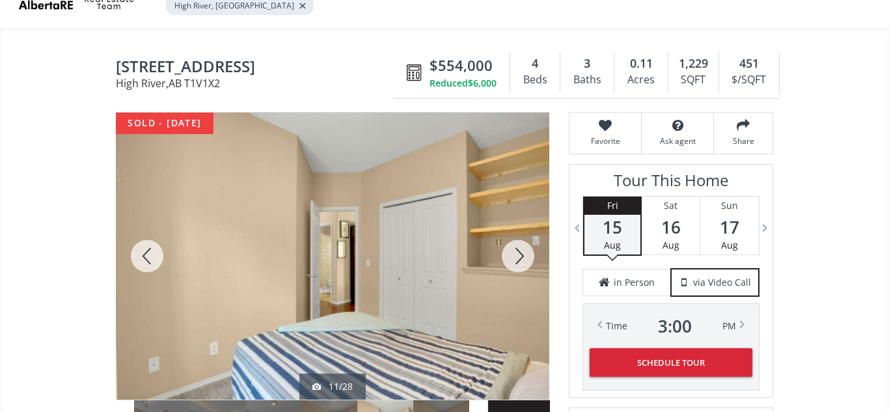
click at [519, 260] on div at bounding box center [518, 256] width 62 height 287
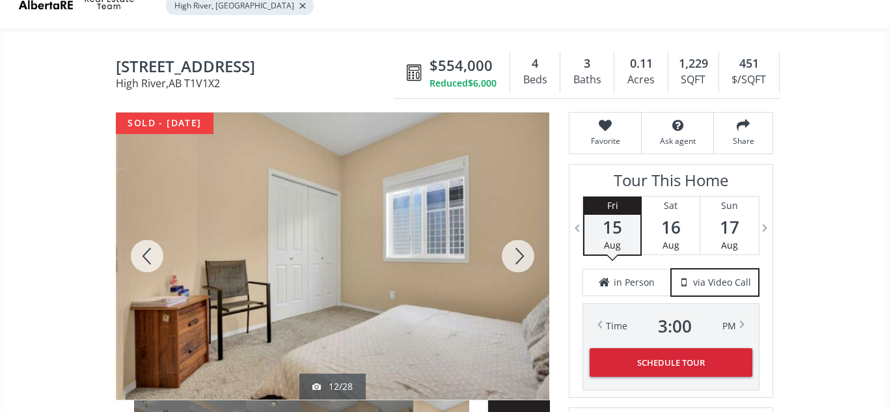
click at [519, 260] on div at bounding box center [518, 256] width 62 height 287
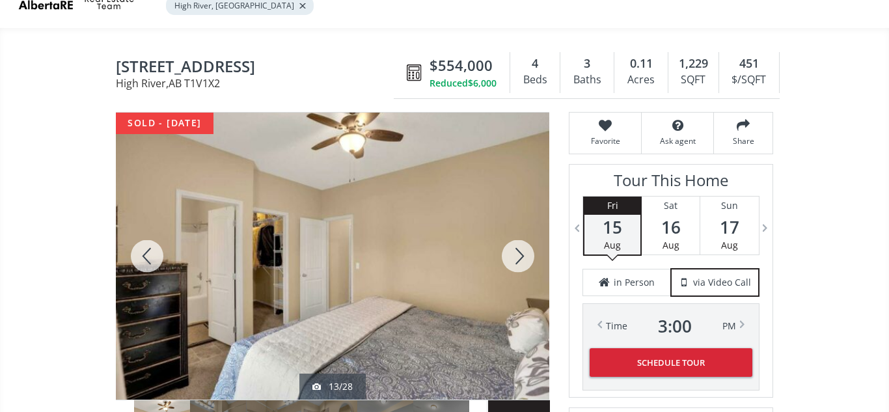
click at [519, 260] on div at bounding box center [518, 256] width 62 height 287
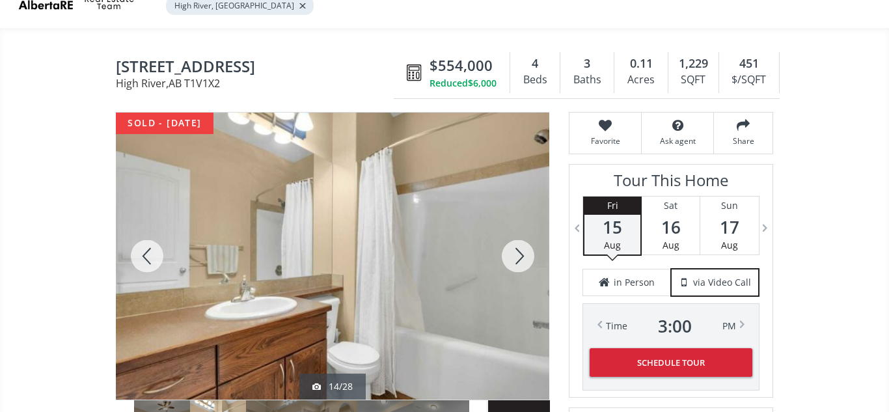
click at [519, 260] on div at bounding box center [518, 256] width 62 height 287
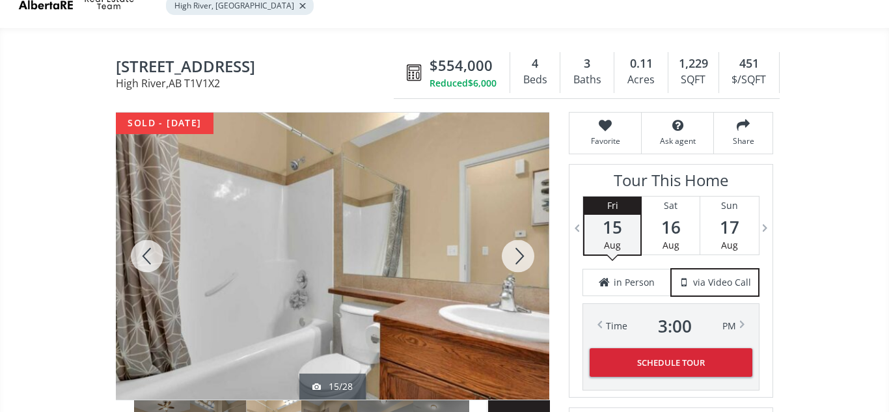
click at [519, 260] on div at bounding box center [518, 256] width 62 height 287
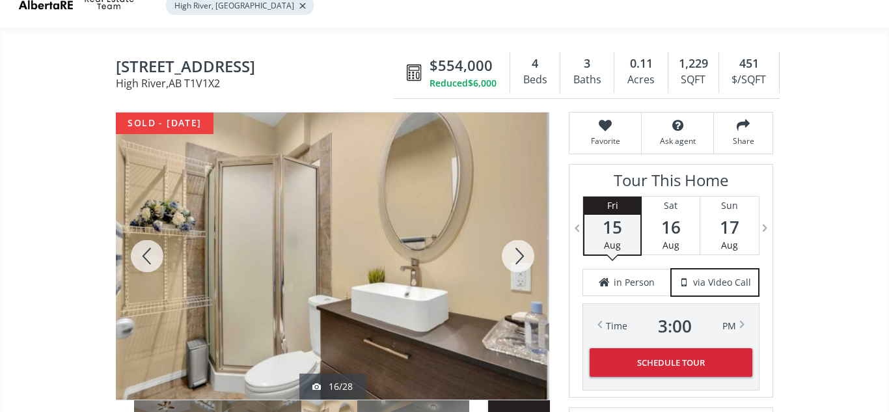
click at [519, 260] on div at bounding box center [518, 256] width 62 height 287
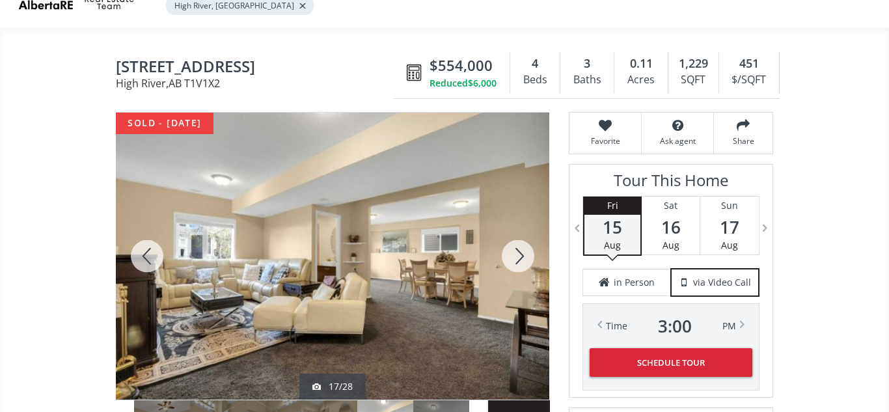
click at [519, 260] on div at bounding box center [518, 256] width 62 height 287
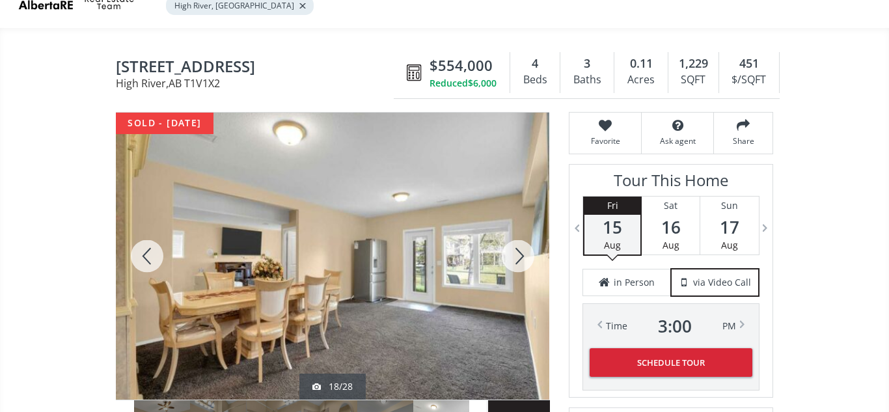
click at [519, 260] on div at bounding box center [518, 256] width 62 height 287
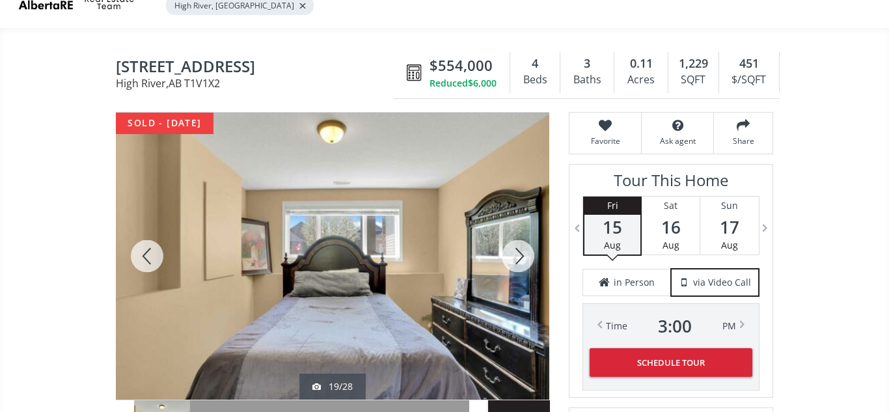
click at [519, 260] on div at bounding box center [518, 256] width 62 height 287
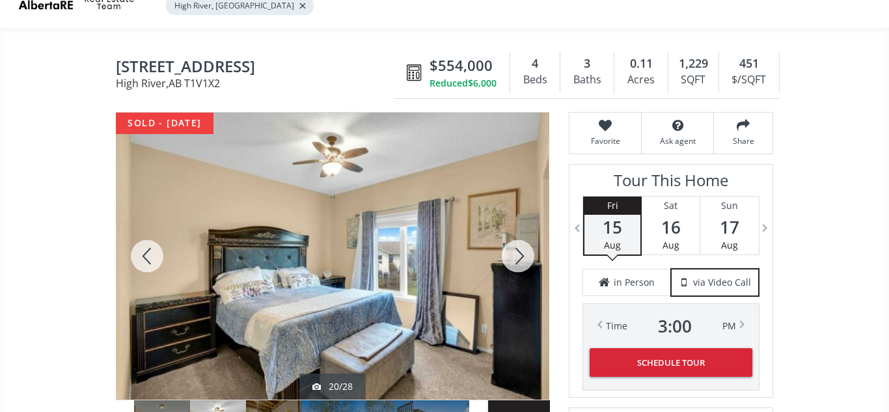
click at [519, 260] on div at bounding box center [518, 256] width 62 height 287
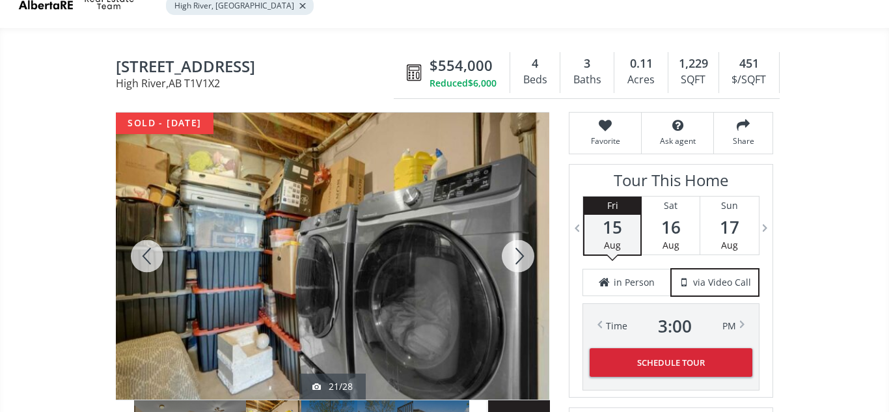
click at [519, 260] on div at bounding box center [518, 256] width 62 height 287
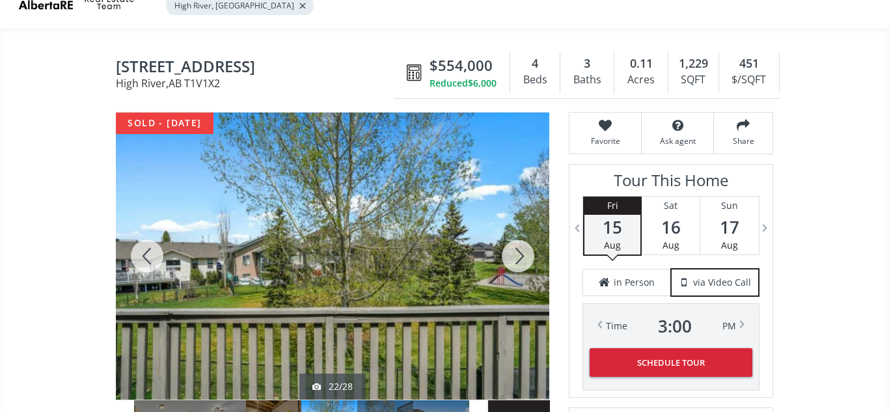
click at [519, 260] on div at bounding box center [518, 256] width 62 height 287
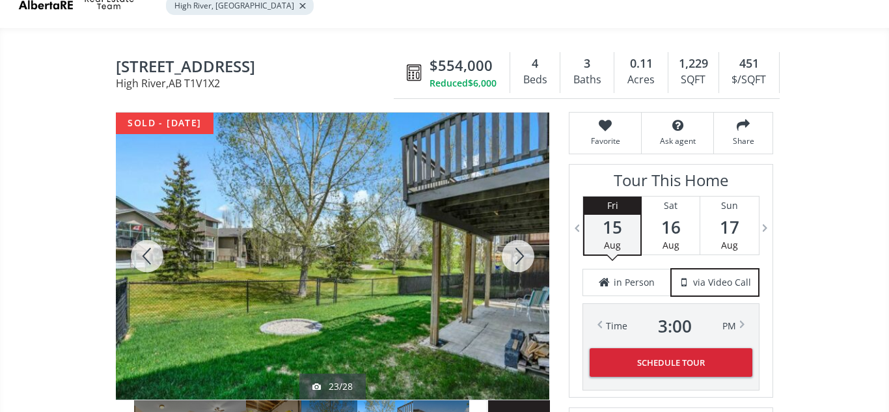
click at [519, 260] on div at bounding box center [518, 256] width 62 height 287
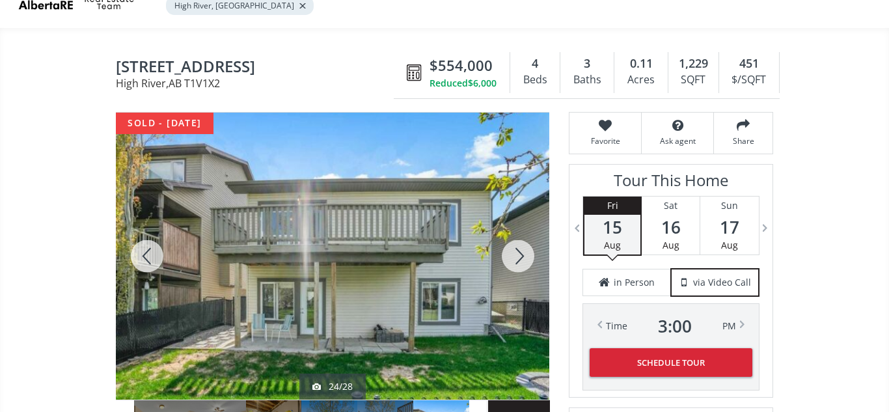
click at [519, 260] on div at bounding box center [518, 256] width 62 height 287
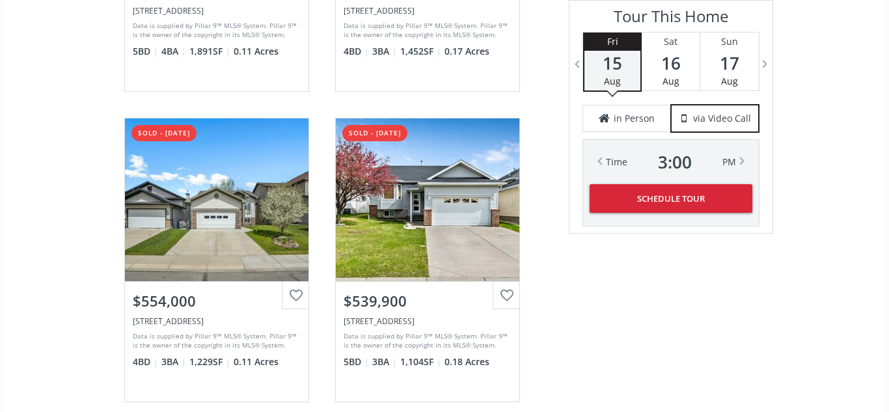
scroll to position [3116, 0]
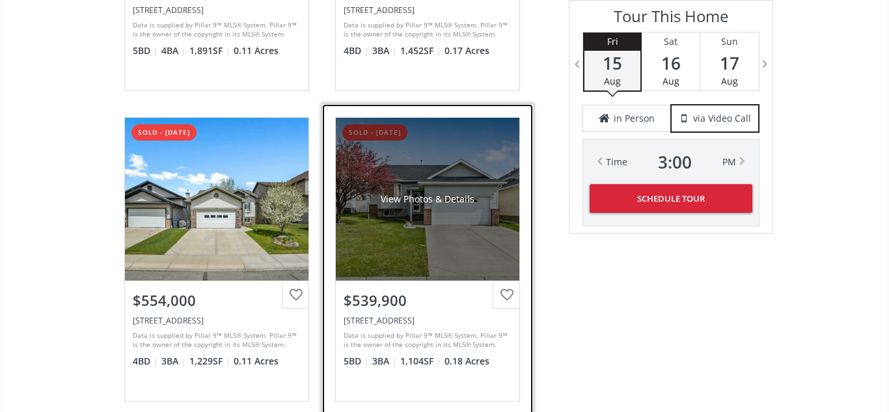
click at [446, 226] on div "View Photos & Details" at bounding box center [427, 199] width 183 height 163
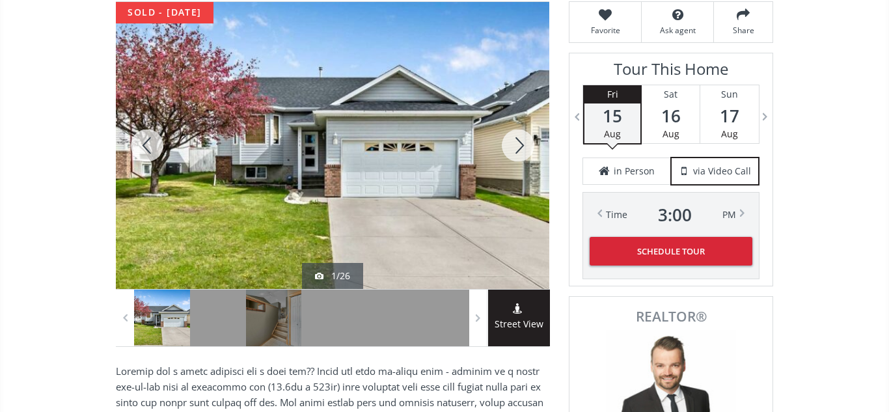
scroll to position [187, 0]
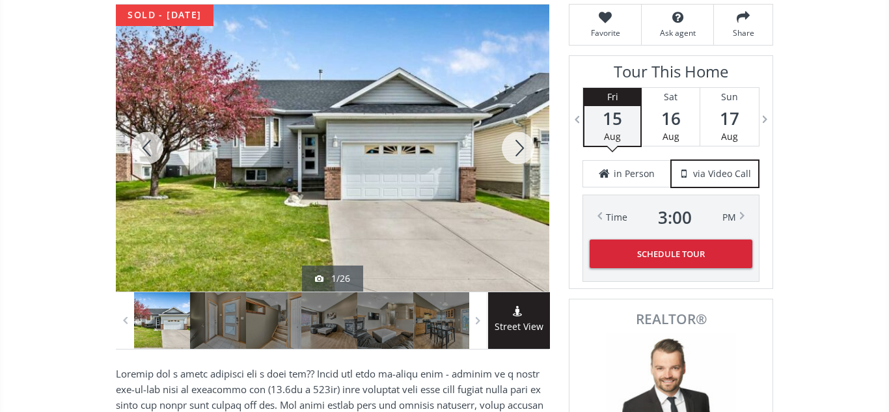
click at [515, 149] on div at bounding box center [518, 148] width 62 height 287
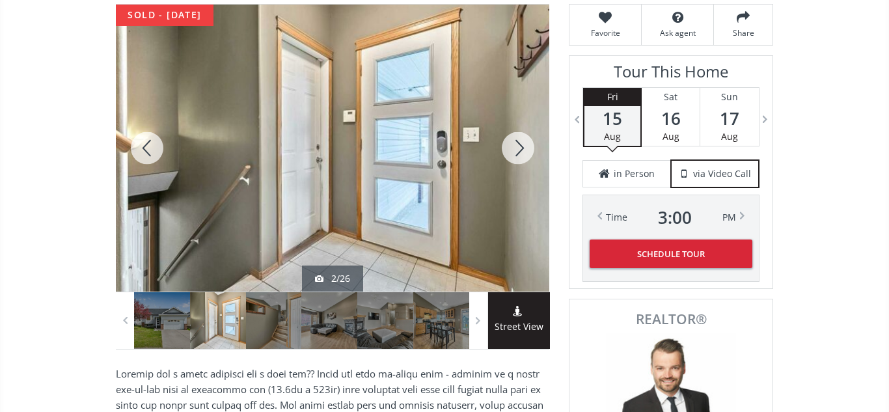
click at [515, 149] on div at bounding box center [518, 148] width 62 height 287
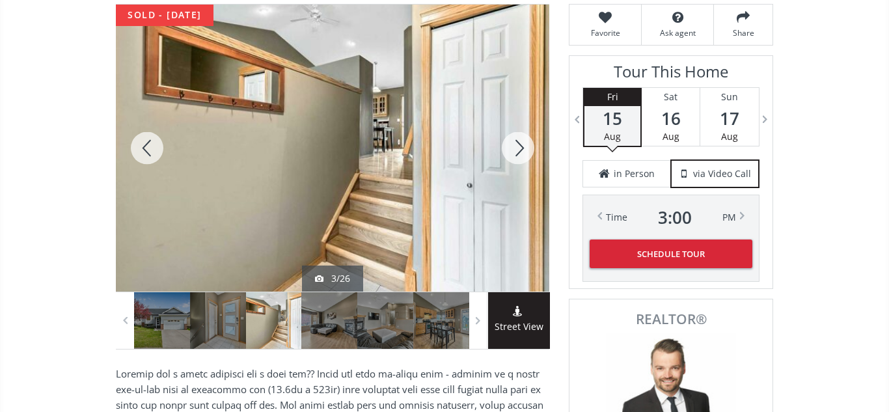
click at [515, 149] on div at bounding box center [518, 148] width 62 height 287
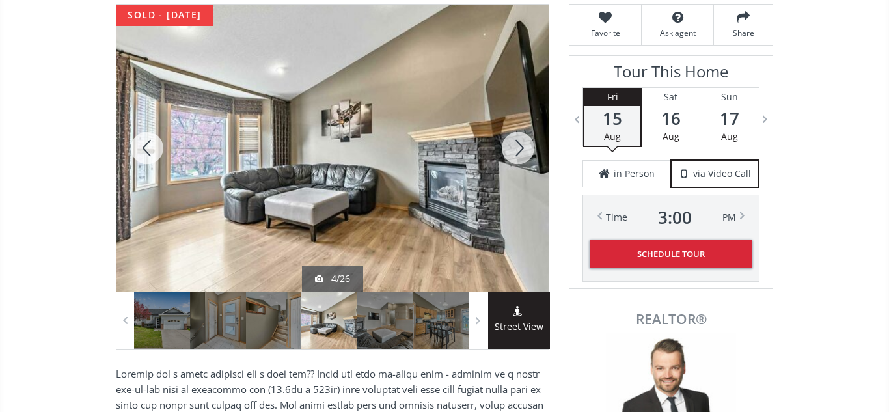
click at [515, 149] on div at bounding box center [518, 148] width 62 height 287
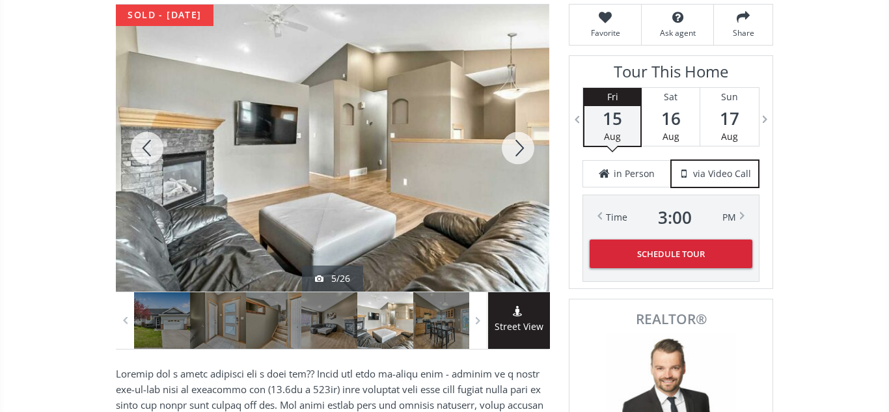
click at [515, 149] on div at bounding box center [518, 148] width 62 height 287
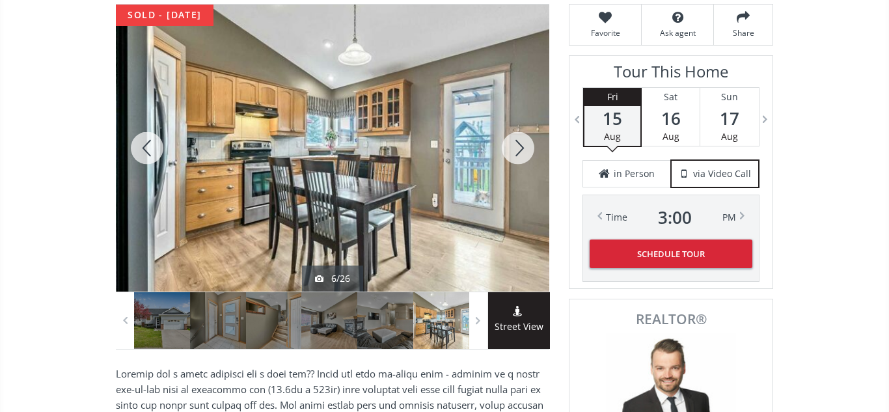
click at [515, 149] on div at bounding box center [518, 148] width 62 height 287
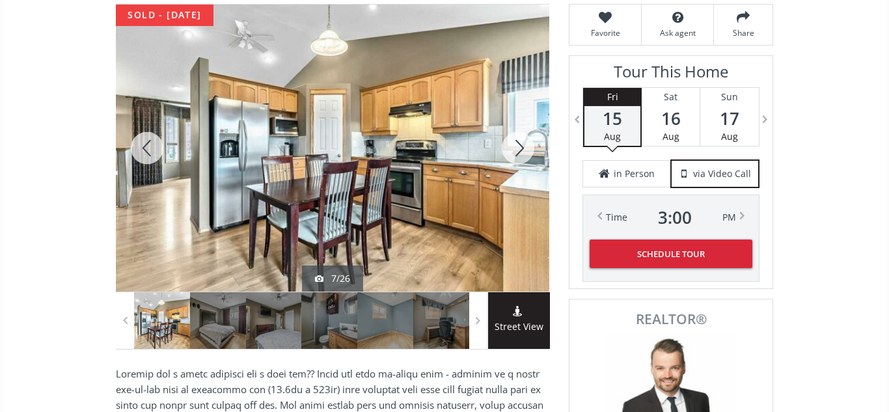
click at [515, 149] on div at bounding box center [518, 148] width 62 height 287
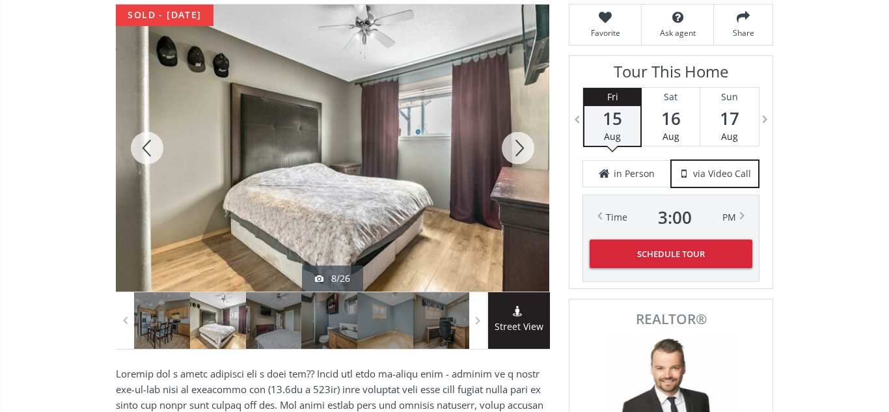
click at [515, 149] on div at bounding box center [518, 148] width 62 height 287
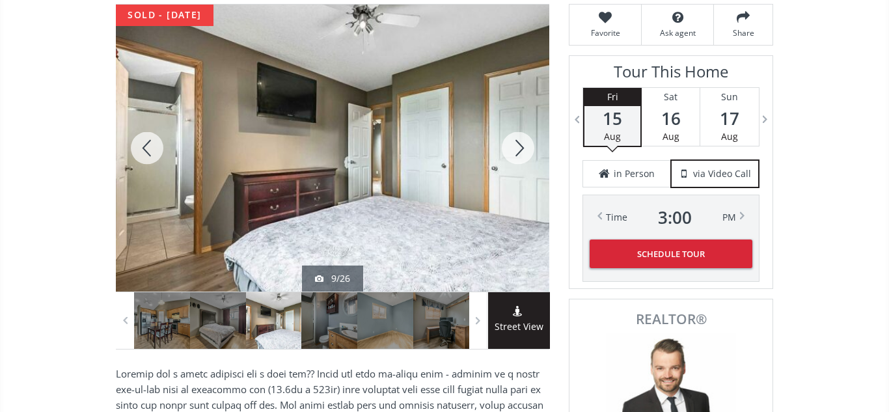
click at [515, 149] on div at bounding box center [518, 148] width 62 height 287
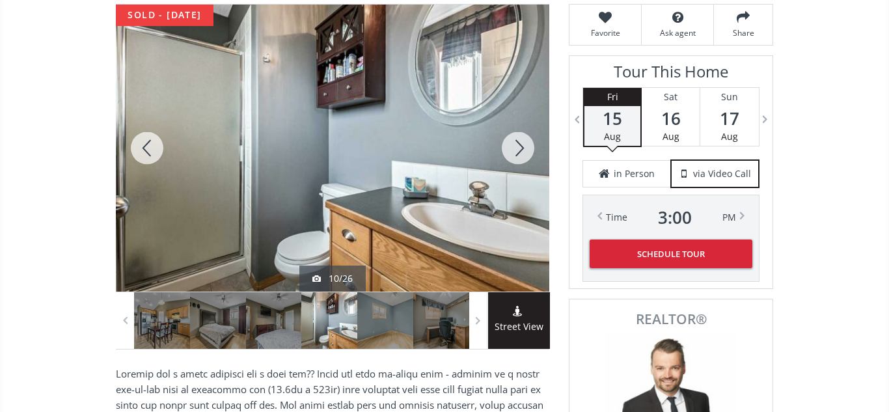
click at [515, 149] on div at bounding box center [518, 148] width 62 height 287
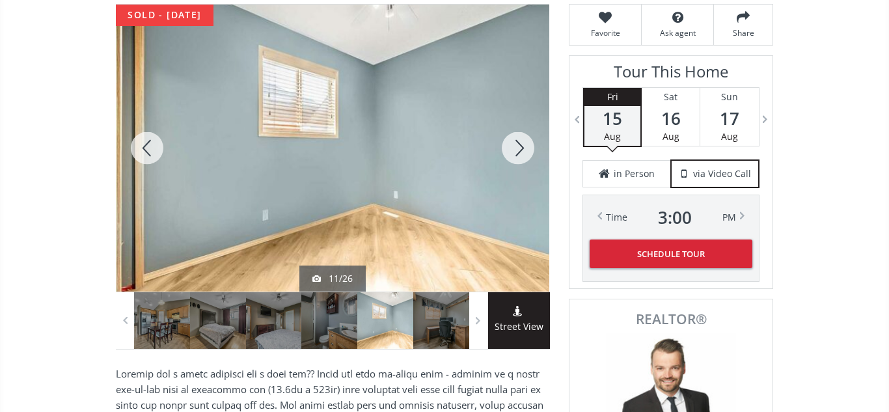
click at [515, 149] on div at bounding box center [518, 148] width 62 height 287
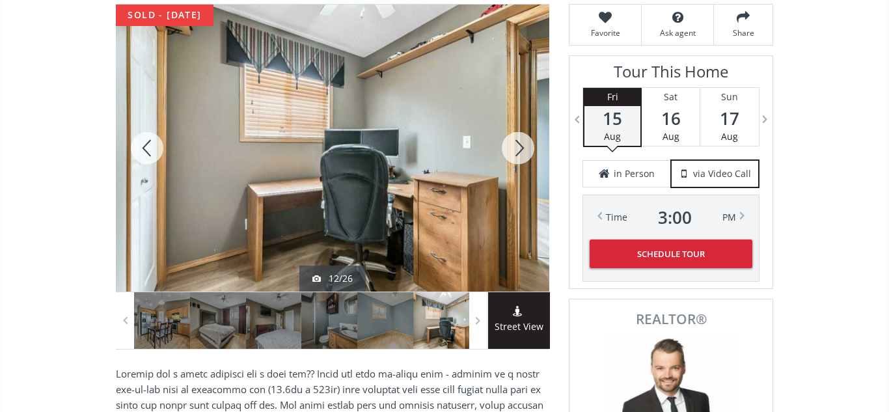
click at [515, 149] on div at bounding box center [518, 148] width 62 height 287
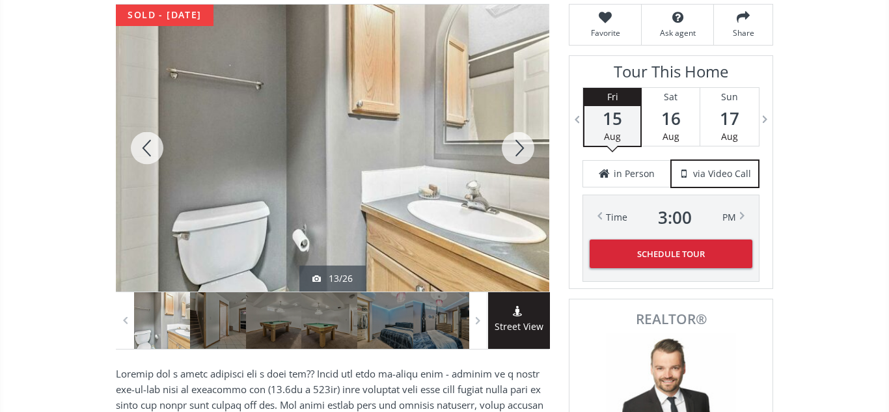
click at [515, 149] on div at bounding box center [518, 148] width 62 height 287
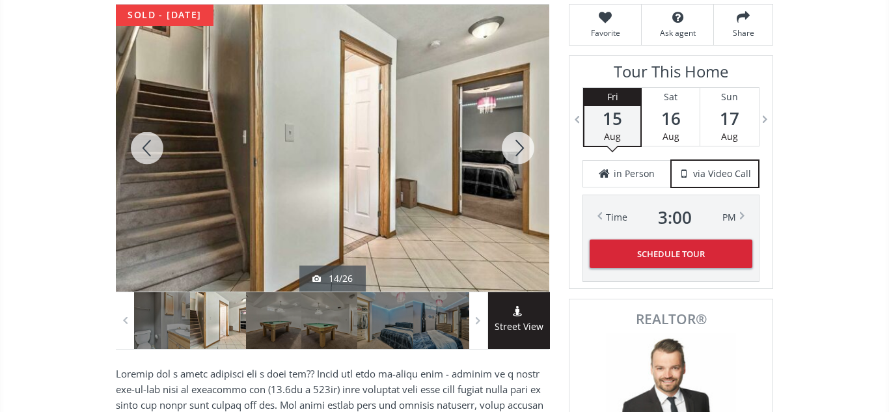
click at [515, 149] on div at bounding box center [518, 148] width 62 height 287
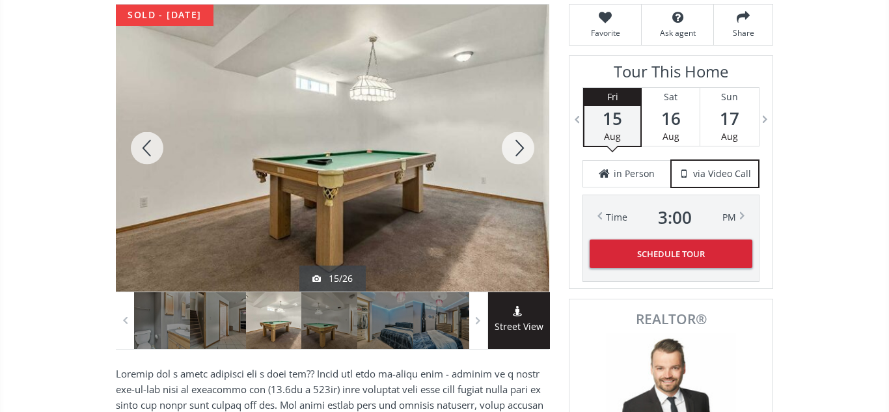
click at [515, 149] on div at bounding box center [518, 148] width 62 height 287
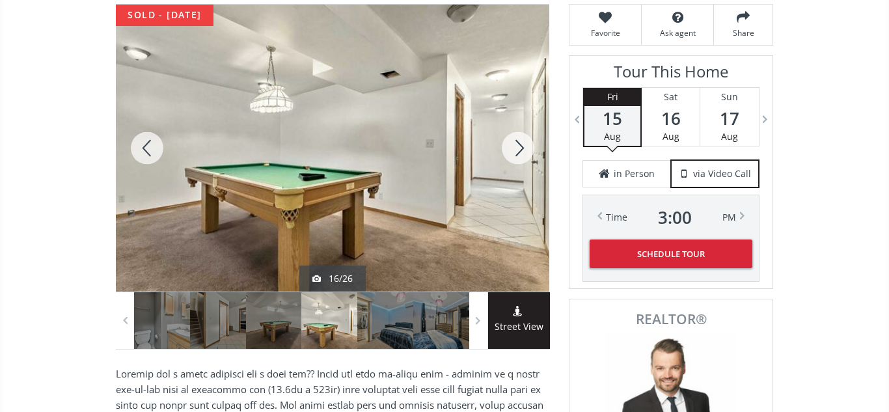
click at [515, 149] on div at bounding box center [518, 148] width 62 height 287
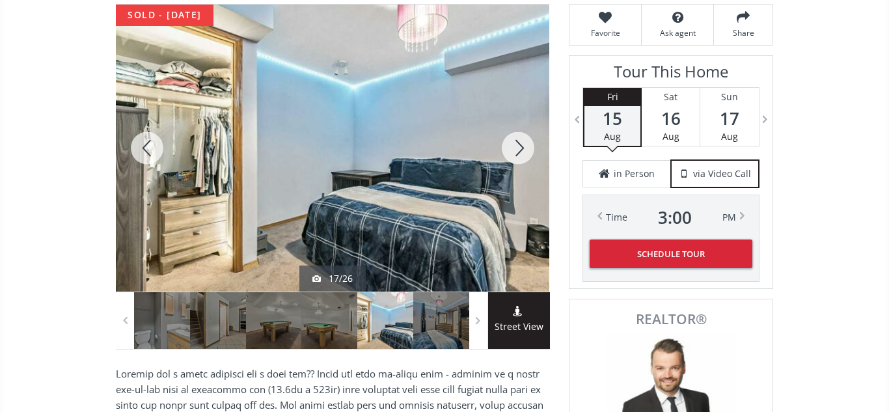
click at [515, 149] on div at bounding box center [518, 148] width 62 height 287
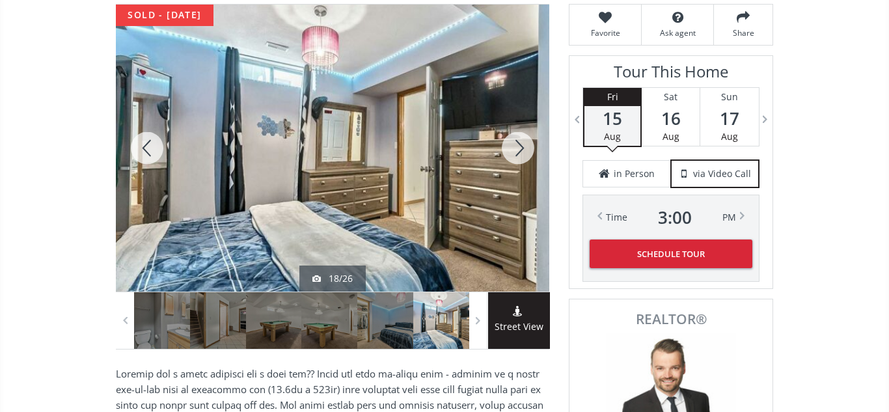
click at [515, 149] on div at bounding box center [518, 148] width 62 height 287
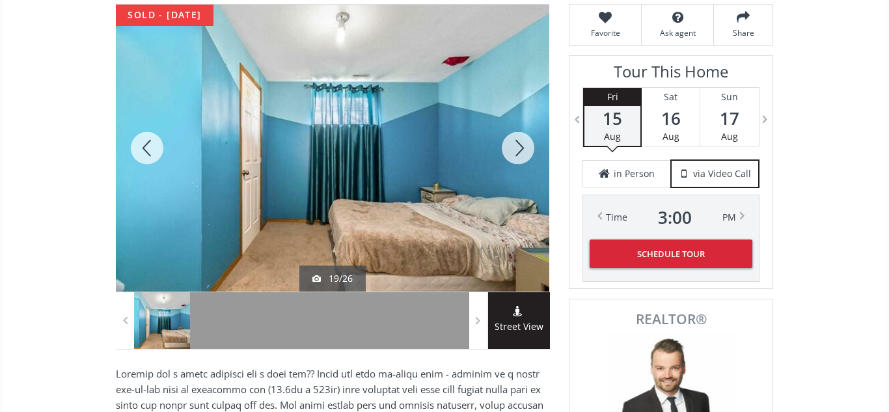
click at [515, 149] on div at bounding box center [518, 148] width 62 height 287
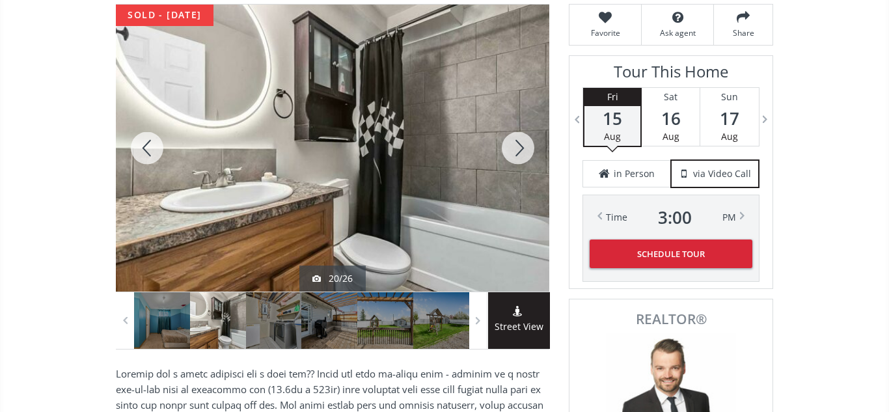
click at [515, 149] on div at bounding box center [518, 148] width 62 height 287
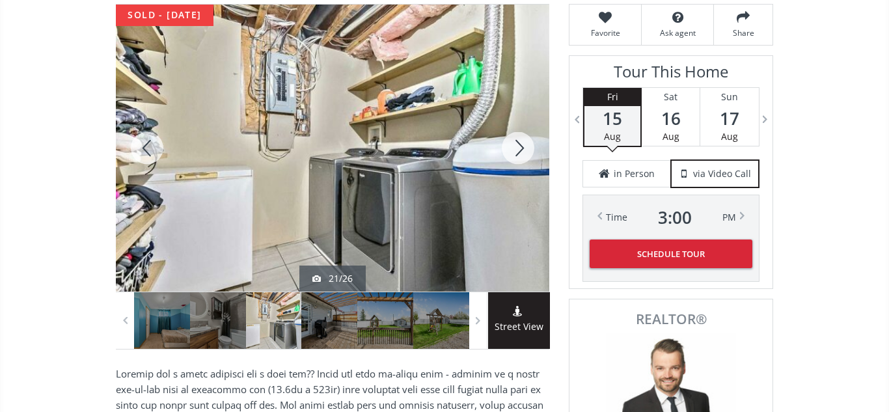
click at [515, 149] on div at bounding box center [518, 148] width 62 height 287
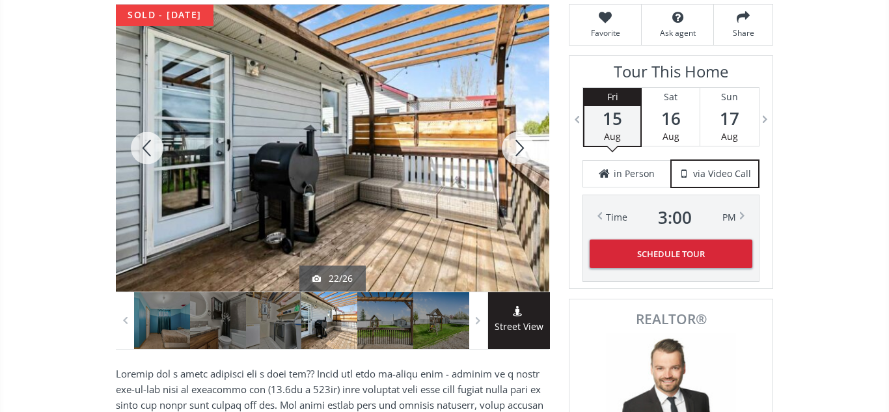
click at [515, 149] on div at bounding box center [518, 148] width 62 height 287
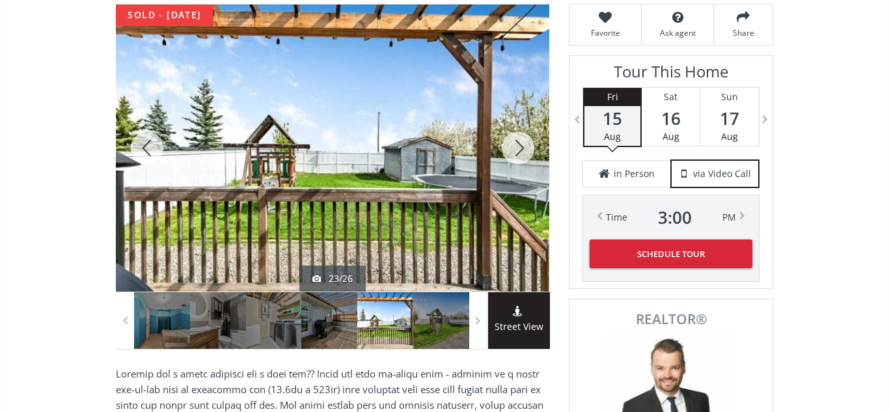
click at [515, 149] on div at bounding box center [518, 148] width 62 height 287
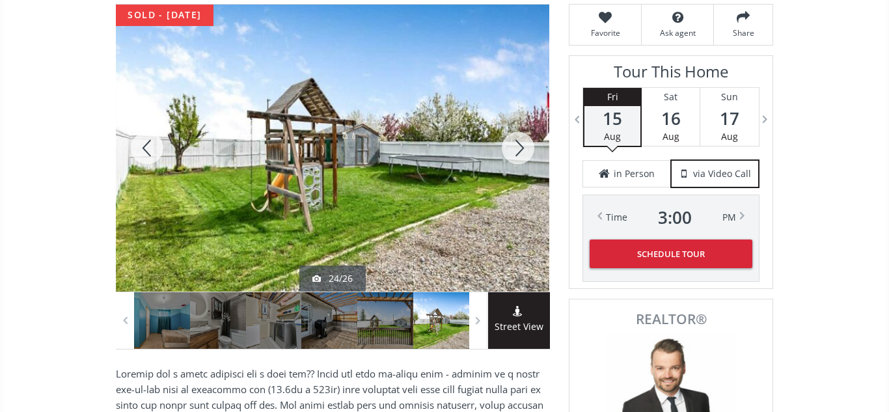
click at [515, 149] on div at bounding box center [518, 148] width 62 height 287
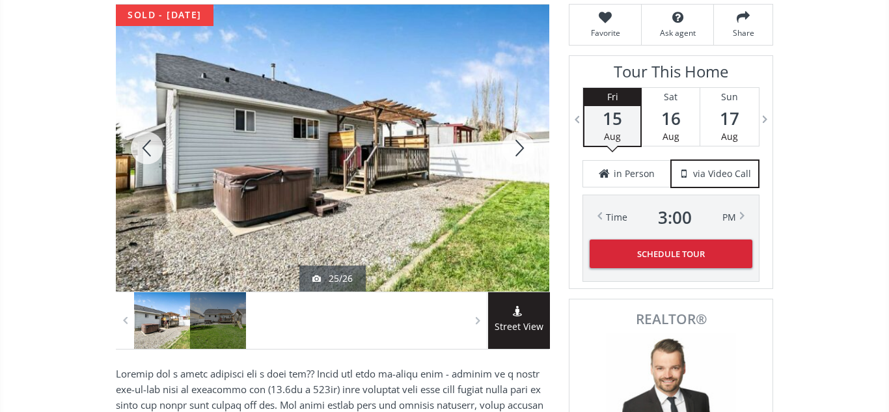
click at [515, 149] on div at bounding box center [518, 148] width 62 height 287
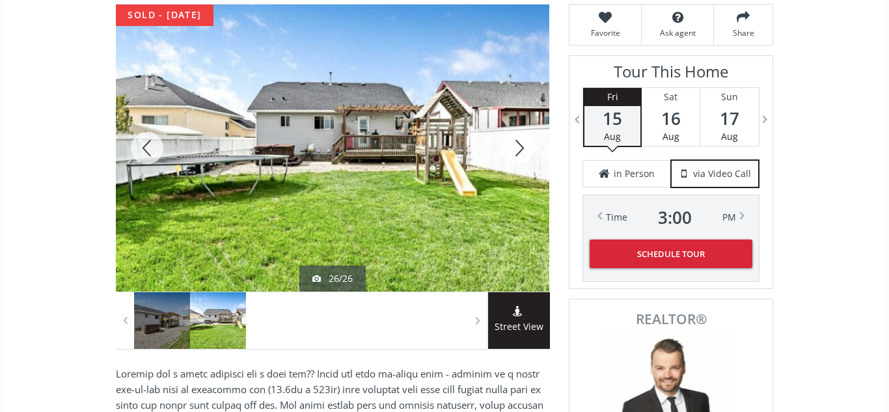
click at [515, 149] on div at bounding box center [518, 148] width 62 height 287
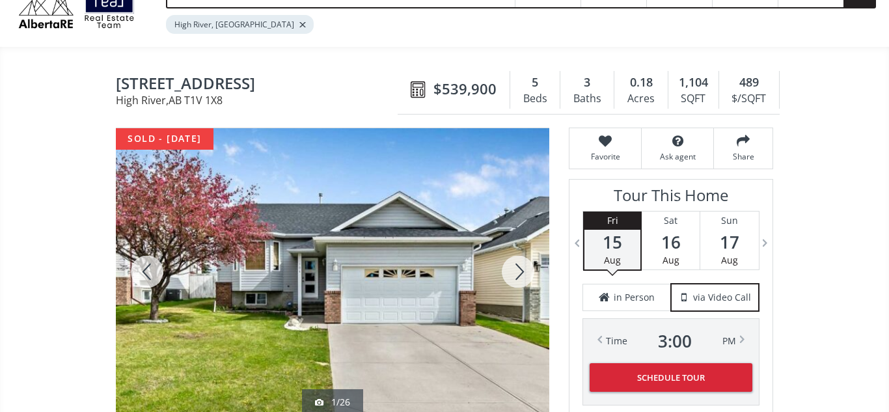
scroll to position [62, 0]
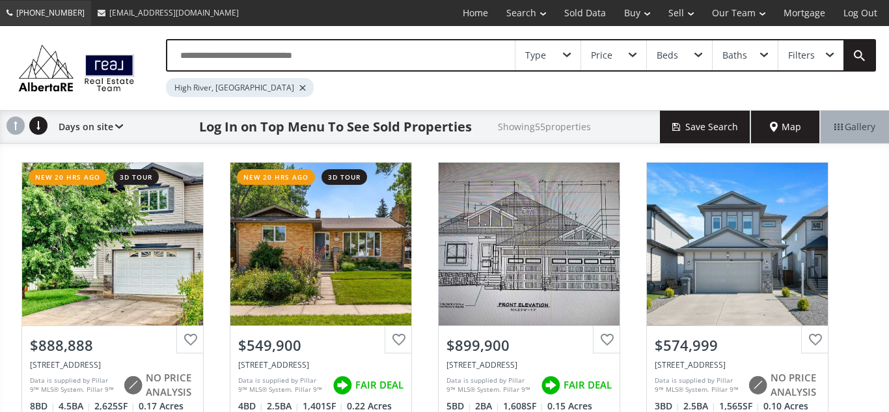
scroll to position [3221, 0]
